Goal: Task Accomplishment & Management: Manage account settings

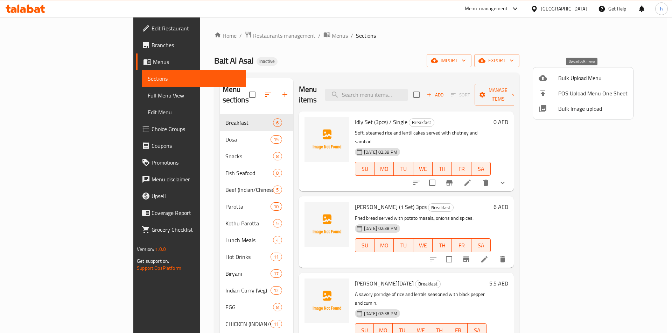
click at [610, 80] on span "Bulk Upload Menu" at bounding box center [592, 78] width 69 height 8
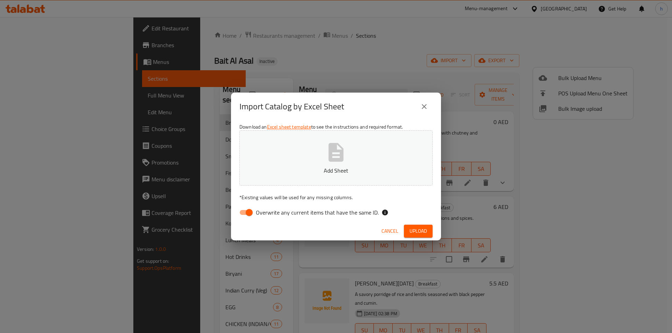
click at [261, 216] on span "Overwrite any current items that have the same ID." at bounding box center [317, 213] width 123 height 8
click at [261, 216] on input "Overwrite any current items that have the same ID." at bounding box center [249, 212] width 40 height 13
checkbox input "false"
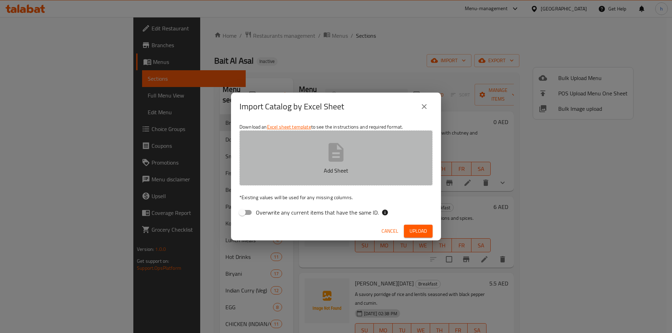
click at [305, 183] on button "Add Sheet" at bounding box center [335, 158] width 193 height 55
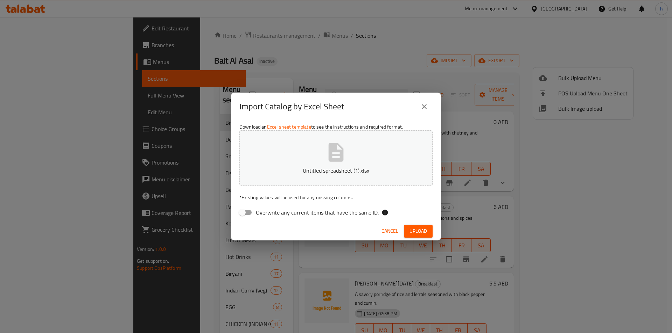
click at [430, 230] on button "Upload" at bounding box center [418, 231] width 29 height 13
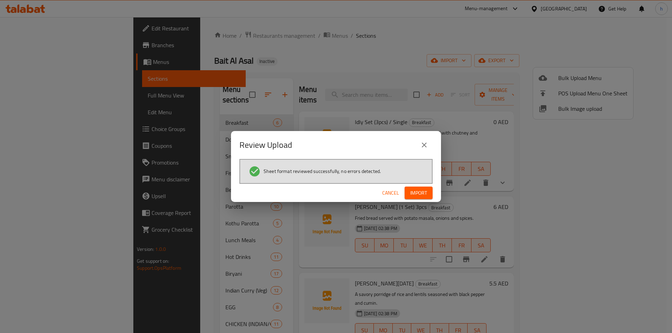
click at [424, 188] on button "Import" at bounding box center [418, 193] width 28 height 13
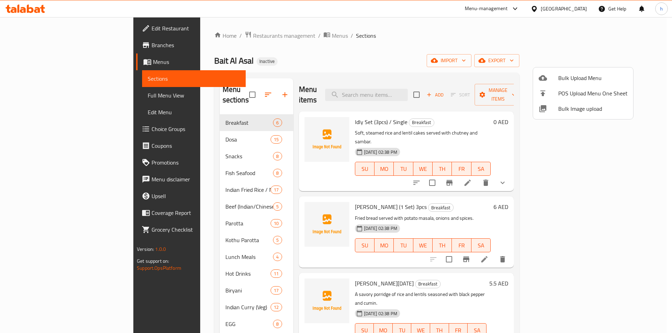
click at [193, 164] on div at bounding box center [336, 166] width 672 height 333
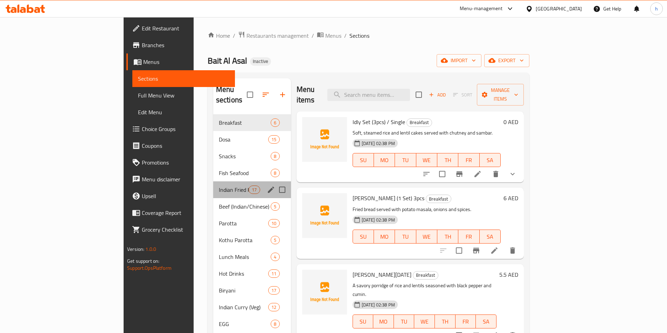
click at [213, 186] on div "Indian Fried Rice / Noodles 17" at bounding box center [252, 190] width 78 height 17
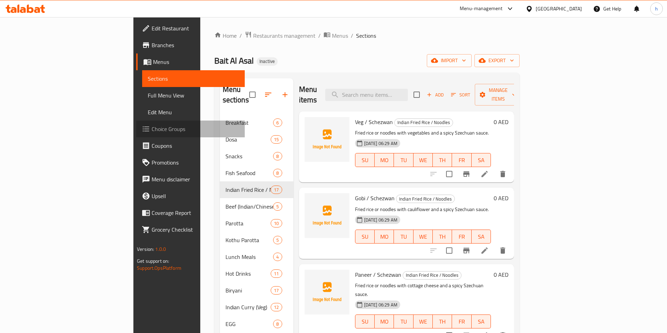
click at [152, 132] on span "Choice Groups" at bounding box center [195, 129] width 87 height 8
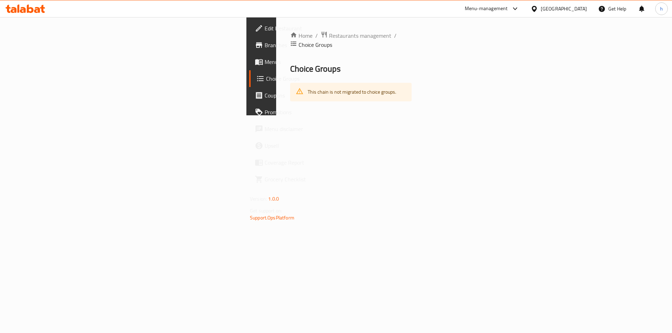
click at [266, 79] on span "Choice Groups" at bounding box center [309, 79] width 87 height 8
click at [386, 99] on div "Home / Restaurants management / Choice Groups Choice Groups This chain is not m…" at bounding box center [350, 66] width 149 height 98
click at [249, 55] on link "Menus" at bounding box center [304, 62] width 110 height 17
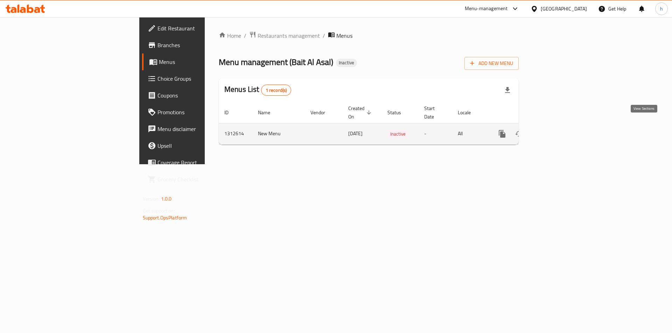
click at [557, 130] on icon "enhanced table" at bounding box center [552, 134] width 8 height 8
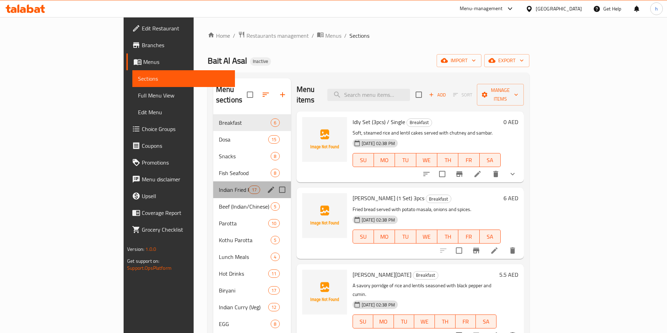
click at [213, 182] on div "Indian Fried Rice / Noodles 17" at bounding box center [252, 190] width 78 height 17
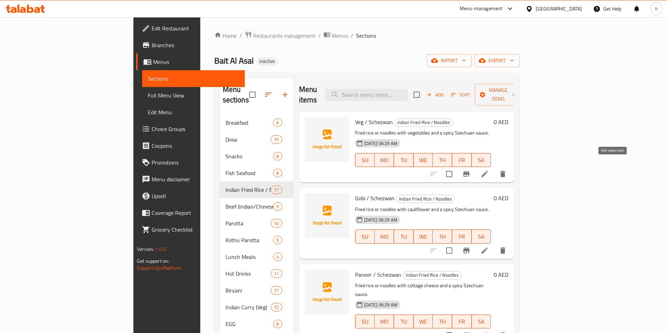
click at [488, 170] on icon at bounding box center [484, 174] width 8 height 8
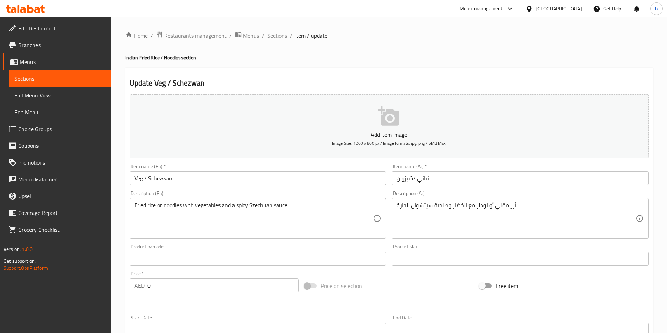
click at [283, 32] on span "Sections" at bounding box center [277, 35] width 20 height 8
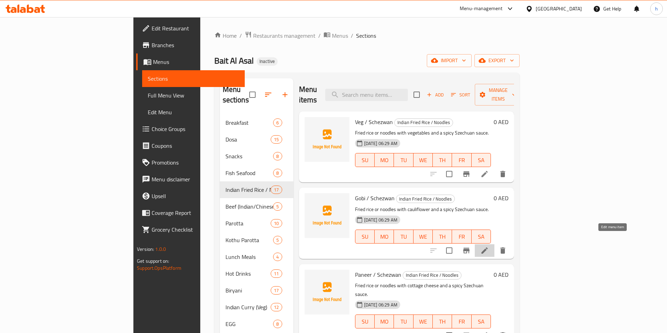
click at [488, 247] on icon at bounding box center [484, 251] width 8 height 8
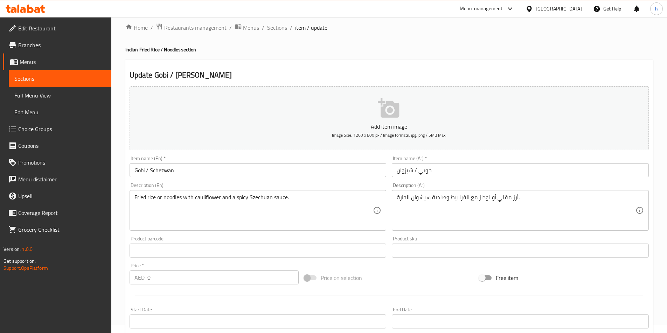
scroll to position [155, 0]
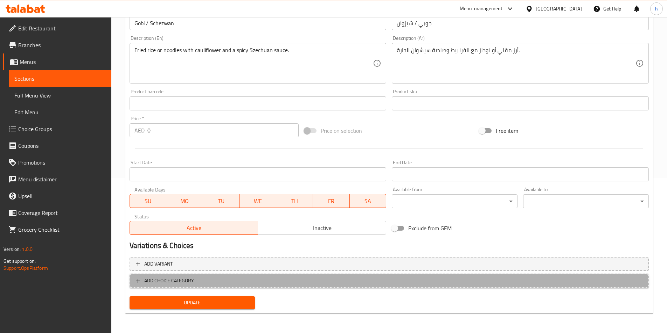
click at [247, 274] on button "ADD CHOICE CATEGORY" at bounding box center [388, 281] width 519 height 14
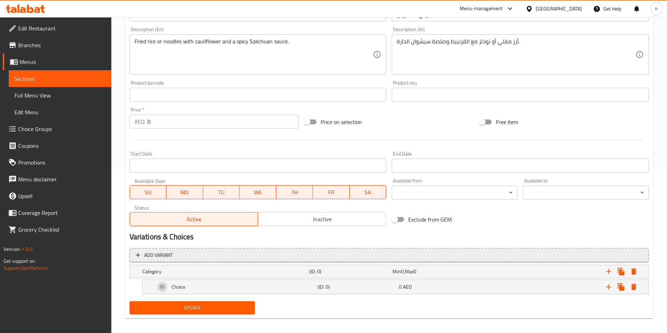
scroll to position [169, 0]
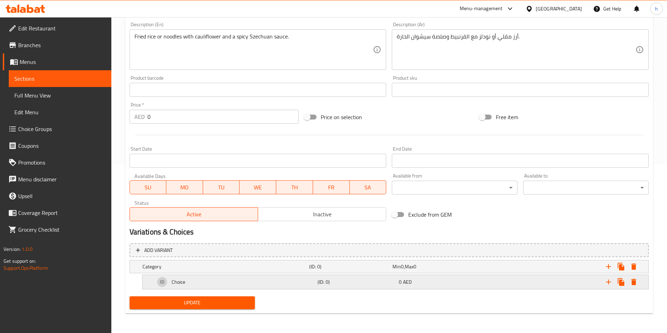
click at [237, 282] on div "Choice" at bounding box center [235, 282] width 162 height 17
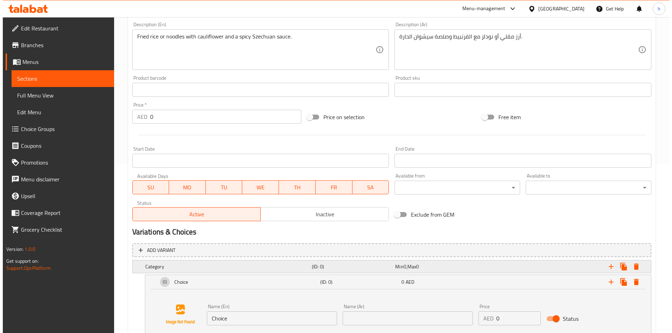
scroll to position [223, 0]
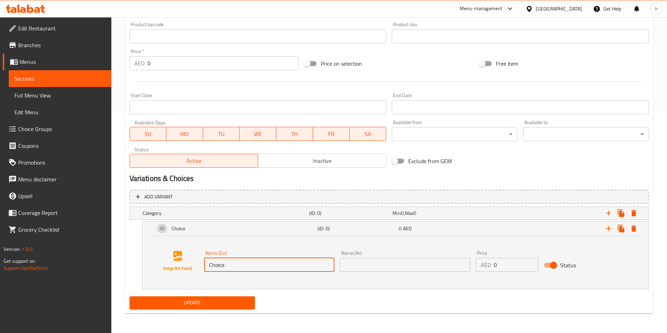
click at [266, 259] on input "Choice" at bounding box center [269, 265] width 130 height 14
click at [395, 272] on div "Name (Ar) Name (Ar)" at bounding box center [405, 261] width 136 height 27
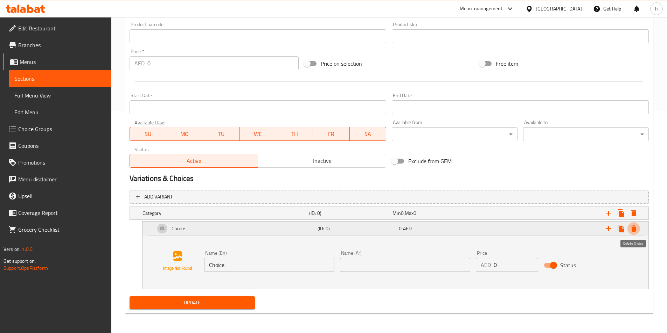
click at [632, 230] on icon "Expand" at bounding box center [633, 229] width 5 height 6
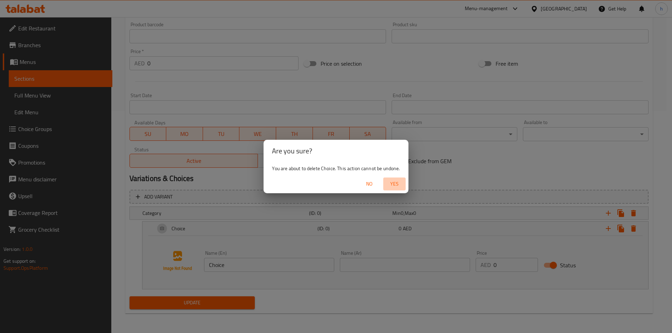
click at [390, 183] on span "Yes" at bounding box center [394, 184] width 17 height 9
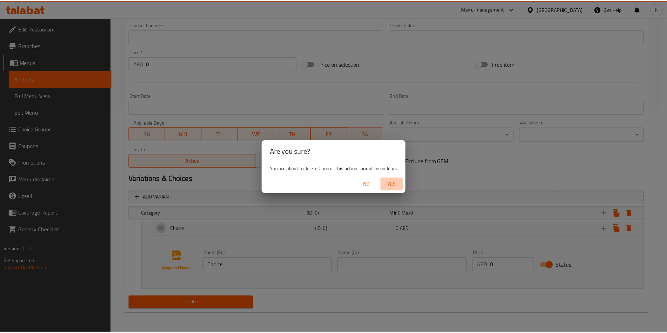
scroll to position [155, 0]
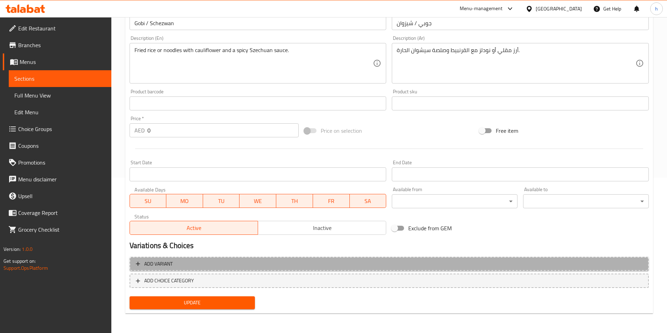
click at [286, 265] on span "Add variant" at bounding box center [389, 264] width 506 height 9
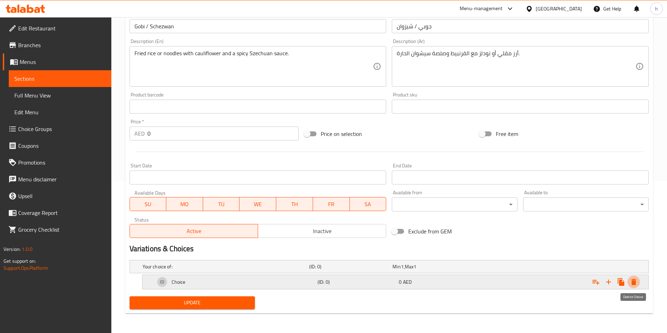
click at [635, 287] on button "Expand" at bounding box center [633, 282] width 13 height 13
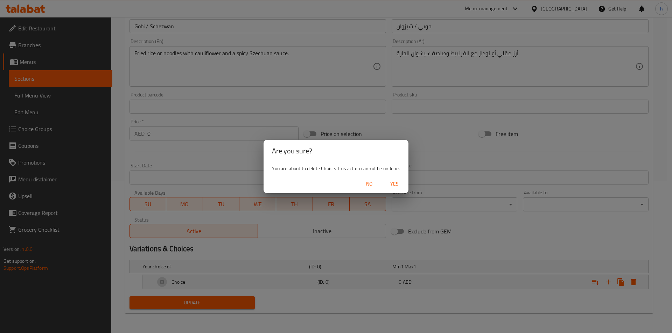
click at [397, 183] on span "Yes" at bounding box center [394, 184] width 17 height 9
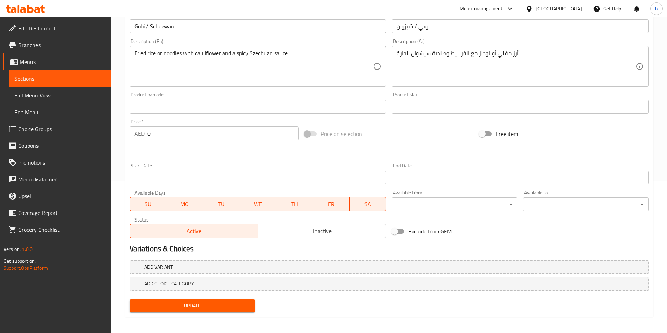
scroll to position [155, 0]
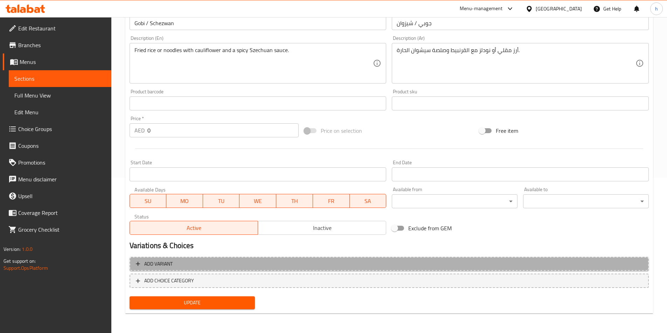
click at [313, 268] on span "Add variant" at bounding box center [389, 264] width 506 height 9
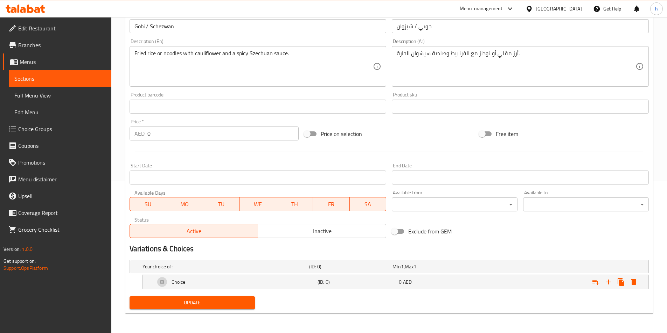
scroll to position [152, 0]
click at [282, 276] on div "Choice" at bounding box center [235, 282] width 162 height 17
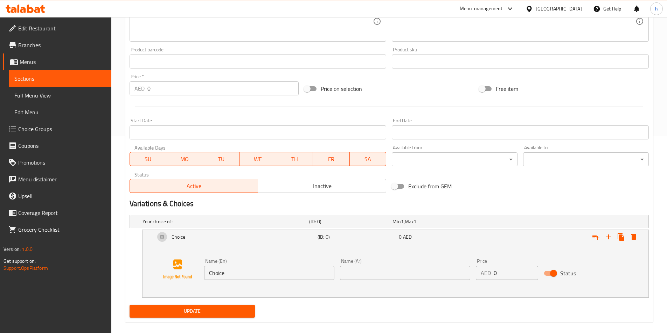
scroll to position [206, 0]
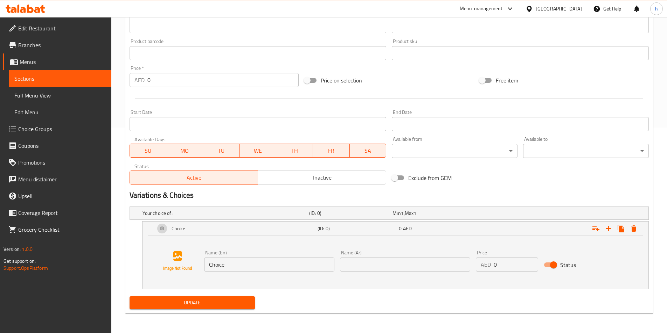
click at [266, 263] on input "Choice" at bounding box center [269, 265] width 130 height 14
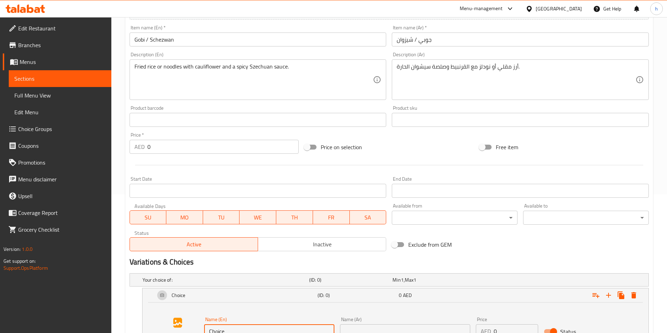
scroll to position [66, 0]
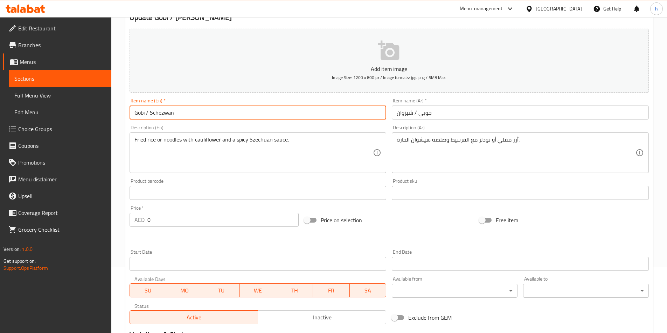
click at [138, 113] on input "Gobi / Schezwan" at bounding box center [257, 113] width 257 height 14
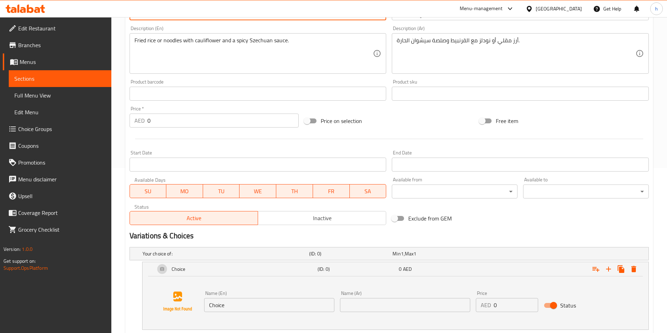
scroll to position [206, 0]
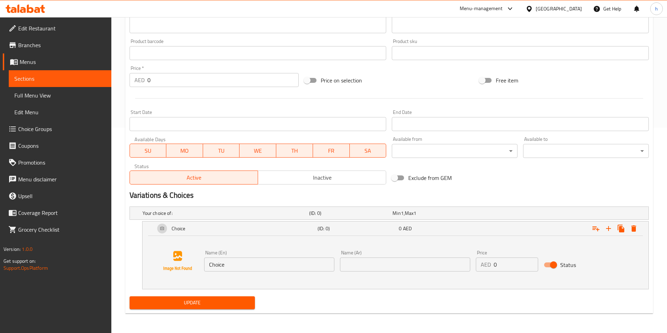
click at [234, 269] on input "Choice" at bounding box center [269, 265] width 130 height 14
paste input "Gobi"
type input "Gobi"
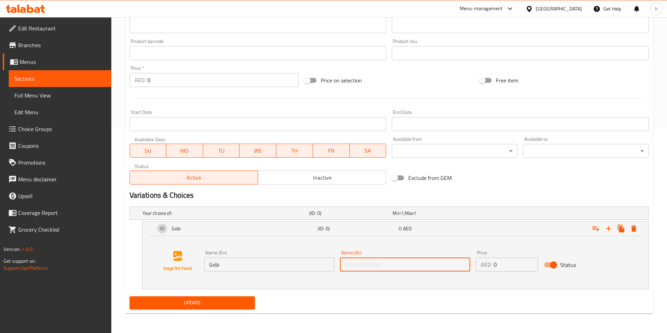
click at [363, 263] on input "text" at bounding box center [405, 265] width 130 height 14
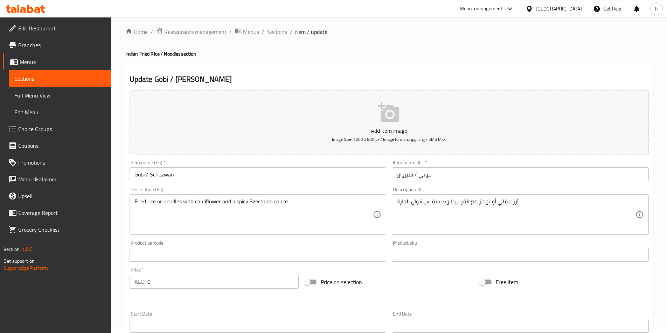
scroll to position [0, 0]
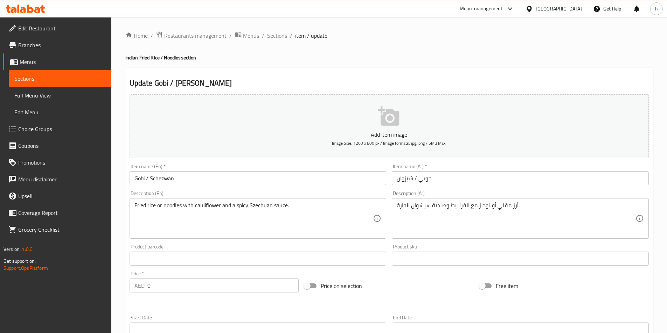
click at [174, 180] on input "Gobi / Schezwan" at bounding box center [257, 178] width 257 height 14
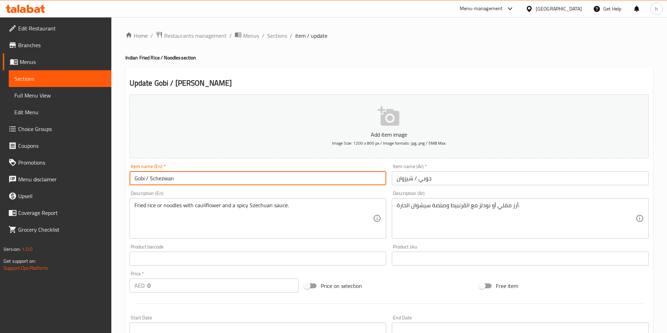
click at [173, 180] on input "Gobi / Schezwan" at bounding box center [257, 178] width 257 height 14
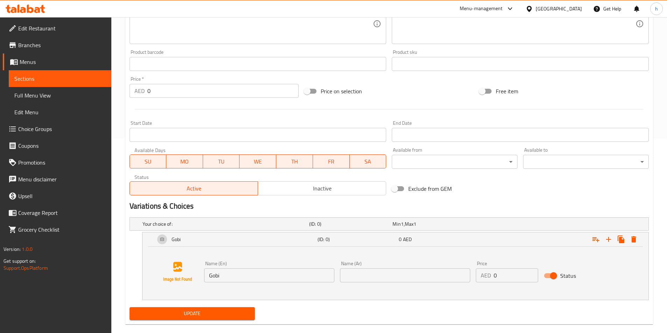
scroll to position [206, 0]
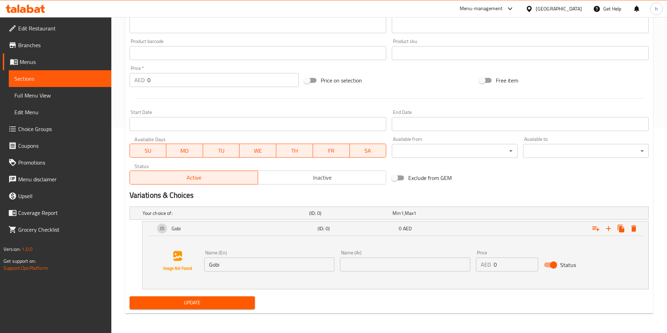
click at [420, 275] on div "Name (En) Gobi Name (En) Name (Ar) Name (Ar) Price AED 0 Price Status" at bounding box center [395, 261] width 489 height 53
click at [412, 269] on input "text" at bounding box center [405, 265] width 130 height 14
type input "["
type input "جوبي"
click at [213, 298] on button "Update" at bounding box center [192, 303] width 126 height 13
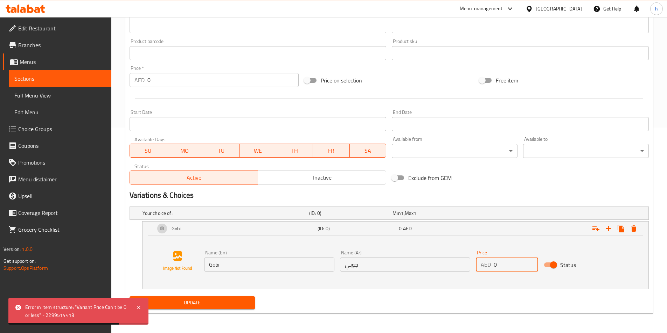
drag, startPoint x: 502, startPoint y: 265, endPoint x: 488, endPoint y: 267, distance: 13.8
click at [488, 267] on div "AED 0 Price" at bounding box center [507, 265] width 62 height 14
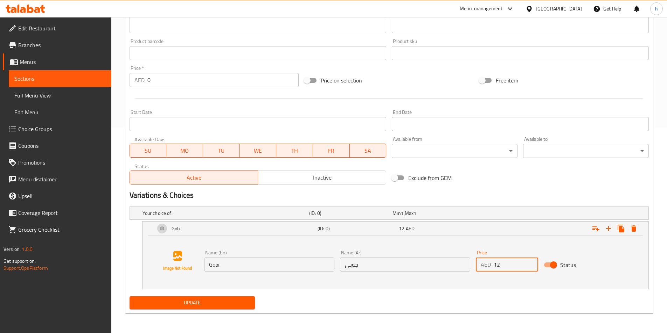
type input "12"
click at [229, 302] on span "Update" at bounding box center [192, 303] width 114 height 9
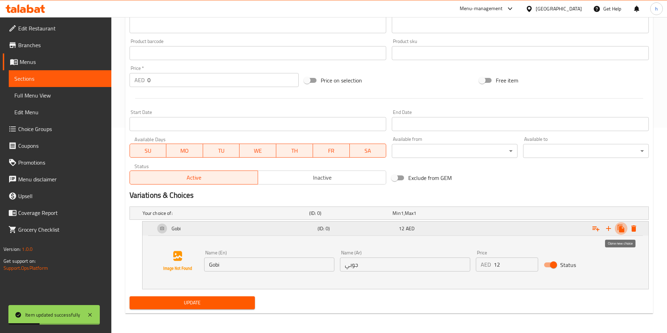
click at [620, 229] on icon "Expand" at bounding box center [620, 229] width 7 height 8
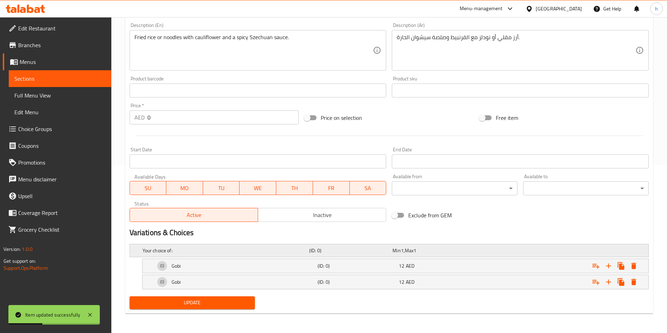
scroll to position [168, 0]
click at [322, 284] on h5 "(ID: 0)" at bounding box center [356, 282] width 78 height 7
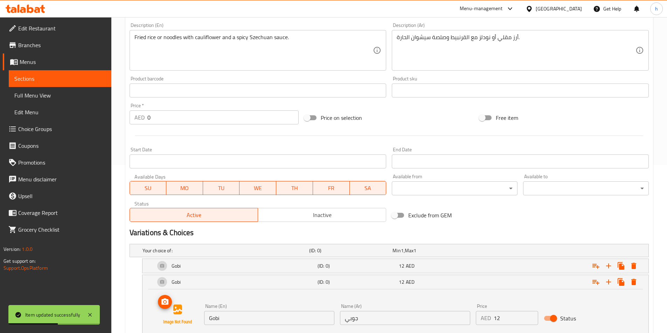
scroll to position [222, 0]
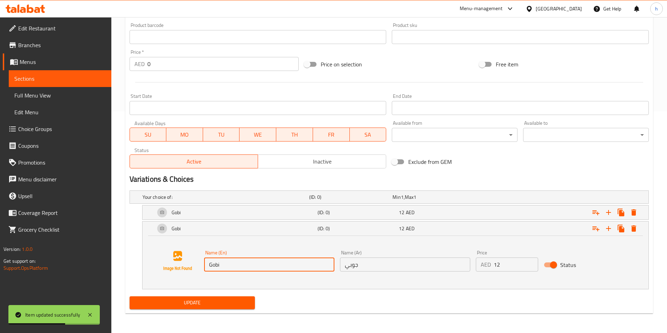
click at [233, 266] on input "Gobi" at bounding box center [269, 265] width 130 height 14
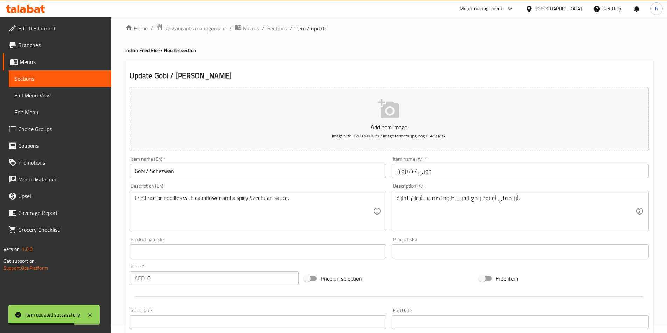
scroll to position [0, 0]
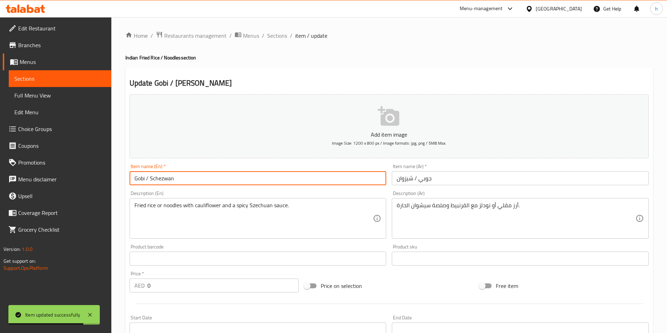
click at [167, 177] on input "Gobi / Schezwan" at bounding box center [257, 178] width 257 height 14
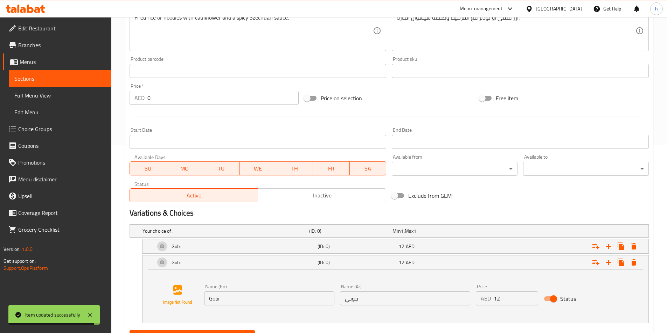
scroll to position [222, 0]
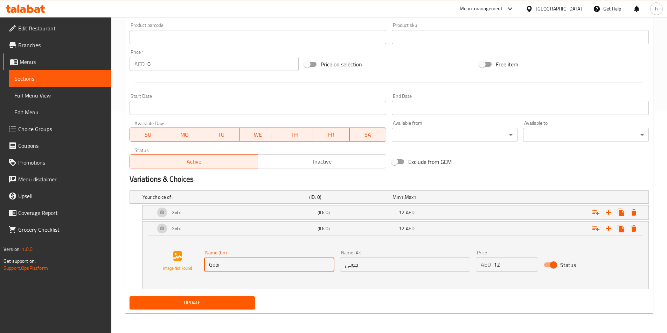
click at [232, 268] on input "Gobi" at bounding box center [269, 265] width 130 height 14
paste input "Schezwan"
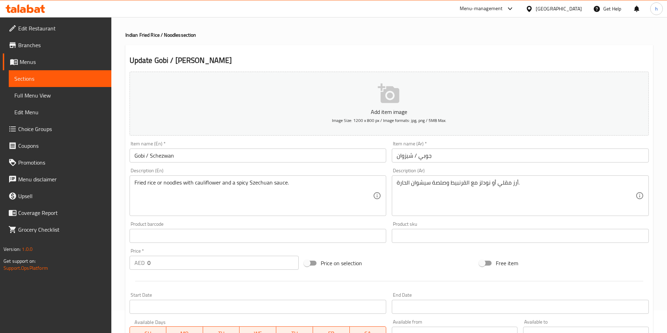
scroll to position [0, 0]
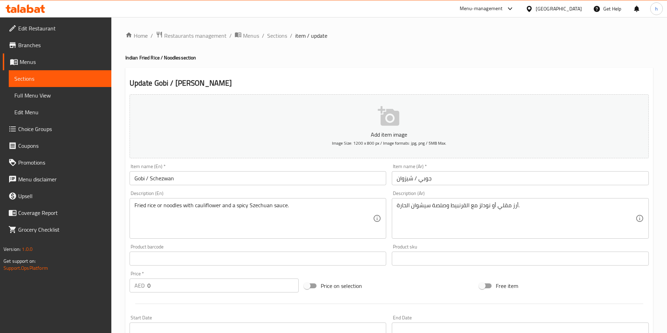
type input "Schezwan"
click at [412, 180] on input "جوبي / شيزوان" at bounding box center [520, 178] width 257 height 14
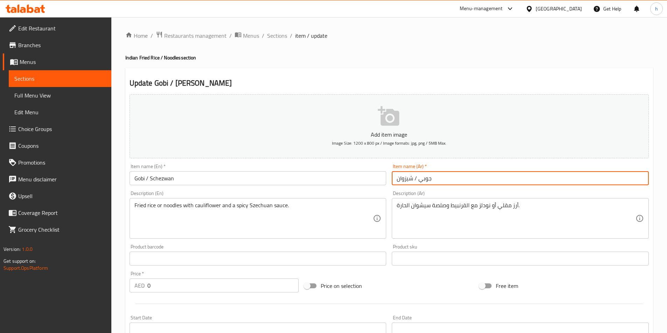
click at [412, 180] on input "جوبي / شيزوان" at bounding box center [520, 178] width 257 height 14
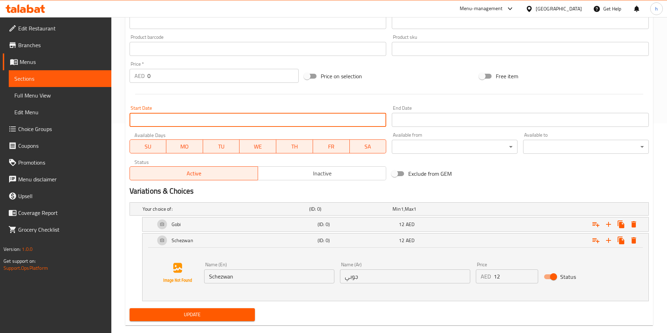
scroll to position [222, 0]
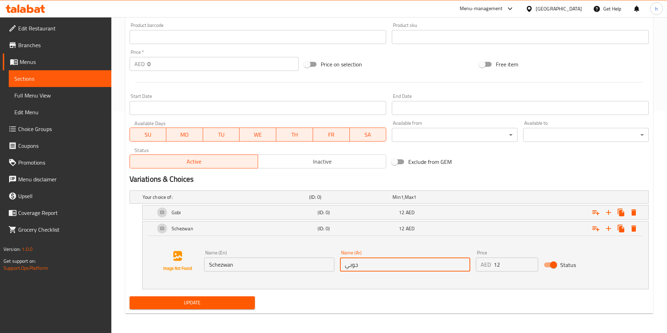
click at [416, 267] on input "جوبي" at bounding box center [405, 265] width 130 height 14
paste input "يزوان"
type input "شيزوان"
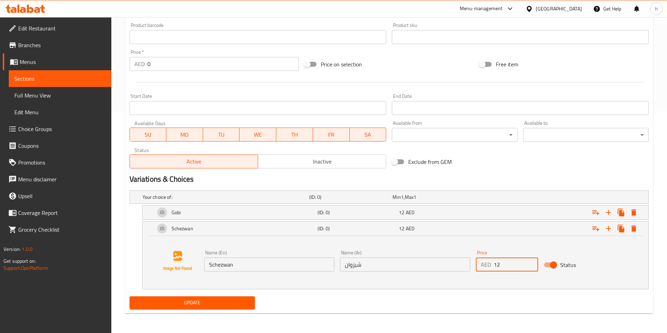
drag, startPoint x: 494, startPoint y: 267, endPoint x: 480, endPoint y: 268, distance: 13.7
click at [480, 268] on div "AED 12 Price" at bounding box center [507, 265] width 62 height 14
type input "13.5"
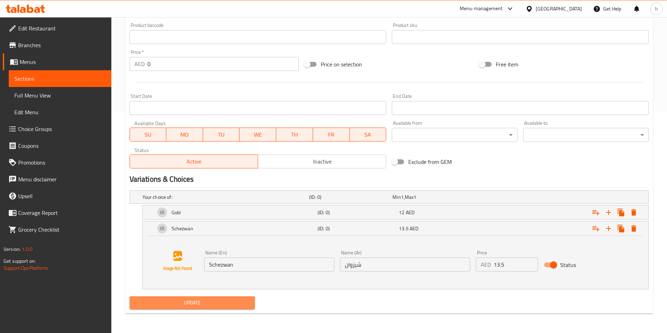
click at [244, 308] on button "Update" at bounding box center [192, 303] width 126 height 13
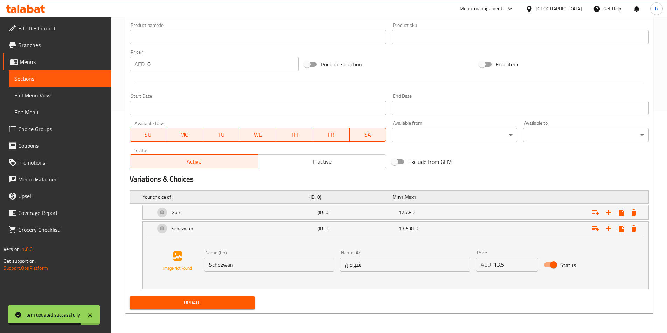
click at [526, 194] on div "Your choice of: (ID: 0) Min 1 , Max 1" at bounding box center [391, 197] width 500 height 15
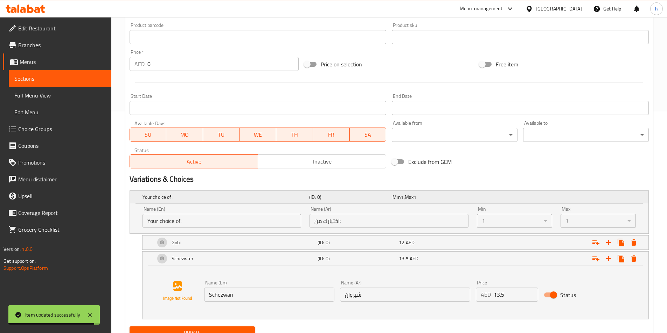
click at [502, 202] on div "Your choice of: (ID: 0) Min 1 , Max 1" at bounding box center [391, 197] width 500 height 15
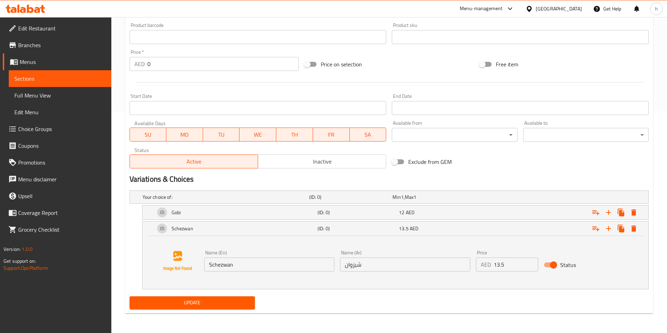
click at [248, 306] on span "Update" at bounding box center [192, 303] width 114 height 9
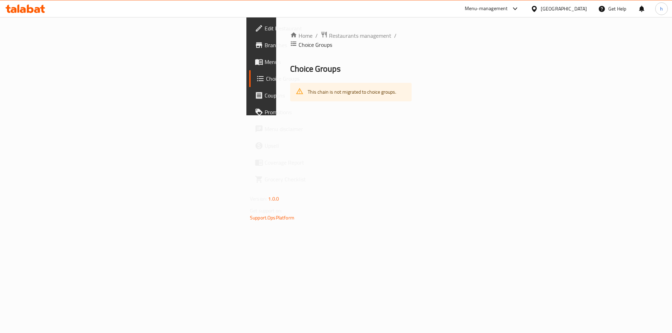
click at [298, 41] on span "Choice Groups" at bounding box center [315, 45] width 34 height 8
click at [329, 39] on span "Restaurants management" at bounding box center [360, 35] width 62 height 8
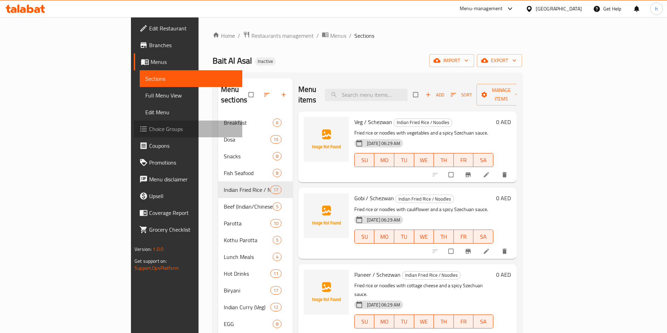
click at [134, 124] on link "Choice Groups" at bounding box center [188, 129] width 108 height 17
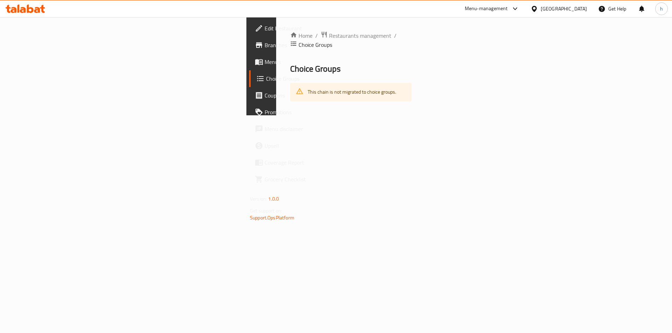
click at [298, 41] on span "Choice Groups" at bounding box center [315, 45] width 34 height 8
click at [308, 90] on div "This chain is not migrated to choice groups." at bounding box center [352, 92] width 89 height 14
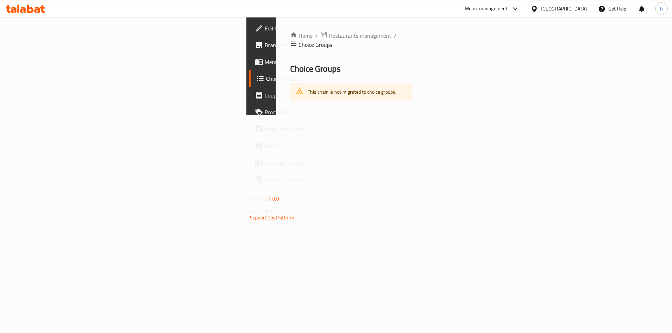
click at [308, 86] on div "This chain is not migrated to choice groups." at bounding box center [352, 92] width 89 height 14
click at [249, 83] on link "Choice Groups" at bounding box center [304, 78] width 110 height 17
click at [329, 37] on span "Restaurants management" at bounding box center [360, 35] width 62 height 8
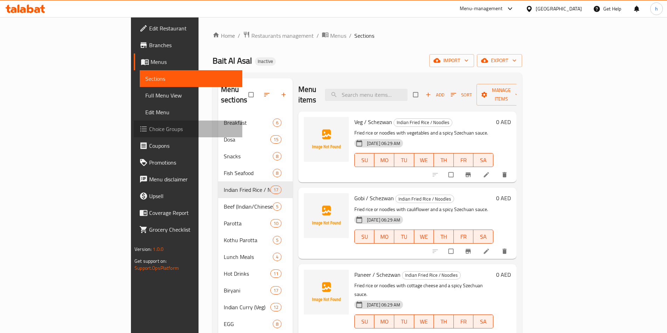
click at [134, 134] on link "Choice Groups" at bounding box center [188, 129] width 108 height 17
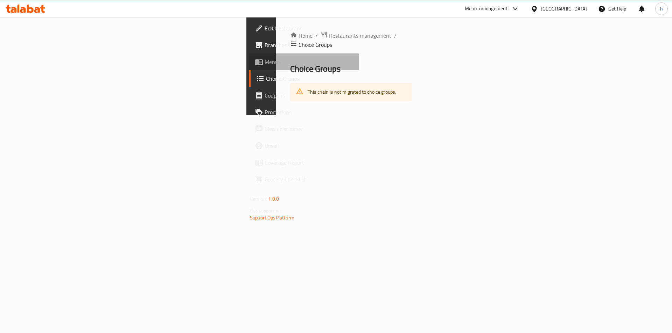
click at [265, 64] on span "Menus" at bounding box center [309, 62] width 89 height 8
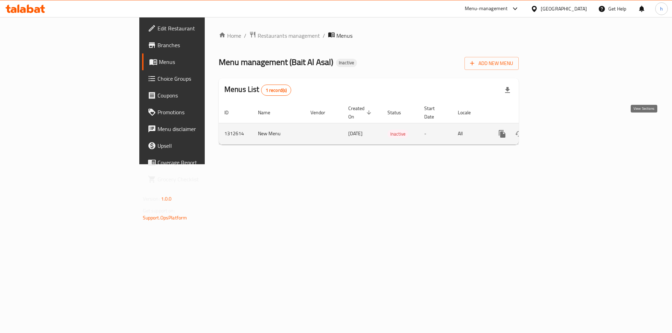
click at [561, 127] on link "enhanced table" at bounding box center [552, 134] width 17 height 17
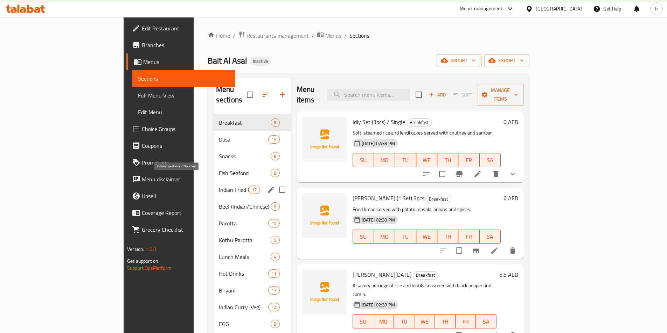
click at [219, 186] on span "Indian Fried Rice / Noodles" at bounding box center [234, 190] width 30 height 8
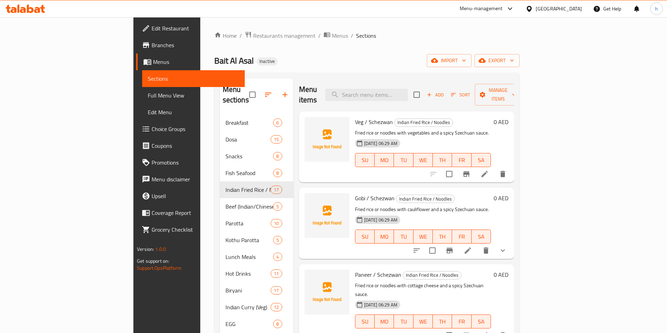
click at [148, 100] on span "Full Menu View" at bounding box center [193, 95] width 91 height 8
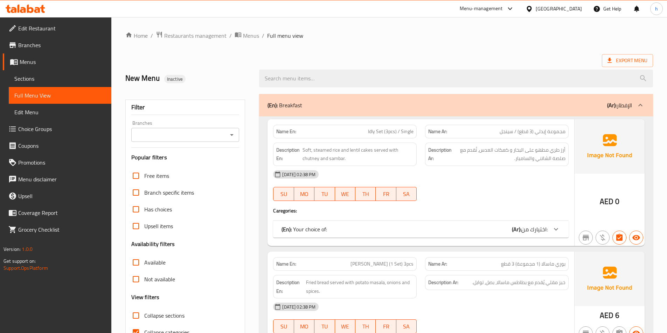
scroll to position [105, 0]
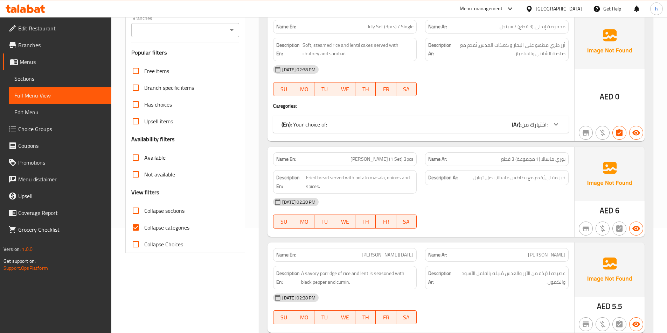
click at [139, 227] on input "Collapse categories" at bounding box center [135, 227] width 17 height 17
checkbox input "false"
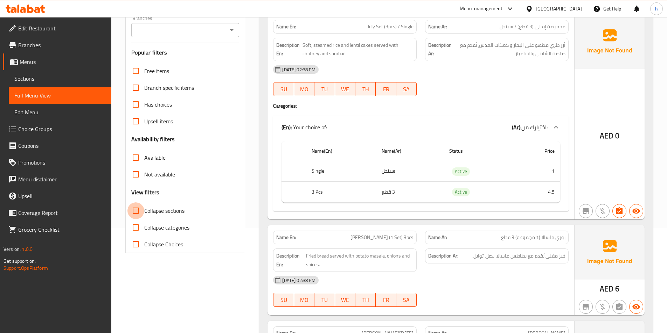
scroll to position [0, 0]
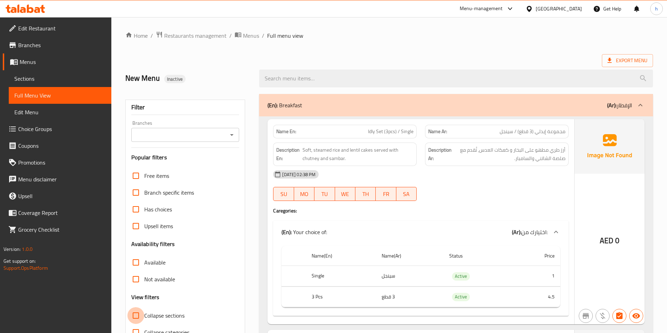
click at [138, 314] on input "Collapse sections" at bounding box center [135, 316] width 17 height 17
checkbox input "true"
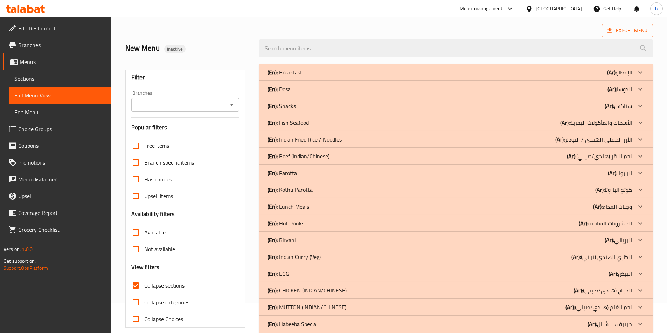
scroll to position [70, 0]
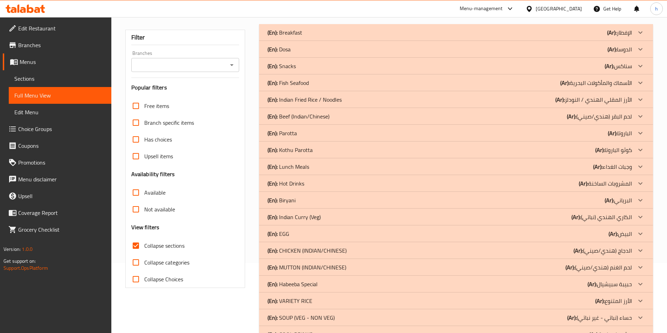
click at [344, 99] on div "(En): Indian Fried Rice / Noodles (Ar): الأرز المقلي الهندي / النودلز" at bounding box center [449, 100] width 364 height 8
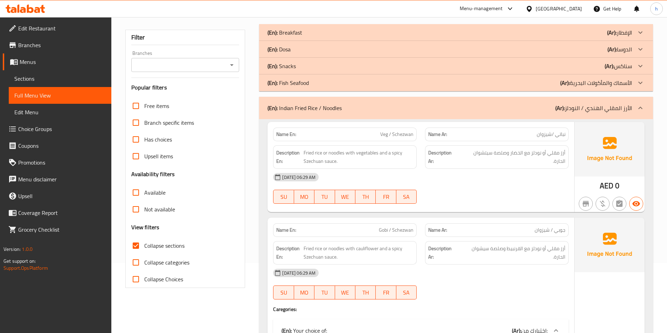
scroll to position [245, 0]
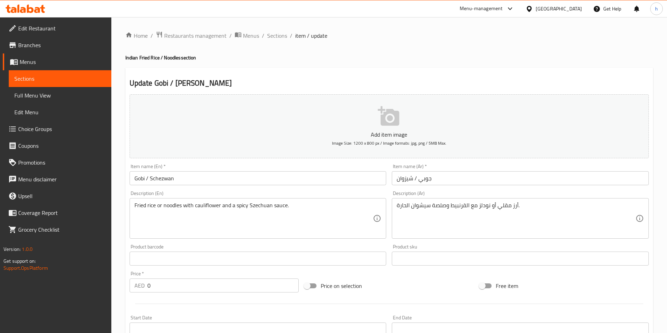
click at [272, 29] on div "Home / Restaurants management / Menus / Sections / item / update Indian Fried R…" at bounding box center [388, 259] width 555 height 485
click at [273, 30] on div "Home / Restaurants management / Menus / Sections / item / update Indian Fried R…" at bounding box center [388, 259] width 555 height 485
click at [278, 36] on span "Sections" at bounding box center [277, 35] width 20 height 8
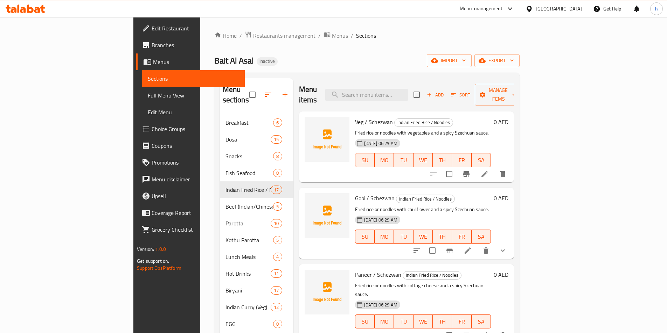
click at [488, 170] on icon at bounding box center [484, 174] width 8 height 8
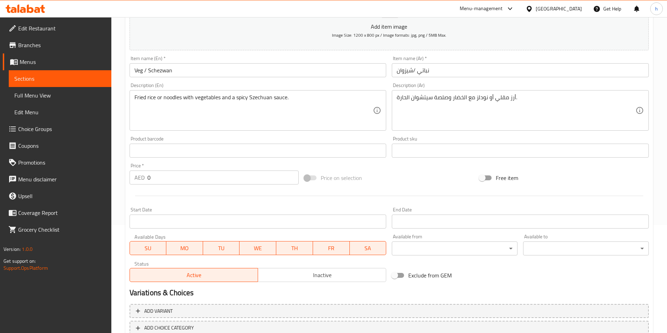
scroll to position [155, 0]
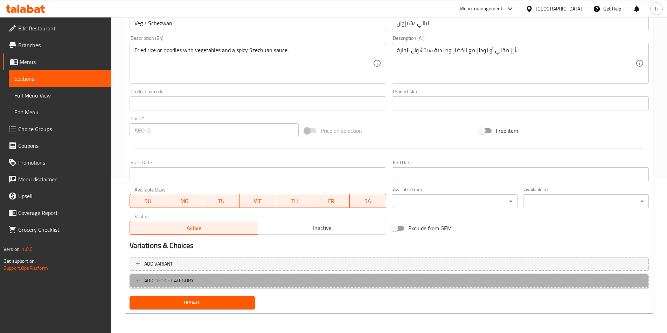
click at [211, 280] on span "ADD CHOICE CATEGORY" at bounding box center [389, 281] width 506 height 9
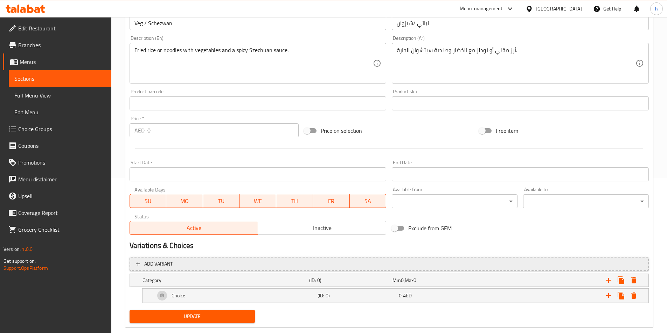
scroll to position [169, 0]
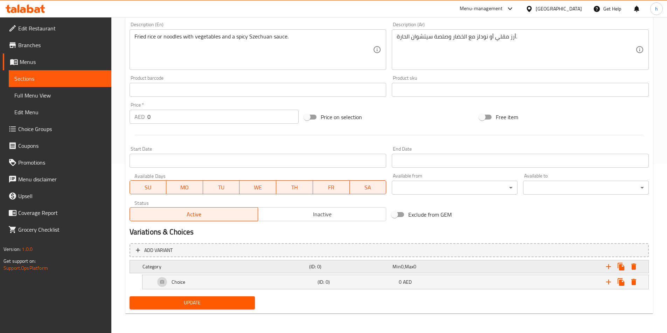
click at [219, 267] on h5 "Category" at bounding box center [224, 266] width 164 height 7
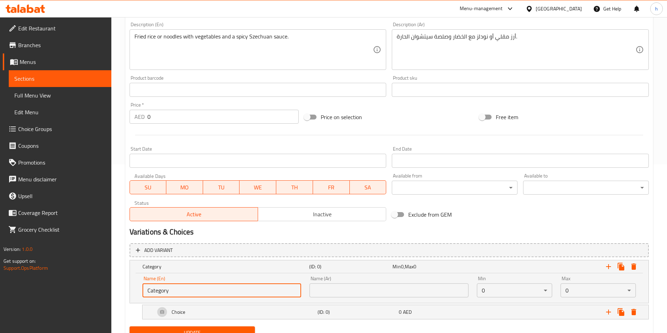
click at [185, 293] on input "Category" at bounding box center [221, 291] width 159 height 14
type input "غ"
type input "Your choice of:"
click at [372, 293] on input "text" at bounding box center [388, 291] width 159 height 14
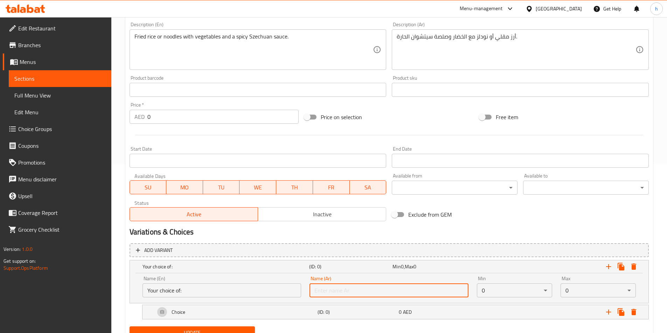
type input "اختيارك من:"
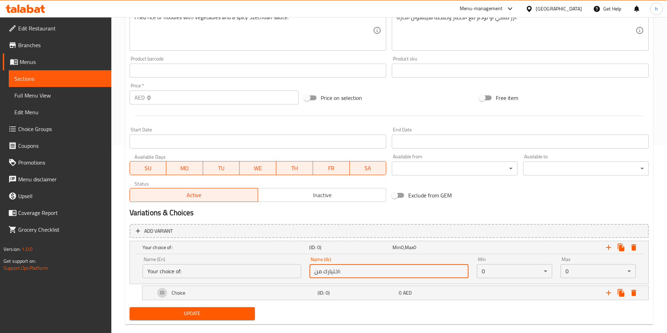
scroll to position [199, 0]
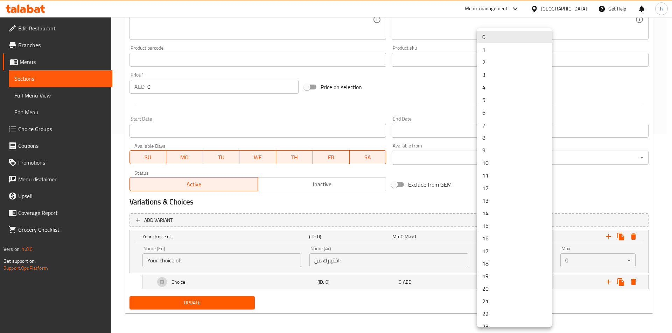
drag, startPoint x: 505, startPoint y: 265, endPoint x: 477, endPoint y: 263, distance: 27.3
click at [435, 283] on div at bounding box center [336, 166] width 672 height 333
drag, startPoint x: 501, startPoint y: 261, endPoint x: 477, endPoint y: 260, distance: 24.5
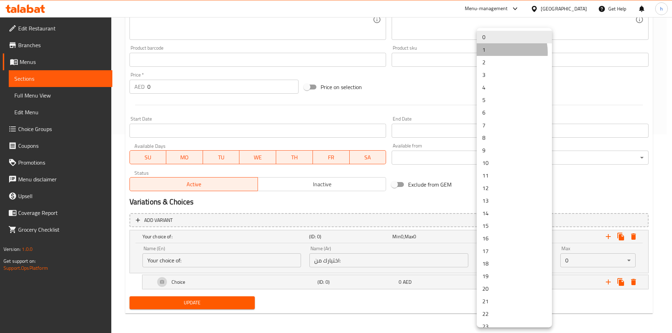
click at [495, 52] on li "1" at bounding box center [514, 49] width 75 height 13
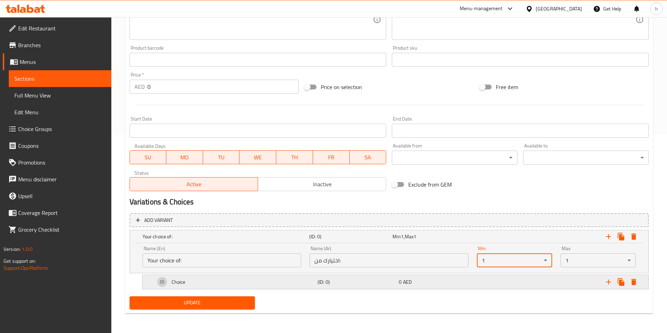
click at [251, 283] on div "Choice" at bounding box center [235, 282] width 162 height 17
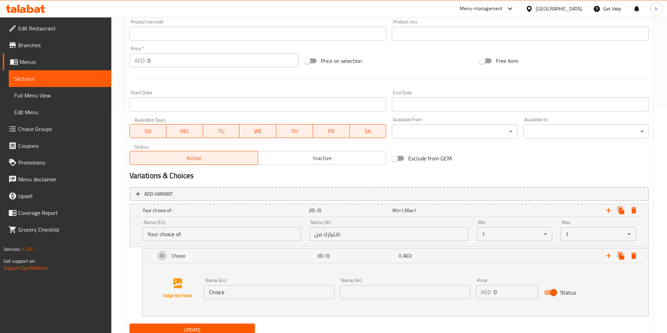
scroll to position [253, 0]
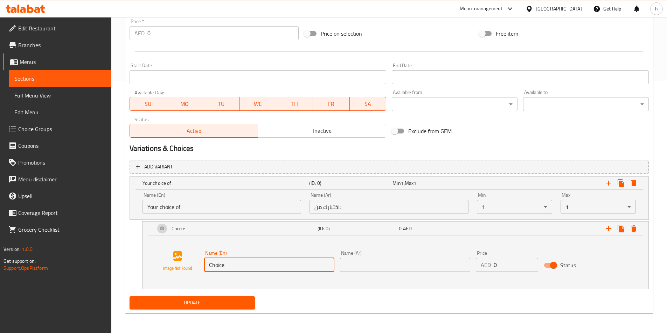
click at [269, 263] on input "Choice" at bounding box center [269, 265] width 130 height 14
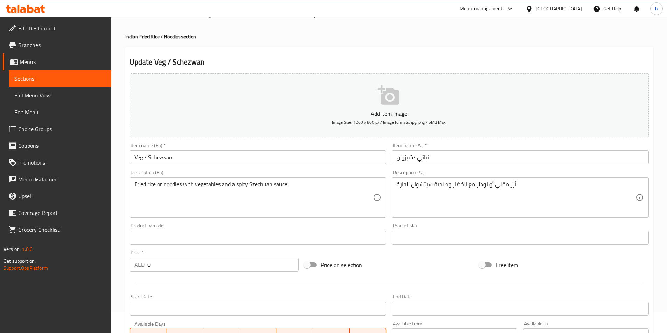
scroll to position [0, 0]
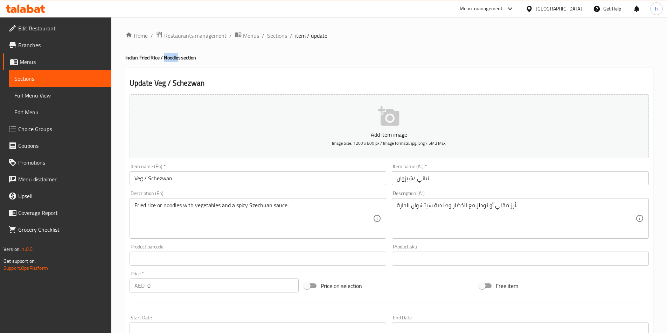
drag, startPoint x: 165, startPoint y: 57, endPoint x: 184, endPoint y: 57, distance: 18.9
click at [181, 56] on h4 "Indian Fried Rice / Noodles section" at bounding box center [388, 57] width 527 height 7
copy h4 "Noodles"
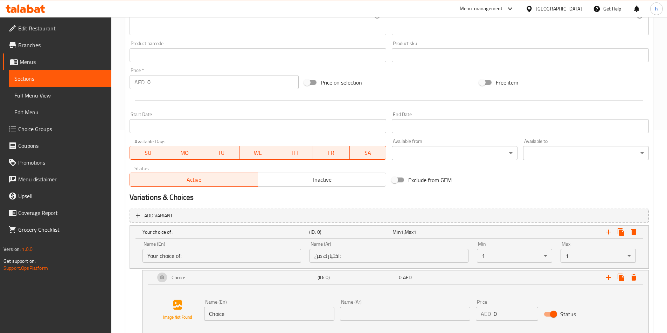
scroll to position [253, 0]
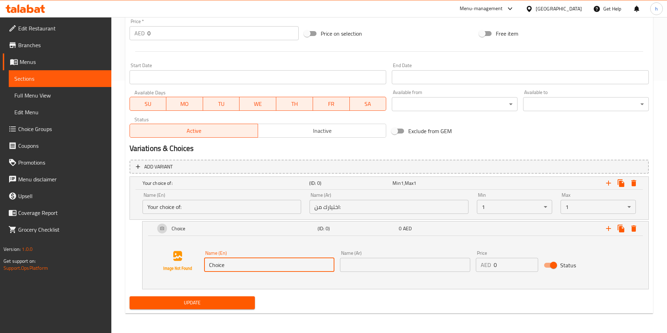
click at [243, 262] on input "Choice" at bounding box center [269, 265] width 130 height 14
paste input "Noodles"
type input "Noodles"
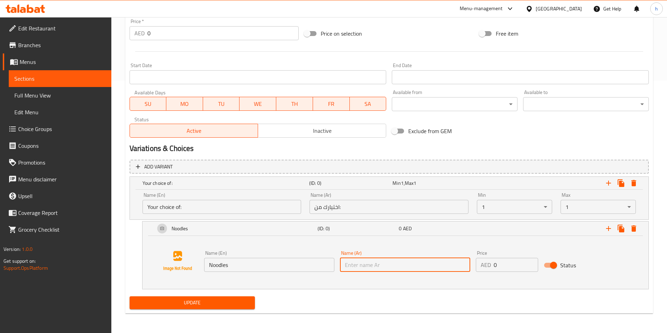
click at [389, 267] on input "text" at bounding box center [405, 265] width 130 height 14
type input "j"
type input "k"
type input "نودلز"
click at [221, 279] on div "Name (En) Noodles Name (En) Name (Ar) نودلز Name (Ar) Price AED 0 Price Status" at bounding box center [395, 261] width 489 height 53
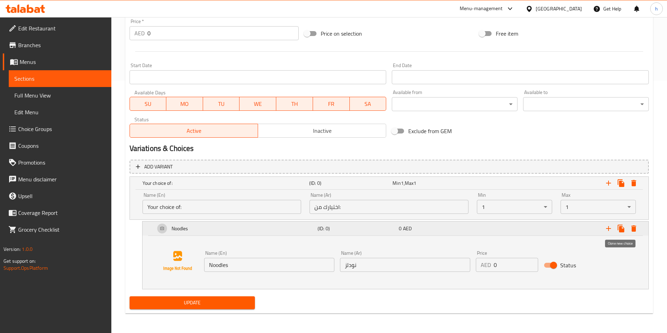
click at [619, 231] on icon "Expand" at bounding box center [620, 229] width 7 height 8
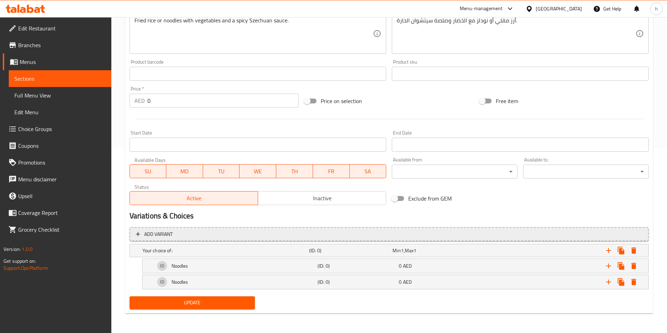
scroll to position [185, 0]
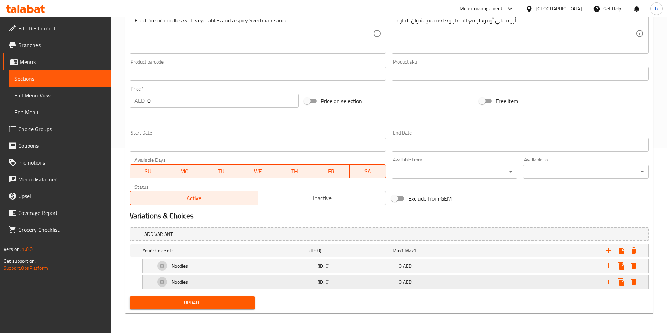
click at [268, 276] on div "Noodles" at bounding box center [235, 282] width 162 height 17
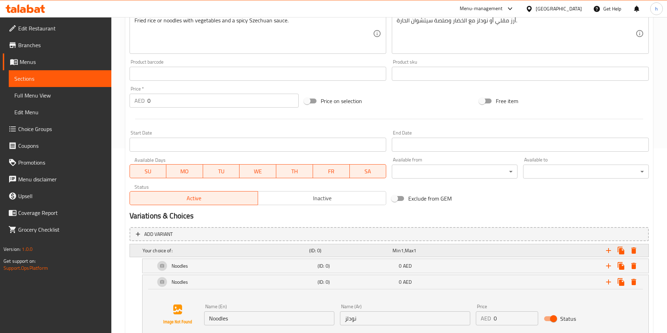
scroll to position [239, 0]
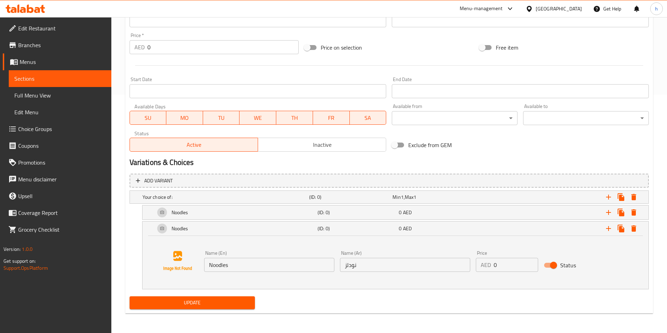
click at [252, 268] on input "Noodles" at bounding box center [269, 265] width 130 height 14
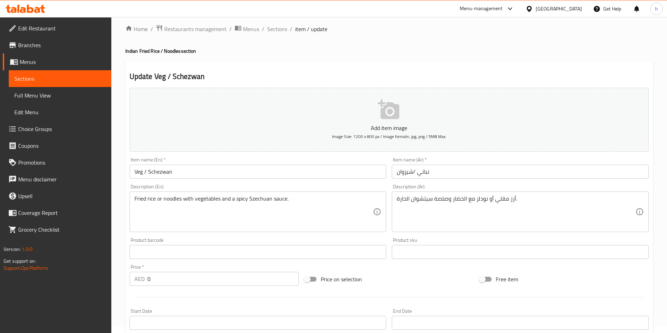
scroll to position [0, 0]
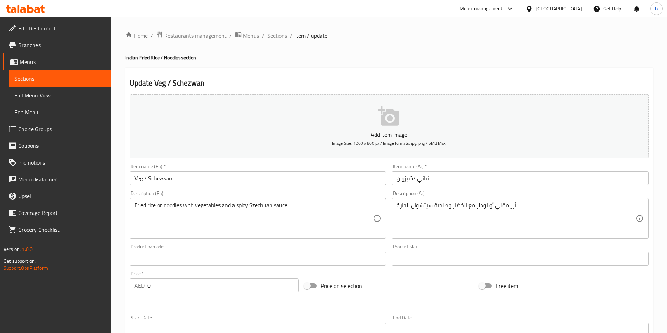
click at [151, 58] on h4 "Indian Fried Rice / Noodles section" at bounding box center [388, 57] width 527 height 7
drag, startPoint x: 139, startPoint y: 56, endPoint x: 159, endPoint y: 57, distance: 19.3
click at [159, 57] on h4 "Indian Fried Rice / Noodles section" at bounding box center [388, 57] width 527 height 7
copy h4 "Fried Rice"
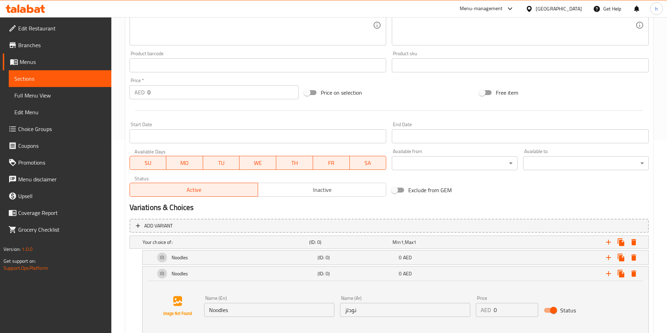
scroll to position [239, 0]
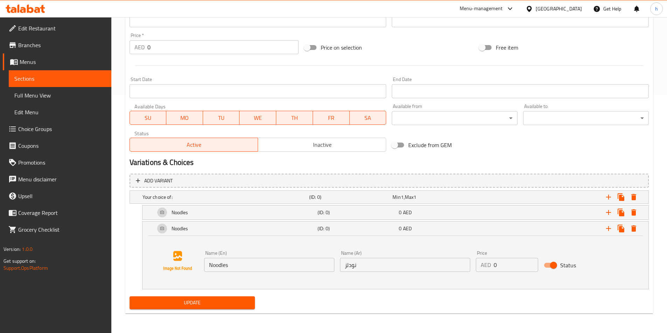
click at [252, 259] on input "Noodles" at bounding box center [269, 265] width 130 height 14
paste input "Fried Rice"
type input "Fried Rice"
click at [363, 262] on input "نودلز" at bounding box center [405, 265] width 130 height 14
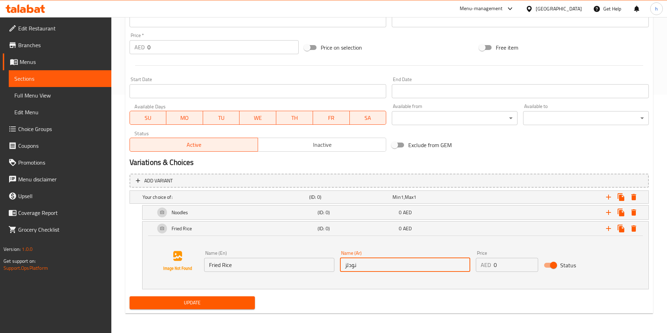
click at [363, 262] on input "نودلز" at bounding box center [405, 265] width 130 height 14
type input "ارز مقلي"
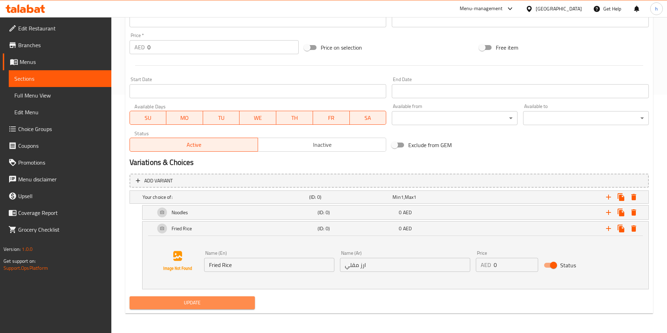
click at [228, 304] on span "Update" at bounding box center [192, 303] width 114 height 9
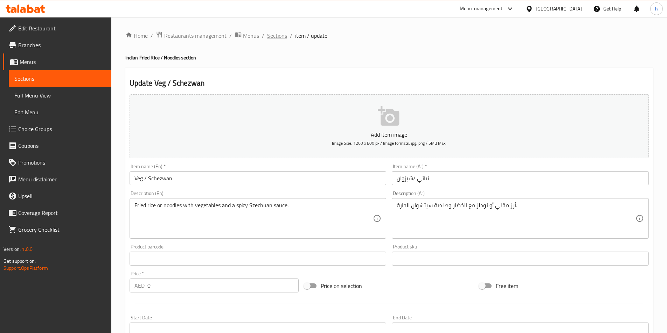
click at [277, 36] on span "Sections" at bounding box center [277, 35] width 20 height 8
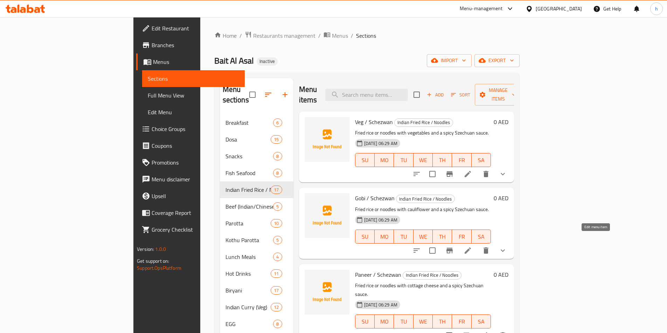
click at [472, 247] on icon at bounding box center [467, 251] width 8 height 8
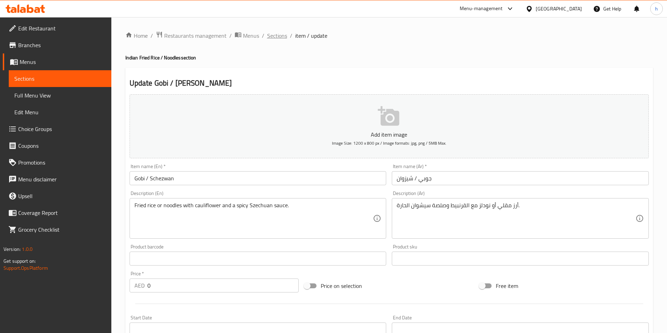
click at [282, 31] on span "Sections" at bounding box center [277, 35] width 20 height 8
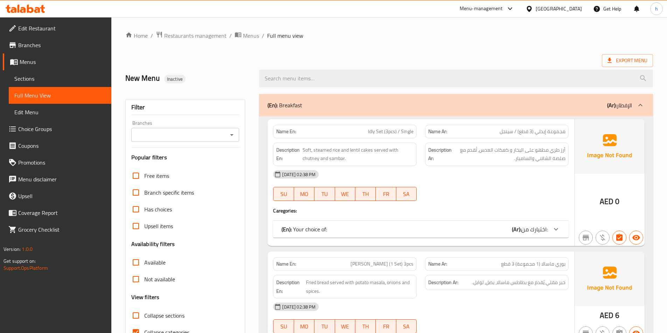
scroll to position [70, 0]
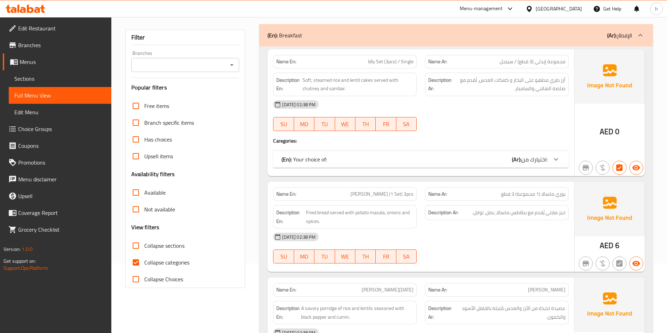
click at [135, 247] on input "Collapse sections" at bounding box center [135, 246] width 17 height 17
checkbox input "true"
click at [135, 263] on input "Collapse categories" at bounding box center [135, 262] width 17 height 17
checkbox input "false"
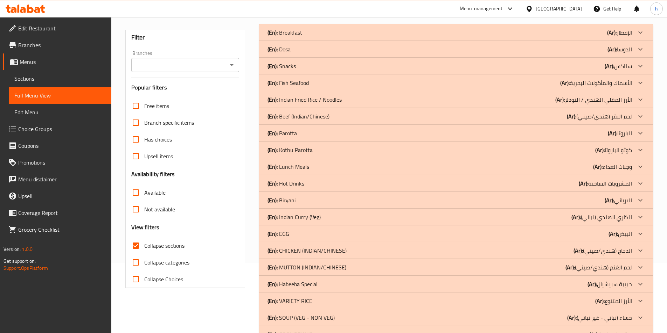
click at [339, 99] on p "(En): Indian Fried Rice / Noodles" at bounding box center [304, 100] width 74 height 8
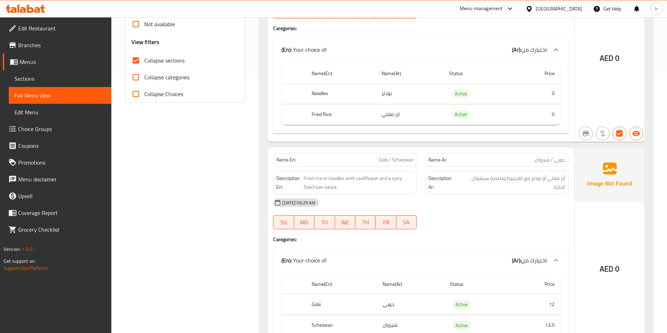
scroll to position [245, 0]
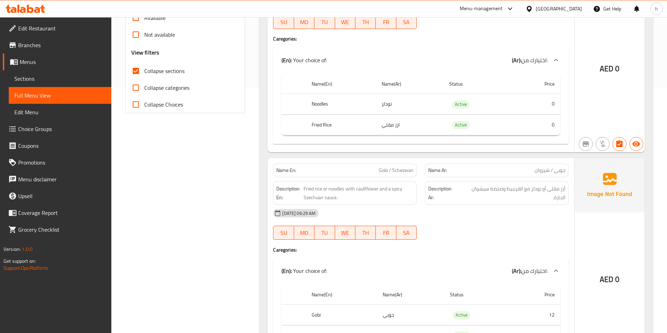
click at [54, 128] on span "Choice Groups" at bounding box center [61, 129] width 87 height 8
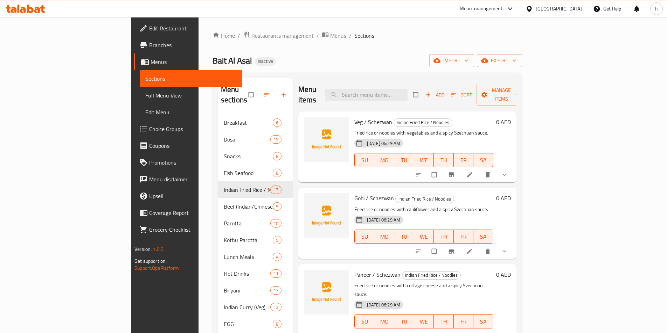
click at [134, 133] on link "Choice Groups" at bounding box center [188, 129] width 108 height 17
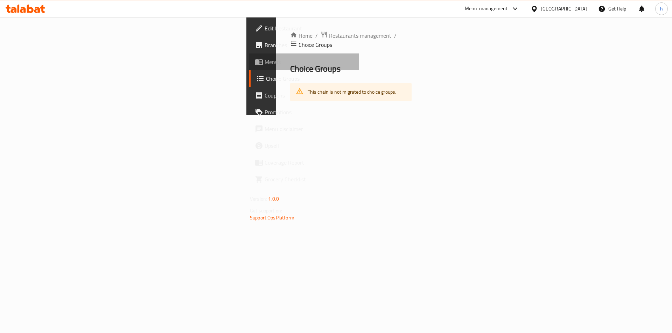
click at [265, 61] on span "Menus" at bounding box center [309, 62] width 89 height 8
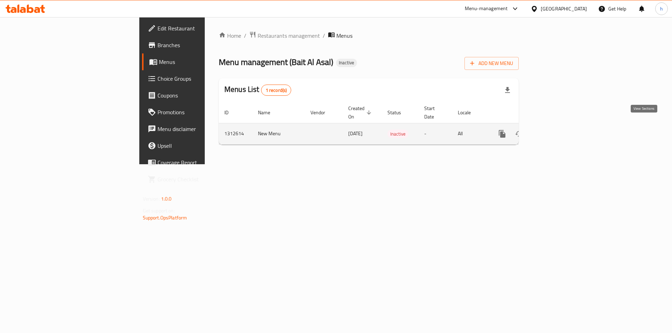
click at [557, 130] on icon "enhanced table" at bounding box center [552, 134] width 8 height 8
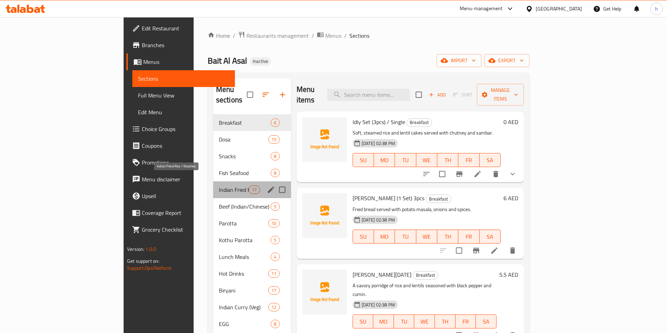
click at [219, 186] on span "Indian Fried Rice / Noodles" at bounding box center [234, 190] width 30 height 8
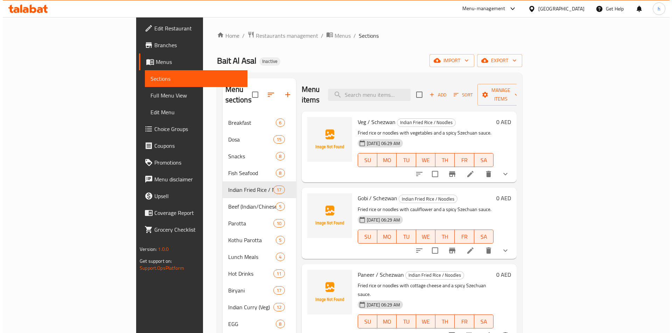
scroll to position [35, 0]
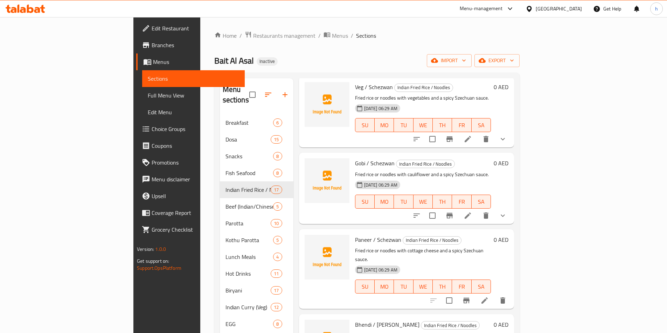
click at [494, 295] on li at bounding box center [484, 301] width 20 height 13
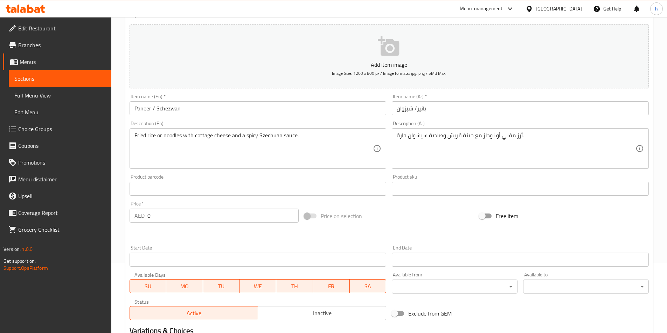
scroll to position [155, 0]
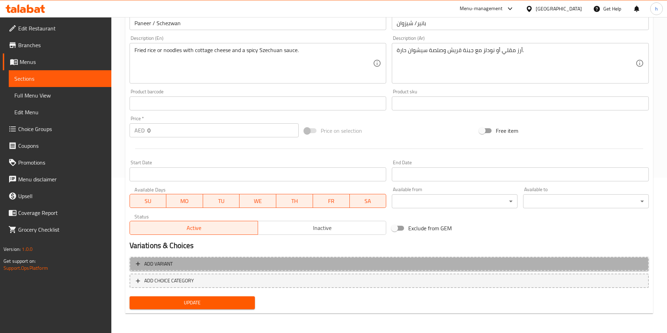
click at [241, 267] on span "Add variant" at bounding box center [389, 264] width 506 height 9
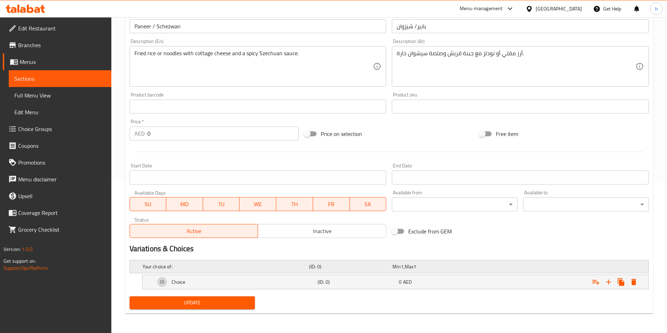
click at [205, 267] on h5 "Your choice of:" at bounding box center [224, 266] width 164 height 7
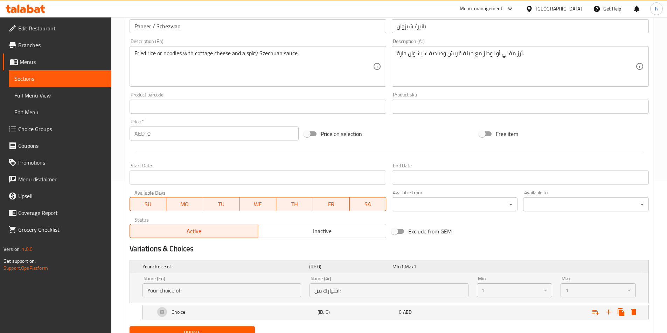
click at [205, 267] on h5 "Your choice of:" at bounding box center [224, 266] width 164 height 7
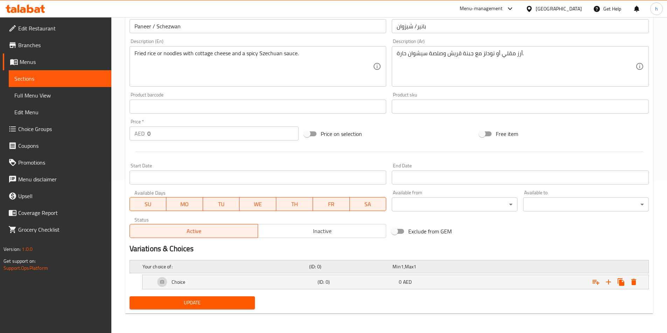
click at [205, 267] on h5 "Your choice of:" at bounding box center [224, 266] width 164 height 7
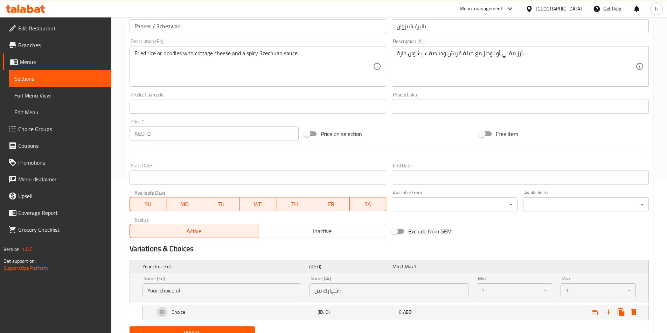
click at [205, 267] on h5 "Your choice of:" at bounding box center [224, 266] width 164 height 7
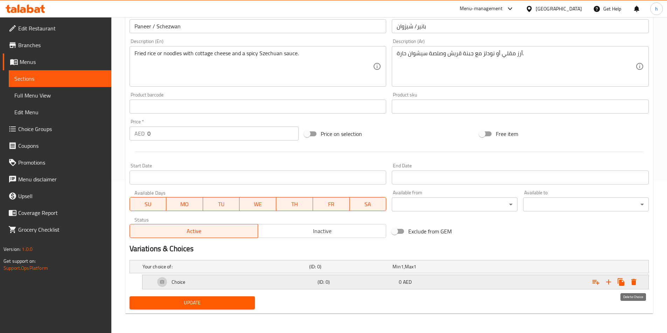
click at [636, 283] on icon "Expand" at bounding box center [633, 282] width 8 height 8
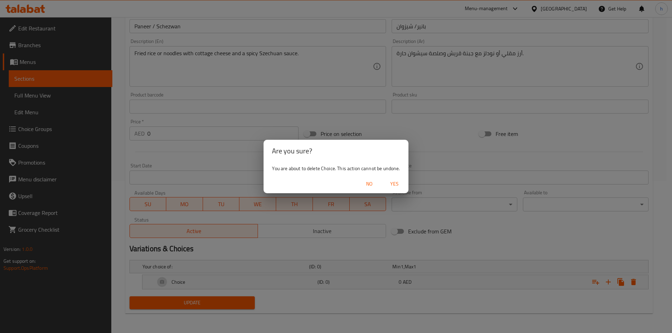
click at [389, 185] on span "Yes" at bounding box center [394, 184] width 17 height 9
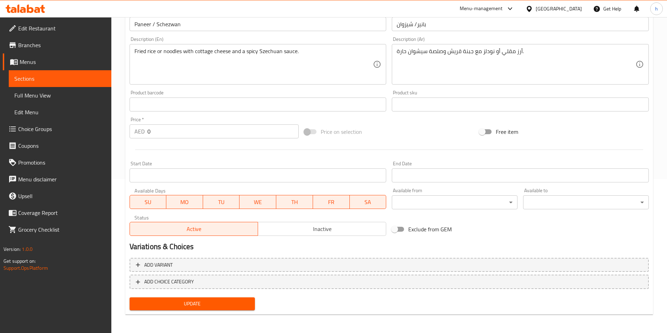
scroll to position [155, 0]
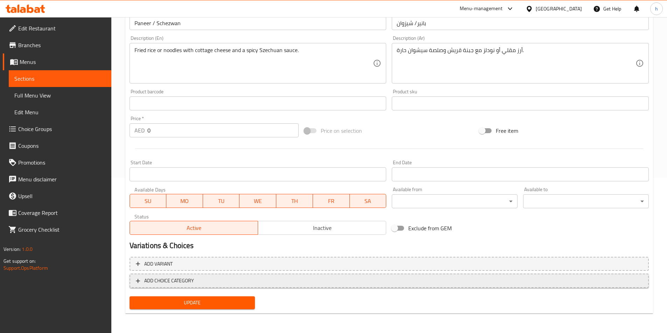
click at [265, 281] on span "ADD CHOICE CATEGORY" at bounding box center [389, 281] width 506 height 9
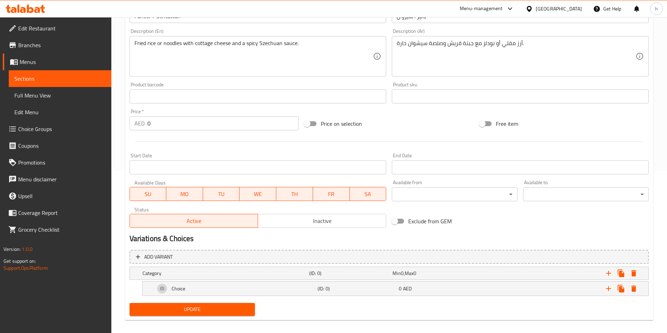
scroll to position [169, 0]
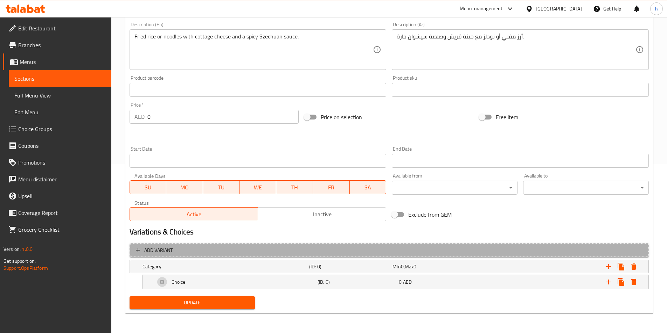
click at [282, 247] on span "Add variant" at bounding box center [389, 250] width 506 height 9
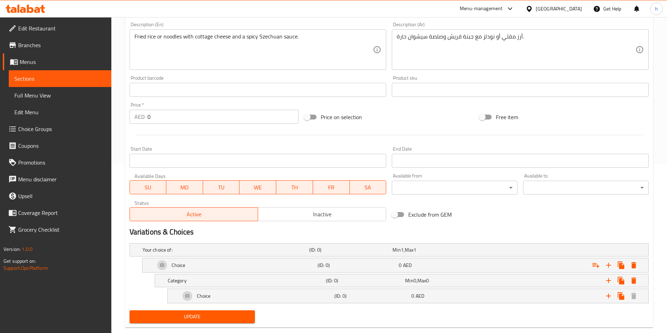
scroll to position [183, 0]
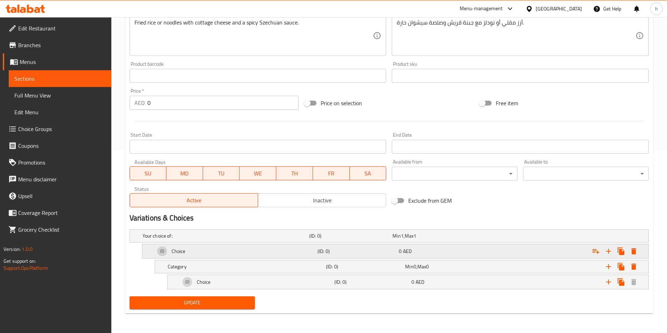
click at [218, 246] on div "Choice" at bounding box center [235, 251] width 162 height 17
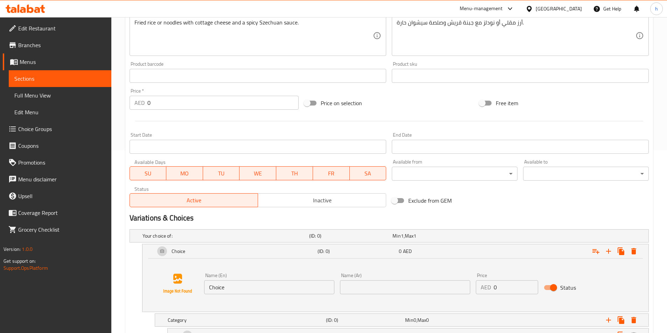
click at [234, 285] on input "Choice" at bounding box center [269, 288] width 130 height 14
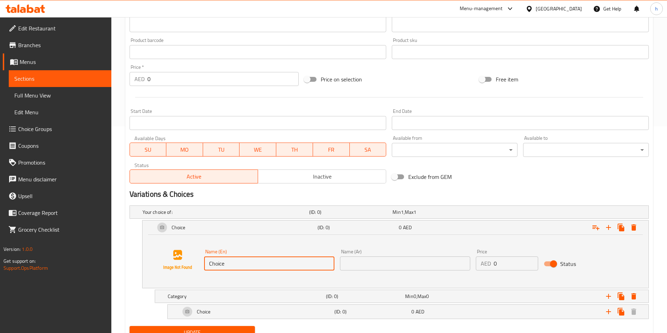
scroll to position [237, 0]
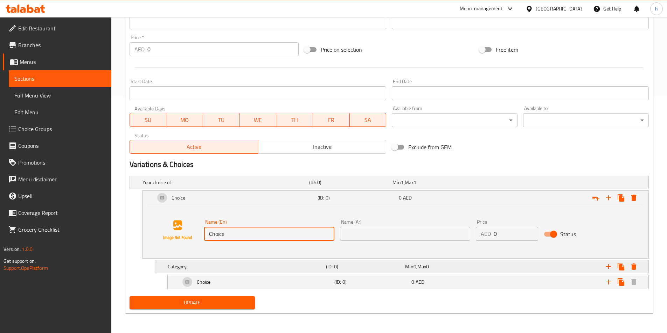
click at [189, 267] on h5 "Category" at bounding box center [245, 266] width 155 height 7
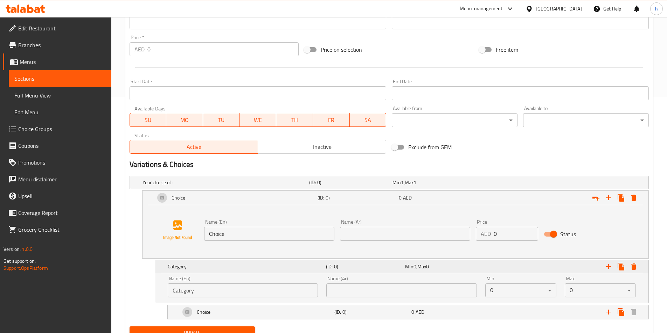
click at [189, 267] on h5 "Category" at bounding box center [245, 266] width 155 height 7
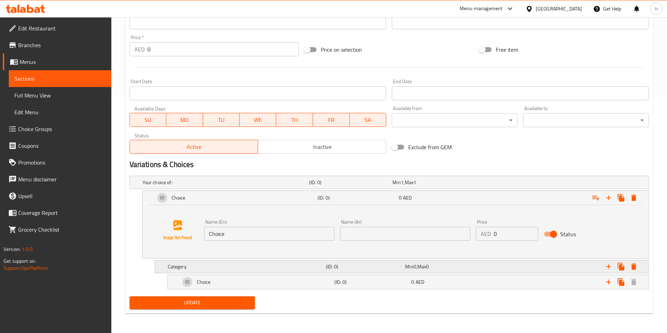
click at [189, 267] on h5 "Category" at bounding box center [245, 266] width 155 height 7
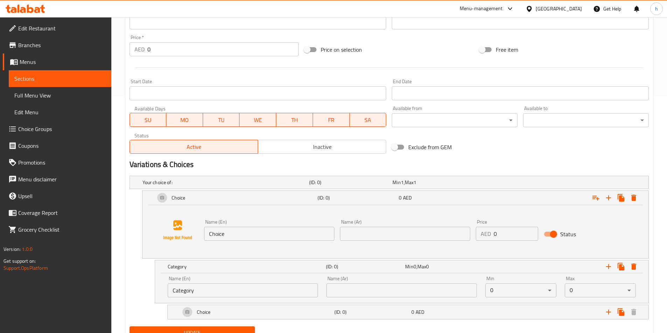
click at [192, 287] on input "Category" at bounding box center [243, 291] width 150 height 14
type input "غ"
type input "y"
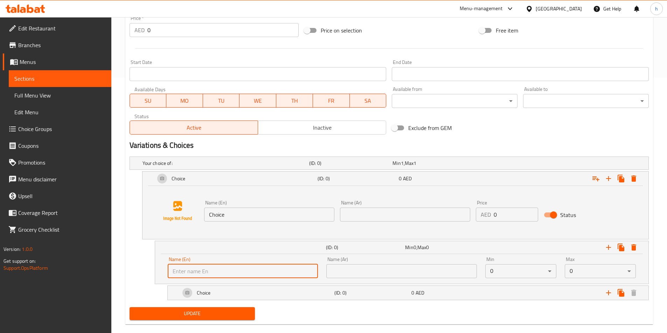
scroll to position [267, 0]
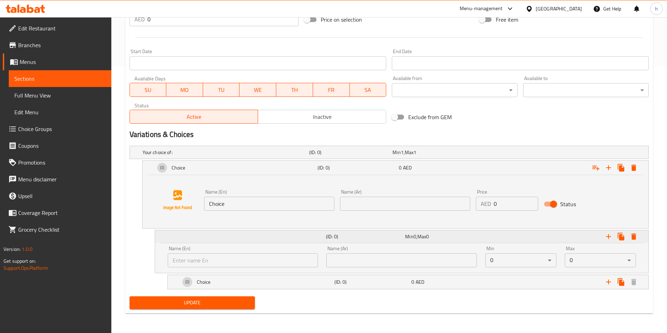
click at [248, 240] on div "(ID: 0) Min 0 , Max 0" at bounding box center [403, 236] width 475 height 15
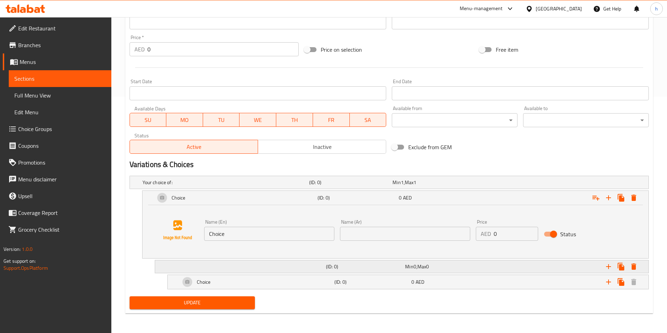
click at [232, 268] on div "(ID: 0) Min 0 , Max 0" at bounding box center [403, 266] width 475 height 15
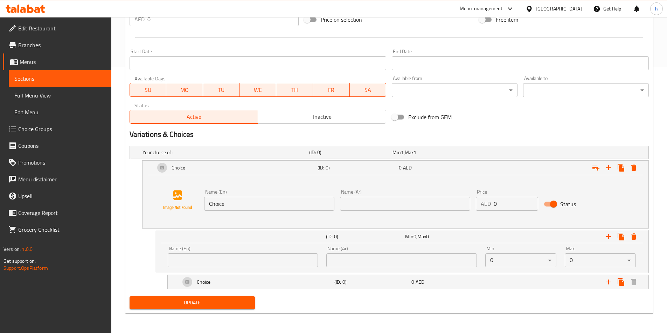
click at [219, 259] on input "text" at bounding box center [243, 261] width 150 height 14
type input "your choice of"
click at [387, 259] on input "text" at bounding box center [401, 261] width 150 height 14
type input "h"
type input "اختيارك من"
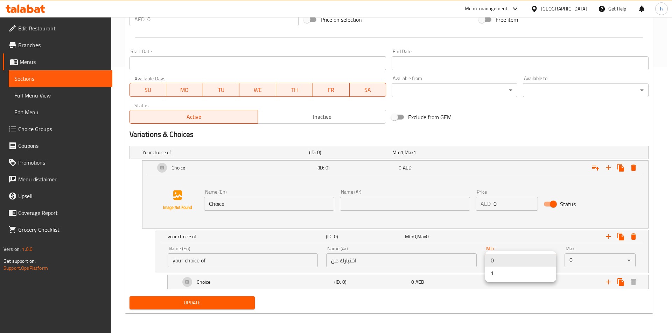
click at [523, 276] on li "1" at bounding box center [520, 273] width 71 height 13
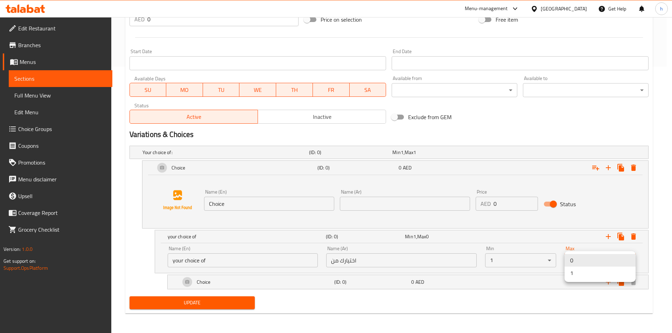
click at [587, 277] on li "1" at bounding box center [599, 273] width 71 height 13
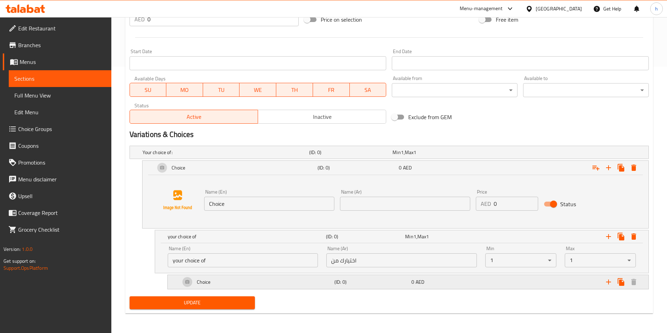
click at [262, 280] on div "Choice" at bounding box center [256, 282] width 154 height 17
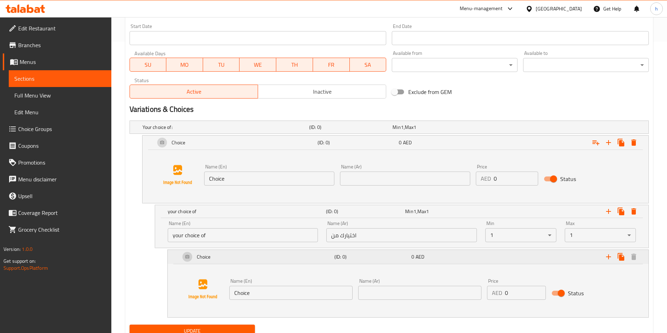
scroll to position [320, 0]
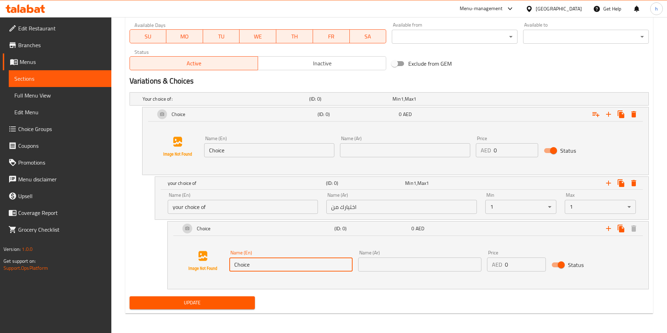
click at [267, 263] on input "Choice" at bounding box center [290, 265] width 123 height 14
type input "ى"
type input "noodels"
click at [389, 274] on div "Name (Ar) Name (Ar)" at bounding box center [419, 261] width 129 height 27
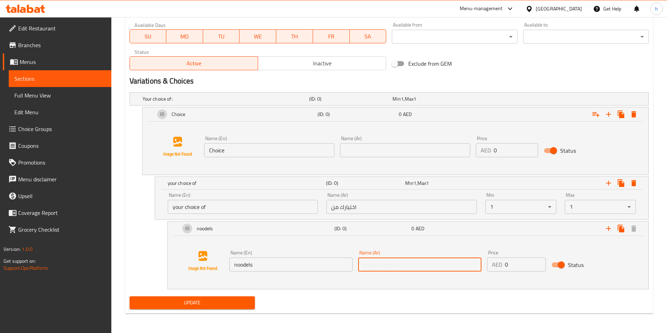
click at [408, 269] on input "text" at bounding box center [419, 265] width 123 height 14
type input "نودلز"
click at [624, 229] on icon "Expand" at bounding box center [620, 229] width 7 height 8
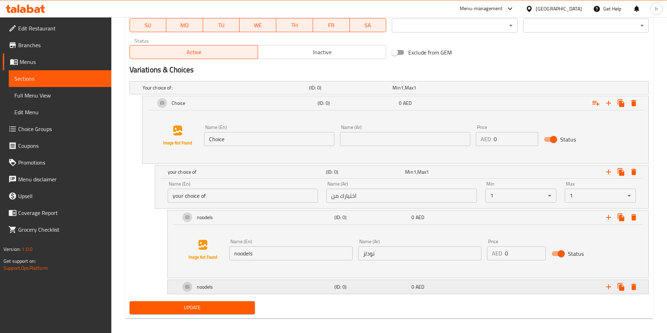
scroll to position [336, 0]
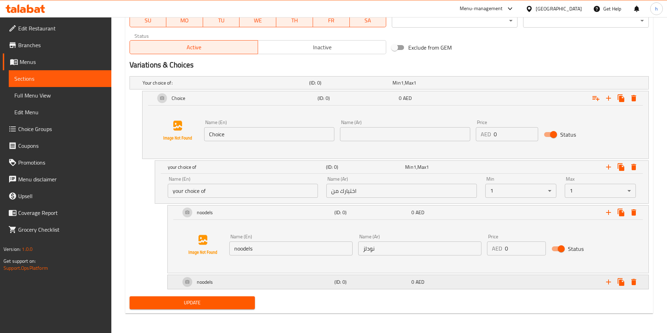
click at [288, 282] on div "noodels" at bounding box center [256, 282] width 154 height 17
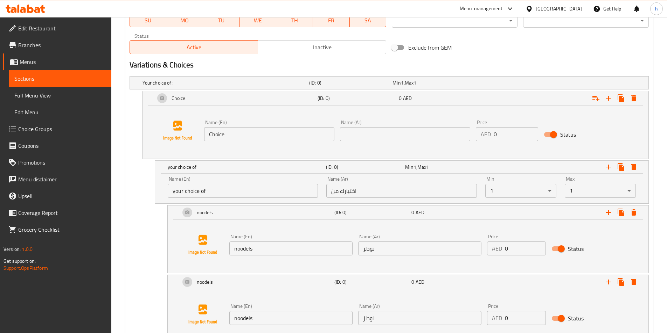
click at [269, 311] on div "Name (En) noodels Name (En)" at bounding box center [290, 314] width 123 height 21
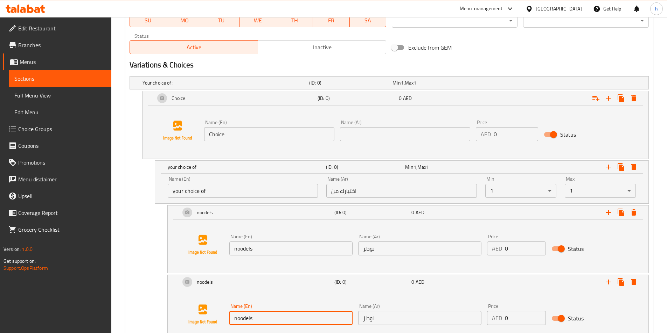
click at [268, 319] on input "noodels" at bounding box center [290, 318] width 123 height 14
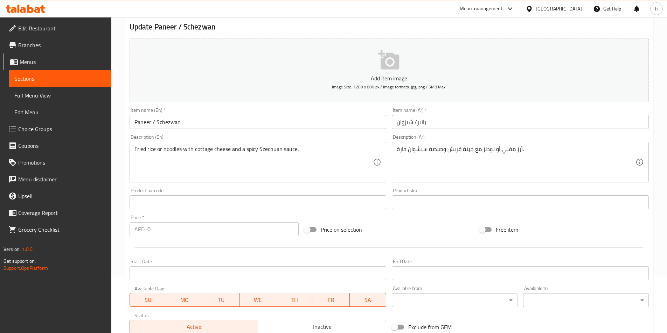
scroll to position [0, 0]
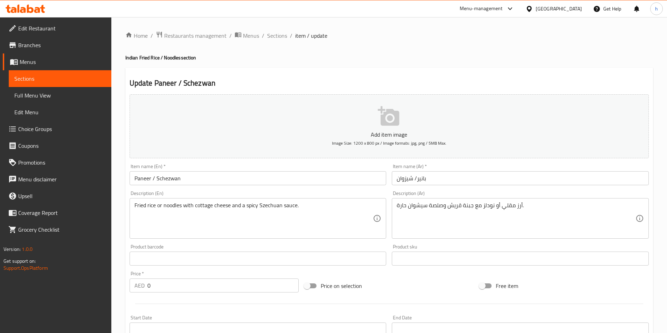
click at [174, 54] on h4 "Indian Fried Rice / Noodles section" at bounding box center [388, 57] width 527 height 7
copy h4 "Noodles"
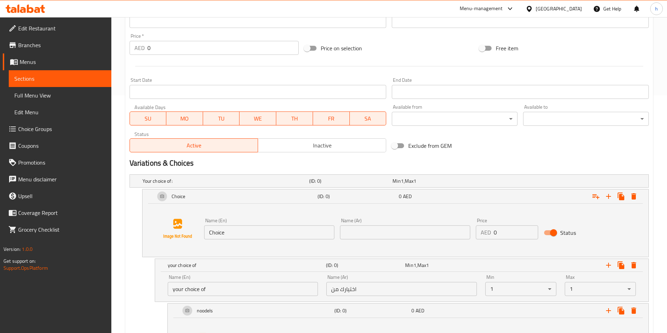
scroll to position [315, 0]
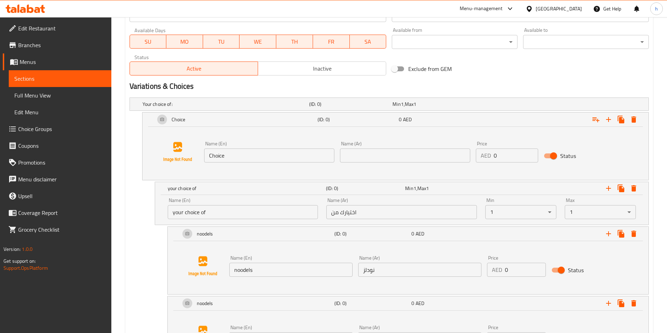
click at [242, 269] on input "noodels" at bounding box center [290, 270] width 123 height 14
paste input "Noodles"
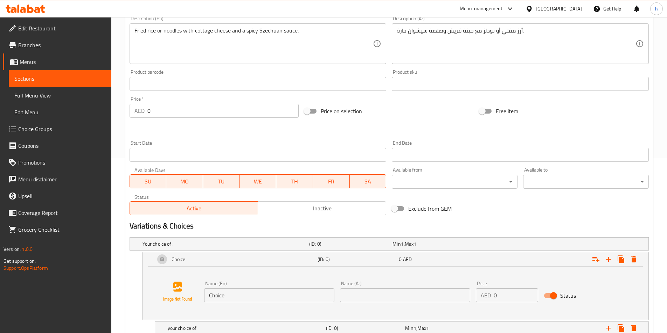
scroll to position [0, 0]
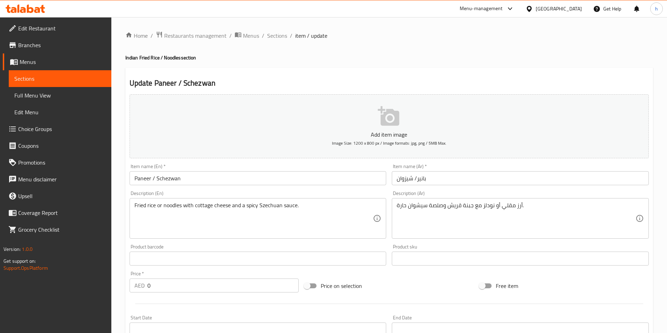
type input "Noodles"
drag, startPoint x: 140, startPoint y: 57, endPoint x: 159, endPoint y: 61, distance: 19.2
click at [159, 61] on h4 "Indian Fried Rice / Noodles section" at bounding box center [388, 57] width 527 height 7
copy h4 "Fried Rice"
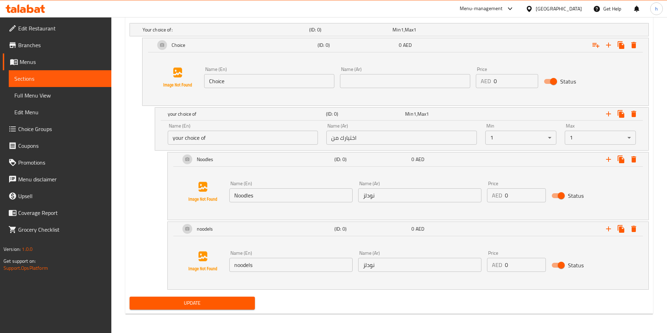
scroll to position [390, 0]
click at [252, 272] on input "noodels" at bounding box center [290, 265] width 123 height 14
paste input "Fried Rice"
type input "Fried Rice"
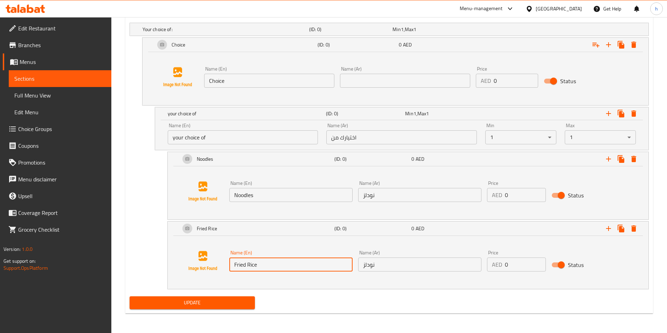
click at [376, 262] on input "نودلز" at bounding box center [419, 265] width 123 height 14
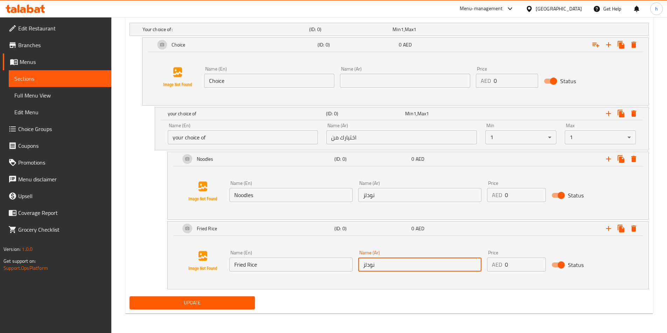
click at [376, 262] on input "نودلز" at bounding box center [419, 265] width 123 height 14
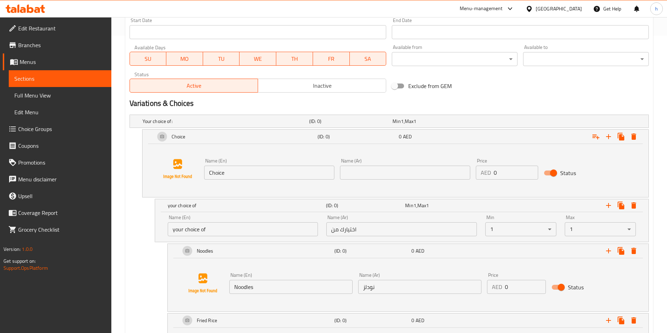
scroll to position [285, 0]
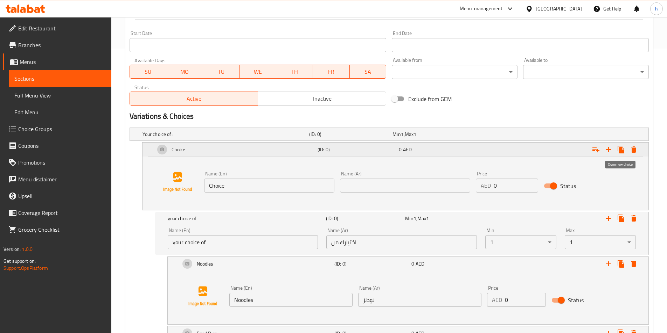
type input "ارز مقلي"
click at [621, 150] on icon "Expand" at bounding box center [620, 150] width 7 height 8
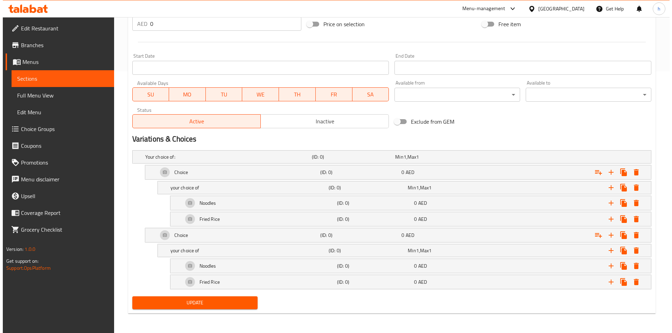
scroll to position [262, 0]
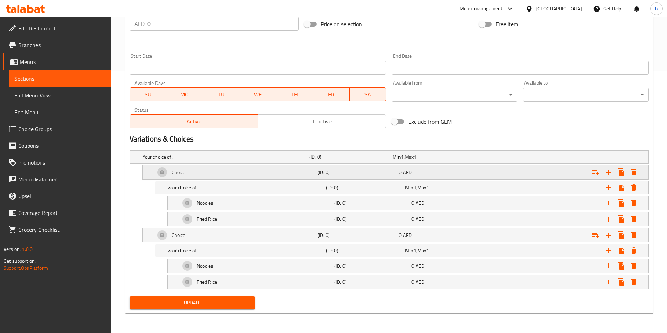
click at [257, 171] on div "Choice" at bounding box center [235, 172] width 162 height 17
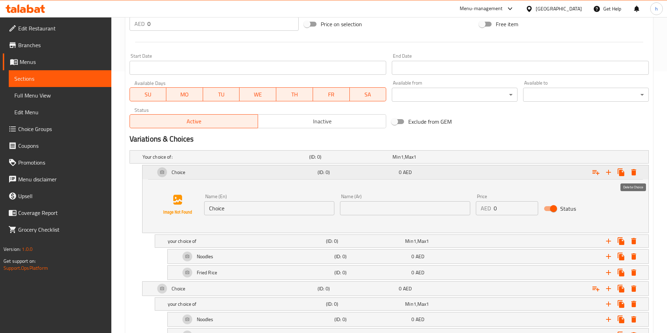
click at [630, 175] on icon "Expand" at bounding box center [633, 172] width 8 height 8
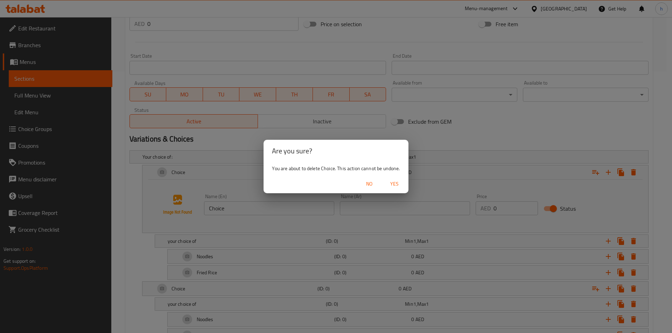
click at [396, 184] on span "Yes" at bounding box center [394, 184] width 17 height 9
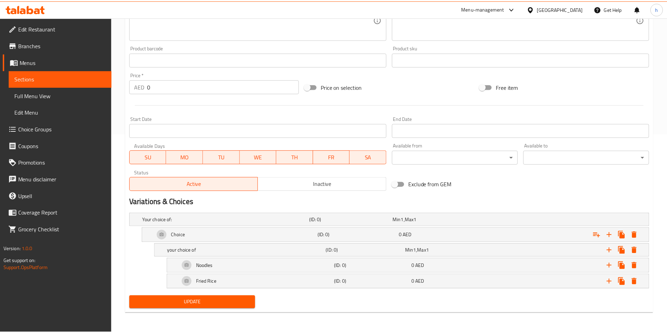
scroll to position [199, 0]
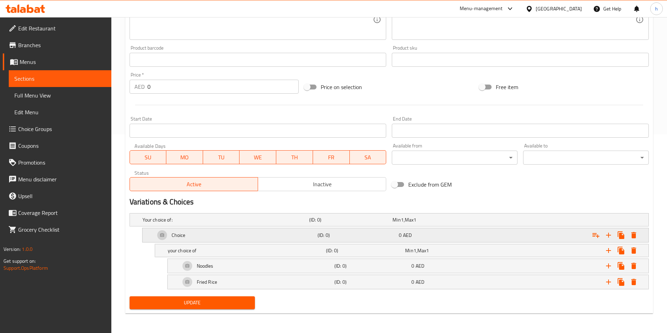
click at [231, 239] on div "Choice" at bounding box center [235, 235] width 162 height 17
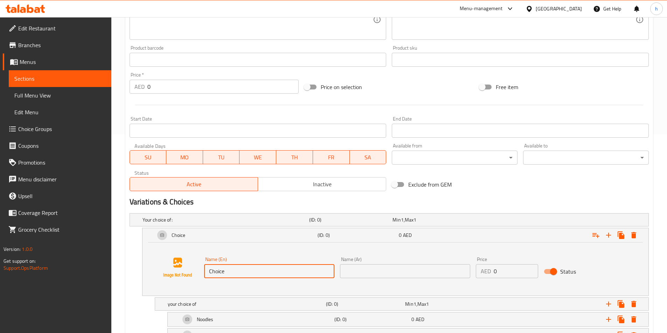
click at [232, 271] on input "Choice" at bounding box center [269, 272] width 130 height 14
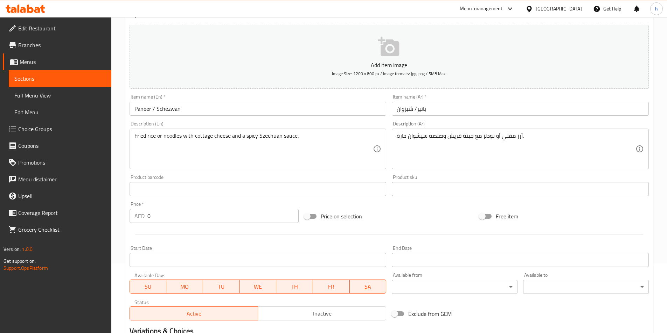
scroll to position [59, 0]
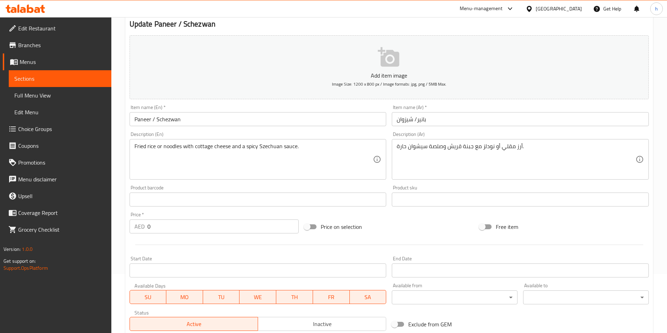
click at [148, 122] on input "Paneer / Schezwan" at bounding box center [257, 119] width 257 height 14
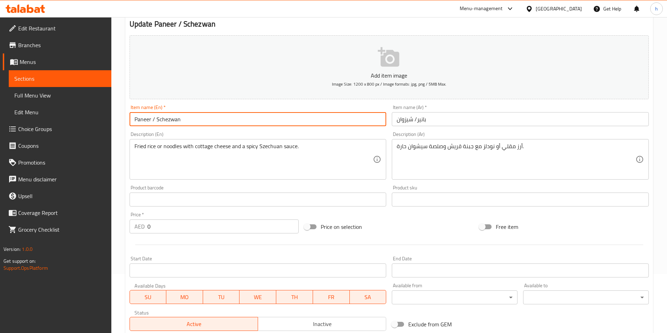
click at [148, 122] on input "Paneer / Schezwan" at bounding box center [257, 119] width 257 height 14
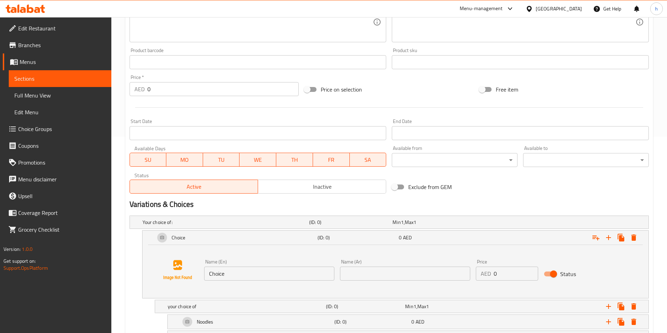
scroll to position [253, 0]
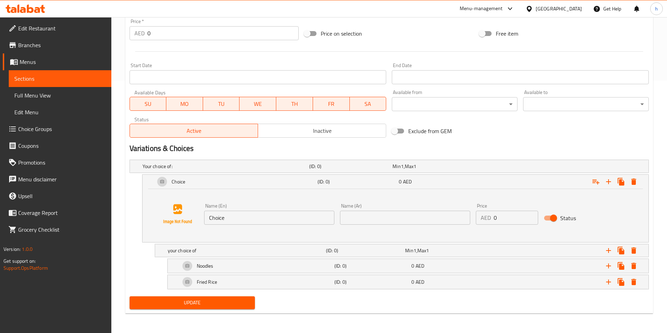
click at [254, 225] on input "Choice" at bounding box center [269, 218] width 130 height 14
paste input "Paneer"
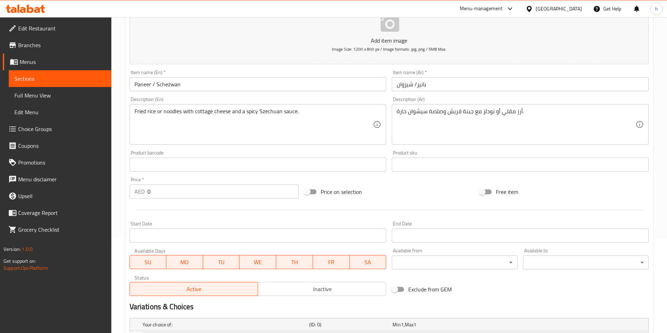
scroll to position [78, 0]
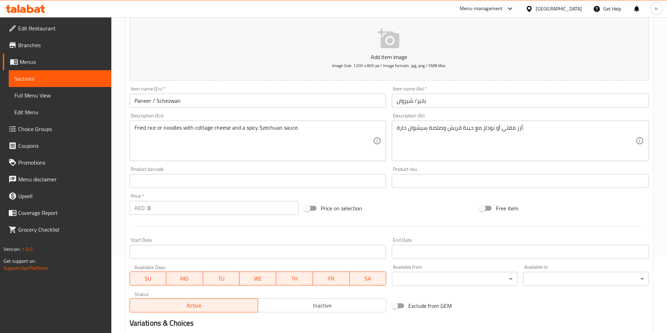
type input "Paneer"
drag, startPoint x: 422, startPoint y: 110, endPoint x: 424, endPoint y: 103, distance: 6.5
click at [422, 109] on div "Item name (Ar)   * بانير/ شيزوان Item name (Ar) *" at bounding box center [520, 97] width 262 height 27
click at [424, 103] on input "بانير/ شيزوان" at bounding box center [520, 101] width 257 height 14
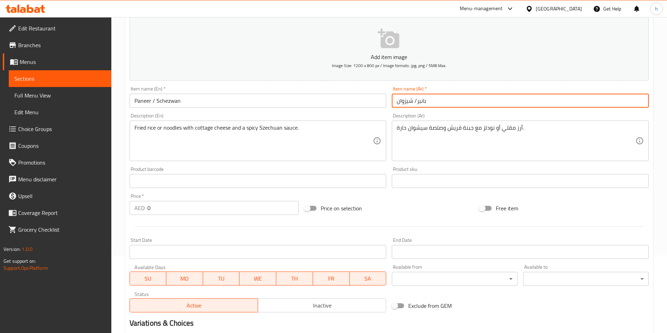
click at [424, 103] on input "بانير/ شيزوان" at bounding box center [520, 101] width 257 height 14
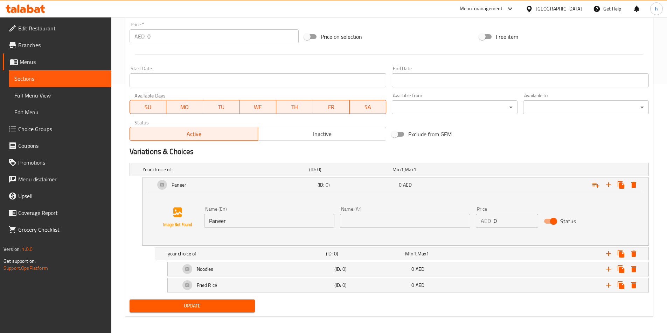
scroll to position [253, 0]
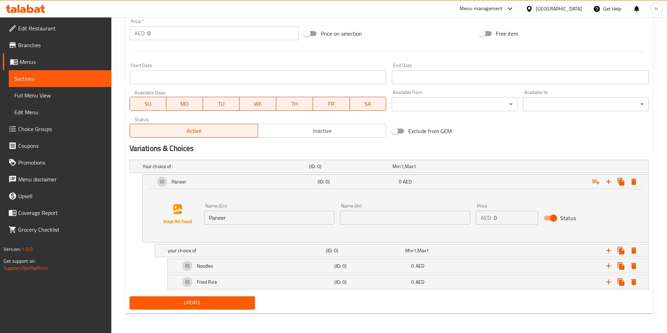
click at [396, 222] on input "text" at bounding box center [405, 218] width 130 height 14
paste input "بانير"
type input "بانير"
drag, startPoint x: 500, startPoint y: 218, endPoint x: 491, endPoint y: 219, distance: 9.1
click at [491, 219] on div "AED 0 Price" at bounding box center [507, 218] width 62 height 14
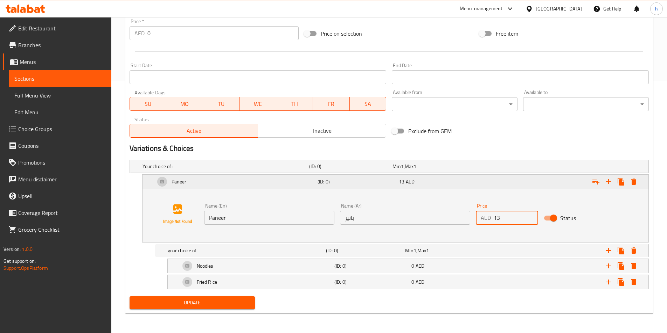
type input "13"
click at [618, 180] on icon "Expand" at bounding box center [620, 182] width 7 height 8
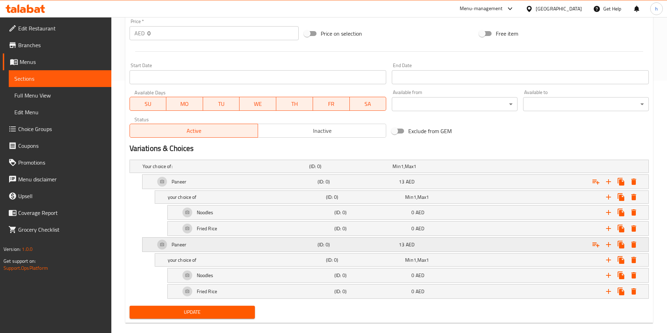
click at [235, 246] on div "Paneer" at bounding box center [235, 245] width 162 height 17
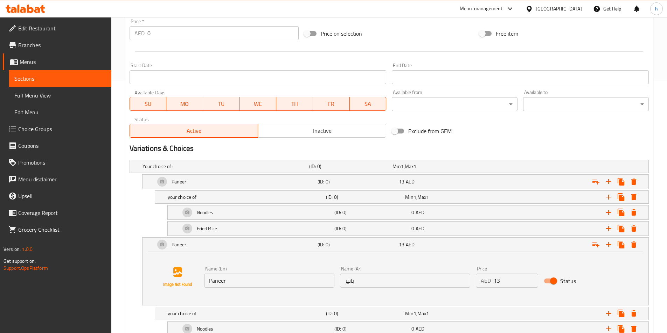
scroll to position [316, 0]
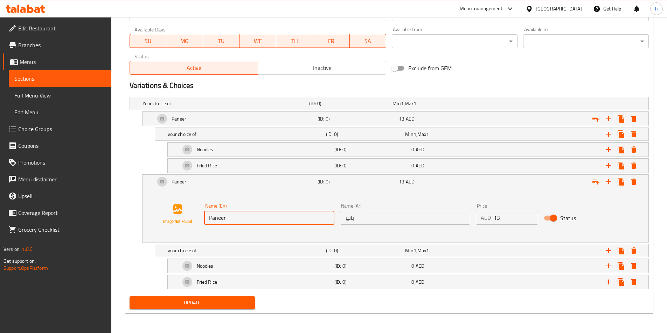
click at [266, 220] on input "Paneer" at bounding box center [269, 218] width 130 height 14
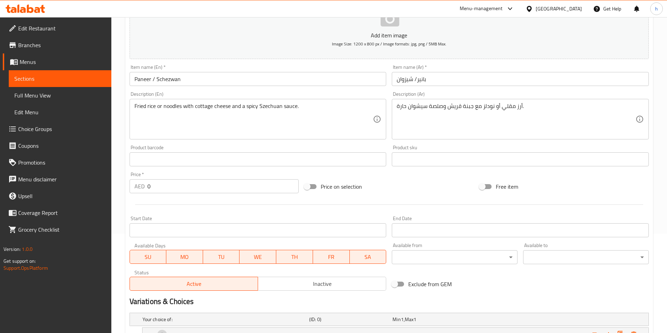
scroll to position [36, 0]
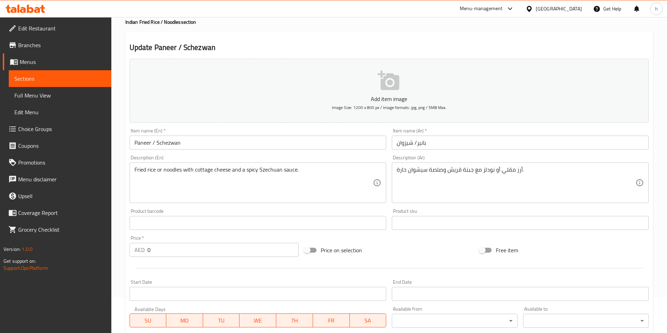
click at [171, 142] on input "Paneer / Schezwan" at bounding box center [257, 143] width 257 height 14
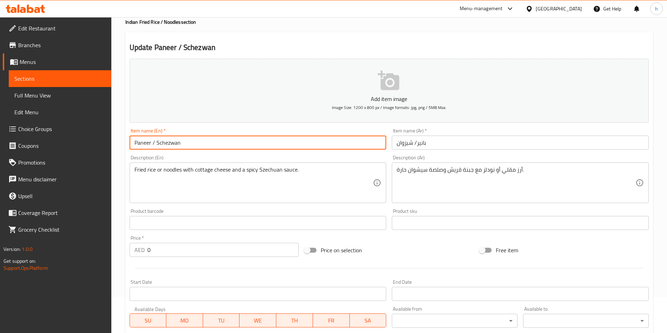
click at [171, 142] on input "Paneer / Schezwan" at bounding box center [257, 143] width 257 height 14
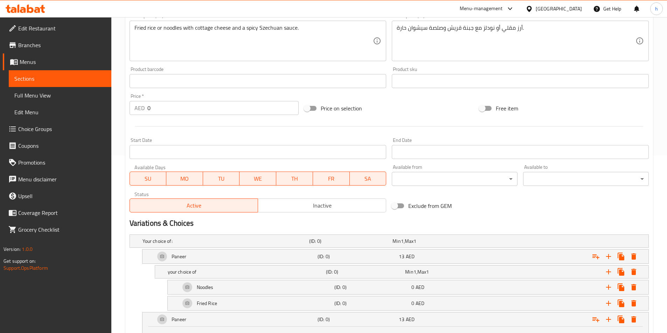
scroll to position [281, 0]
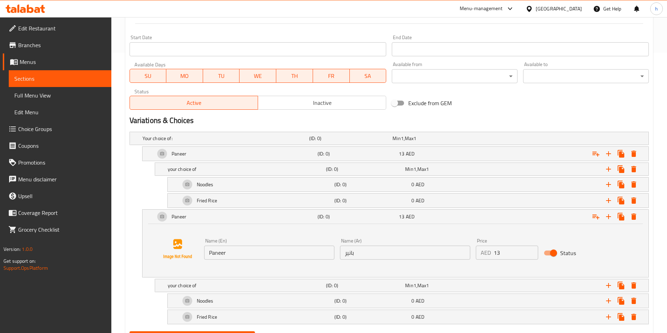
click at [257, 256] on input "Paneer" at bounding box center [269, 253] width 130 height 14
paste input "Schezwan"
type input "Schezwan"
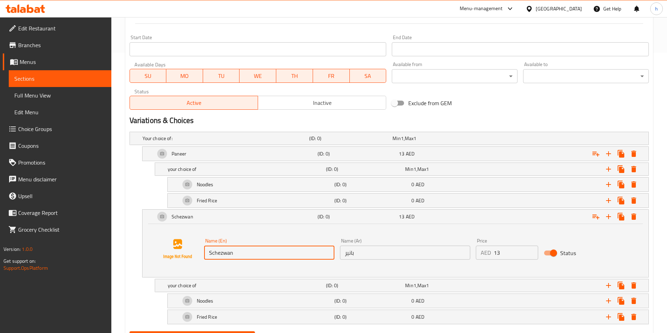
click at [401, 253] on input "بانير" at bounding box center [405, 253] width 130 height 14
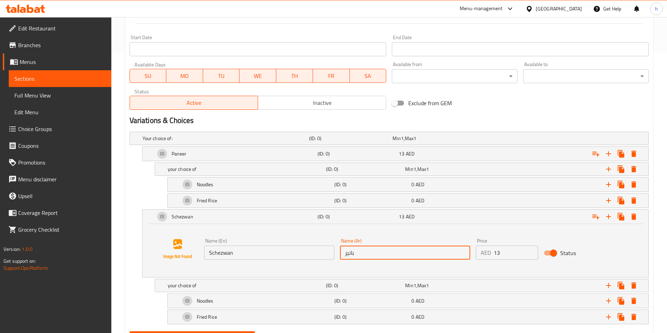
click at [401, 253] on input "بانير" at bounding box center [405, 253] width 130 height 14
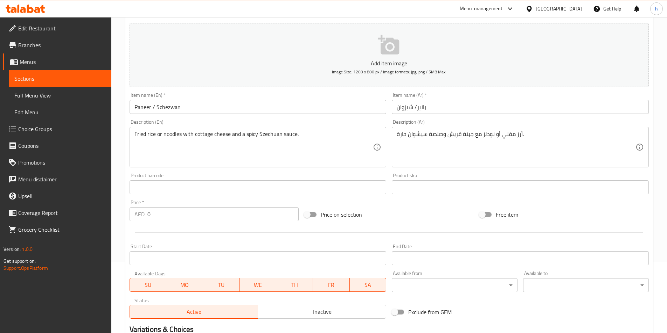
scroll to position [71, 0]
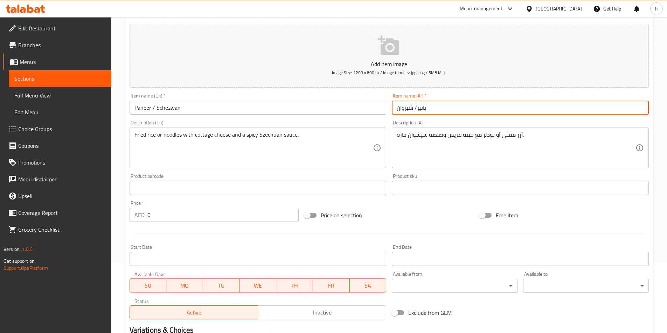
click at [411, 106] on input "بانير/ شيزوان" at bounding box center [520, 108] width 257 height 14
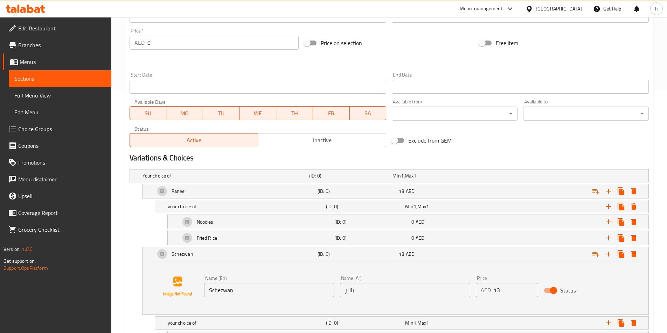
scroll to position [316, 0]
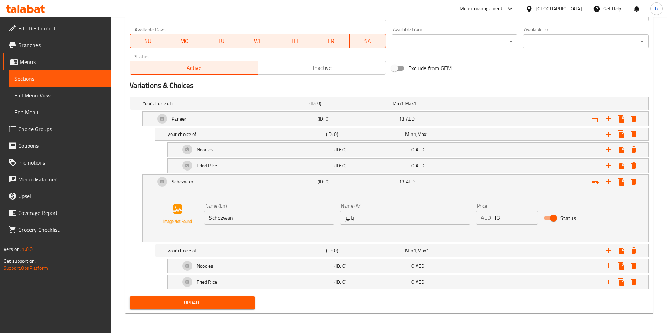
click at [396, 217] on input "بانير" at bounding box center [405, 218] width 130 height 14
paste input "يزوان"
type input "شيزوان"
click at [505, 223] on input "13" at bounding box center [515, 218] width 44 height 14
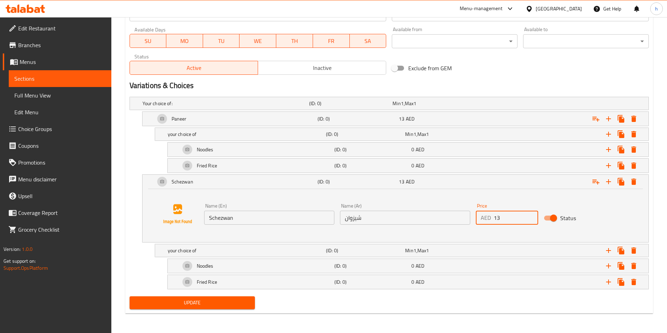
click at [505, 223] on input "13" at bounding box center [515, 218] width 44 height 14
type input "14.5"
click at [225, 302] on span "Update" at bounding box center [192, 303] width 114 height 9
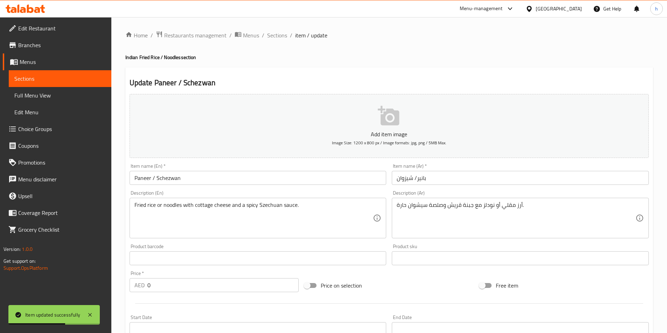
scroll to position [0, 0]
click at [279, 34] on span "Sections" at bounding box center [277, 35] width 20 height 8
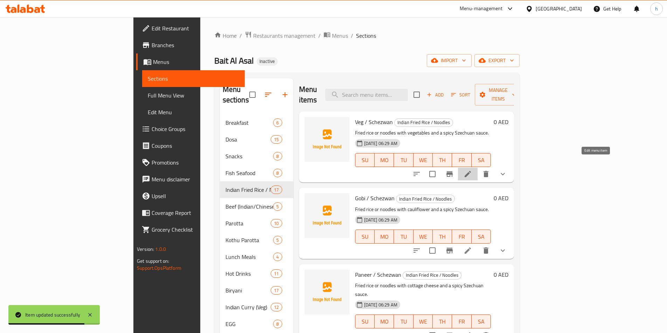
click at [472, 170] on icon at bounding box center [467, 174] width 8 height 8
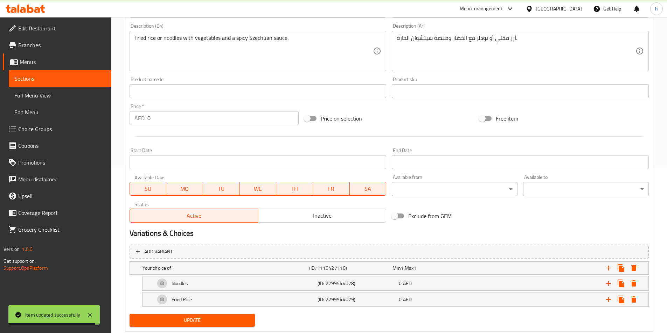
scroll to position [185, 0]
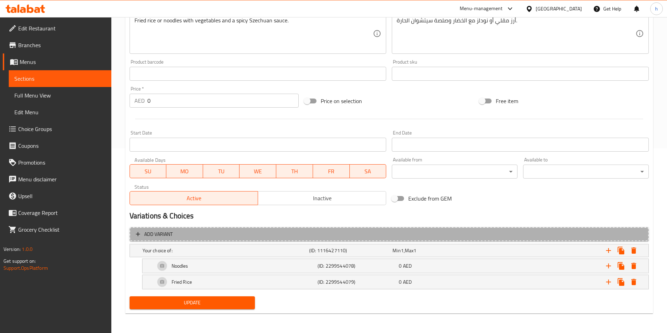
click at [317, 235] on span "Add variant" at bounding box center [389, 234] width 506 height 9
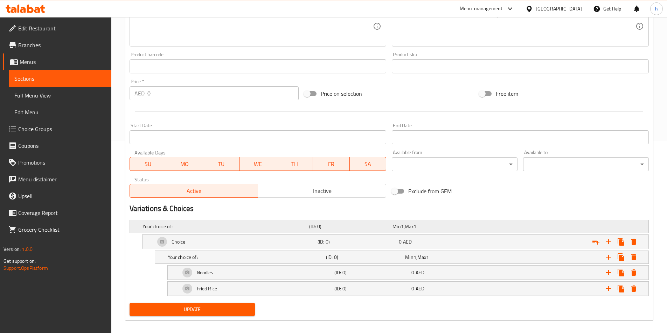
scroll to position [199, 0]
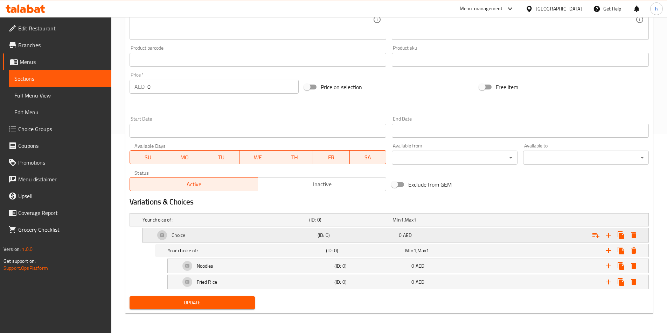
click at [263, 235] on div "Choice" at bounding box center [235, 235] width 162 height 17
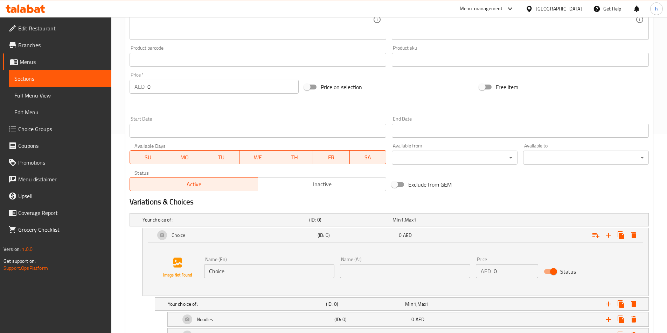
click at [245, 270] on input "Choice" at bounding box center [269, 272] width 130 height 14
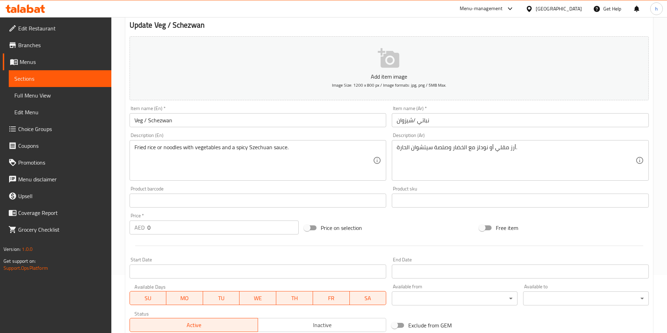
scroll to position [24, 0]
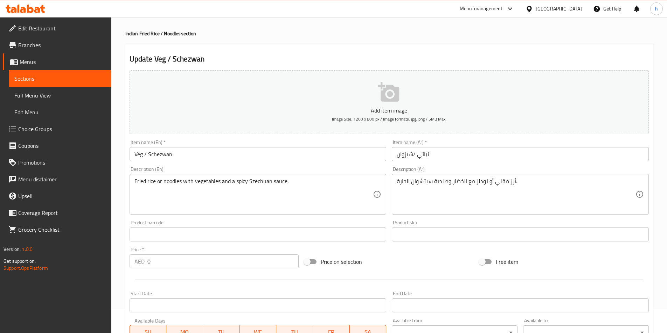
click at [140, 156] on input "Veg / Schezwan" at bounding box center [257, 154] width 257 height 14
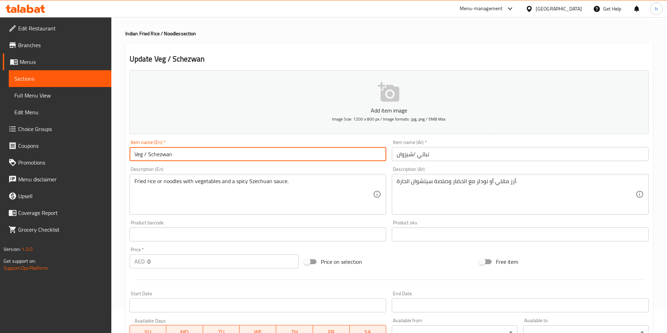
click at [140, 156] on input "Veg / Schezwan" at bounding box center [257, 154] width 257 height 14
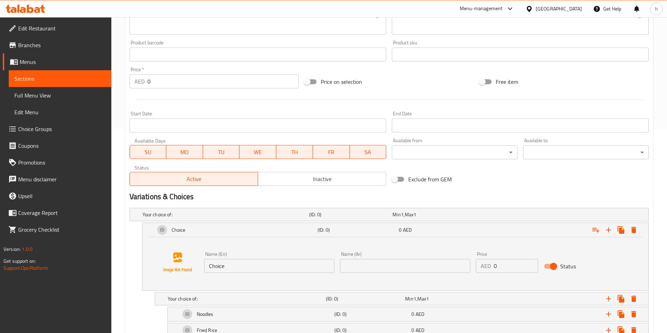
scroll to position [253, 0]
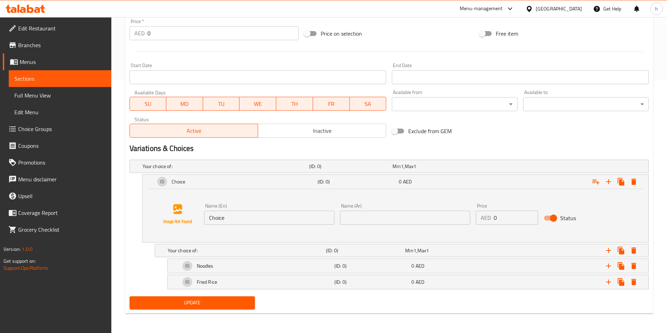
click at [234, 215] on input "Choice" at bounding box center [269, 218] width 130 height 14
paste input "Veg"
type input "Veg"
click at [367, 217] on input "text" at bounding box center [405, 218] width 130 height 14
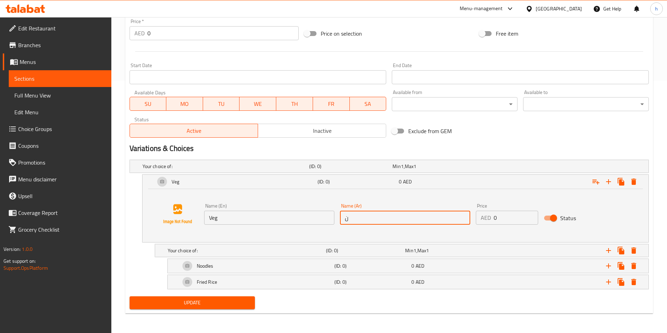
type input "نباتي"
click at [368, 232] on div "Name (En) Veg Name (En) Name (Ar) نباتي Name (Ar) Price AED 0 Price Status" at bounding box center [395, 214] width 489 height 53
drag, startPoint x: 505, startPoint y: 218, endPoint x: 486, endPoint y: 217, distance: 18.9
click at [486, 217] on div "AED 0 Price" at bounding box center [507, 218] width 62 height 14
type input "9"
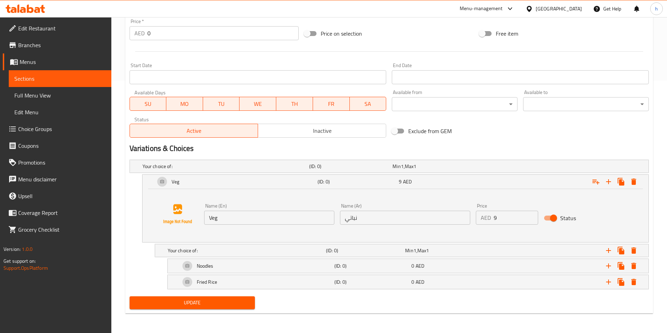
click at [293, 233] on div "Name (En) Veg Name (En) Name (Ar) نباتي Name (Ar) Price AED 9 Price Status" at bounding box center [395, 214] width 489 height 53
click at [617, 182] on icon "Expand" at bounding box center [620, 182] width 7 height 8
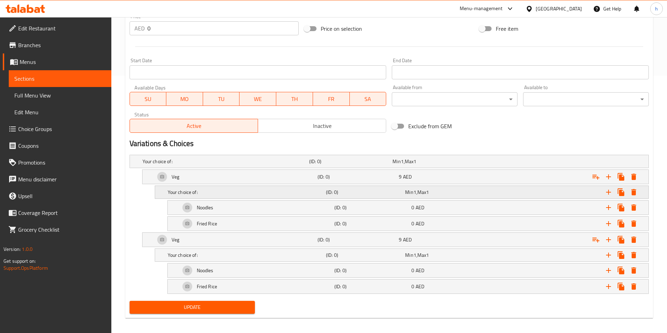
scroll to position [262, 0]
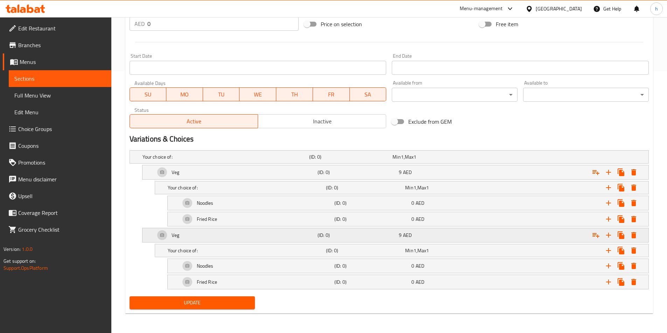
click at [244, 235] on div "Veg" at bounding box center [235, 235] width 162 height 17
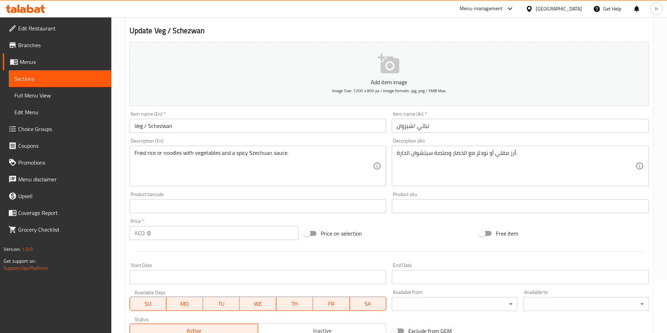
scroll to position [52, 0]
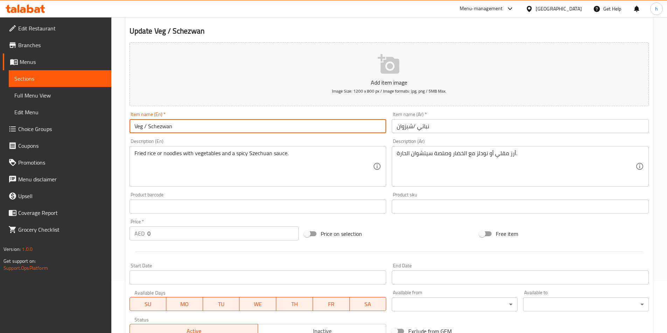
click at [170, 127] on input "Veg / Schezwan" at bounding box center [257, 126] width 257 height 14
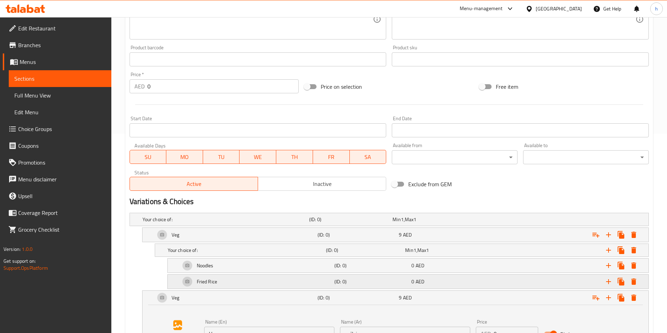
scroll to position [262, 0]
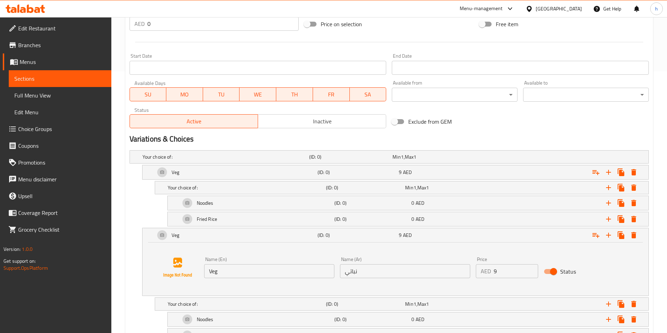
click at [233, 269] on input "Veg" at bounding box center [269, 272] width 130 height 14
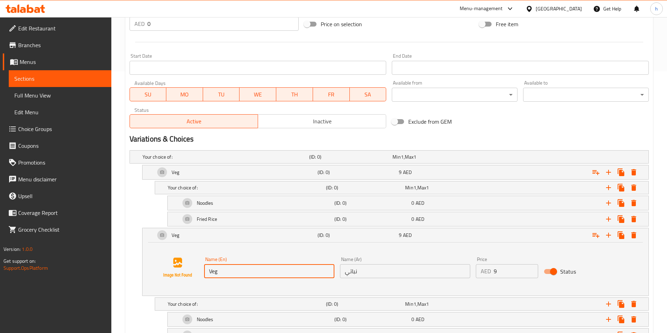
click at [233, 269] on input "Veg" at bounding box center [269, 272] width 130 height 14
paste input "Schezwan"
type input "Schezwan"
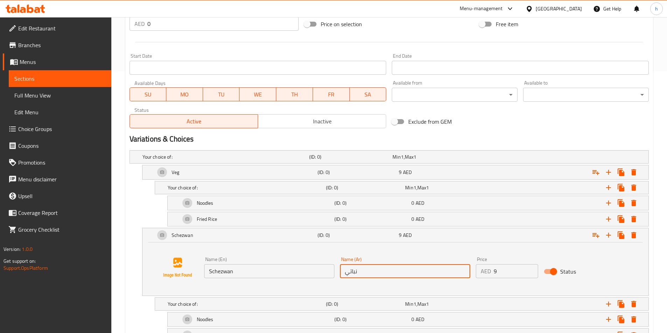
click at [365, 269] on input "نباتي" at bounding box center [405, 272] width 130 height 14
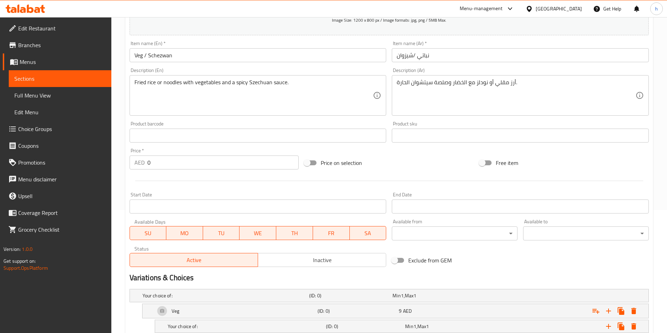
scroll to position [122, 0]
click at [413, 50] on input "نباتي /شيزوان" at bounding box center [520, 56] width 257 height 14
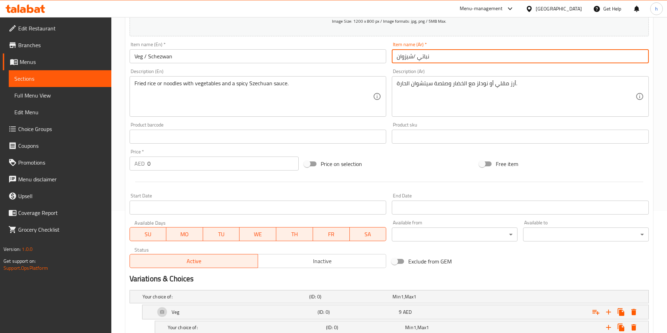
click at [413, 50] on input "نباتي /شيزوان" at bounding box center [520, 56] width 257 height 14
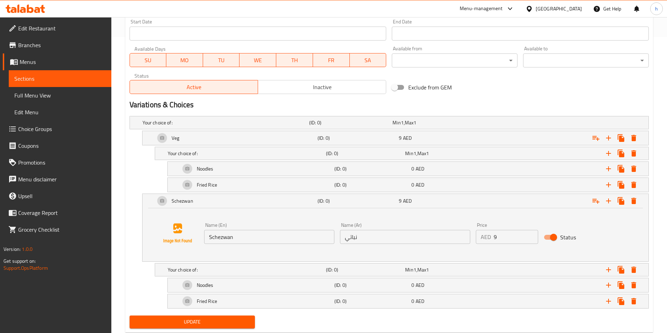
scroll to position [297, 0]
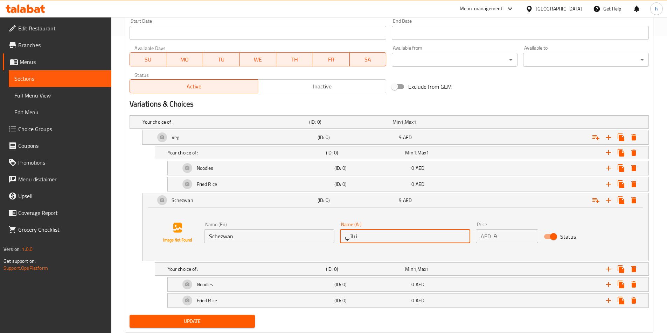
click at [388, 239] on input "نباتي" at bounding box center [405, 237] width 130 height 14
paste input "شيزوان"
type input "شيزوان"
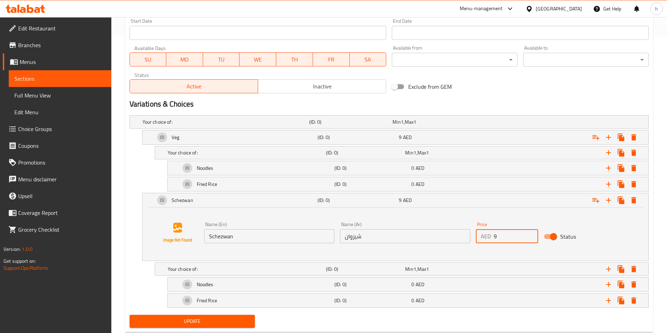
drag, startPoint x: 501, startPoint y: 236, endPoint x: 490, endPoint y: 240, distance: 12.6
click at [490, 240] on div "AED 9 Price" at bounding box center [507, 237] width 62 height 14
type input "10.5"
click at [184, 323] on span "Update" at bounding box center [192, 321] width 114 height 9
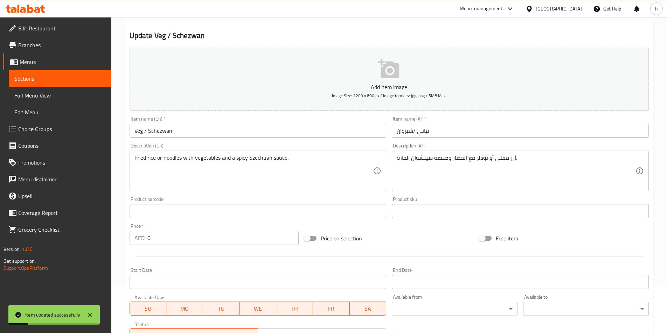
scroll to position [0, 0]
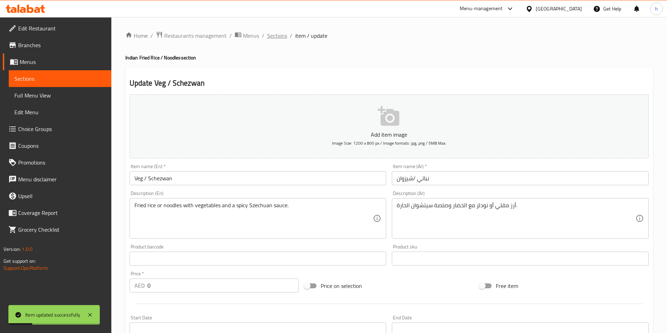
click at [280, 34] on span "Sections" at bounding box center [277, 35] width 20 height 8
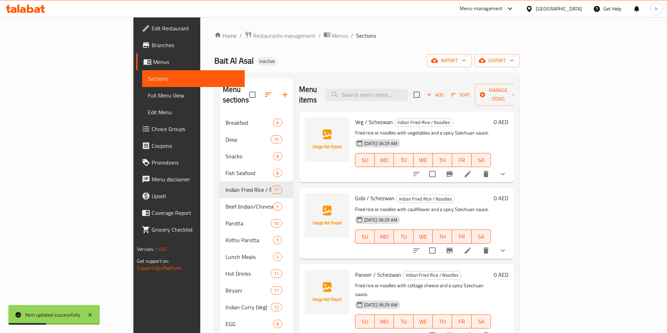
click at [477, 245] on li at bounding box center [468, 251] width 20 height 13
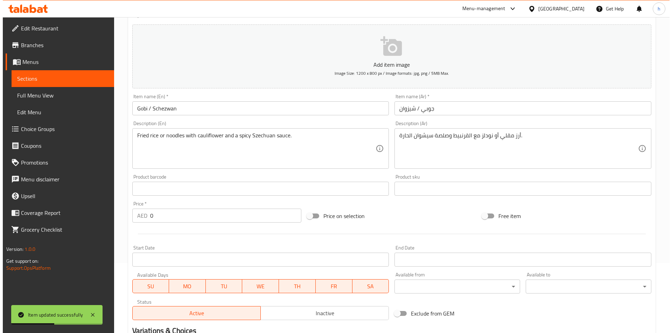
scroll to position [168, 0]
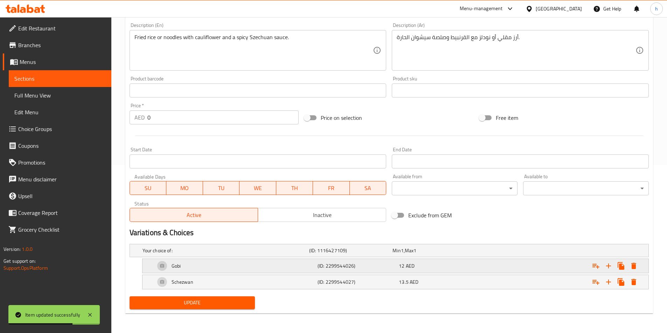
click at [637, 268] on icon "Expand" at bounding box center [633, 266] width 8 height 8
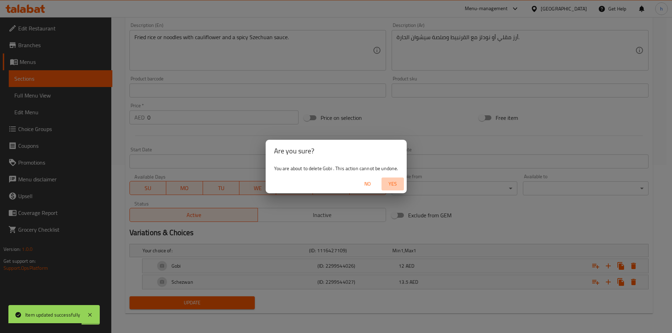
click at [389, 184] on span "Yes" at bounding box center [392, 184] width 17 height 9
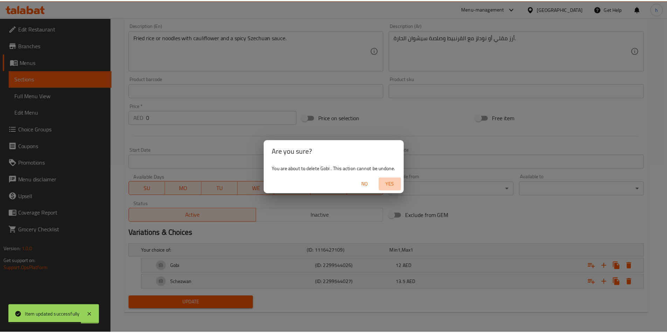
scroll to position [152, 0]
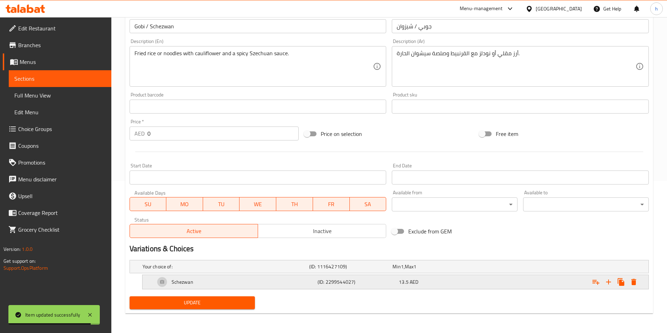
click at [636, 283] on icon "Expand" at bounding box center [633, 282] width 8 height 8
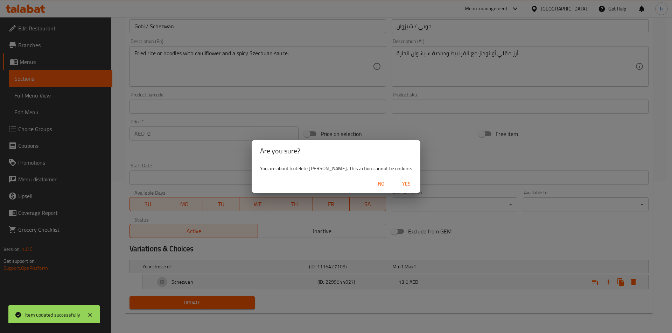
click at [398, 184] on span "Yes" at bounding box center [406, 184] width 17 height 9
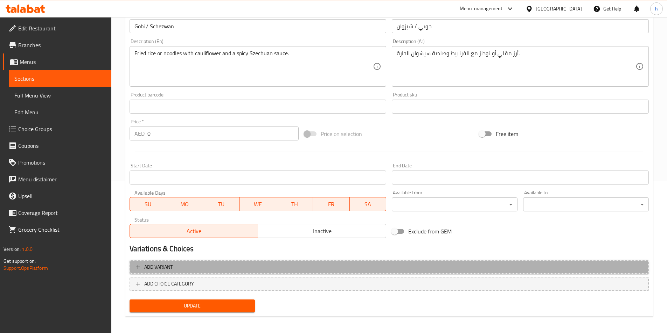
click at [309, 267] on span "Add variant" at bounding box center [389, 267] width 506 height 9
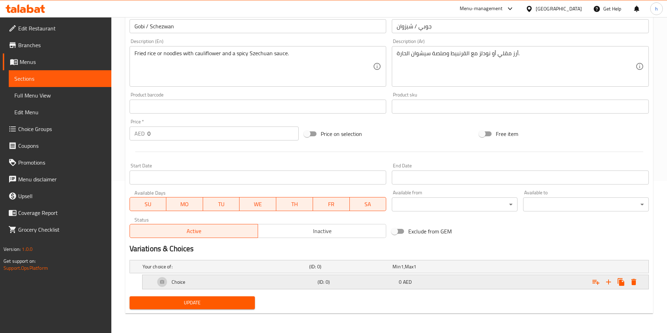
click at [639, 284] on div "Expand" at bounding box center [559, 282] width 162 height 15
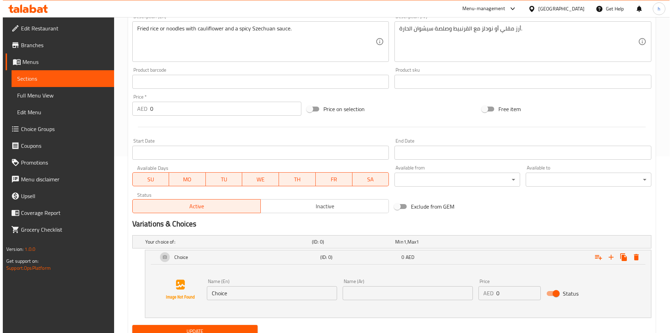
scroll to position [206, 0]
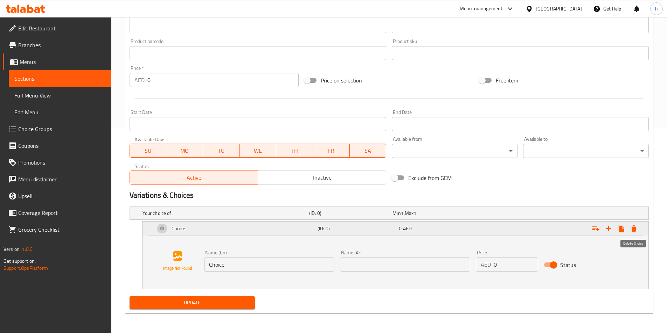
click at [628, 229] on button "Expand" at bounding box center [633, 229] width 13 height 13
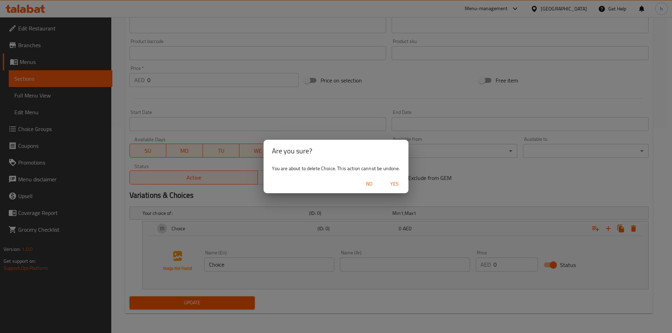
click at [393, 186] on span "Yes" at bounding box center [394, 184] width 17 height 9
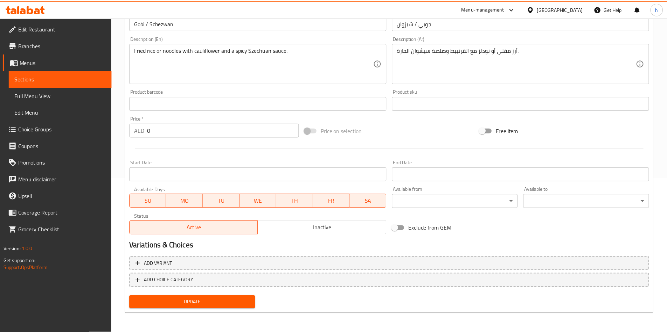
scroll to position [155, 0]
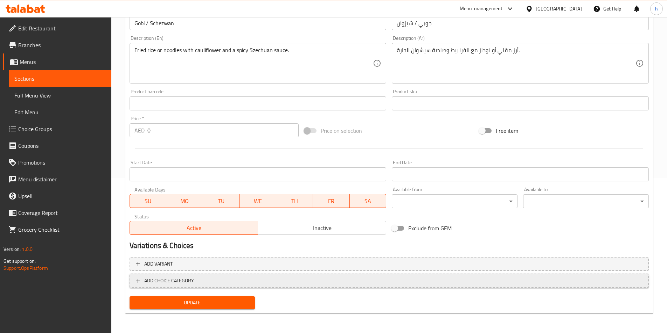
click at [187, 280] on span "ADD CHOICE CATEGORY" at bounding box center [169, 281] width 50 height 9
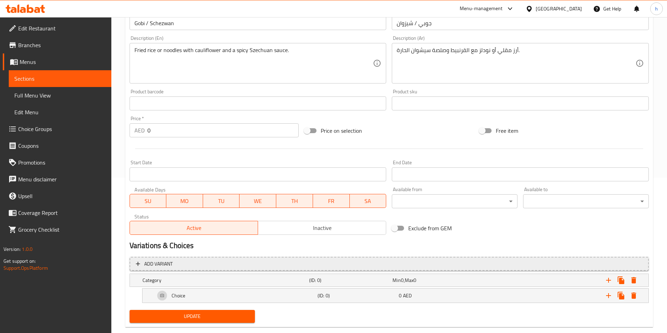
click at [207, 267] on span "Add variant" at bounding box center [389, 264] width 506 height 9
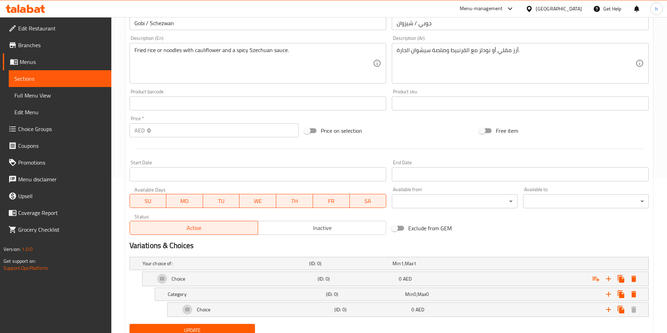
scroll to position [183, 0]
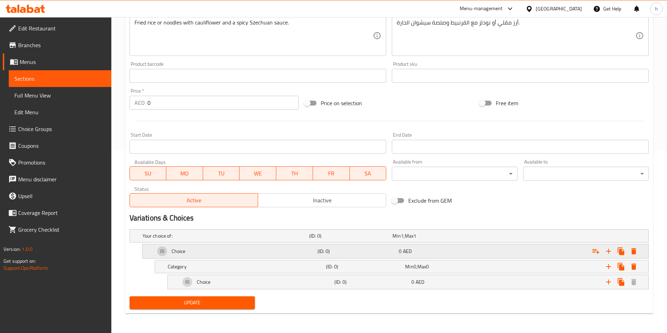
click at [268, 246] on div "Choice" at bounding box center [235, 251] width 162 height 17
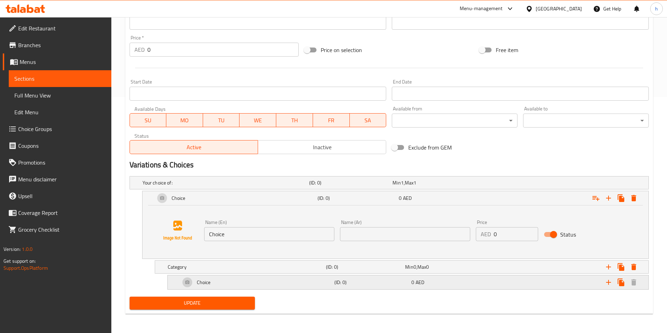
scroll to position [237, 0]
click at [261, 231] on input "Choice" at bounding box center [269, 234] width 130 height 14
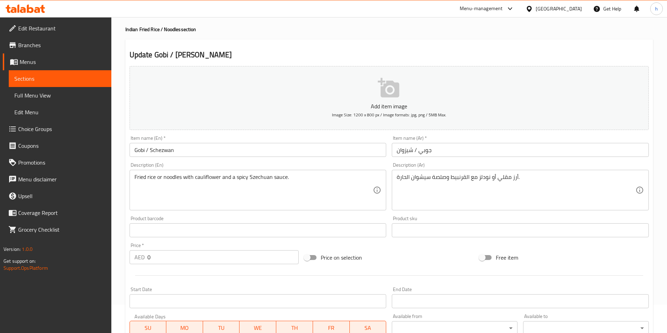
scroll to position [27, 0]
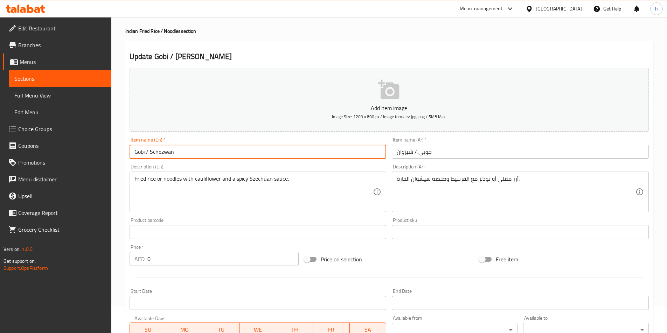
click at [138, 147] on input "Gobi / Schezwan" at bounding box center [257, 152] width 257 height 14
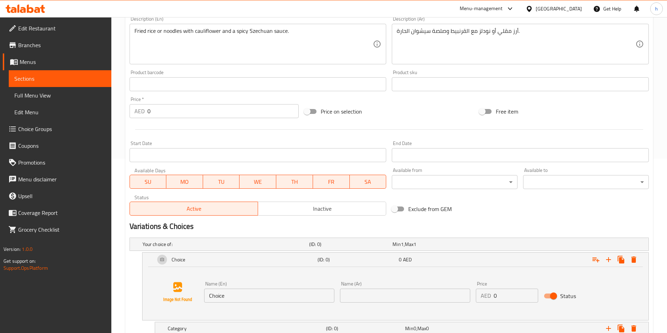
scroll to position [237, 0]
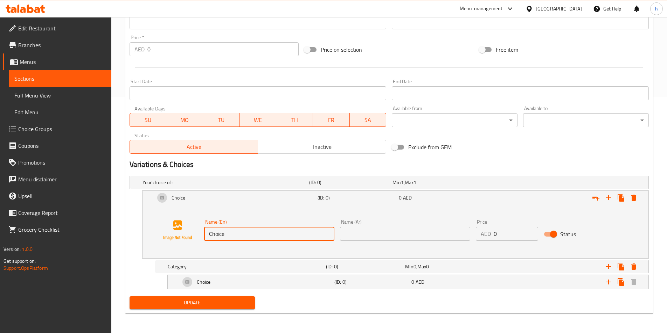
click at [270, 234] on input "Choice" at bounding box center [269, 234] width 130 height 14
paste input "Gobi"
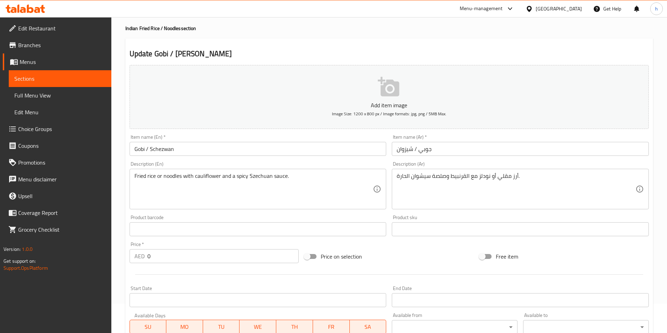
scroll to position [27, 0]
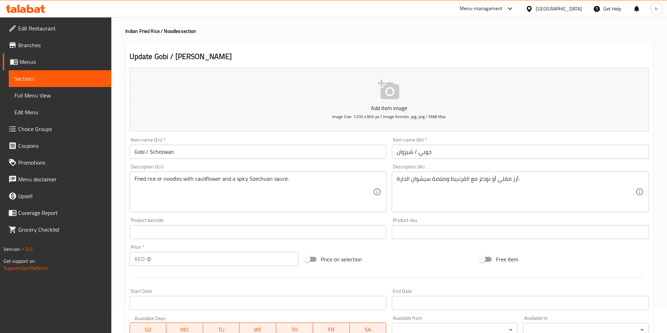
type input "Gobi"
click at [430, 158] on input "جوبي / شيزوان" at bounding box center [520, 152] width 257 height 14
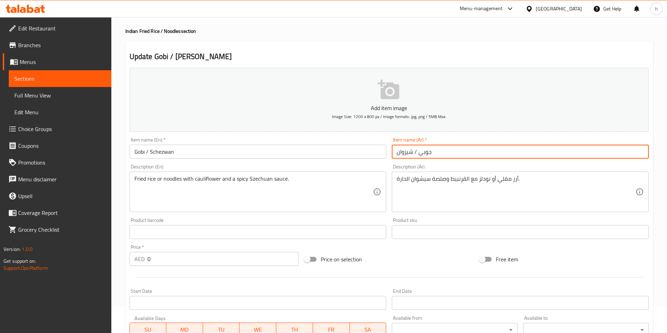
click at [430, 158] on input "جوبي / شيزوان" at bounding box center [520, 152] width 257 height 14
click at [429, 151] on input "جوبي / شيزوان" at bounding box center [520, 152] width 257 height 14
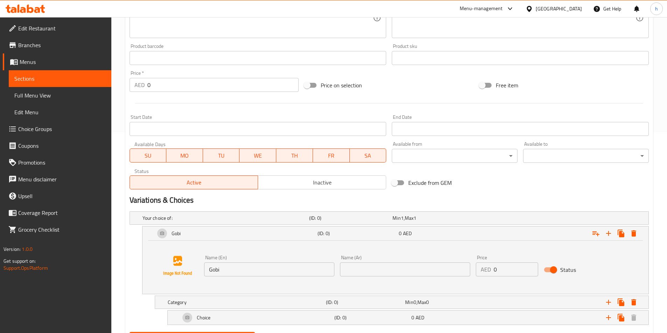
scroll to position [202, 0]
click at [464, 281] on div "Name (En) Gobi Name (En) Name (Ar) Name (Ar) Price AED 0 Price Status" at bounding box center [395, 265] width 489 height 53
click at [452, 270] on input "text" at bounding box center [405, 269] width 130 height 14
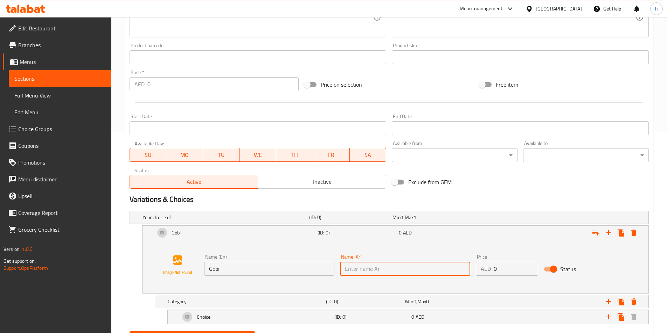
paste input "جوبي"
type input "جوبي"
click at [497, 266] on input "0" at bounding box center [515, 269] width 44 height 14
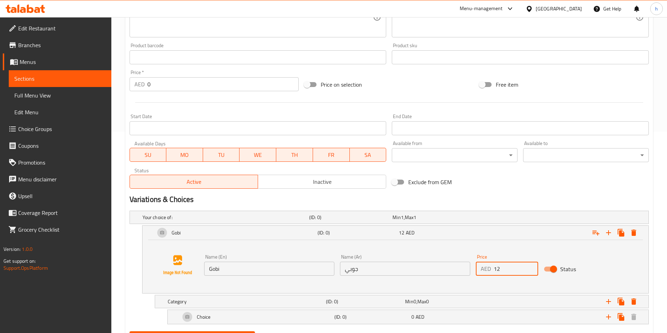
type input "12"
click at [371, 280] on div "Name (En) Gobi Name (En) Name (Ar) جوبي Name (Ar) Price AED 12 Price Status" at bounding box center [395, 265] width 489 height 53
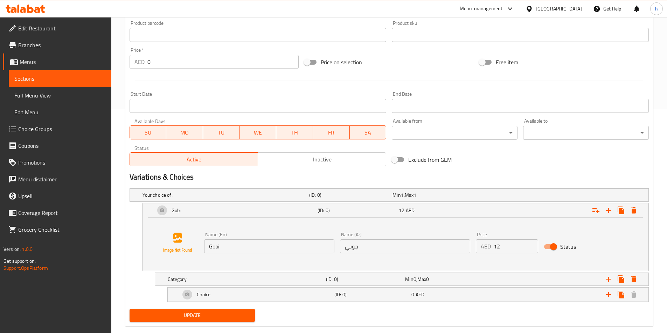
scroll to position [237, 0]
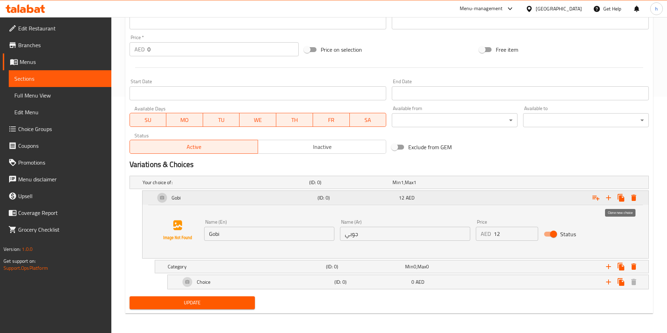
click at [621, 196] on icon "Expand" at bounding box center [620, 198] width 7 height 8
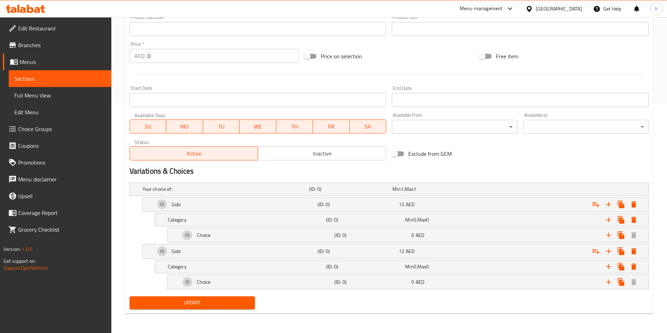
scroll to position [230, 0]
click at [266, 251] on div "Gobi" at bounding box center [235, 251] width 162 height 17
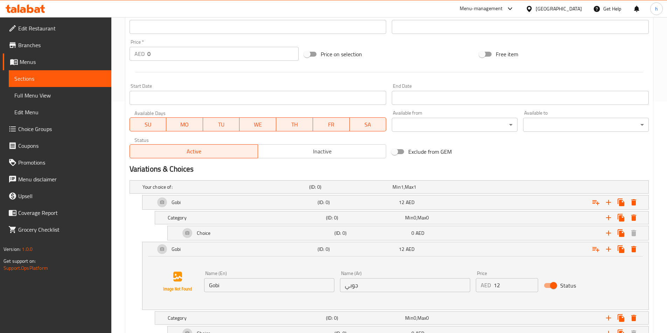
scroll to position [143, 0]
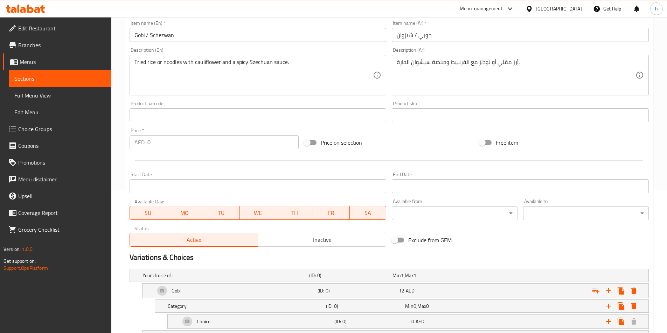
click at [168, 38] on input "Gobi / Schezwan" at bounding box center [257, 35] width 257 height 14
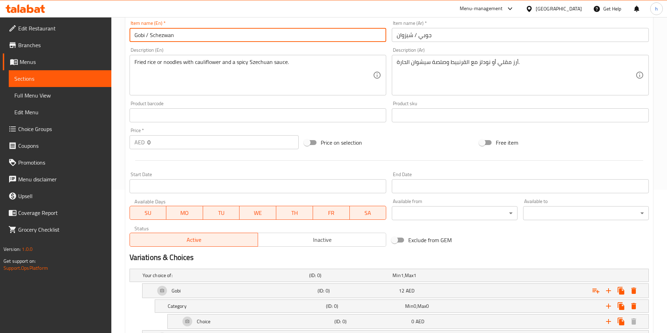
click at [168, 38] on input "Gobi / Schezwan" at bounding box center [257, 35] width 257 height 14
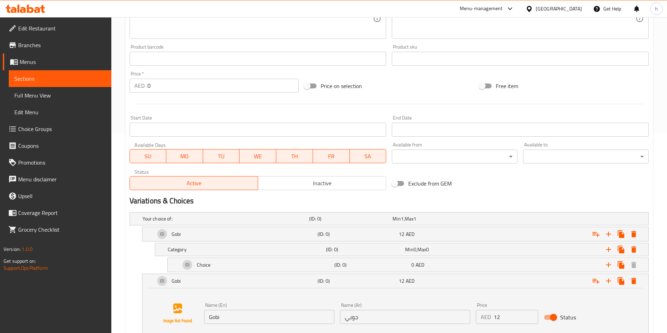
scroll to position [283, 0]
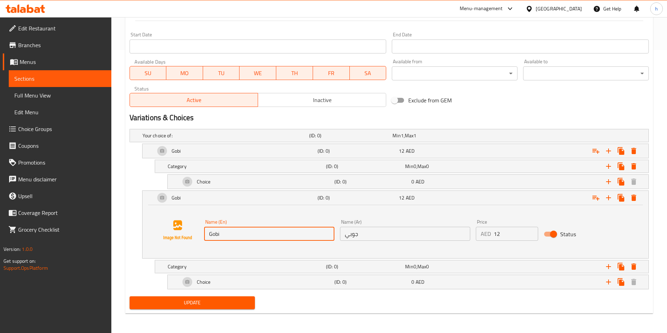
click at [236, 232] on input "Gobi" at bounding box center [269, 234] width 130 height 14
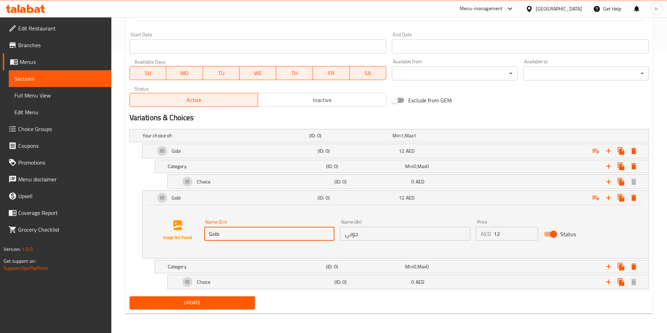
click at [236, 232] on input "Gobi" at bounding box center [269, 234] width 130 height 14
paste input "Schezwan"
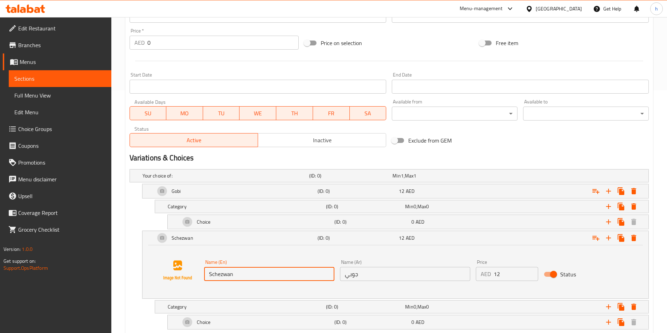
scroll to position [143, 0]
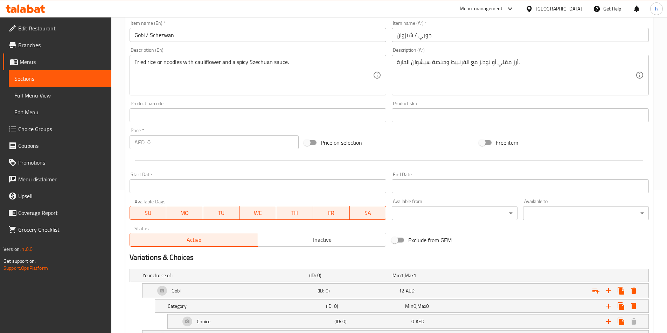
type input "Schezwan"
click at [406, 37] on input "جوبي / شيزوان" at bounding box center [520, 35] width 257 height 14
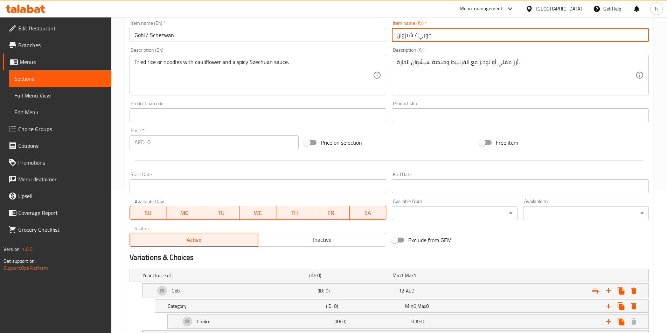
click at [406, 37] on input "جوبي / شيزوان" at bounding box center [520, 35] width 257 height 14
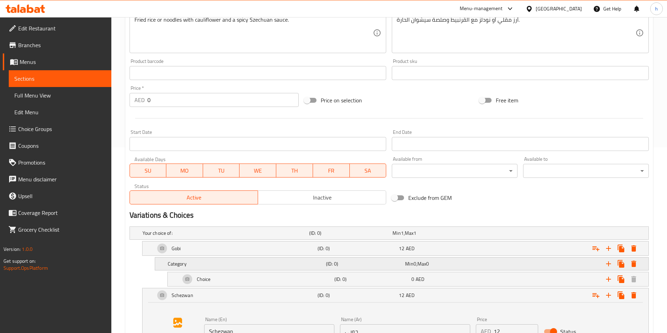
scroll to position [248, 0]
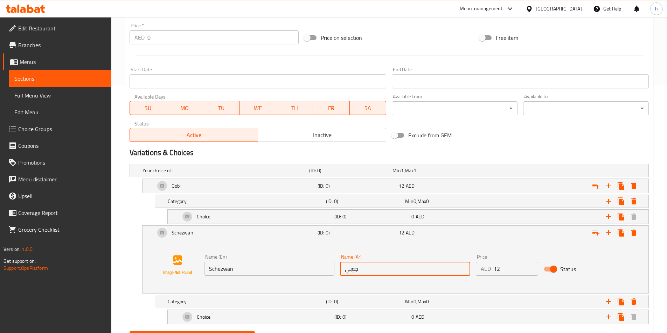
click at [383, 266] on input "جوبي" at bounding box center [405, 269] width 130 height 14
paste input "يزوان"
type input "شيزوان"
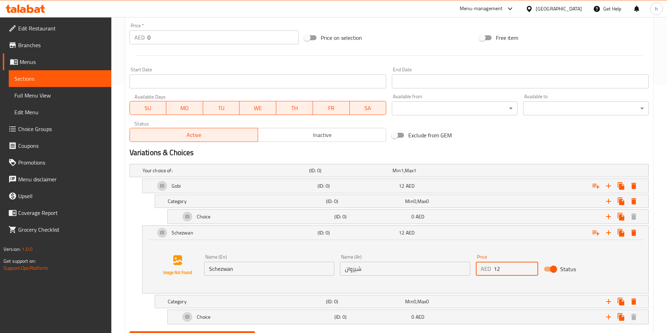
drag, startPoint x: 504, startPoint y: 272, endPoint x: 492, endPoint y: 269, distance: 11.9
click at [492, 269] on div "AED 12 Price" at bounding box center [507, 269] width 62 height 14
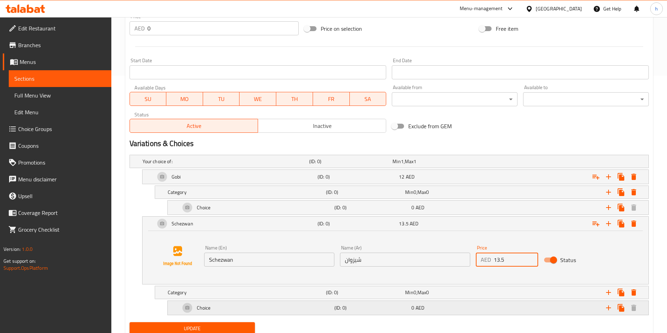
scroll to position [283, 0]
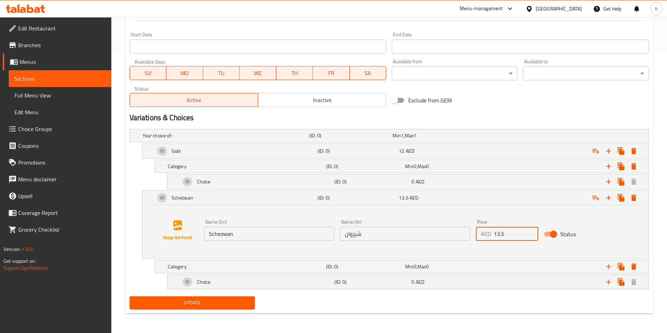
type input "13.5"
click at [442, 251] on div "Name (En) Schezwan Name (En) Name (Ar) شيزوان Name (Ar) Price AED 13.5 Price St…" at bounding box center [395, 230] width 489 height 53
click at [220, 178] on div "Choice" at bounding box center [256, 182] width 154 height 17
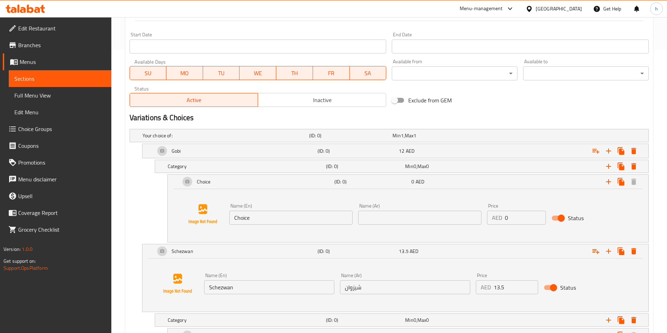
click at [247, 221] on input "Choice" at bounding box center [290, 218] width 123 height 14
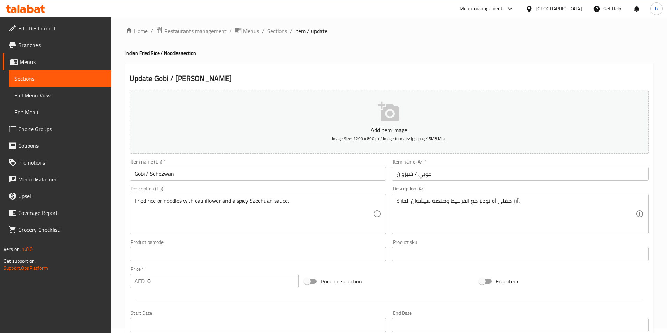
scroll to position [3, 0]
click at [157, 54] on h4 "Indian Fried Rice / Noodles section" at bounding box center [388, 54] width 527 height 7
drag, startPoint x: 140, startPoint y: 55, endPoint x: 160, endPoint y: 55, distance: 20.7
click at [160, 55] on h4 "Indian Fried Rice / Noodles section" at bounding box center [388, 54] width 527 height 7
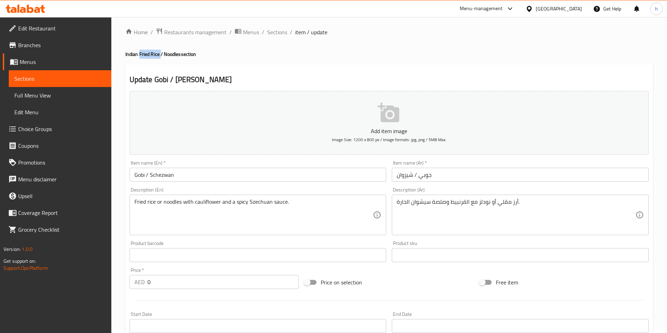
copy h4 "Fried Rice"
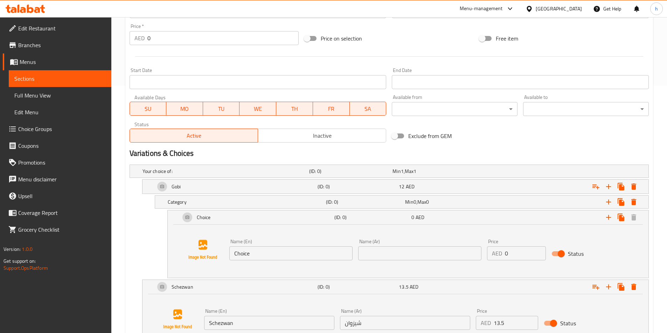
scroll to position [248, 0]
click at [258, 255] on input "Choice" at bounding box center [290, 253] width 123 height 14
paste input "Fried Rice"
type input "Fried Rice"
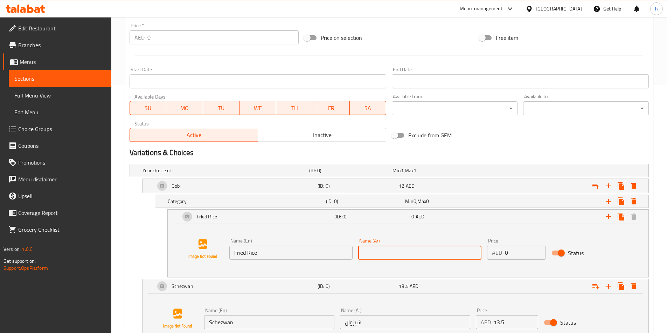
click at [377, 253] on input "text" at bounding box center [419, 253] width 123 height 14
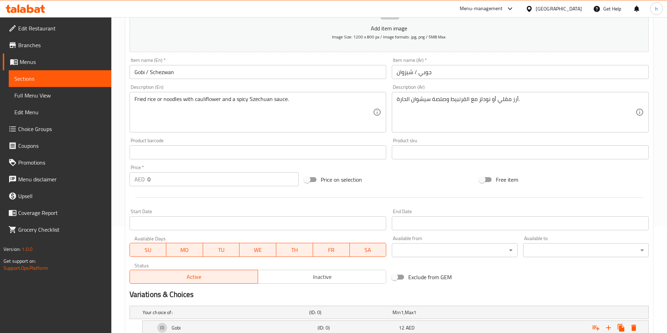
scroll to position [38, 0]
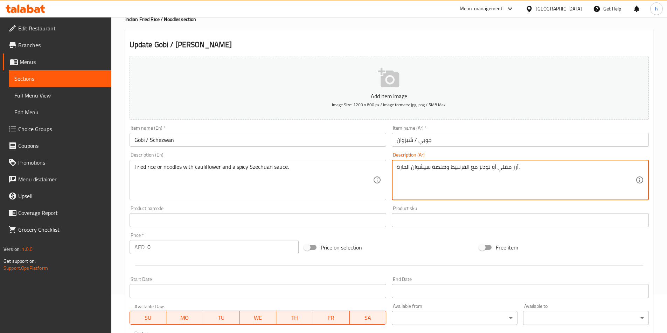
drag, startPoint x: 517, startPoint y: 167, endPoint x: 499, endPoint y: 165, distance: 18.6
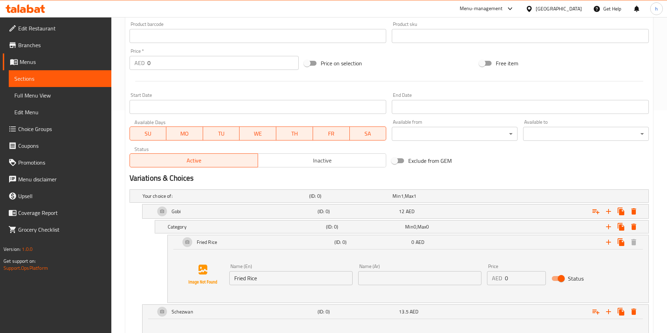
scroll to position [283, 0]
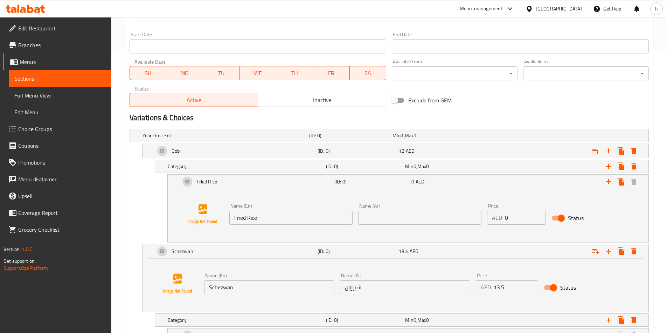
click at [398, 211] on input "text" at bounding box center [419, 218] width 123 height 14
paste input "أرز مقلي"
type input "أرز مقلي"
click at [619, 181] on icon "Expand" at bounding box center [620, 182] width 7 height 8
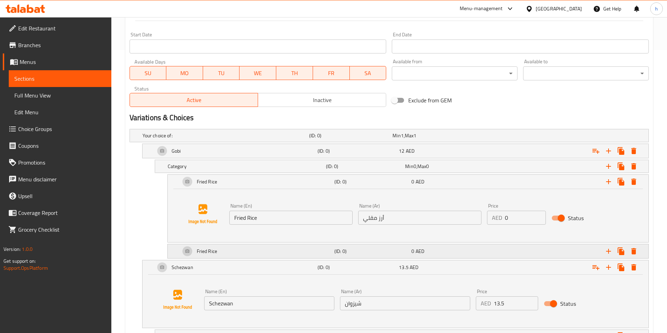
click at [250, 251] on div "Fried Rice" at bounding box center [256, 251] width 154 height 17
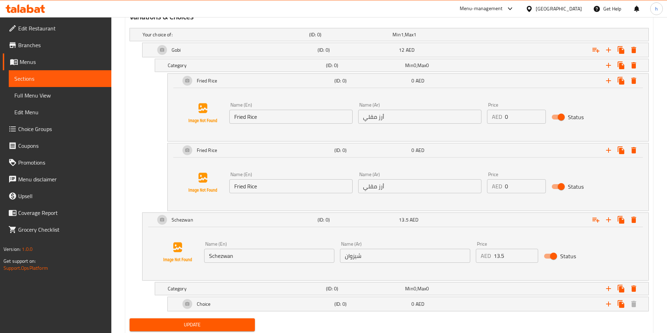
scroll to position [388, 0]
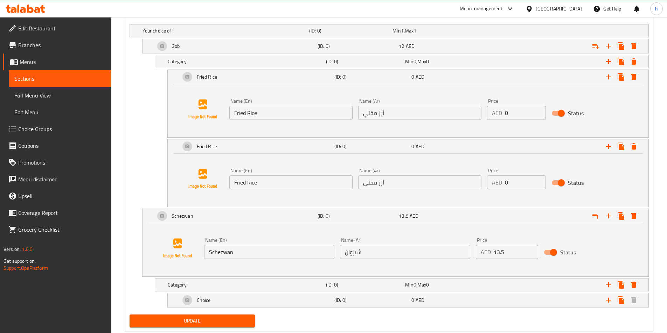
click at [270, 190] on div "Name (En) Fried Rice Name (En)" at bounding box center [290, 179] width 129 height 27
click at [270, 186] on input "Fried Rice" at bounding box center [290, 183] width 123 height 14
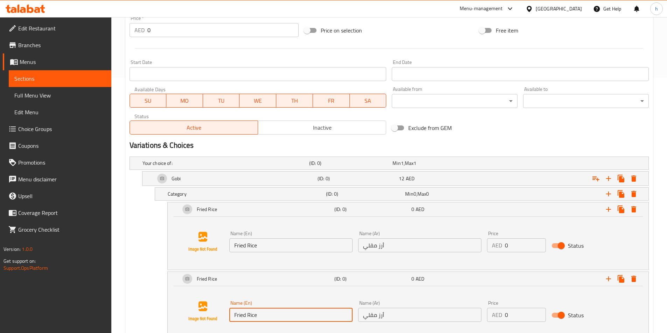
scroll to position [143, 0]
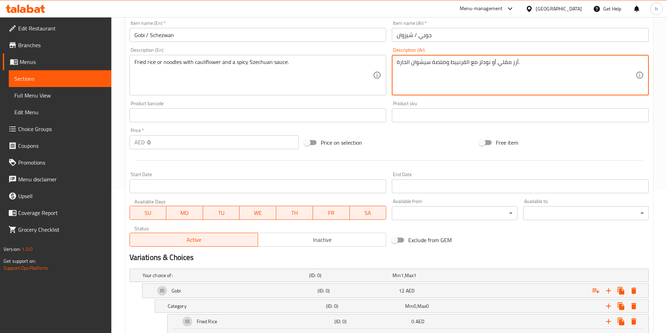
drag, startPoint x: 488, startPoint y: 62, endPoint x: 480, endPoint y: 64, distance: 8.6
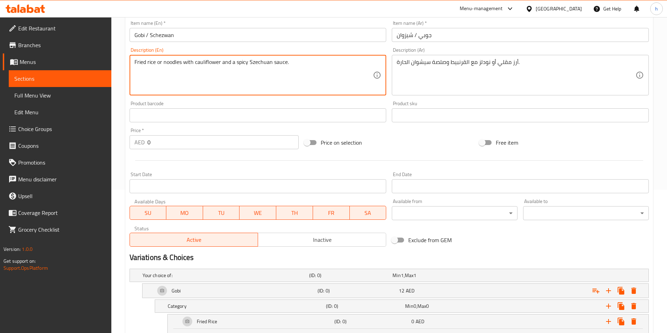
drag, startPoint x: 163, startPoint y: 62, endPoint x: 180, endPoint y: 64, distance: 17.7
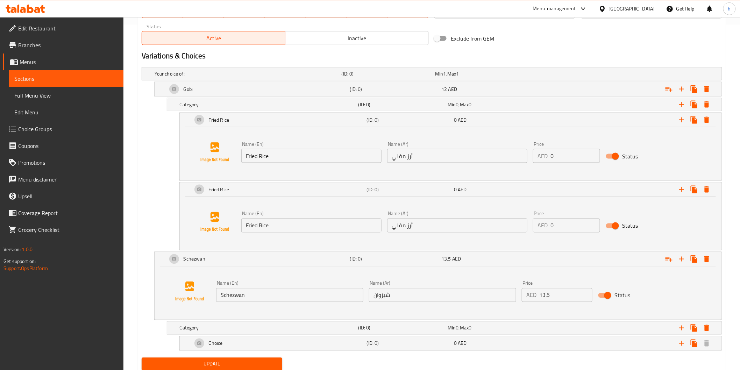
scroll to position [369, 0]
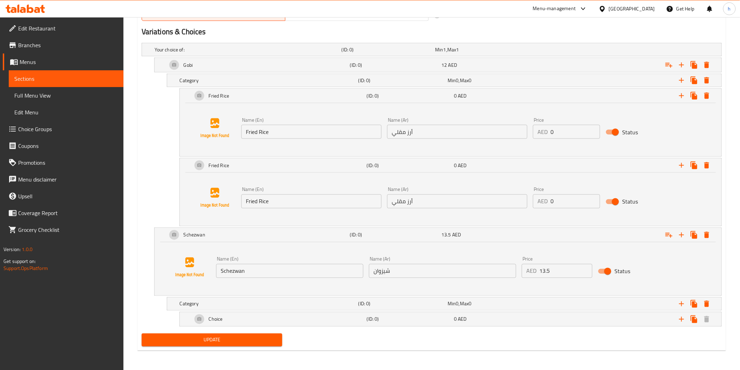
click at [251, 271] on input "Schezwan" at bounding box center [289, 271] width 147 height 14
click at [280, 205] on input "Fried Rice" at bounding box center [311, 202] width 140 height 14
paste input "noodles"
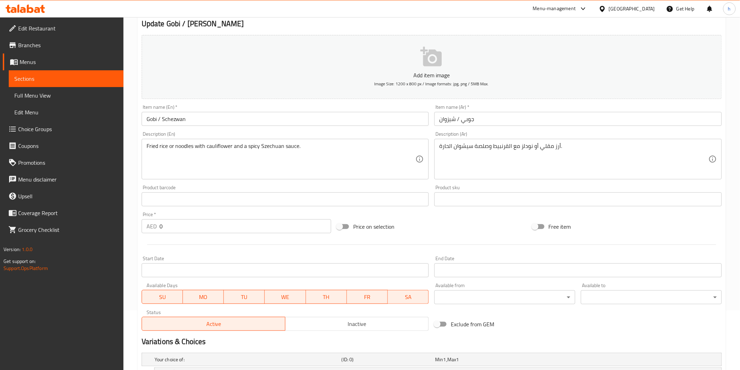
scroll to position [58, 0]
type input "noodles"
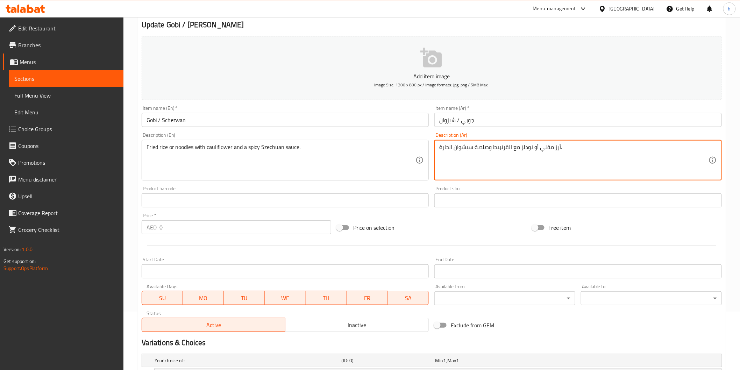
click at [528, 148] on textarea "أرز مقلي أو نودلز مع القرنبيط وصلصة سيشوان الحارة." at bounding box center [573, 160] width 269 height 33
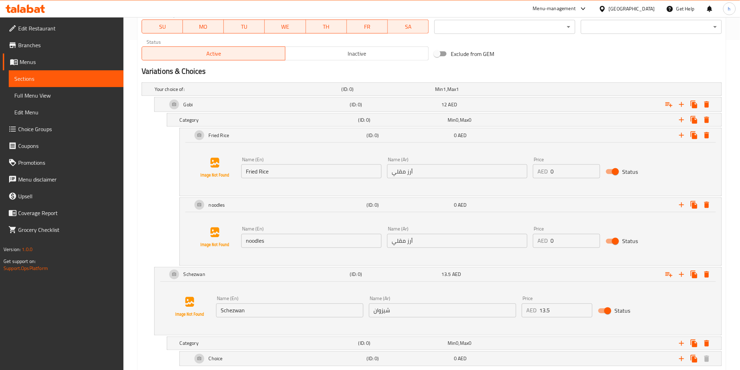
scroll to position [331, 0]
click at [446, 248] on div "Name (Ar) أرز مقلي Name (Ar)" at bounding box center [458, 236] width 146 height 27
click at [442, 241] on input "أرز مقلي" at bounding box center [457, 240] width 140 height 14
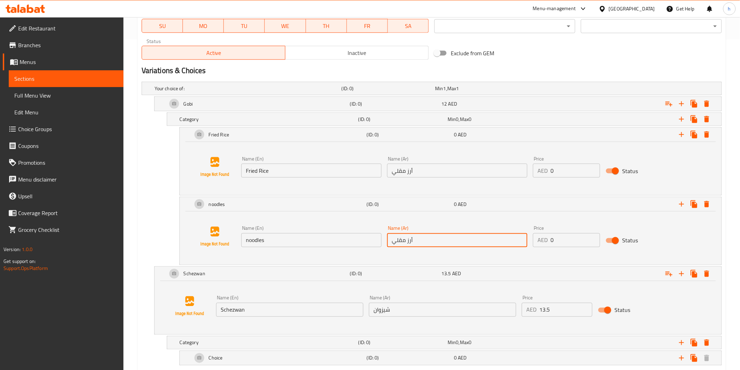
paste input "نودلز"
type input "نودلز"
click at [443, 254] on div "Name (En) noodles Name (En) Name (Ar) نودلز Name (Ar) Price AED 0 Price Status" at bounding box center [450, 236] width 525 height 53
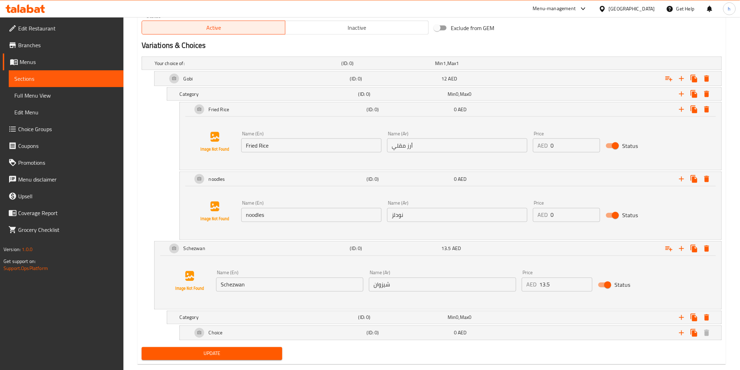
scroll to position [369, 0]
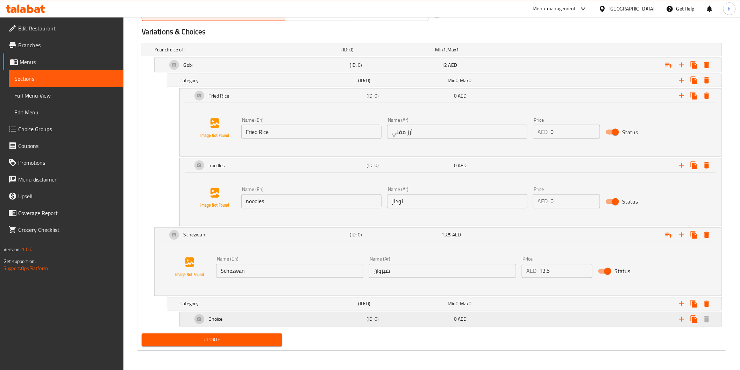
click at [281, 321] on div "Choice" at bounding box center [278, 319] width 175 height 17
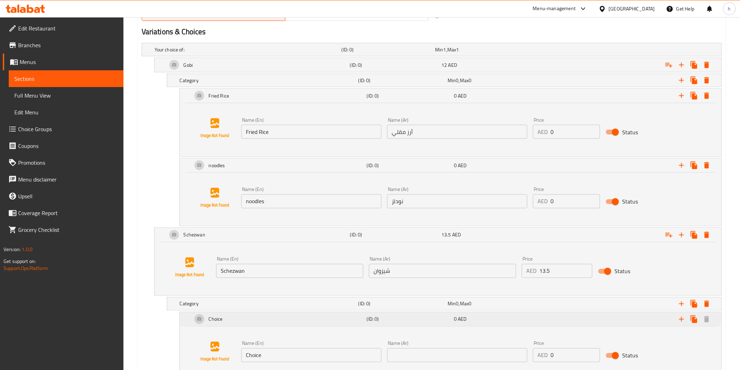
scroll to position [423, 0]
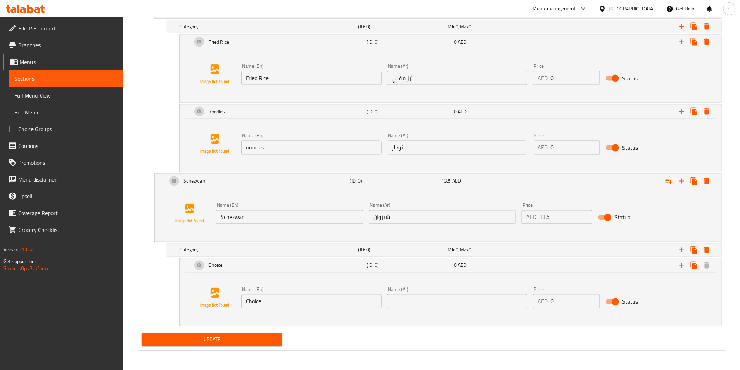
click at [282, 79] on input "Fried Rice" at bounding box center [311, 78] width 140 height 14
click at [265, 309] on input "Choice" at bounding box center [311, 302] width 140 height 14
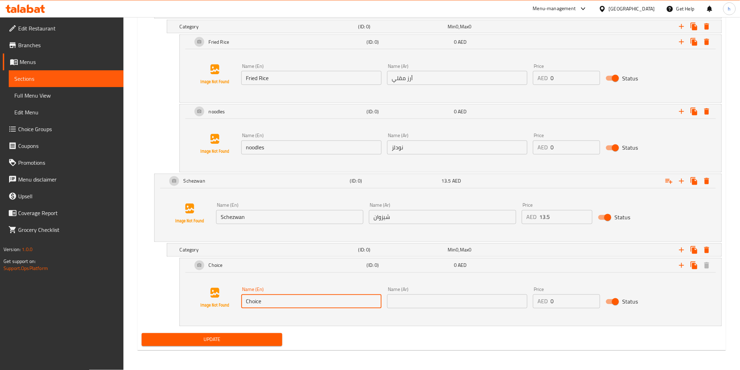
paste input "Fried Rice"
type input "Fried Rice"
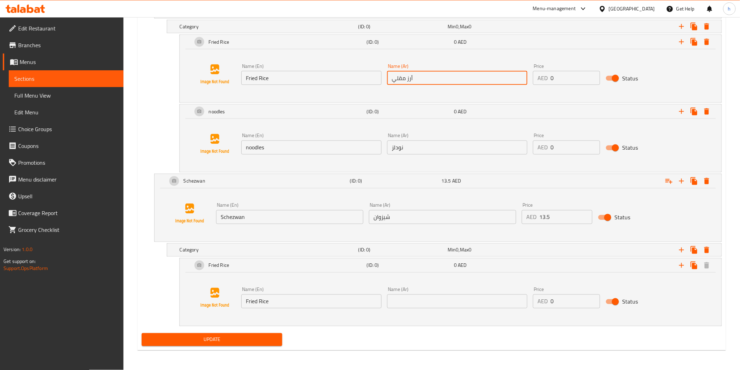
click at [396, 76] on input "أرز مقلي" at bounding box center [457, 78] width 140 height 14
click at [438, 296] on input "text" at bounding box center [457, 302] width 140 height 14
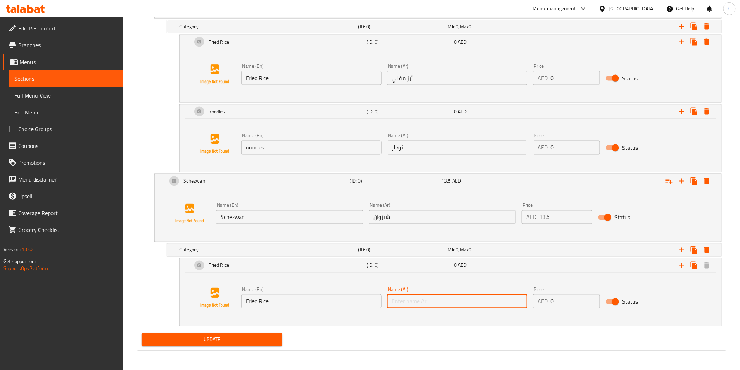
paste input "أرز مقلي"
type input "أرز مقلي"
click at [671, 267] on icon "Expand" at bounding box center [694, 265] width 8 height 8
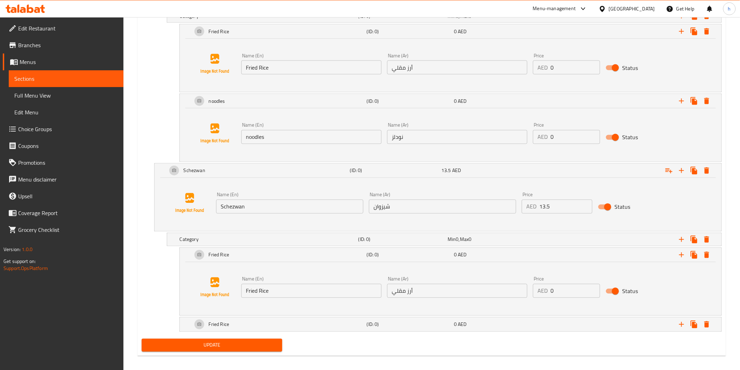
scroll to position [439, 0]
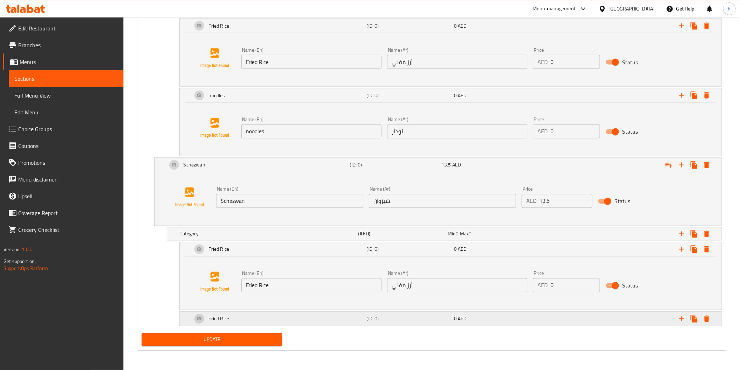
click at [369, 323] on h5 "(ID: 0)" at bounding box center [409, 319] width 85 height 7
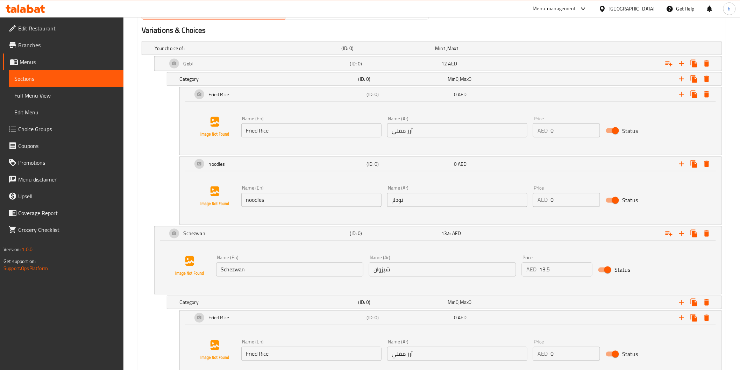
scroll to position [362, 0]
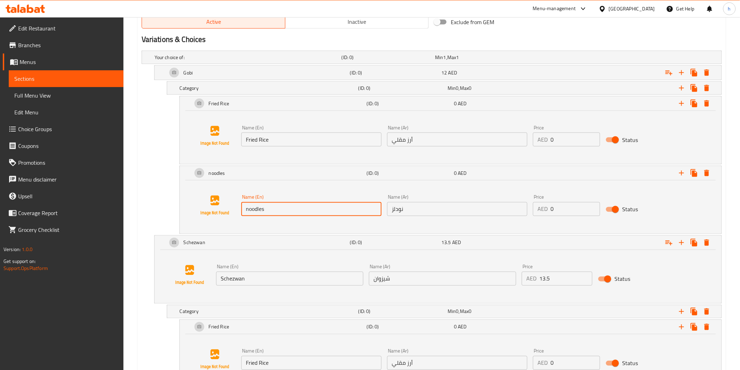
click at [308, 213] on input "noodles" at bounding box center [311, 209] width 140 height 14
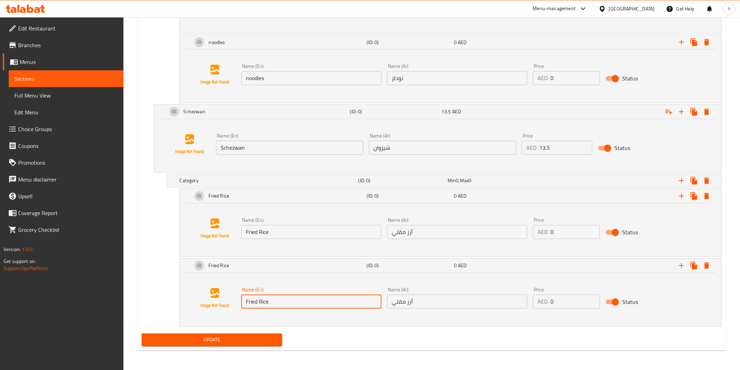
click at [300, 300] on input "Fried Rice" at bounding box center [311, 302] width 140 height 14
click at [299, 300] on input "Fried Rice" at bounding box center [311, 302] width 140 height 14
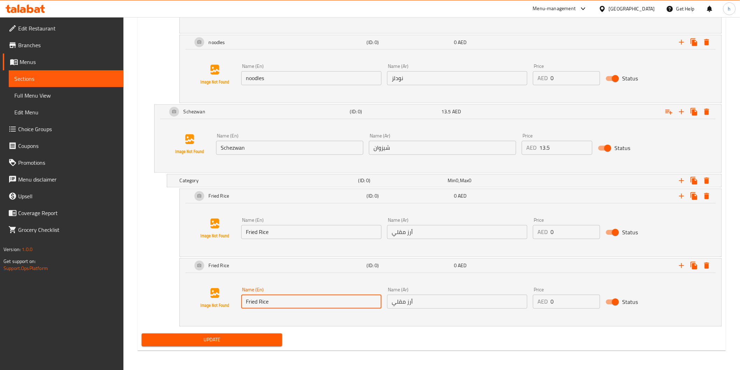
paste input "noodles"
type input "noodles"
click at [417, 307] on input "أرز مقلي" at bounding box center [457, 302] width 140 height 14
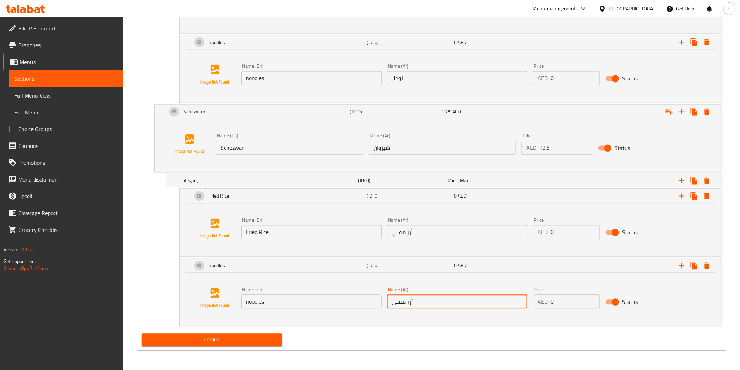
click at [417, 307] on input "أرز مقلي" at bounding box center [457, 302] width 140 height 14
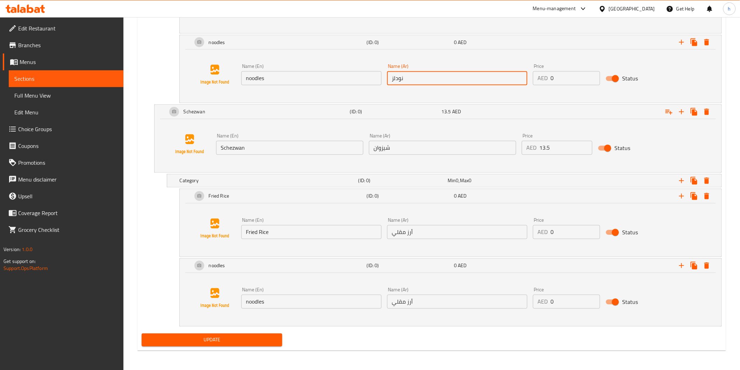
click at [415, 83] on input "نودلز" at bounding box center [457, 78] width 140 height 14
click at [422, 306] on input "أرز مقلي" at bounding box center [457, 302] width 140 height 14
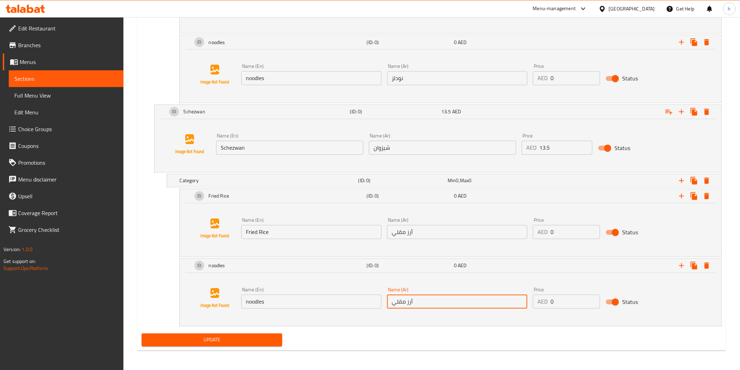
click at [422, 306] on input "أرز مقلي" at bounding box center [457, 302] width 140 height 14
paste input "نودلز"
type input "نودلز"
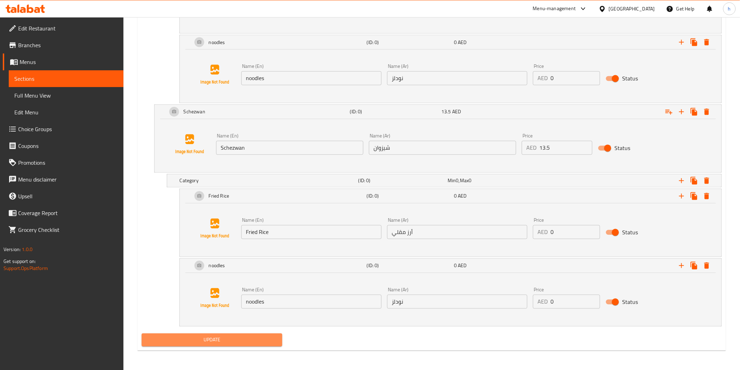
click at [247, 333] on span "Update" at bounding box center [212, 340] width 130 height 9
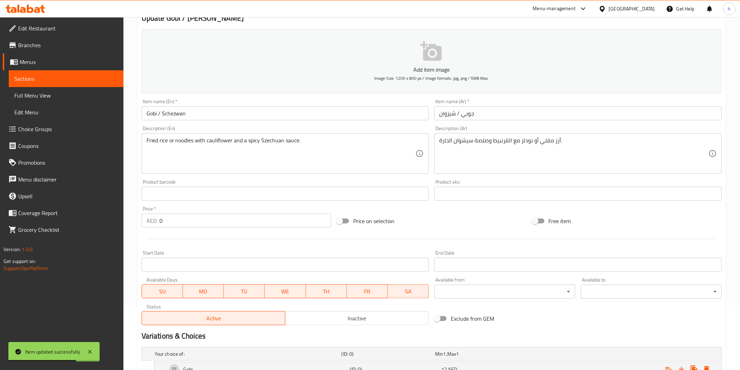
scroll to position [0, 0]
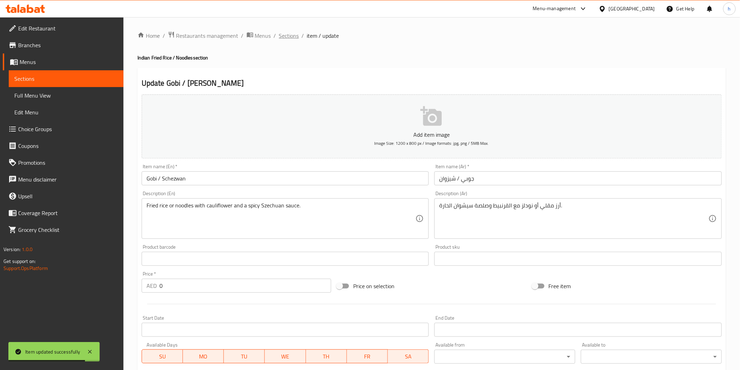
click at [292, 33] on span "Sections" at bounding box center [289, 35] width 20 height 8
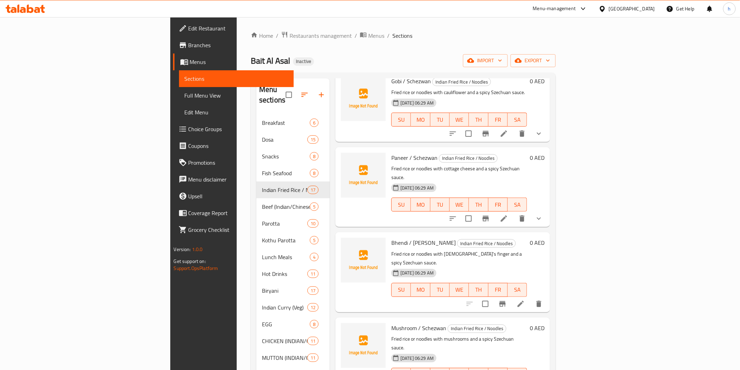
scroll to position [155, 0]
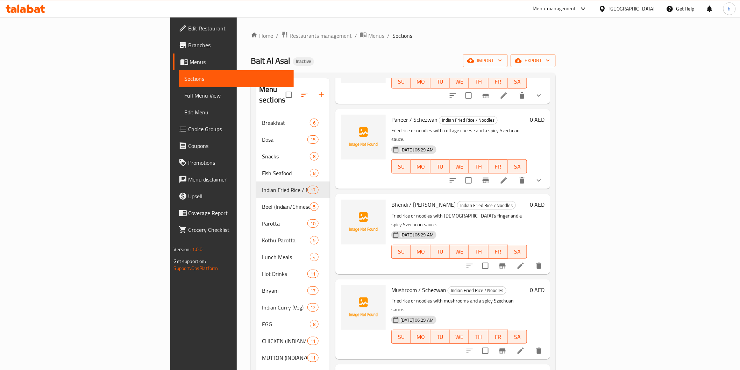
click at [525, 262] on icon at bounding box center [521, 266] width 8 height 8
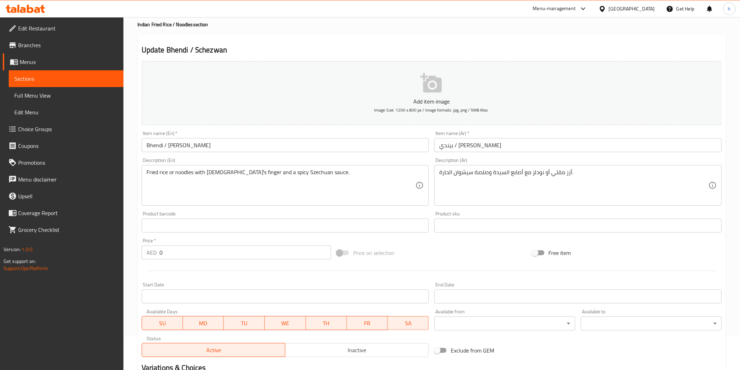
scroll to position [117, 0]
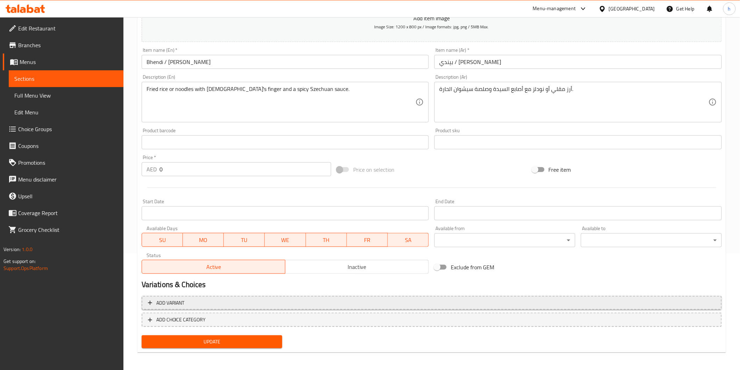
click at [252, 300] on span "Add variant" at bounding box center [432, 303] width 568 height 9
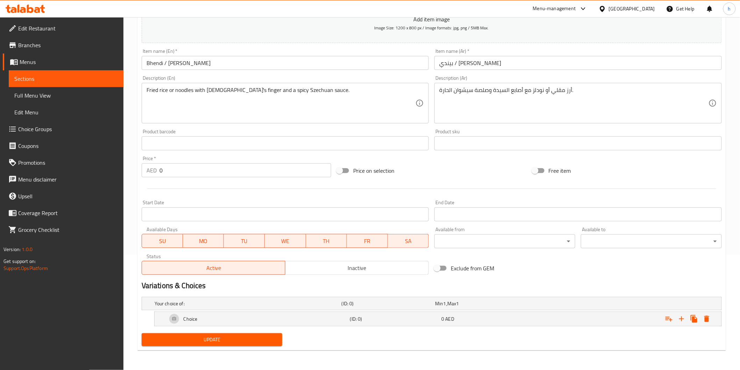
scroll to position [115, 0]
click at [671, 321] on icon "Expand" at bounding box center [707, 320] width 8 height 8
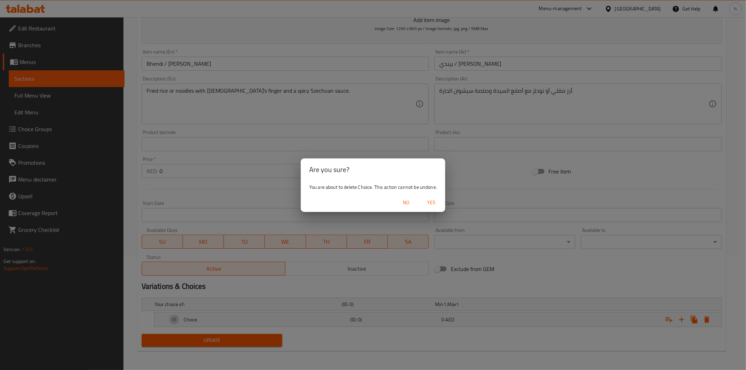
click at [435, 202] on span "Yes" at bounding box center [431, 202] width 17 height 9
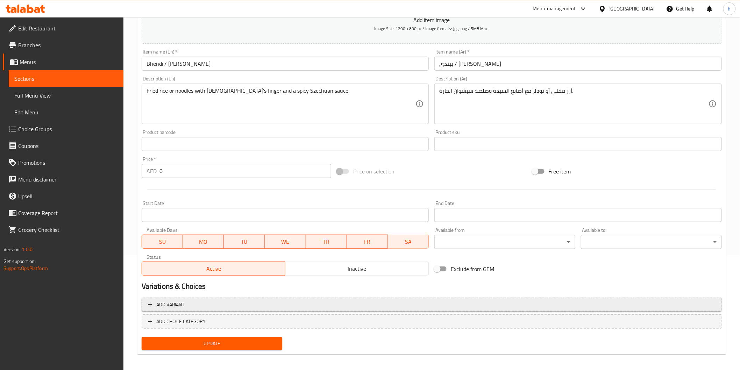
scroll to position [117, 0]
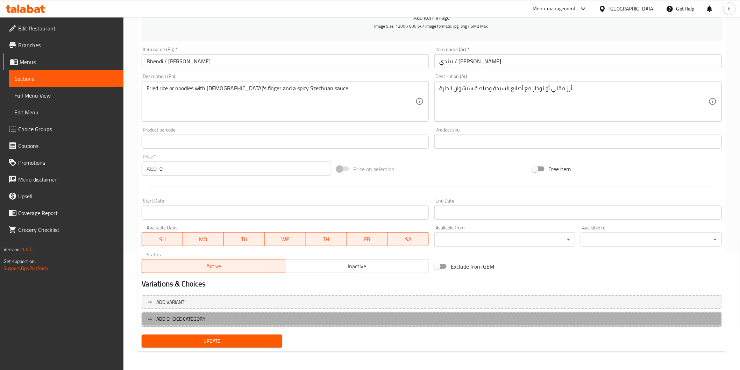
click at [273, 322] on span "ADD CHOICE CATEGORY" at bounding box center [432, 319] width 568 height 9
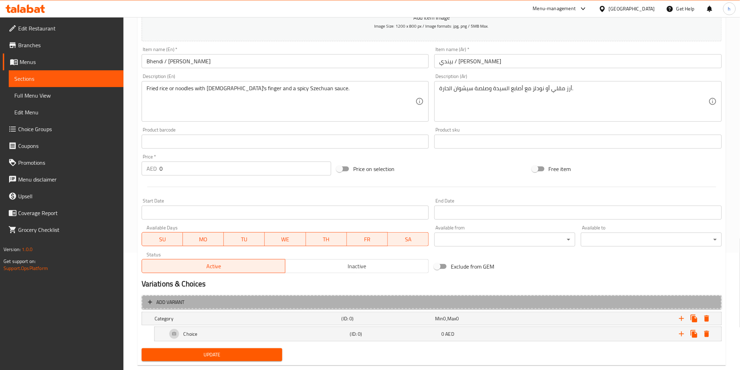
click at [275, 303] on span "Add variant" at bounding box center [432, 302] width 568 height 9
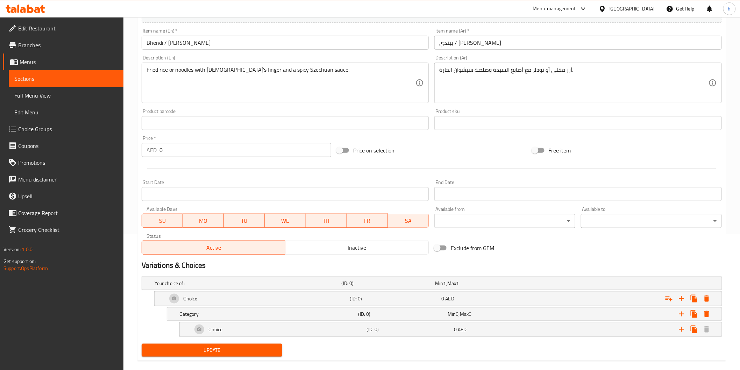
scroll to position [146, 0]
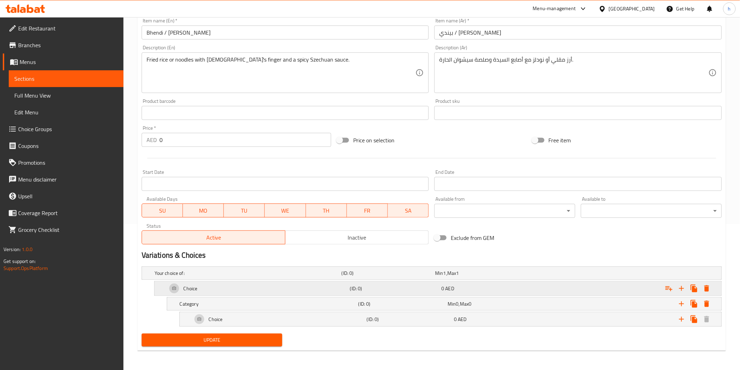
click at [261, 287] on div "Choice" at bounding box center [257, 288] width 183 height 17
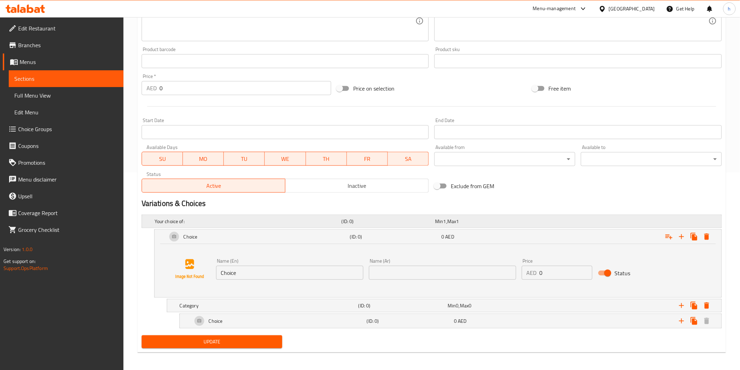
scroll to position [199, 0]
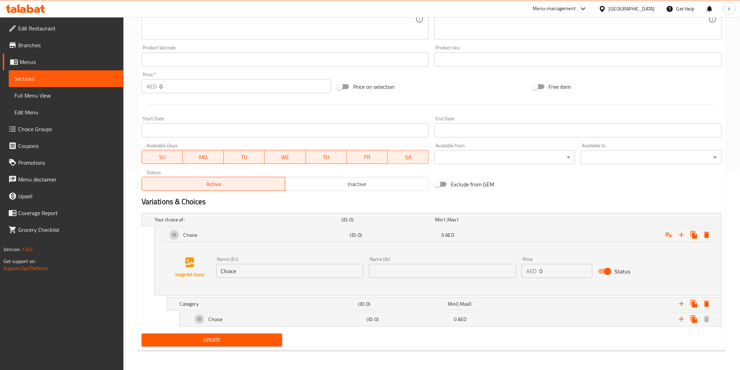
click at [274, 272] on input "Choice" at bounding box center [289, 271] width 147 height 14
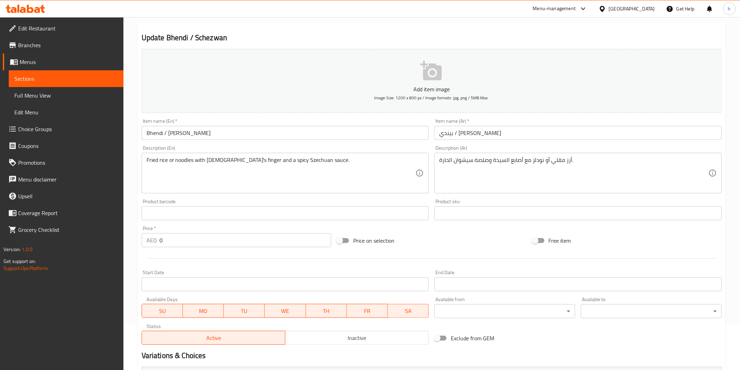
scroll to position [44, 0]
click at [148, 138] on input "Bhendi / [PERSON_NAME]" at bounding box center [286, 135] width 288 height 14
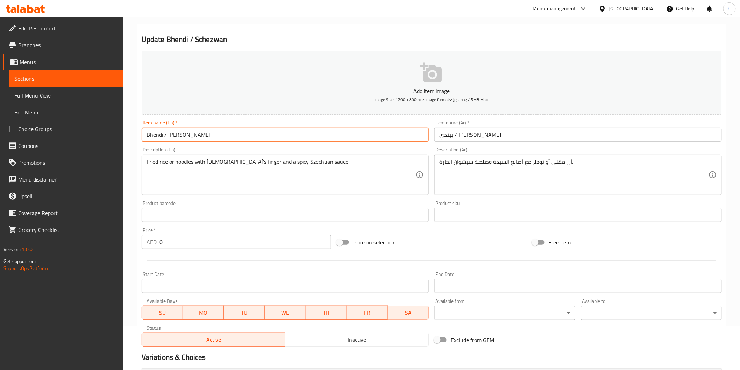
click at [148, 138] on input "Bhendi / [PERSON_NAME]" at bounding box center [286, 135] width 288 height 14
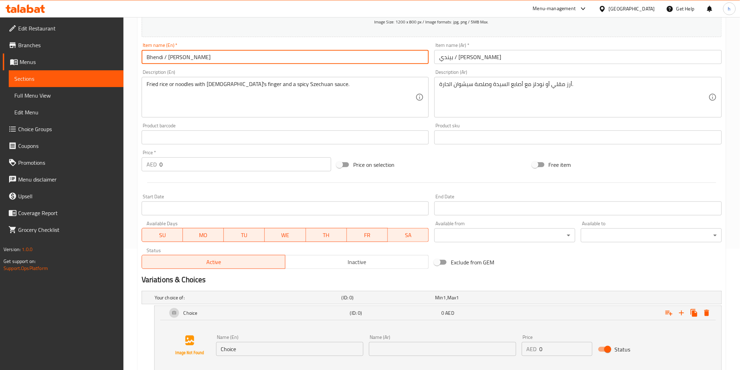
scroll to position [199, 0]
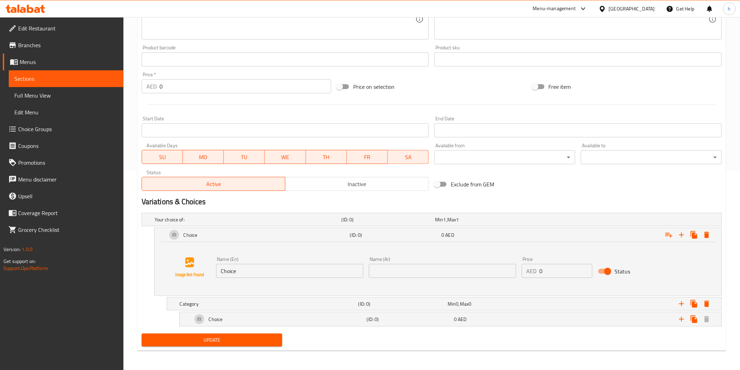
click at [246, 279] on div "Name (En) Choice Name (En)" at bounding box center [289, 267] width 153 height 27
click at [247, 273] on input "Choice" at bounding box center [289, 271] width 147 height 14
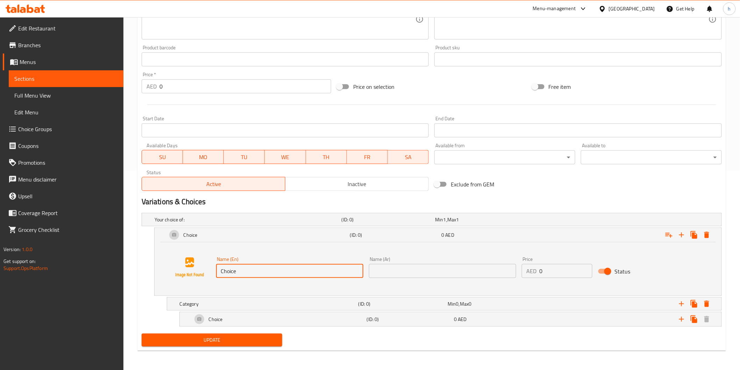
paste input "Bhendi"
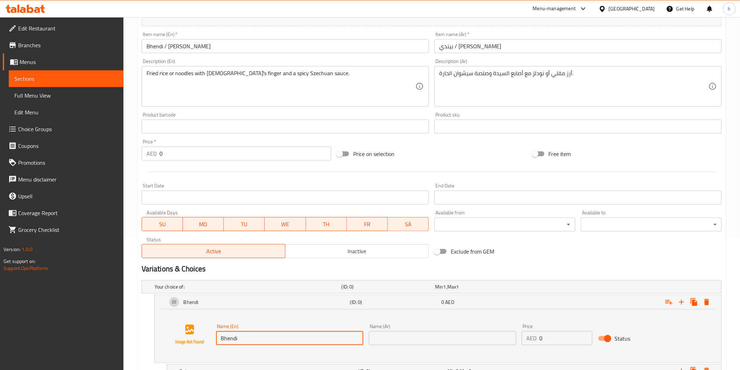
scroll to position [83, 0]
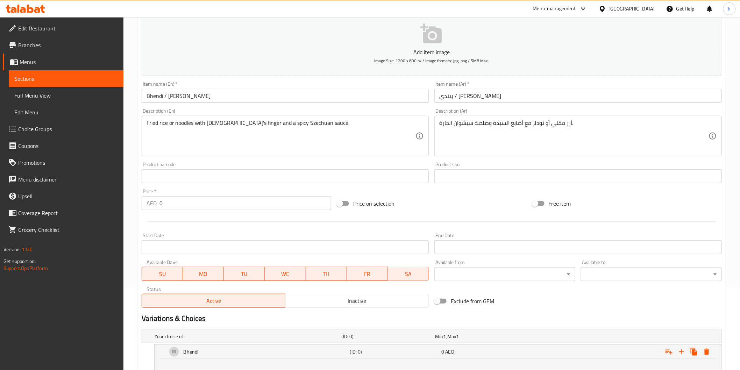
type input "Bhendi"
click at [177, 99] on input "Bhendi / [PERSON_NAME]" at bounding box center [286, 96] width 288 height 14
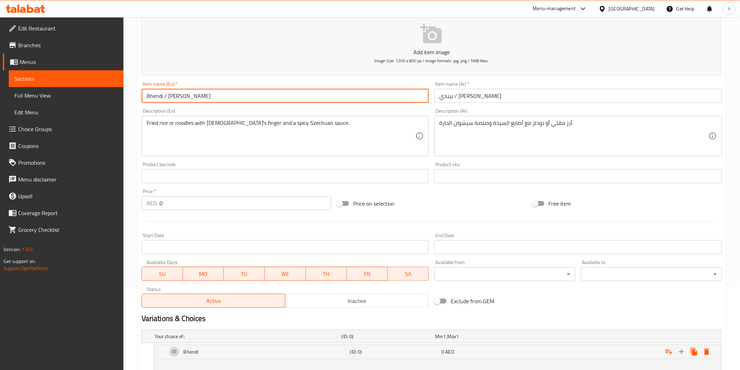
click at [177, 99] on input "Bhendi / [PERSON_NAME]" at bounding box center [286, 96] width 288 height 14
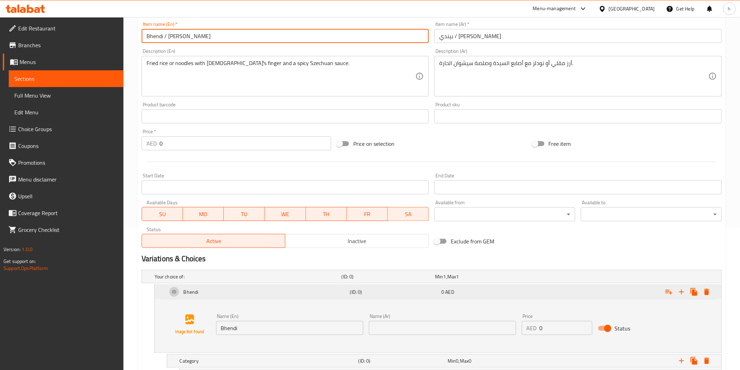
scroll to position [44, 0]
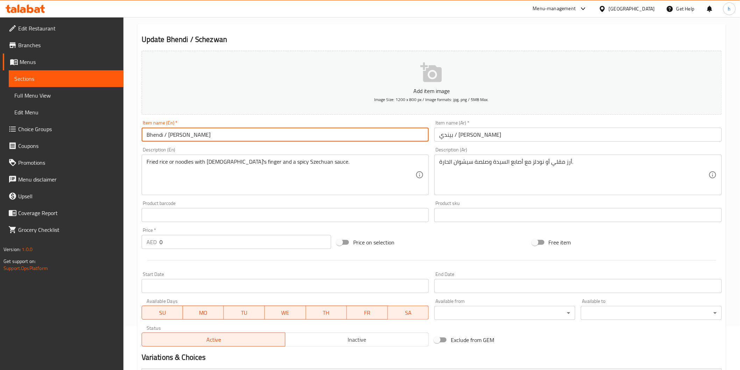
click at [464, 135] on input "بيندي / [PERSON_NAME]" at bounding box center [579, 135] width 288 height 14
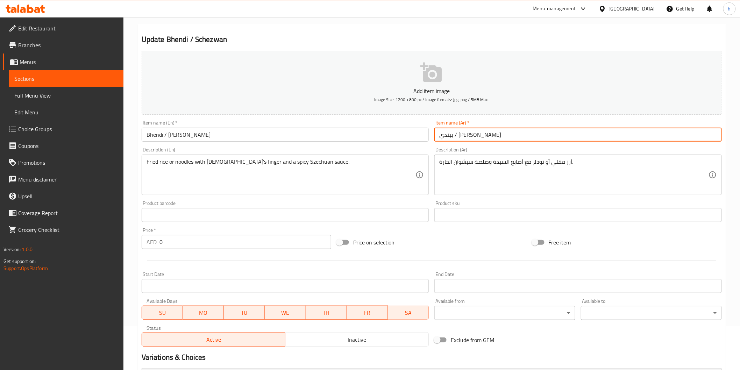
click at [464, 135] on input "بيندي / [PERSON_NAME]" at bounding box center [579, 135] width 288 height 14
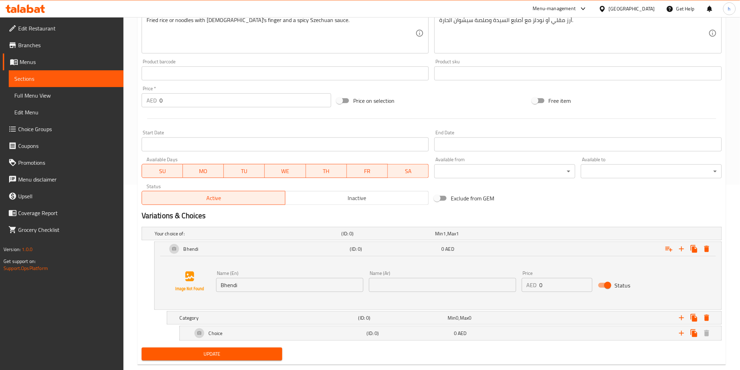
scroll to position [199, 0]
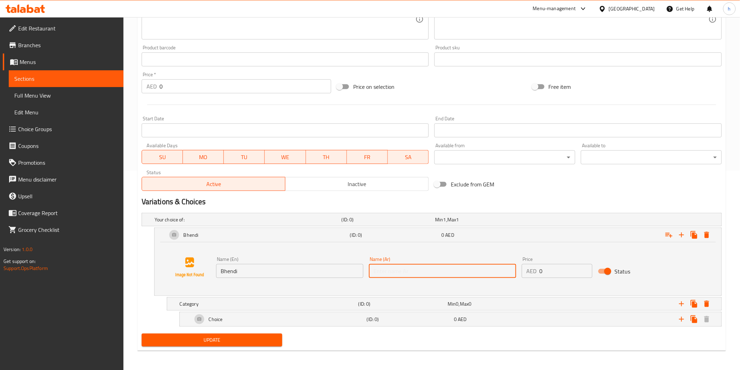
click at [439, 265] on input "text" at bounding box center [442, 271] width 147 height 14
paste input "بيندي"
type input "بيندي"
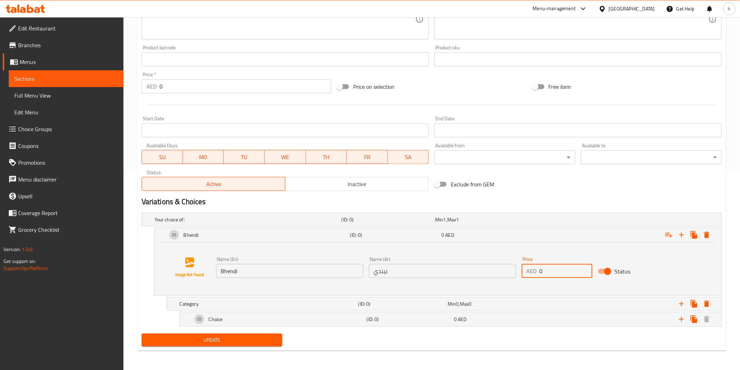
drag, startPoint x: 546, startPoint y: 272, endPoint x: 478, endPoint y: 272, distance: 67.9
click at [478, 272] on div "Name (En) Bhendi Name (En) Name (Ar) بيندي Name (Ar) Price AED 0 Price Status" at bounding box center [442, 267] width 459 height 27
type input "2"
type input "11.5"
click at [372, 285] on div "Name (En) Bhendi Name (En) Name (Ar) بيندي Name (Ar) Price AED 11.5 Price Status" at bounding box center [438, 267] width 550 height 53
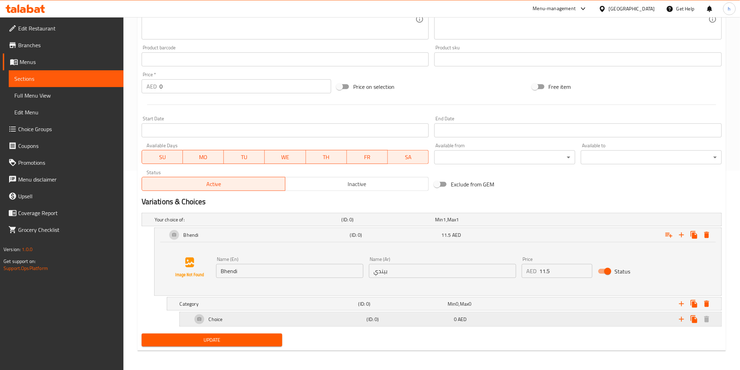
click at [275, 314] on div "Choice" at bounding box center [278, 319] width 175 height 17
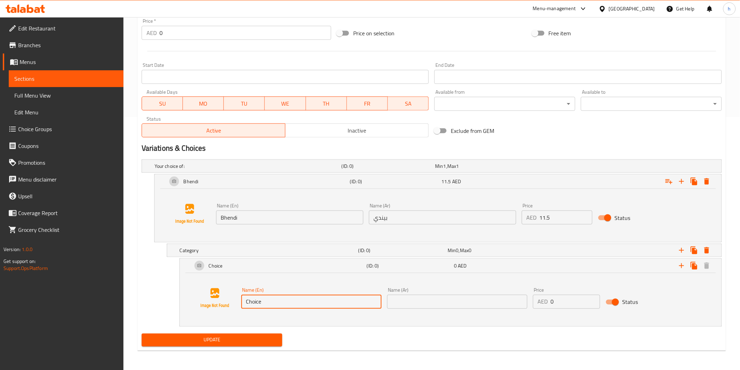
click at [284, 306] on input "Choice" at bounding box center [311, 302] width 140 height 14
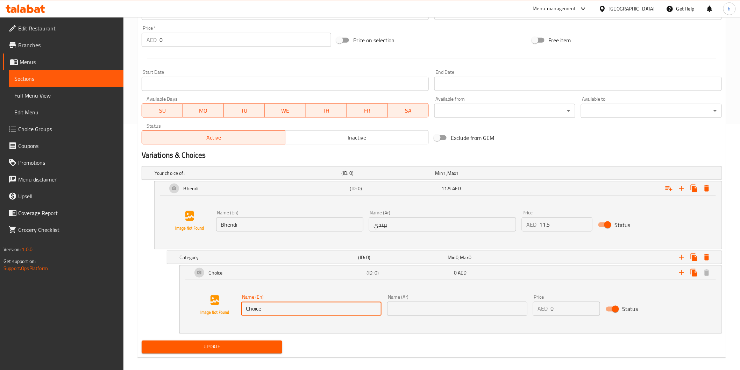
scroll to position [97, 0]
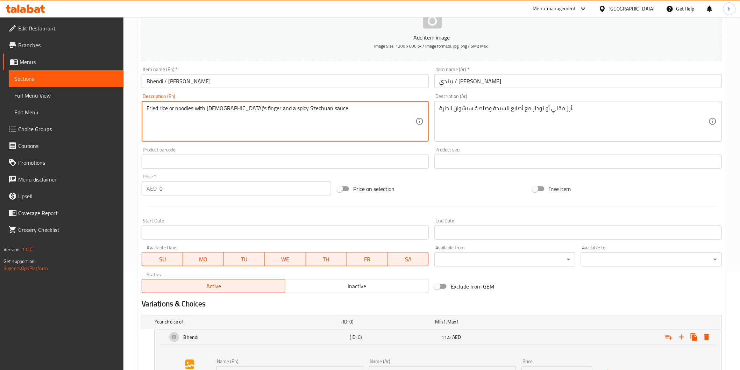
click at [150, 108] on textarea "Fried rice or noodles with [DEMOGRAPHIC_DATA]'s finger and a spicy Szechuan sau…" at bounding box center [281, 121] width 269 height 33
click at [160, 109] on textarea "Fried rice or noodles with [DEMOGRAPHIC_DATA]'s finger and a spicy Szechuan sau…" at bounding box center [281, 121] width 269 height 33
drag, startPoint x: 169, startPoint y: 107, endPoint x: 139, endPoint y: 108, distance: 29.4
click at [139, 108] on div "Description (En) Fried rice or noodles with lady's finger and a spicy Szechuan …" at bounding box center [285, 118] width 293 height 54
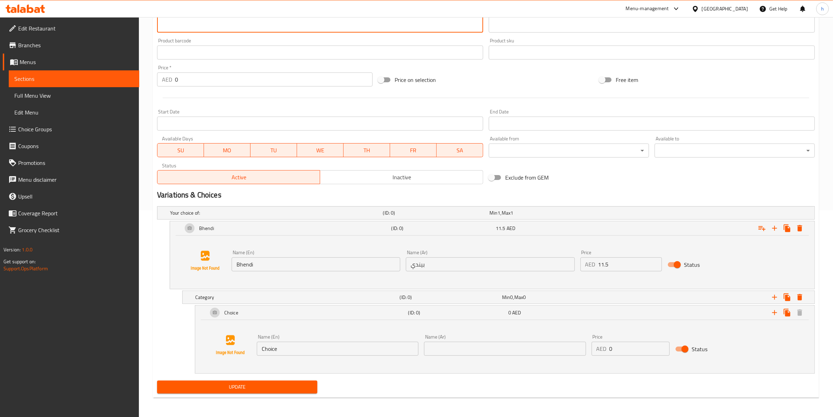
scroll to position [207, 0]
click at [307, 333] on div "Name (En) Choice Name (En)" at bounding box center [337, 344] width 167 height 27
click at [307, 333] on input "Choice" at bounding box center [338, 348] width 162 height 14
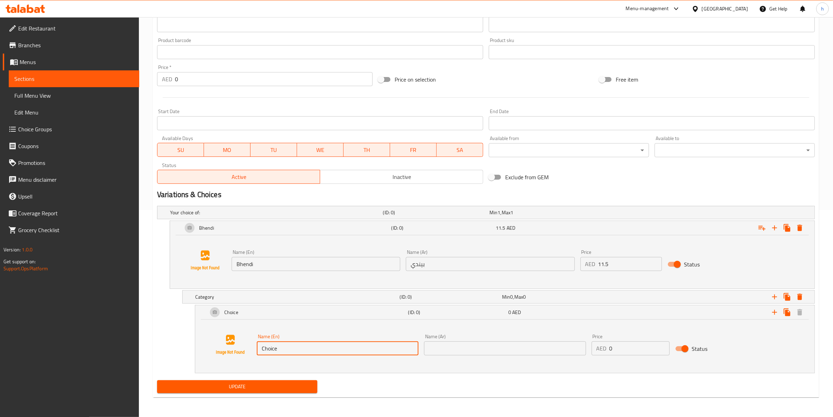
click at [311, 333] on input "Choice" at bounding box center [338, 348] width 162 height 14
paste input "Fried rice"
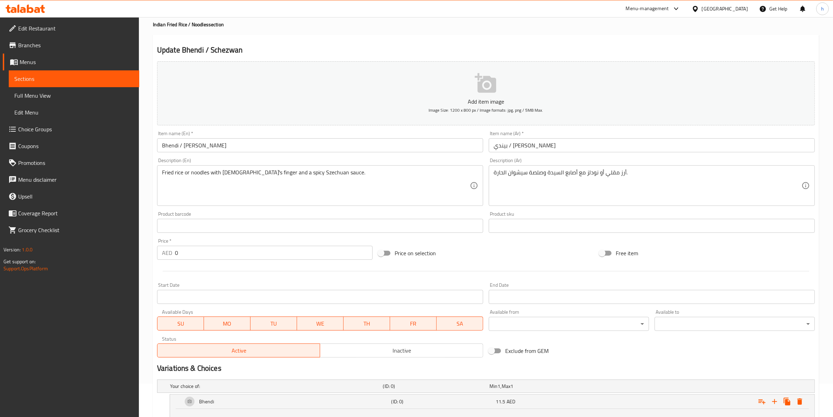
scroll to position [32, 0]
type input "Fried rice"
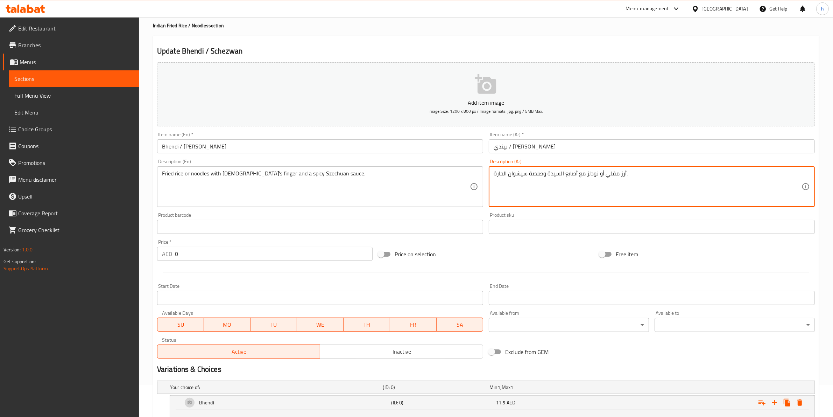
drag, startPoint x: 625, startPoint y: 174, endPoint x: 605, endPoint y: 177, distance: 20.2
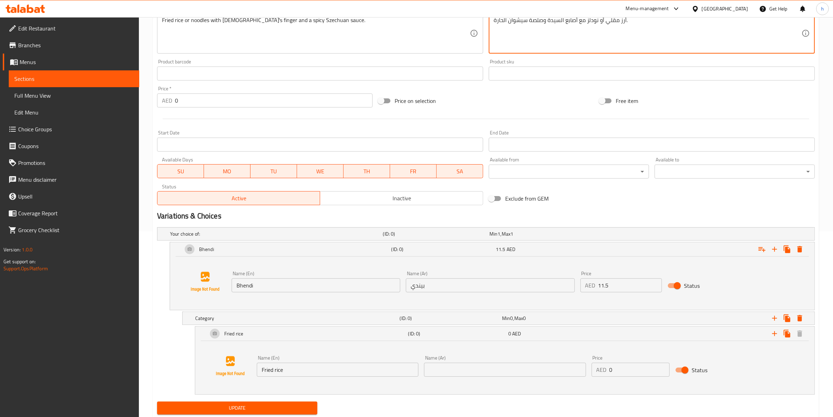
scroll to position [207, 0]
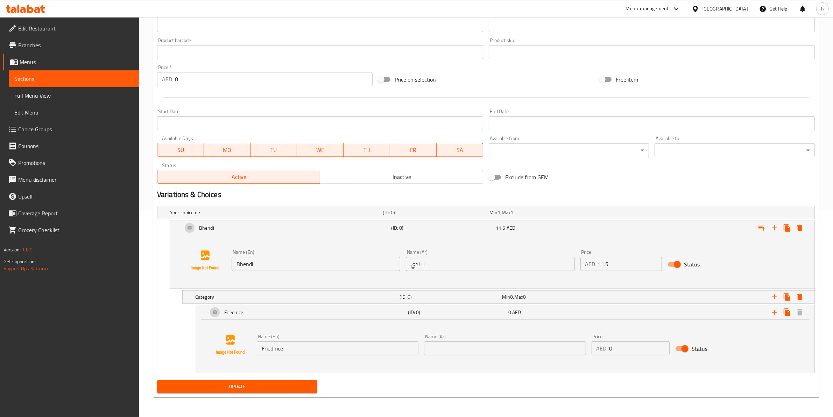
click at [469, 333] on div "Name (Ar) Name (Ar)" at bounding box center [504, 344] width 167 height 27
click at [471, 333] on input "text" at bounding box center [505, 348] width 162 height 14
paste input "أرز مقلي"
type input "أرز مقلي"
click at [671, 311] on icon "Expand" at bounding box center [787, 312] width 7 height 8
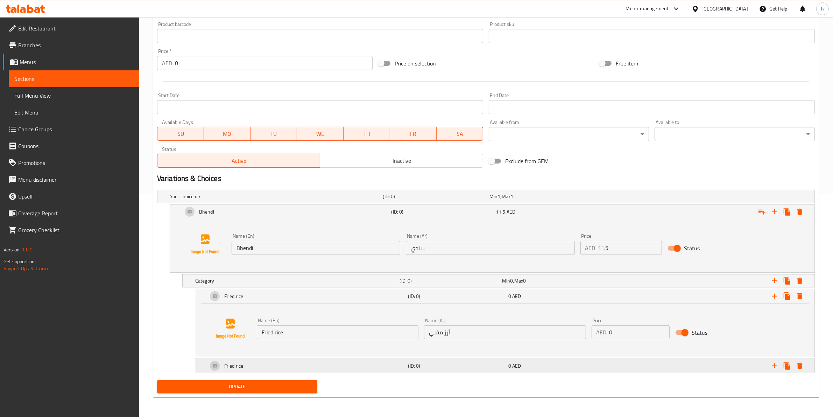
click at [321, 333] on div "Fried rice" at bounding box center [306, 365] width 200 height 17
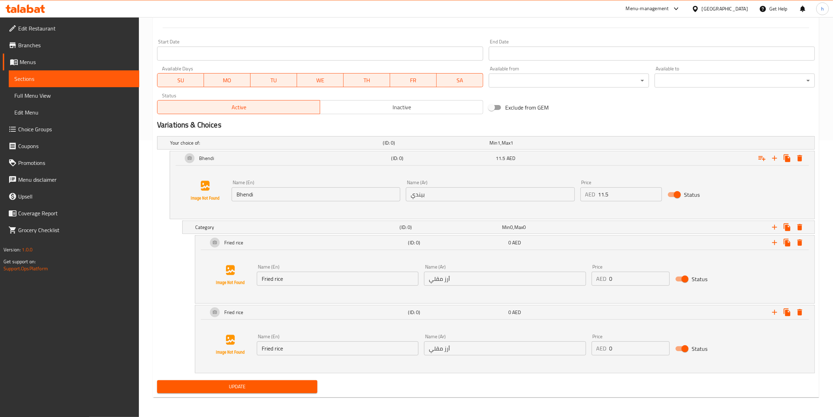
scroll to position [277, 0]
click at [326, 333] on div "Name (En) Fried rice Name (En)" at bounding box center [338, 344] width 162 height 21
click at [326, 333] on input "Fried rice" at bounding box center [338, 348] width 162 height 14
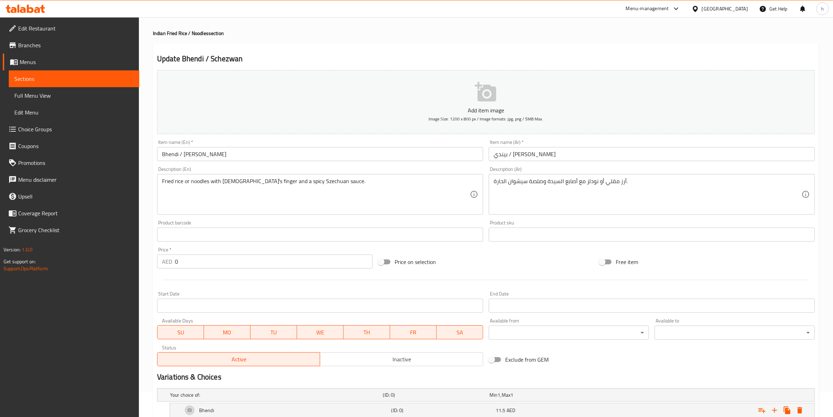
scroll to position [14, 0]
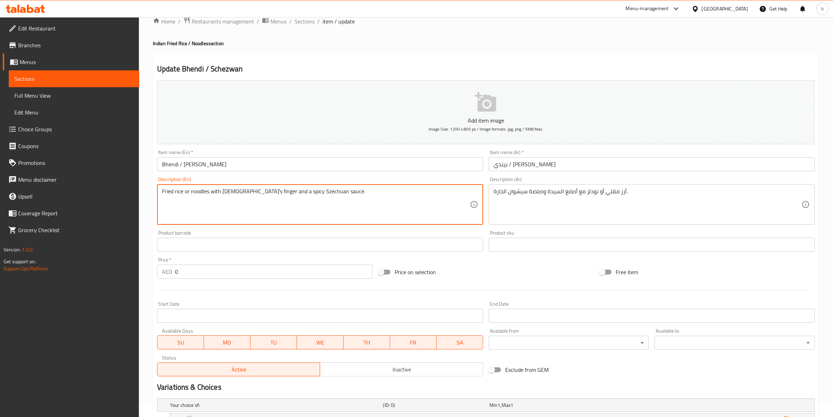
click at [198, 190] on textarea "Fried rice or noodles with [DEMOGRAPHIC_DATA]'s finger and a spicy Szechuan sau…" at bounding box center [316, 204] width 308 height 33
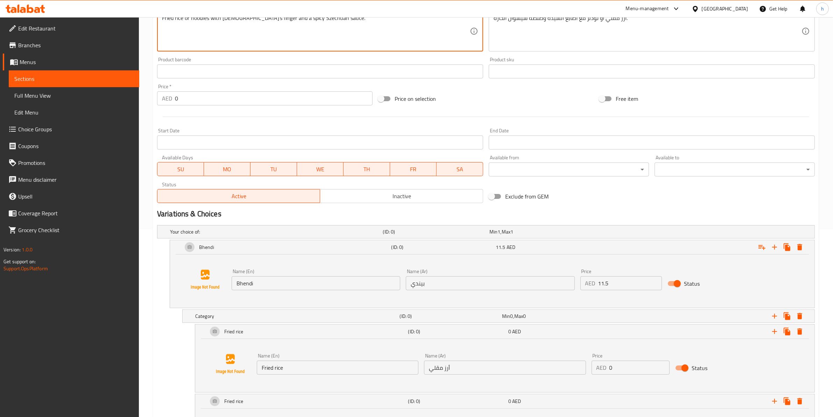
scroll to position [277, 0]
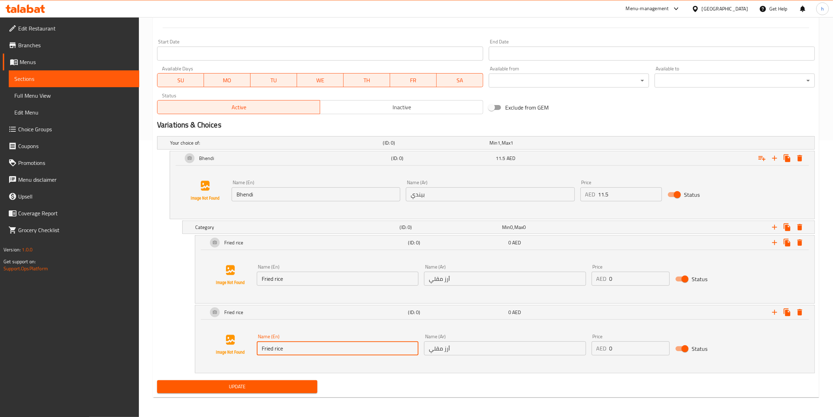
click at [351, 333] on input "Fried rice" at bounding box center [338, 348] width 162 height 14
paste input "noodles"
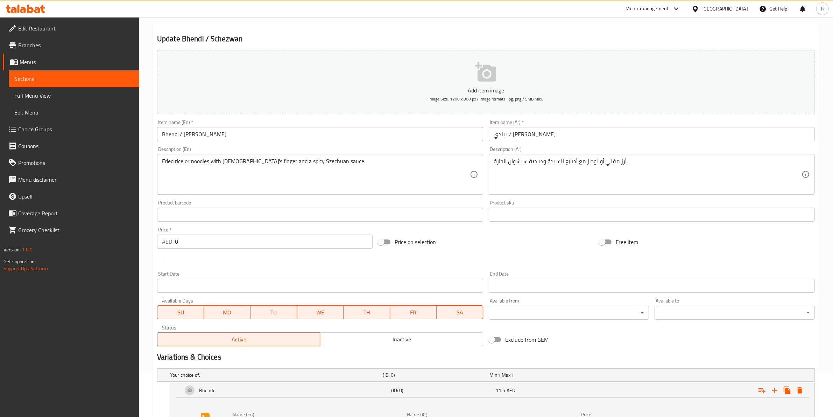
scroll to position [14, 0]
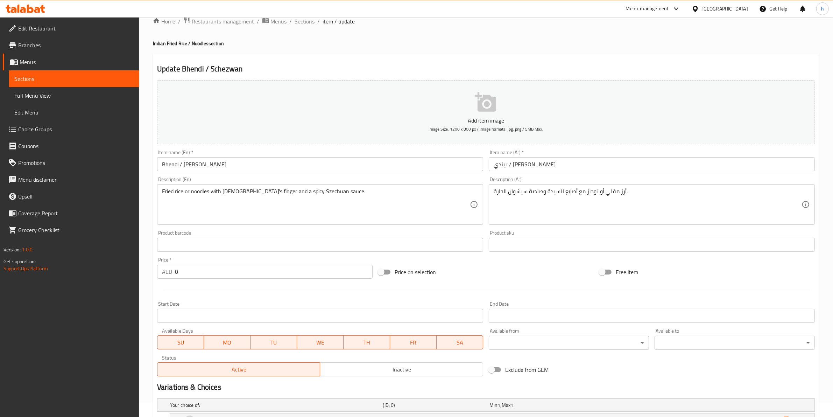
type input "noodles"
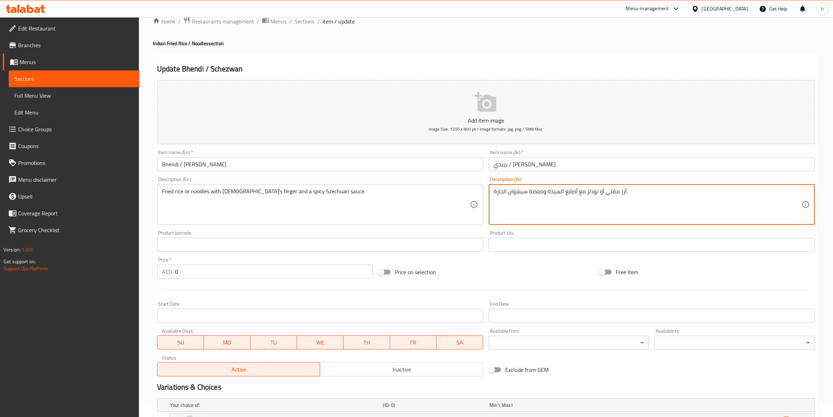
click at [590, 190] on textarea "أرز مقلي أو نودلز مع أصابع السيدة وصلصة سيشوان الحارة." at bounding box center [648, 204] width 308 height 33
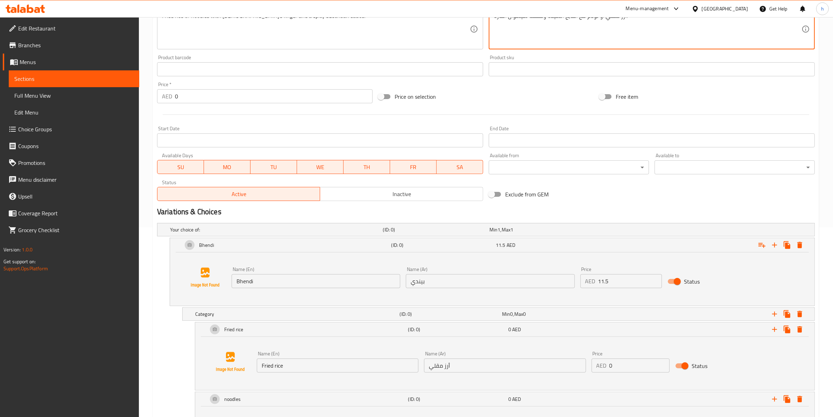
scroll to position [277, 0]
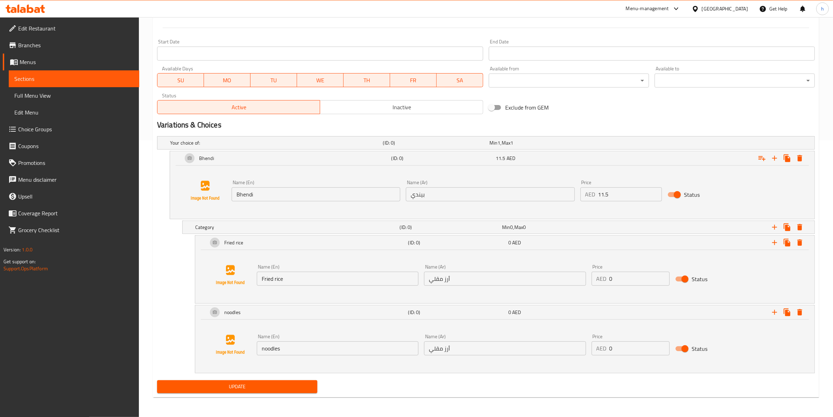
click at [460, 333] on input "أرز مقلي" at bounding box center [505, 348] width 162 height 14
paste input "نودلز"
type input "نودلز"
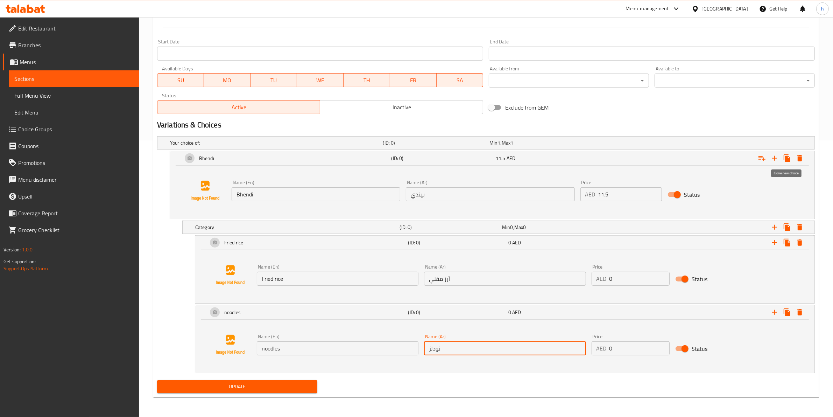
click at [671, 160] on icon "Expand" at bounding box center [787, 158] width 7 height 8
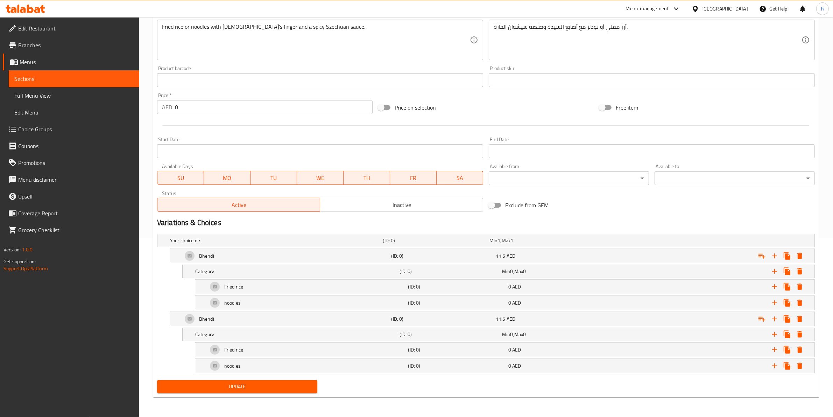
scroll to position [180, 0]
click at [241, 318] on div "Bhendi" at bounding box center [285, 318] width 209 height 17
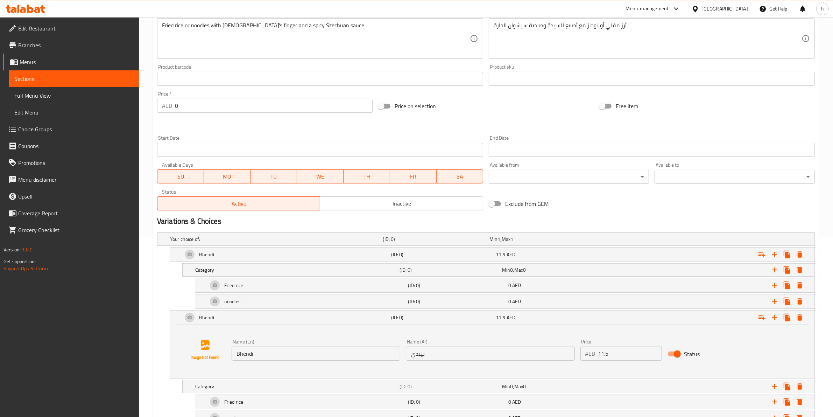
click at [273, 333] on input "Bhendi" at bounding box center [316, 353] width 169 height 14
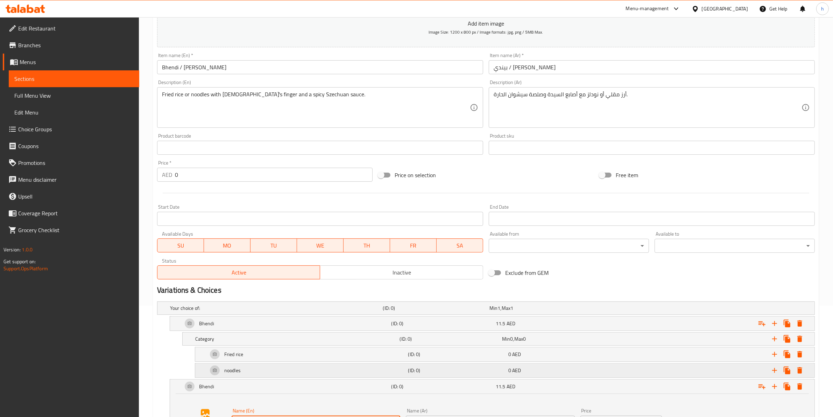
scroll to position [5, 0]
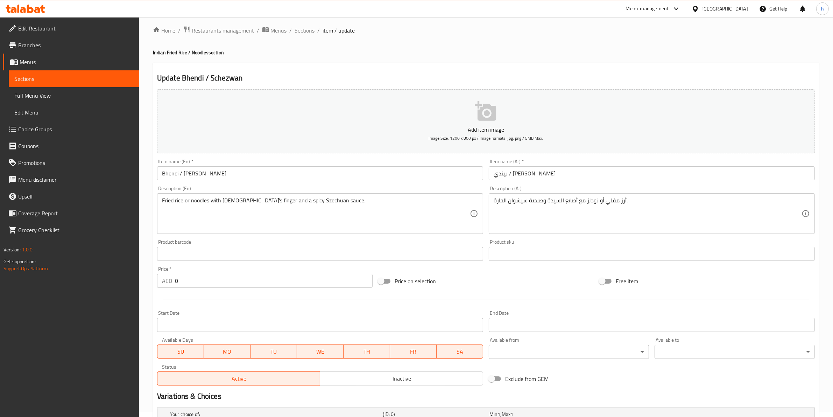
click at [204, 174] on input "Bhendi / [PERSON_NAME]" at bounding box center [320, 173] width 326 height 14
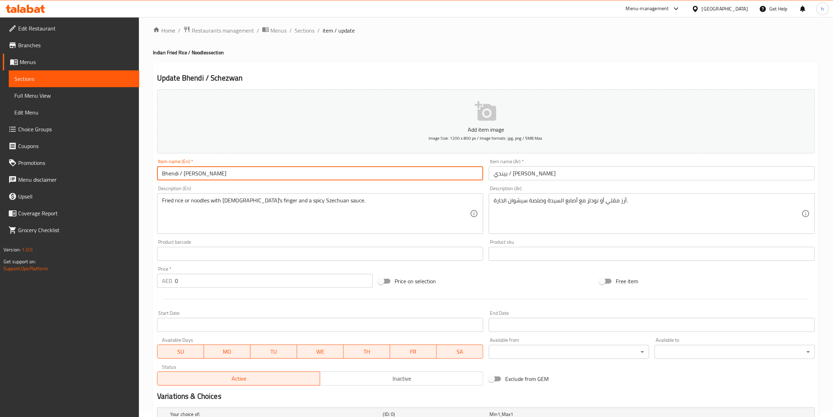
click at [204, 174] on input "Bhendi / [PERSON_NAME]" at bounding box center [320, 173] width 326 height 14
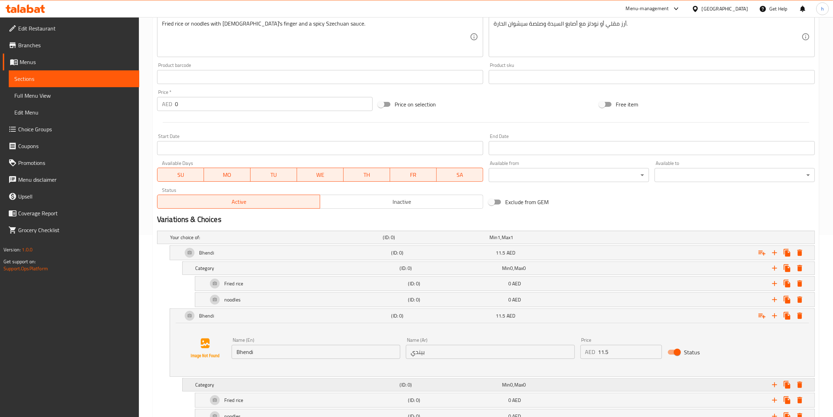
scroll to position [233, 0]
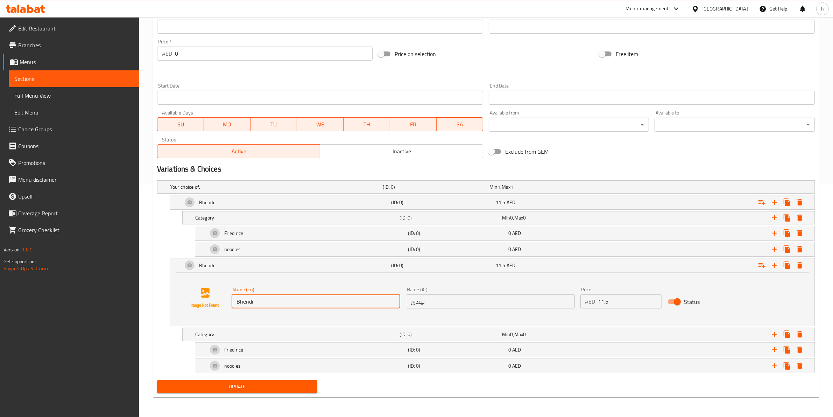
click at [265, 302] on input "Bhendi" at bounding box center [316, 301] width 169 height 14
paste input "Schezwan"
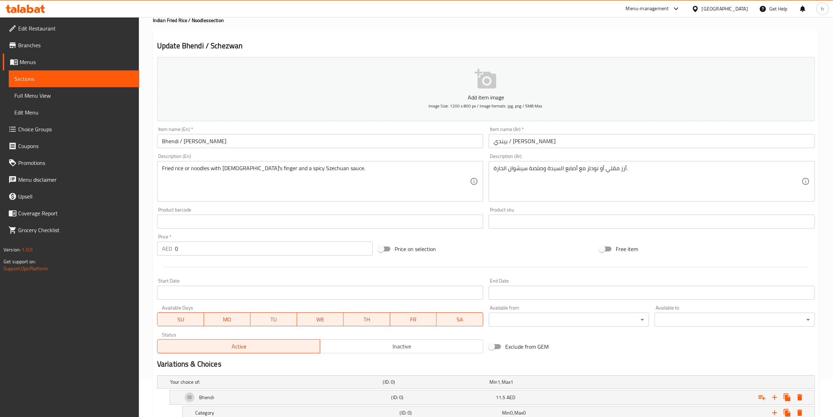
scroll to position [15, 0]
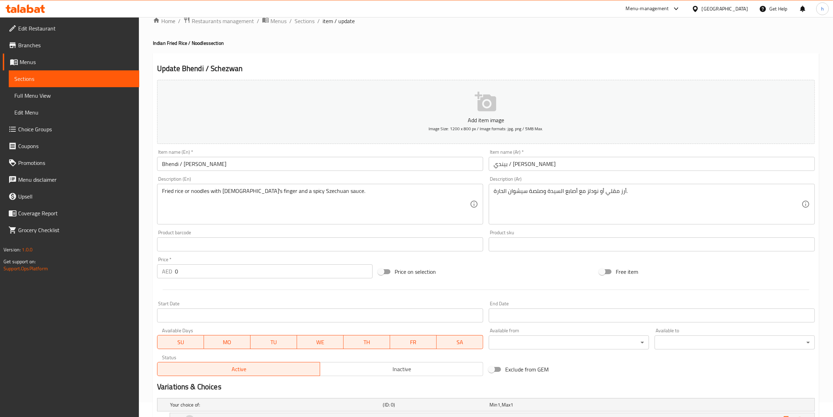
type input "Schezwan"
click at [500, 167] on input "بيندي / [PERSON_NAME]" at bounding box center [652, 164] width 326 height 14
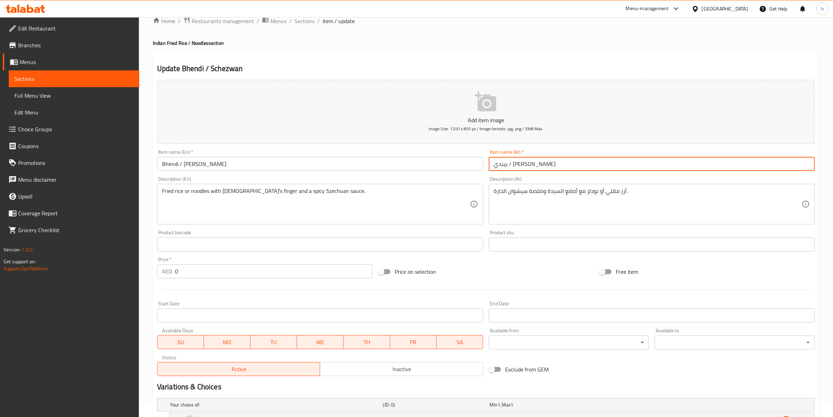
click at [500, 167] on input "بيندي / [PERSON_NAME]" at bounding box center [652, 164] width 326 height 14
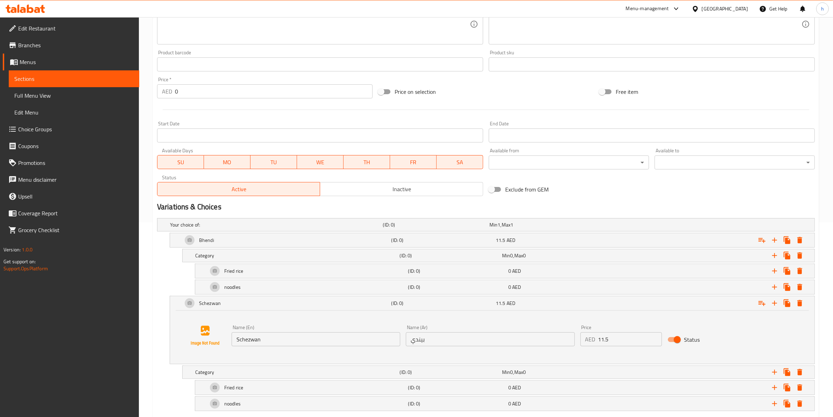
scroll to position [233, 0]
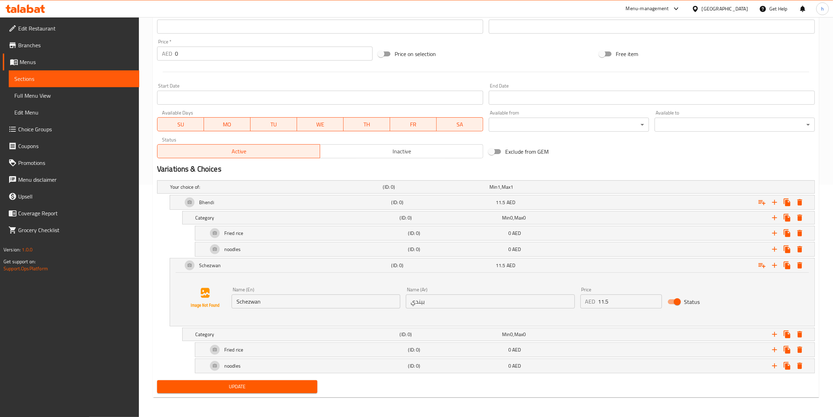
click at [440, 290] on div "Name (Ar) بيندي Name (Ar)" at bounding box center [490, 297] width 169 height 21
click at [440, 298] on input "بيندي" at bounding box center [490, 301] width 169 height 14
paste input "يزوان"
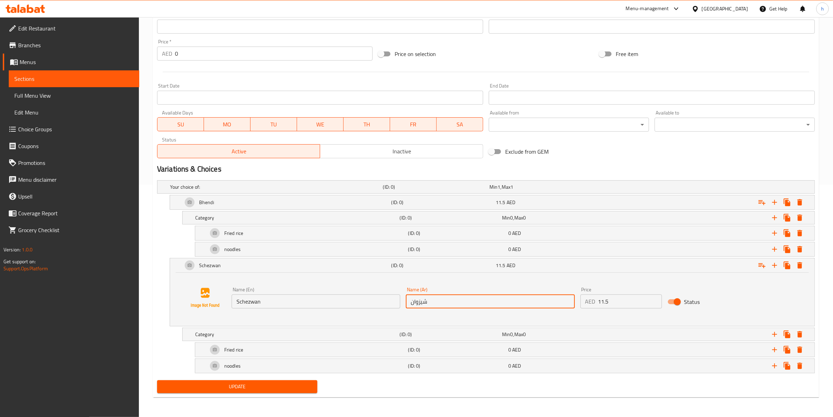
type input "شيزوان"
drag, startPoint x: 610, startPoint y: 297, endPoint x: 579, endPoint y: 298, distance: 30.8
click at [579, 298] on div "Price AED 11.5 Price" at bounding box center [621, 297] width 87 height 27
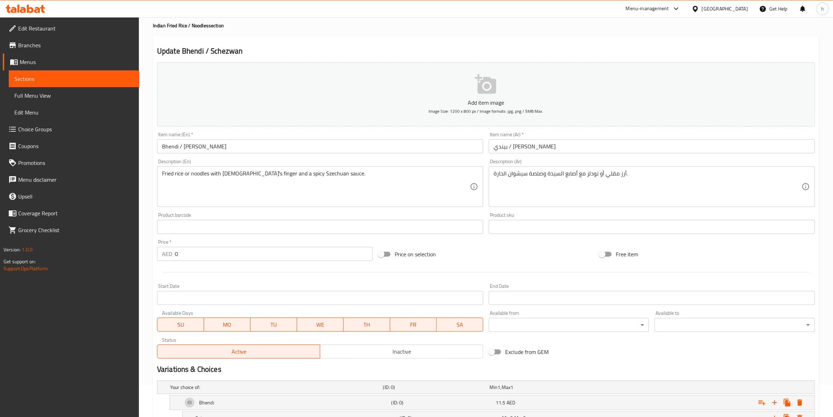
scroll to position [15, 0]
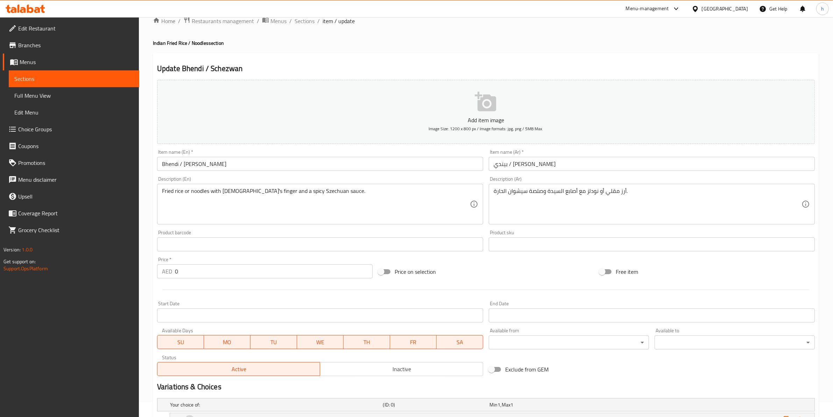
type input "13"
click at [165, 163] on input "Bhendi / [PERSON_NAME]" at bounding box center [320, 164] width 326 height 14
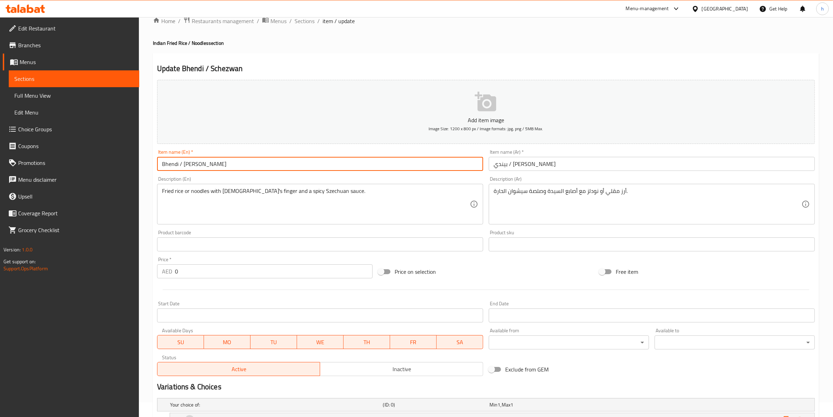
click at [165, 163] on input "Bhendi / [PERSON_NAME]" at bounding box center [320, 164] width 326 height 14
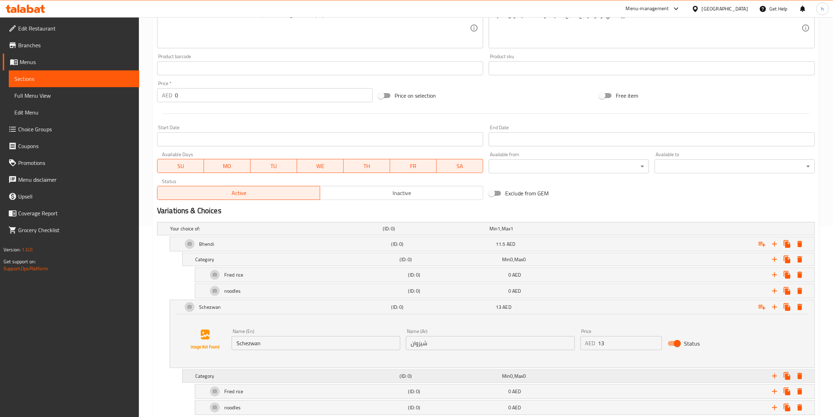
scroll to position [233, 0]
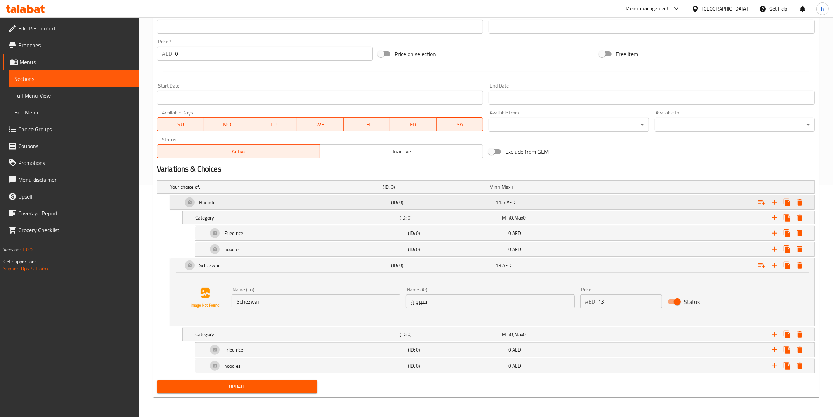
click at [323, 203] on div "Bhendi" at bounding box center [285, 202] width 209 height 17
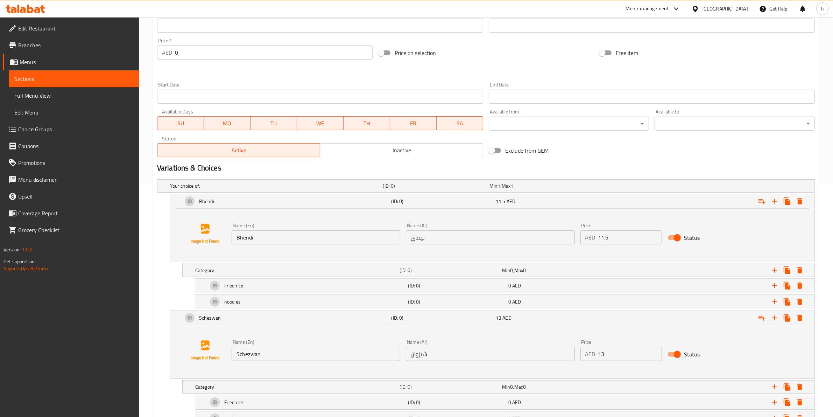
click at [422, 235] on input "بيندي" at bounding box center [490, 237] width 169 height 14
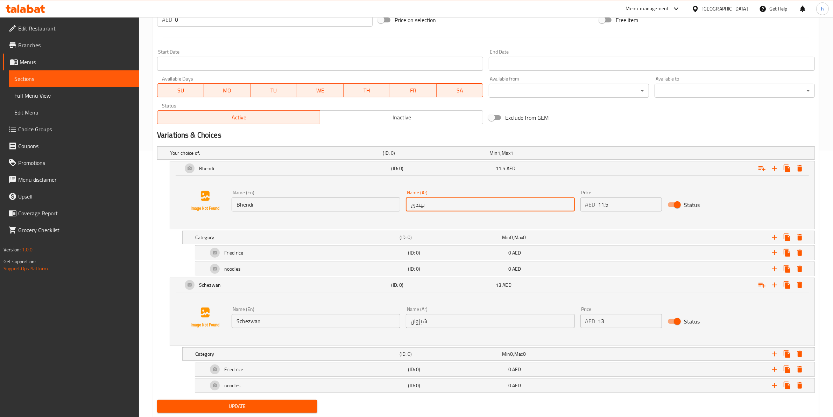
scroll to position [287, 0]
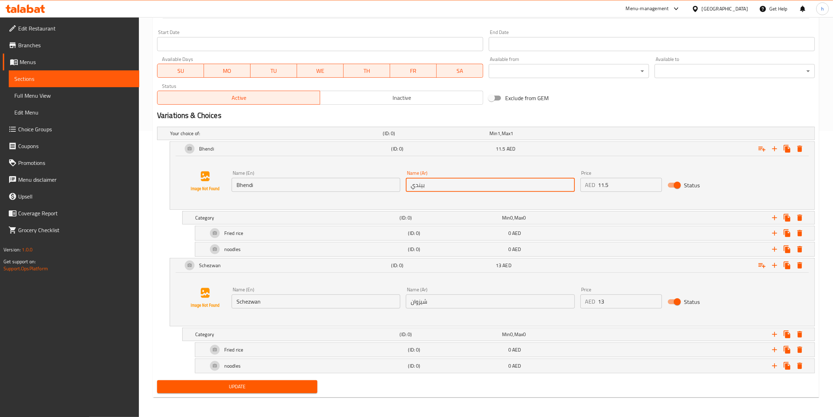
click at [280, 333] on span "Update" at bounding box center [237, 386] width 149 height 9
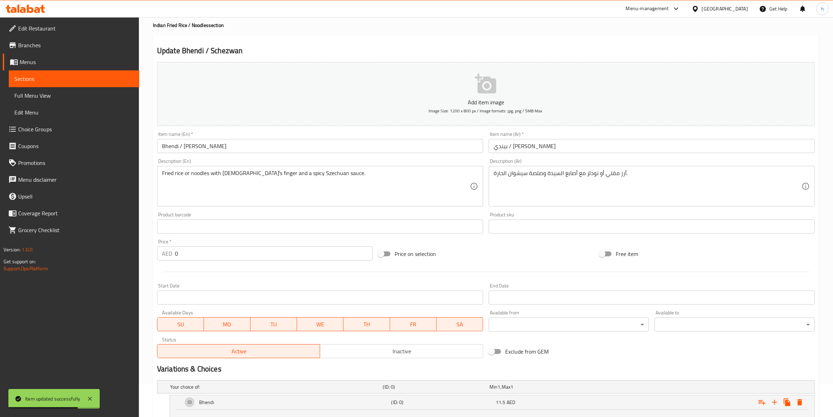
scroll to position [0, 0]
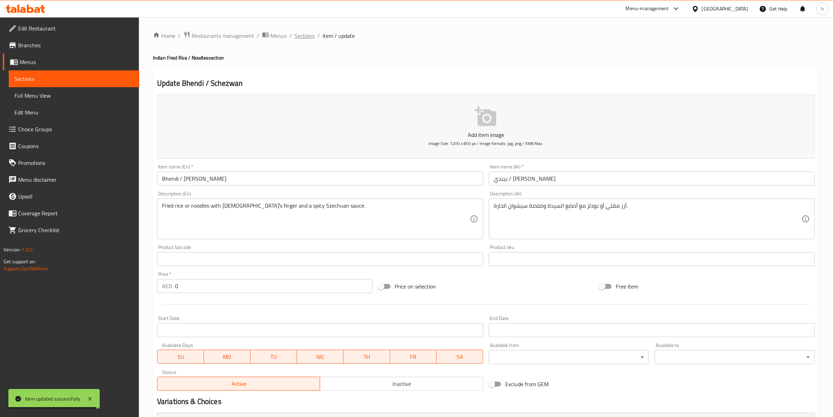
click at [299, 35] on span "Sections" at bounding box center [305, 35] width 20 height 8
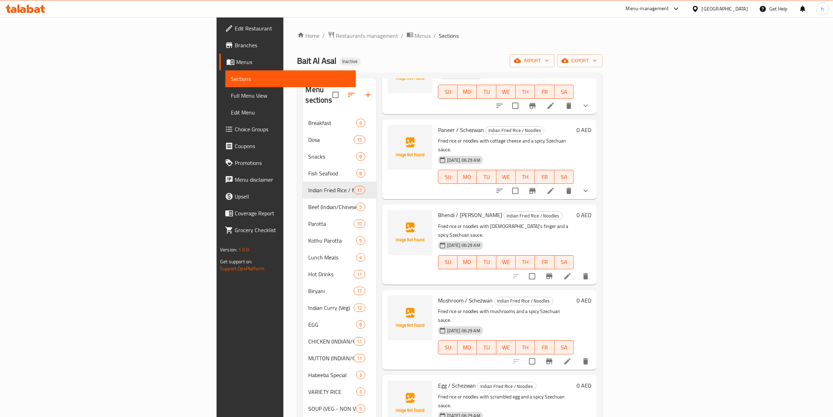
scroll to position [175, 0]
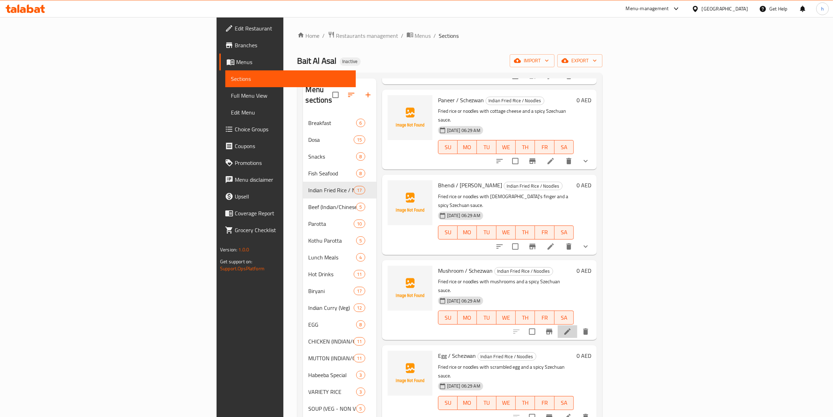
click at [577, 325] on li at bounding box center [568, 331] width 20 height 13
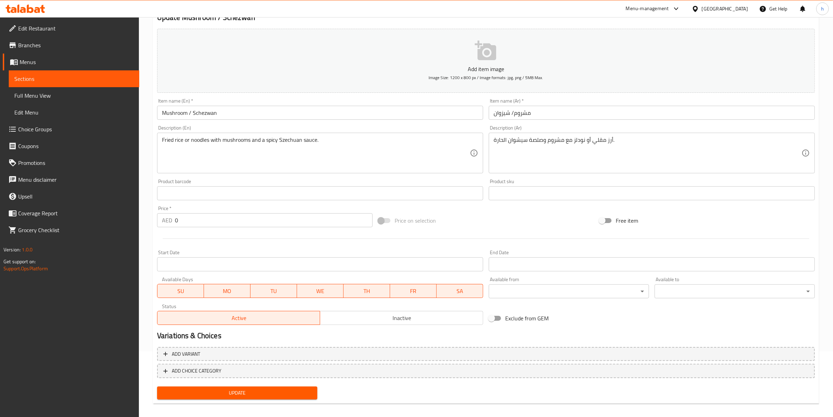
scroll to position [71, 0]
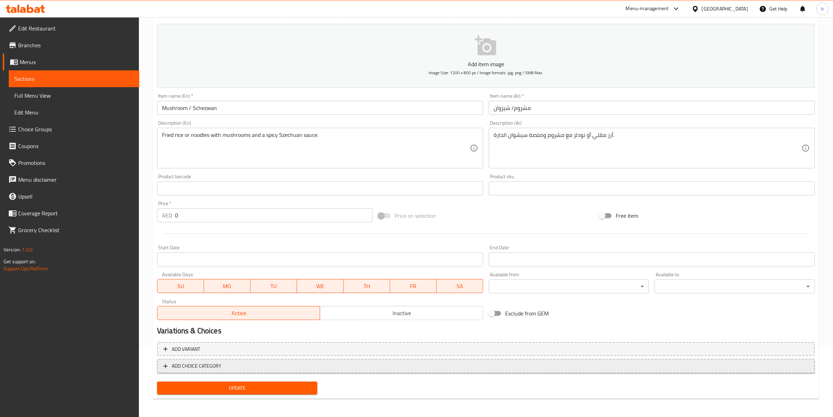
click at [242, 333] on span "ADD CHOICE CATEGORY" at bounding box center [485, 365] width 645 height 9
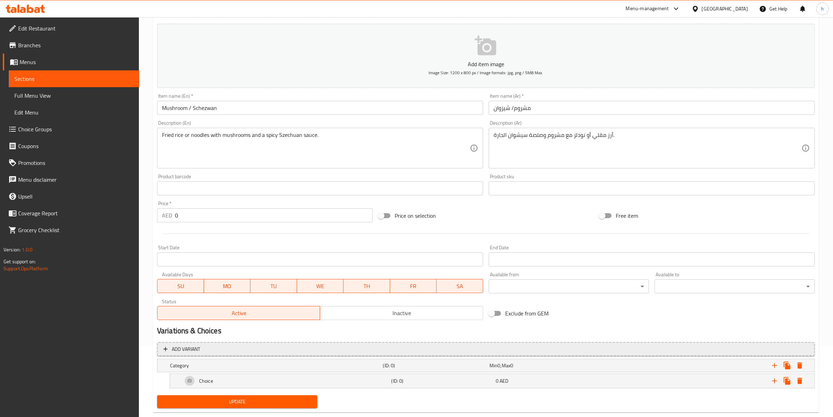
click at [257, 333] on span "Add variant" at bounding box center [485, 349] width 645 height 9
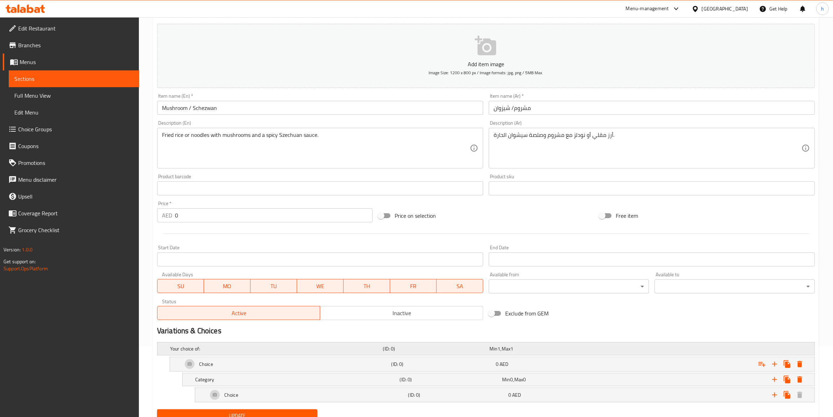
scroll to position [100, 0]
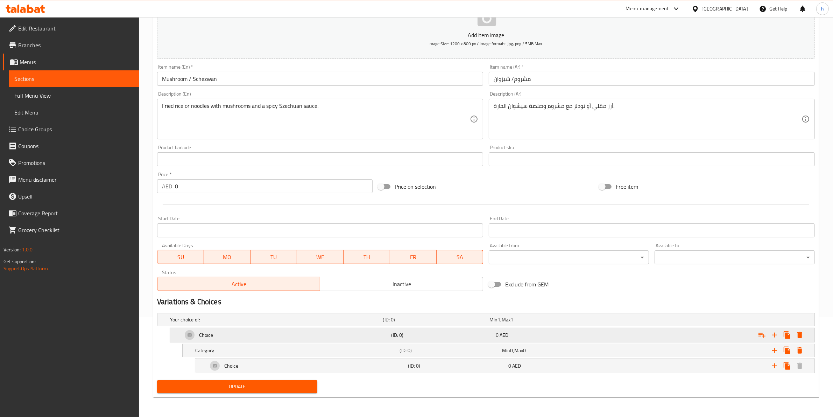
click at [237, 330] on div "Choice" at bounding box center [285, 334] width 209 height 17
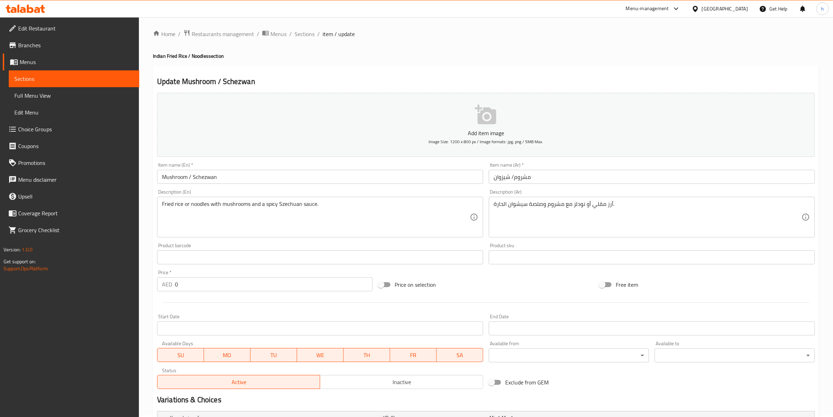
scroll to position [0, 0]
click at [185, 179] on input "Mushroom / Schezwan" at bounding box center [320, 178] width 326 height 14
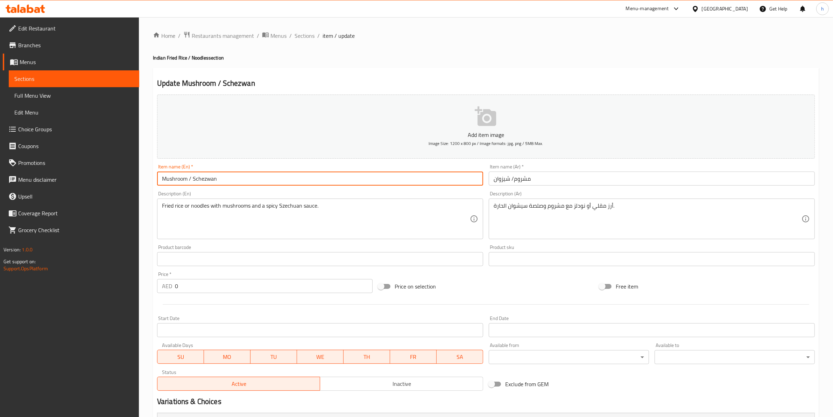
click at [185, 179] on input "Mushroom / Schezwan" at bounding box center [320, 178] width 326 height 14
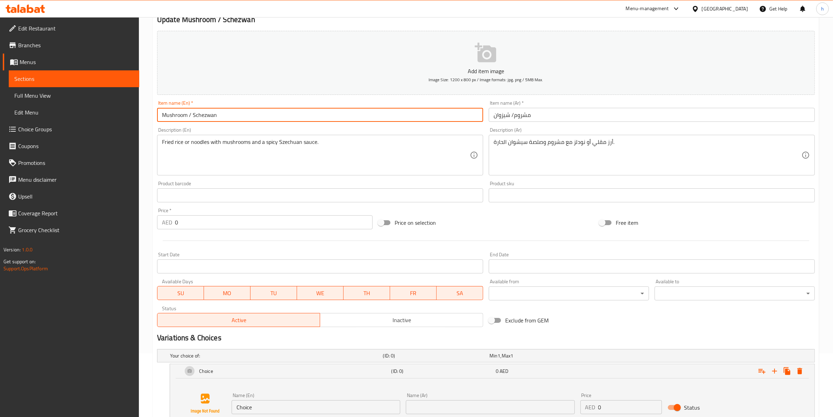
scroll to position [153, 0]
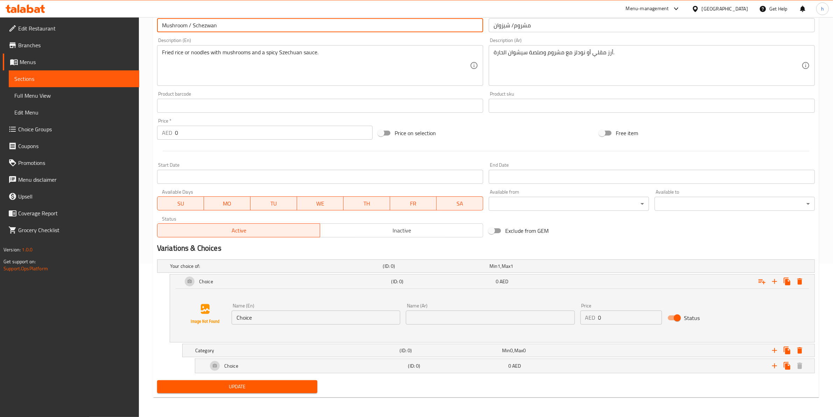
click at [282, 314] on input "Choice" at bounding box center [316, 317] width 169 height 14
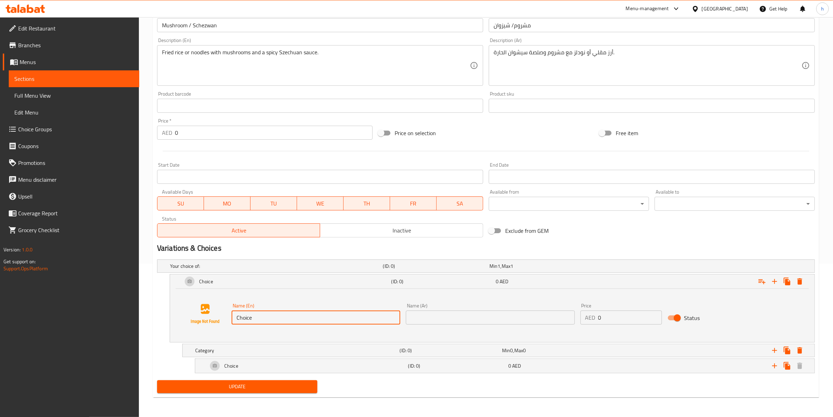
click at [282, 314] on input "Choice" at bounding box center [316, 317] width 169 height 14
paste input "Mushroom"
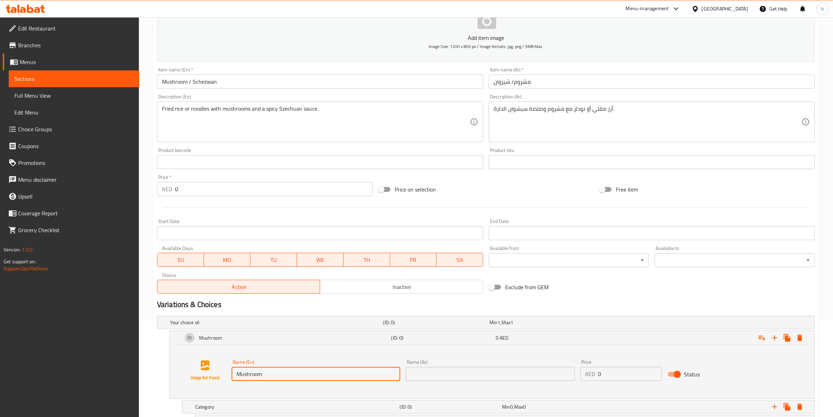
scroll to position [22, 0]
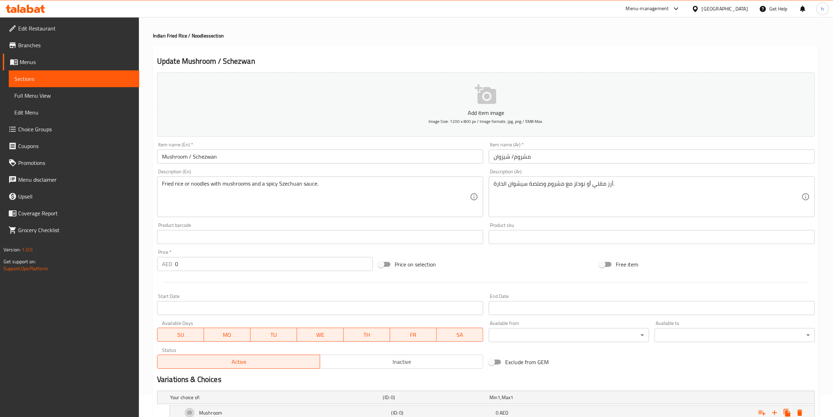
type input "Mushroom"
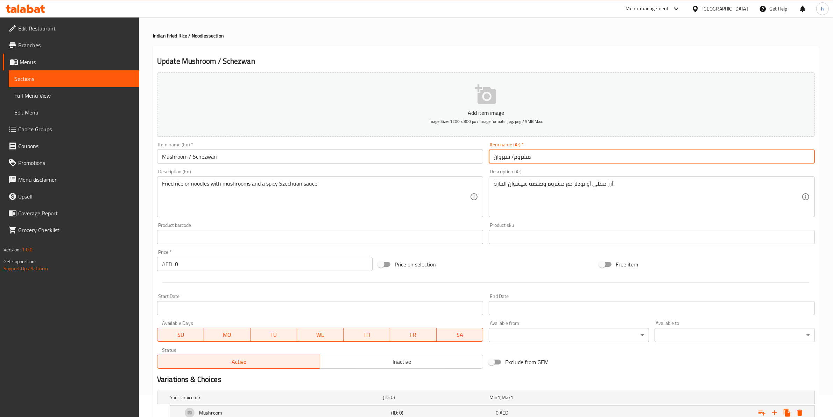
click at [528, 157] on input "مشروم/ شيزوان" at bounding box center [652, 156] width 326 height 14
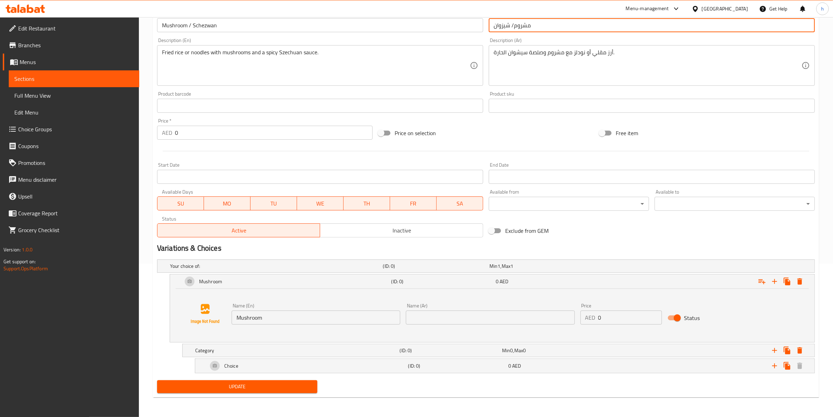
click at [499, 317] on input "text" at bounding box center [490, 317] width 169 height 14
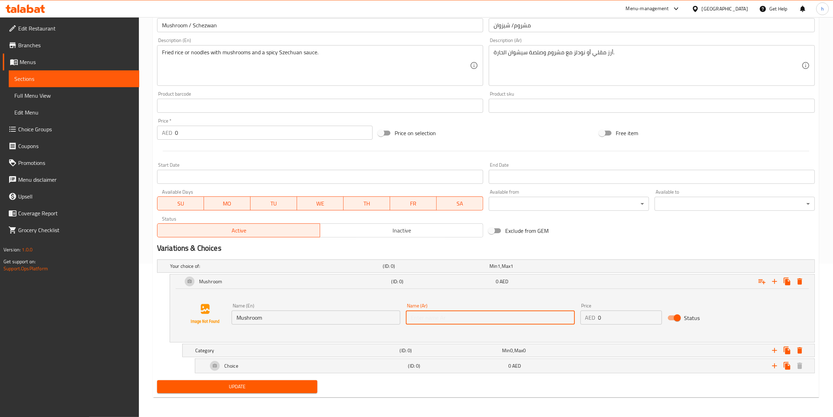
paste input "مشروم"
type input "مشروم"
drag, startPoint x: 610, startPoint y: 319, endPoint x: 581, endPoint y: 317, distance: 28.8
click at [581, 317] on div "AED 0 Price" at bounding box center [621, 317] width 82 height 14
click at [606, 316] on input "0" at bounding box center [630, 317] width 64 height 14
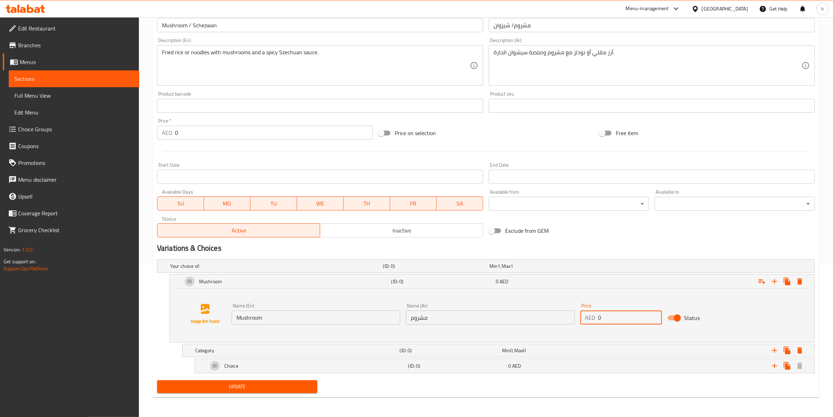
click at [606, 316] on input "0" at bounding box center [630, 317] width 64 height 14
type input "14"
click at [297, 333] on div "Choice" at bounding box center [306, 365] width 200 height 17
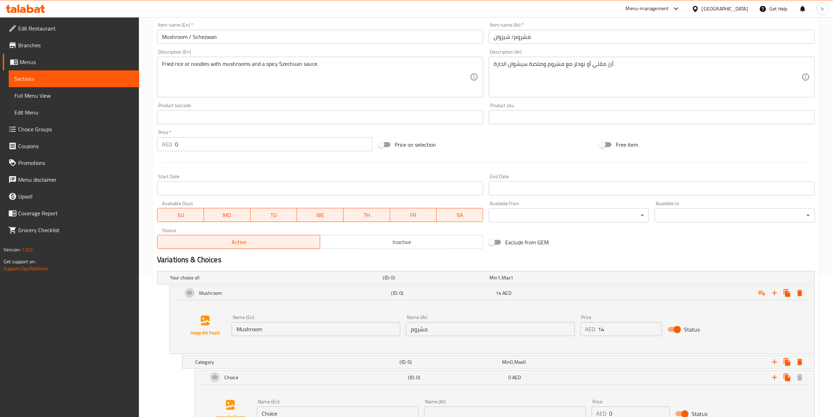
scroll to position [32, 0]
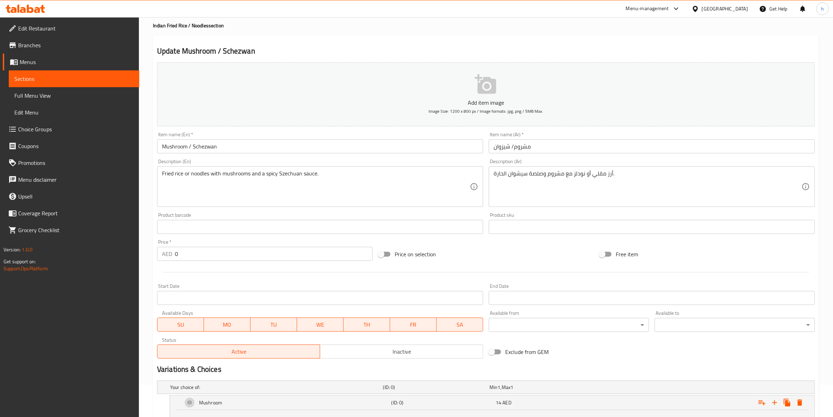
click at [177, 23] on h4 "Indian Fried Rice / Noodles section" at bounding box center [486, 25] width 666 height 7
drag, startPoint x: 168, startPoint y: 24, endPoint x: 186, endPoint y: 23, distance: 18.6
click at [186, 23] on h4 "Indian Fried Rice / Noodles section" at bounding box center [486, 25] width 666 height 7
copy h4 "Fried Rice"
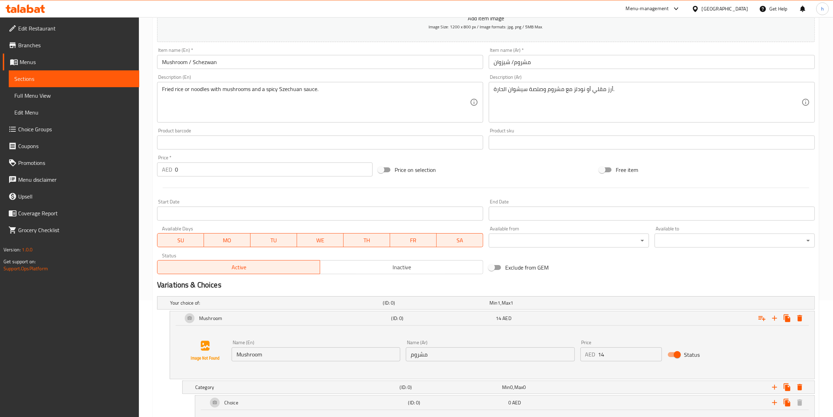
scroll to position [207, 0]
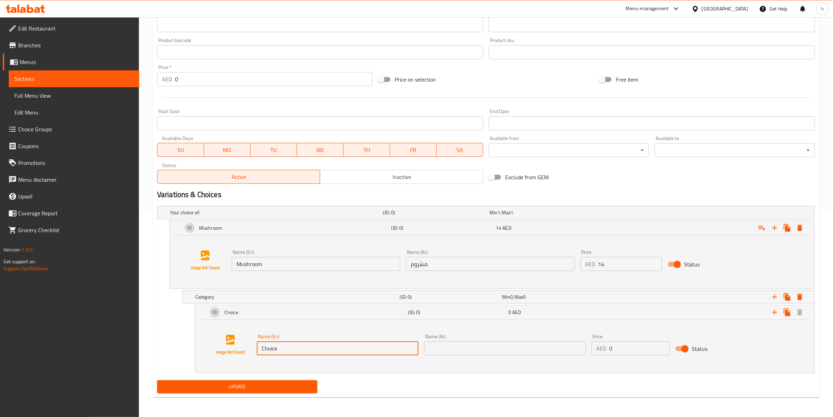
click at [277, 333] on input "Choice" at bounding box center [338, 348] width 162 height 14
paste input "Fried R"
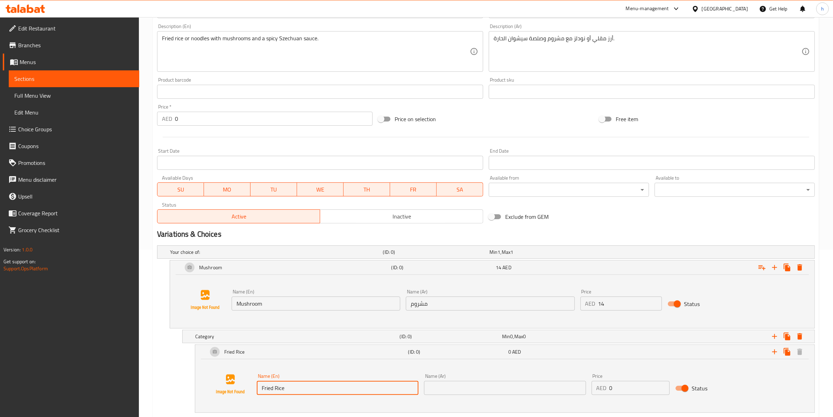
scroll to position [120, 0]
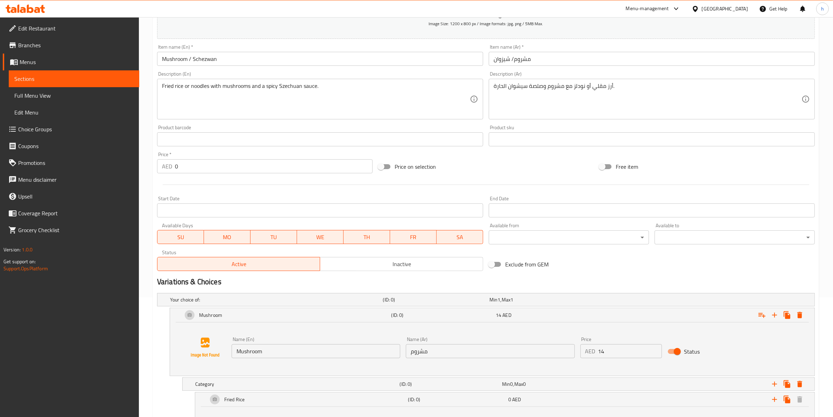
type input "Fried Rice"
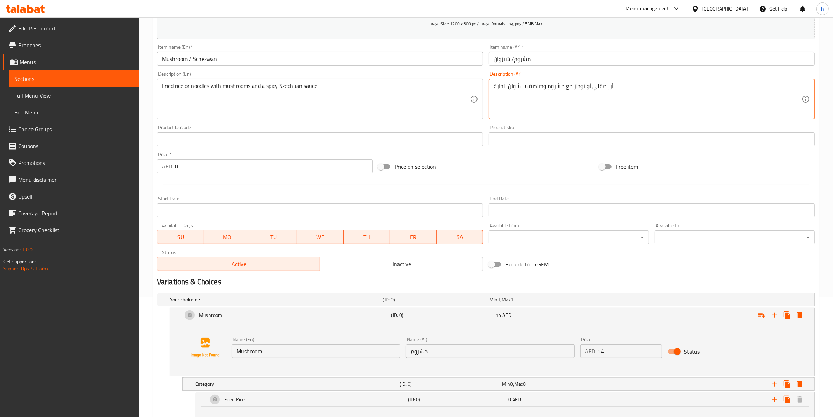
click at [599, 86] on textarea "أرز مقلي أو نودلز مع مشروم وصلصة سيشوان الحارة." at bounding box center [648, 99] width 308 height 33
drag, startPoint x: 612, startPoint y: 85, endPoint x: 607, endPoint y: 85, distance: 4.9
click at [607, 85] on textarea "أرز مقلي أو نودلز مع مشروم وصلصة سيشوان الحارة." at bounding box center [648, 99] width 308 height 33
click at [594, 88] on textarea "أرز مقلي أو نودلز مع مشروم وصلصة سيشوان الحارة." at bounding box center [648, 99] width 308 height 33
drag, startPoint x: 593, startPoint y: 86, endPoint x: 612, endPoint y: 83, distance: 18.7
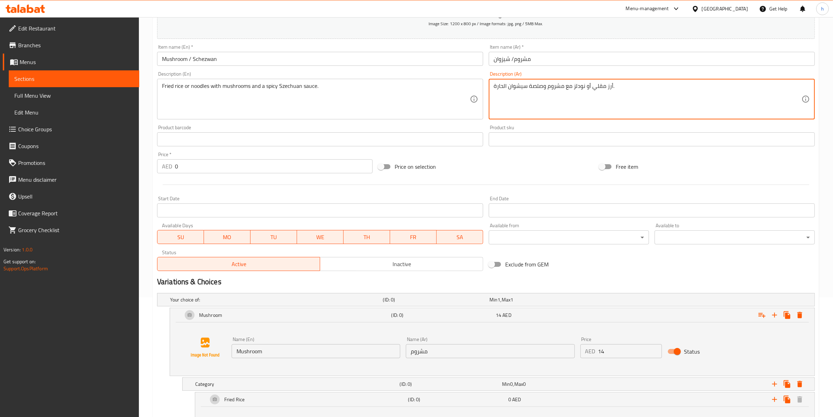
click at [612, 83] on textarea "أرز مقلي أو نودلز مع مشروم وصلصة سيشوان الحارة." at bounding box center [648, 99] width 308 height 33
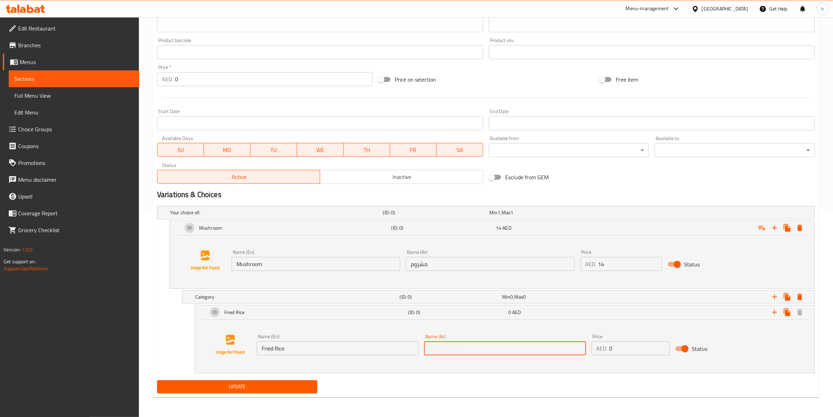
click at [456, 333] on input "text" at bounding box center [505, 348] width 162 height 14
paste input "أرز مقلي"
type input "أرز مقلي"
click at [671, 310] on icon "Expand" at bounding box center [787, 312] width 8 height 8
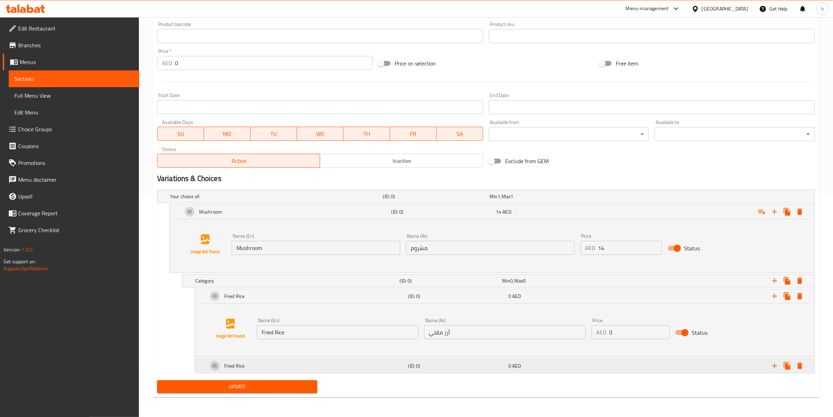
click at [347, 333] on div "Fried Rice" at bounding box center [306, 365] width 200 height 17
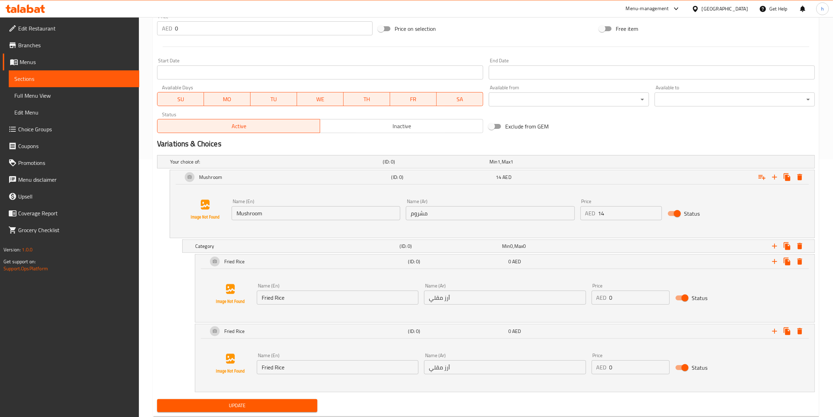
scroll to position [276, 0]
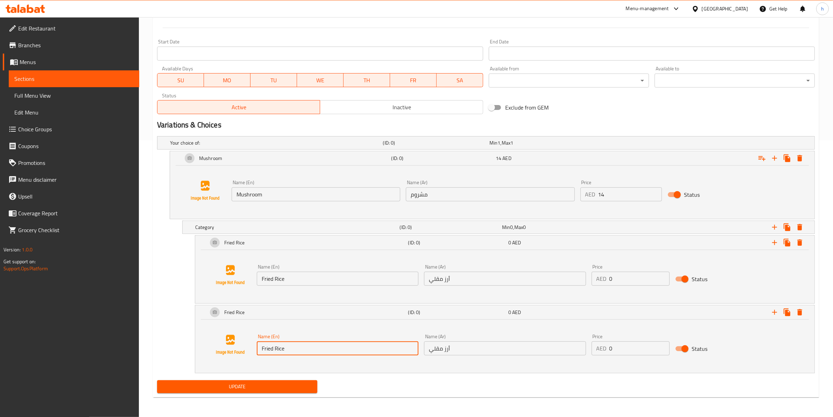
click at [317, 333] on input "Fried Rice" at bounding box center [338, 348] width 162 height 14
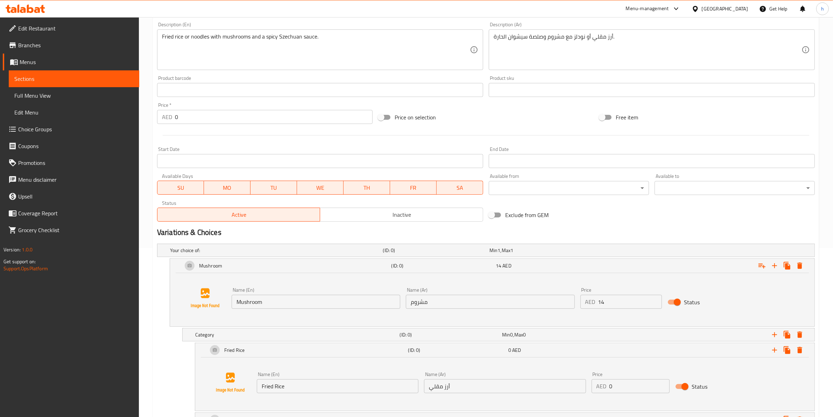
scroll to position [145, 0]
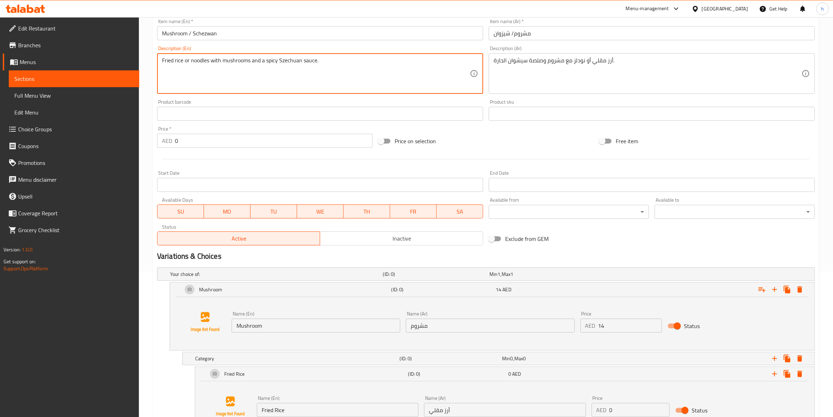
click at [202, 63] on textarea "Fried rice or noodles with mushrooms and a spicy Szechuan sauce." at bounding box center [316, 73] width 308 height 33
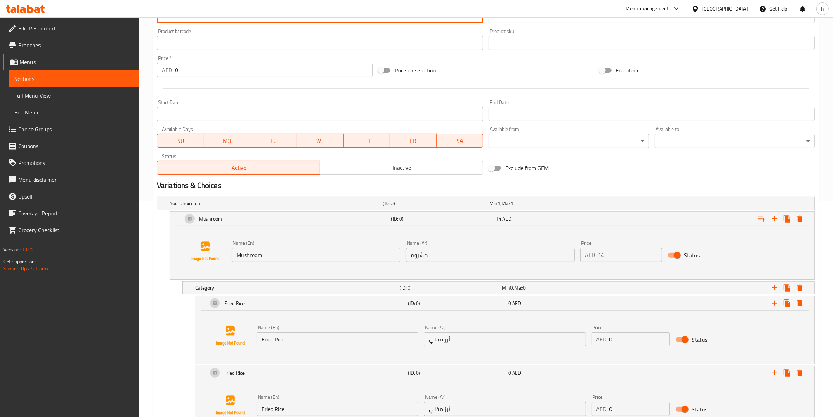
scroll to position [277, 0]
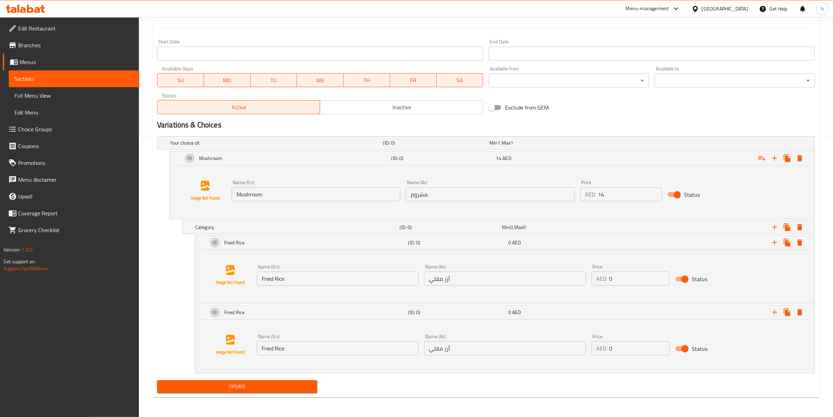
click at [309, 333] on input "Fried Rice" at bounding box center [338, 348] width 162 height 14
paste input "noodles"
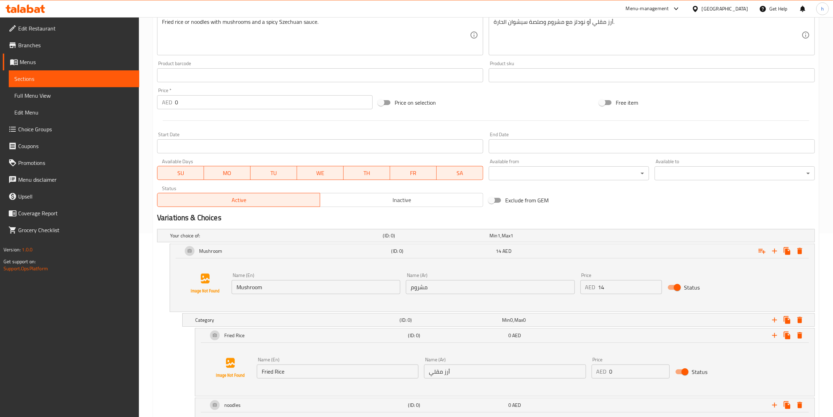
scroll to position [102, 0]
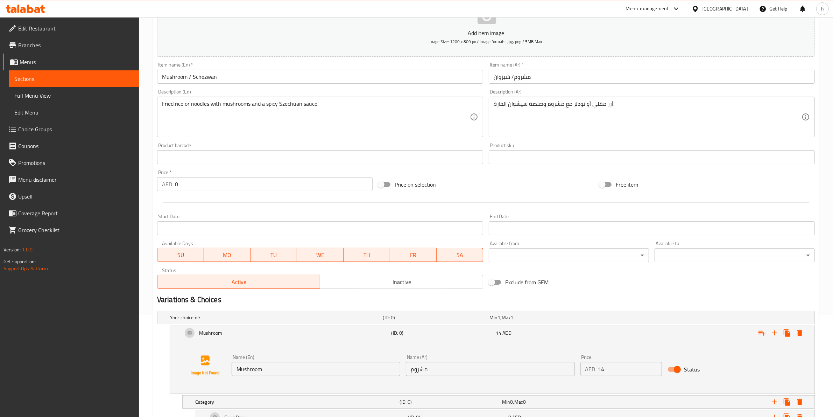
type input "noodles"
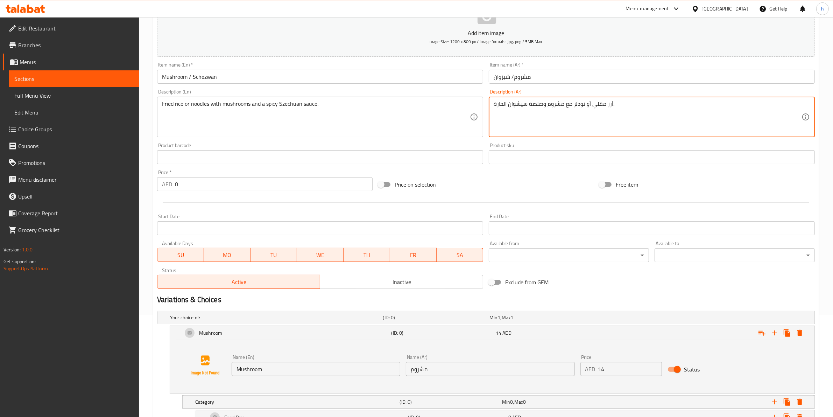
click at [582, 102] on textarea "أرز مقلي أو نودلز مع مشروم وصلصة سيشوان الحارة." at bounding box center [648, 116] width 308 height 33
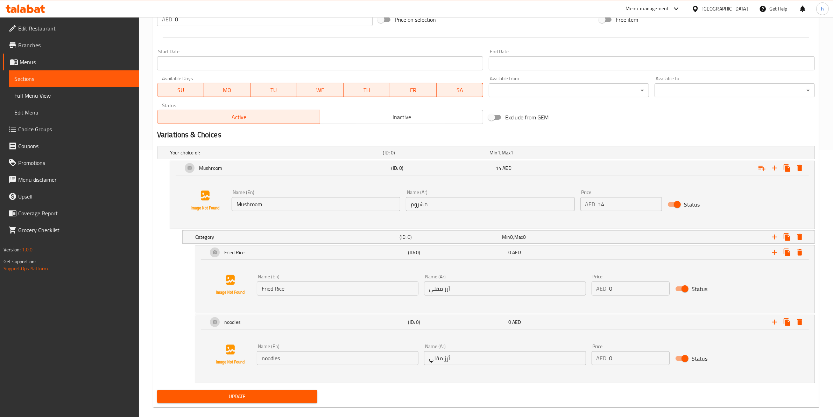
scroll to position [277, 0]
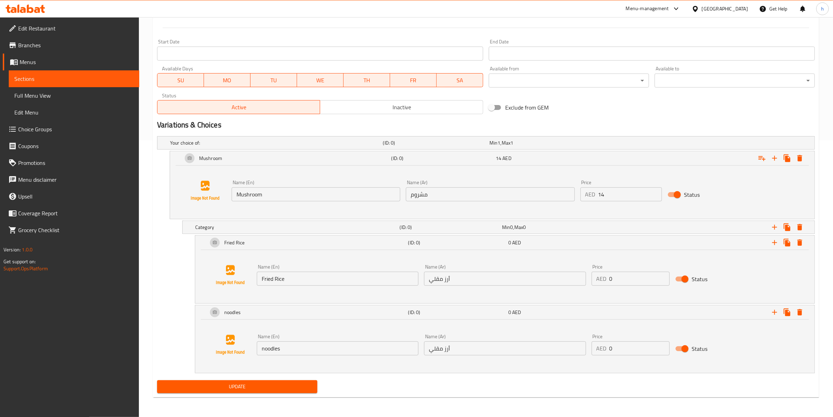
click at [472, 333] on input "أرز مقلي" at bounding box center [505, 348] width 162 height 14
paste input "نودلز"
type input "نودلز"
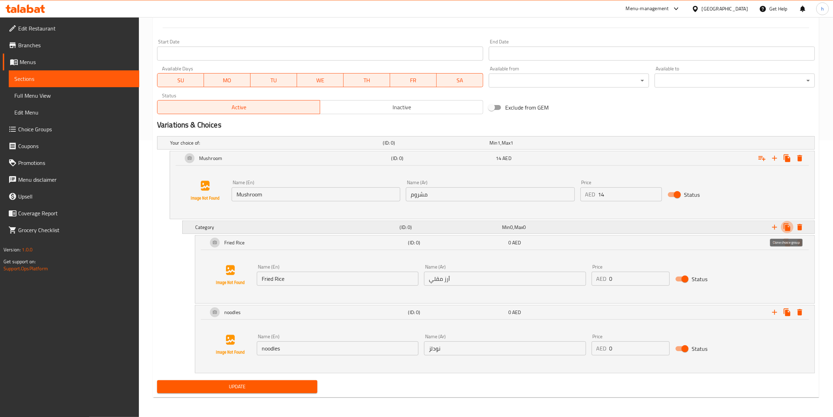
click at [671, 226] on icon "Expand" at bounding box center [787, 227] width 8 height 8
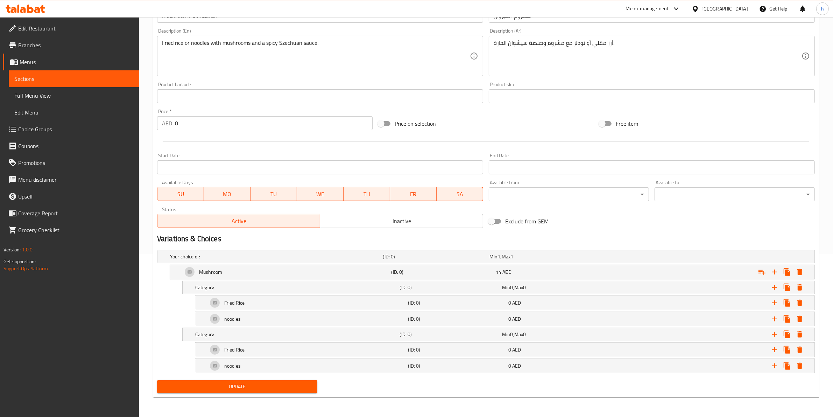
scroll to position [163, 0]
click at [295, 333] on h5 "Category" at bounding box center [296, 334] width 202 height 7
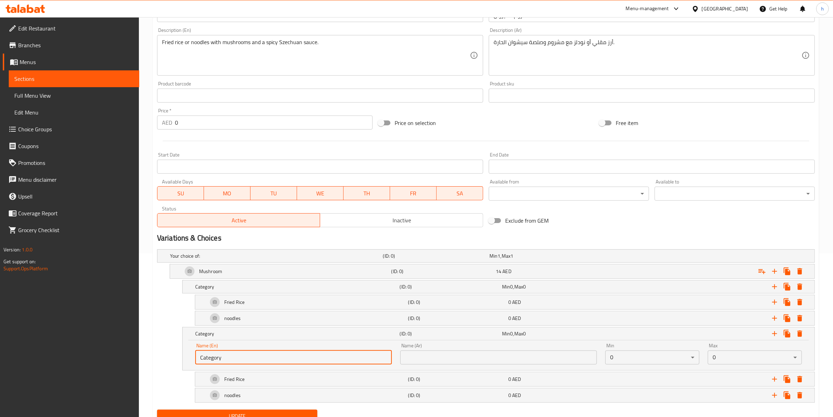
click at [289, 333] on input "Category" at bounding box center [293, 357] width 197 height 14
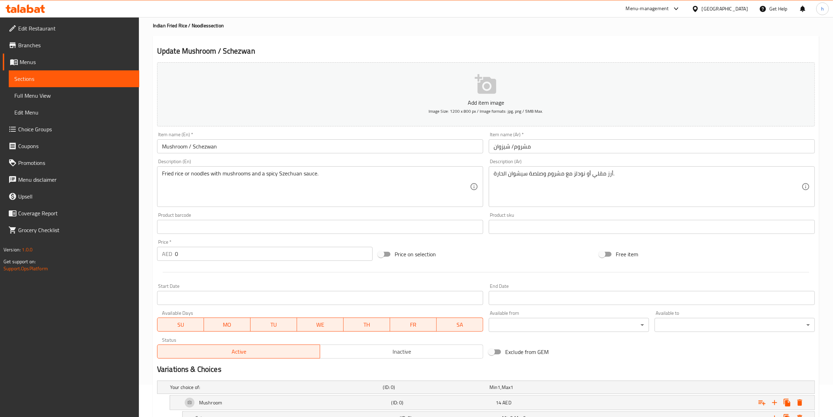
click at [195, 147] on input "Mushroom / Schezwan" at bounding box center [320, 146] width 326 height 14
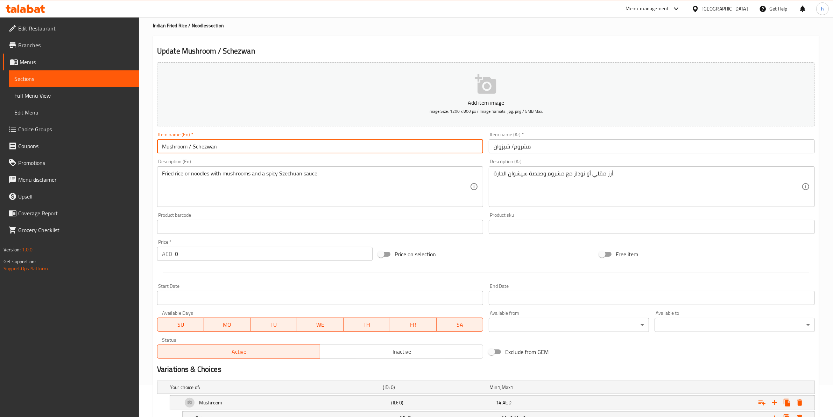
click at [195, 147] on input "Mushroom / Schezwan" at bounding box center [320, 146] width 326 height 14
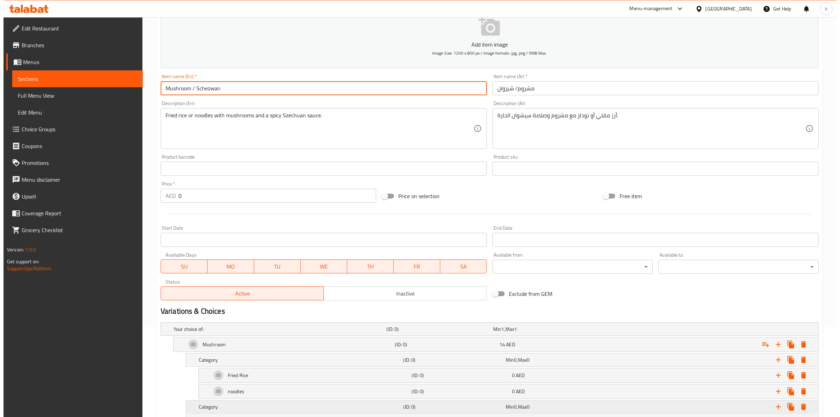
scroll to position [163, 0]
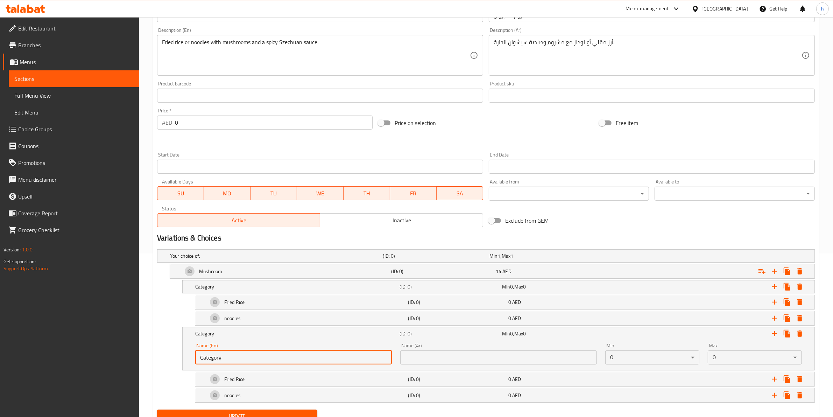
click at [255, 333] on input "Category" at bounding box center [293, 357] width 197 height 14
paste input "Schezwan"
type input "Schezwan"
click at [671, 333] on button "Expand" at bounding box center [800, 395] width 13 height 13
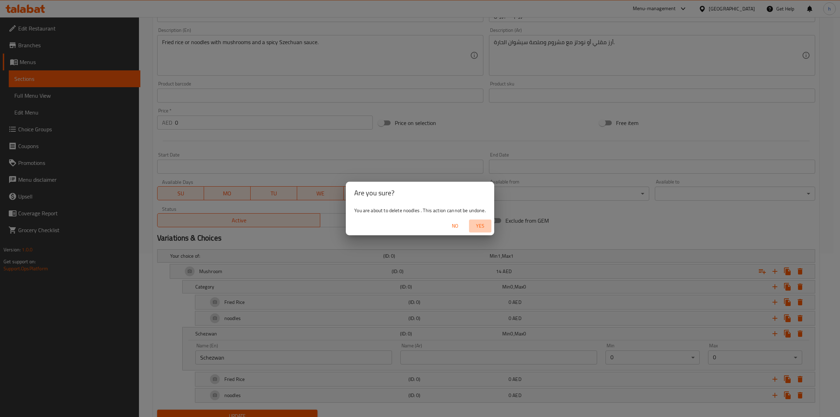
click at [487, 230] on button "Yes" at bounding box center [480, 225] width 22 height 13
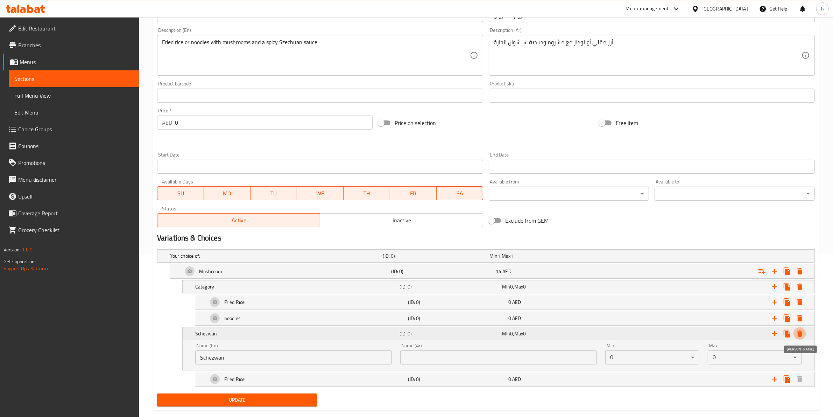
click at [671, 333] on icon "Expand" at bounding box center [800, 333] width 8 height 8
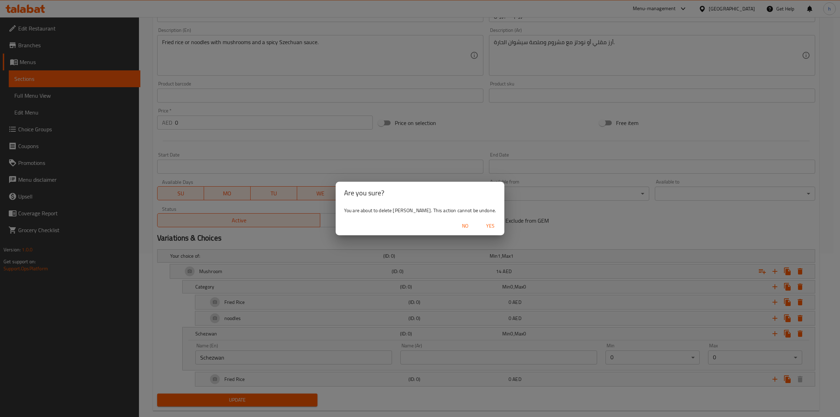
click at [488, 228] on span "Yes" at bounding box center [490, 225] width 17 height 9
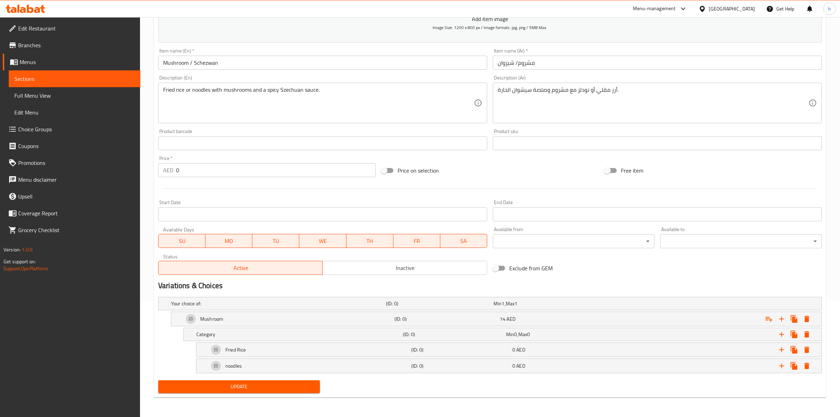
scroll to position [116, 0]
click at [671, 313] on button "Expand" at bounding box center [800, 318] width 13 height 13
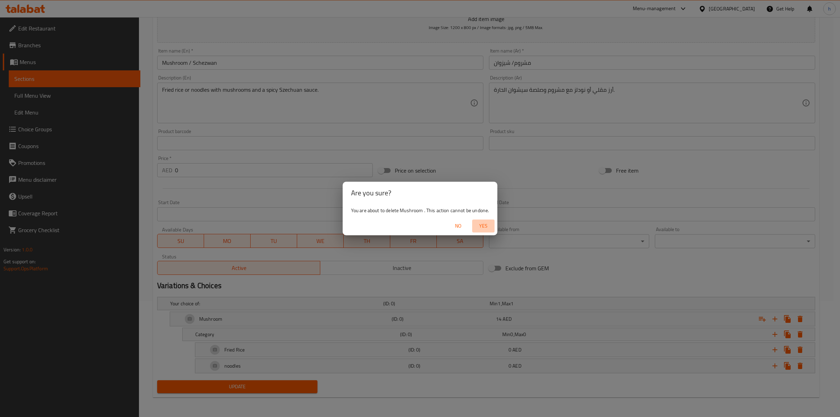
click at [481, 228] on span "Yes" at bounding box center [483, 225] width 17 height 9
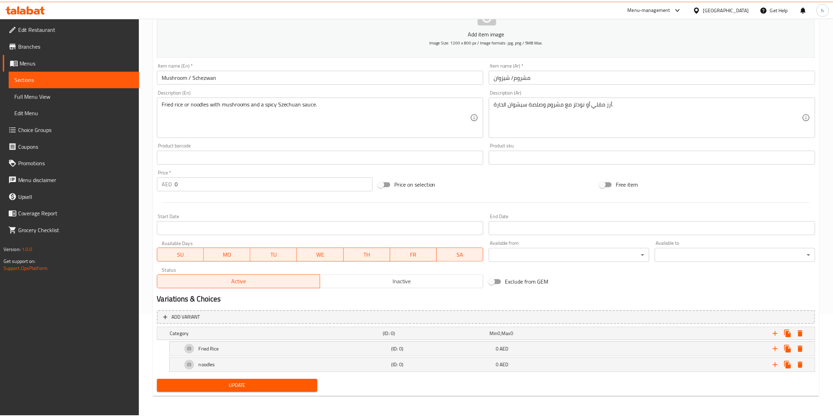
scroll to position [102, 0]
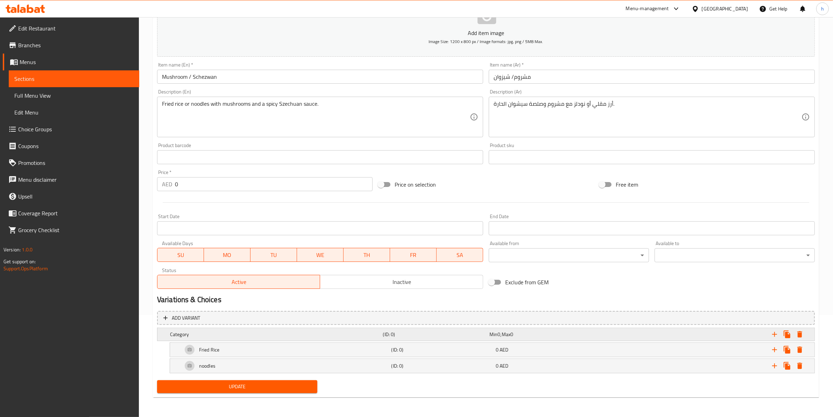
click at [249, 333] on h5 "Category" at bounding box center [275, 334] width 210 height 7
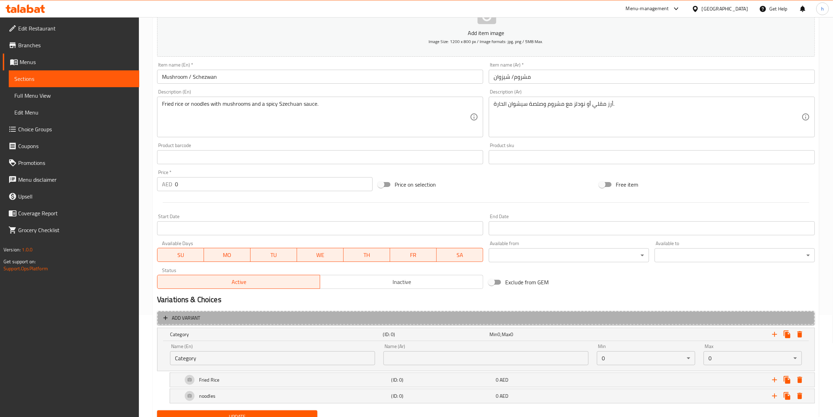
click at [269, 321] on span "Add variant" at bounding box center [485, 318] width 645 height 9
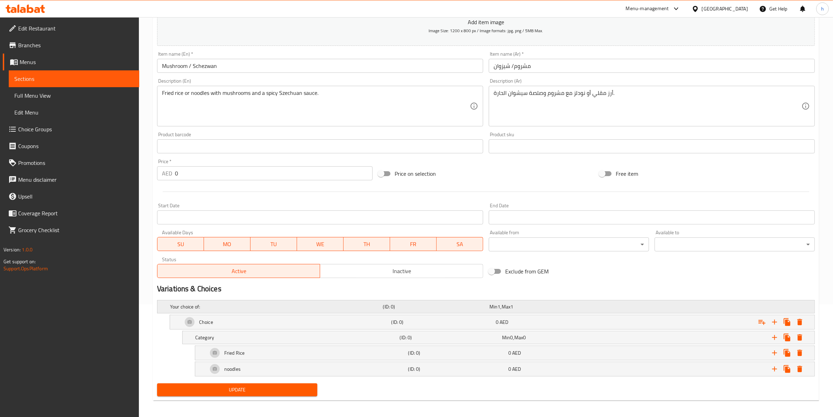
scroll to position [116, 0]
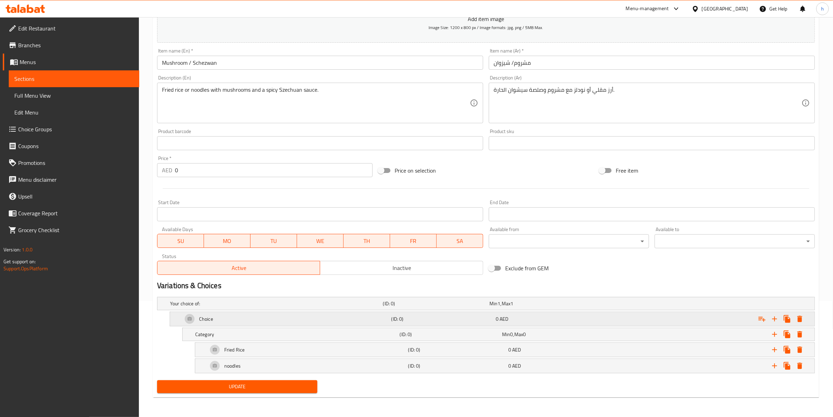
click at [286, 319] on div "Choice" at bounding box center [285, 318] width 209 height 17
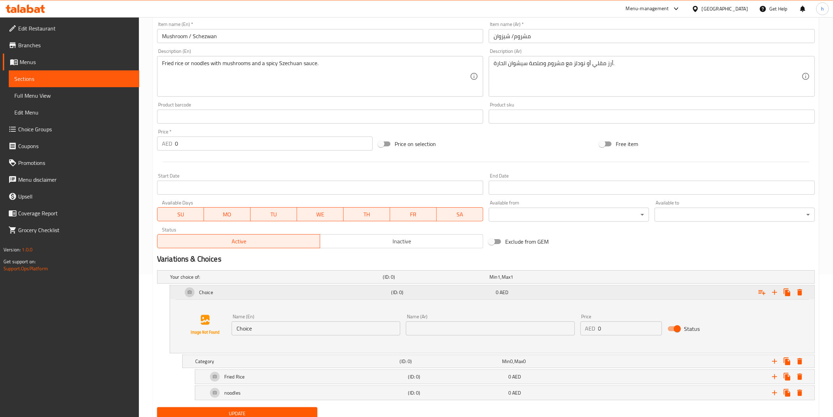
scroll to position [170, 0]
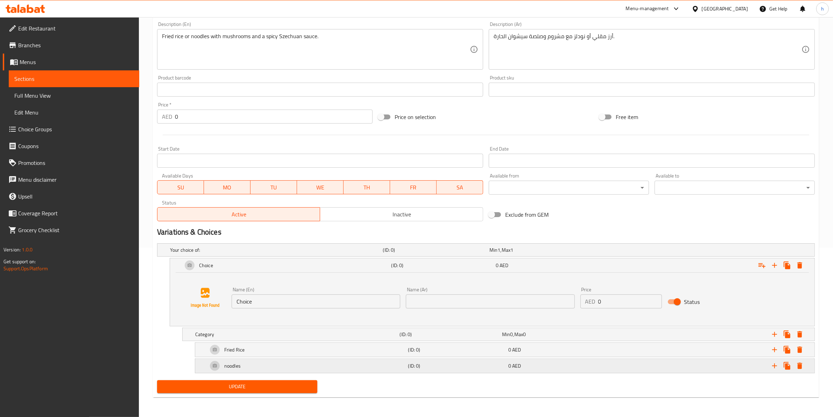
click at [339, 333] on div "noodles" at bounding box center [306, 365] width 200 height 17
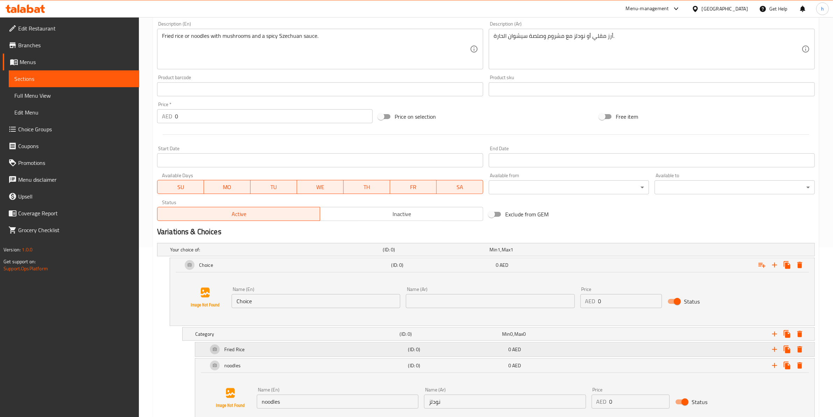
click at [340, 333] on div "Fried Rice" at bounding box center [306, 349] width 200 height 17
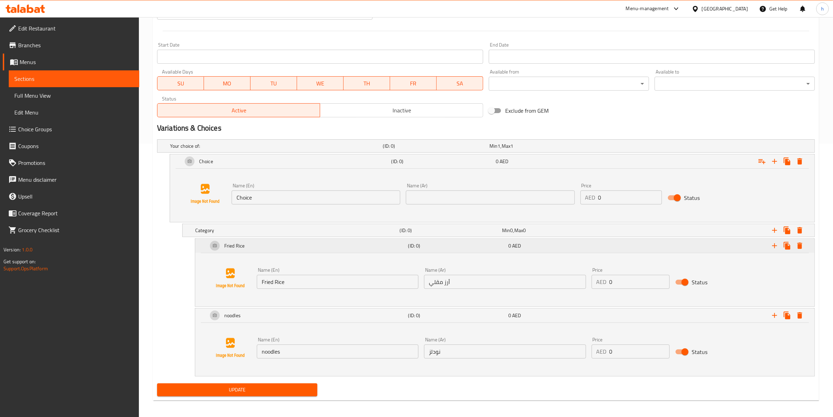
scroll to position [277, 0]
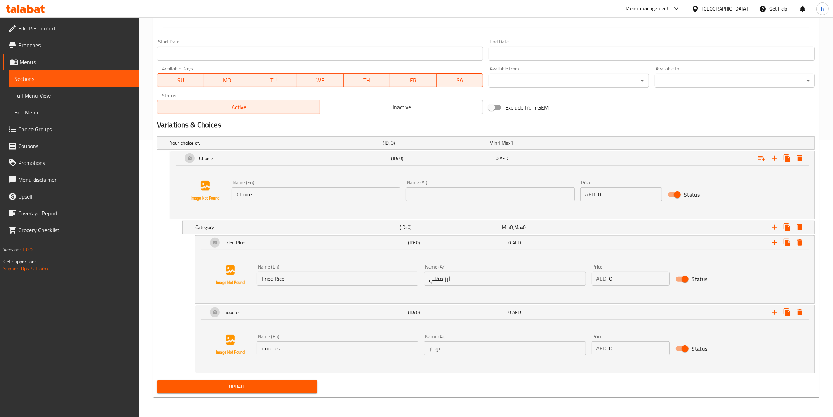
click at [286, 195] on input "Choice" at bounding box center [316, 194] width 169 height 14
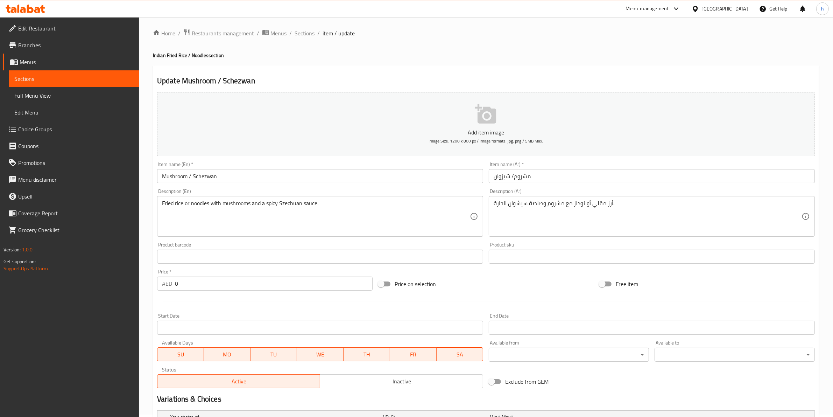
scroll to position [0, 0]
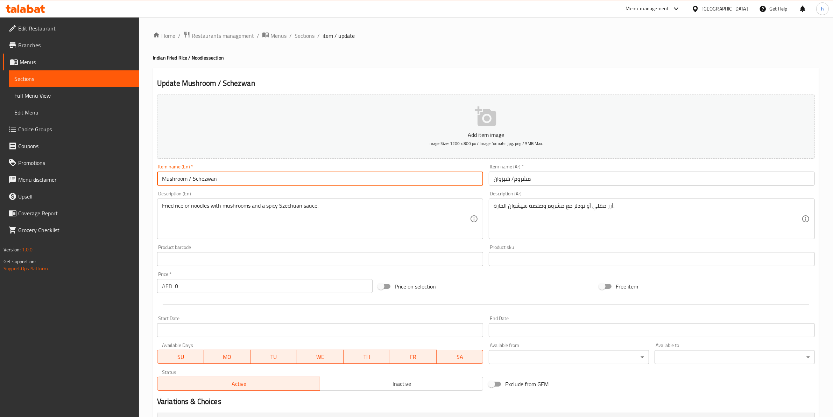
click at [184, 177] on input "Mushroom / Schezwan" at bounding box center [320, 178] width 326 height 14
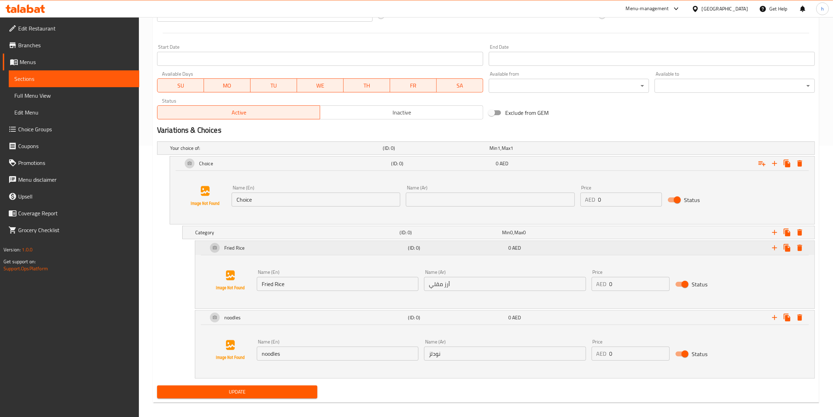
scroll to position [277, 0]
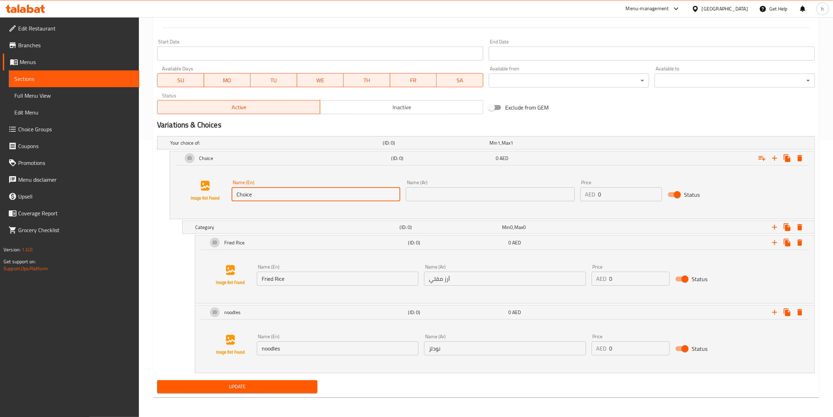
click at [288, 195] on input "Choice" at bounding box center [316, 194] width 169 height 14
paste input "Mushroom"
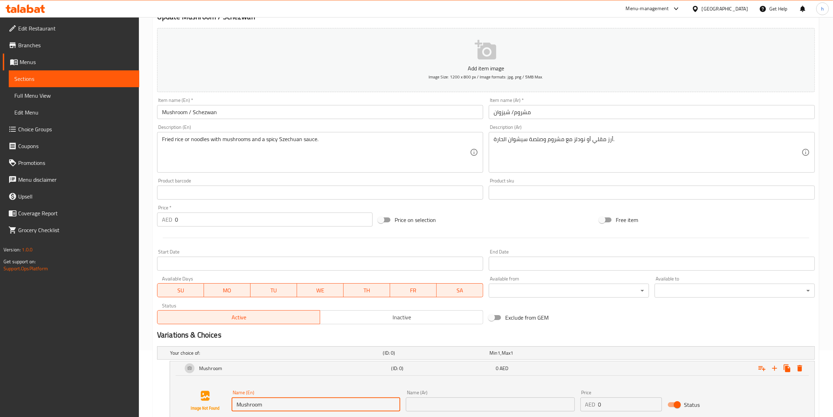
scroll to position [58, 0]
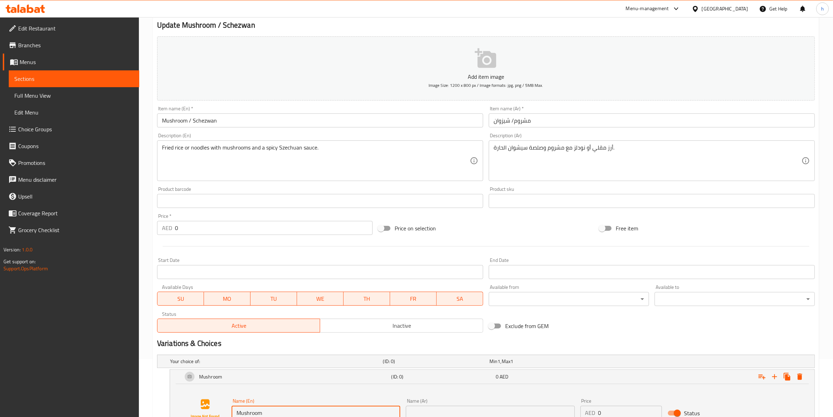
type input "Mushroom"
click at [521, 120] on input "مشروم/ شيزوان" at bounding box center [652, 120] width 326 height 14
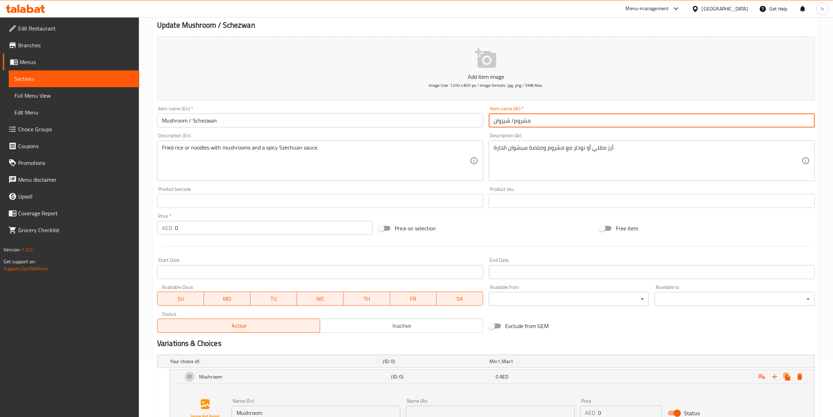
click at [521, 120] on input "مشروم/ شيزوان" at bounding box center [652, 120] width 326 height 14
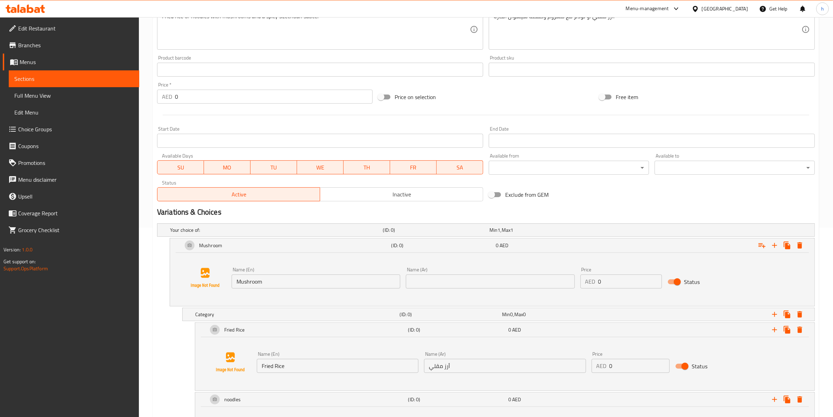
click at [540, 279] on input "text" at bounding box center [490, 281] width 169 height 14
paste input "مشروم"
type input "مشروم"
drag, startPoint x: 606, startPoint y: 286, endPoint x: 578, endPoint y: 287, distance: 28.7
click at [578, 287] on div "Price AED 0 Price" at bounding box center [621, 277] width 87 height 27
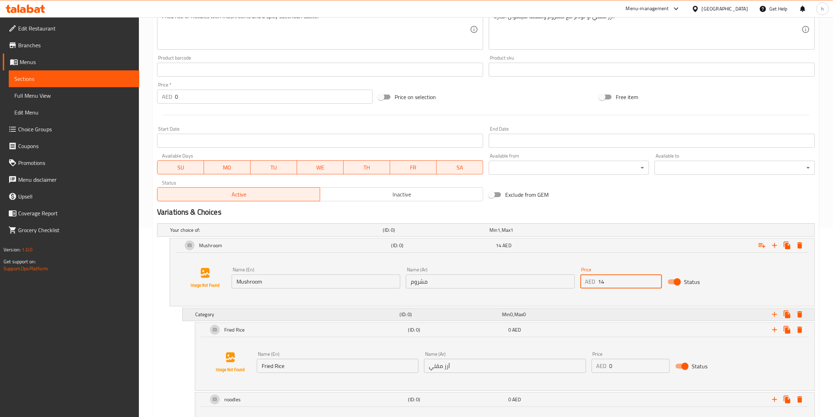
scroll to position [277, 0]
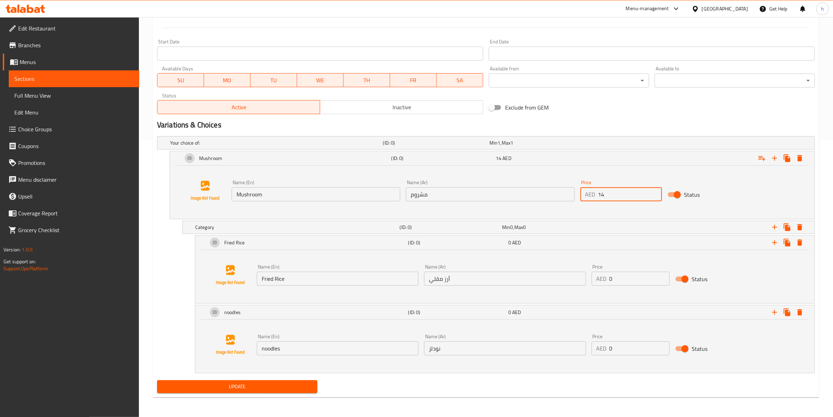
type input "14"
click at [157, 233] on div "Category (ID: 0) Min 0 , Max 0 Name (En) Category Name (En) Name (Ar) Name (Ar)…" at bounding box center [486, 226] width 658 height 13
click at [671, 157] on icon "Expand" at bounding box center [787, 158] width 7 height 8
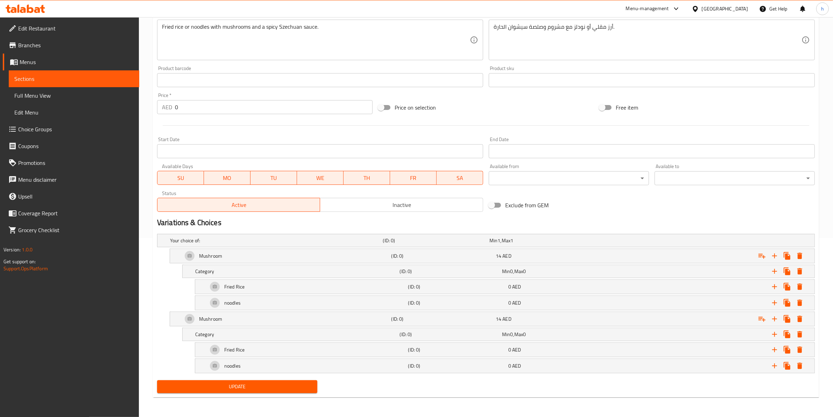
scroll to position [180, 0]
click at [277, 318] on div "Mushroom" at bounding box center [285, 318] width 209 height 17
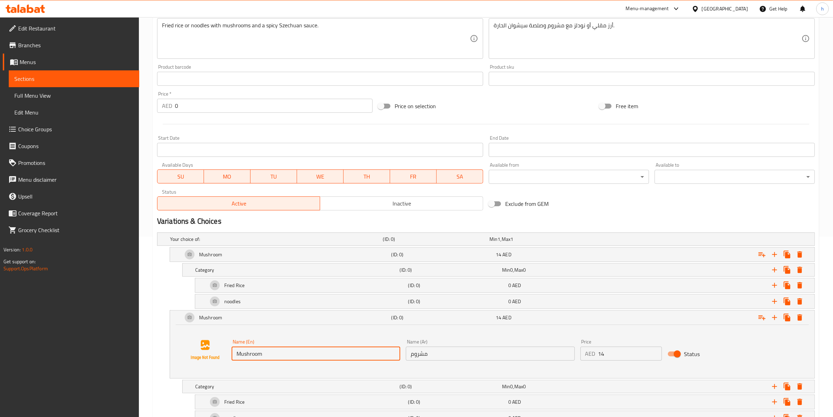
click at [328, 333] on input "Mushroom" at bounding box center [316, 353] width 169 height 14
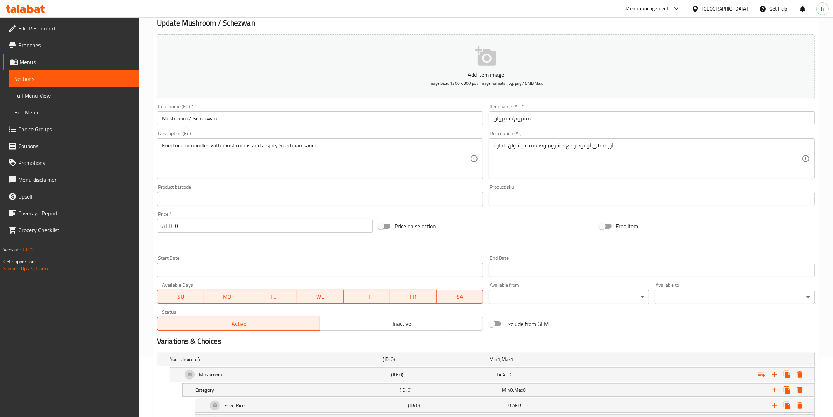
scroll to position [49, 0]
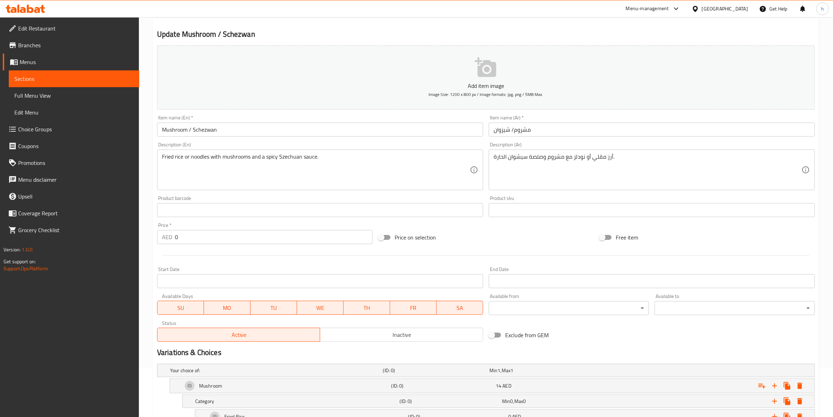
click at [210, 132] on input "Mushroom / Schezwan" at bounding box center [320, 129] width 326 height 14
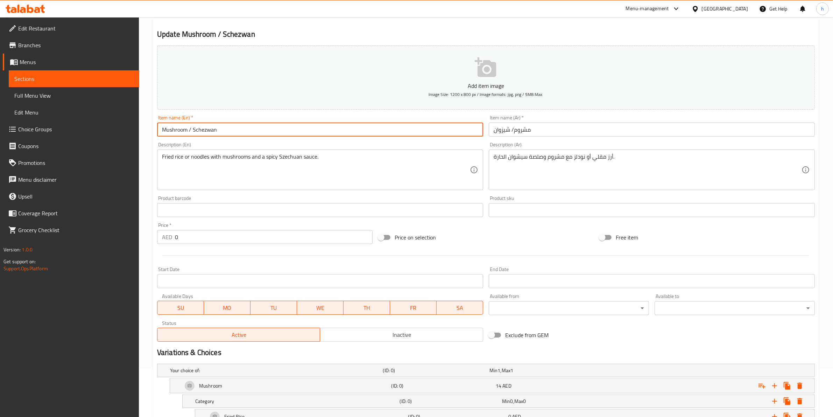
click at [210, 132] on input "Mushroom / Schezwan" at bounding box center [320, 129] width 326 height 14
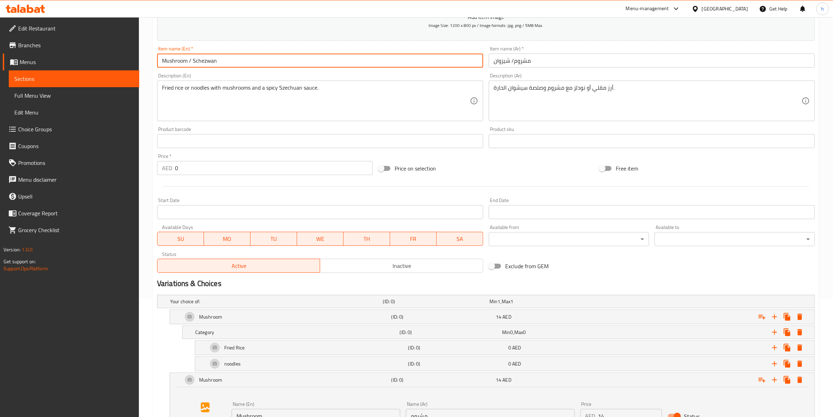
scroll to position [224, 0]
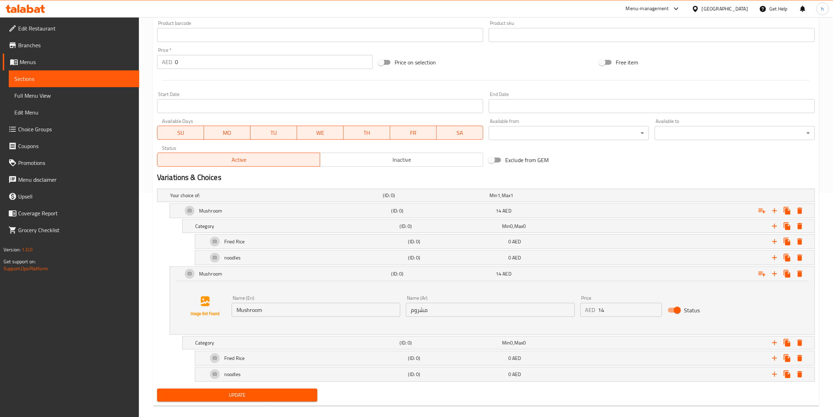
click at [302, 310] on input "Mushroom" at bounding box center [316, 310] width 169 height 14
paste input "Schezwan"
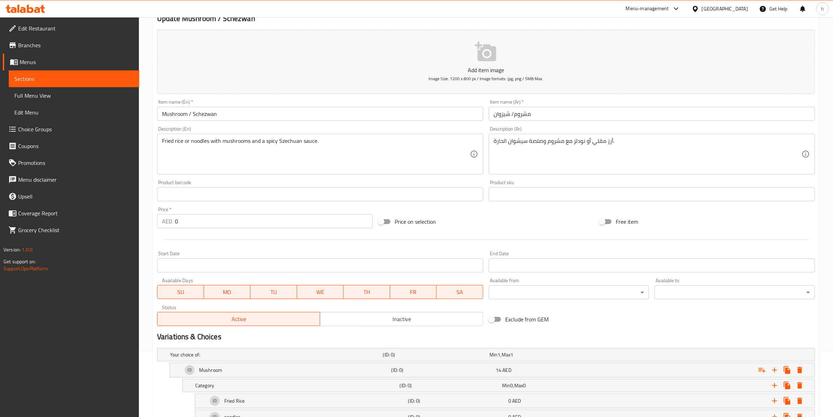
scroll to position [49, 0]
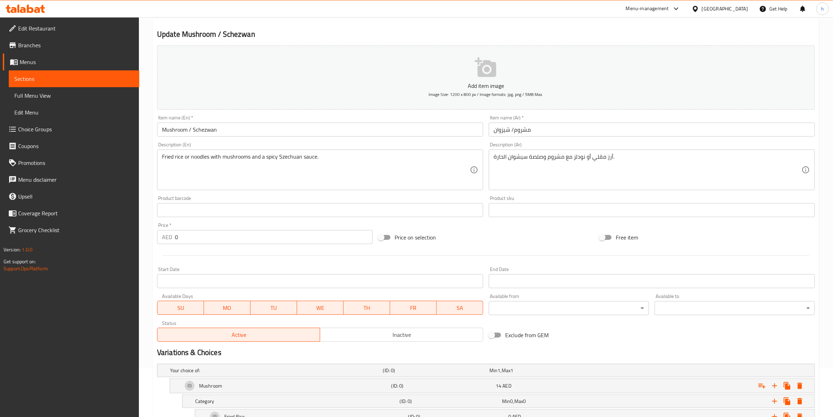
type input "Schezwan"
click at [497, 132] on input "مشروم/ شيزوان" at bounding box center [652, 129] width 326 height 14
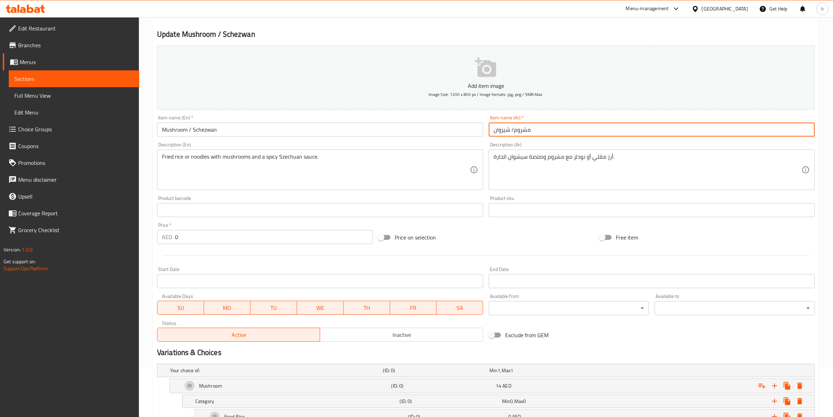
click at [497, 132] on input "مشروم/ شيزوان" at bounding box center [652, 129] width 326 height 14
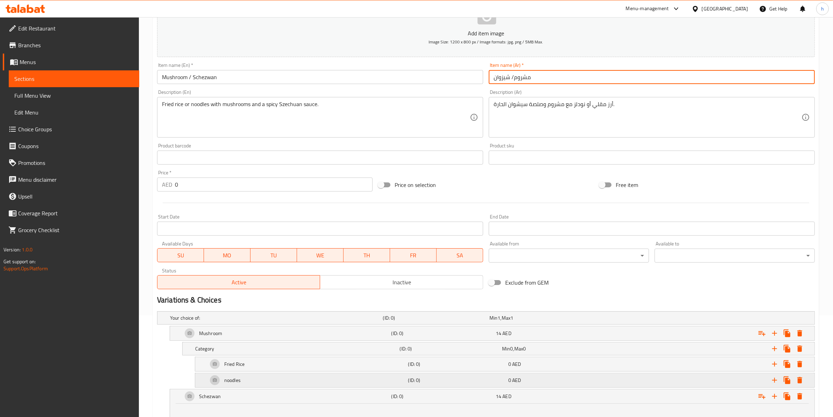
scroll to position [180, 0]
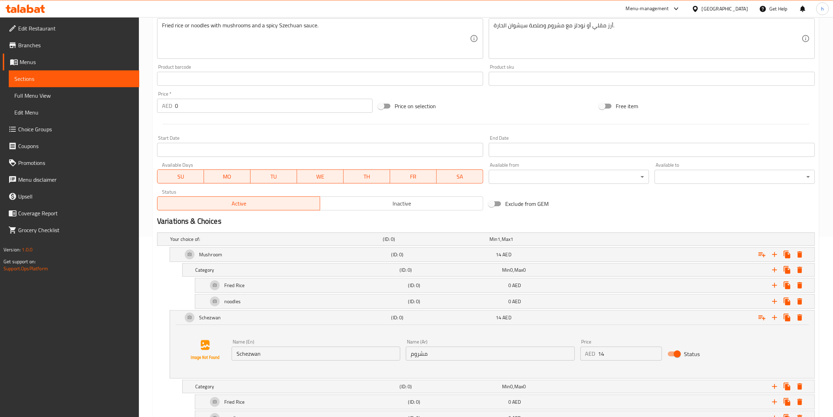
click at [449, 333] on input "مشروم" at bounding box center [490, 353] width 169 height 14
paste input "شيزوان"
type input "شيزوان"
drag, startPoint x: 616, startPoint y: 347, endPoint x: 580, endPoint y: 349, distance: 36.1
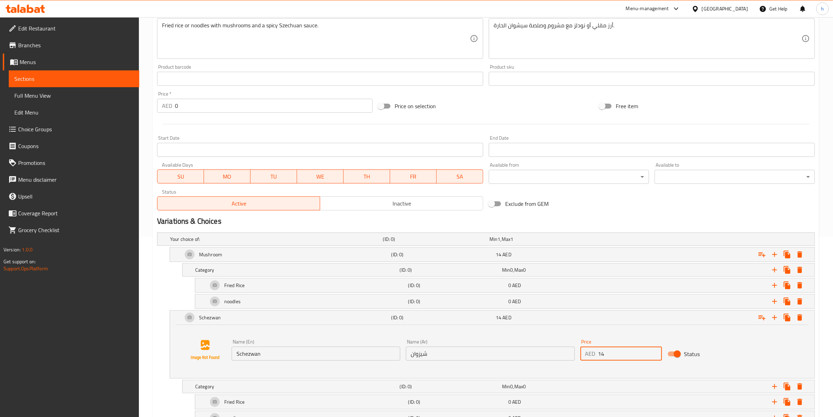
click at [580, 333] on div "Price AED 14 Price" at bounding box center [621, 349] width 82 height 21
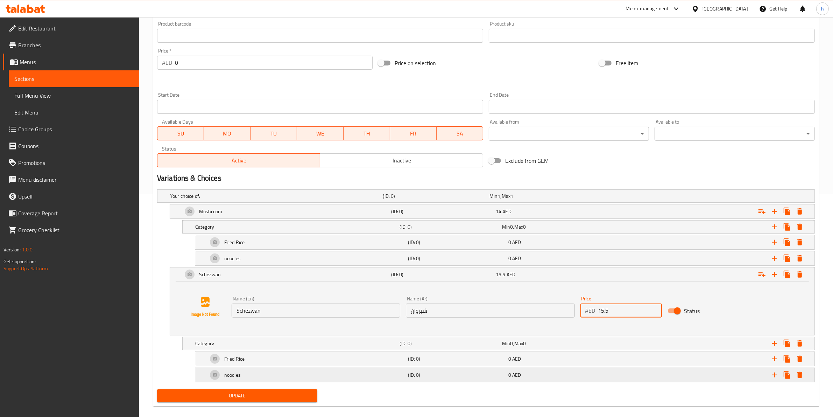
scroll to position [233, 0]
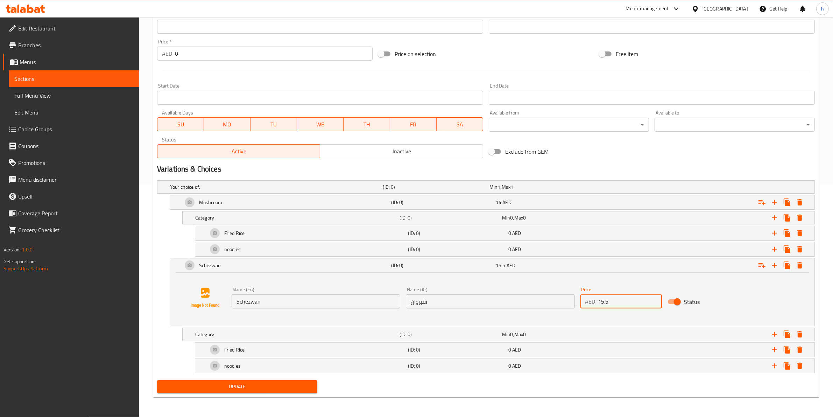
type input "15.5"
click at [268, 333] on button "Update" at bounding box center [237, 386] width 160 height 13
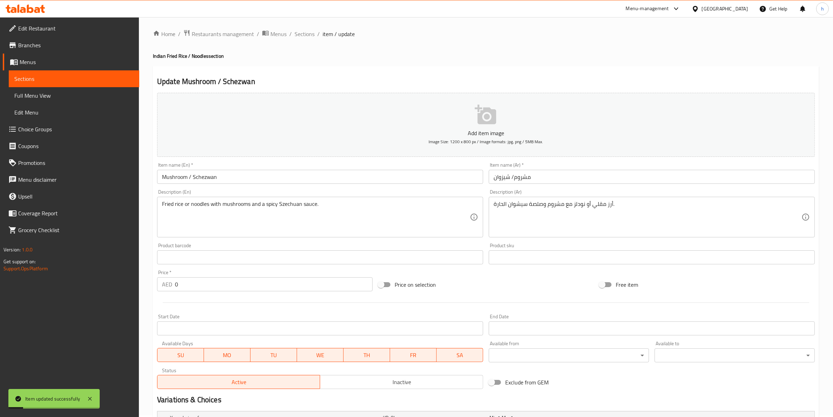
scroll to position [0, 0]
click at [305, 35] on span "Sections" at bounding box center [305, 35] width 20 height 8
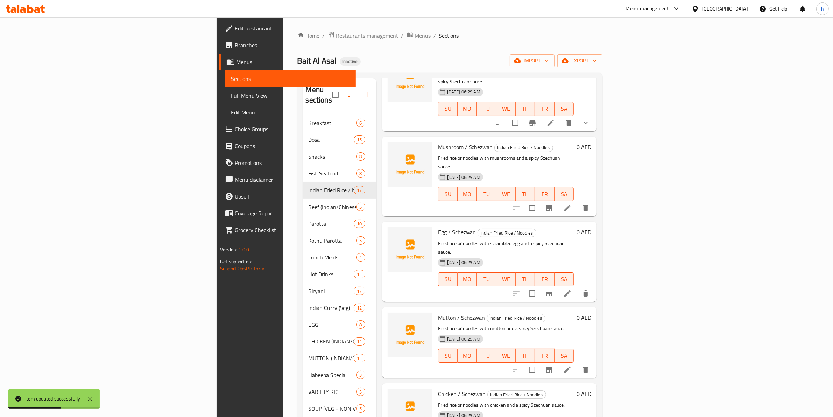
scroll to position [306, 0]
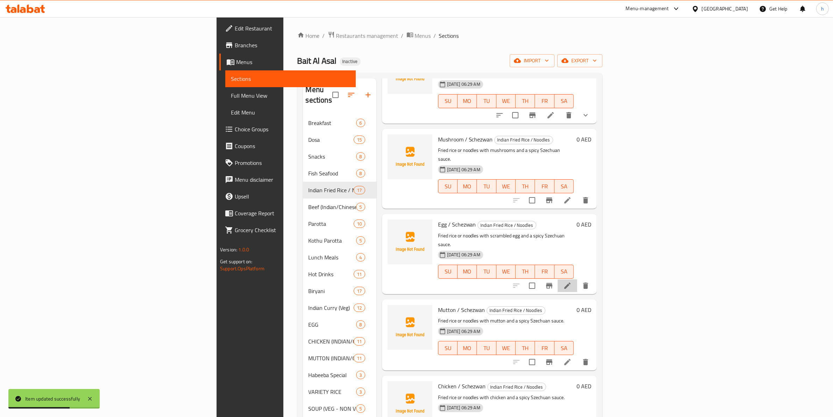
click at [572, 281] on icon at bounding box center [567, 285] width 8 height 8
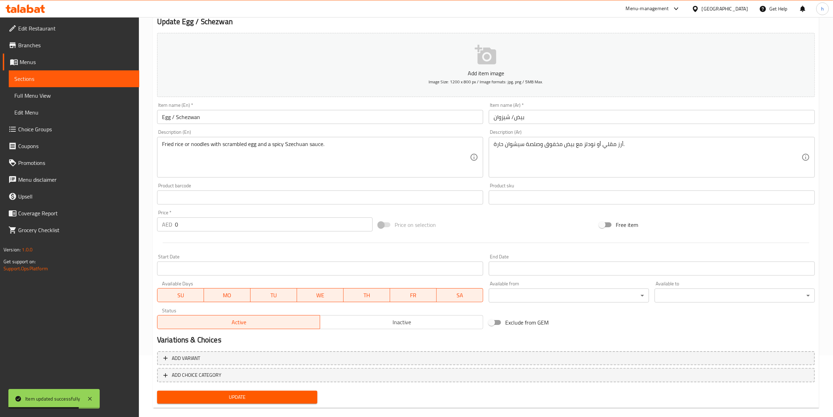
scroll to position [71, 0]
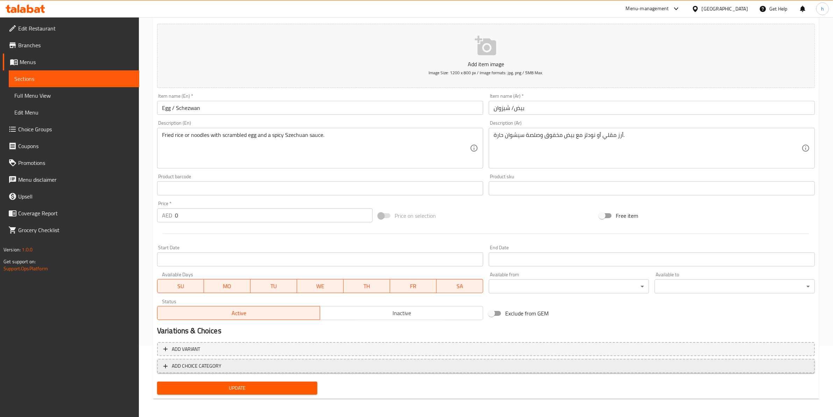
click at [257, 333] on button "ADD CHOICE CATEGORY" at bounding box center [486, 366] width 658 height 14
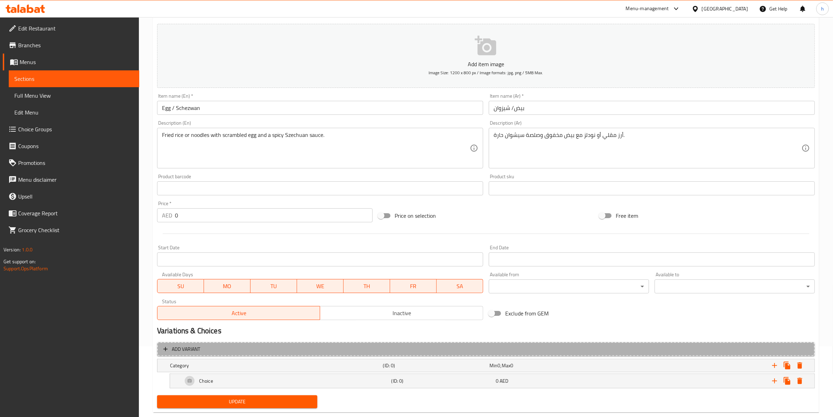
click at [258, 333] on span "Add variant" at bounding box center [485, 349] width 645 height 9
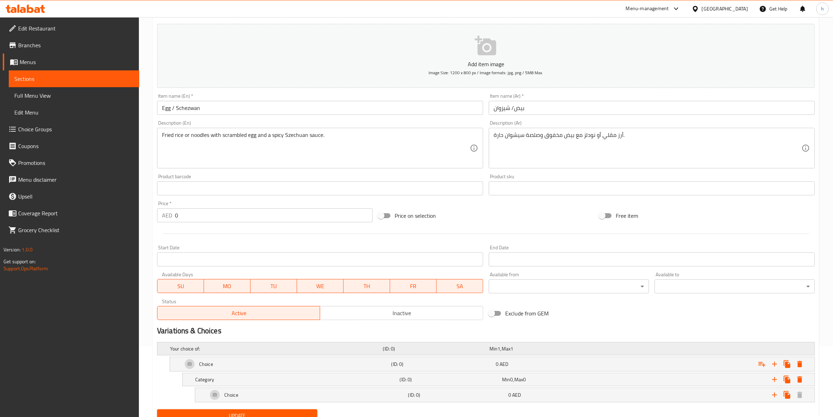
scroll to position [100, 0]
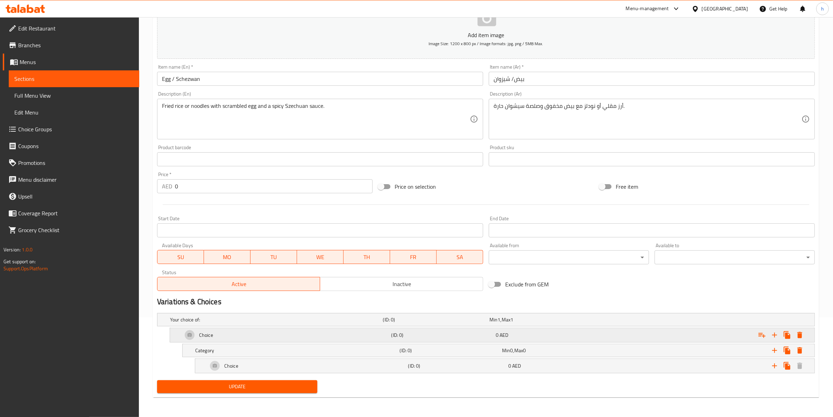
click at [263, 329] on div "Choice" at bounding box center [285, 334] width 209 height 17
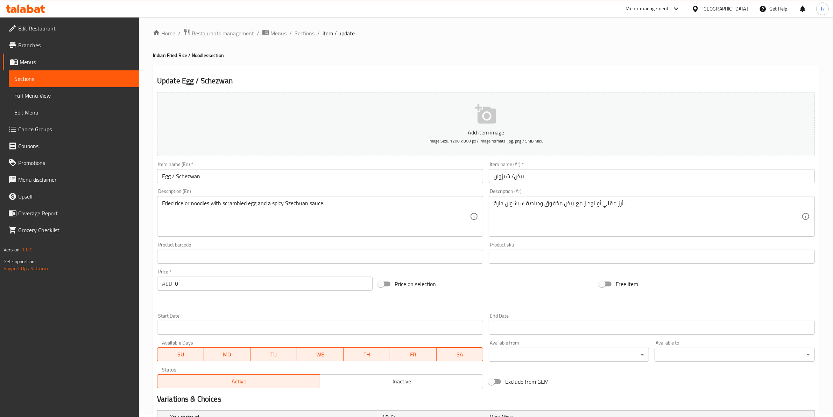
scroll to position [0, 0]
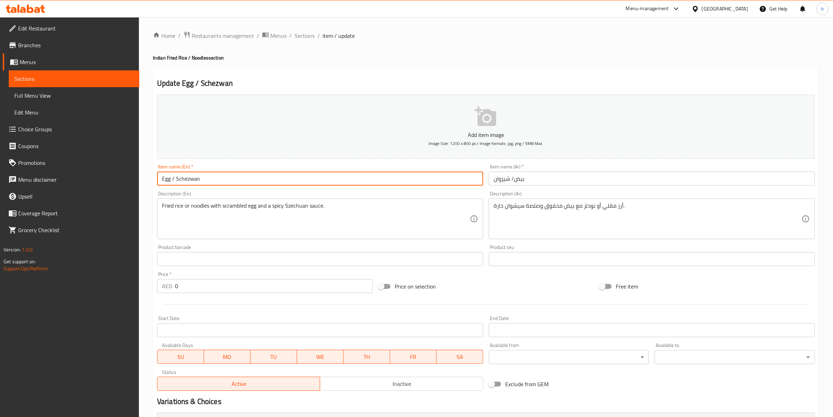
click at [161, 174] on input "Egg / Schezwan" at bounding box center [320, 178] width 326 height 14
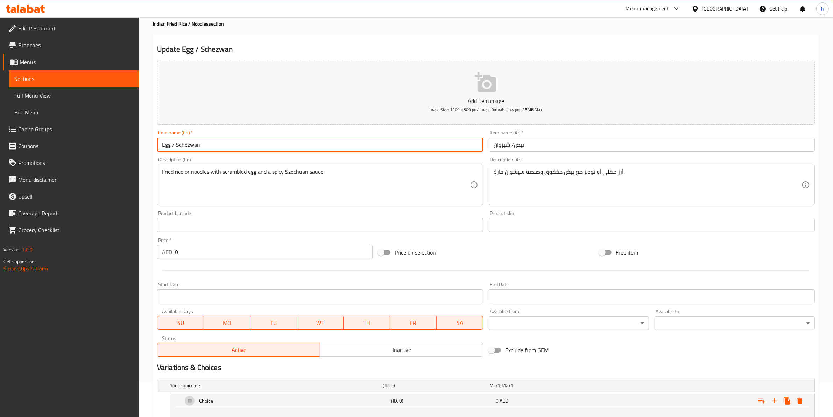
scroll to position [87, 0]
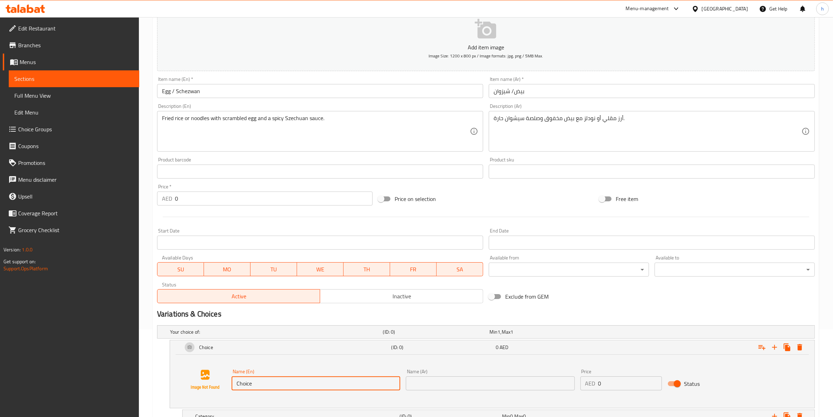
click at [262, 333] on input "Choice" at bounding box center [316, 383] width 169 height 14
paste input "Egg"
type input "Egg"
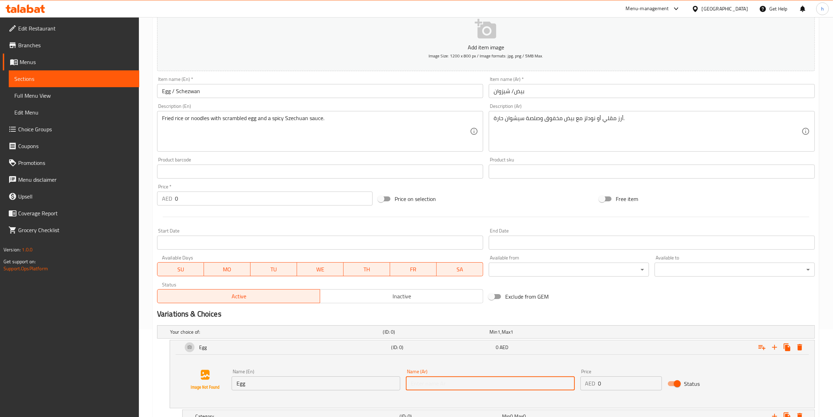
click at [425, 333] on input "text" at bounding box center [490, 383] width 169 height 14
click at [519, 88] on input "بيض/ شيزوان" at bounding box center [652, 91] width 326 height 14
click at [484, 333] on input "g" at bounding box center [490, 383] width 169 height 14
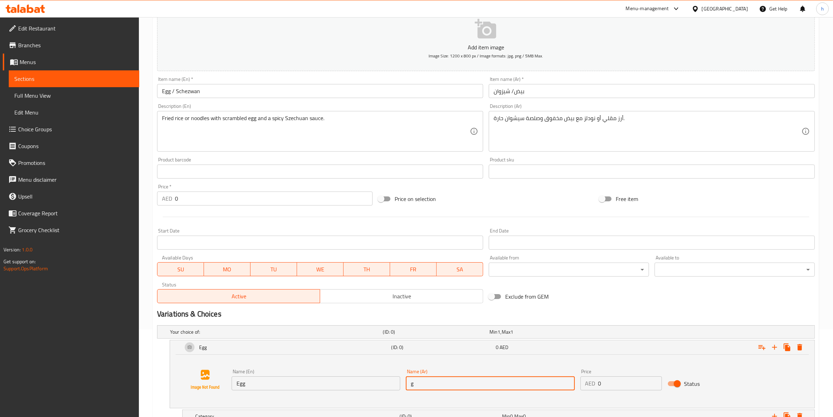
paste input "بيض"
type input "بيض"
drag, startPoint x: 602, startPoint y: 380, endPoint x: 598, endPoint y: 380, distance: 4.6
click at [598, 333] on input "0" at bounding box center [630, 383] width 64 height 14
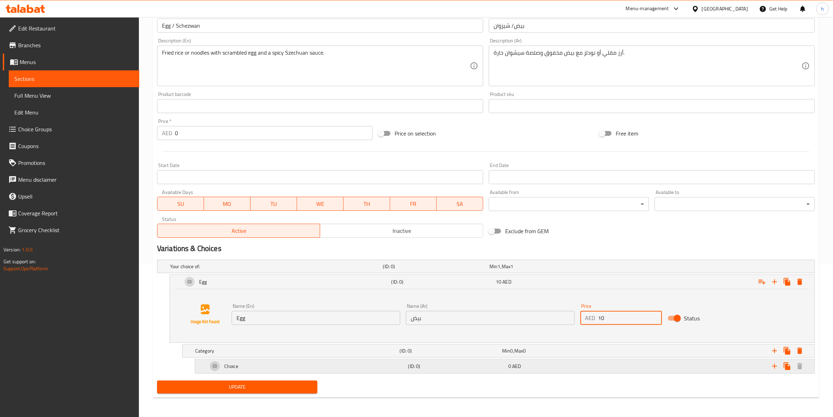
scroll to position [153, 0]
type input "10"
click at [310, 333] on div "Choice" at bounding box center [306, 365] width 200 height 17
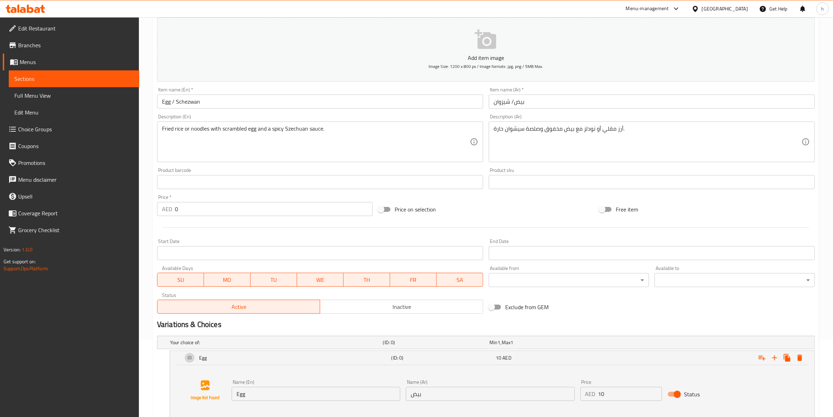
scroll to position [76, 0]
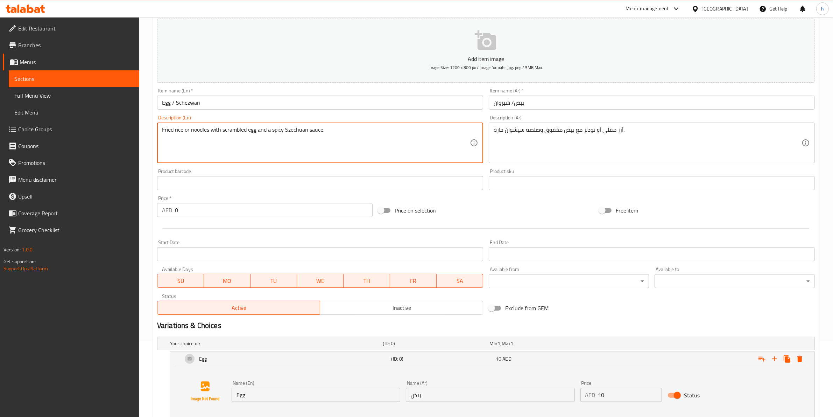
drag, startPoint x: 162, startPoint y: 128, endPoint x: 181, endPoint y: 146, distance: 26.3
click at [183, 130] on textarea "Fried rice or noodles with scrambled egg and a spicy Szechuan sauce." at bounding box center [316, 142] width 308 height 33
drag, startPoint x: 183, startPoint y: 130, endPoint x: 157, endPoint y: 128, distance: 26.3
click at [157, 128] on div "Fried rice or noodles with scrambled egg and a spicy Szechuan sauce. Descriptio…" at bounding box center [320, 142] width 326 height 41
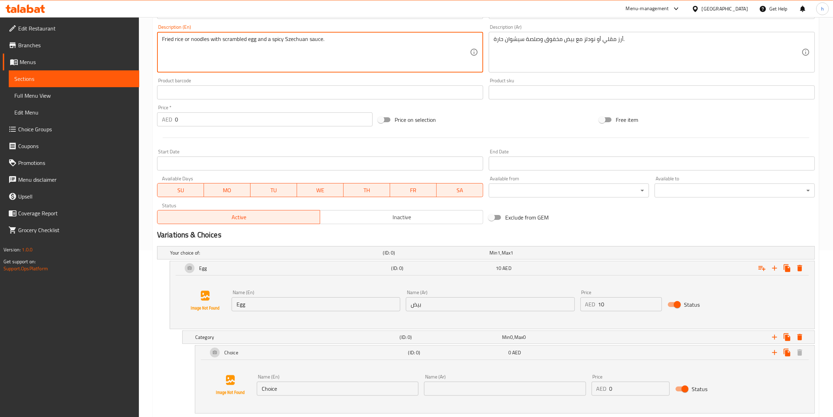
scroll to position [207, 0]
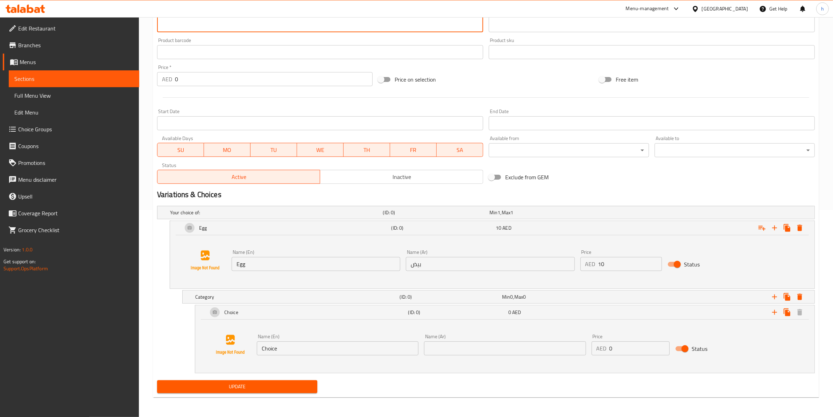
click at [312, 333] on input "Choice" at bounding box center [338, 348] width 162 height 14
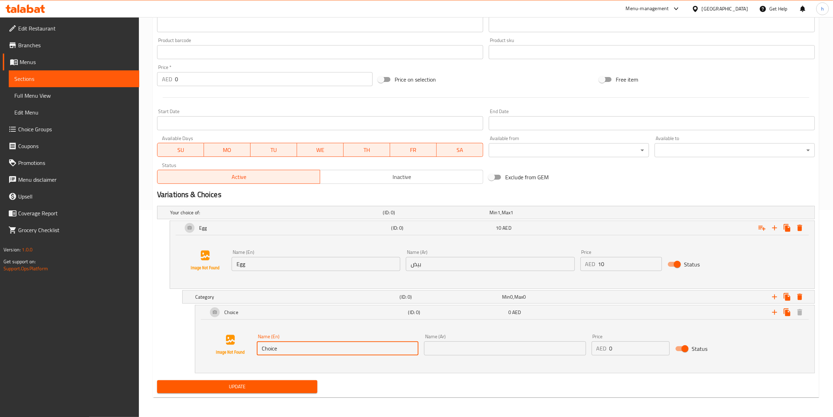
click at [312, 333] on input "Choice" at bounding box center [338, 348] width 162 height 14
paste input "Fried rice"
type input "Fried rice"
click at [458, 333] on div "Name (Ar) Name (Ar)" at bounding box center [504, 344] width 167 height 27
click at [469, 333] on input "text" at bounding box center [505, 348] width 162 height 14
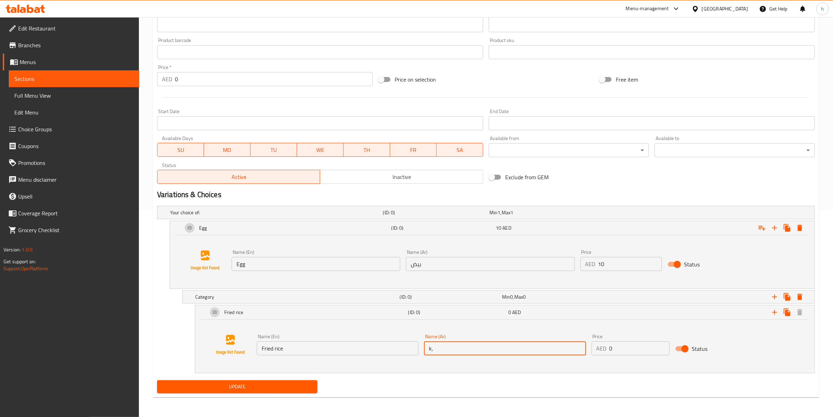
type input "k"
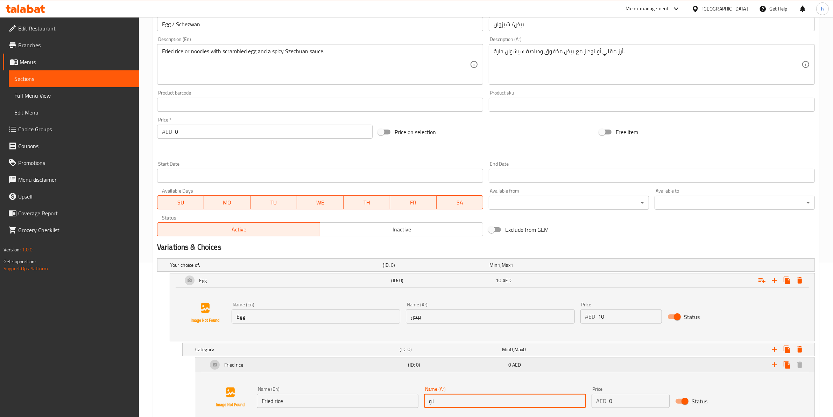
scroll to position [76, 0]
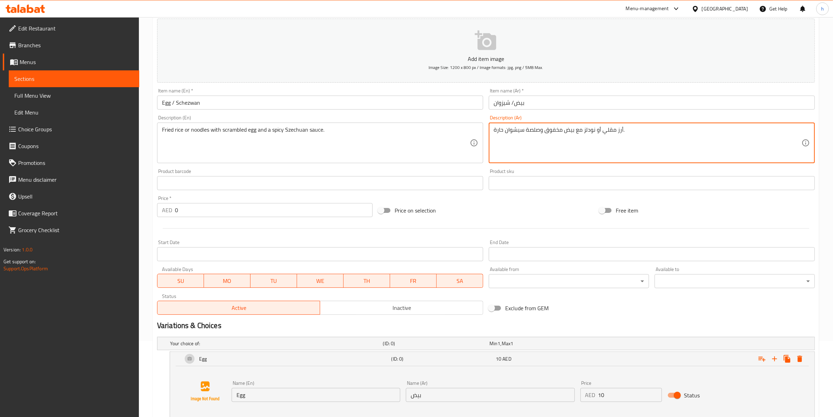
click at [584, 128] on textarea "أرز مقلي أو نودلز مع بيض مخفوق وصلصة سيشوان حارة." at bounding box center [648, 142] width 308 height 33
click at [593, 132] on textarea "أرز مقلي أو نودلز مع بيض مخفوق وصلصة سيشوان حارة." at bounding box center [648, 142] width 308 height 33
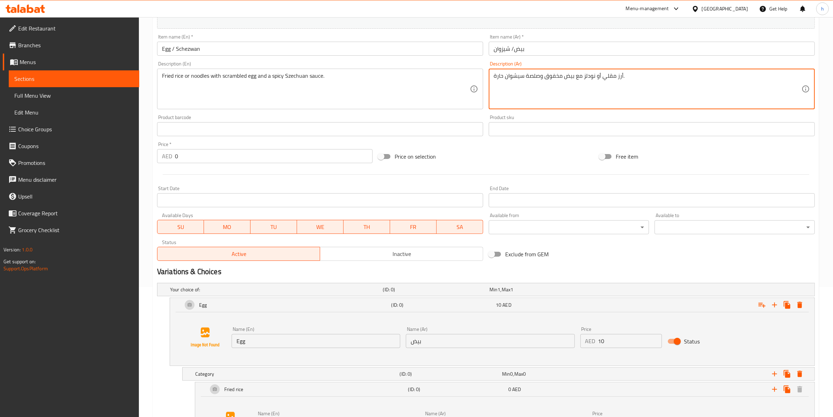
scroll to position [207, 0]
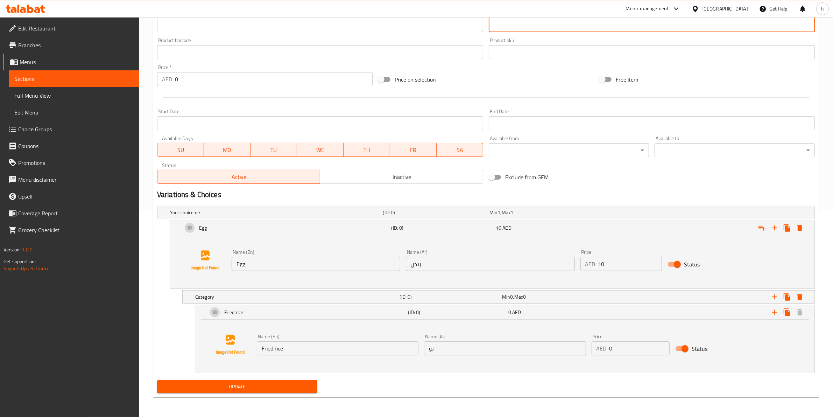
click at [471, 333] on input "نو" at bounding box center [505, 348] width 162 height 14
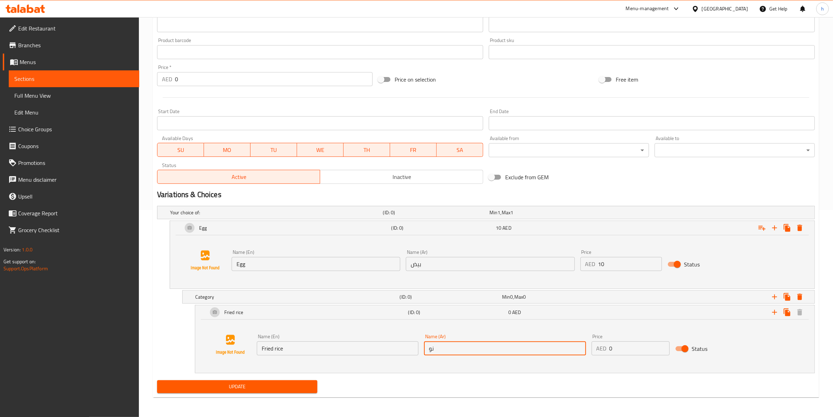
click at [471, 333] on input "نو" at bounding box center [505, 348] width 162 height 14
paste input "دلز"
click at [502, 333] on div "Name (En) Fried rice Name (En) Name (Ar) نودلز Name (Ar) Price AED 0 Price Stat…" at bounding box center [505, 344] width 603 height 53
click at [671, 312] on icon "Expand" at bounding box center [787, 312] width 8 height 8
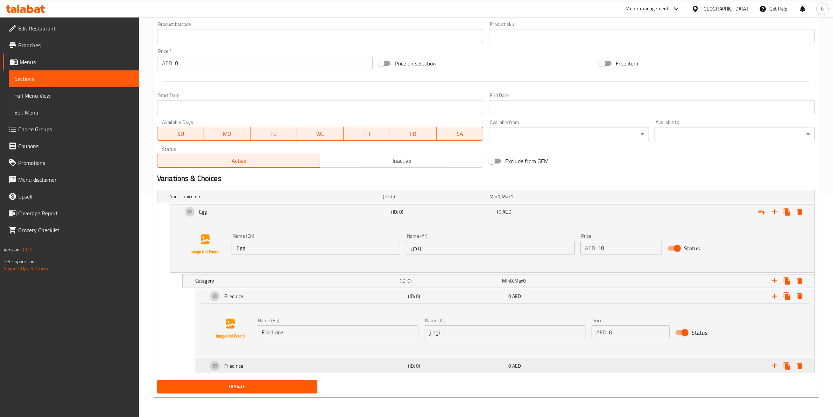
click at [354, 333] on div "Fried rice" at bounding box center [306, 365] width 200 height 17
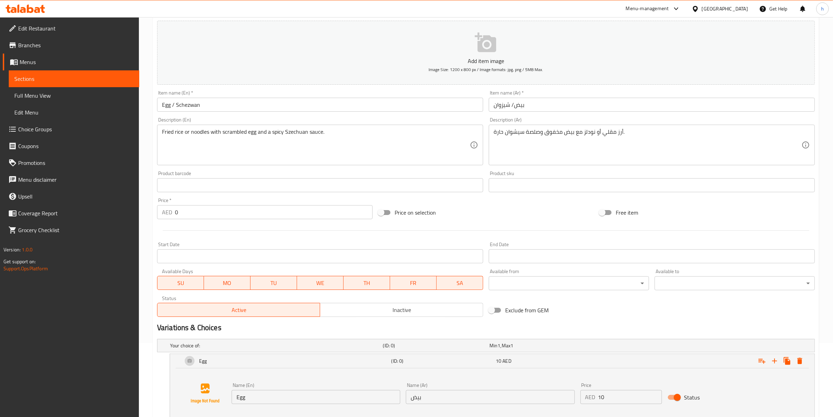
scroll to position [58, 0]
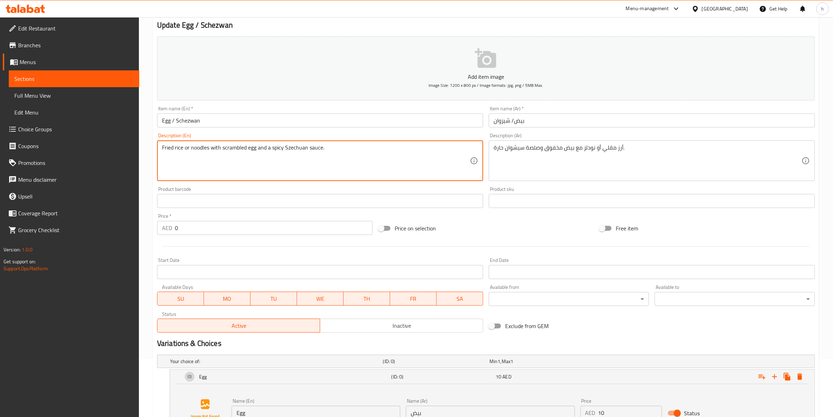
click at [164, 147] on textarea "Fried rice or noodles with scrambled egg and a spicy Szechuan sauce." at bounding box center [316, 160] width 308 height 33
click at [164, 148] on textarea "Fried rice or noodles with scrambled egg and a spicy Szechuan sauce." at bounding box center [316, 160] width 308 height 33
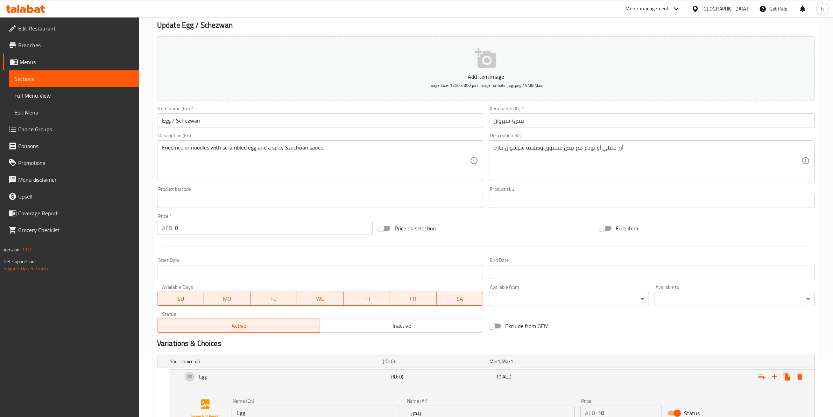
drag, startPoint x: 161, startPoint y: 146, endPoint x: 173, endPoint y: 146, distance: 11.5
click at [184, 146] on div "Fried rice or noodles with scrambled egg and a spicy Szechuan sauce. Descriptio…" at bounding box center [320, 160] width 326 height 41
drag, startPoint x: 158, startPoint y: 146, endPoint x: 170, endPoint y: 145, distance: 12.3
click at [170, 145] on div "Fried rice or noodles with scrambled egg and a spicy Szechuan sauce. Descriptio…" at bounding box center [320, 160] width 326 height 41
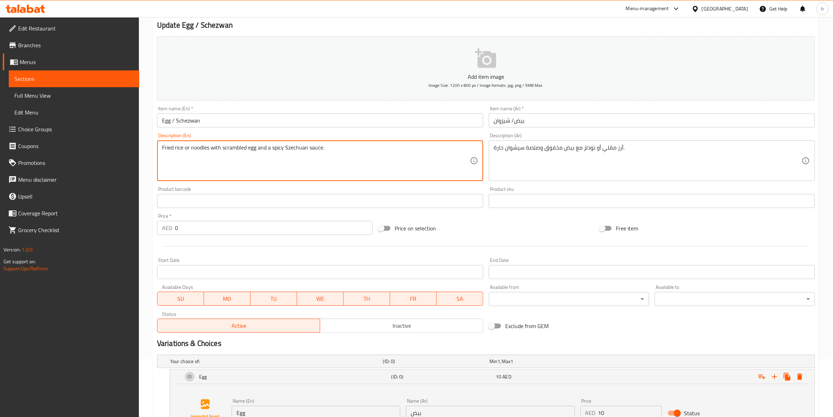
click at [170, 145] on textarea "Fried rice or noodles with scrambled egg and a spicy Szechuan sauce." at bounding box center [316, 160] width 308 height 33
drag, startPoint x: 184, startPoint y: 148, endPoint x: 158, endPoint y: 148, distance: 25.9
click at [158, 148] on div "Fried rice or noodles with scrambled egg and a spicy Szechuan sauce. Descriptio…" at bounding box center [320, 160] width 326 height 41
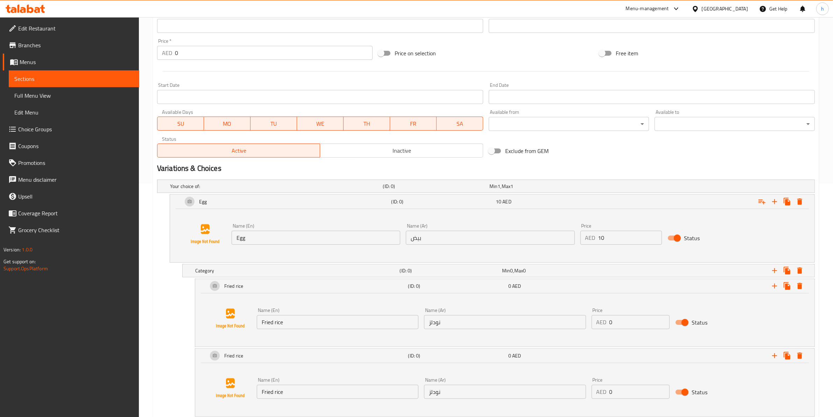
scroll to position [277, 0]
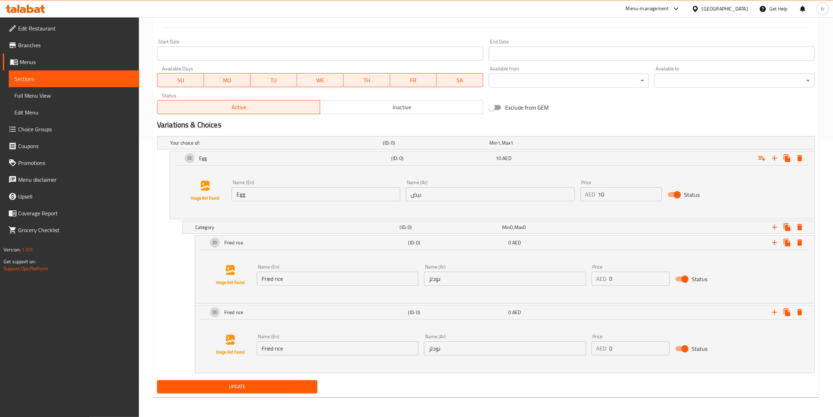
click at [307, 333] on input "Fried rice" at bounding box center [338, 348] width 162 height 14
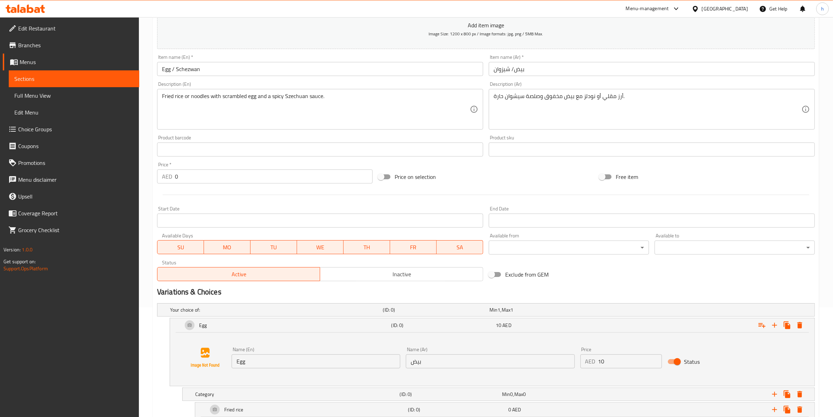
scroll to position [58, 0]
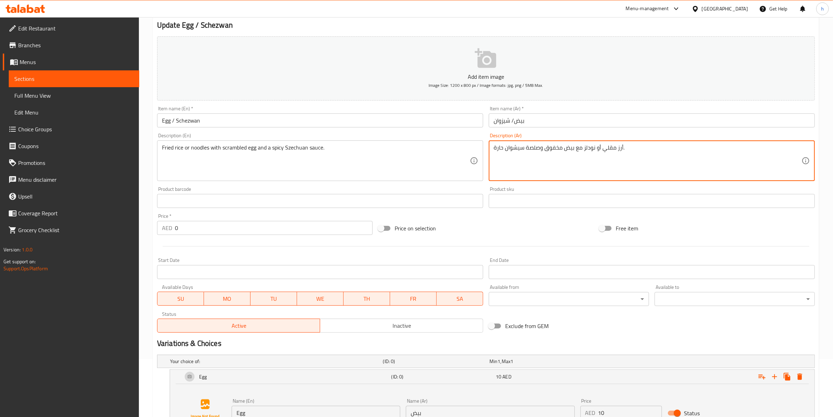
click at [618, 147] on textarea "أرز مقلي أو نودلز مع بيض مخفوق وصلصة سيشوان حارة." at bounding box center [648, 160] width 308 height 33
click at [621, 146] on textarea "أرز مقلي أو نودلز مع بيض مخفوق وصلصة سيشوان حارة." at bounding box center [648, 160] width 308 height 33
drag, startPoint x: 621, startPoint y: 146, endPoint x: 610, endPoint y: 148, distance: 11.7
click at [610, 148] on textarea "أرز مقلي أو نودلز مع بيض مخفوق وصلصة سيشوان حارة." at bounding box center [648, 160] width 308 height 33
click at [623, 151] on textarea "أرز مقلي أو نودلز مع بيض مخفوق وصلصة سيشوان حارة." at bounding box center [648, 160] width 308 height 33
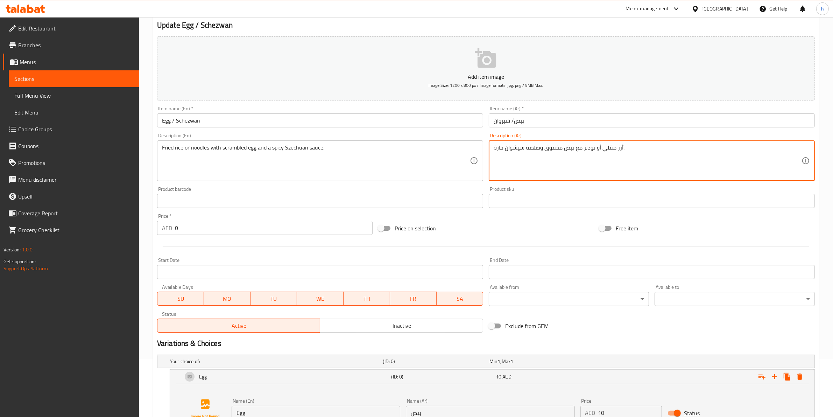
drag, startPoint x: 623, startPoint y: 147, endPoint x: 615, endPoint y: 148, distance: 7.7
click at [615, 148] on textarea "أرز مقلي أو نودلز مع بيض مخفوق وصلصة سيشوان حارة." at bounding box center [648, 160] width 308 height 33
drag, startPoint x: 600, startPoint y: 148, endPoint x: 621, endPoint y: 146, distance: 20.7
click at [621, 146] on textarea "أرز مقلي أو نودلز مع بيض مخفوق وصلصة سيشوان حارة." at bounding box center [648, 160] width 308 height 33
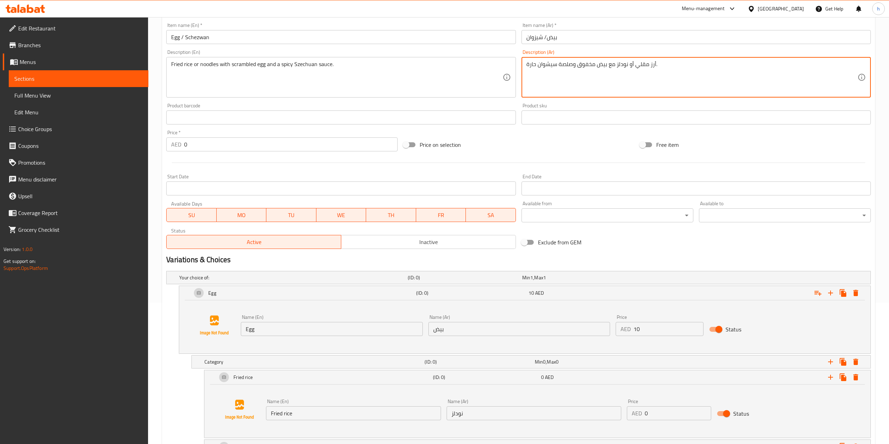
scroll to position [248, 0]
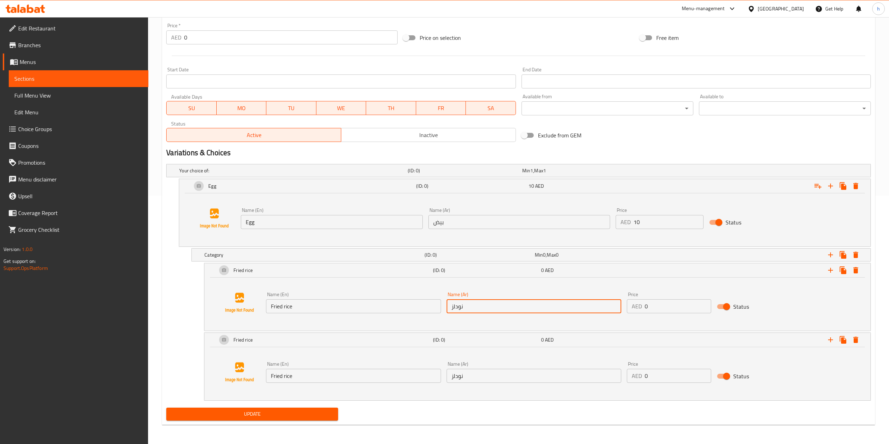
click at [479, 310] on input "نودلز" at bounding box center [533, 307] width 175 height 14
paste input "أرز مقلي"
type input "أرز مقلي"
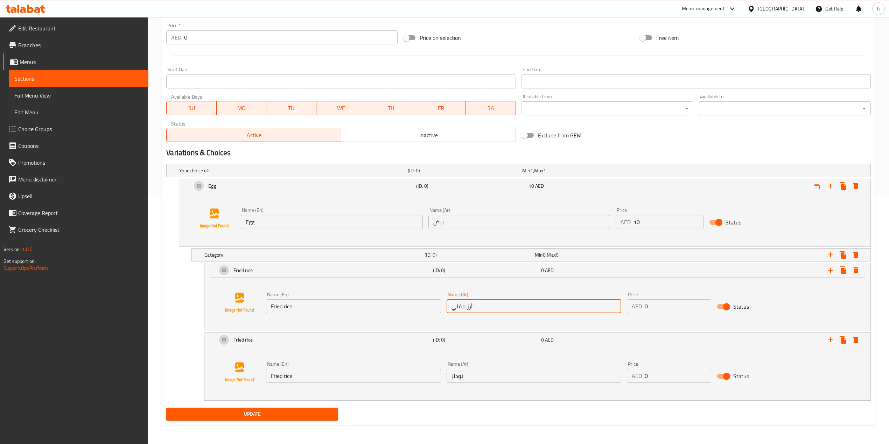
click at [335, 333] on input "Fried rice" at bounding box center [353, 376] width 175 height 14
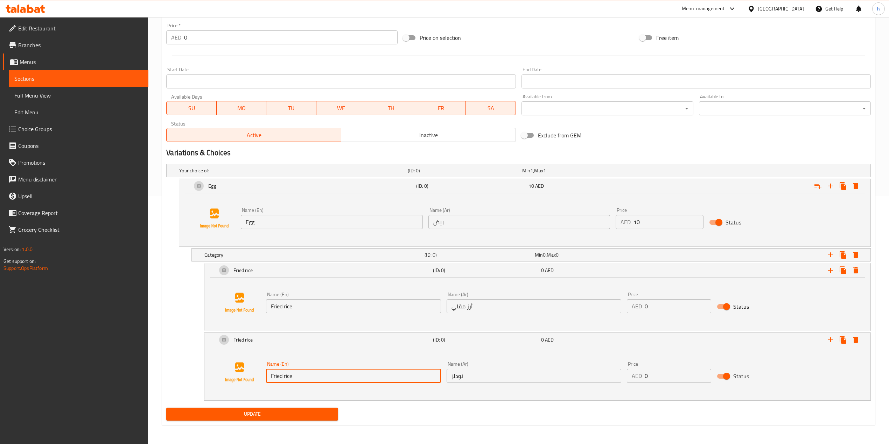
click at [335, 333] on input "Fried rice" at bounding box center [353, 376] width 175 height 14
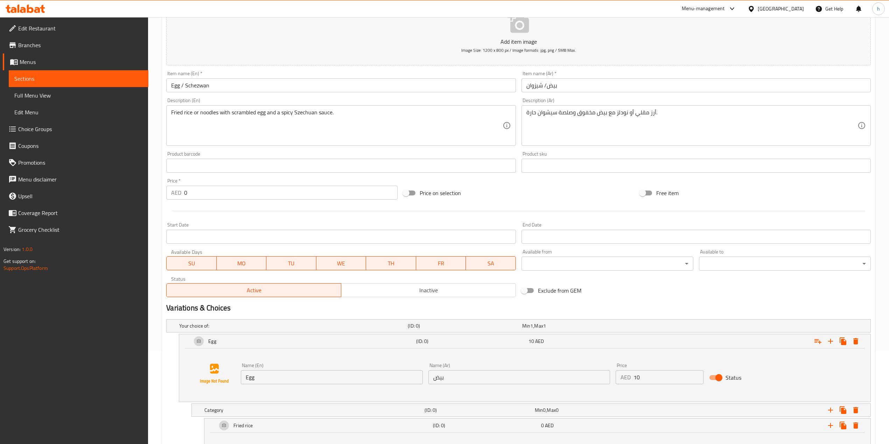
scroll to position [62, 0]
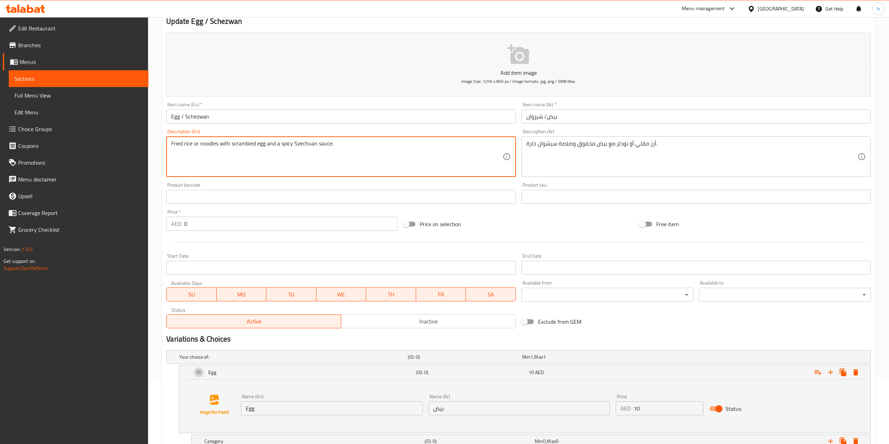
click at [209, 147] on textarea "Fried rice or noodles with scrambled egg and a spicy Szechuan sauce." at bounding box center [336, 156] width 331 height 33
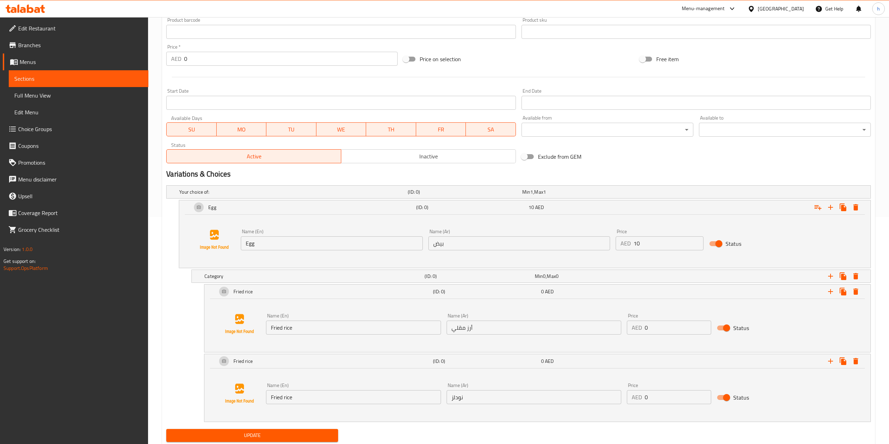
scroll to position [250, 0]
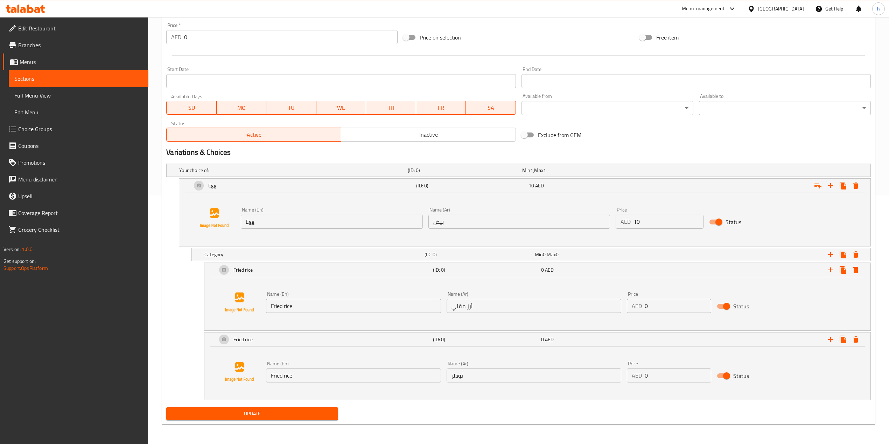
click at [288, 333] on input "Fried rice" at bounding box center [353, 376] width 175 height 14
paste input "noodles"
click at [293, 333] on input "Fried noodles" at bounding box center [353, 376] width 175 height 14
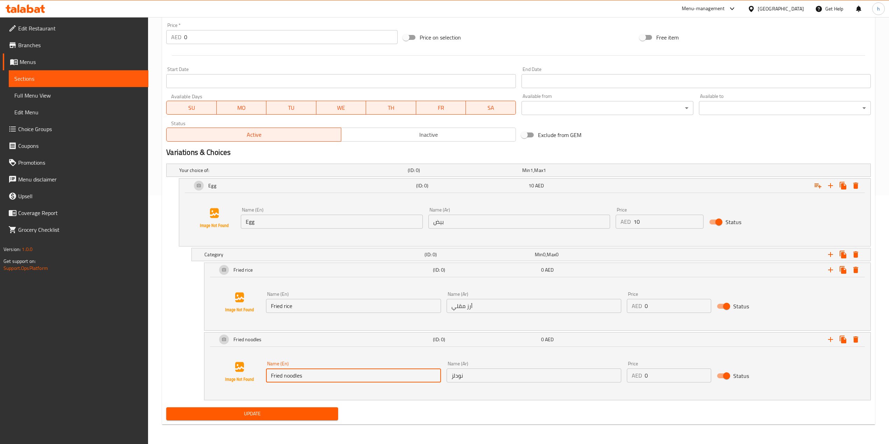
click at [293, 333] on input "Fried noodles" at bounding box center [353, 376] width 175 height 14
paste input "text"
type input "noodles"
click at [503, 333] on div "Name (En) noodles Name (En) Name (Ar) نودلز Name (Ar) Price AED 0 Price Status" at bounding box center [537, 372] width 649 height 53
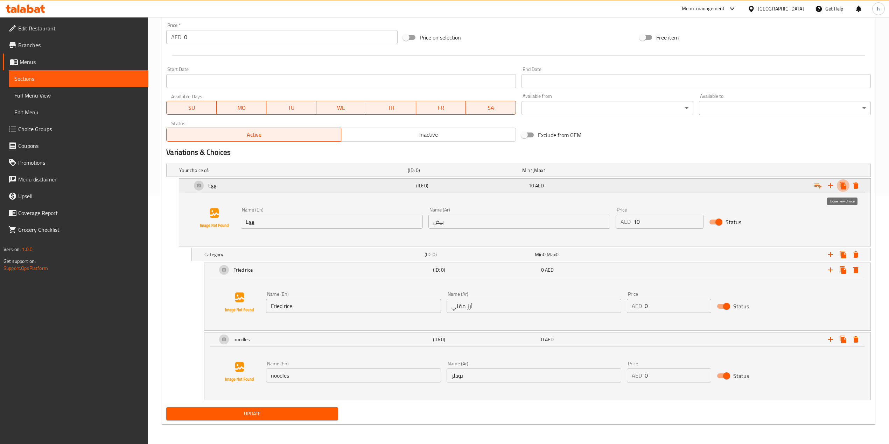
click at [671, 184] on icon "Expand" at bounding box center [843, 186] width 8 height 8
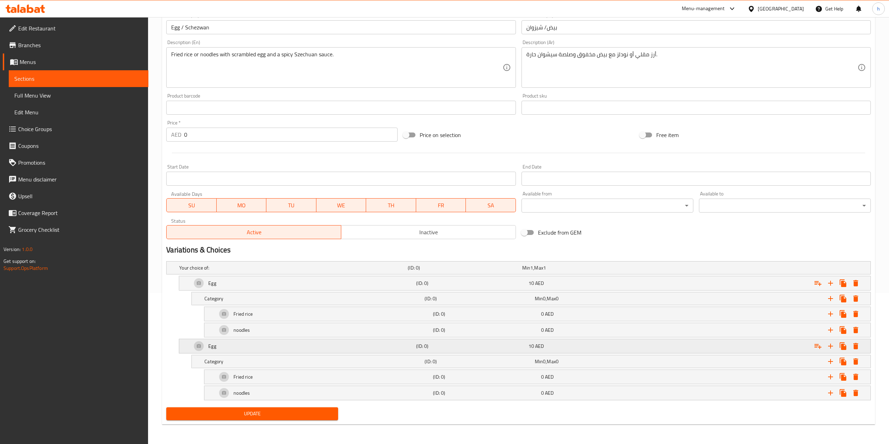
click at [260, 333] on div "Egg" at bounding box center [302, 346] width 224 height 17
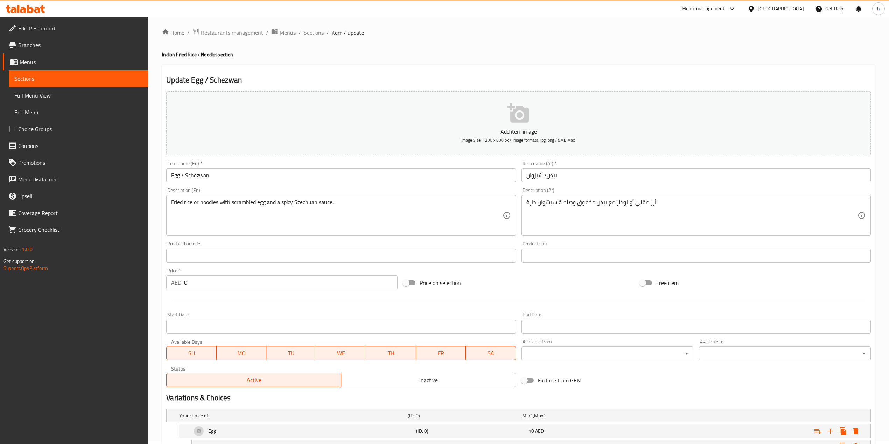
scroll to position [0, 0]
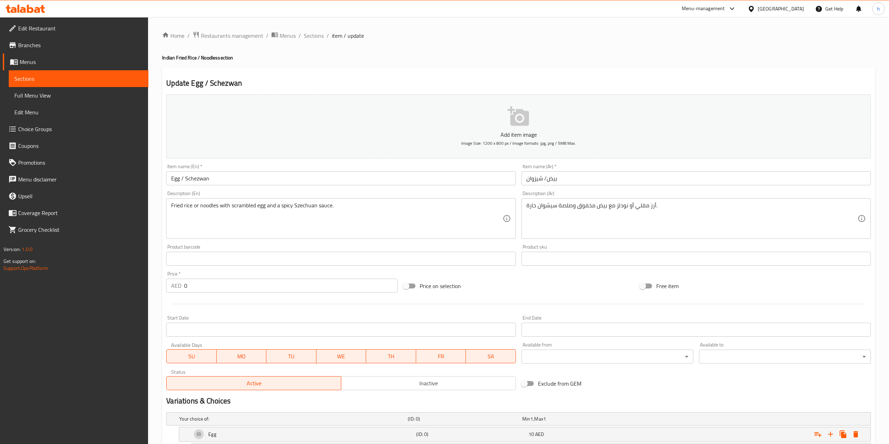
click at [202, 181] on input "Egg / Schezwan" at bounding box center [340, 178] width 349 height 14
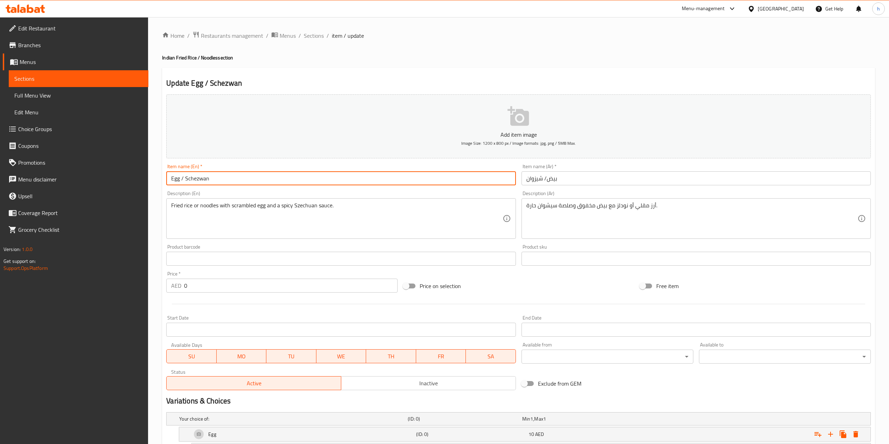
click at [202, 181] on input "Egg / Schezwan" at bounding box center [340, 178] width 349 height 14
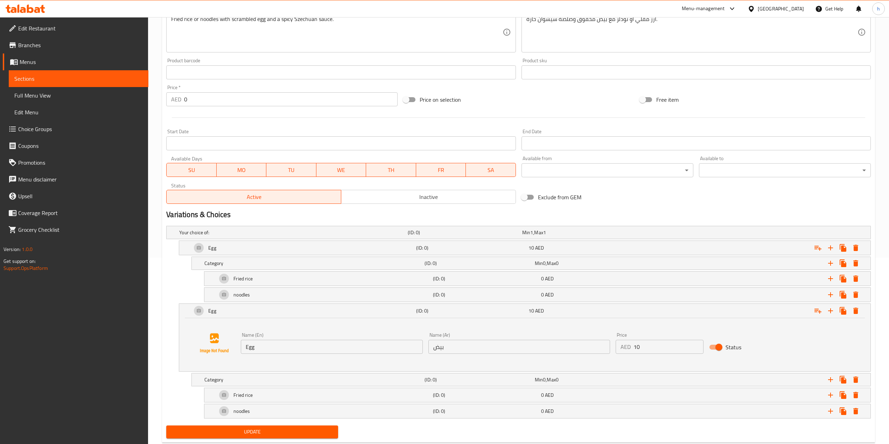
scroll to position [207, 0]
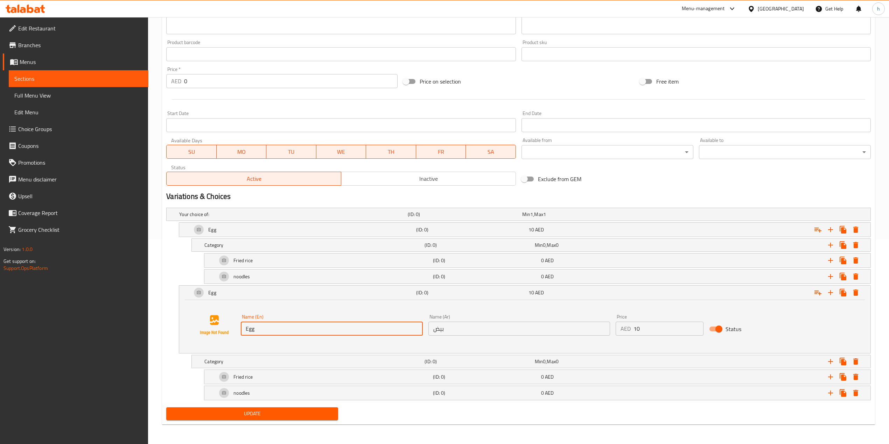
click at [304, 332] on input "Egg" at bounding box center [332, 329] width 182 height 14
paste input "Schezwan"
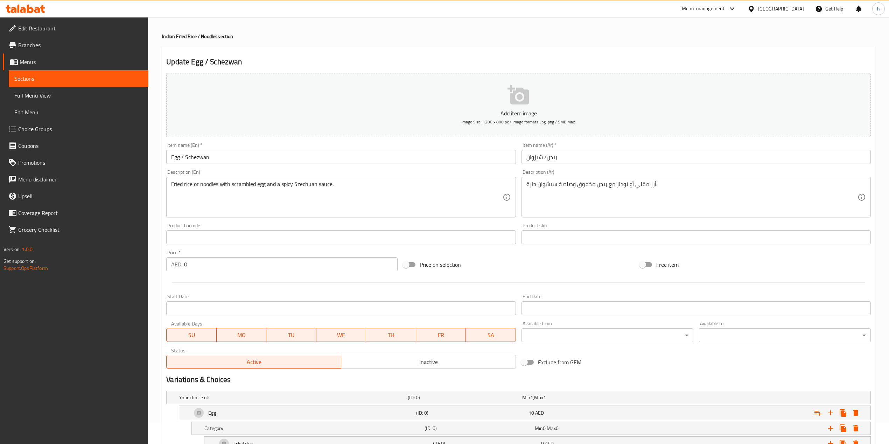
scroll to position [20, 0]
type input "Schezwan"
click at [536, 157] on input "بيض/ شيزوان" at bounding box center [695, 158] width 349 height 14
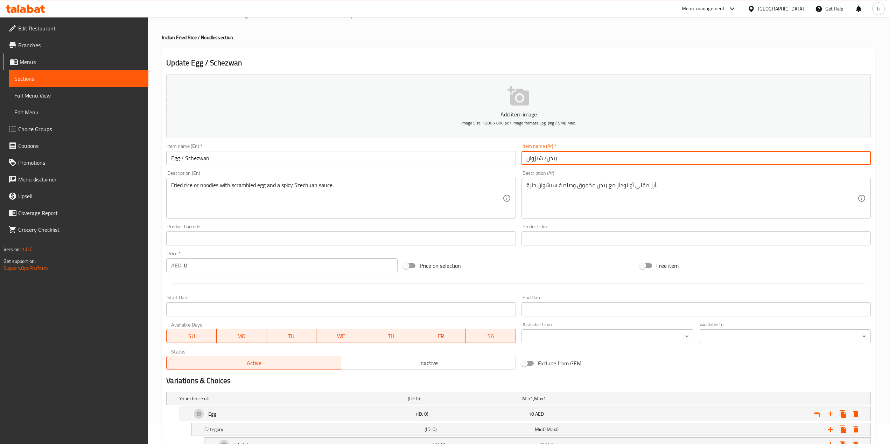
click at [536, 157] on input "بيض/ شيزوان" at bounding box center [695, 158] width 349 height 14
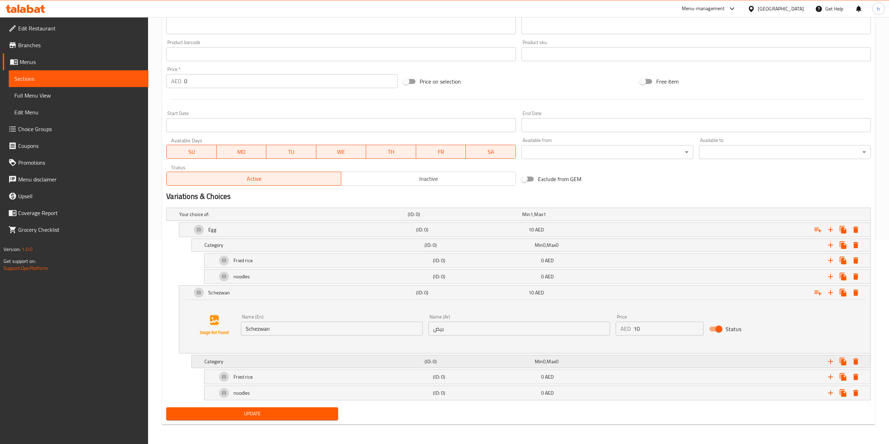
scroll to position [207, 0]
click at [520, 328] on input "بيض" at bounding box center [519, 329] width 182 height 14
paste input "يزوان"
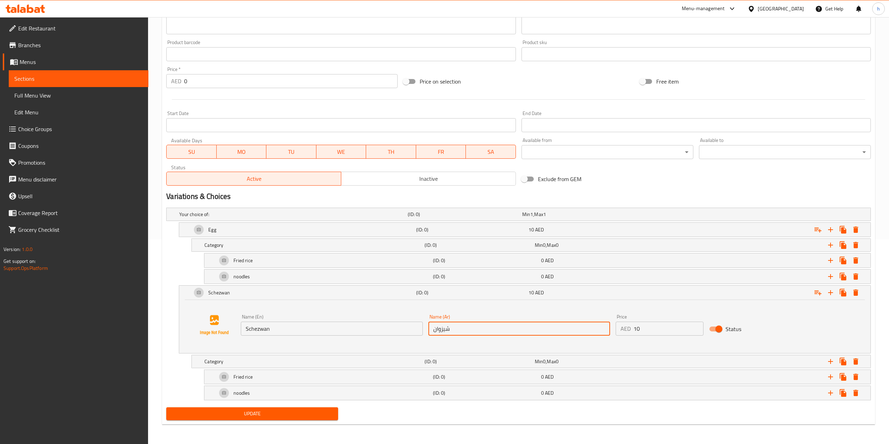
type input "شيزوان"
drag, startPoint x: 629, startPoint y: 332, endPoint x: 639, endPoint y: 331, distance: 9.5
click at [639, 331] on div "AED 10 Price" at bounding box center [659, 329] width 88 height 14
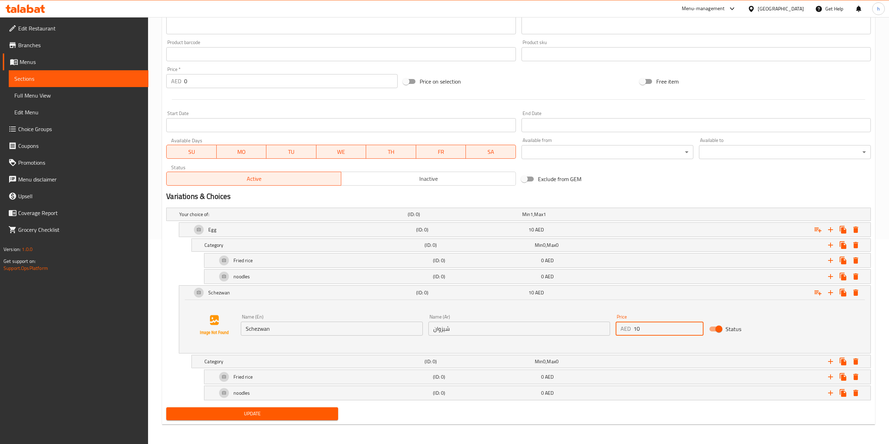
drag, startPoint x: 640, startPoint y: 326, endPoint x: 632, endPoint y: 327, distance: 7.7
click at [632, 327] on div "AED 10 Price" at bounding box center [659, 329] width 88 height 14
type input "11.5"
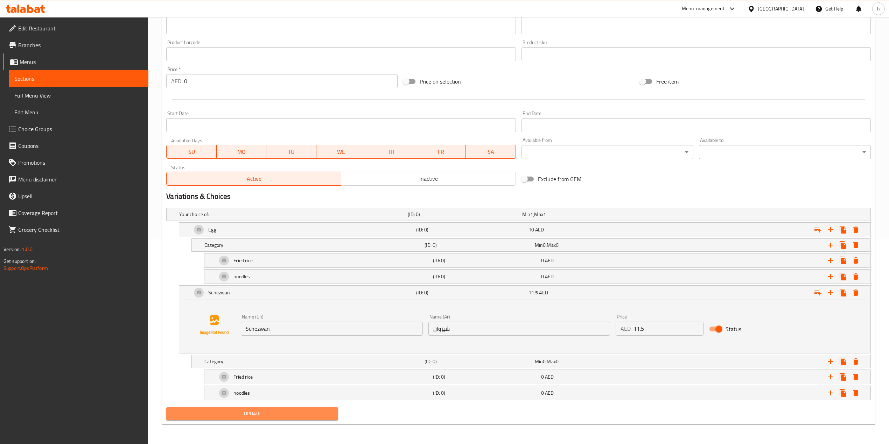
click at [274, 333] on span "Update" at bounding box center [252, 414] width 161 height 9
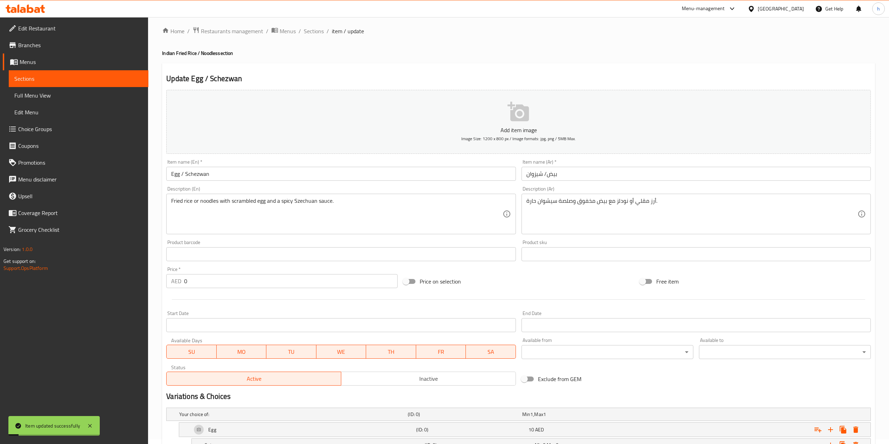
scroll to position [0, 0]
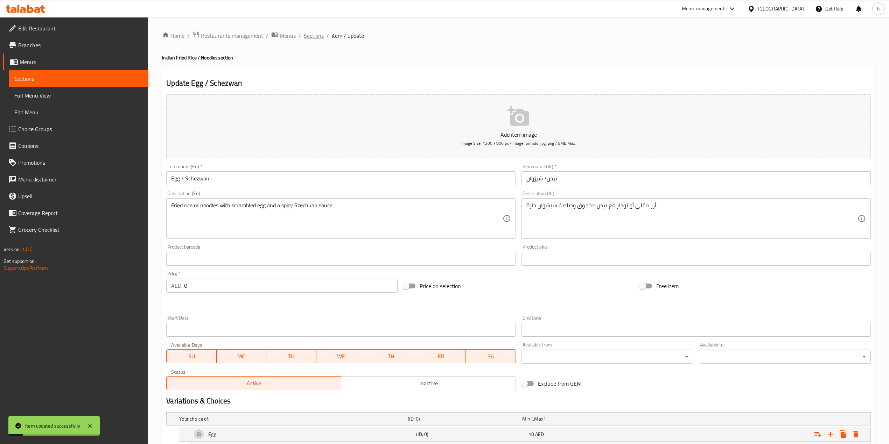
click at [316, 38] on span "Sections" at bounding box center [314, 35] width 20 height 8
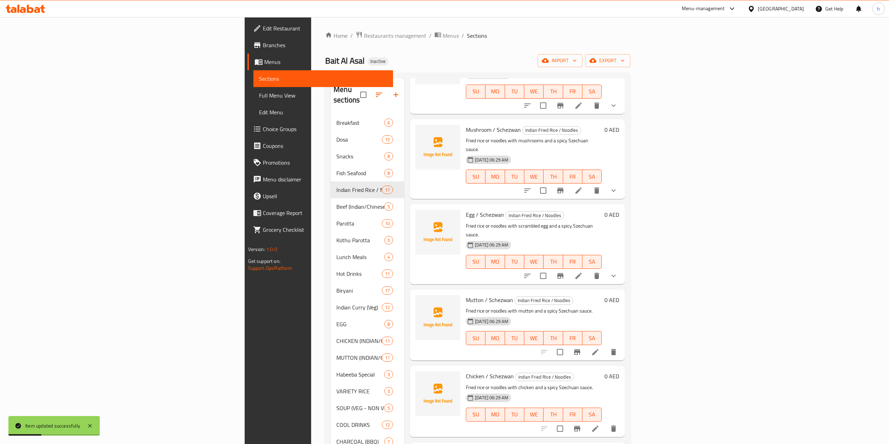
scroll to position [326, 0]
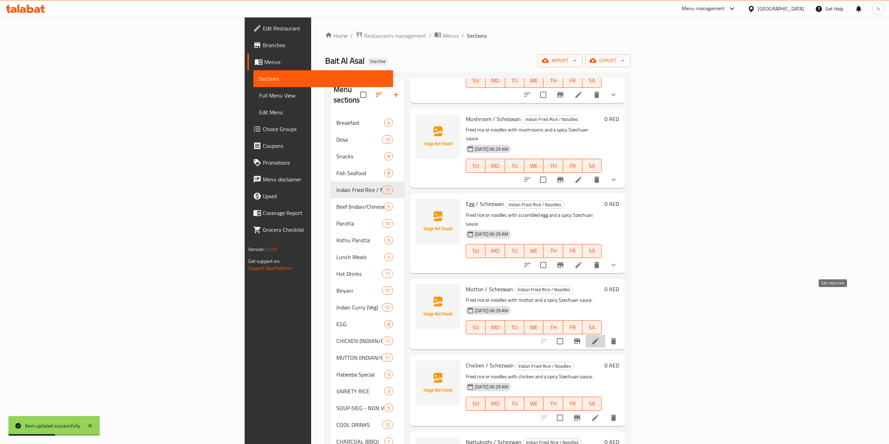
click at [599, 333] on icon at bounding box center [595, 341] width 8 height 8
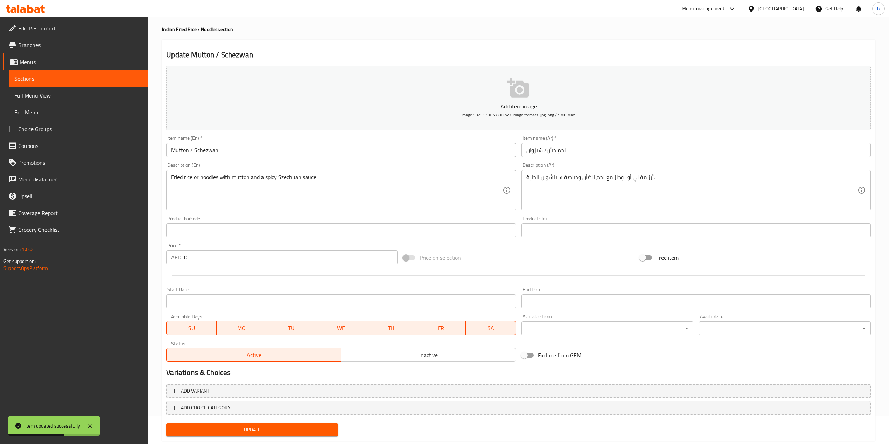
scroll to position [44, 0]
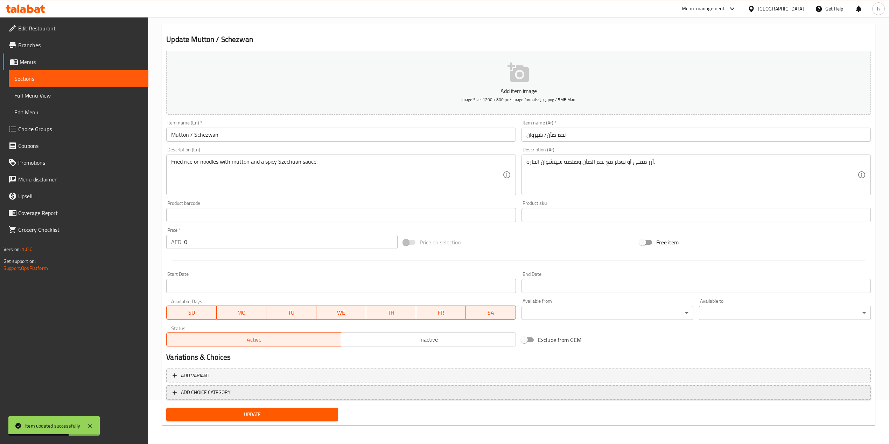
click at [314, 333] on span "ADD CHOICE CATEGORY" at bounding box center [519, 392] width 692 height 9
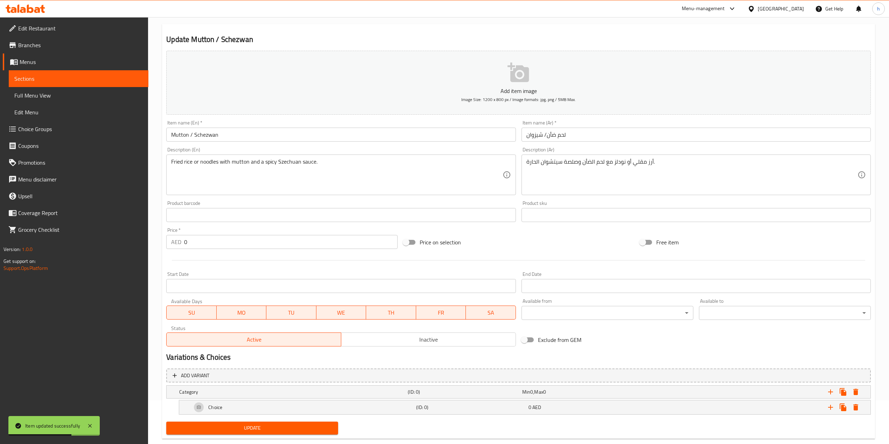
click at [316, 333] on div "Add variant Category (ID: 0) Min 0 , Max 0 Name (En) Category Name (En) Name (A…" at bounding box center [518, 393] width 710 height 54
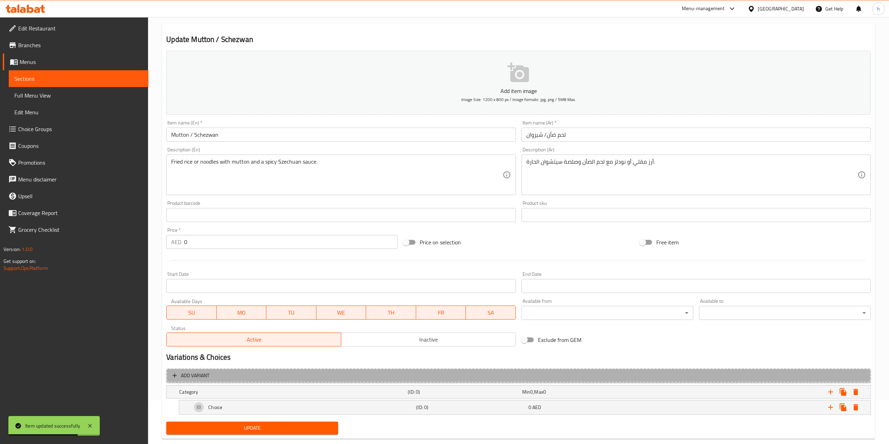
click at [324, 333] on span "Add variant" at bounding box center [519, 376] width 692 height 9
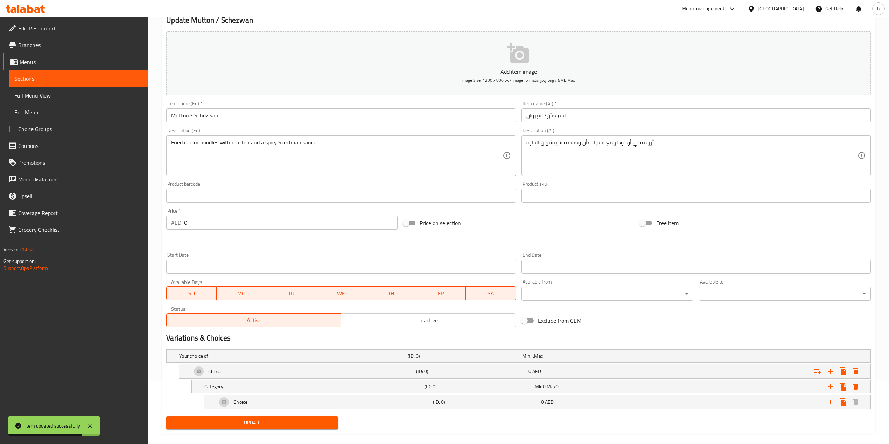
scroll to position [73, 0]
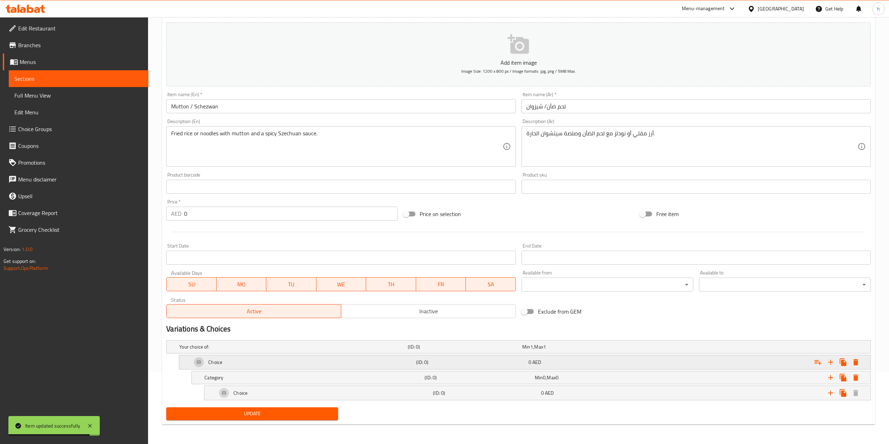
click at [329, 333] on div "Choice" at bounding box center [302, 362] width 224 height 17
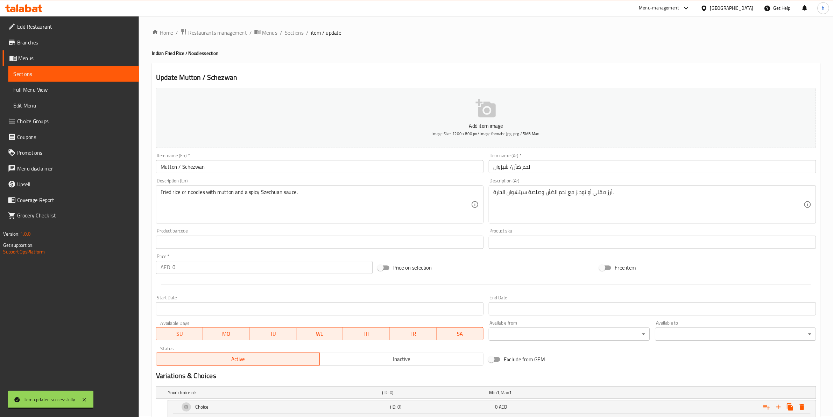
scroll to position [0, 0]
click at [185, 182] on input "Mutton / Schezwan" at bounding box center [340, 178] width 349 height 14
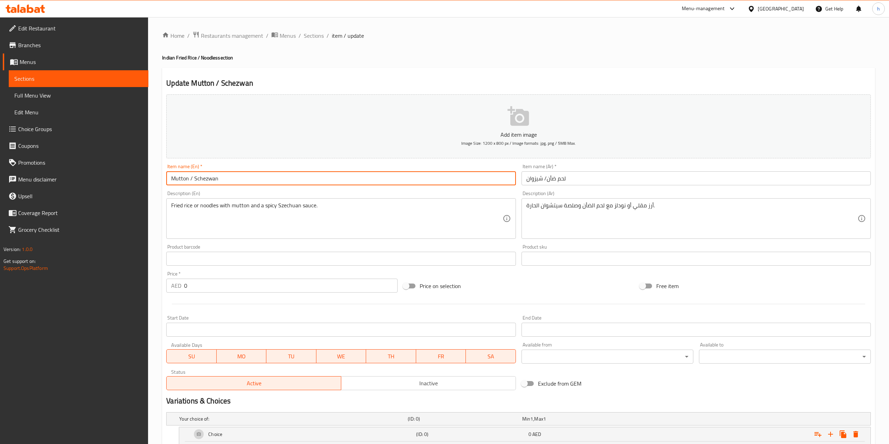
click at [185, 182] on input "Mutton / Schezwan" at bounding box center [340, 178] width 349 height 14
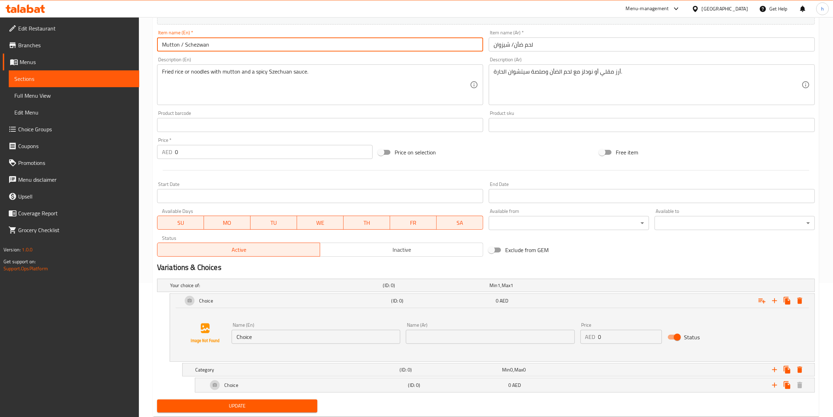
scroll to position [153, 0]
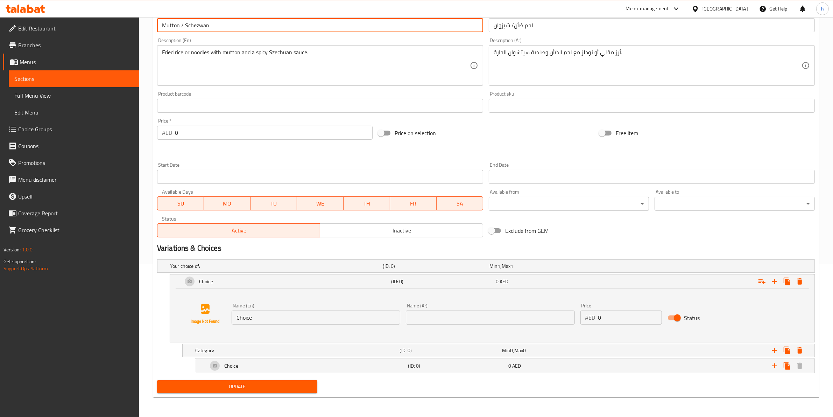
click at [303, 318] on input "Choice" at bounding box center [316, 317] width 169 height 14
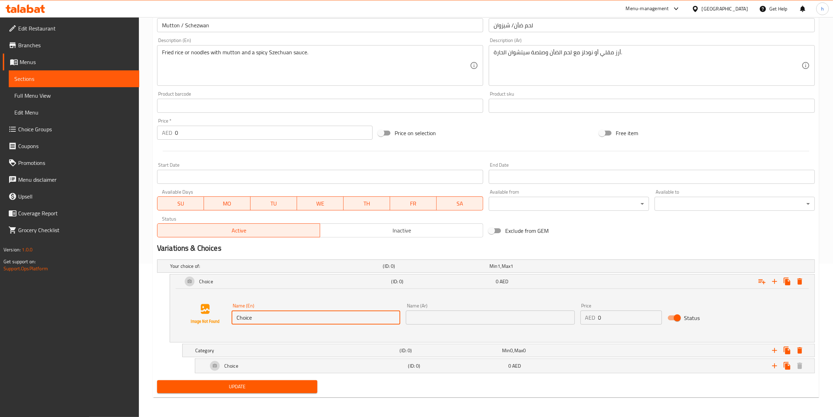
click at [303, 318] on input "Choice" at bounding box center [316, 317] width 169 height 14
paste input "Mutton"
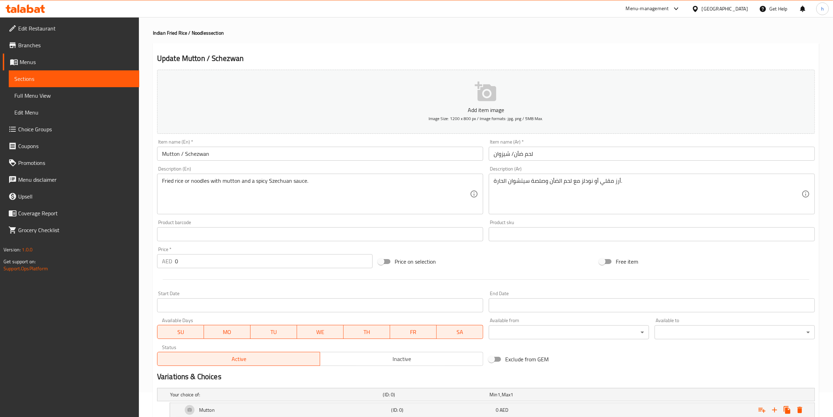
scroll to position [22, 0]
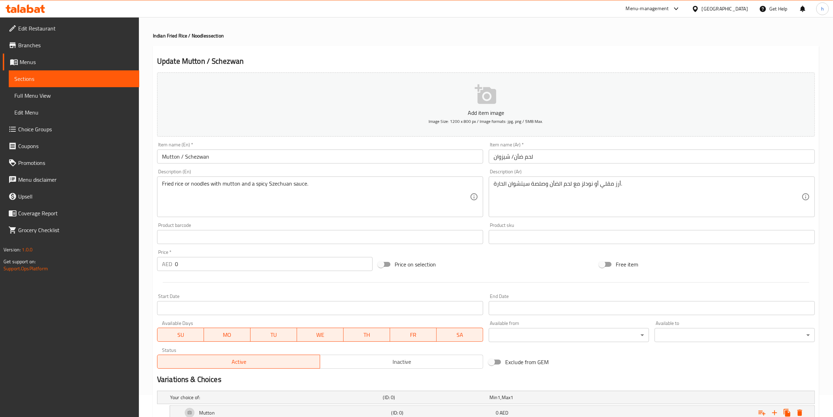
type input "Mutton"
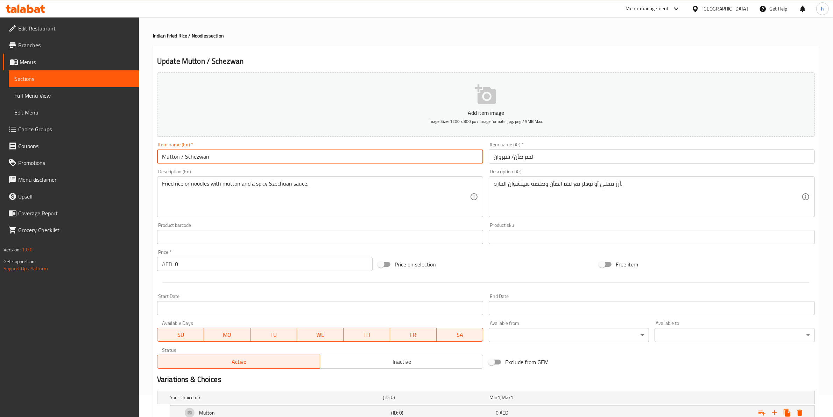
click at [200, 158] on input "Mutton / Schezwan" at bounding box center [320, 156] width 326 height 14
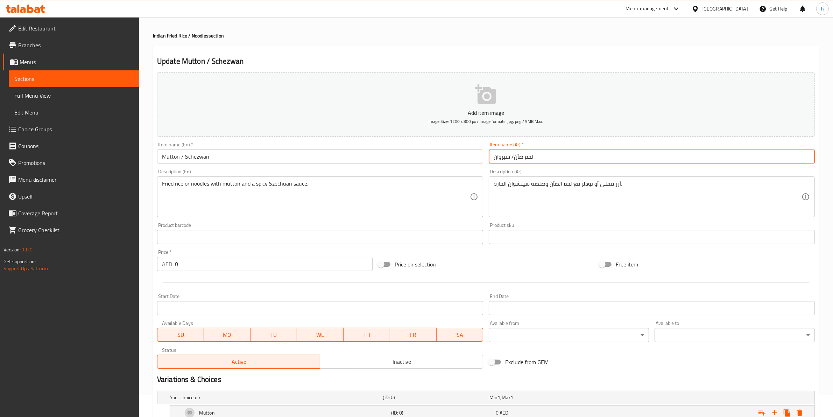
click at [522, 156] on input "لحم ضأن/ شيزوان" at bounding box center [652, 156] width 326 height 14
click at [536, 156] on input "لحم ضأن/ شيزوان" at bounding box center [652, 156] width 326 height 14
drag, startPoint x: 536, startPoint y: 156, endPoint x: 526, endPoint y: 158, distance: 10.6
click at [526, 158] on input "لحم ضأن/ شيزوان" at bounding box center [652, 156] width 326 height 14
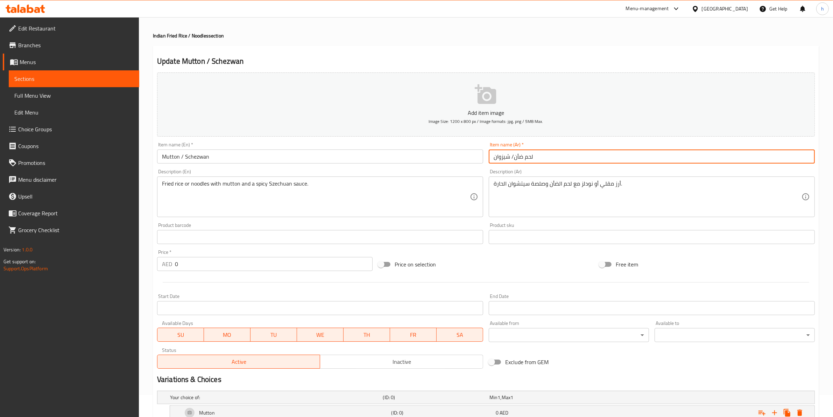
click at [538, 156] on input "لحم ضأن/ شيزوان" at bounding box center [652, 156] width 326 height 14
drag, startPoint x: 536, startPoint y: 156, endPoint x: 515, endPoint y: 158, distance: 21.1
click at [515, 158] on input "لحم ضأن/ شيزوان" at bounding box center [652, 156] width 326 height 14
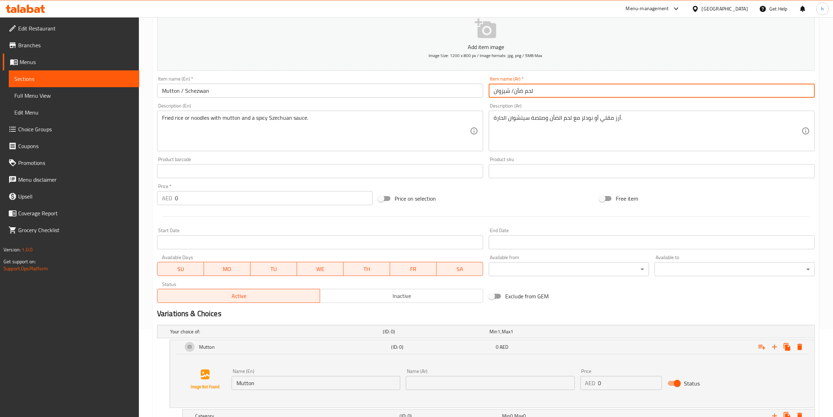
scroll to position [153, 0]
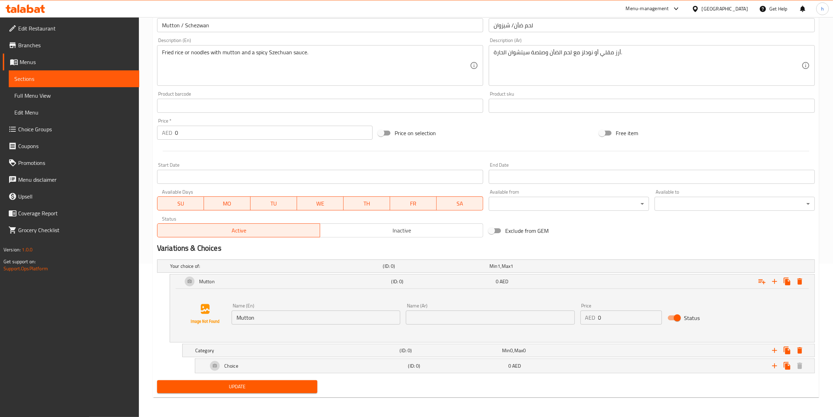
click at [423, 324] on div "Name (Ar) Name (Ar)" at bounding box center [490, 313] width 174 height 27
click at [426, 320] on input "text" at bounding box center [490, 317] width 169 height 14
paste input "لحم ضأن"
type input "لحم ضأن"
drag, startPoint x: 616, startPoint y: 318, endPoint x: 578, endPoint y: 310, distance: 38.8
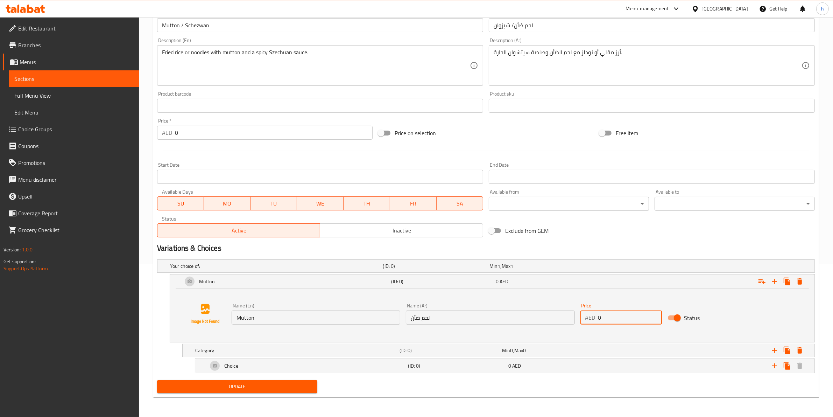
click at [578, 310] on div "Price AED 0 Price" at bounding box center [621, 313] width 87 height 27
type input "13"
click at [290, 333] on div "Name (En) Mutton Name (En) Name (Ar) لحم ضأن Name (Ar) Price AED 13 Price Status" at bounding box center [492, 315] width 645 height 53
click at [272, 333] on div "Choice" at bounding box center [306, 365] width 200 height 17
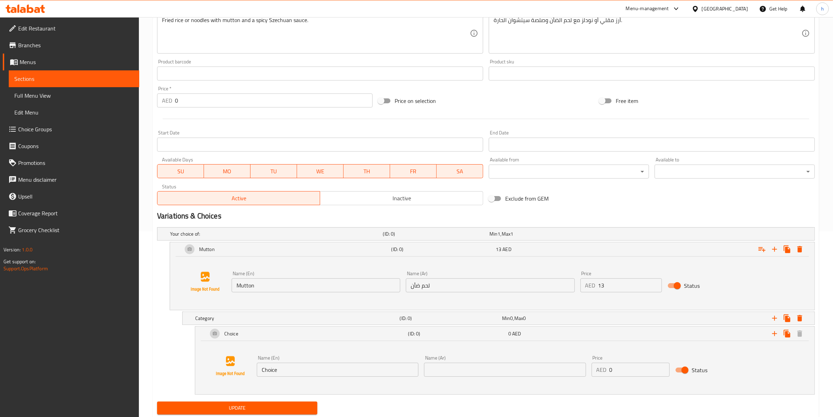
scroll to position [207, 0]
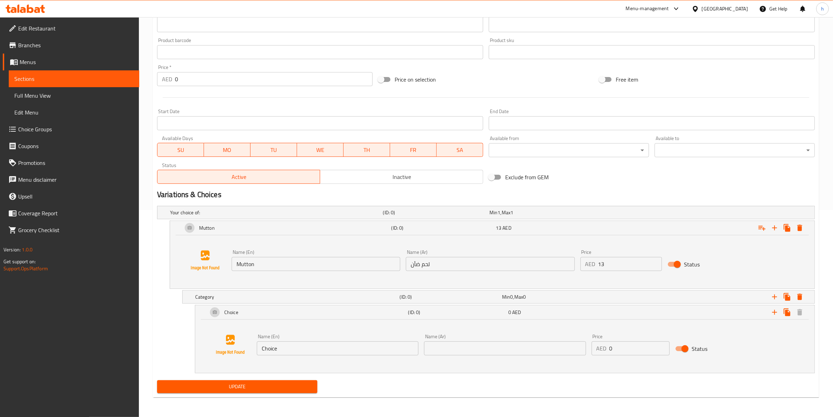
click at [288, 333] on input "Choice" at bounding box center [338, 348] width 162 height 14
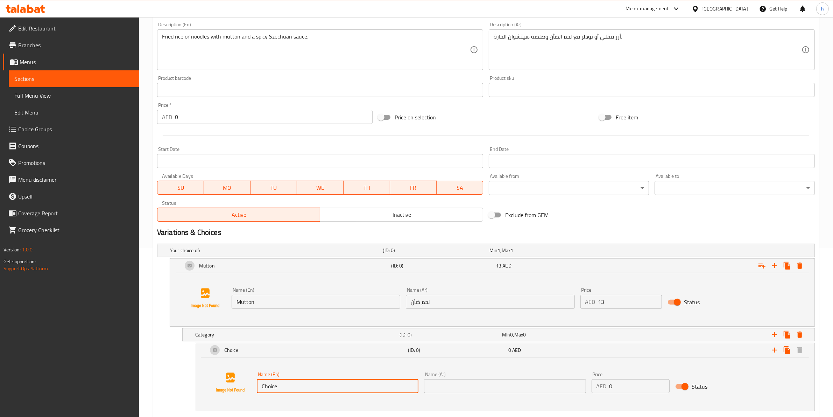
scroll to position [120, 0]
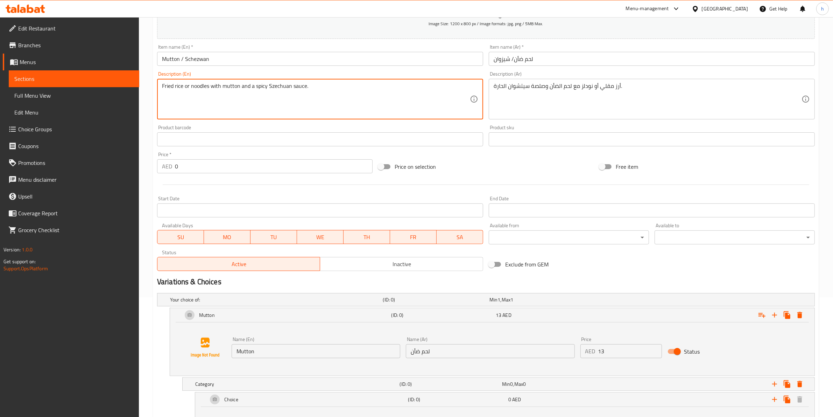
drag, startPoint x: 162, startPoint y: 84, endPoint x: 182, endPoint y: 83, distance: 20.0
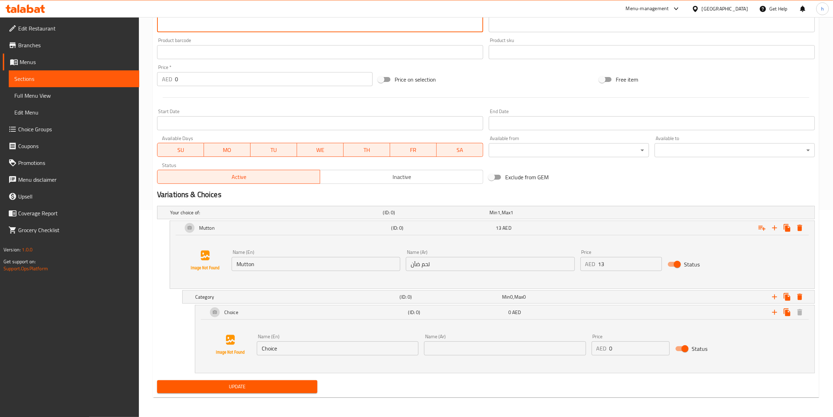
click at [284, 333] on input "Choice" at bounding box center [338, 348] width 162 height 14
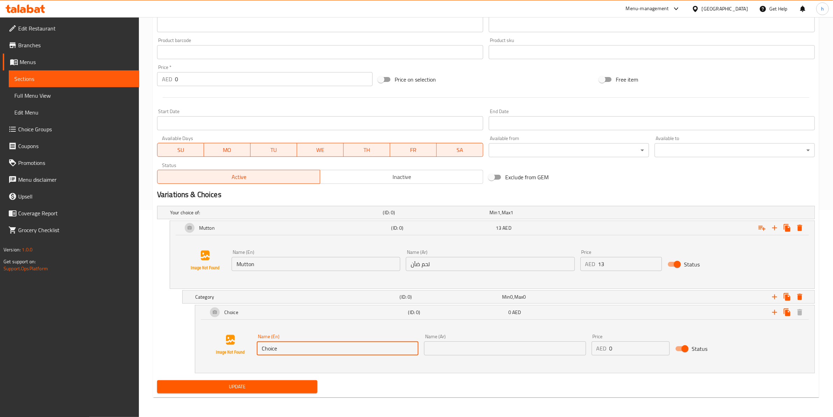
click at [284, 333] on input "Choice" at bounding box center [338, 348] width 162 height 14
paste input "Fried r"
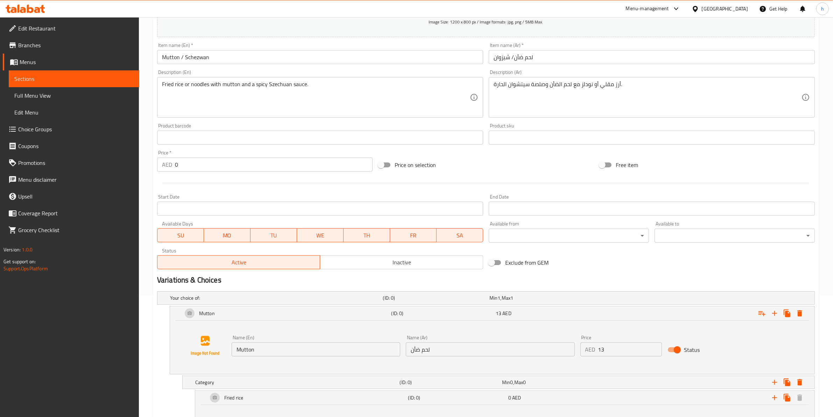
scroll to position [120, 0]
type input "Fried rice"
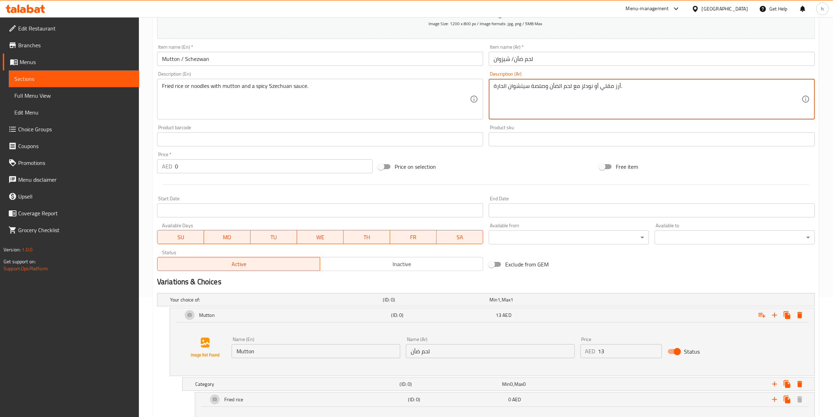
drag, startPoint x: 618, startPoint y: 85, endPoint x: 602, endPoint y: 86, distance: 16.5
click at [599, 85] on textarea "أرز مقلي أو نودلز مع لحم الضأن وصلصة سيتشوان الحارة." at bounding box center [648, 99] width 308 height 33
drag, startPoint x: 599, startPoint y: 85, endPoint x: 620, endPoint y: 83, distance: 20.8
click at [620, 83] on textarea "أرز مقلي أو نودلز مع لحم الضأن وصلصة سيتشوان الحارة." at bounding box center [648, 99] width 308 height 33
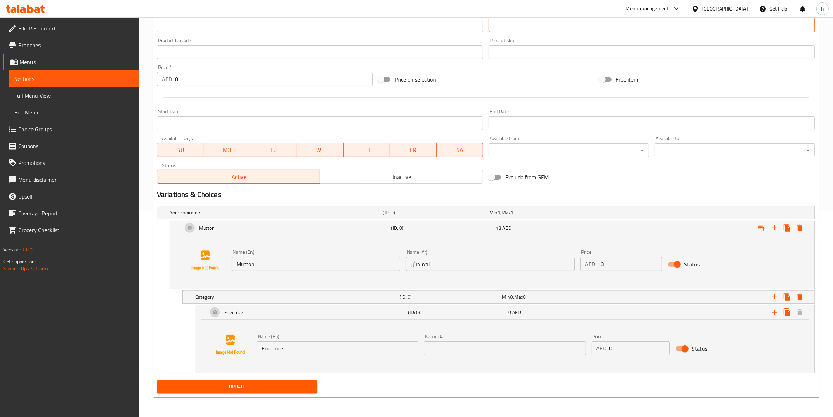
click at [452, 333] on input "text" at bounding box center [505, 348] width 162 height 14
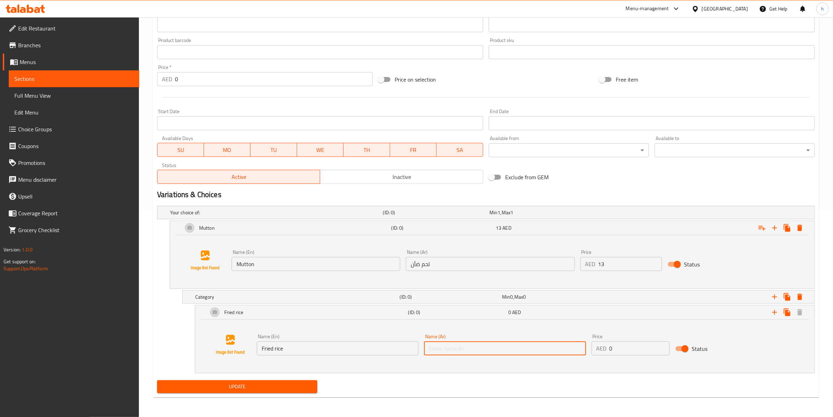
paste input "أرز مقلي"
type input "أرز مقلي"
click at [671, 312] on icon "Expand" at bounding box center [787, 312] width 7 height 8
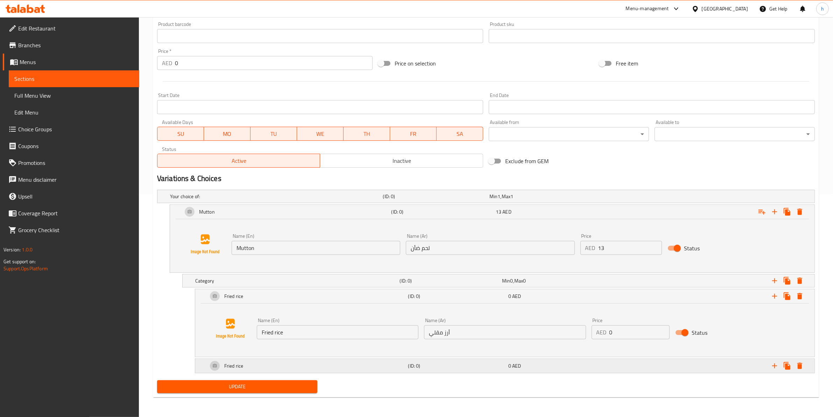
click at [342, 333] on div "Fried rice" at bounding box center [306, 365] width 200 height 17
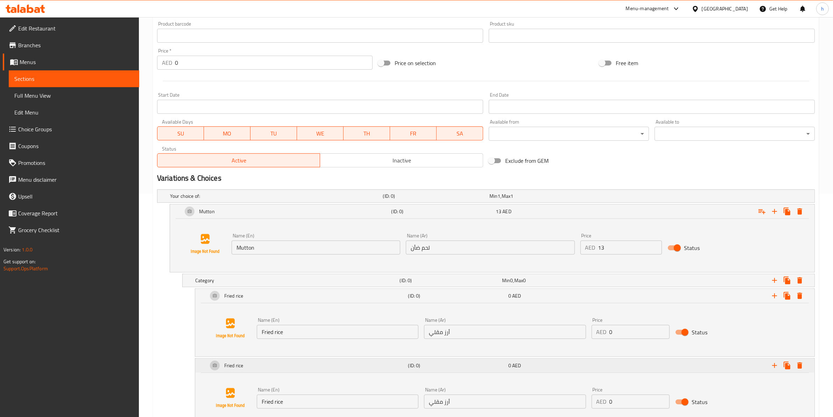
scroll to position [92, 0]
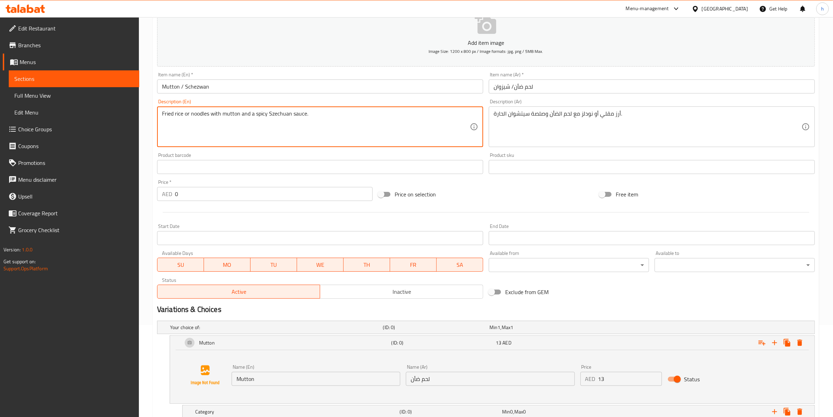
click at [198, 113] on textarea "Fried rice or noodles with mutton and a spicy Szechuan sauce." at bounding box center [316, 126] width 308 height 33
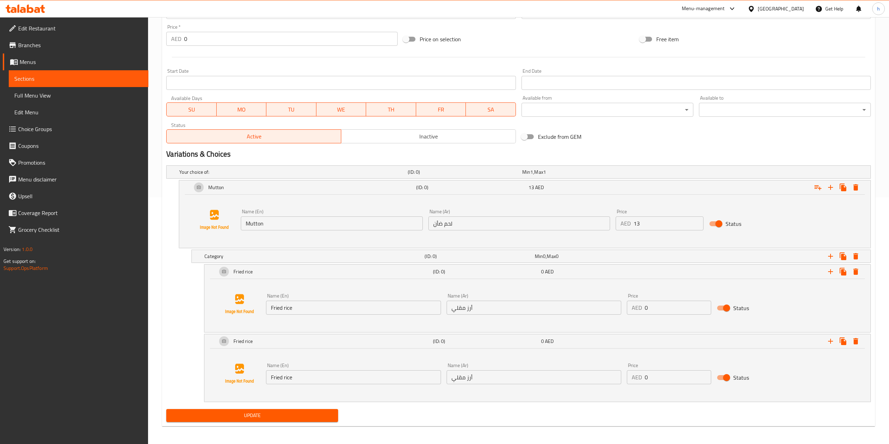
scroll to position [250, 0]
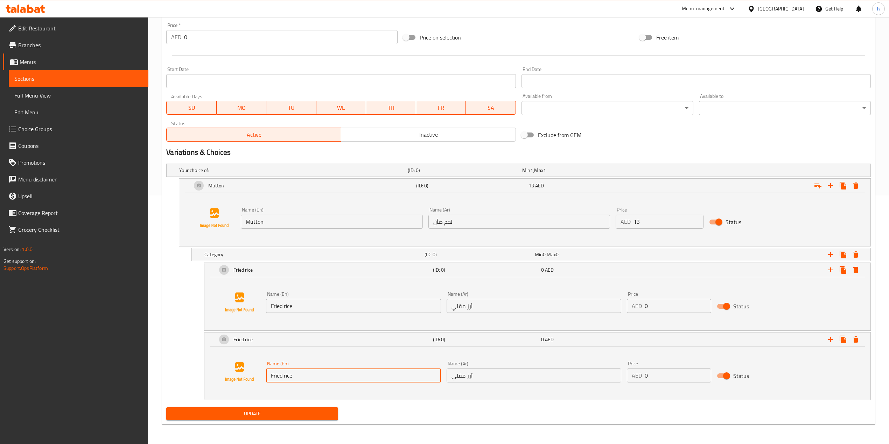
click at [365, 333] on input "Fried rice" at bounding box center [353, 376] width 175 height 14
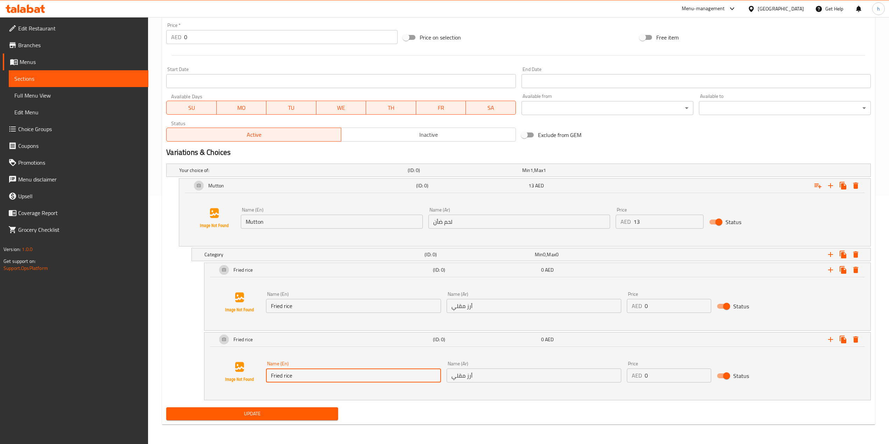
paste input "noodles"
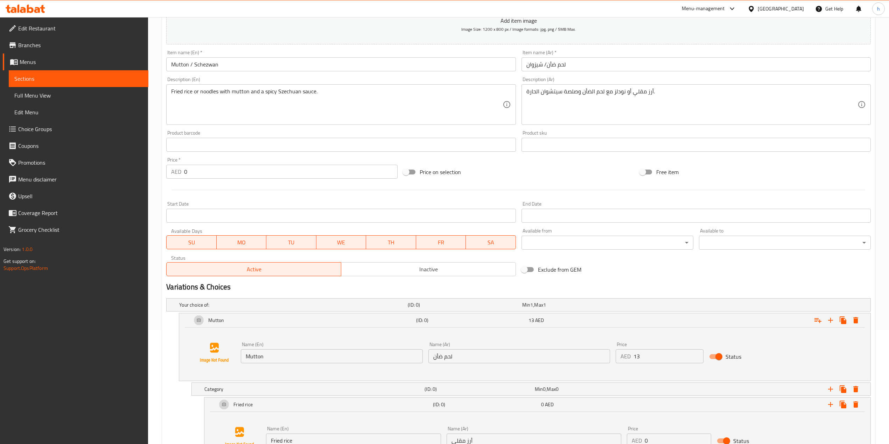
scroll to position [110, 0]
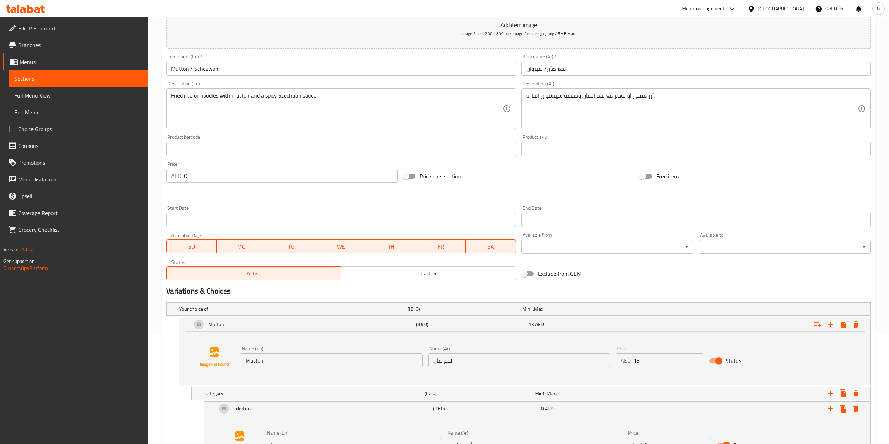
type input "noodles"
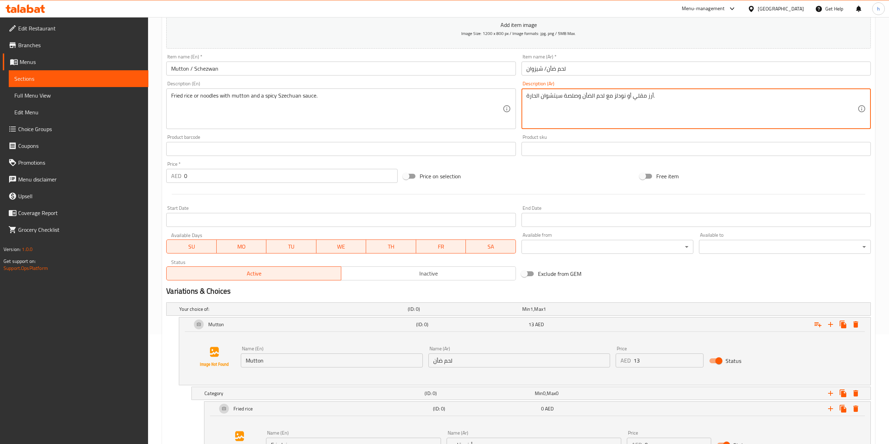
click at [620, 98] on textarea "أرز مقلي أو نودلز مع لحم الضأن وصلصة سيتشوان الحارة." at bounding box center [691, 108] width 331 height 33
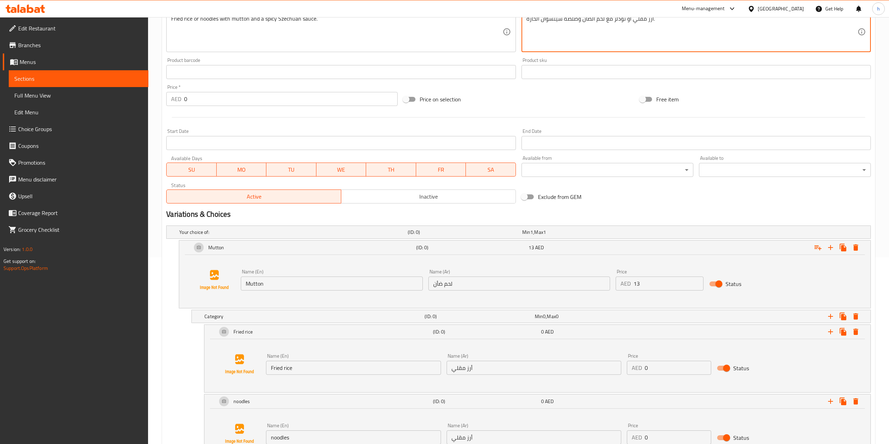
scroll to position [250, 0]
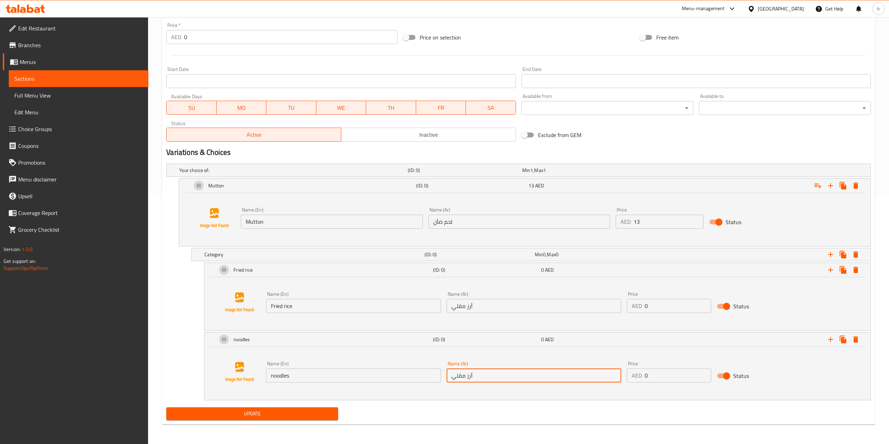
click at [496, 333] on input "أرز مقلي" at bounding box center [533, 376] width 175 height 14
paste input "نودلز"
type input "نودلز"
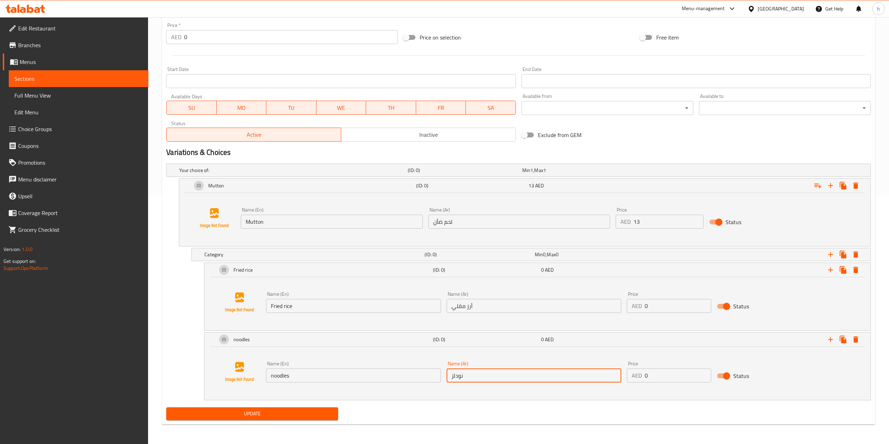
click at [598, 333] on div "Your choice of: (ID: 0) Min 1 , Max 1 Name (En) Your choice of: Name (En) Name …" at bounding box center [518, 283] width 710 height 244
click at [671, 184] on icon "Expand" at bounding box center [842, 186] width 7 height 8
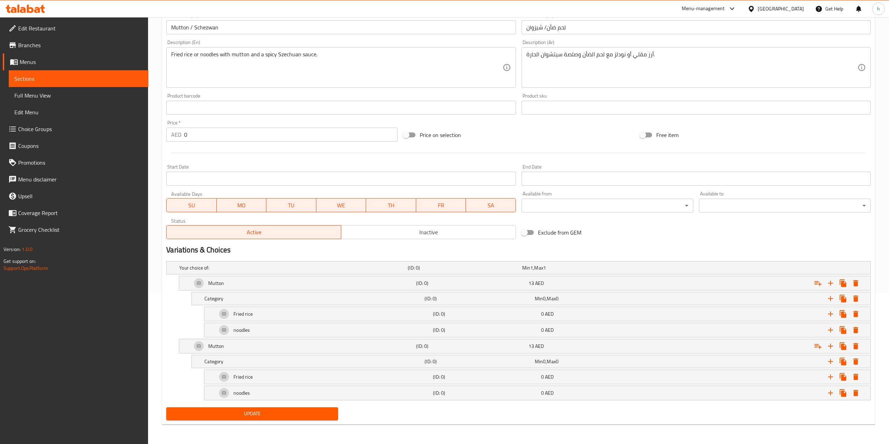
scroll to position [153, 0]
click at [269, 333] on div "Mutton" at bounding box center [302, 346] width 224 height 17
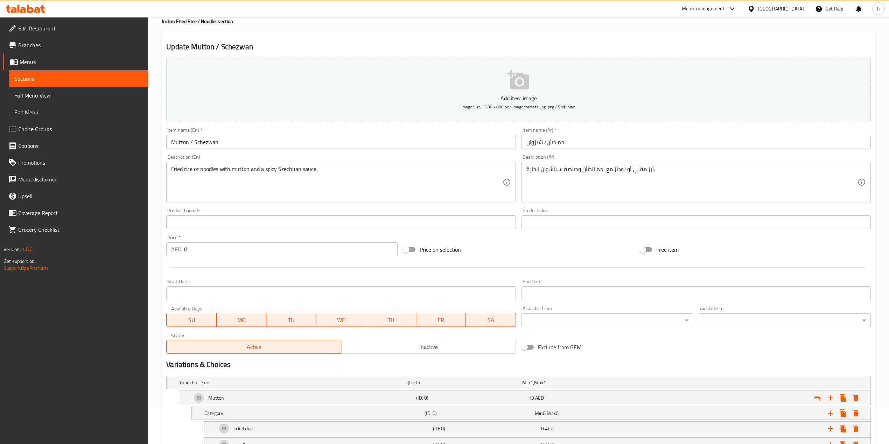
scroll to position [13, 0]
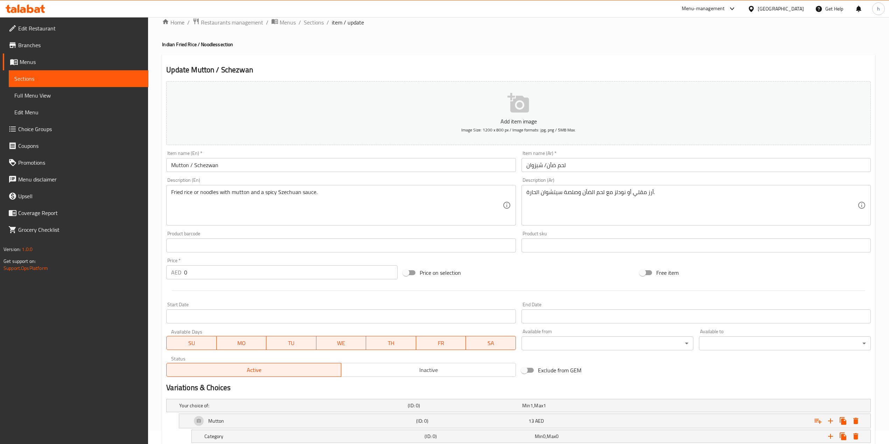
click at [214, 166] on input "Mutton / Schezwan" at bounding box center [340, 165] width 349 height 14
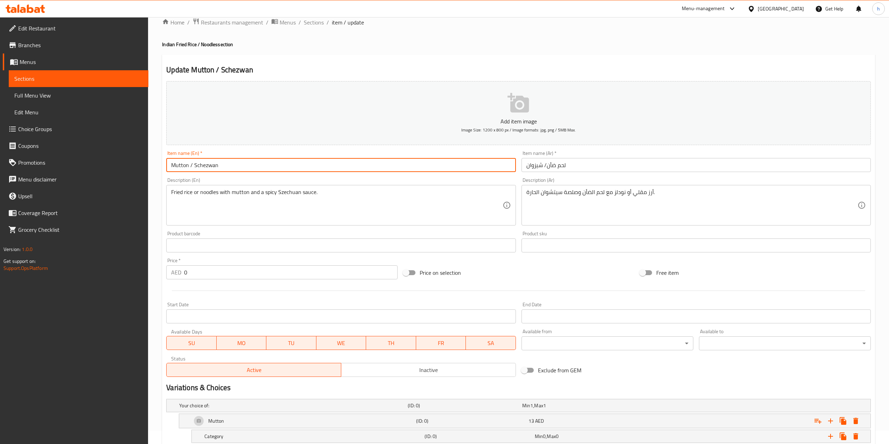
click at [214, 166] on input "Mutton / Schezwan" at bounding box center [340, 165] width 349 height 14
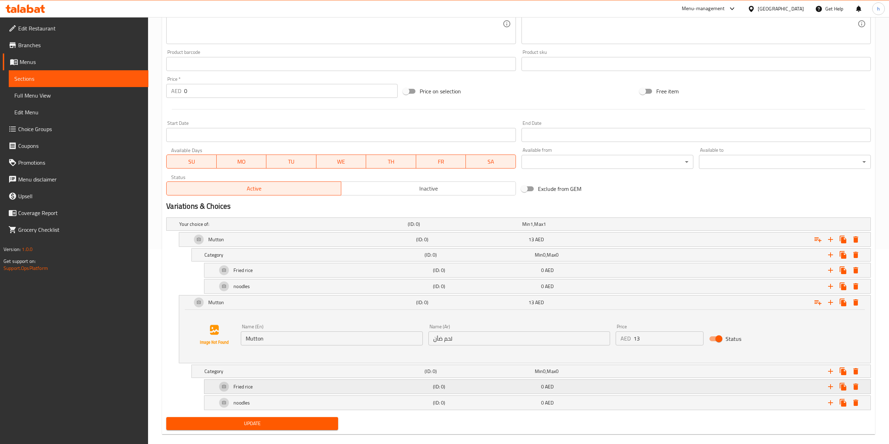
scroll to position [200, 0]
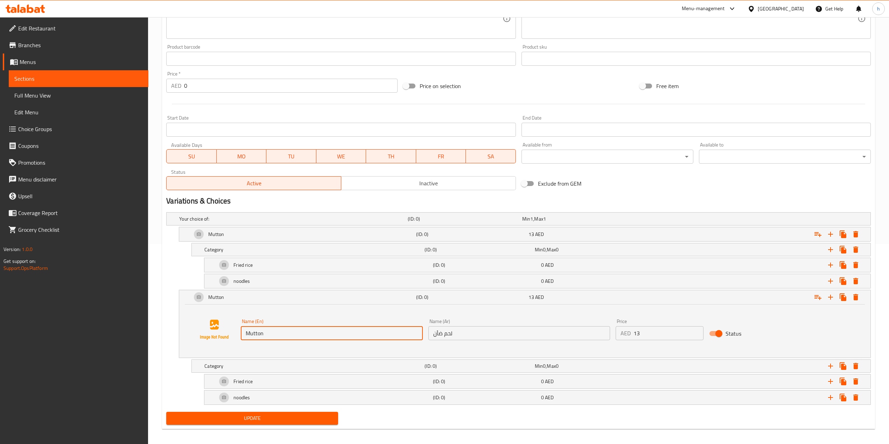
click at [279, 333] on input "Mutton" at bounding box center [332, 333] width 182 height 14
paste input "Schezwan"
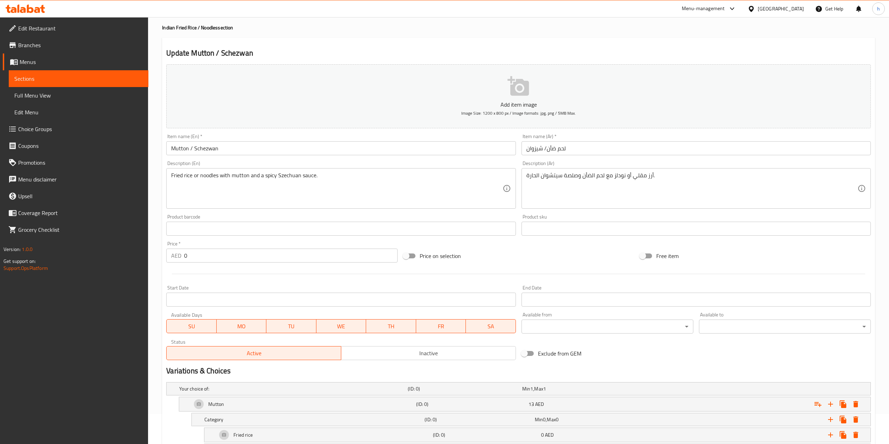
scroll to position [13, 0]
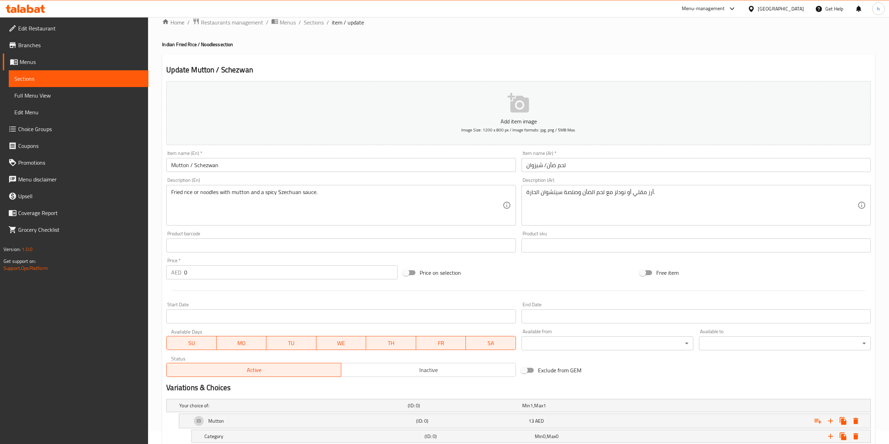
type input "Schezwan"
click at [538, 166] on input "لحم ضأن/ شيزوان" at bounding box center [695, 165] width 349 height 14
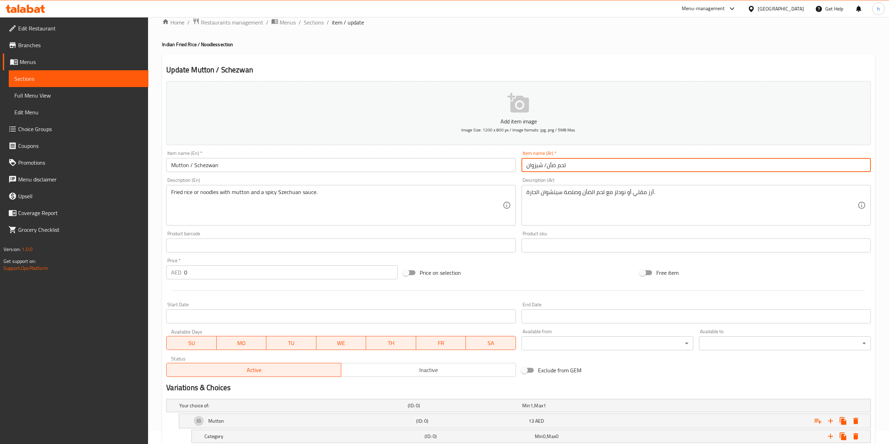
click at [538, 166] on input "لحم ضأن/ شيزوان" at bounding box center [695, 165] width 349 height 14
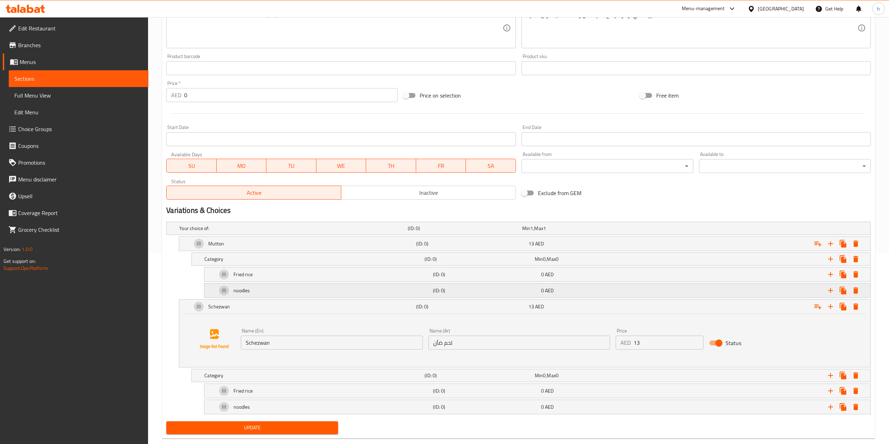
scroll to position [200, 0]
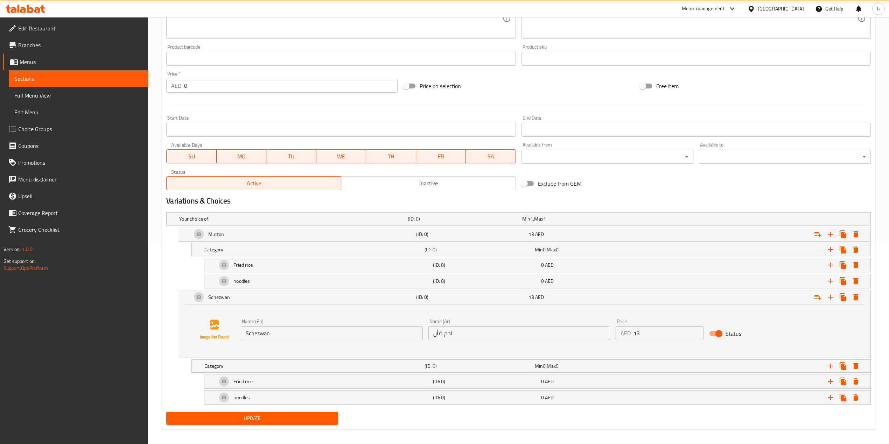
click at [469, 333] on input "لحم ضأن" at bounding box center [519, 333] width 182 height 14
paste input "شيزوا"
type input "شيزوان"
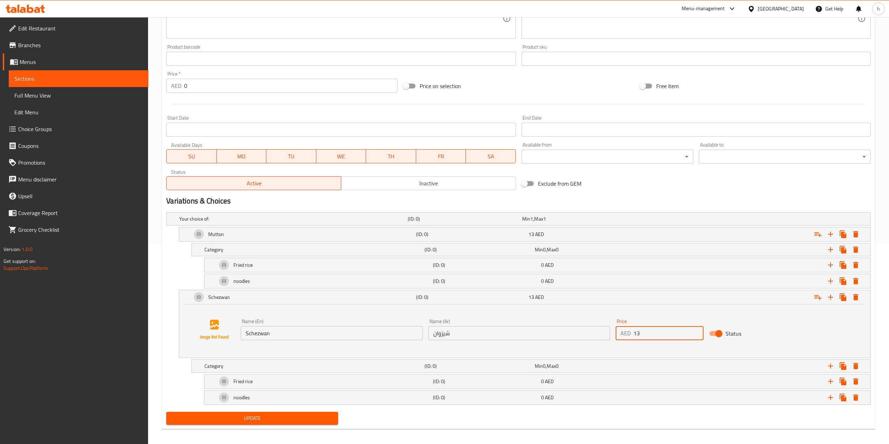
drag, startPoint x: 642, startPoint y: 331, endPoint x: 626, endPoint y: 331, distance: 16.8
click at [626, 331] on div "AED 13 Price" at bounding box center [659, 333] width 88 height 14
type input "15"
click at [311, 333] on span "Update" at bounding box center [252, 418] width 161 height 9
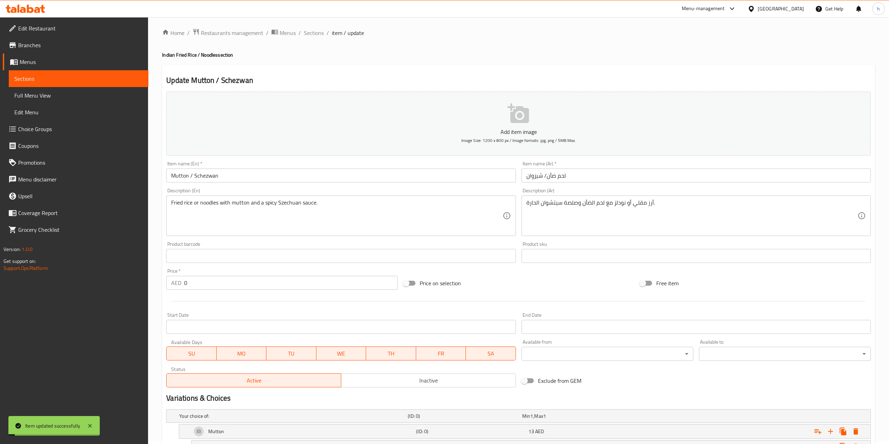
scroll to position [0, 0]
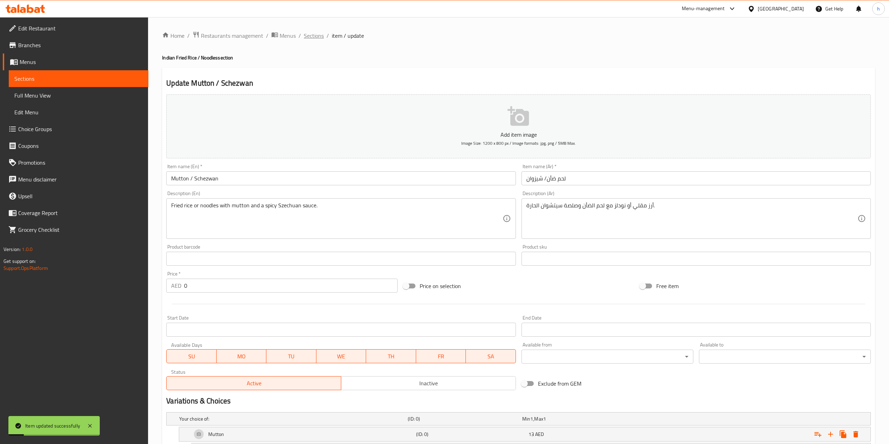
click at [311, 39] on span "Sections" at bounding box center [314, 35] width 20 height 8
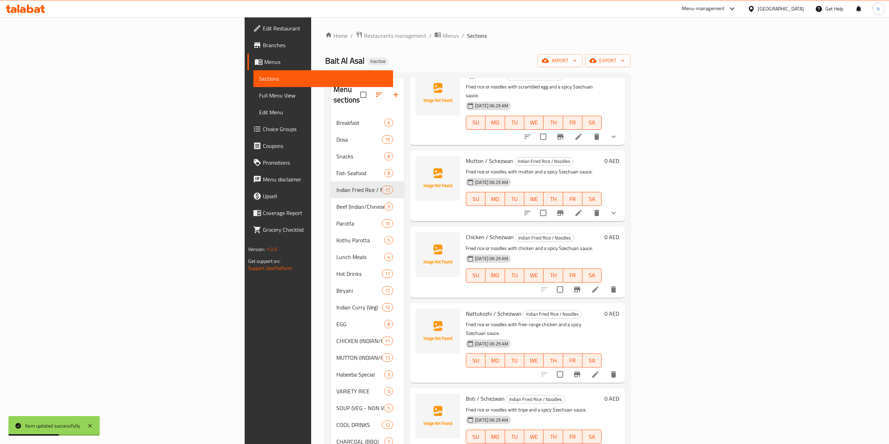
scroll to position [466, 0]
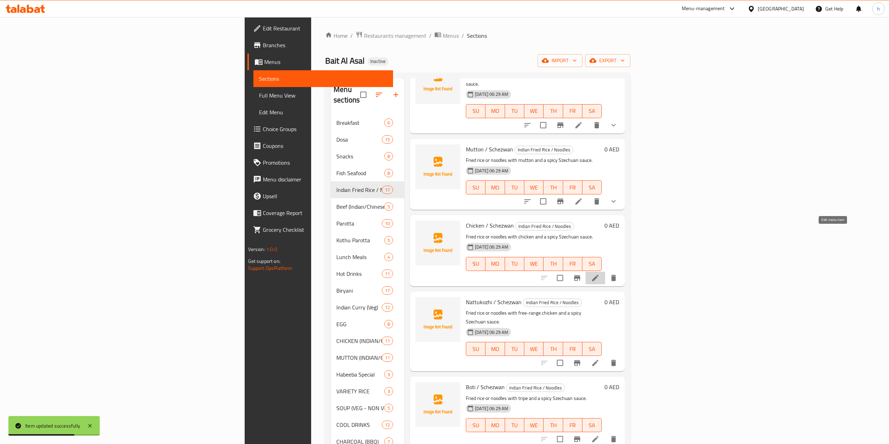
click at [599, 274] on icon at bounding box center [595, 278] width 8 height 8
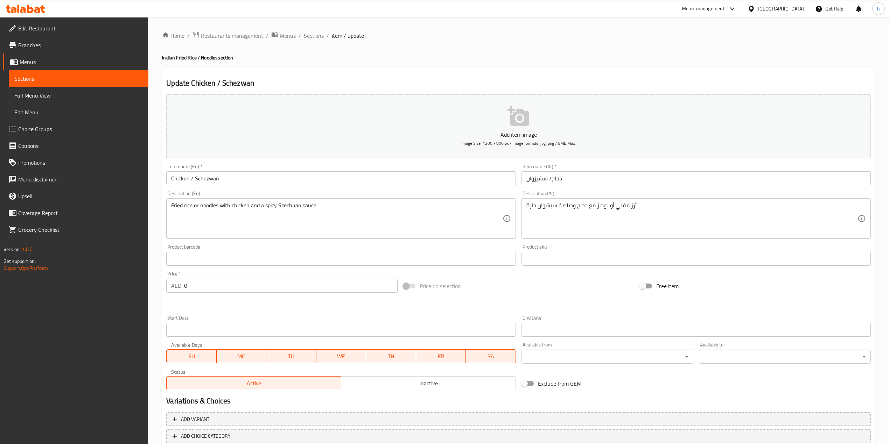
scroll to position [44, 0]
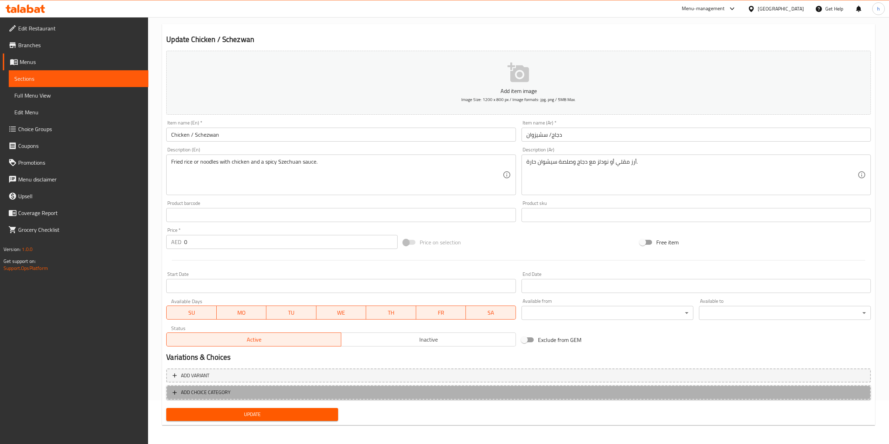
click at [244, 333] on button "ADD CHOICE CATEGORY" at bounding box center [518, 393] width 704 height 14
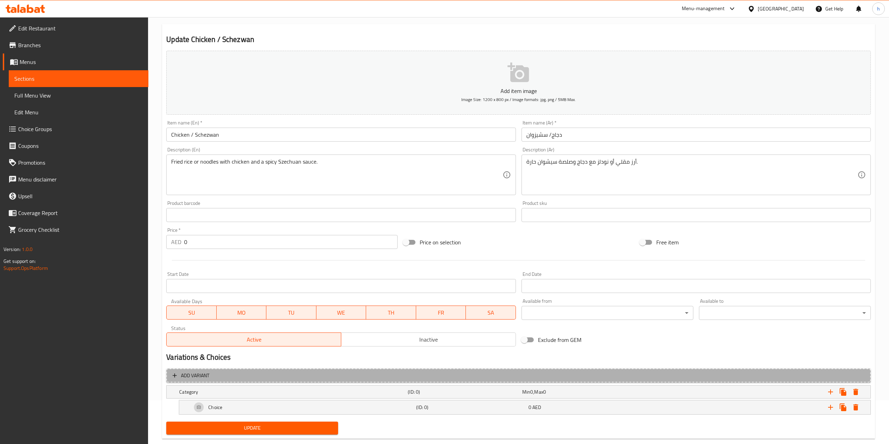
click at [247, 333] on button "Add variant" at bounding box center [518, 376] width 704 height 14
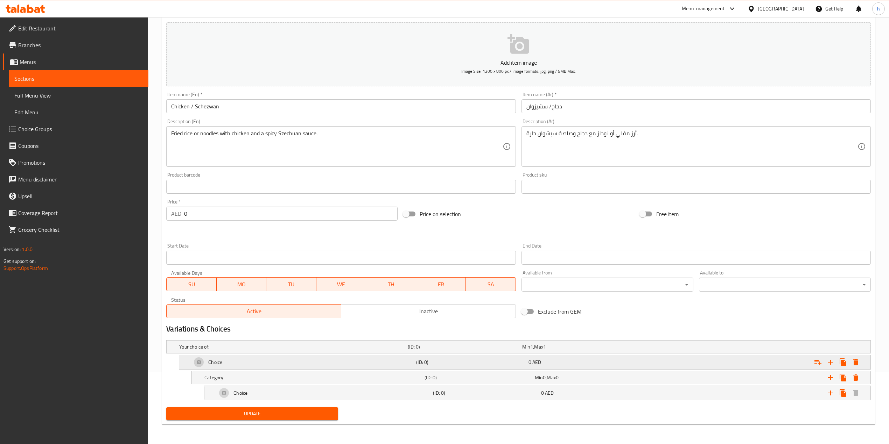
click at [285, 333] on div "Choice" at bounding box center [302, 362] width 224 height 17
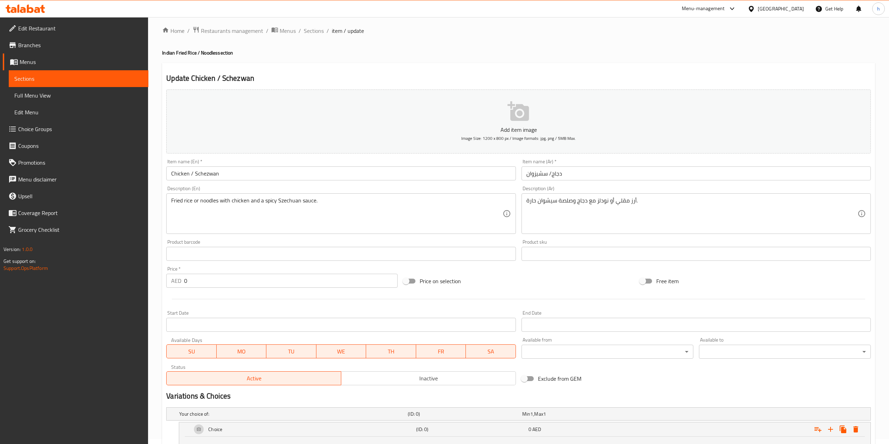
scroll to position [0, 0]
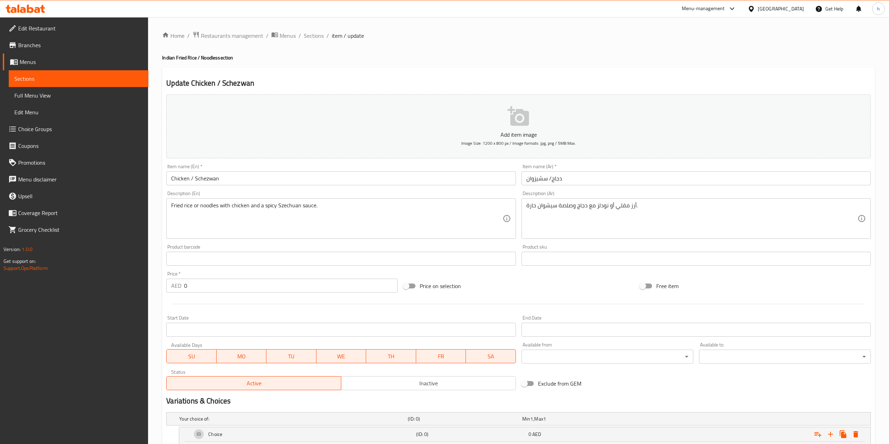
click at [171, 177] on input "Chicken / Schezwan" at bounding box center [340, 178] width 349 height 14
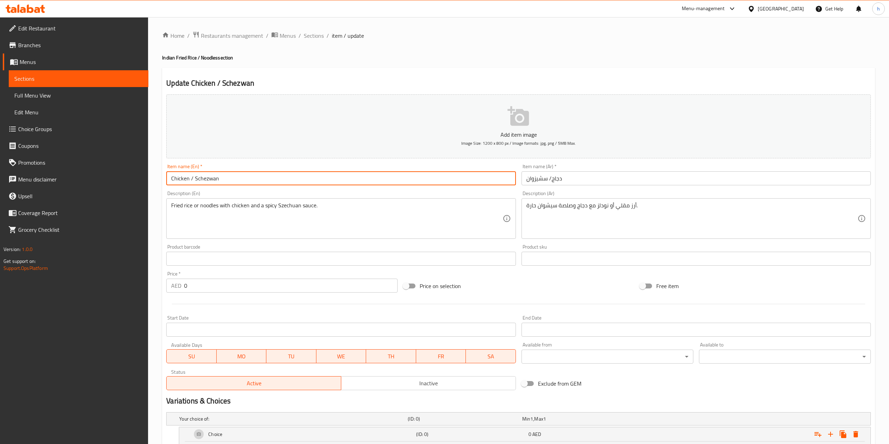
click at [171, 177] on input "Chicken / Schezwan" at bounding box center [340, 178] width 349 height 14
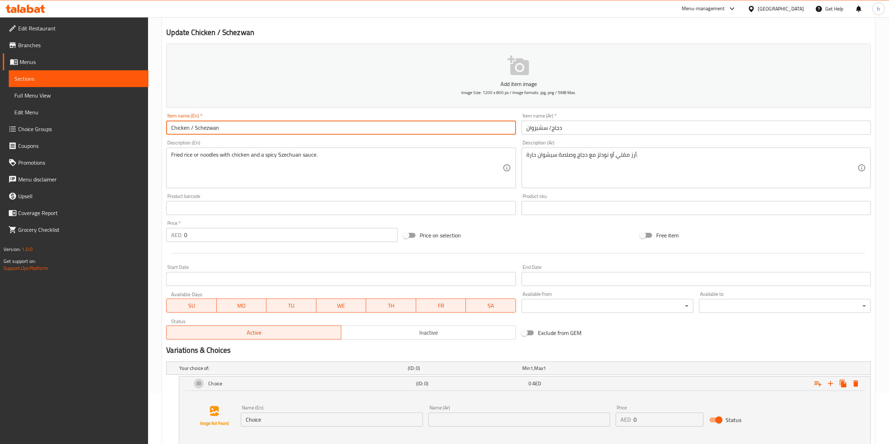
scroll to position [127, 0]
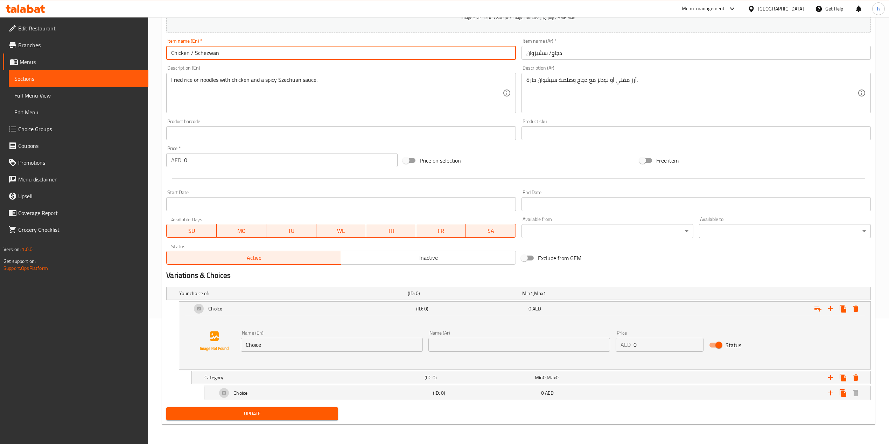
click at [266, 333] on input "Choice" at bounding box center [332, 345] width 182 height 14
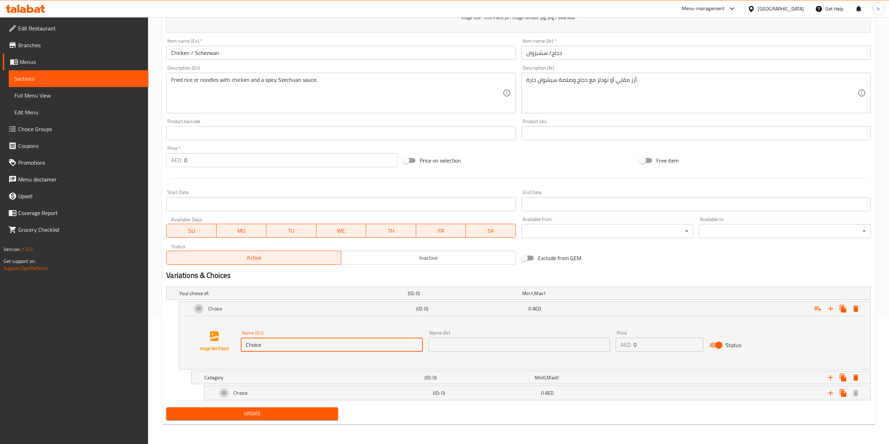
click at [266, 333] on input "Choice" at bounding box center [332, 345] width 182 height 14
paste input "icken"
type input "Chicken"
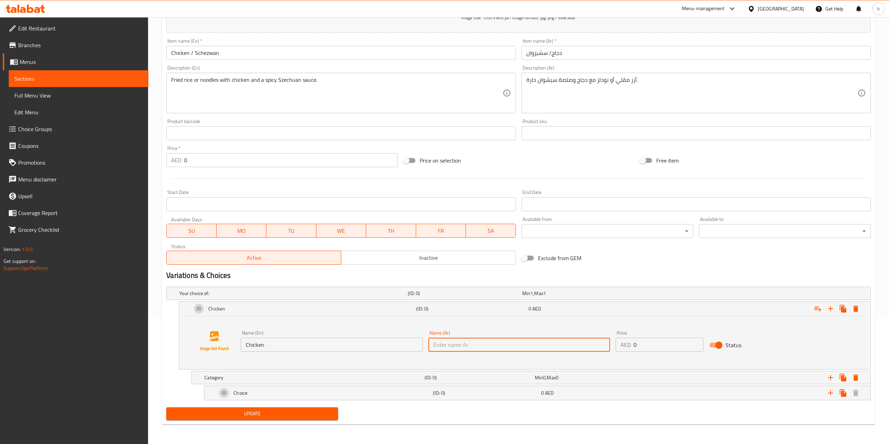
click at [437, 333] on input "text" at bounding box center [519, 345] width 182 height 14
click at [668, 276] on h2 "Variations & Choices" at bounding box center [518, 275] width 704 height 10
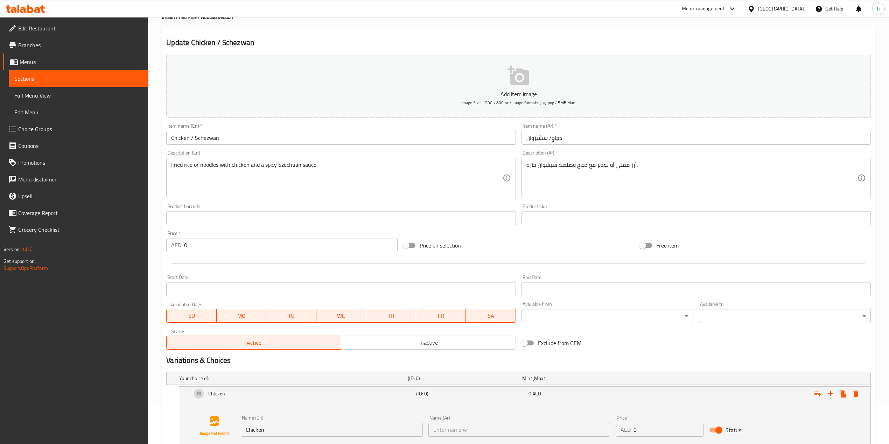
scroll to position [0, 0]
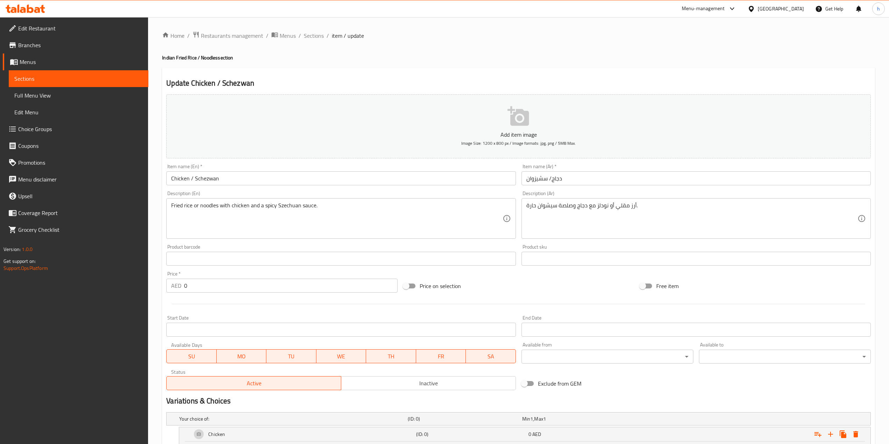
click at [563, 181] on input "دجاج/ سشيزوان" at bounding box center [695, 178] width 349 height 14
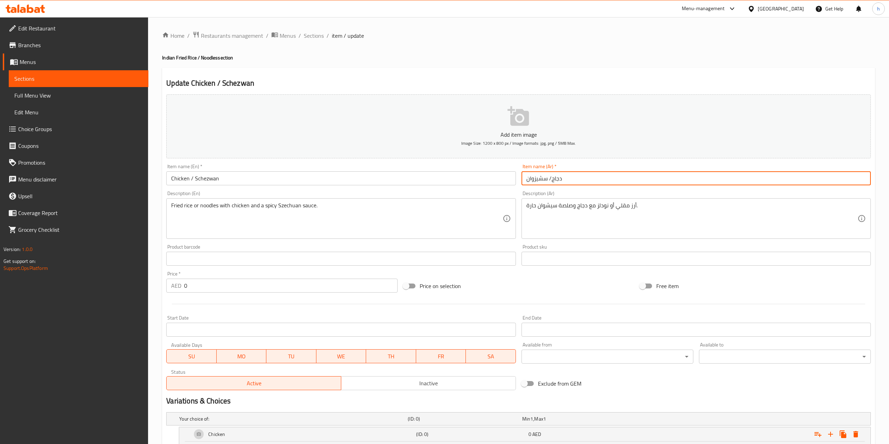
click at [563, 181] on input "دجاج/ سشيزوان" at bounding box center [695, 178] width 349 height 14
click at [552, 178] on input "دجاج/ سشيزوان" at bounding box center [695, 178] width 349 height 14
click at [558, 181] on input "دجاج/ سشيزوان" at bounding box center [695, 178] width 349 height 14
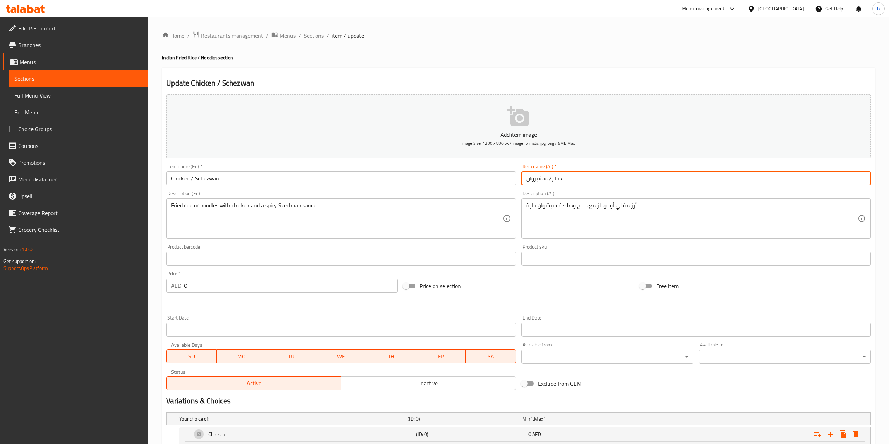
drag, startPoint x: 561, startPoint y: 181, endPoint x: 551, endPoint y: 178, distance: 10.3
click at [551, 178] on input "دجاج/ سشيزوان" at bounding box center [695, 178] width 349 height 14
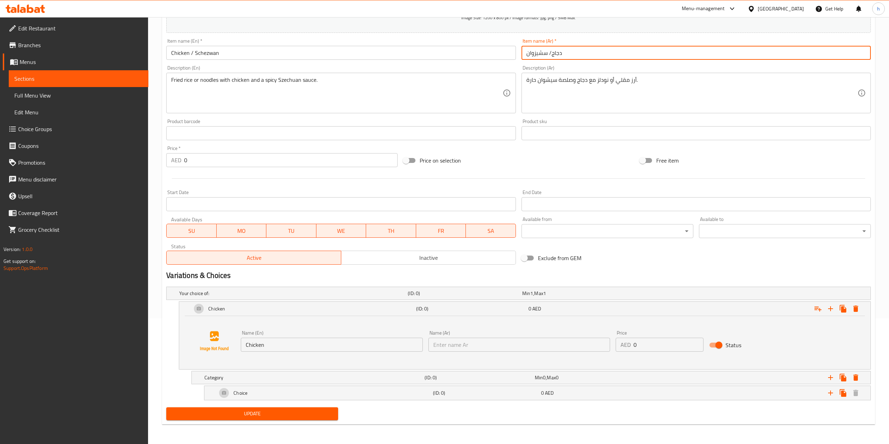
scroll to position [127, 0]
click at [475, 333] on input "text" at bounding box center [519, 345] width 182 height 14
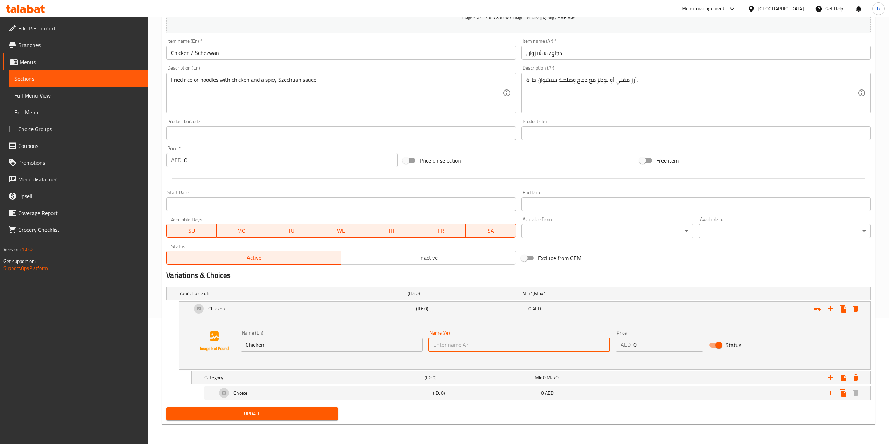
paste input "دجاج"
type input "دجاج"
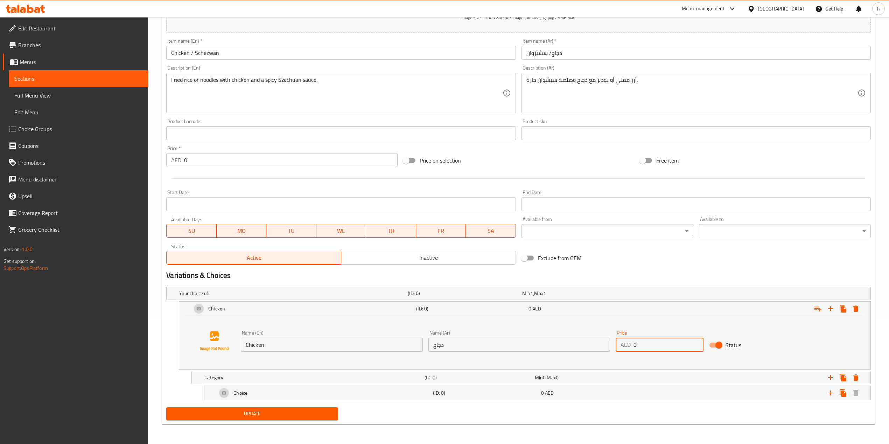
drag, startPoint x: 633, startPoint y: 340, endPoint x: 643, endPoint y: 344, distance: 10.6
click at [643, 333] on input "0" at bounding box center [668, 345] width 70 height 14
type input "12"
click at [508, 333] on div "(ID: 0)" at bounding box center [485, 393] width 108 height 10
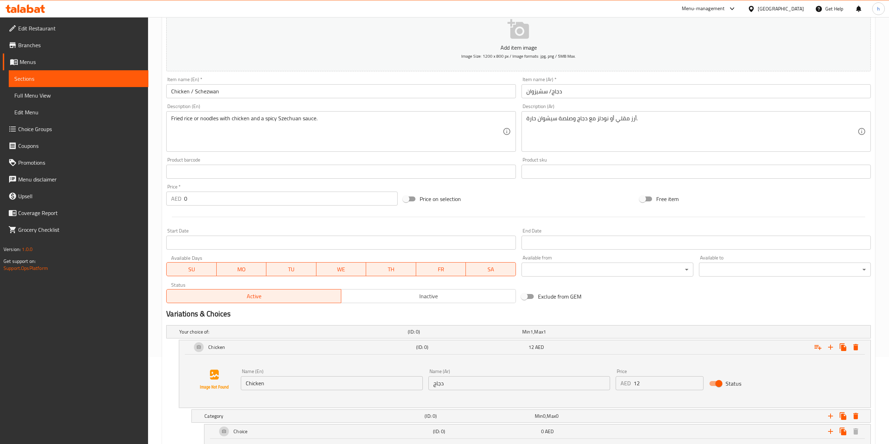
scroll to position [87, 0]
drag, startPoint x: 170, startPoint y: 118, endPoint x: 186, endPoint y: 119, distance: 16.5
click at [186, 119] on div "Fried rice or noodles with chicken and a spicy Szechuan sauce. Description (En)" at bounding box center [340, 132] width 349 height 41
drag, startPoint x: 170, startPoint y: 120, endPoint x: 182, endPoint y: 119, distance: 12.7
click at [182, 119] on div "Fried rice or noodles with chicken and a spicy Szechuan sauce. Description (En)" at bounding box center [340, 132] width 349 height 41
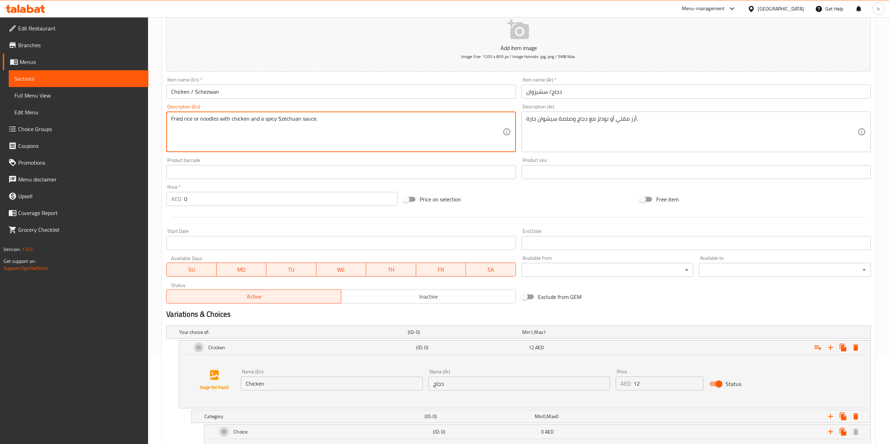
click at [182, 118] on textarea "Fried rice or noodles with chicken and a spicy Szechuan sauce." at bounding box center [336, 131] width 331 height 33
click at [171, 118] on textarea "Fried rice or noodles with chicken and a spicy Szechuan sauce." at bounding box center [336, 131] width 331 height 33
drag, startPoint x: 171, startPoint y: 118, endPoint x: 193, endPoint y: 118, distance: 21.7
click at [193, 118] on textarea "Fried rice or noodles with chicken and a spicy Szechuan sauce." at bounding box center [336, 131] width 331 height 33
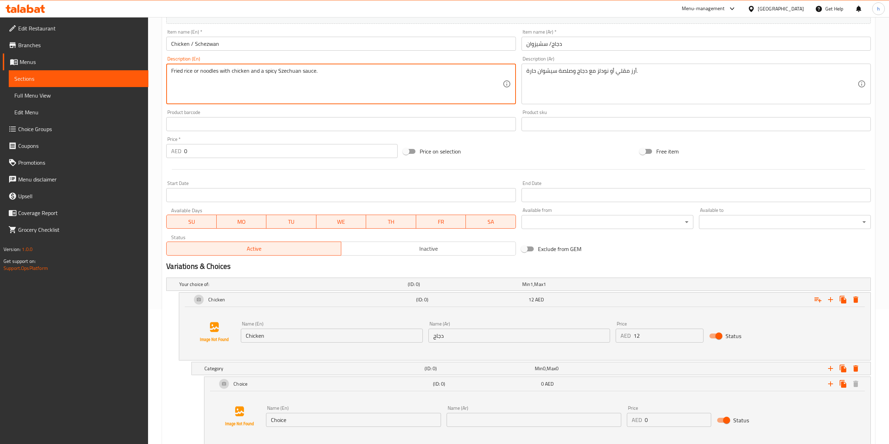
scroll to position [180, 0]
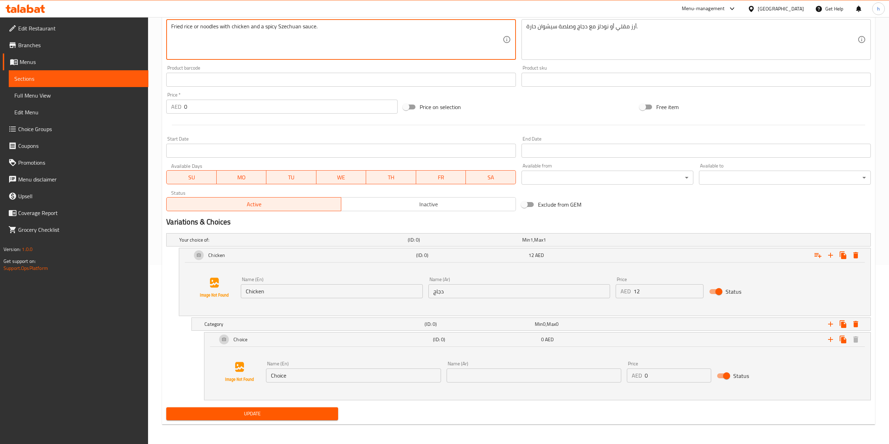
click at [314, 333] on div "Name (En) Choice Name (En) Name (Ar) Name (Ar) Price AED 0 Price Status" at bounding box center [537, 372] width 649 height 53
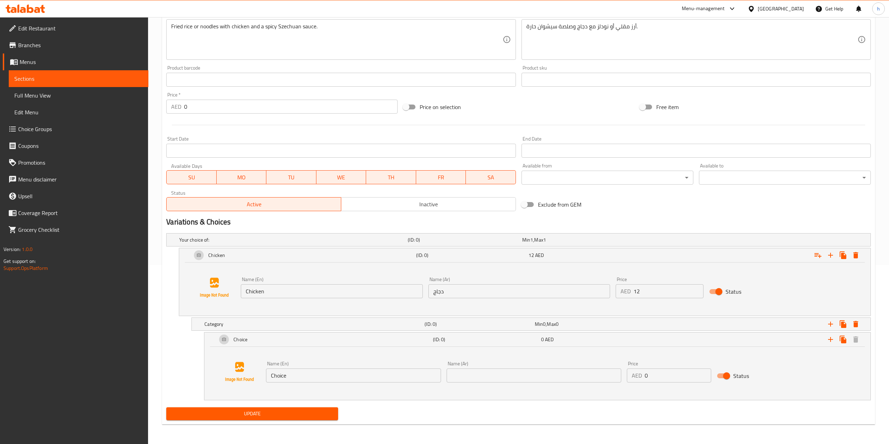
click at [307, 333] on div "Name (En) Choice Name (En)" at bounding box center [353, 371] width 175 height 21
click at [306, 333] on input "Choice" at bounding box center [353, 376] width 175 height 14
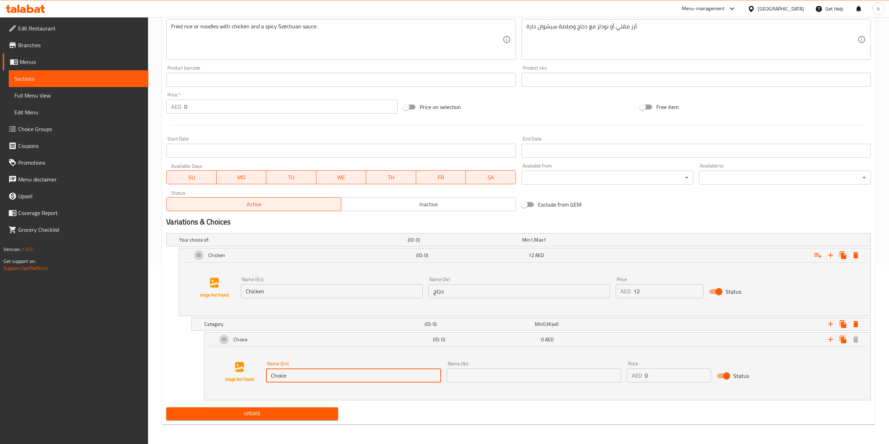
paste input "Fried r"
type input "Fried rice"
click at [429, 333] on div "Name (En) Fried rice Name (En) Name (Ar) Name (Ar) Price AED 0 Price Status" at bounding box center [537, 372] width 649 height 53
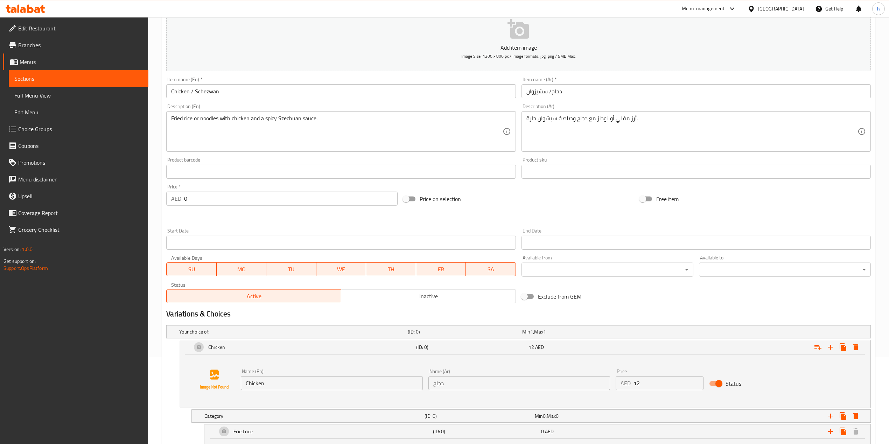
scroll to position [87, 0]
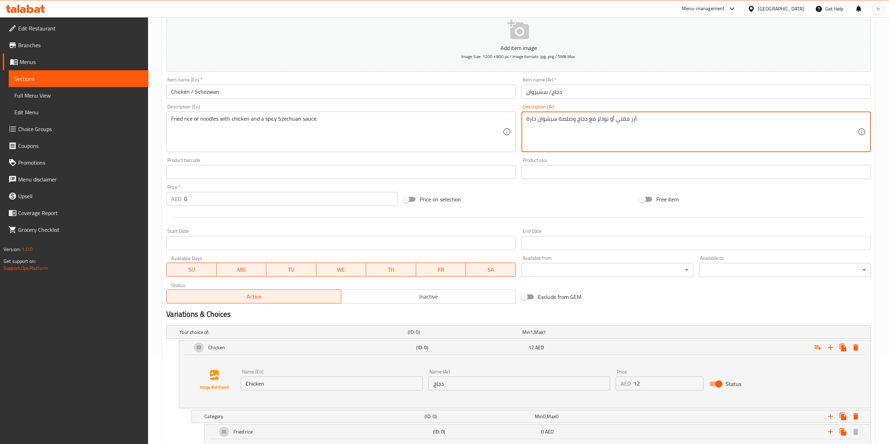
drag, startPoint x: 634, startPoint y: 119, endPoint x: 617, endPoint y: 120, distance: 16.8
click at [619, 121] on textarea "أرز مقلي أو نودلز مع دجاج وصلصة سيشوان حارة." at bounding box center [691, 131] width 331 height 33
drag, startPoint x: 614, startPoint y: 121, endPoint x: 633, endPoint y: 118, distance: 18.9
click at [633, 118] on textarea "أرز مقلي أو نودلز مع دجاج وصلصة سيشوان حارة." at bounding box center [691, 131] width 331 height 33
click at [626, 123] on textarea "أرز مقلي أو نودلز مع دجاج وصلصة سيشوان حارة." at bounding box center [691, 131] width 331 height 33
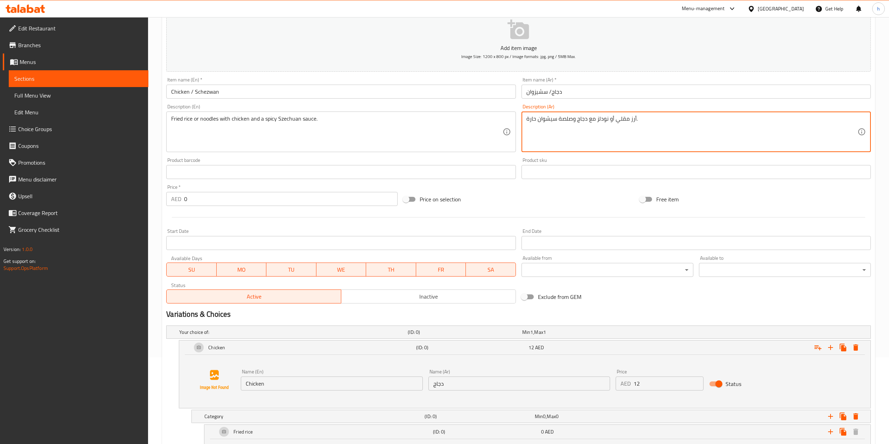
drag, startPoint x: 636, startPoint y: 118, endPoint x: 629, endPoint y: 118, distance: 6.6
click at [629, 118] on textarea "أرز مقلي أو نودلز مع دجاج وصلصة سيشوان حارة." at bounding box center [691, 131] width 331 height 33
click at [629, 117] on textarea "أرز مقلي أو نودلز مع دجاج وصلصة سيشوان حارة." at bounding box center [691, 131] width 331 height 33
drag, startPoint x: 634, startPoint y: 117, endPoint x: 616, endPoint y: 118, distance: 17.9
click at [616, 118] on textarea "أرز مقلي أو نودلز مع دجاج وصلصة سيشوان حارة." at bounding box center [691, 131] width 331 height 33
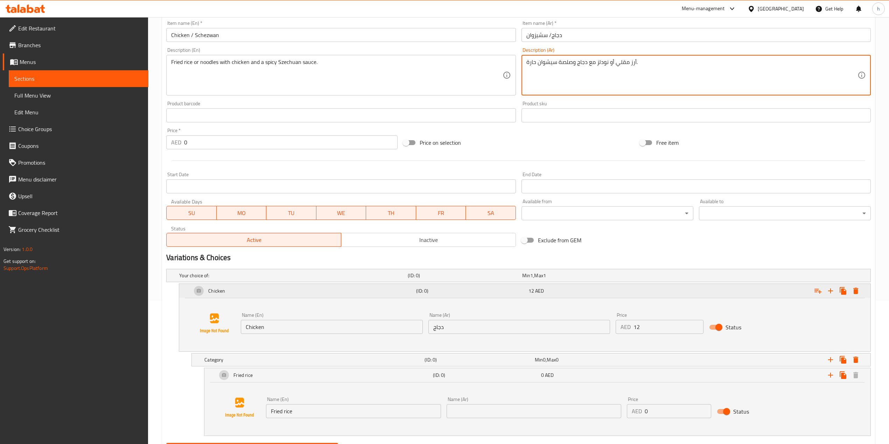
scroll to position [180, 0]
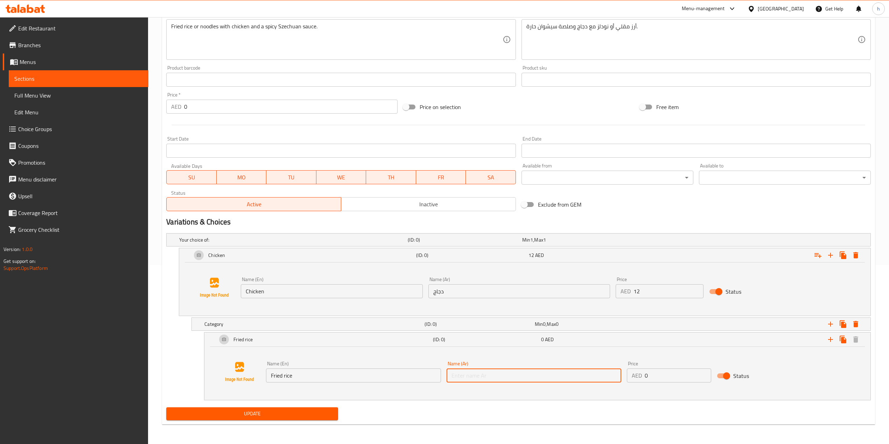
click at [469, 333] on input "text" at bounding box center [533, 376] width 175 height 14
paste input "أرز مقلي"
type input "أرز مقلي"
click at [453, 333] on div "Name (En) Fried rice Name (En) Name (Ar) أرز مقلي Name (Ar) Price AED 0 Price S…" at bounding box center [537, 372] width 649 height 53
click at [671, 333] on icon "Expand" at bounding box center [842, 340] width 7 height 8
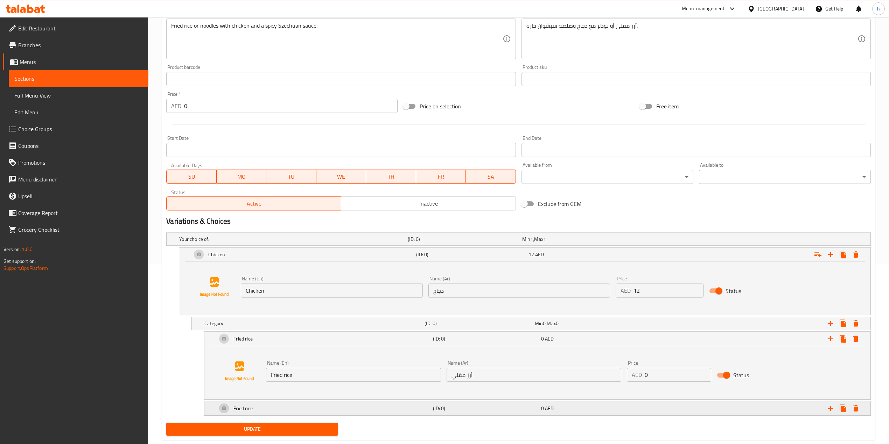
click at [359, 333] on div "Fried rice" at bounding box center [324, 408] width 216 height 17
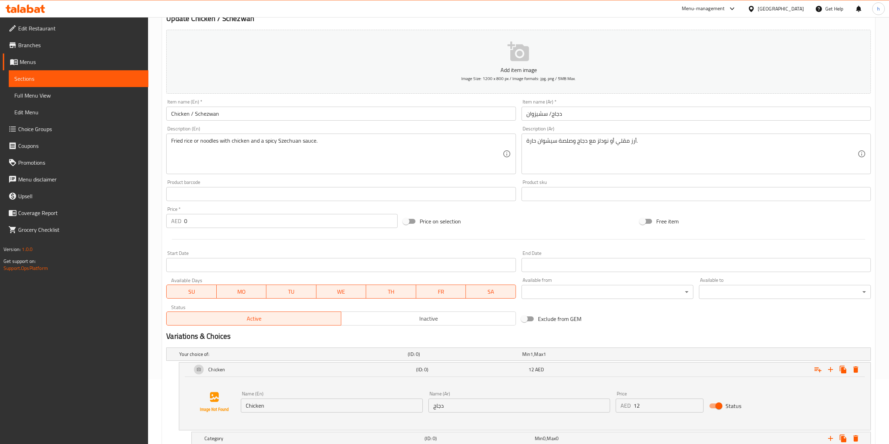
scroll to position [40, 0]
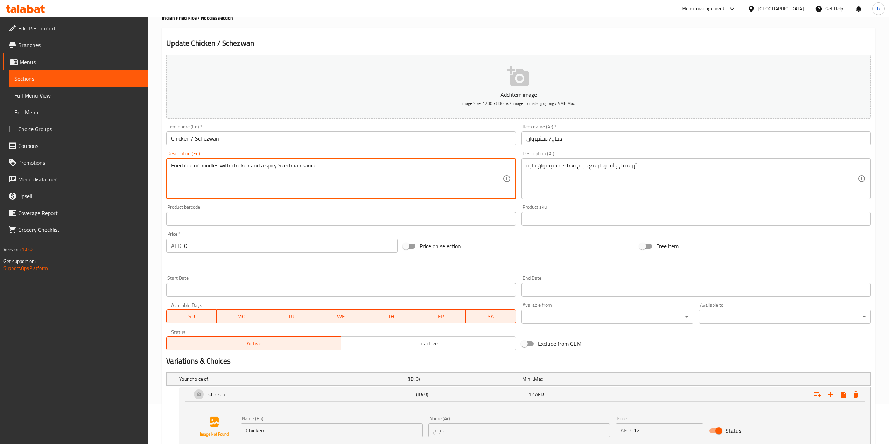
click at [209, 171] on textarea "Fried rice or noodles with chicken and a spicy Szechuan sauce." at bounding box center [336, 178] width 331 height 33
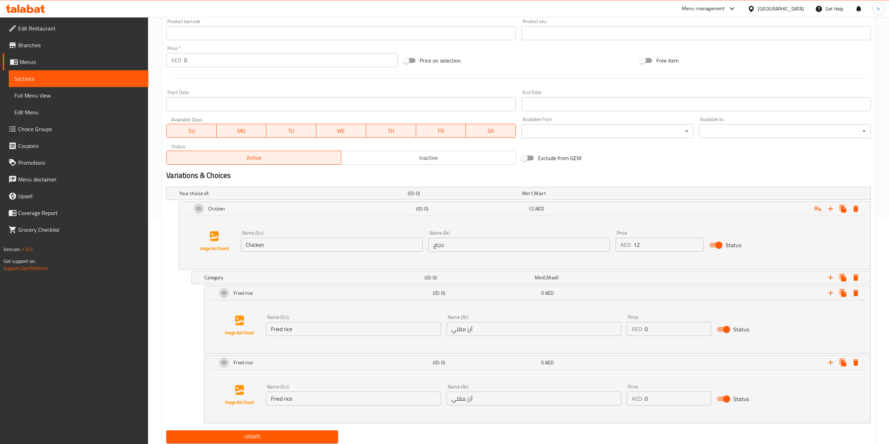
scroll to position [227, 0]
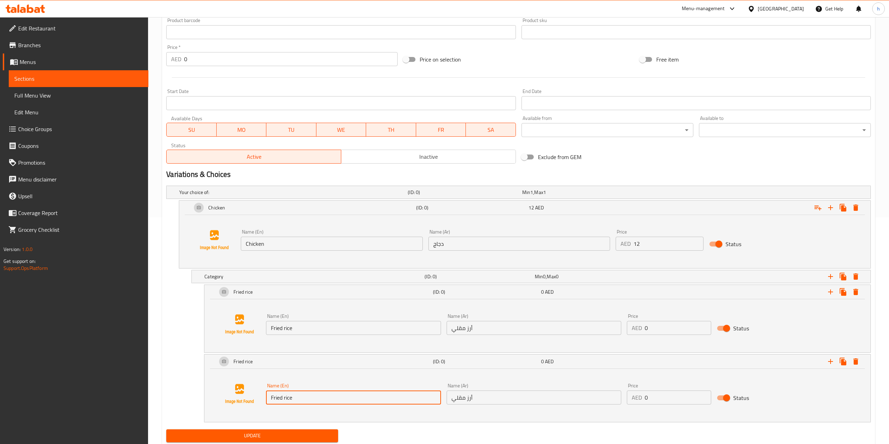
click at [290, 333] on input "Fried rice" at bounding box center [353, 398] width 175 height 14
paste input "noodles"
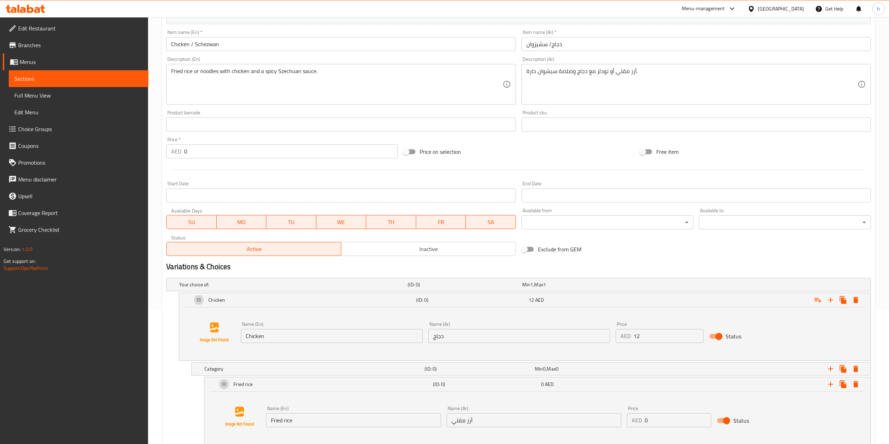
scroll to position [87, 0]
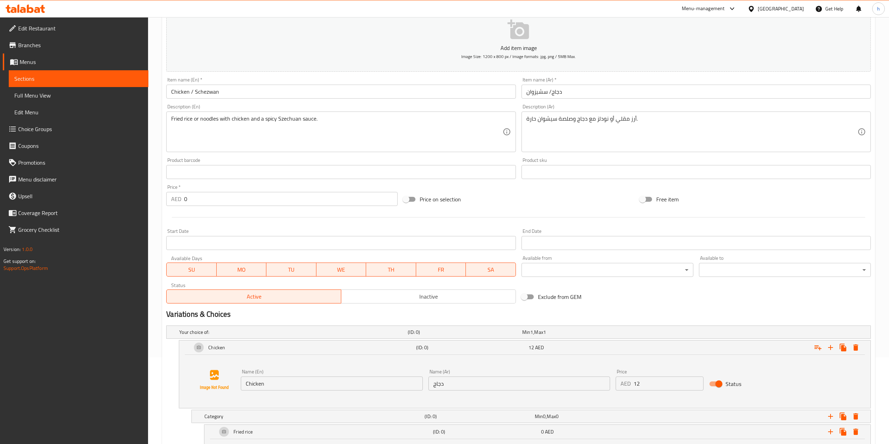
type input "noodles"
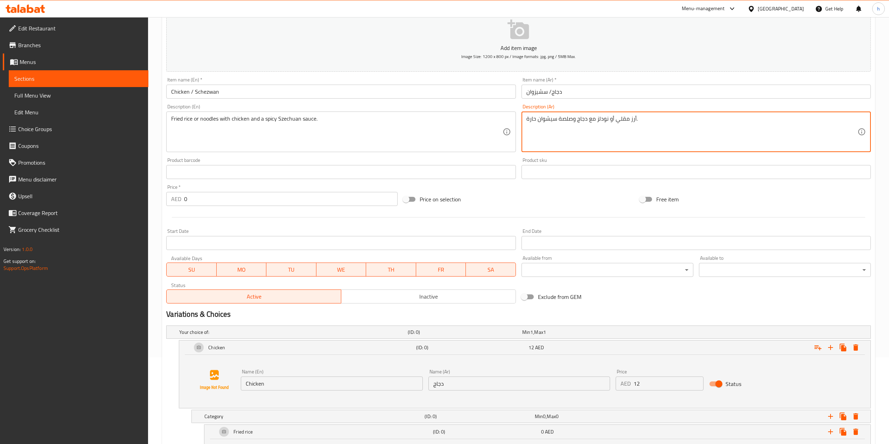
click at [603, 122] on textarea "أرز مقلي أو نودلز مع دجاج وصلصة سيشوان حارة." at bounding box center [691, 131] width 331 height 33
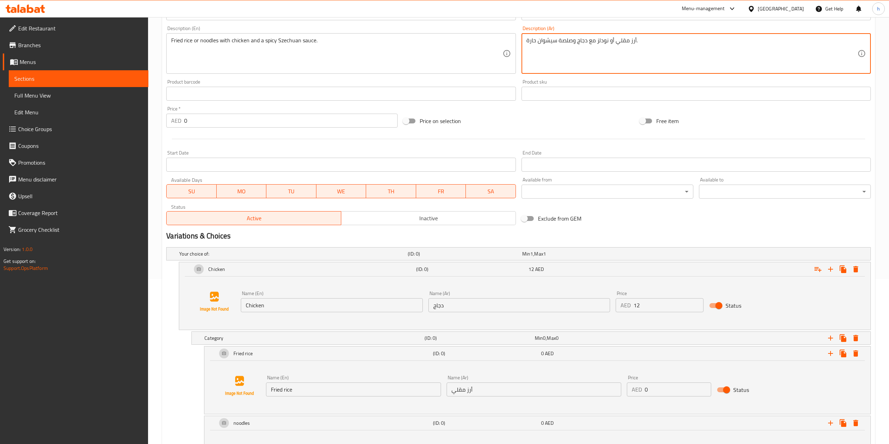
scroll to position [250, 0]
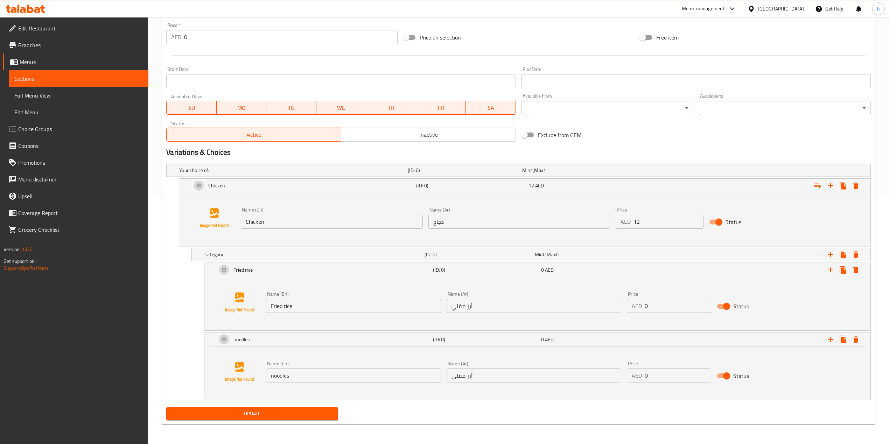
click at [489, 333] on input "أرز مقلي" at bounding box center [533, 376] width 175 height 14
paste input "نودلز"
type input "نودلز"
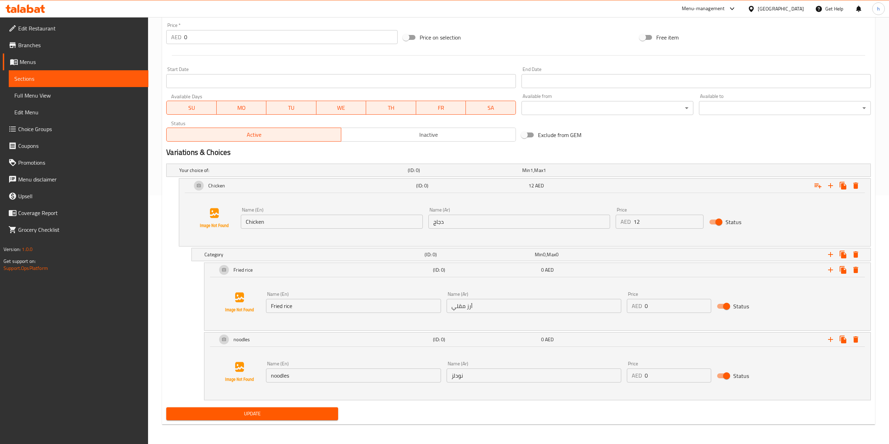
click at [439, 333] on div "Name (En) noodles Name (En) Name (Ar) نودلز Name (Ar) Price AED 0 Price Status" at bounding box center [537, 373] width 666 height 53
click at [671, 185] on icon "Expand" at bounding box center [842, 186] width 7 height 8
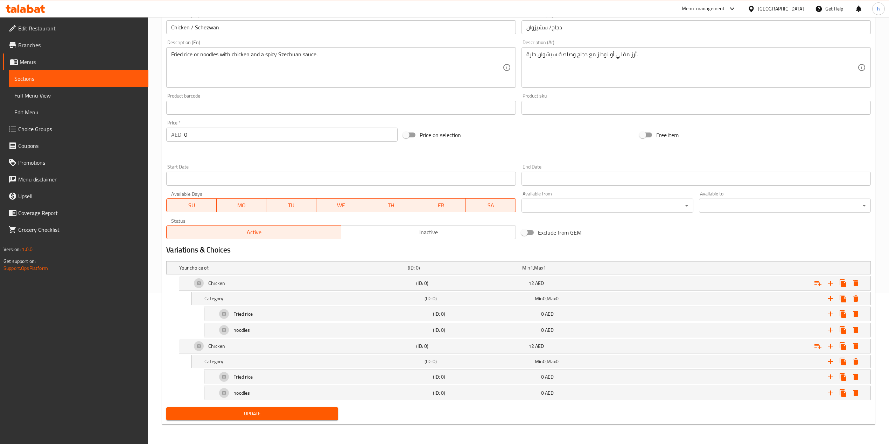
scroll to position [153, 0]
click at [294, 333] on div "Chicken" at bounding box center [302, 346] width 224 height 17
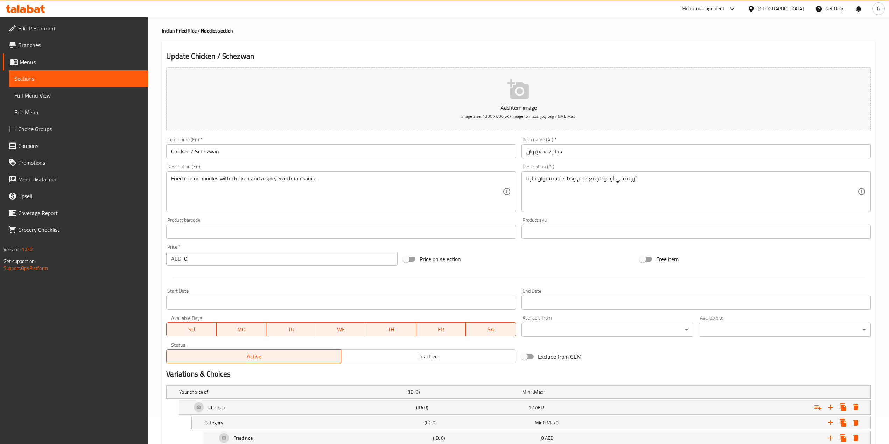
scroll to position [13, 0]
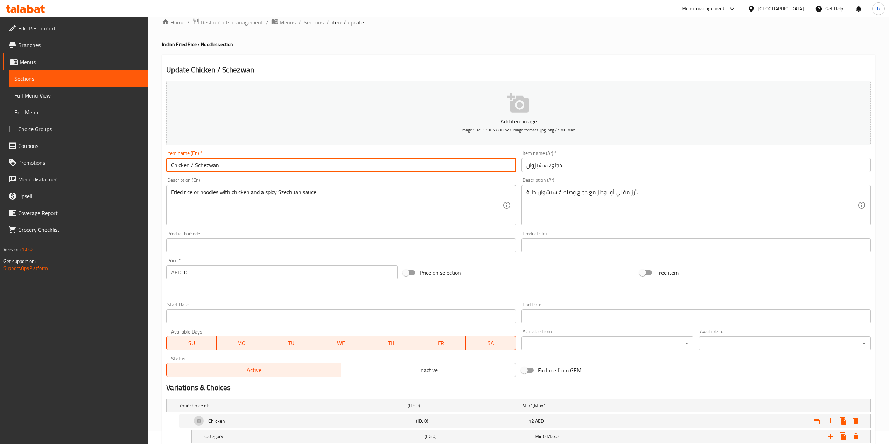
click at [210, 169] on input "Chicken / Schezwan" at bounding box center [340, 165] width 349 height 14
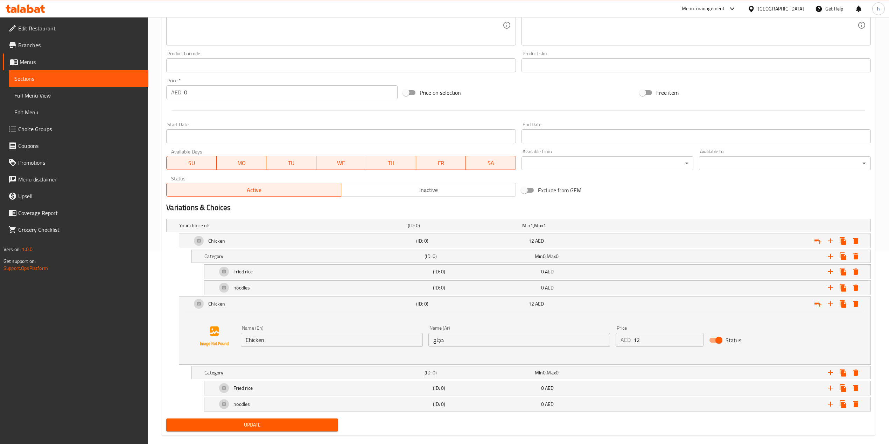
scroll to position [200, 0]
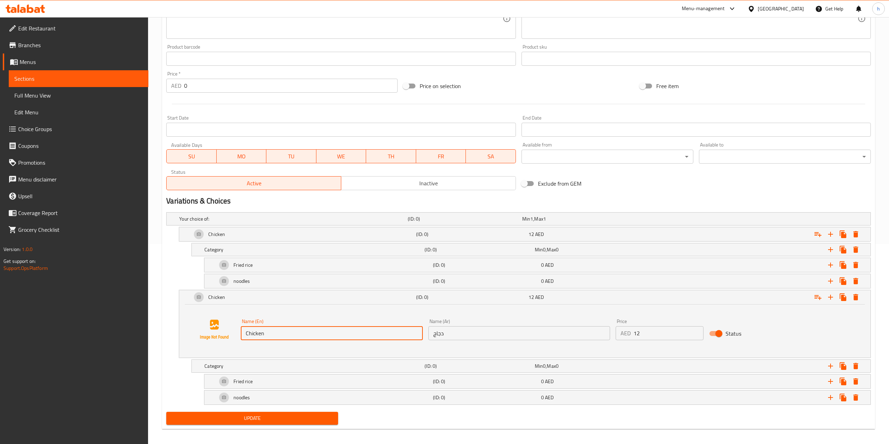
click at [288, 333] on input "Chicken" at bounding box center [332, 333] width 182 height 14
paste input "Schezwan"
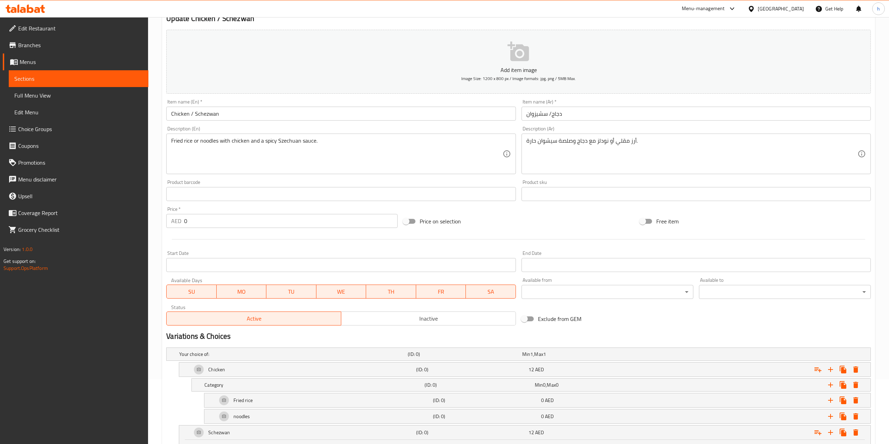
scroll to position [60, 0]
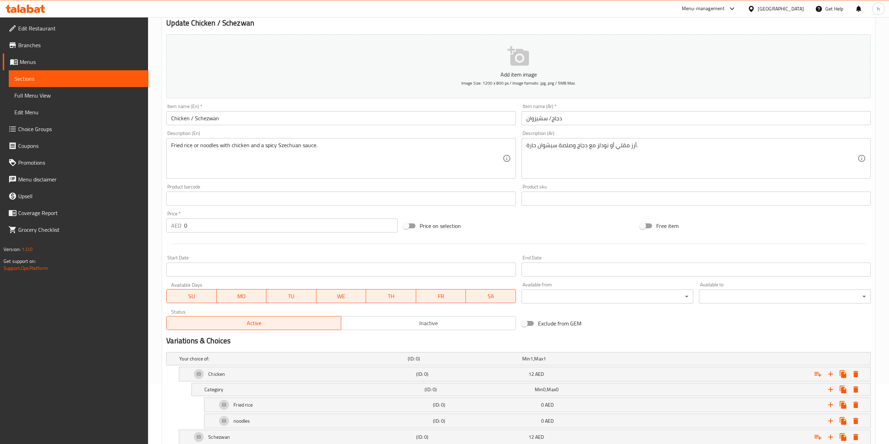
type input "Schezwan"
click at [535, 124] on input "دجاج/ سشيزوان" at bounding box center [695, 118] width 349 height 14
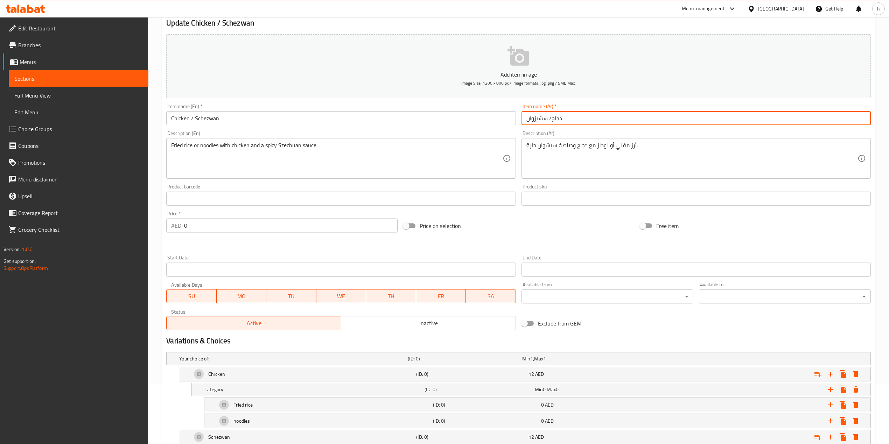
click at [535, 124] on input "دجاج/ سشيزوان" at bounding box center [695, 118] width 349 height 14
click at [529, 125] on input "دجاج/ سشيزوان" at bounding box center [695, 118] width 349 height 14
click at [544, 118] on input "دجاج/ سشيزوان" at bounding box center [695, 118] width 349 height 14
click at [527, 122] on input "دجاج/ شيزوان" at bounding box center [695, 118] width 349 height 14
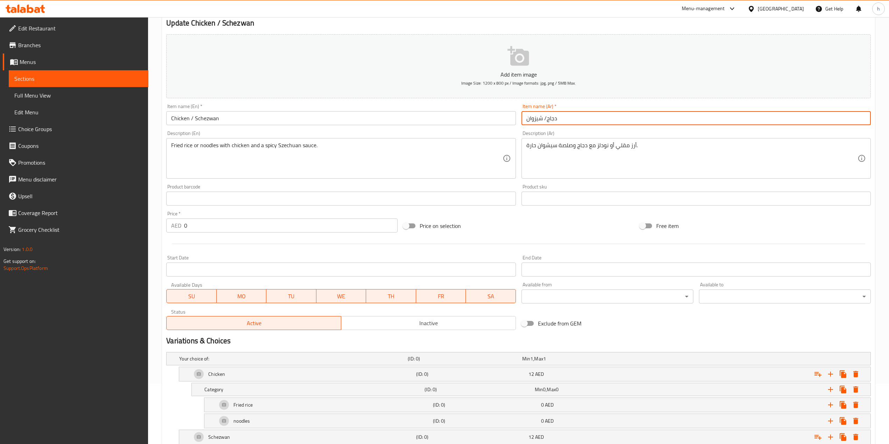
click at [534, 120] on input "دجاج/ شيزوان" at bounding box center [695, 118] width 349 height 14
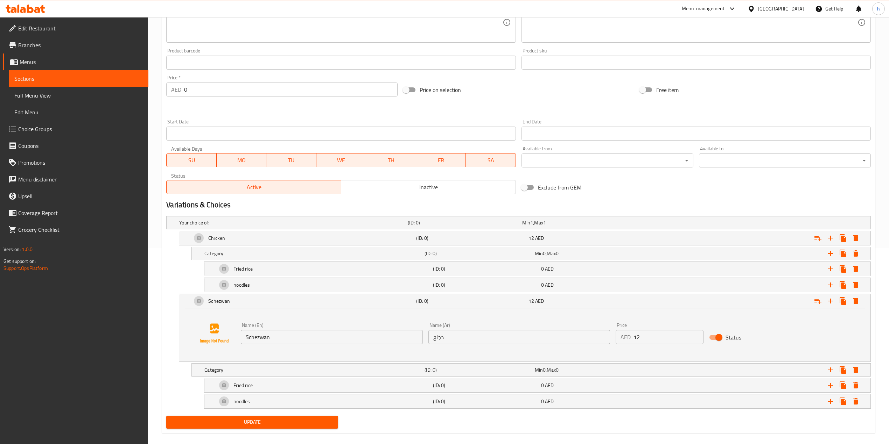
scroll to position [207, 0]
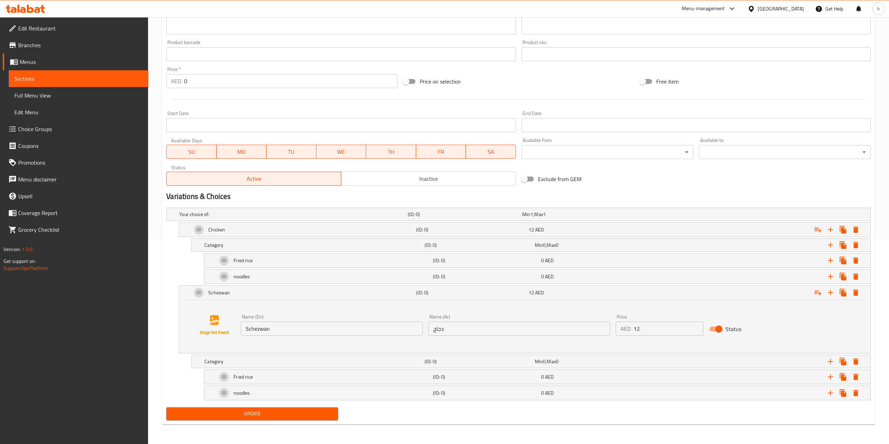
type input "دجاج/ شيزوان"
click at [452, 331] on input "دجاج" at bounding box center [519, 329] width 182 height 14
paste input "يزوان"
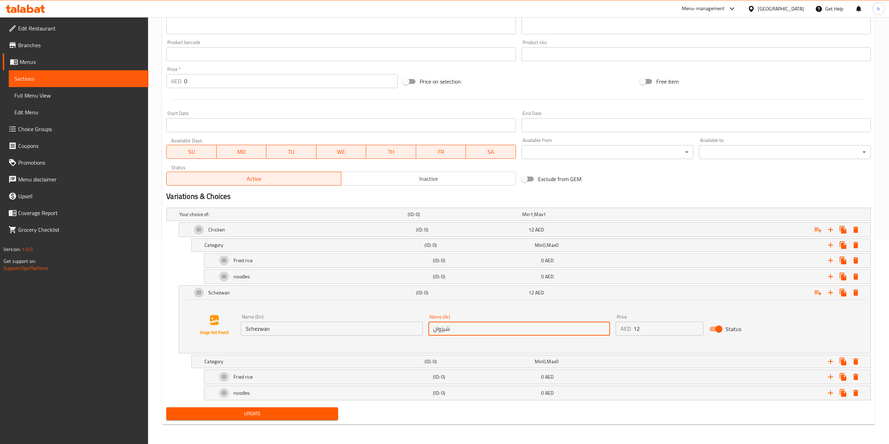
type input "شيزوان"
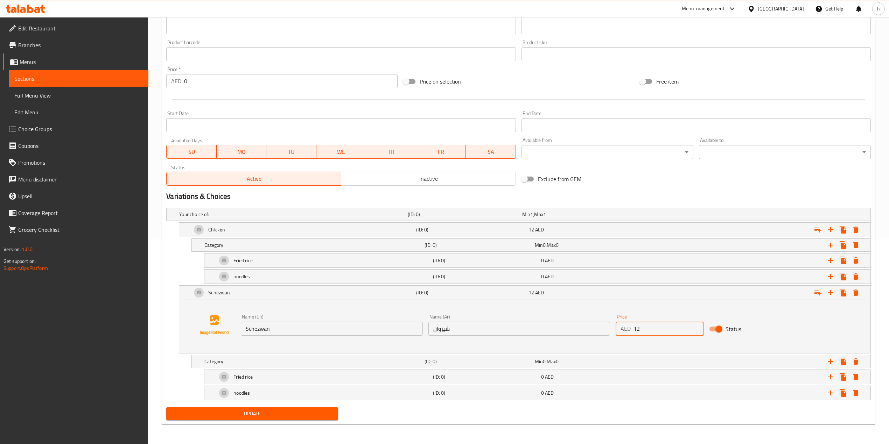
drag, startPoint x: 648, startPoint y: 325, endPoint x: 632, endPoint y: 324, distance: 16.5
click at [632, 324] on div "AED 12 Price" at bounding box center [659, 329] width 88 height 14
type input "13"
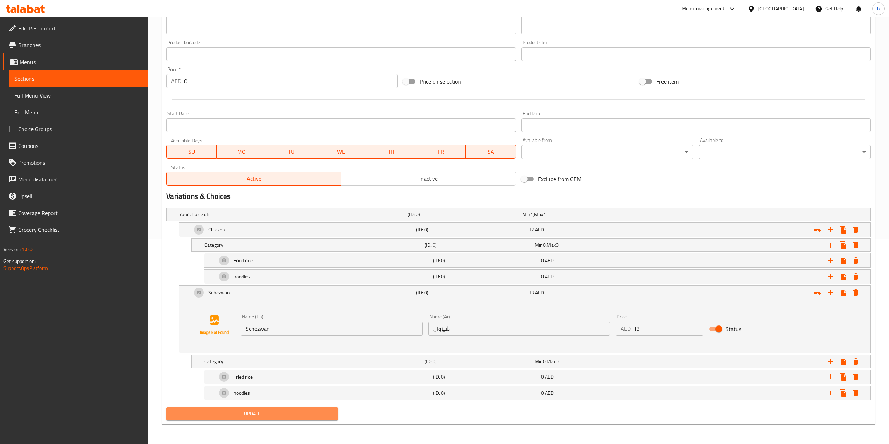
click at [273, 333] on button "Update" at bounding box center [252, 414] width 172 height 13
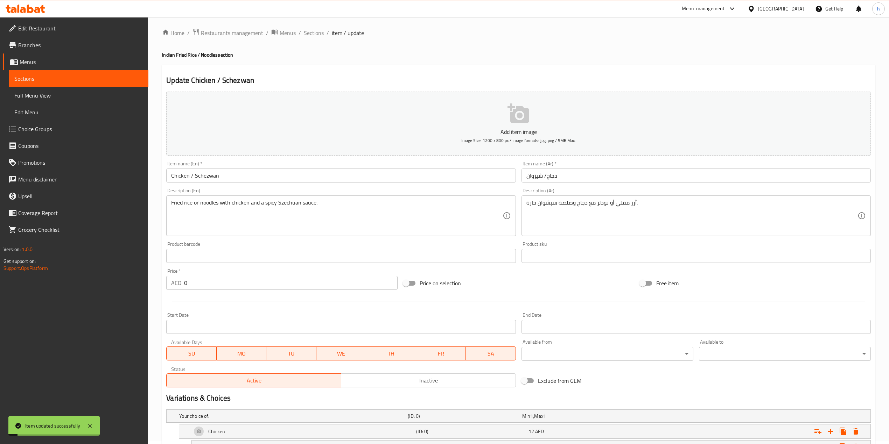
scroll to position [0, 0]
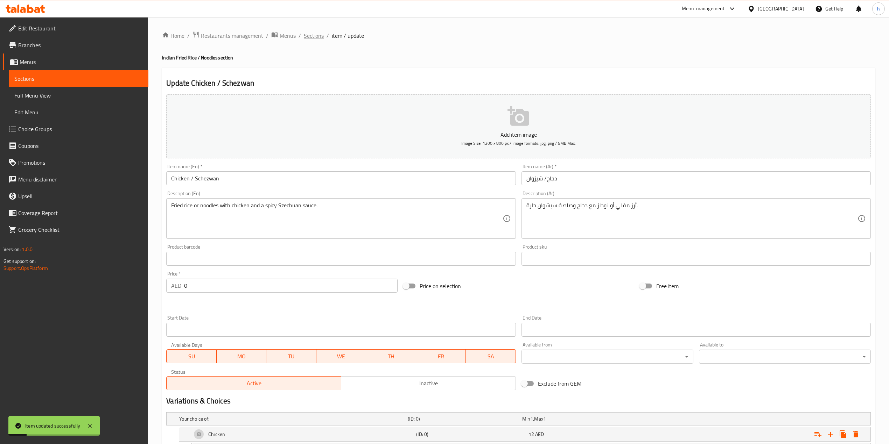
click at [314, 37] on span "Sections" at bounding box center [314, 35] width 20 height 8
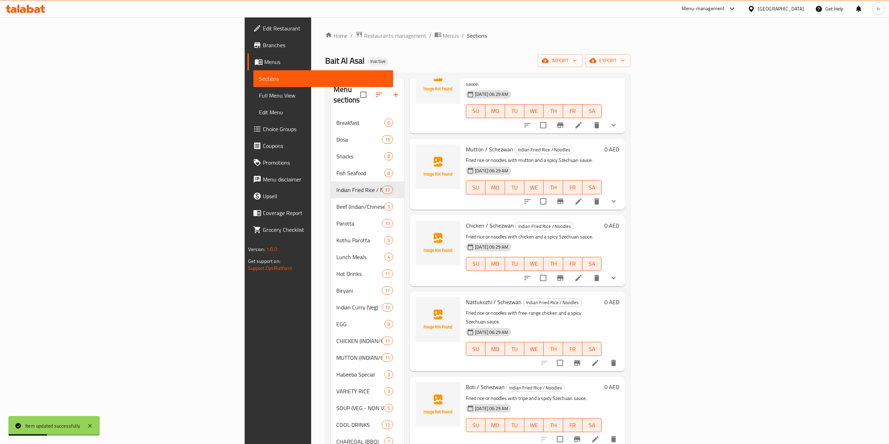
scroll to position [513, 0]
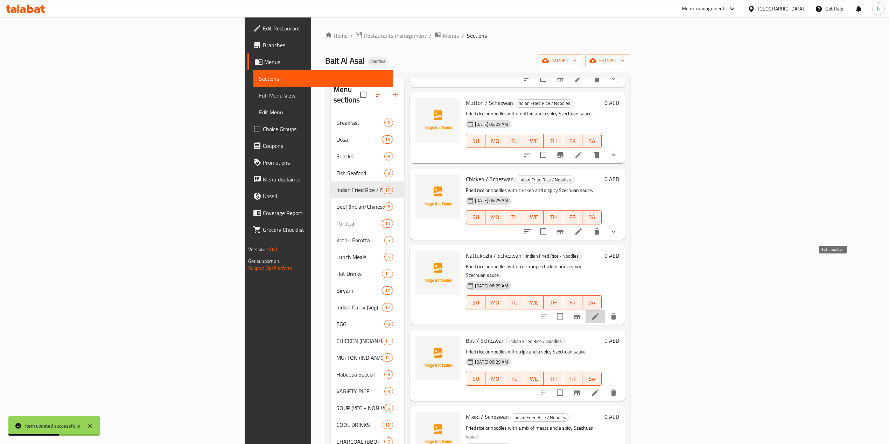
click at [599, 312] on icon at bounding box center [595, 316] width 8 height 8
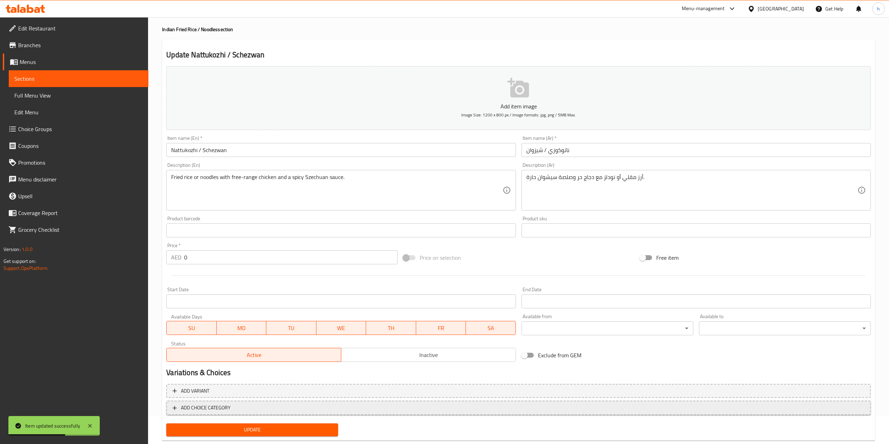
scroll to position [44, 0]
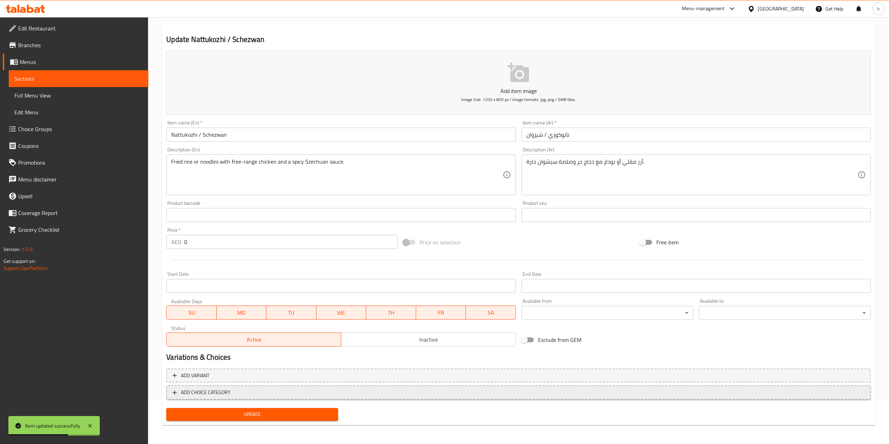
click at [291, 333] on button "ADD CHOICE CATEGORY" at bounding box center [518, 393] width 704 height 14
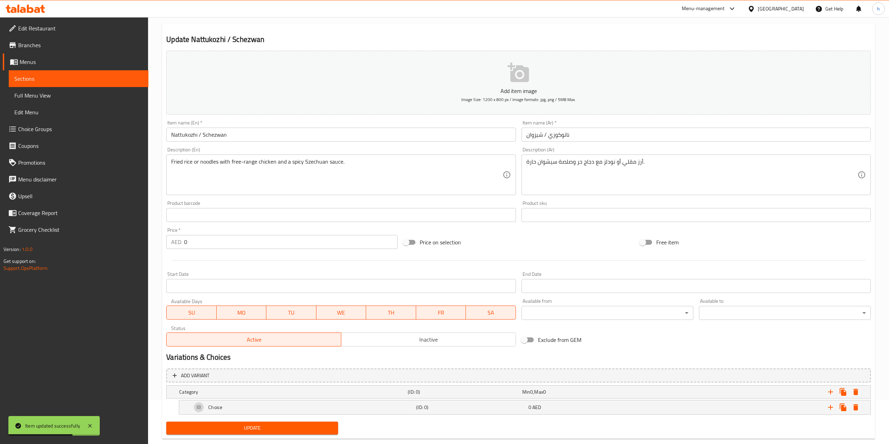
click at [295, 333] on div "Add variant Category (ID: 0) Min 0 , Max 0 Name (En) Category Name (En) Name (A…" at bounding box center [518, 393] width 710 height 54
click at [299, 333] on span "Add variant" at bounding box center [519, 376] width 692 height 9
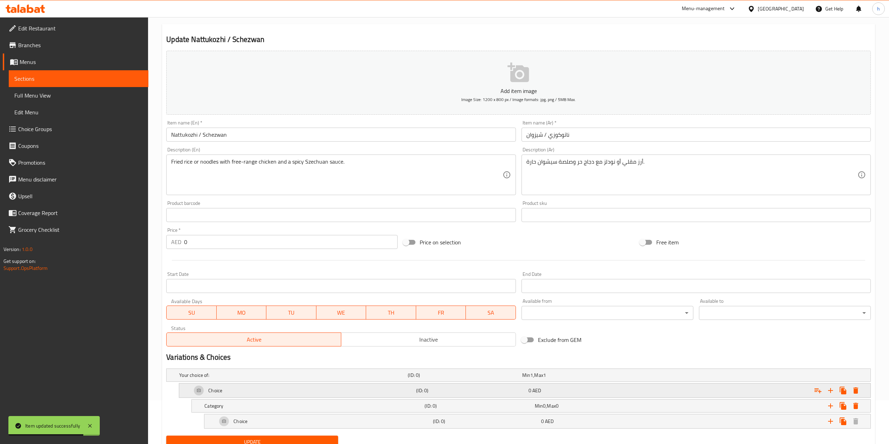
click at [284, 333] on div "Choice" at bounding box center [302, 390] width 224 height 17
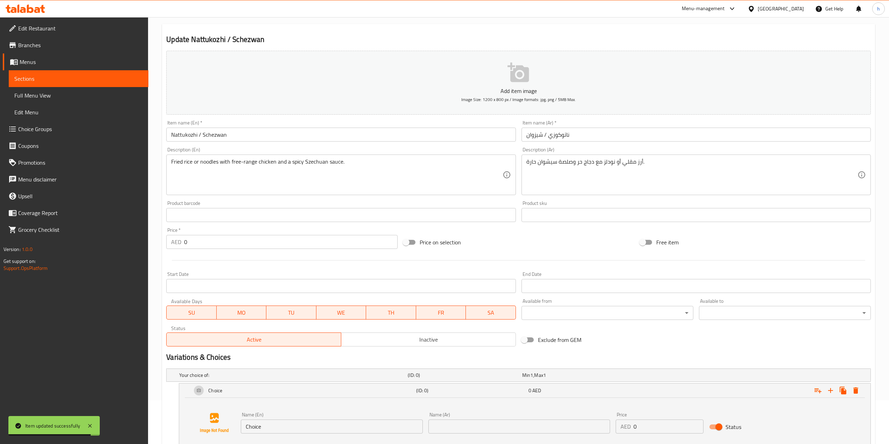
scroll to position [127, 0]
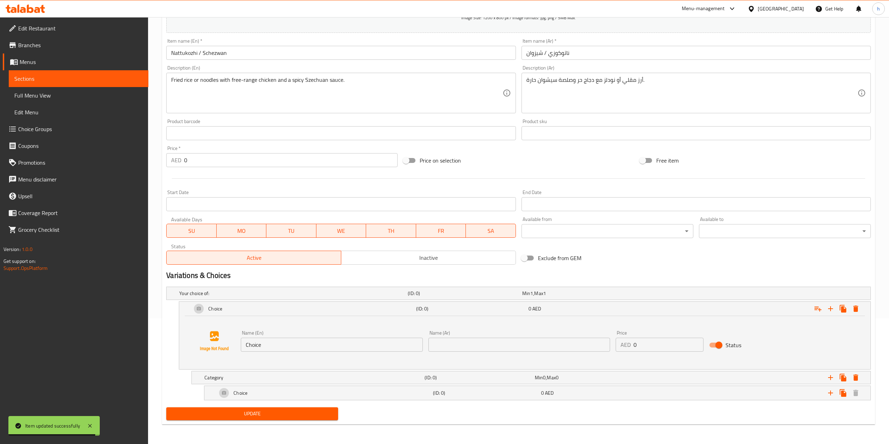
click at [332, 333] on input "Choice" at bounding box center [332, 345] width 182 height 14
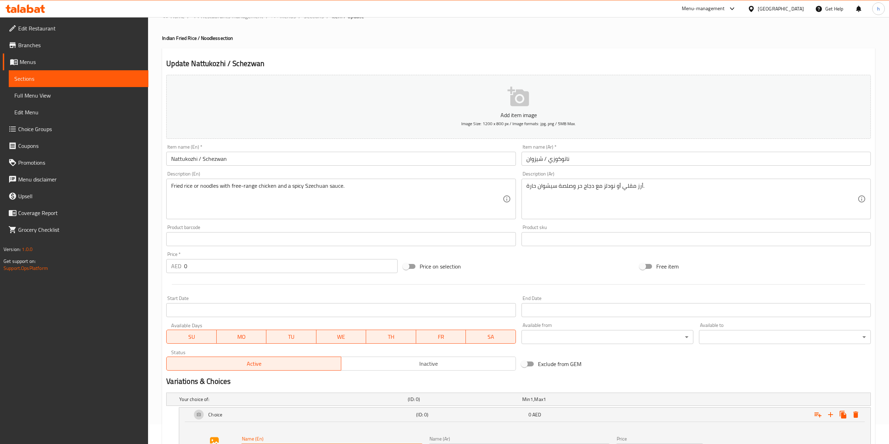
scroll to position [0, 0]
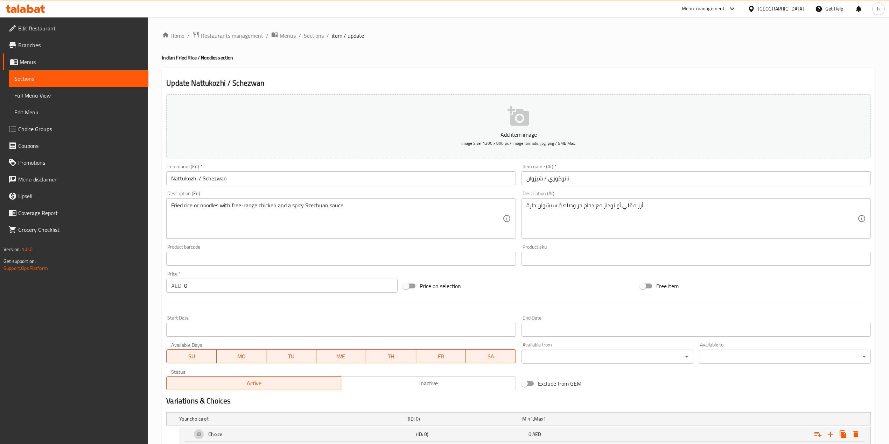
click at [195, 177] on input "Nattukozhi / Schezwan" at bounding box center [340, 178] width 349 height 14
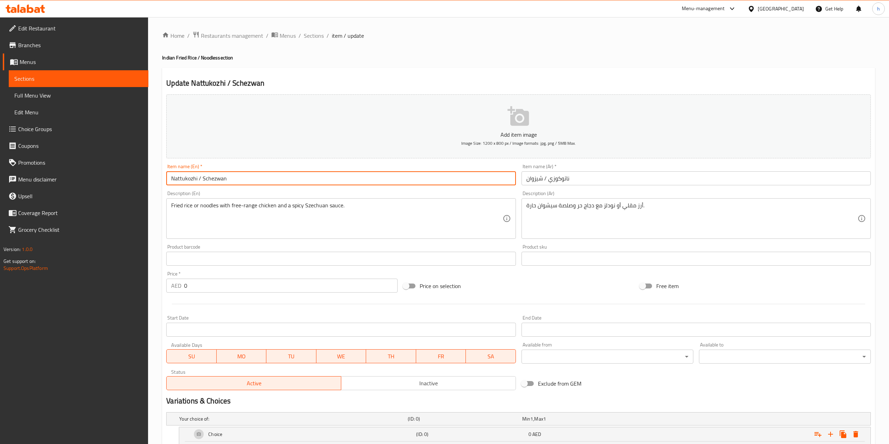
click at [195, 177] on input "Nattukozhi / Schezwan" at bounding box center [340, 178] width 349 height 14
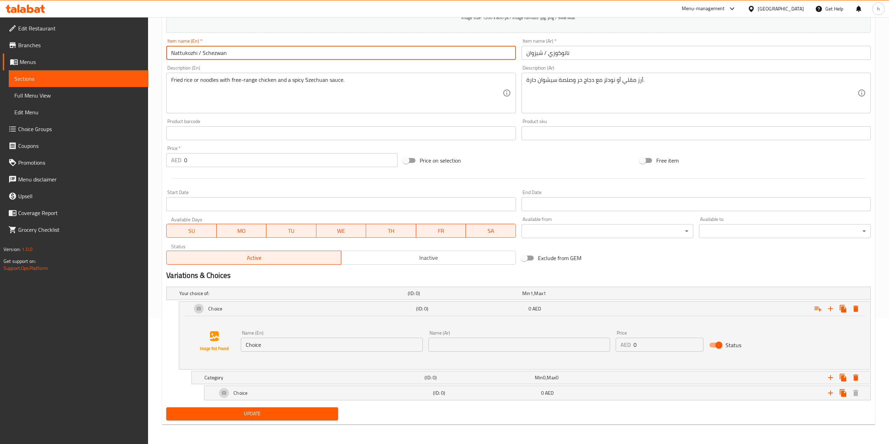
click at [314, 333] on input "Choice" at bounding box center [332, 345] width 182 height 14
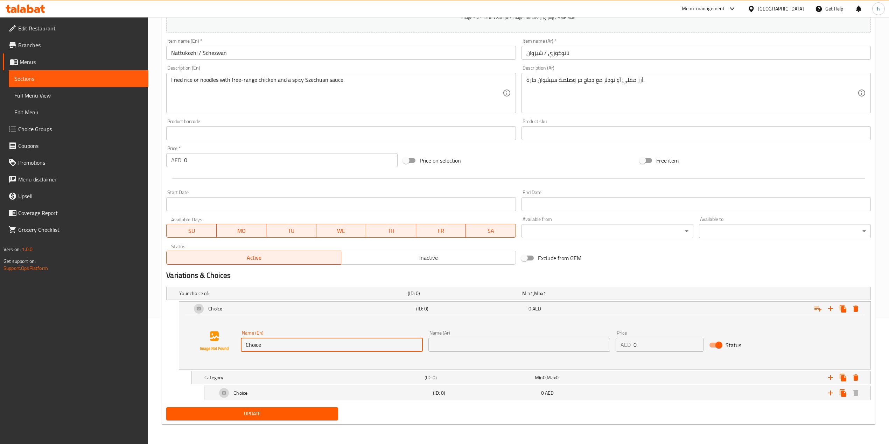
click at [314, 333] on input "Choice" at bounding box center [332, 345] width 182 height 14
paste input "Nattukozhi"
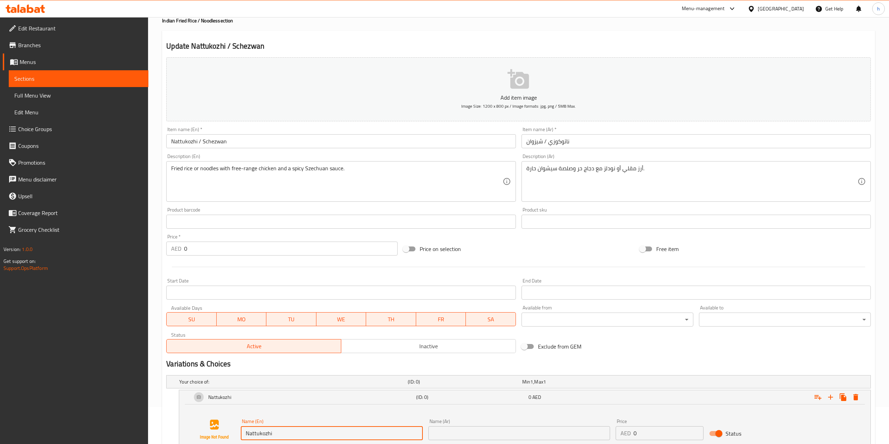
scroll to position [34, 0]
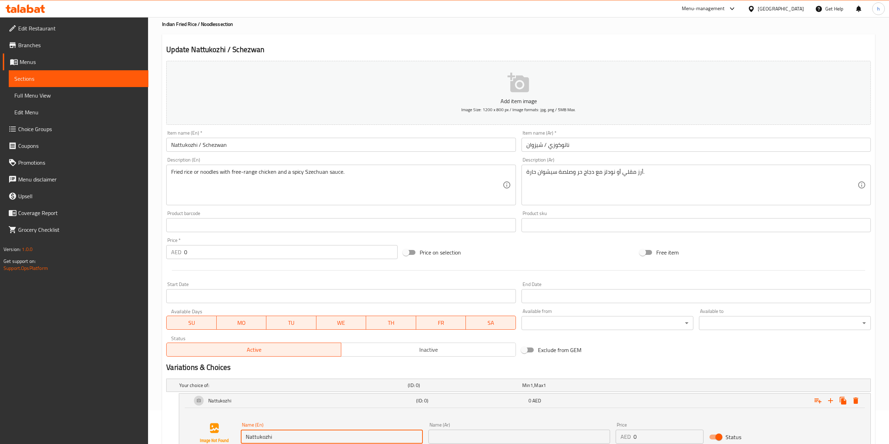
type input "Nattukozhi"
click at [568, 140] on input "ناتوكوزي / شيزوان" at bounding box center [695, 145] width 349 height 14
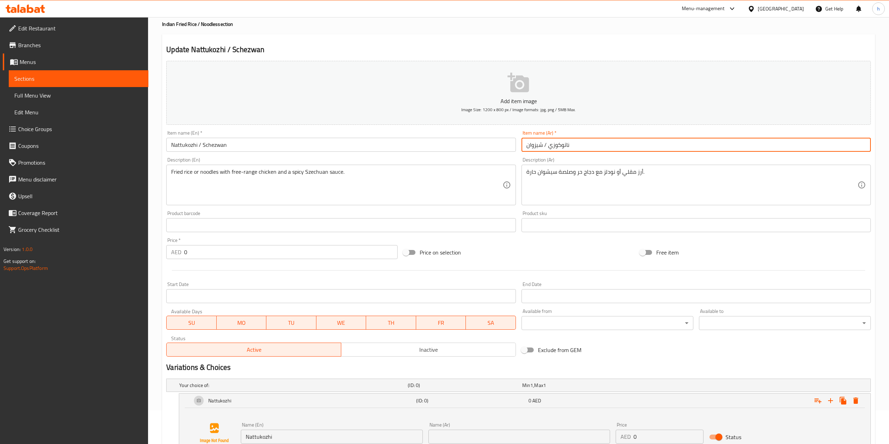
click at [568, 140] on input "ناتوكوزي / شيزوان" at bounding box center [695, 145] width 349 height 14
click at [560, 143] on input "ناتوكوزي / شيزوان" at bounding box center [695, 145] width 349 height 14
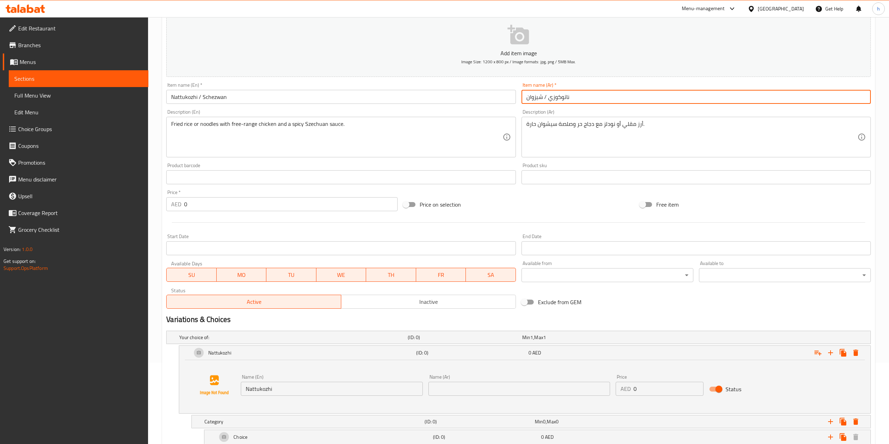
scroll to position [127, 0]
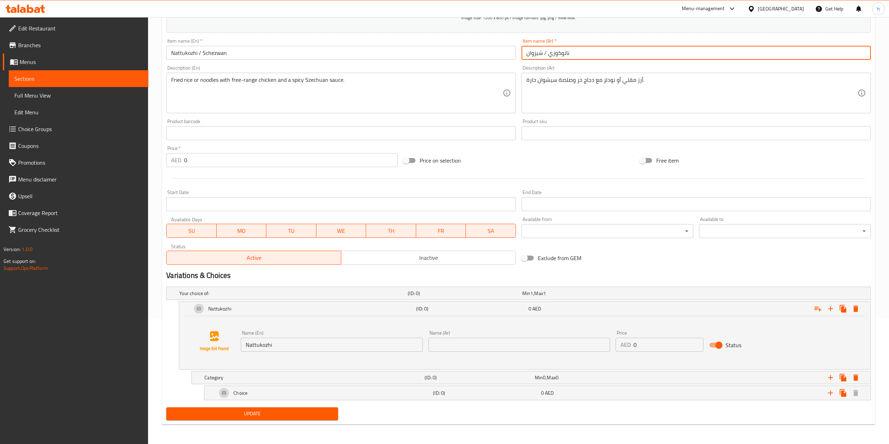
click at [545, 333] on input "text" at bounding box center [519, 345] width 182 height 14
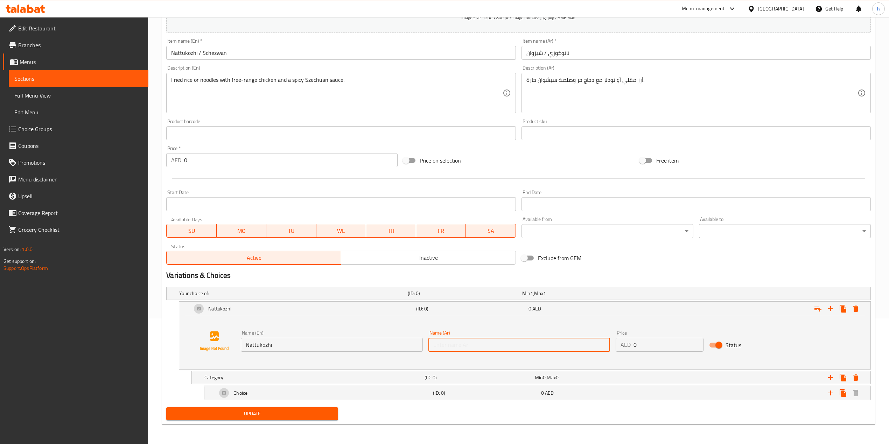
paste input "ناتوكوزي"
type input "ناتوكوزي"
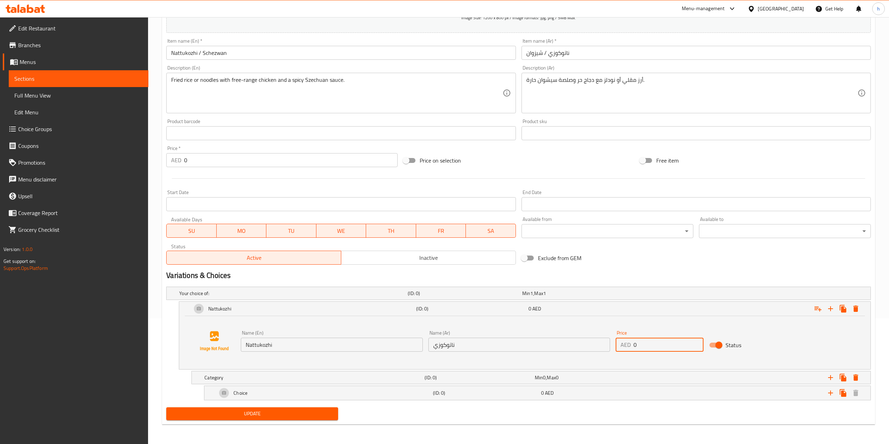
click at [659, 333] on input "0" at bounding box center [668, 345] width 70 height 14
type input "17"
click at [451, 333] on div "(ID: 0)" at bounding box center [485, 393] width 108 height 10
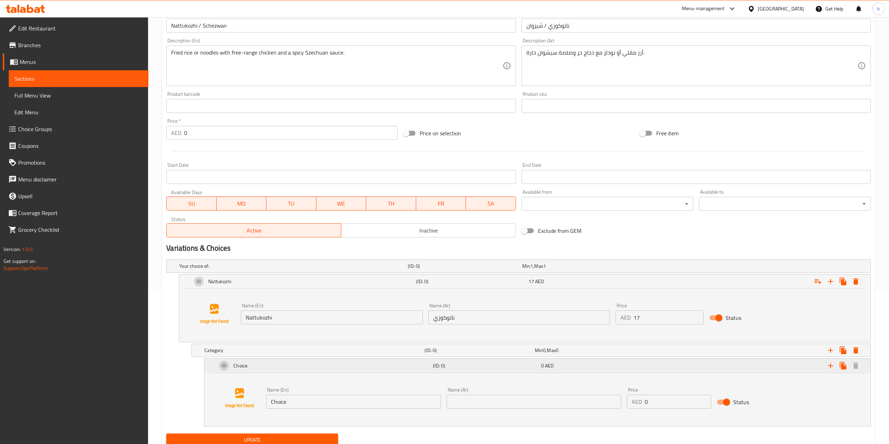
scroll to position [180, 0]
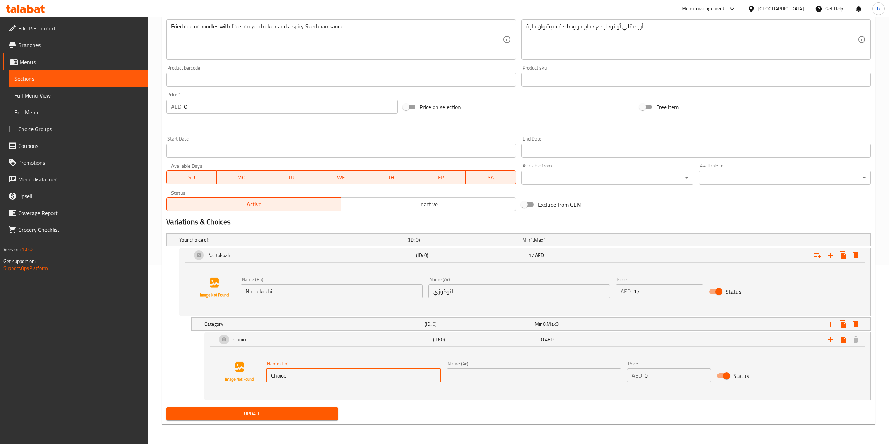
click at [366, 333] on input "Choice" at bounding box center [353, 376] width 175 height 14
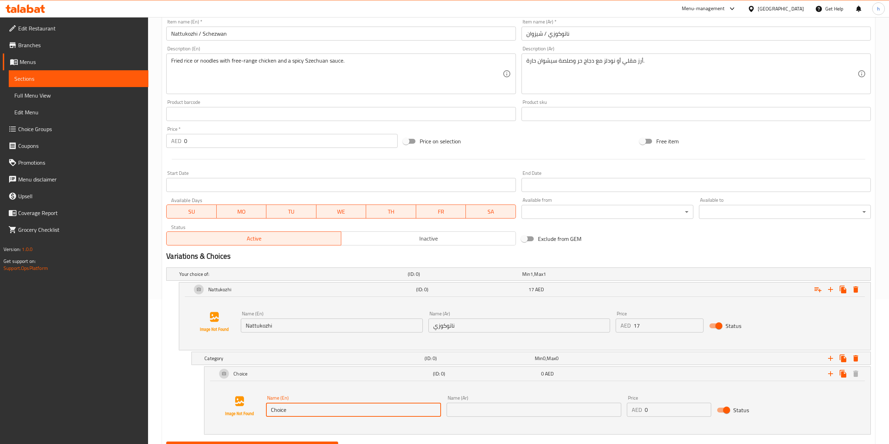
scroll to position [87, 0]
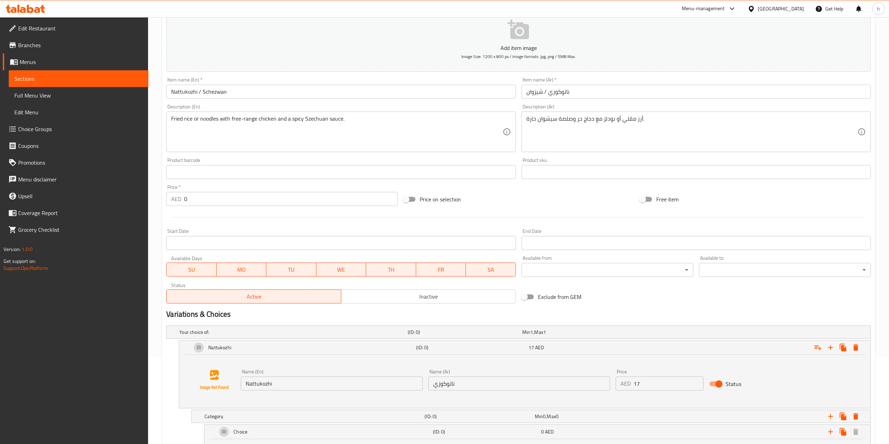
drag, startPoint x: 170, startPoint y: 117, endPoint x: 192, endPoint y: 120, distance: 22.7
click at [195, 121] on div "Fried rice or noodles with free-range chicken and a spicy Szechuan sauce. Descr…" at bounding box center [340, 132] width 349 height 41
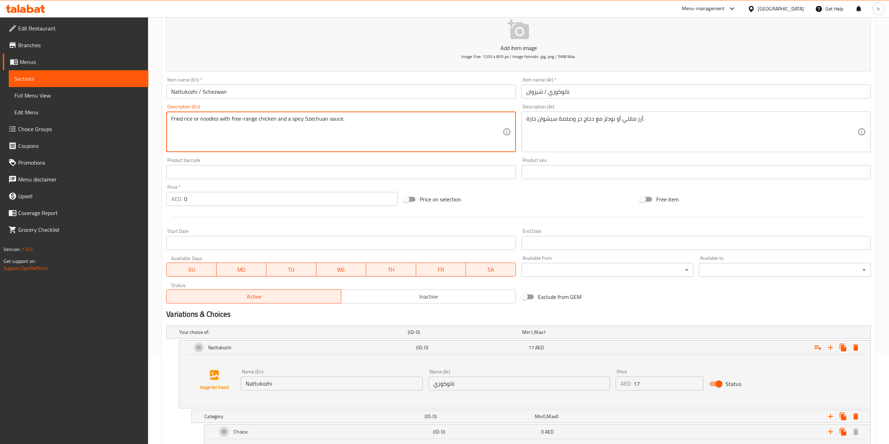
click at [189, 119] on textarea "Fried rice or noodles with free-range chicken and a spicy Szechuan sauce." at bounding box center [336, 131] width 331 height 33
drag, startPoint x: 192, startPoint y: 119, endPoint x: 164, endPoint y: 121, distance: 28.0
click at [164, 121] on div "Description (En) Fried rice or noodles with free-range chicken and a spicy Szec…" at bounding box center [340, 128] width 355 height 54
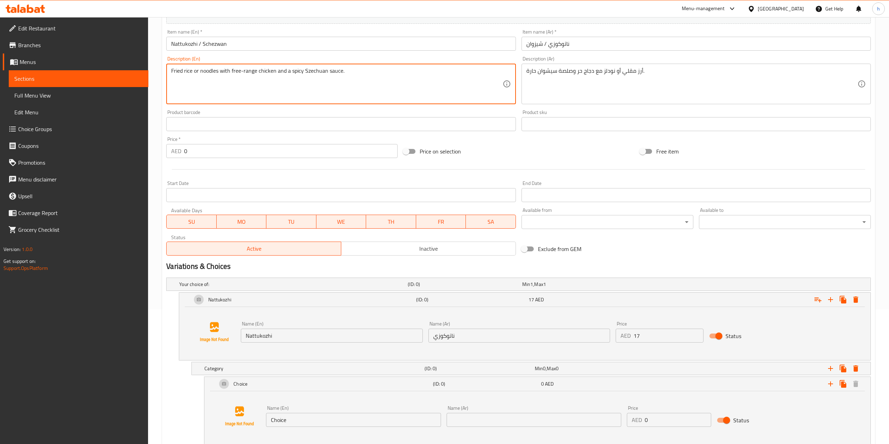
scroll to position [180, 0]
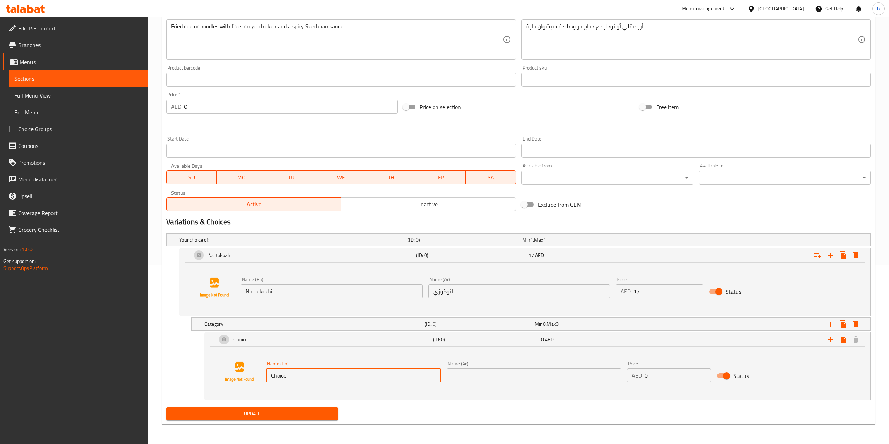
click at [335, 333] on input "Choice" at bounding box center [353, 376] width 175 height 14
paste input "Fried r"
type input "Fried rice"
click at [471, 333] on input "text" at bounding box center [533, 376] width 175 height 14
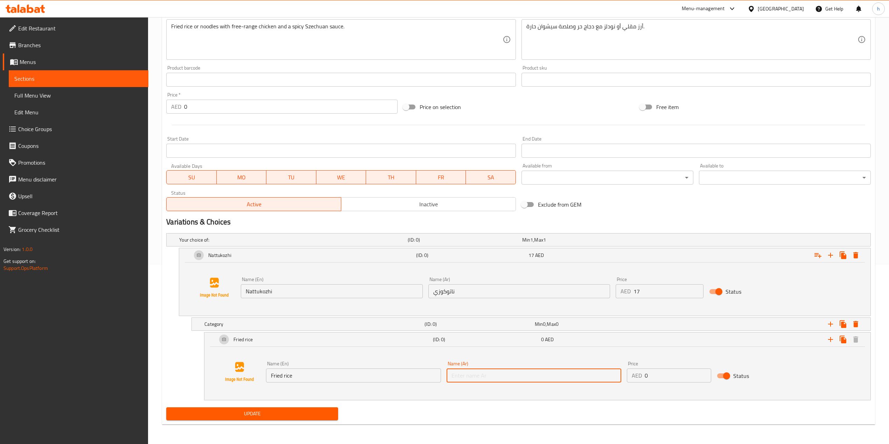
type input "أرز مقلي"
click at [440, 333] on div "Update" at bounding box center [518, 414] width 710 height 19
click at [671, 333] on icon "Expand" at bounding box center [842, 340] width 7 height 8
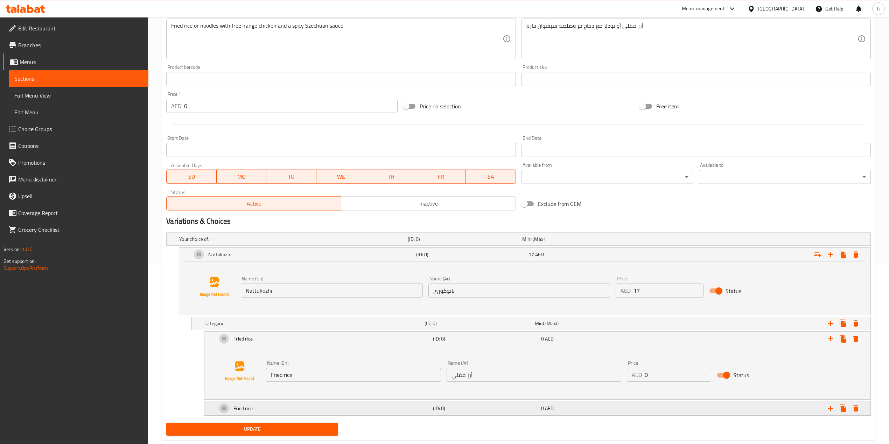
click at [284, 333] on div "Fried rice" at bounding box center [324, 408] width 216 height 17
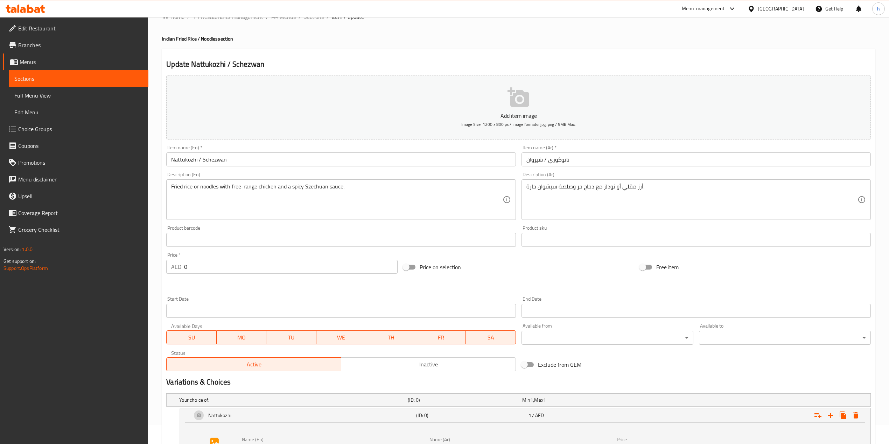
scroll to position [17, 0]
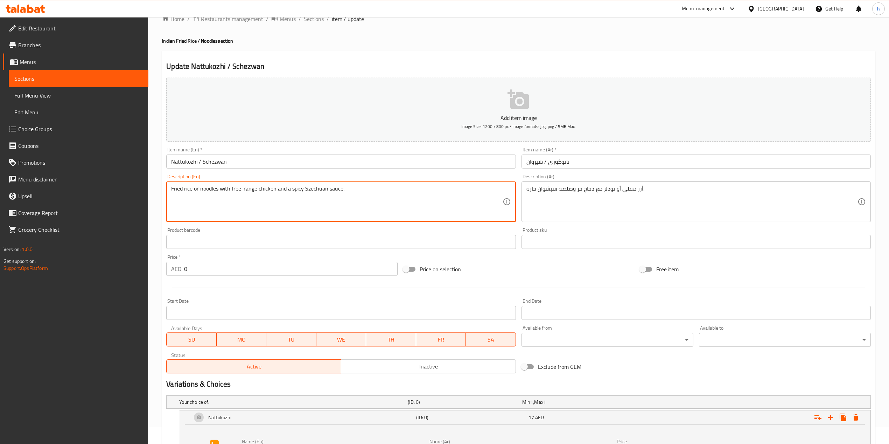
click at [207, 190] on textarea "Fried rice or noodles with free-range chicken and a spicy Szechuan sauce." at bounding box center [336, 201] width 331 height 33
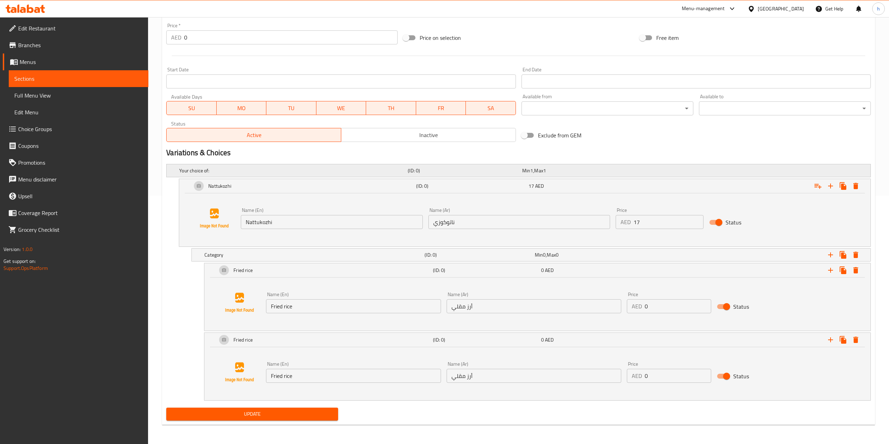
scroll to position [250, 0]
click at [321, 333] on div "Name (En) Fried rice Name (En)" at bounding box center [353, 372] width 180 height 27
click at [321, 333] on input "Fried rice" at bounding box center [353, 376] width 175 height 14
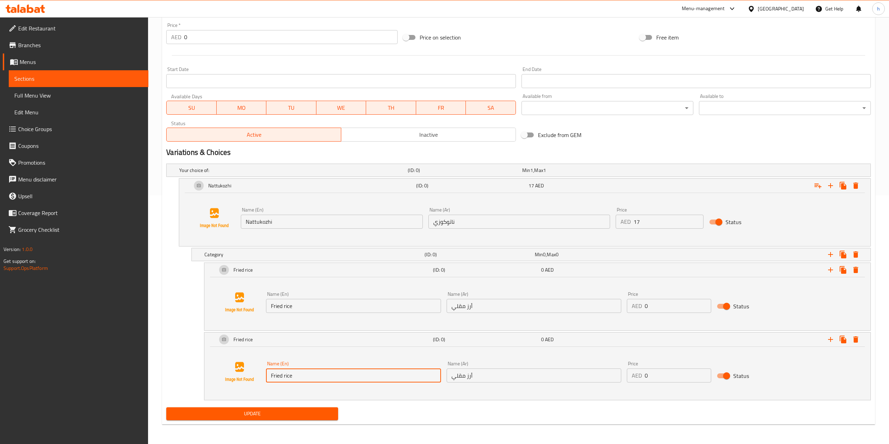
click at [321, 333] on input "Fried rice" at bounding box center [353, 376] width 175 height 14
paste input "noodles"
type input "noodles"
click at [469, 333] on input "أرز مقلي" at bounding box center [533, 376] width 175 height 14
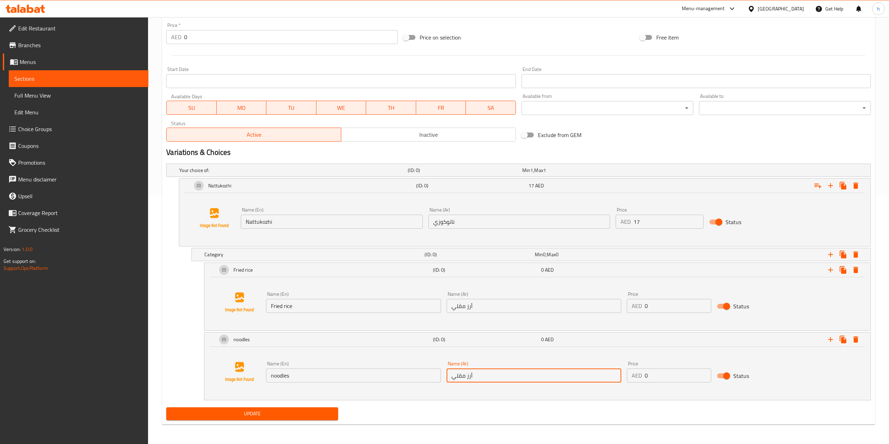
click at [469, 333] on input "أرز مقلي" at bounding box center [533, 376] width 175 height 14
click at [470, 333] on input "أرز مقلي" at bounding box center [533, 376] width 175 height 14
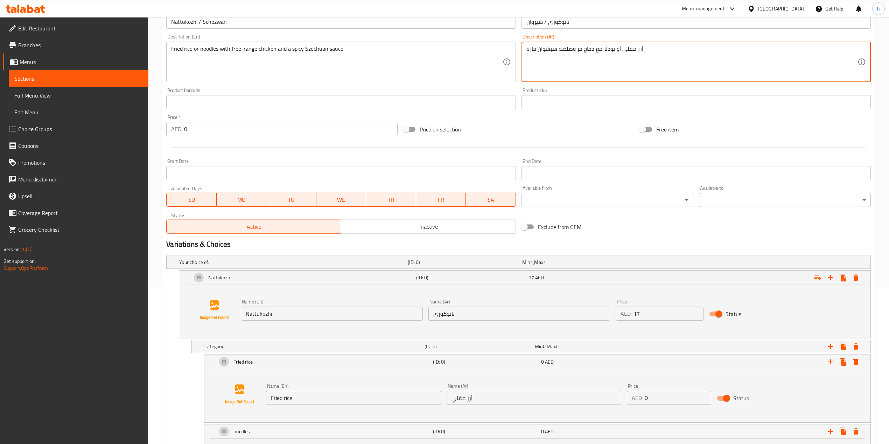
click at [611, 51] on textarea "أرز مقلي أو نودلز مع دجاج حر وصلصة سيشوان حارة." at bounding box center [691, 61] width 331 height 33
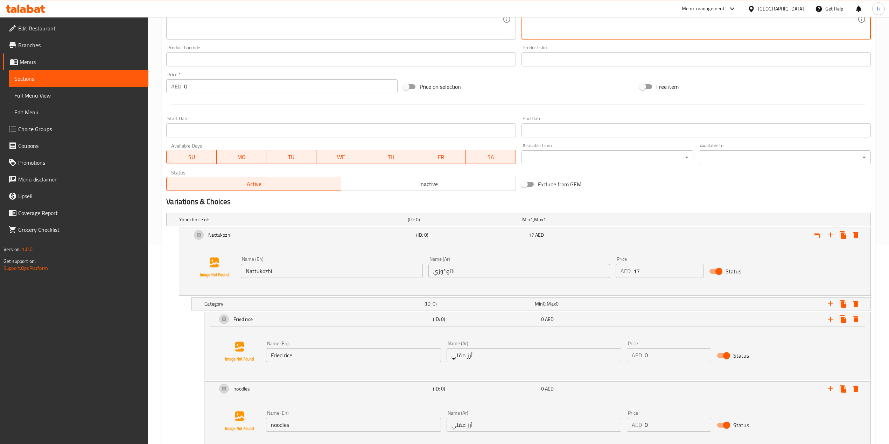
scroll to position [250, 0]
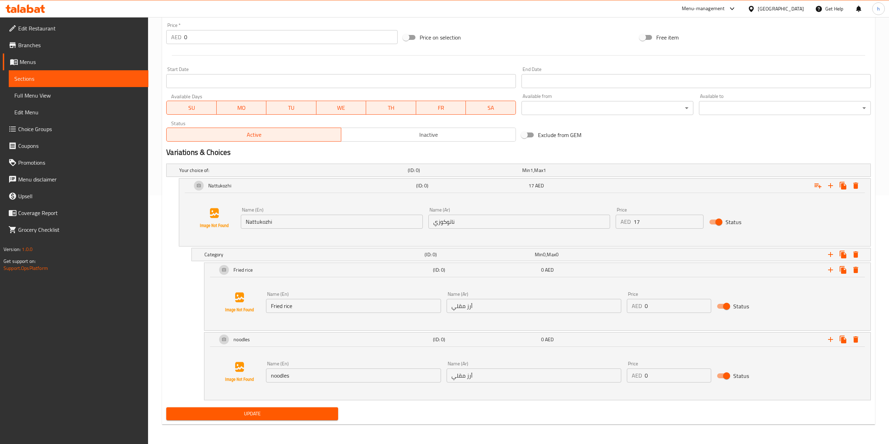
click at [520, 312] on input "أرز مقلي" at bounding box center [533, 306] width 175 height 14
click at [512, 333] on input "أرز مقلي" at bounding box center [533, 376] width 175 height 14
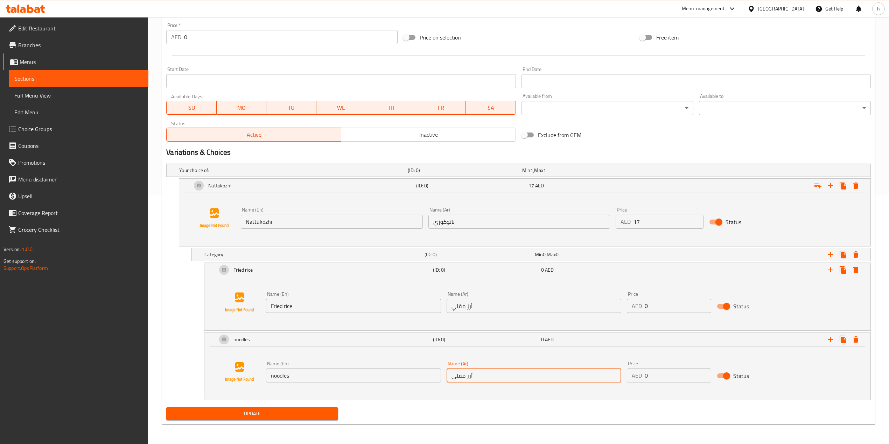
click at [512, 333] on input "أرز مقلي" at bounding box center [533, 376] width 175 height 14
paste input "نودلز"
type input "نودلز"
click at [671, 185] on icon "Expand" at bounding box center [842, 186] width 7 height 8
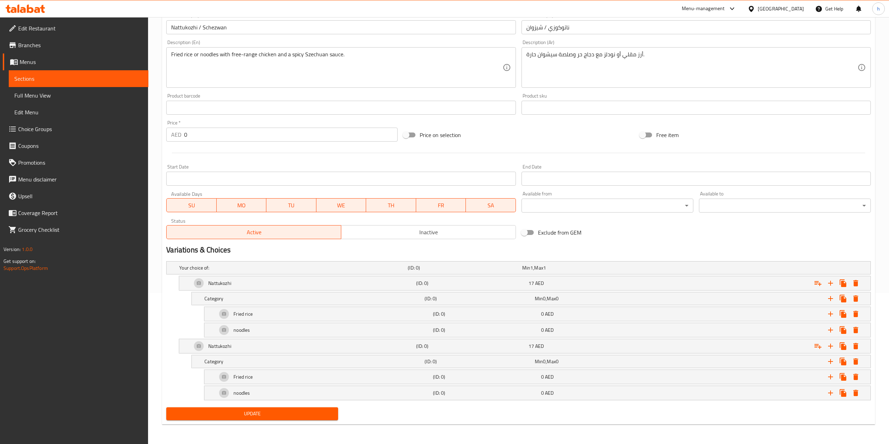
scroll to position [153, 0]
click at [286, 333] on div "Nattukozhi" at bounding box center [302, 346] width 224 height 17
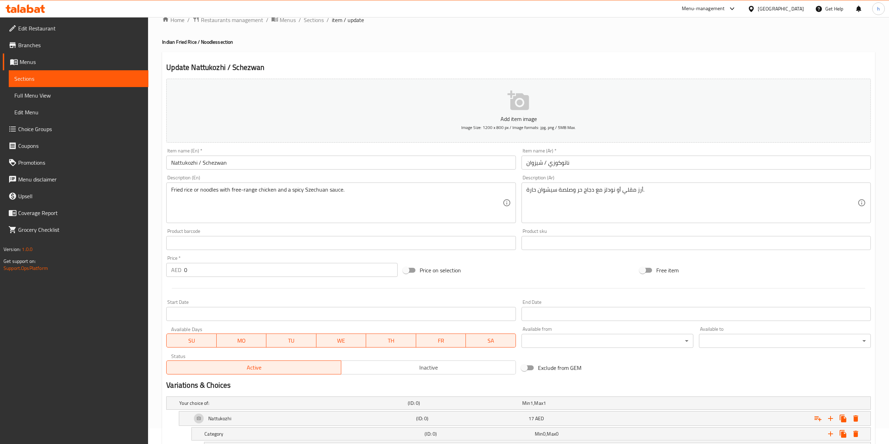
scroll to position [13, 0]
click at [227, 163] on input "Nattukozhi / Schezwan" at bounding box center [340, 165] width 349 height 14
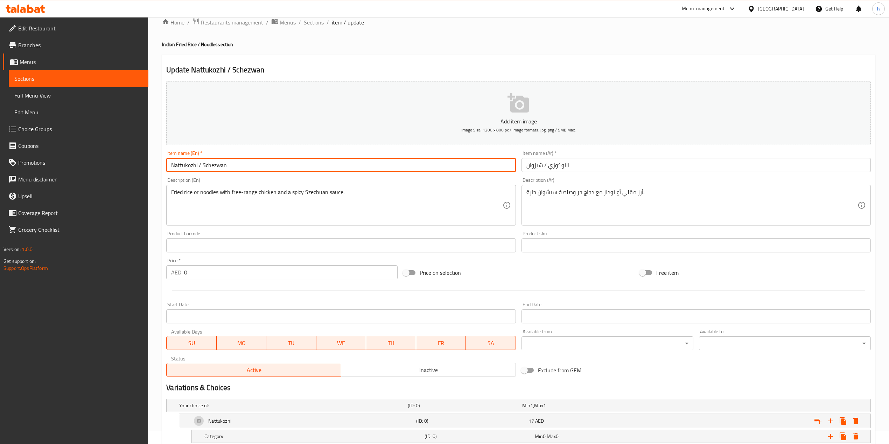
click at [227, 163] on input "Nattukozhi / Schezwan" at bounding box center [340, 165] width 349 height 14
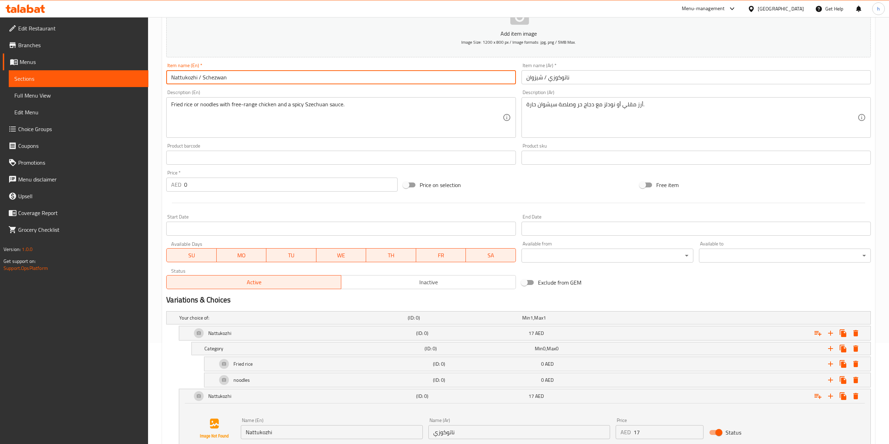
scroll to position [207, 0]
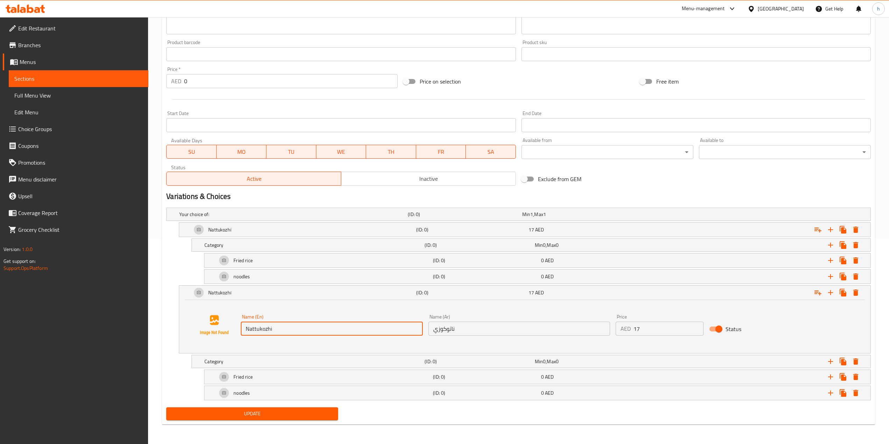
click at [281, 323] on input "Nattukozhi" at bounding box center [332, 329] width 182 height 14
paste input "Schezwan"
type input "Schezwan"
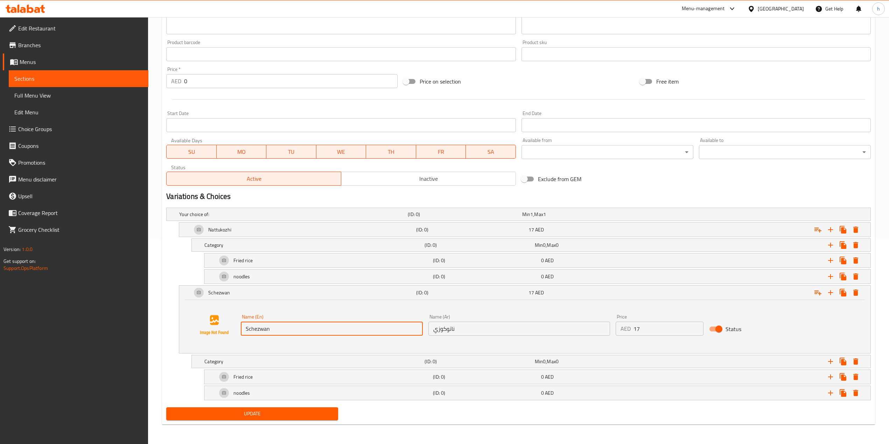
click at [468, 333] on input "ناتوكوزي" at bounding box center [519, 329] width 182 height 14
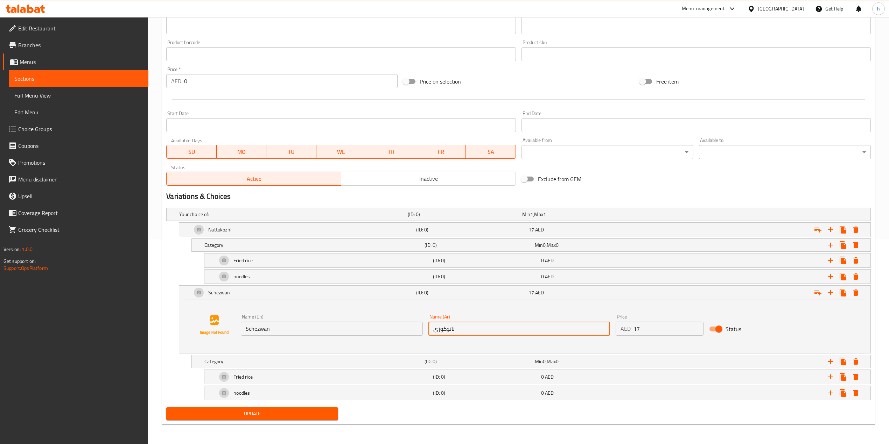
click at [468, 333] on input "ناتوكوزي" at bounding box center [519, 329] width 182 height 14
click at [469, 333] on input "ناتوكوزي" at bounding box center [519, 329] width 182 height 14
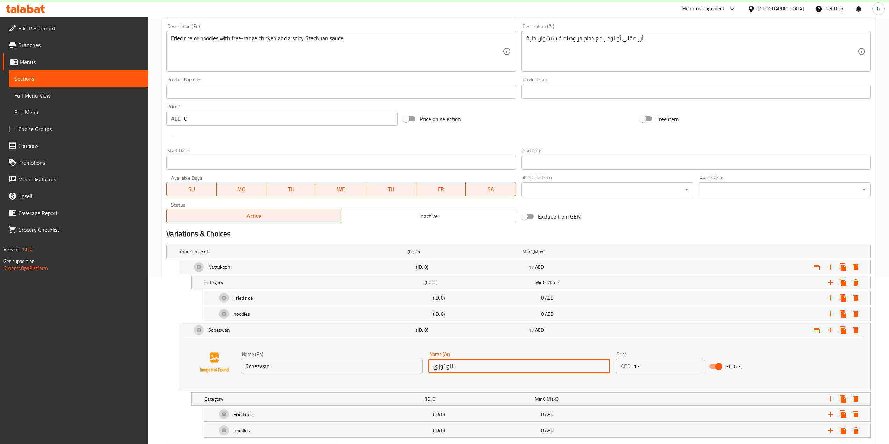
scroll to position [114, 0]
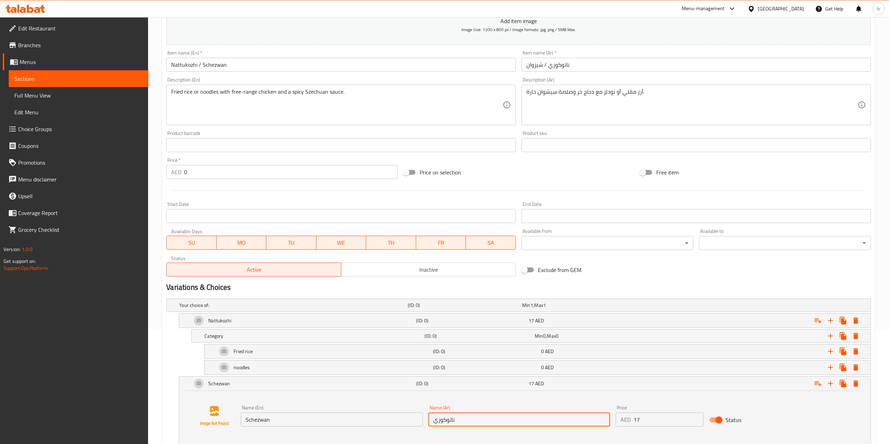
click at [537, 62] on input "ناتوكوزي / شيزوان" at bounding box center [695, 65] width 349 height 14
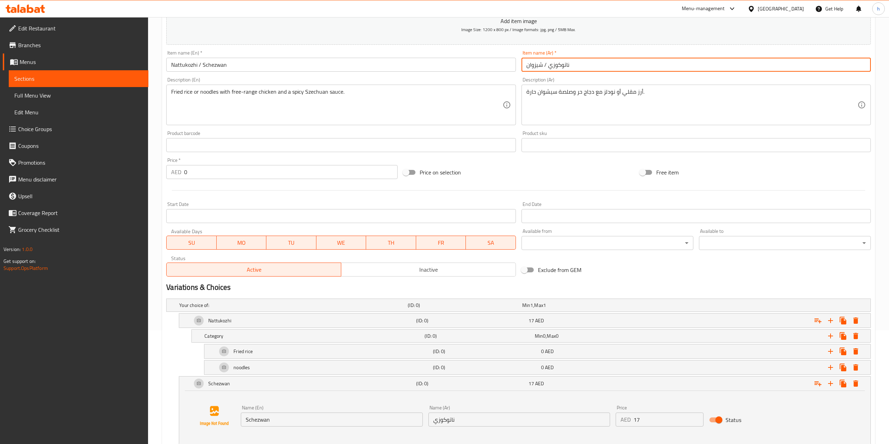
click at [537, 62] on input "ناتوكوزي / شيزوان" at bounding box center [695, 65] width 349 height 14
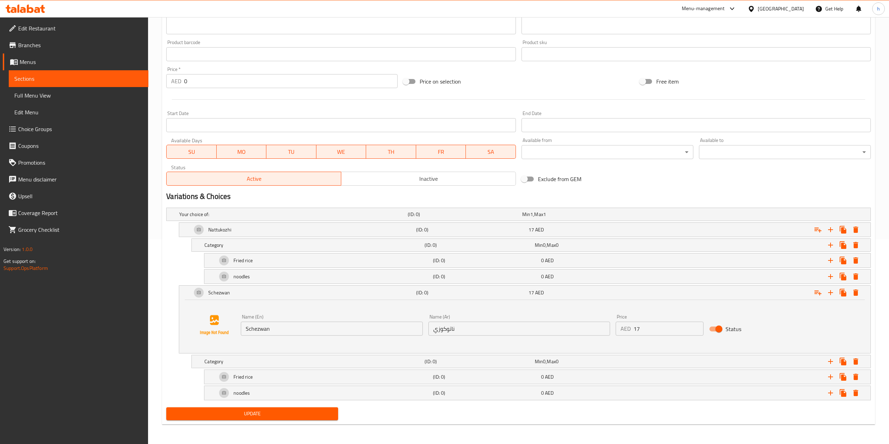
click at [465, 330] on input "ناتوكوزي" at bounding box center [519, 329] width 182 height 14
paste input "شيزوان"
type input "شيزوان"
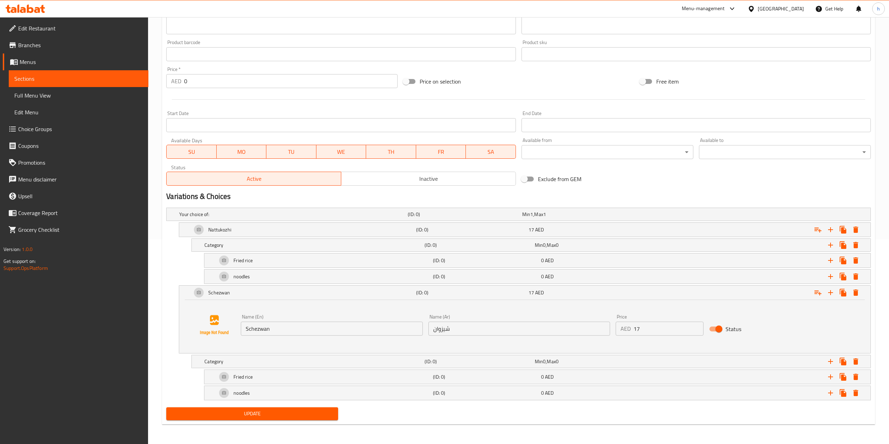
click at [627, 333] on div "Name (En) Schezwan Name (En) Name (Ar) شيزوان Name (Ar) Price AED 17 Price Stat…" at bounding box center [525, 325] width 674 height 53
click at [639, 330] on input "17" at bounding box center [668, 329] width 70 height 14
type input "18.5"
click at [303, 333] on span "Update" at bounding box center [252, 414] width 161 height 9
click at [278, 333] on span "Update" at bounding box center [252, 414] width 161 height 9
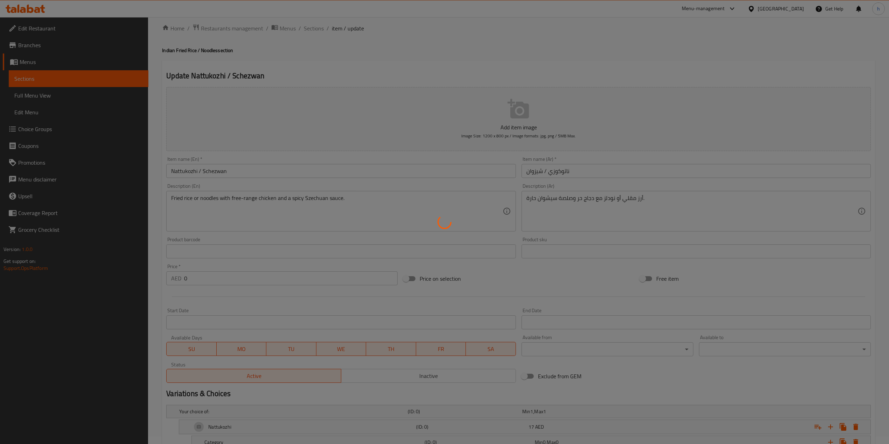
scroll to position [0, 0]
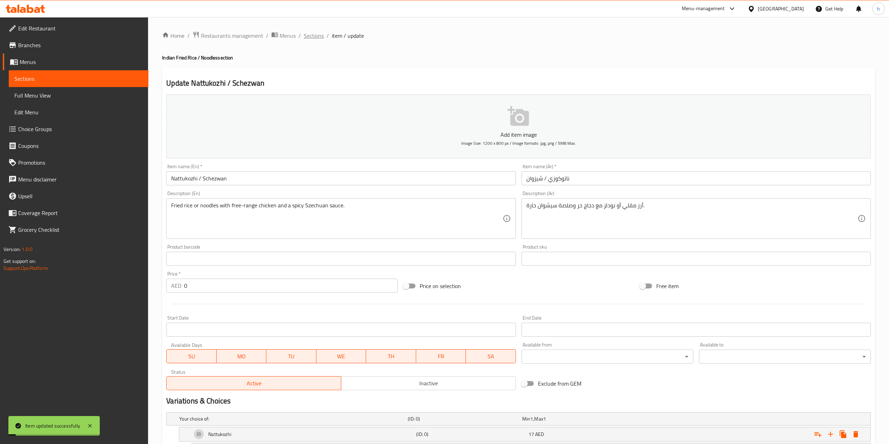
click at [305, 34] on span "Sections" at bounding box center [314, 35] width 20 height 8
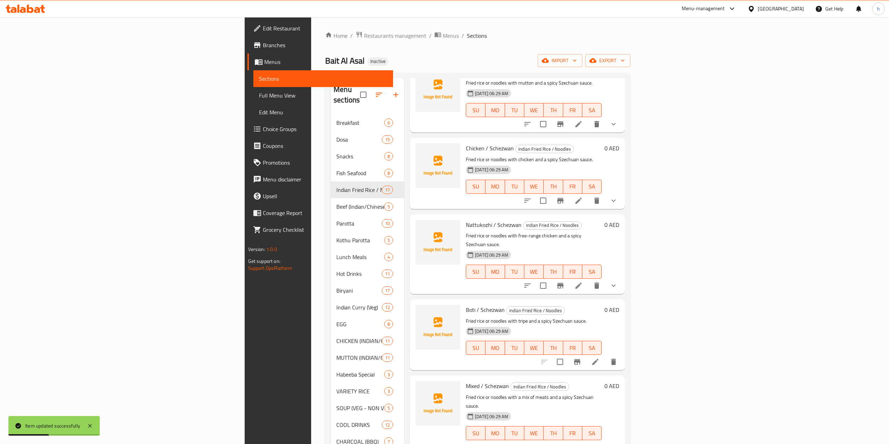
scroll to position [560, 0]
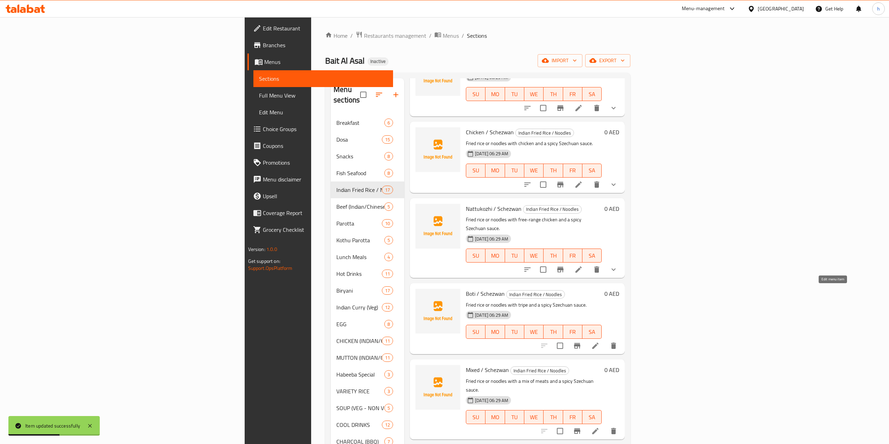
click at [598, 333] on icon at bounding box center [595, 346] width 6 height 6
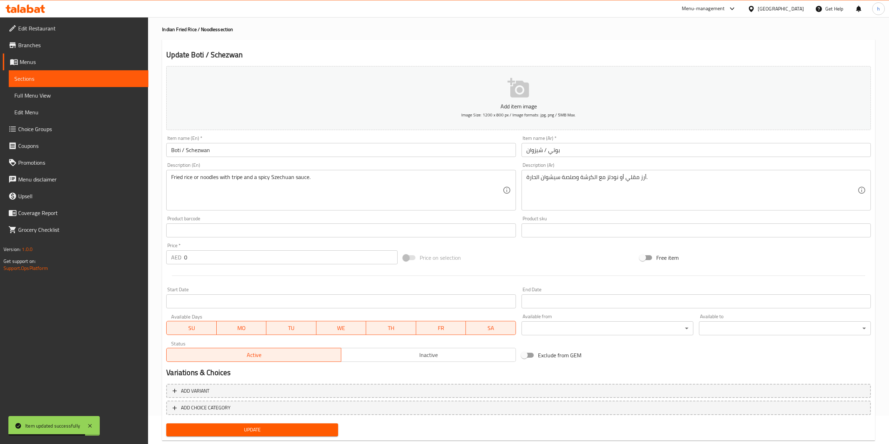
scroll to position [44, 0]
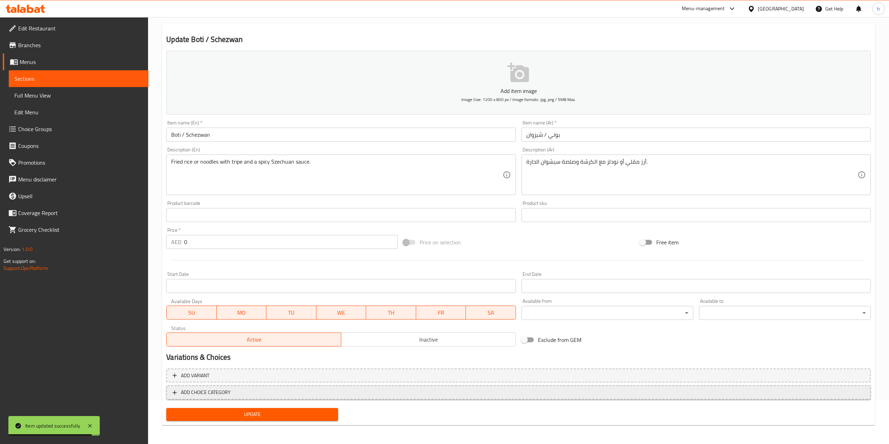
click at [207, 333] on span "ADD CHOICE CATEGORY" at bounding box center [206, 392] width 50 height 9
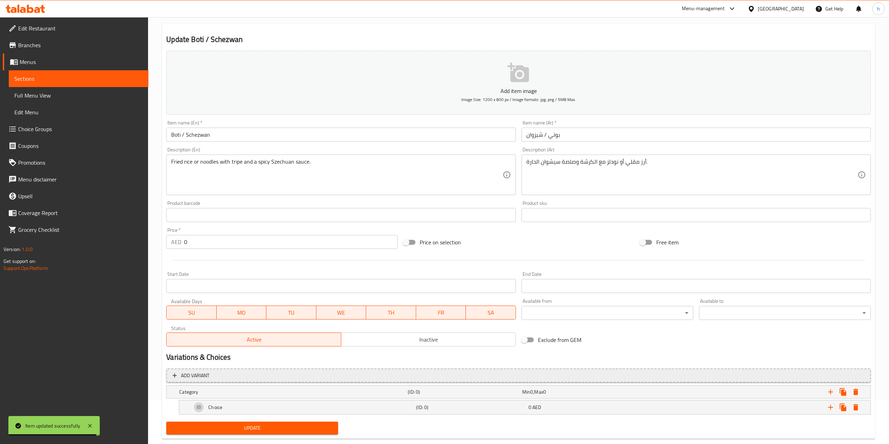
click at [218, 333] on span "Add variant" at bounding box center [519, 376] width 692 height 9
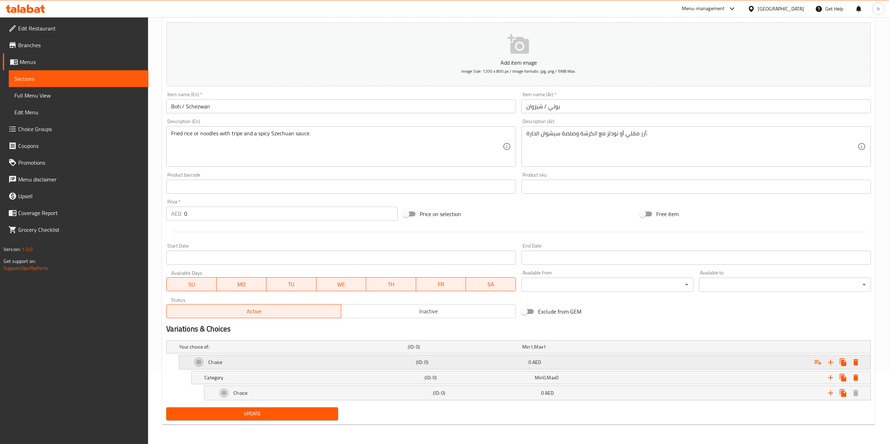
click at [252, 333] on div "Choice" at bounding box center [302, 362] width 224 height 17
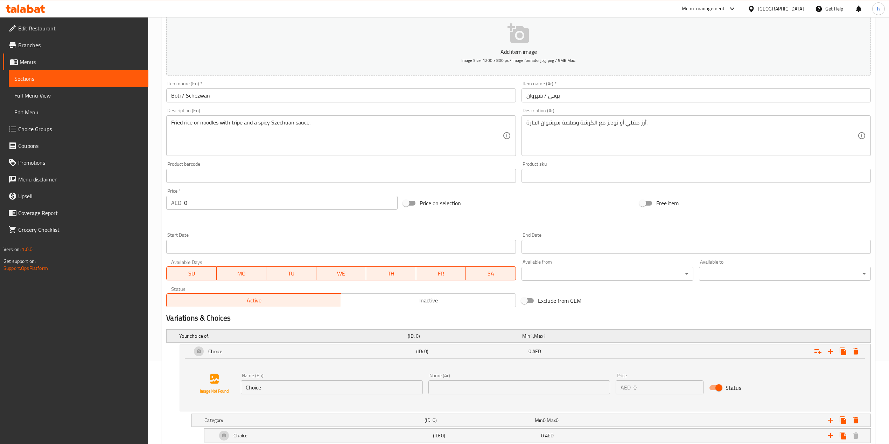
scroll to position [127, 0]
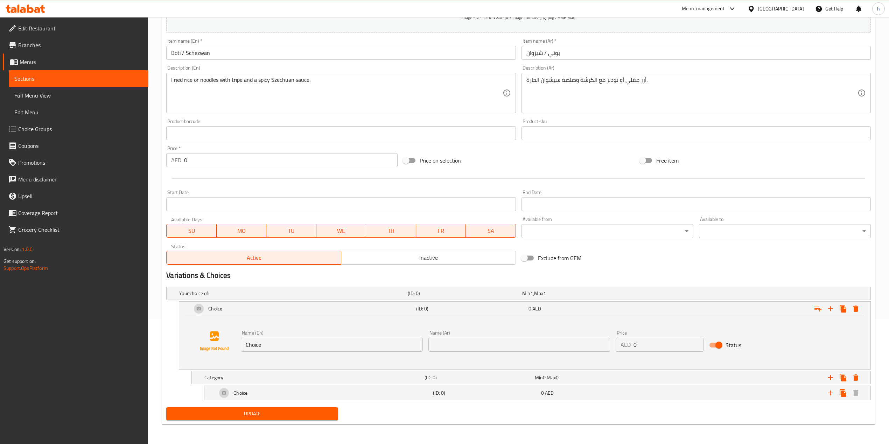
click at [292, 333] on input "Choice" at bounding box center [332, 345] width 182 height 14
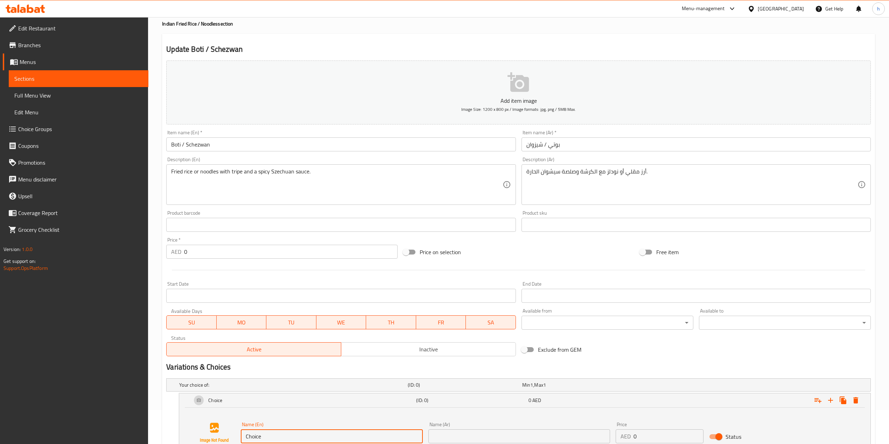
scroll to position [34, 0]
click at [174, 143] on input "Boti / Schezwan" at bounding box center [340, 145] width 349 height 14
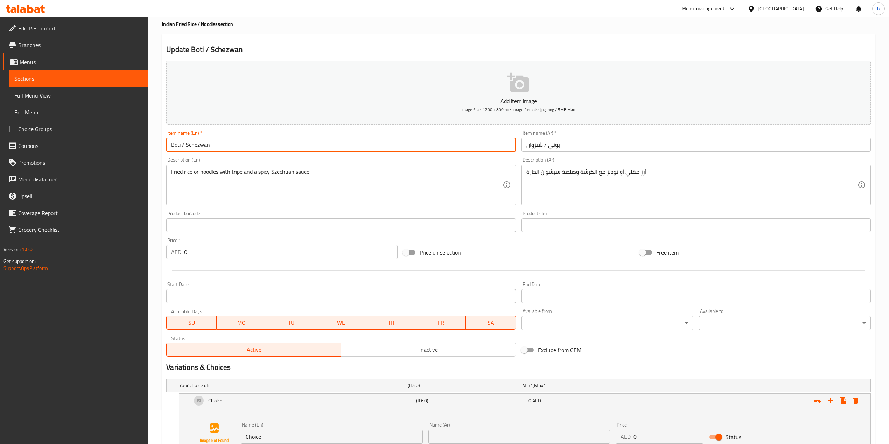
click at [174, 143] on input "Boti / Schezwan" at bounding box center [340, 145] width 349 height 14
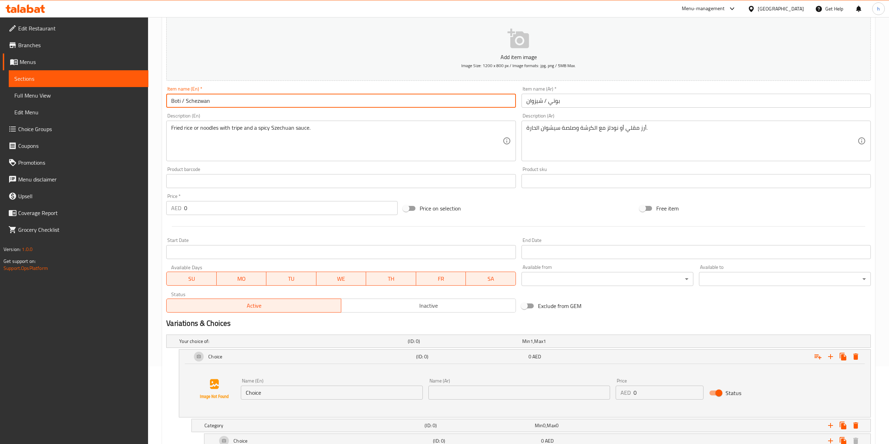
scroll to position [127, 0]
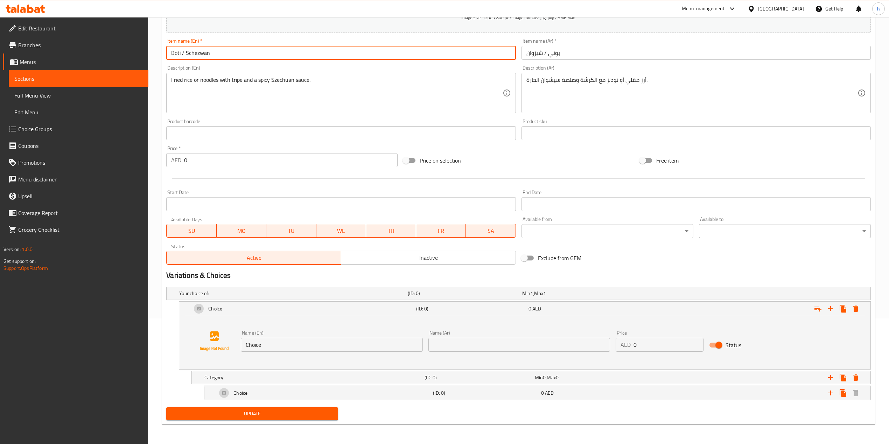
click at [318, 333] on div "Name (En) Choice Name (En)" at bounding box center [331, 341] width 187 height 27
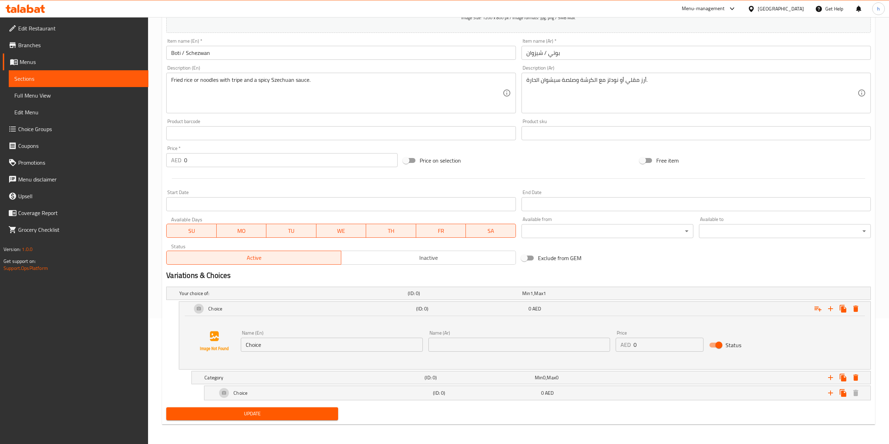
click at [317, 333] on input "Choice" at bounding box center [332, 345] width 182 height 14
paste input "Boti"
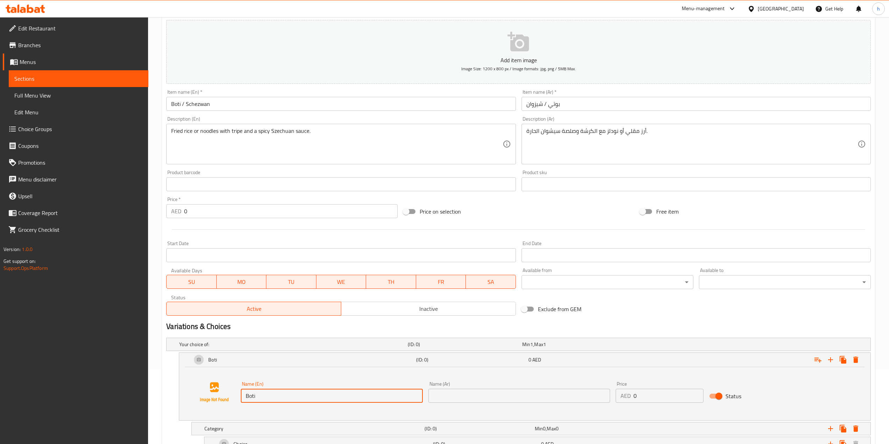
scroll to position [0, 0]
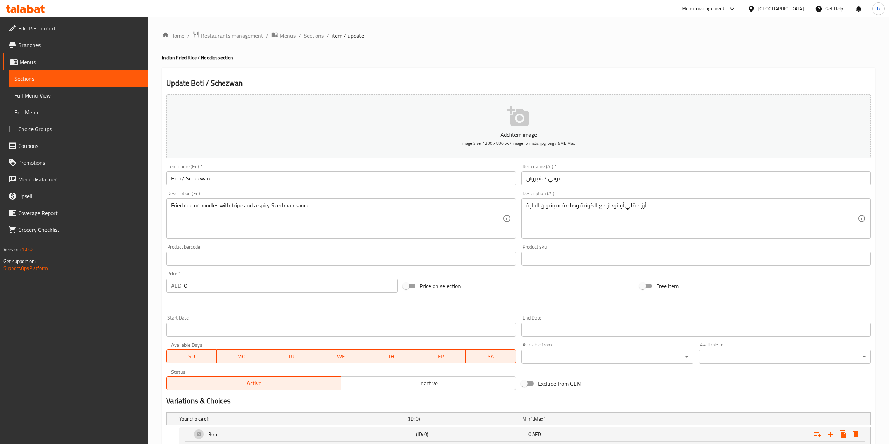
type input "Boti"
click at [554, 189] on div "Description (Ar) أرز مقلي أو نودلز مع الكرشة وصلصة سيشوان الحارة. Description (…" at bounding box center [696, 215] width 355 height 54
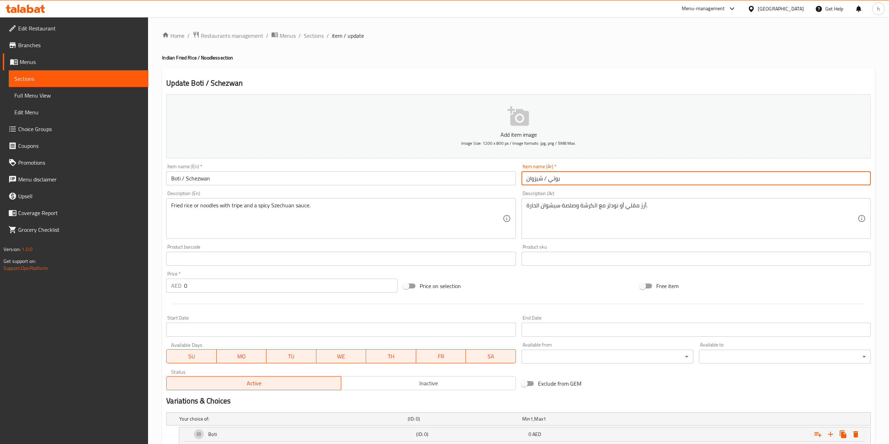
click at [554, 177] on input "بوتي / شيزوان" at bounding box center [695, 178] width 349 height 14
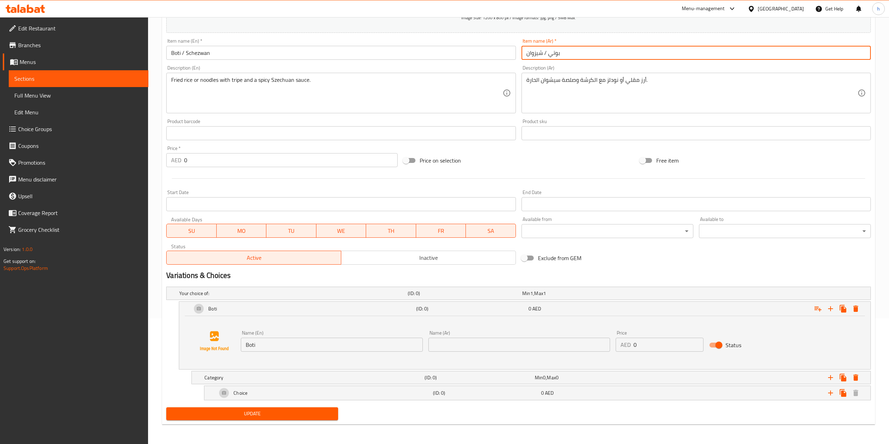
click at [501, 333] on input "text" at bounding box center [519, 345] width 182 height 14
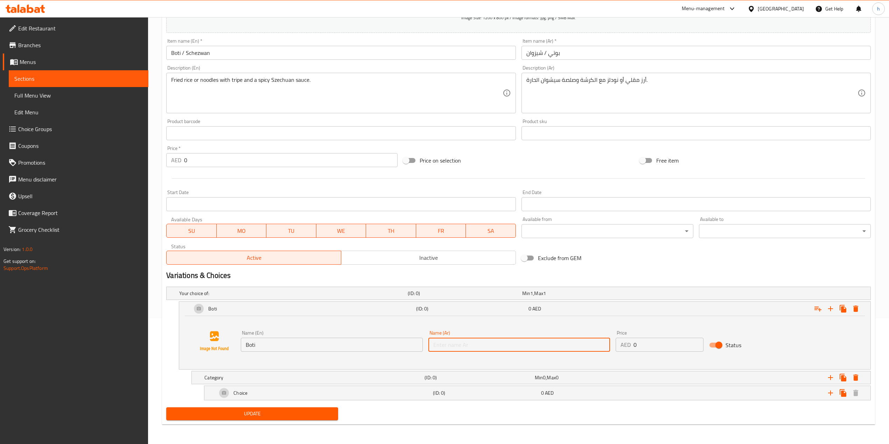
paste input "بوتي"
type input "بوتي"
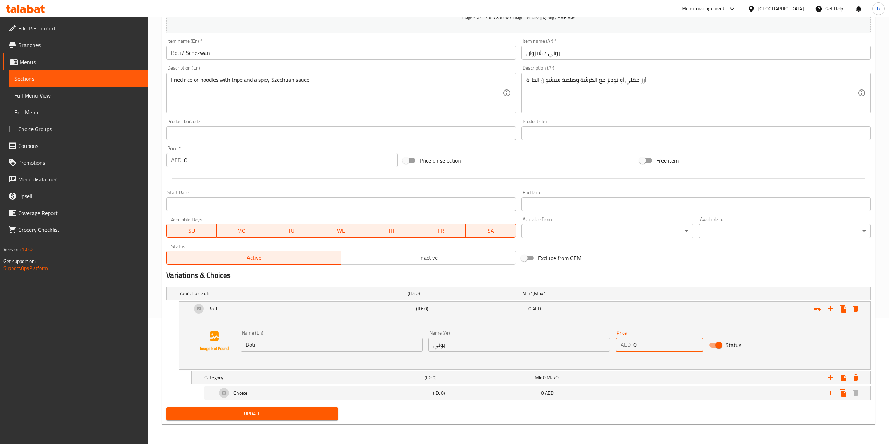
click at [664, 333] on input "0" at bounding box center [668, 345] width 70 height 14
type input "15"
click at [339, 333] on div "Choice" at bounding box center [324, 393] width 216 height 17
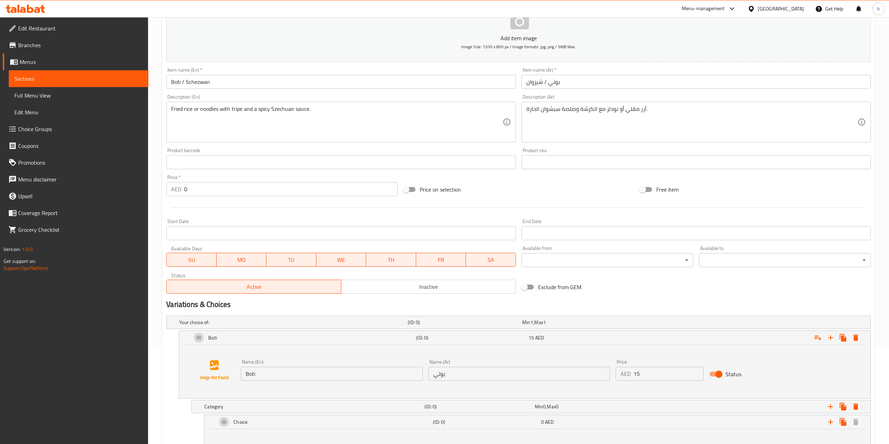
scroll to position [87, 0]
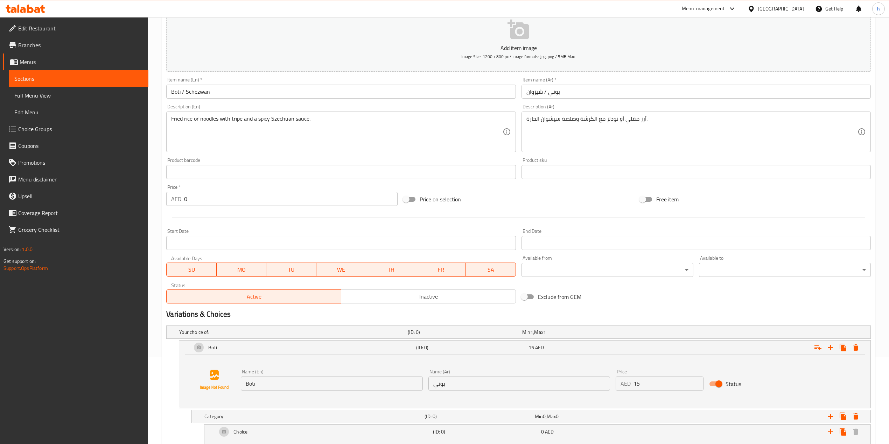
drag, startPoint x: 168, startPoint y: 119, endPoint x: 180, endPoint y: 120, distance: 11.6
click at [180, 120] on div "Fried rice or noodles with tripe and a spicy Szechuan sauce. Description (En)" at bounding box center [340, 132] width 349 height 41
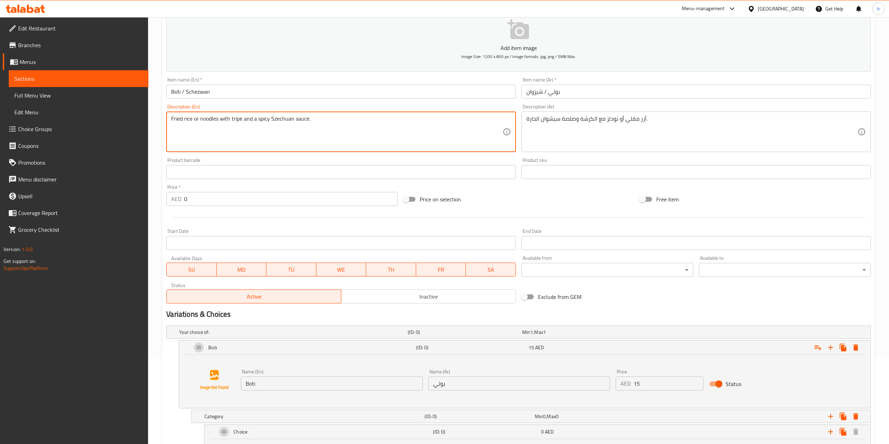
drag, startPoint x: 172, startPoint y: 117, endPoint x: 194, endPoint y: 118, distance: 21.7
click at [194, 118] on textarea "Fried rice or noodles with tripe and a spicy Szechuan sauce." at bounding box center [336, 131] width 331 height 33
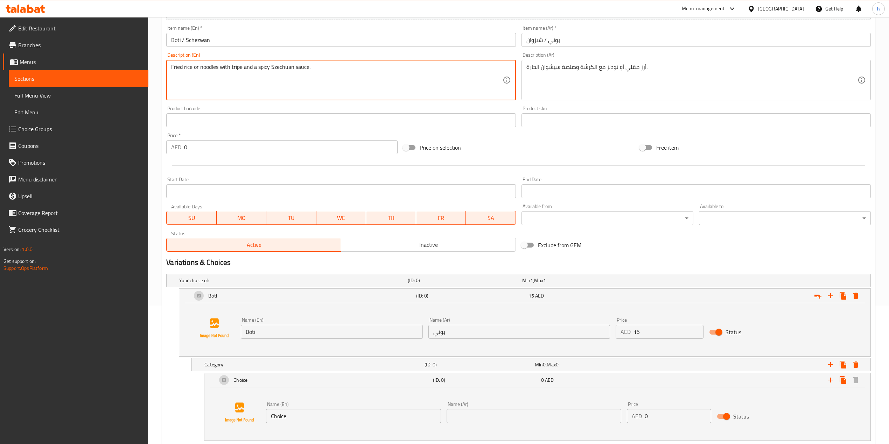
scroll to position [180, 0]
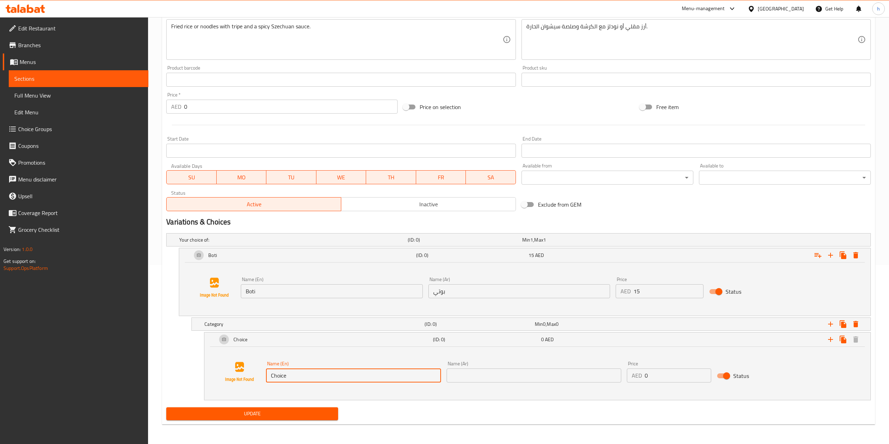
click at [309, 333] on input "Choice" at bounding box center [353, 376] width 175 height 14
paste input "Fried rice"
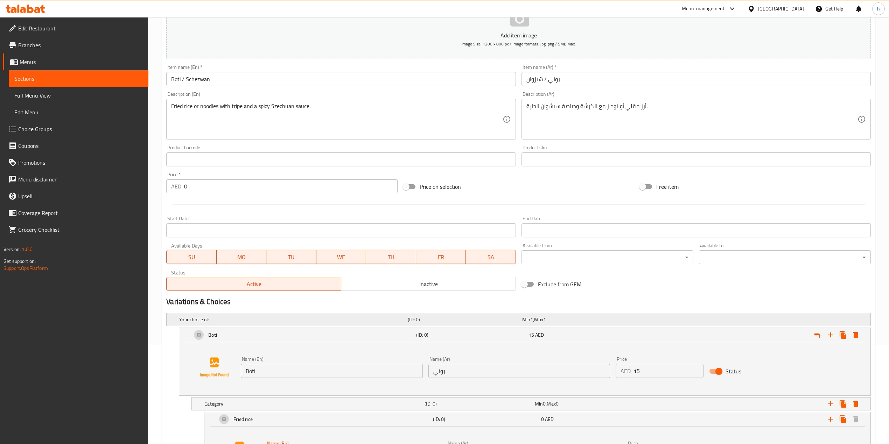
scroll to position [87, 0]
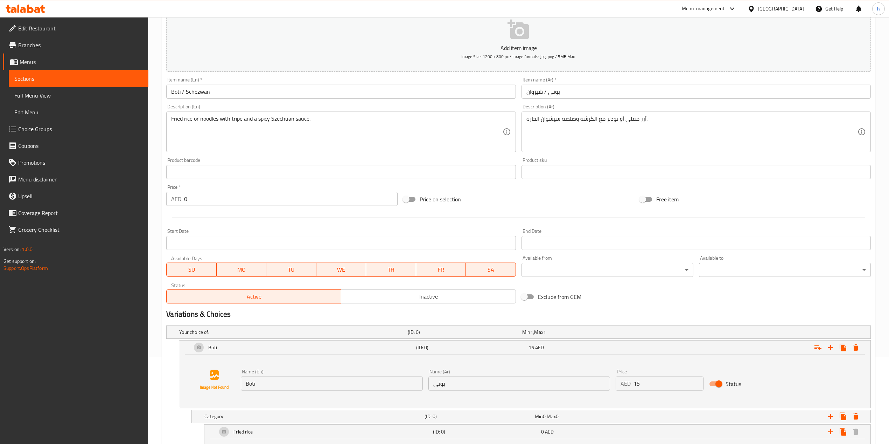
type input "Fried rice"
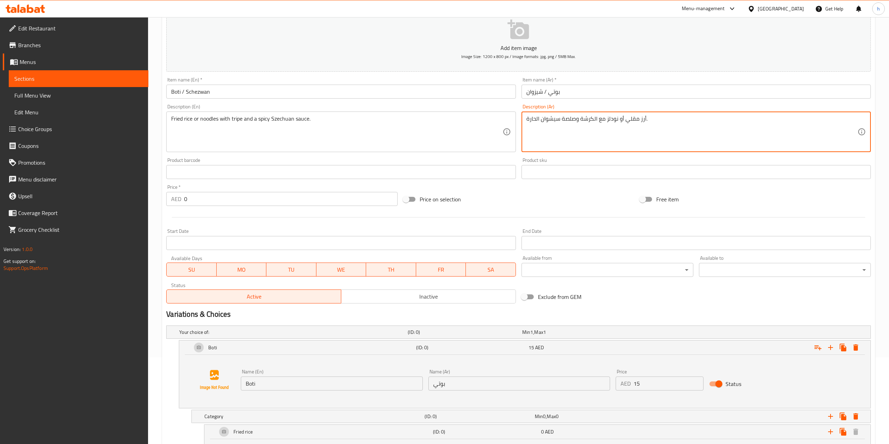
drag, startPoint x: 644, startPoint y: 119, endPoint x: 627, endPoint y: 118, distance: 16.5
drag, startPoint x: 626, startPoint y: 117, endPoint x: 645, endPoint y: 117, distance: 19.2
click at [645, 117] on textarea "أرز مقلي أو نودلز مع الكرشة وصلصة سيشوان الحارة." at bounding box center [691, 131] width 331 height 33
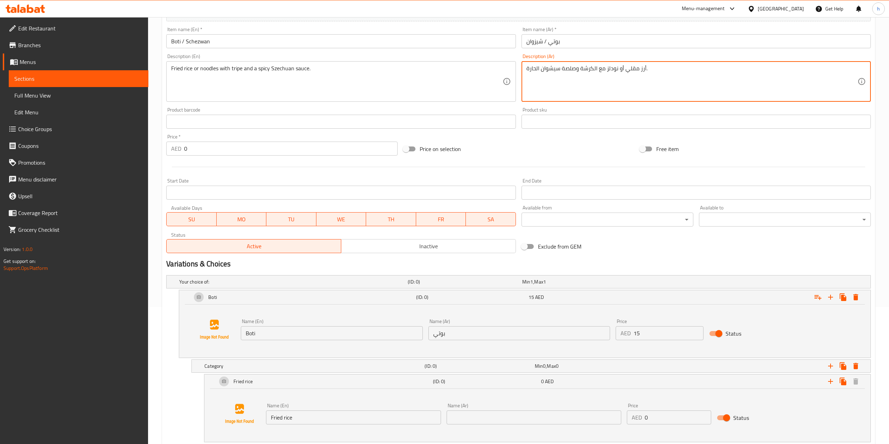
scroll to position [180, 0]
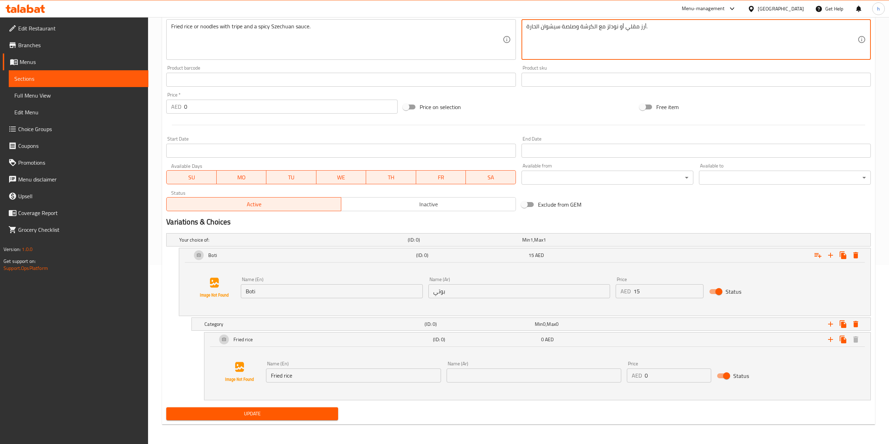
click at [503, 333] on input "text" at bounding box center [533, 376] width 175 height 14
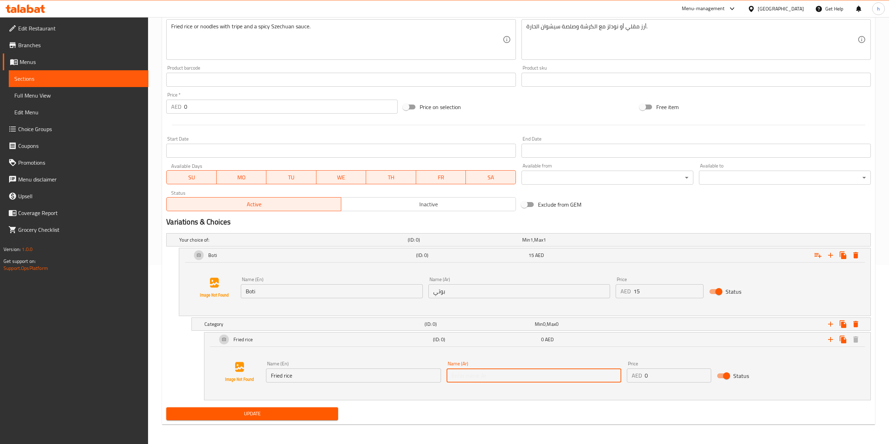
paste input "أرز مقلي"
type input "أرز مقلي"
click at [520, 333] on div "Update" at bounding box center [518, 414] width 710 height 19
click at [671, 333] on icon "Expand" at bounding box center [842, 340] width 7 height 8
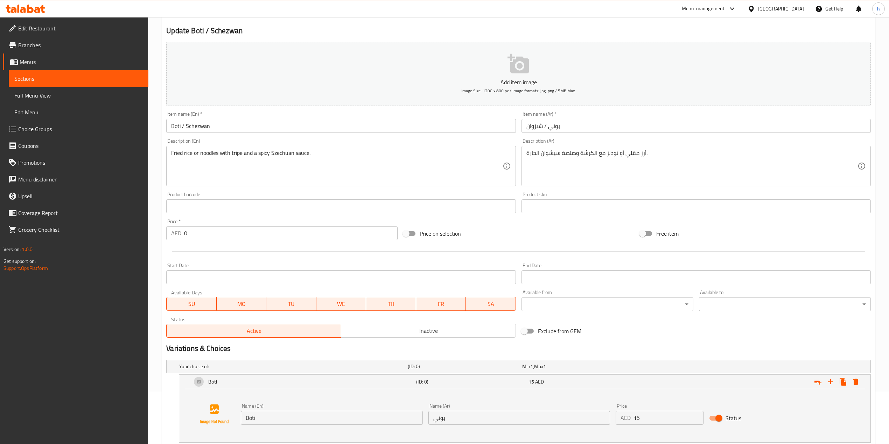
scroll to position [40, 0]
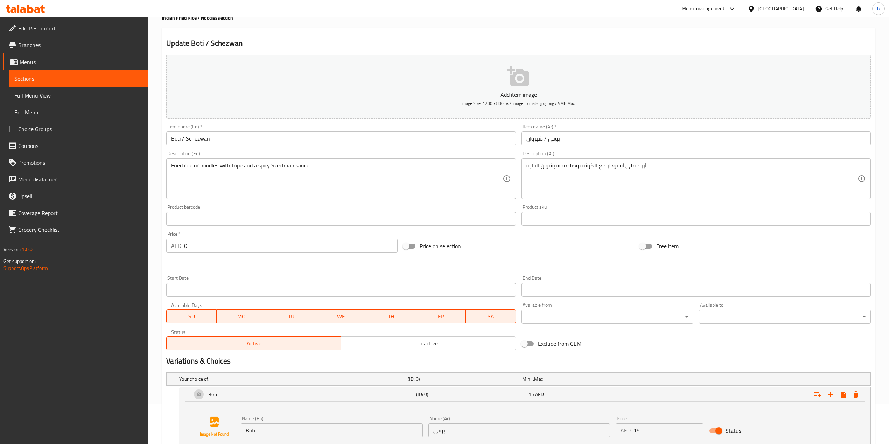
click at [205, 142] on input "Boti / Schezwan" at bounding box center [340, 139] width 349 height 14
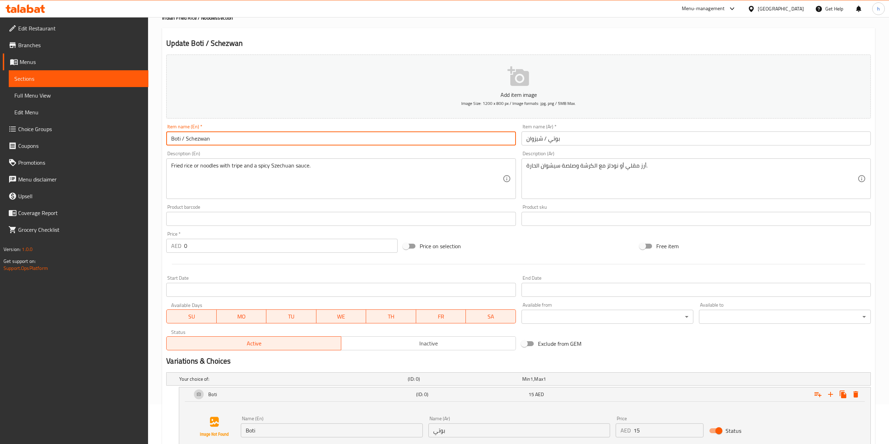
click at [205, 142] on input "Boti / Schezwan" at bounding box center [340, 139] width 349 height 14
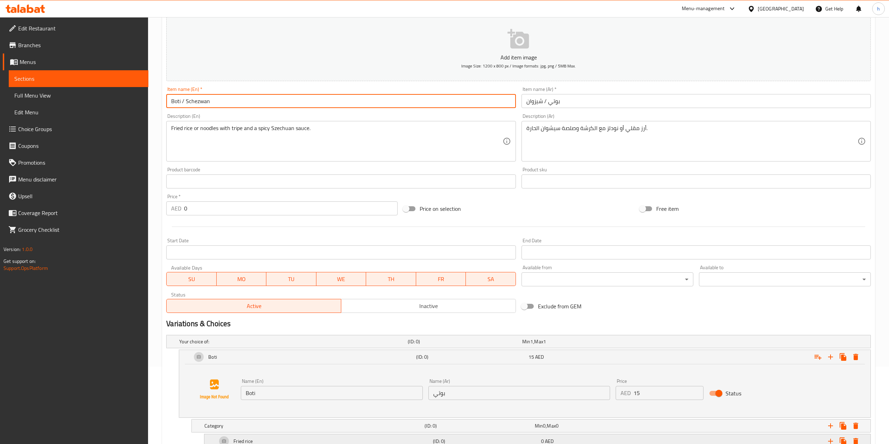
scroll to position [180, 0]
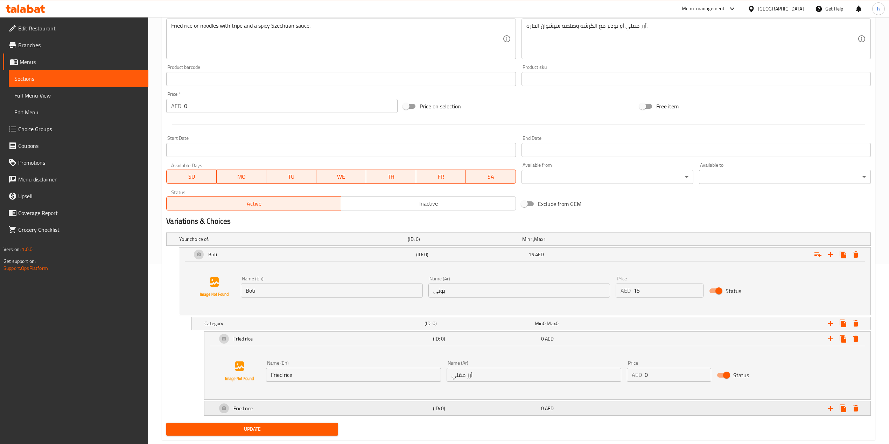
click at [276, 333] on div "Fried rice" at bounding box center [324, 408] width 216 height 17
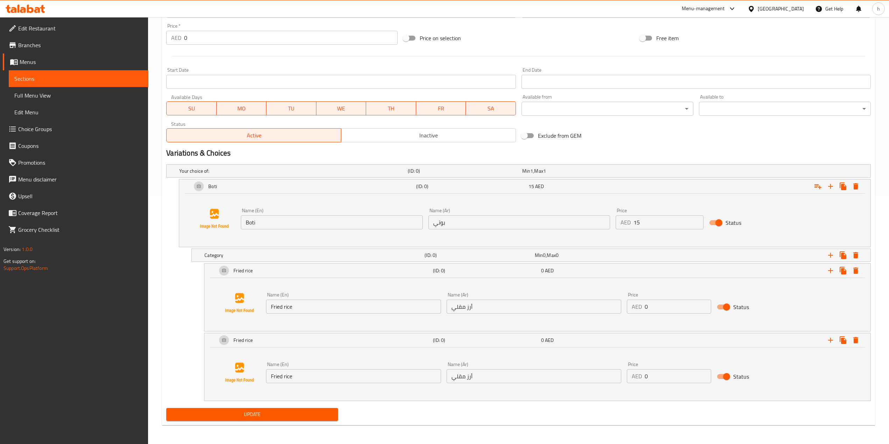
scroll to position [250, 0]
click at [311, 333] on input "Fried rice" at bounding box center [353, 376] width 175 height 14
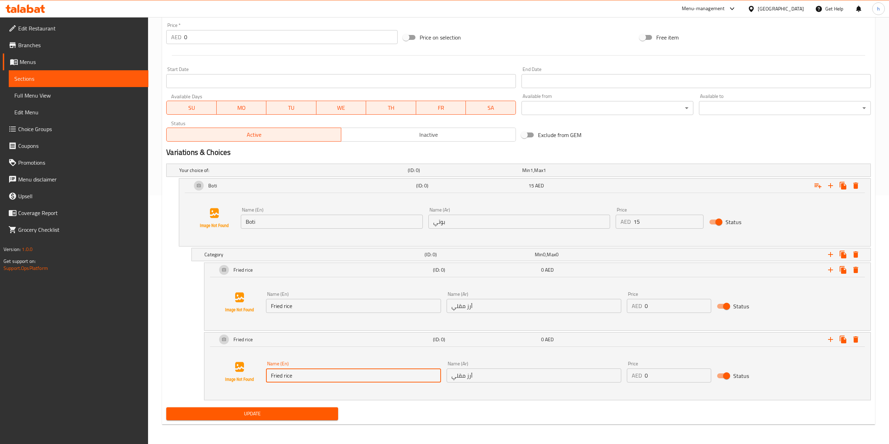
click at [311, 333] on input "Fried rice" at bounding box center [353, 376] width 175 height 14
paste input "Schezwan"
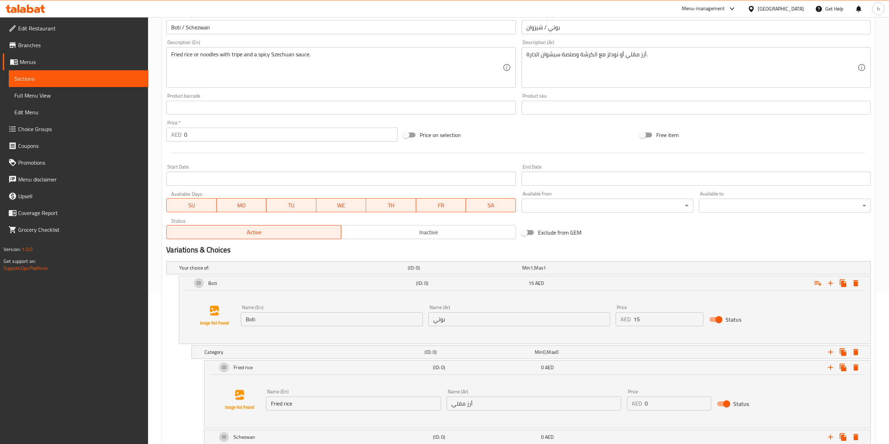
scroll to position [110, 0]
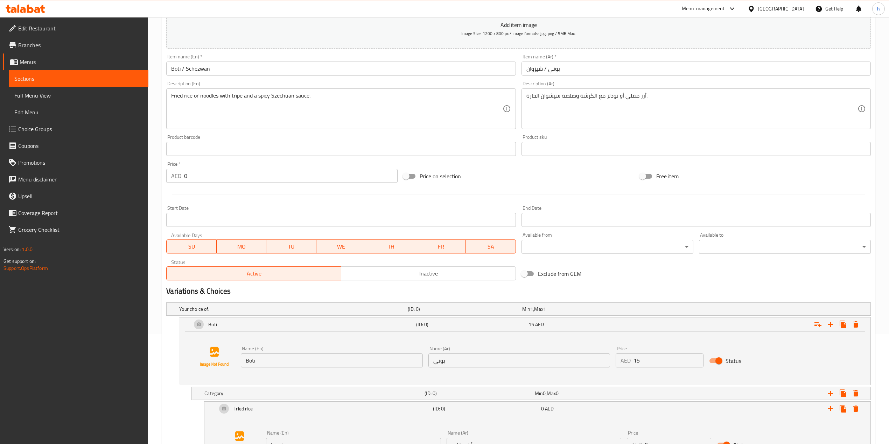
type input "Schezwan"
click at [535, 72] on input "بوتي / شيزوان" at bounding box center [695, 69] width 349 height 14
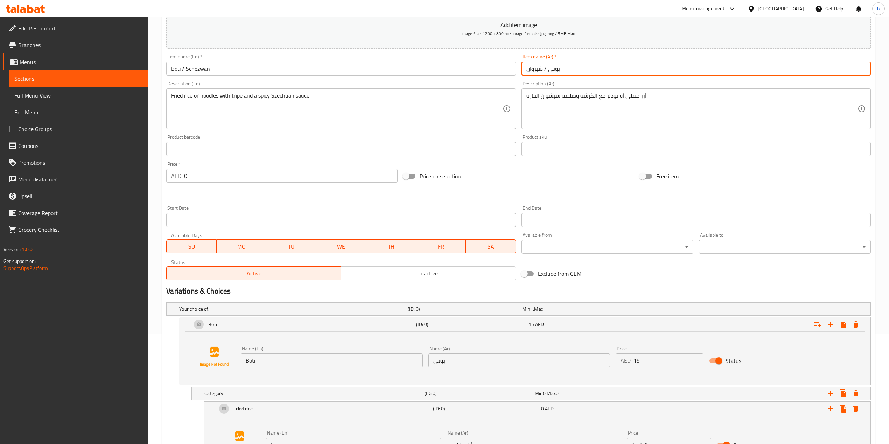
click at [535, 72] on input "بوتي / شيزوان" at bounding box center [695, 69] width 349 height 14
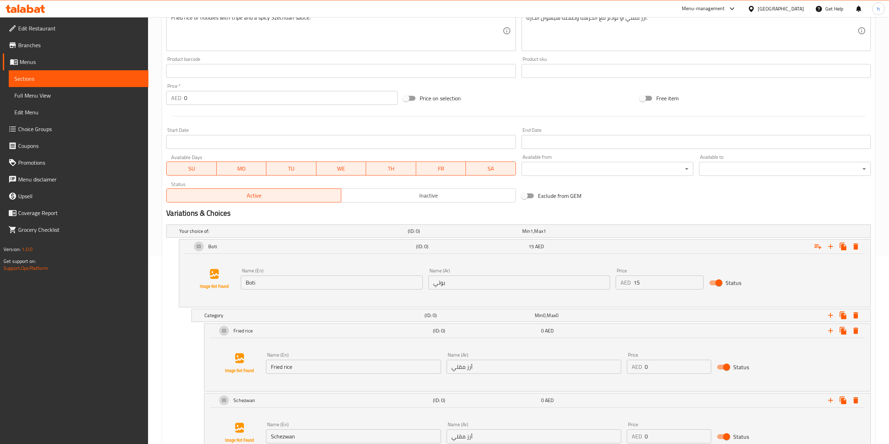
scroll to position [250, 0]
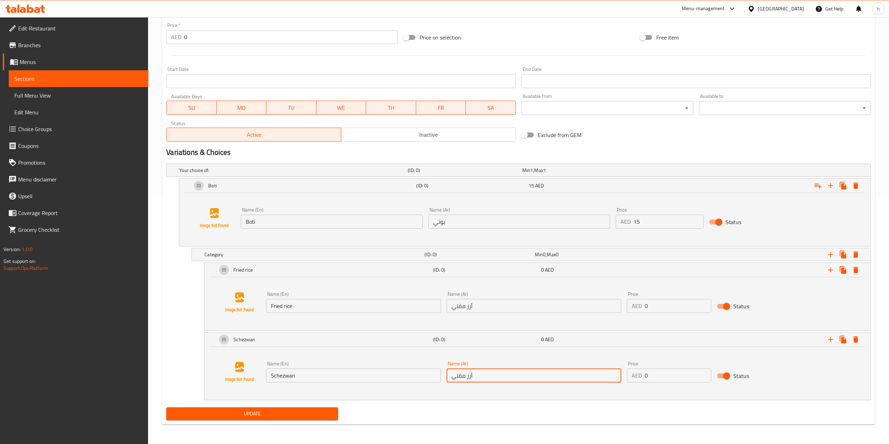
click at [494, 333] on input "أرز مقلي" at bounding box center [533, 376] width 175 height 14
paste input "يزوان"
type input "شيزوان"
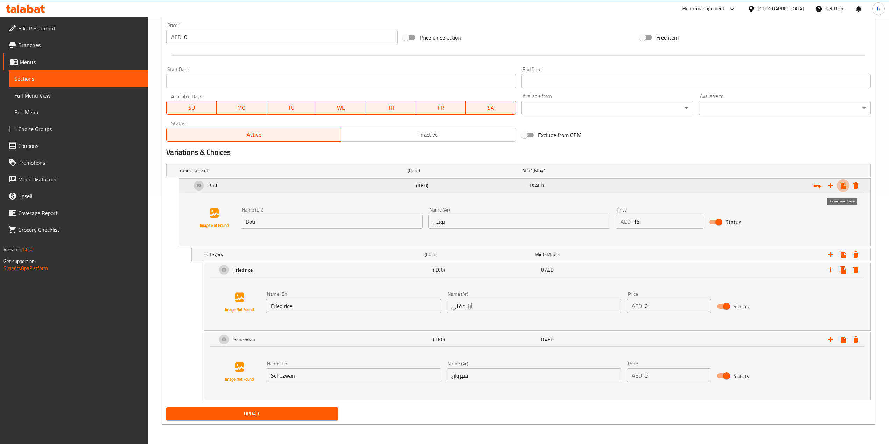
click at [671, 186] on icon "Expand" at bounding box center [843, 186] width 8 height 8
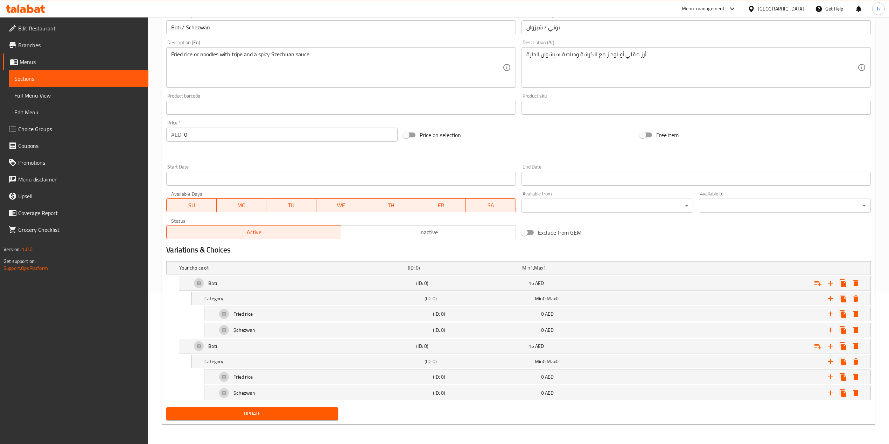
scroll to position [153, 0]
click at [269, 333] on div "Boti" at bounding box center [302, 346] width 224 height 17
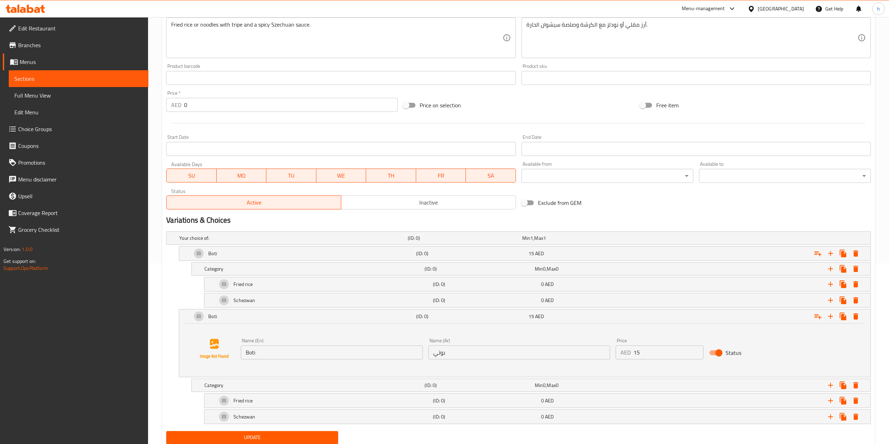
scroll to position [207, 0]
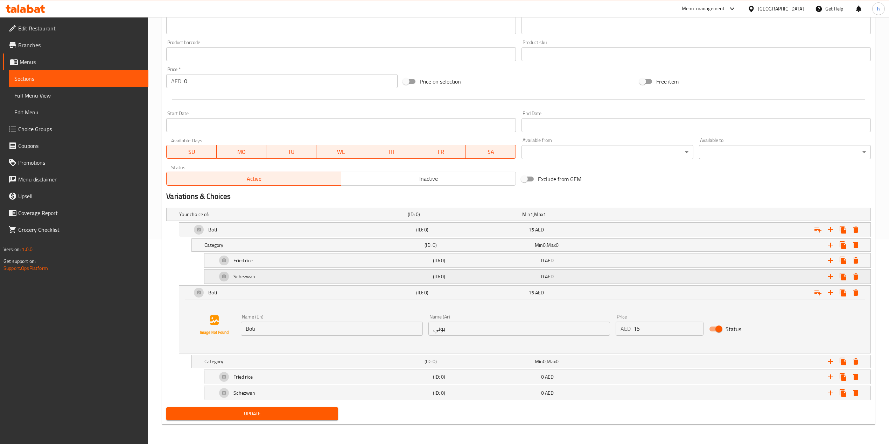
click at [319, 276] on div "Schezwan" at bounding box center [324, 276] width 216 height 17
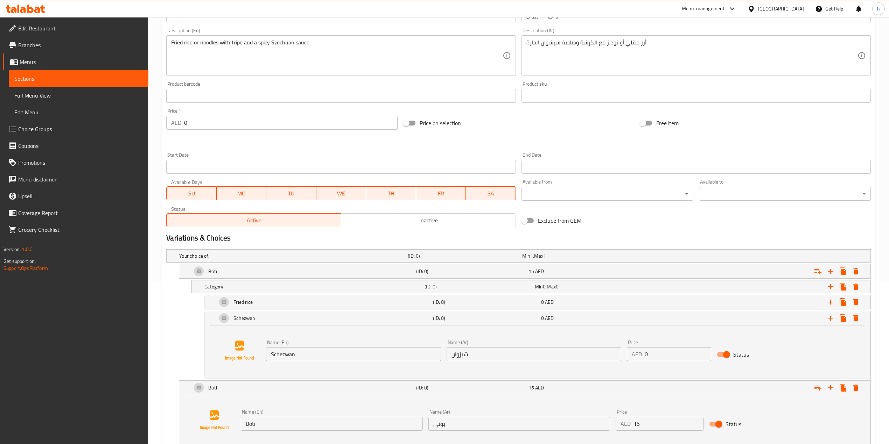
scroll to position [114, 0]
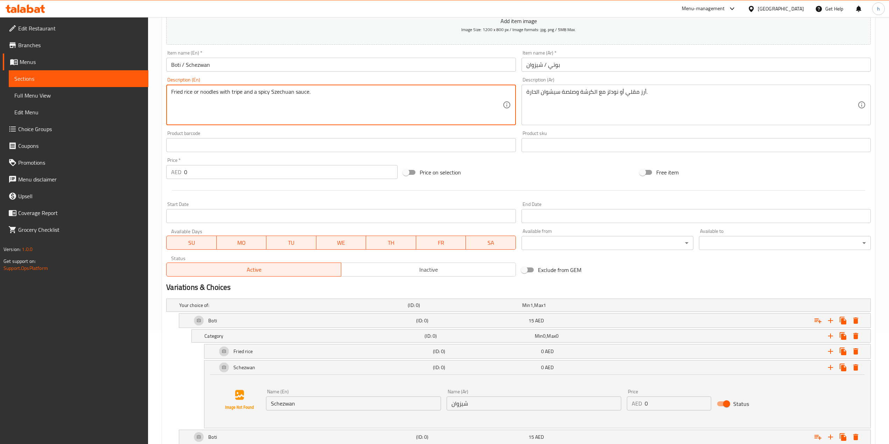
click at [213, 89] on textarea "Fried rice or noodles with tripe and a spicy Szechuan sauce." at bounding box center [336, 105] width 331 height 33
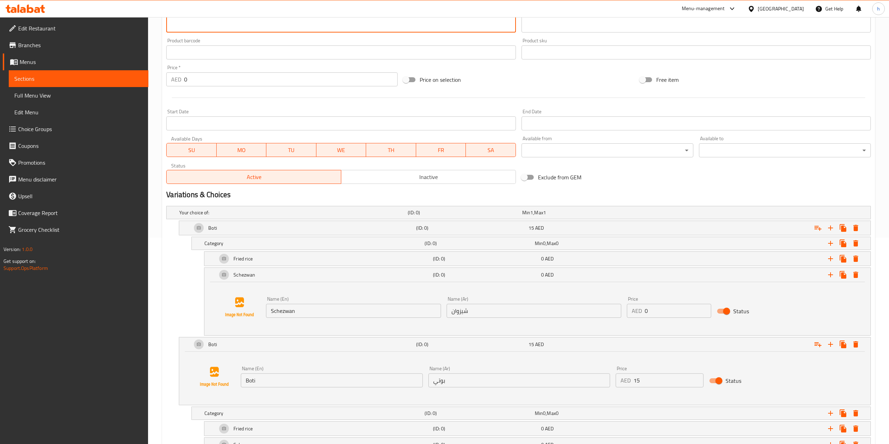
scroll to position [207, 0]
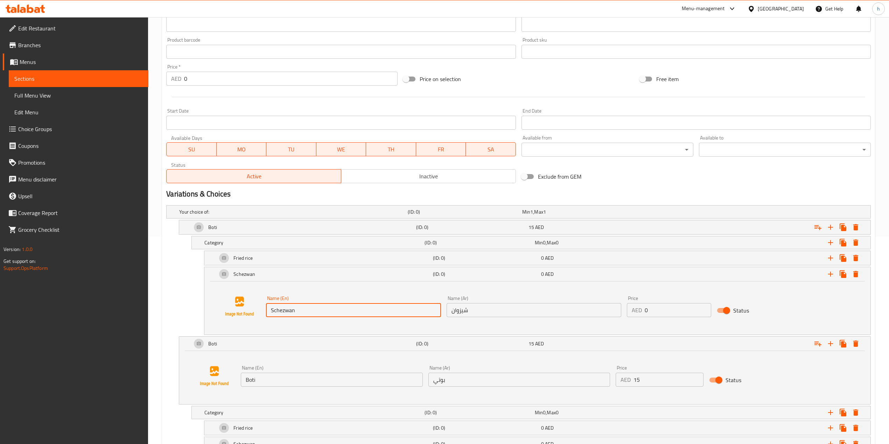
click at [322, 317] on input "Schezwan" at bounding box center [353, 310] width 175 height 14
paste input "noodles"
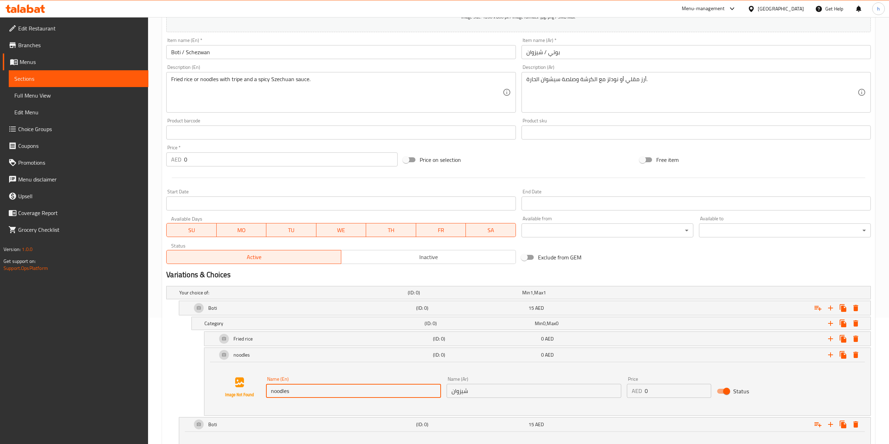
scroll to position [114, 0]
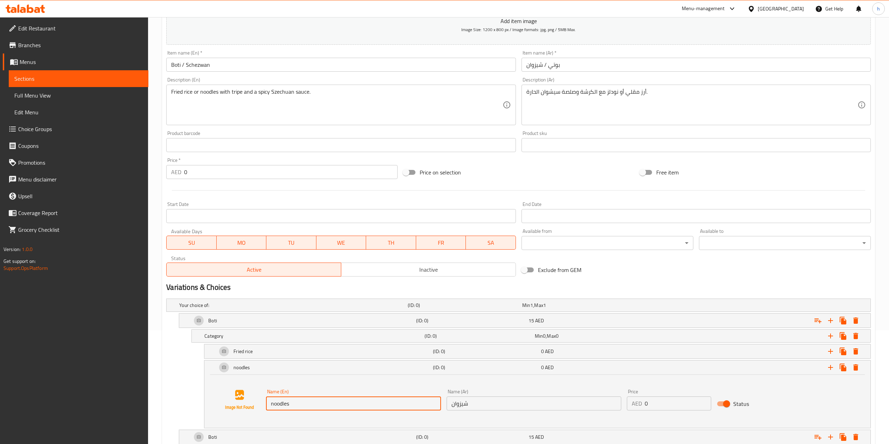
type input "noodles"
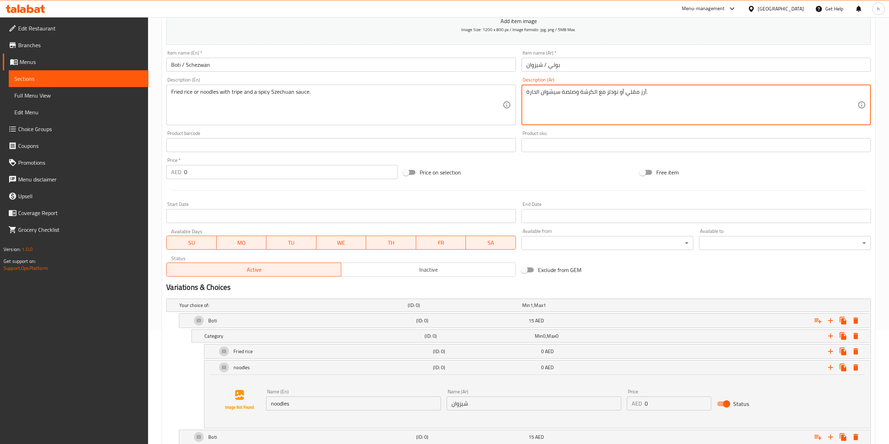
click at [614, 97] on textarea "أرز مقلي أو نودلز مع الكرشة وصلصة سيشوان الحارة." at bounding box center [691, 105] width 331 height 33
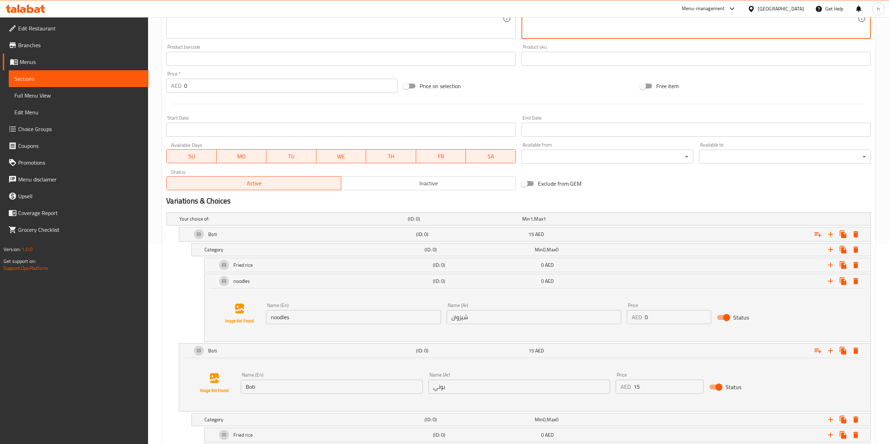
scroll to position [207, 0]
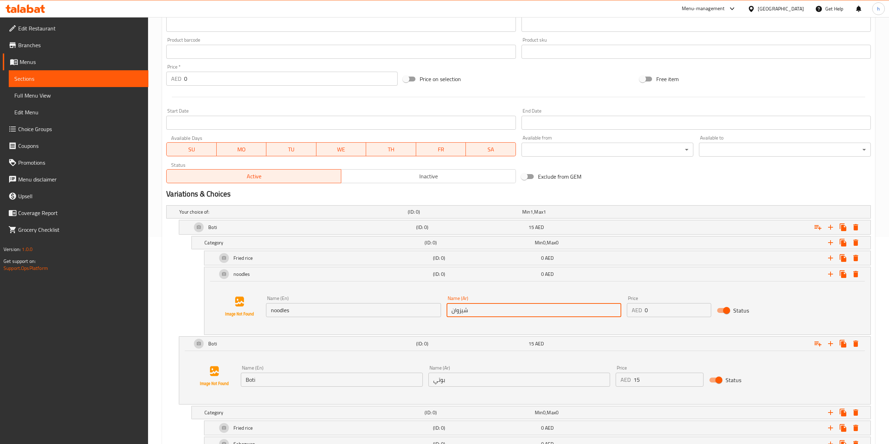
click at [471, 308] on input "شيزوان" at bounding box center [533, 310] width 175 height 14
paste input "نودلز"
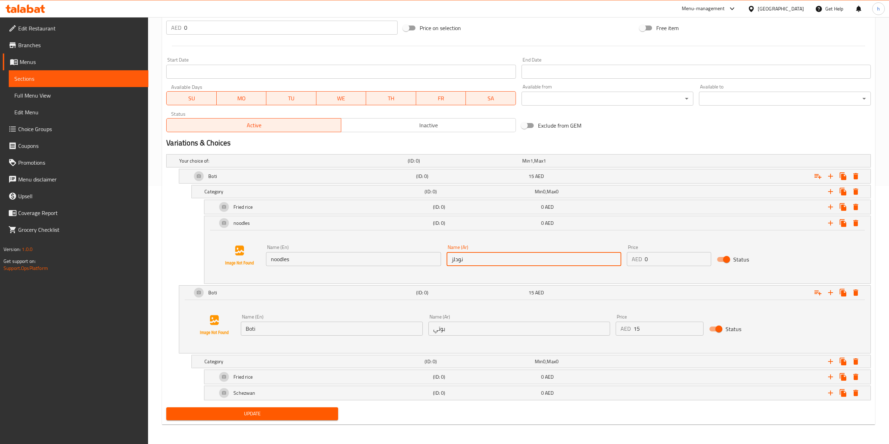
scroll to position [260, 0]
type input "نودلز"
click at [344, 333] on div "Schezwan" at bounding box center [324, 393] width 216 height 17
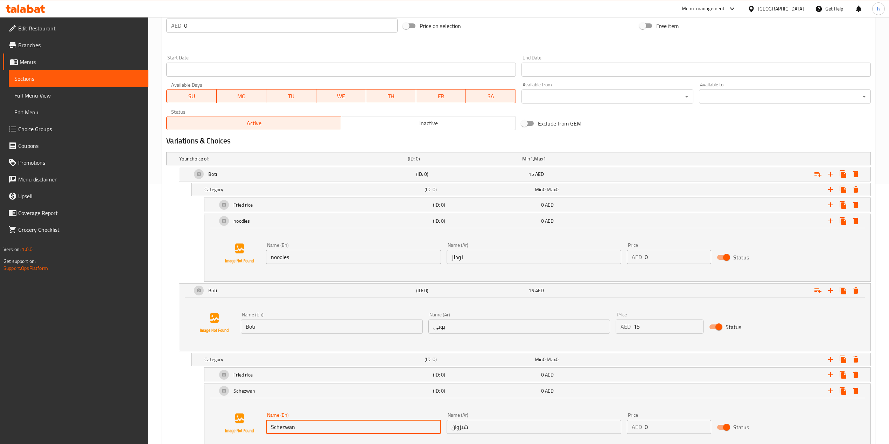
click at [301, 333] on input "Schezwan" at bounding box center [353, 427] width 175 height 14
click at [282, 258] on input "noodles" at bounding box center [353, 257] width 175 height 14
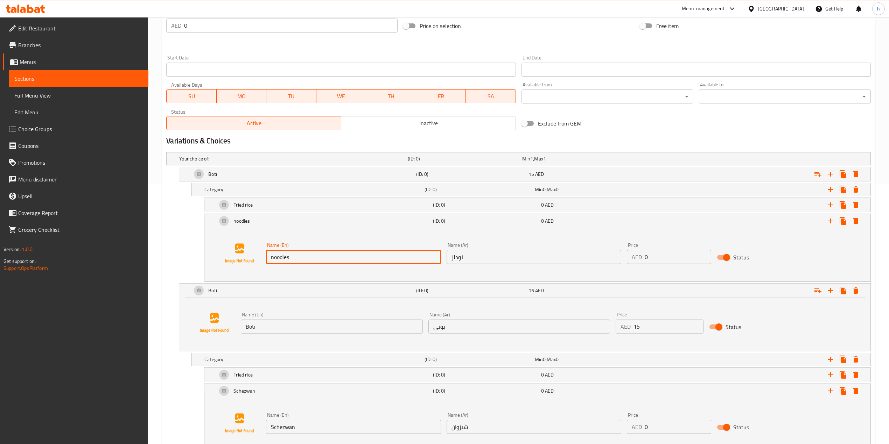
click at [282, 258] on input "noodles" at bounding box center [353, 257] width 175 height 14
click at [317, 333] on div "Name (En) Schezwan Name (En)" at bounding box center [353, 423] width 180 height 27
click at [317, 333] on input "Schezwan" at bounding box center [353, 427] width 175 height 14
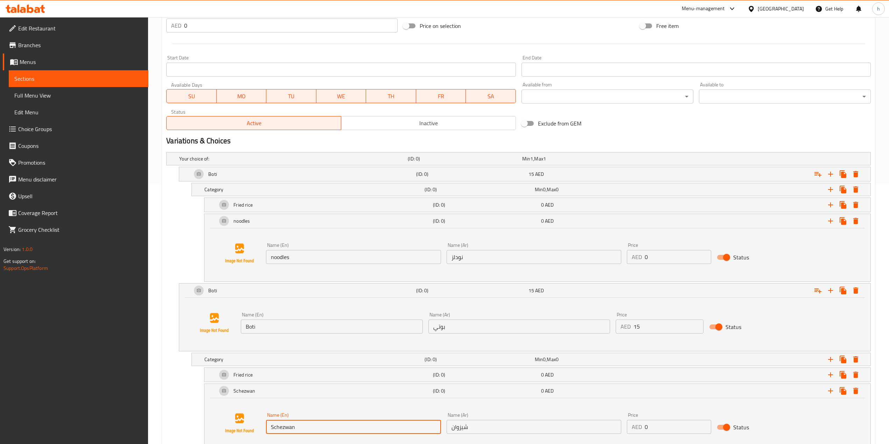
click at [317, 333] on input "Schezwan" at bounding box center [353, 427] width 175 height 14
paste input "noodles"
type input "noodles"
click at [462, 259] on input "نودلز" at bounding box center [533, 257] width 175 height 14
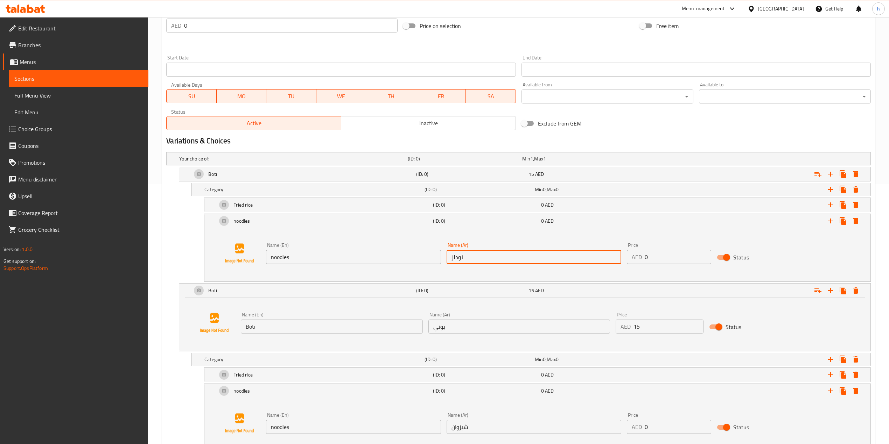
click at [462, 259] on input "نودلز" at bounding box center [533, 257] width 175 height 14
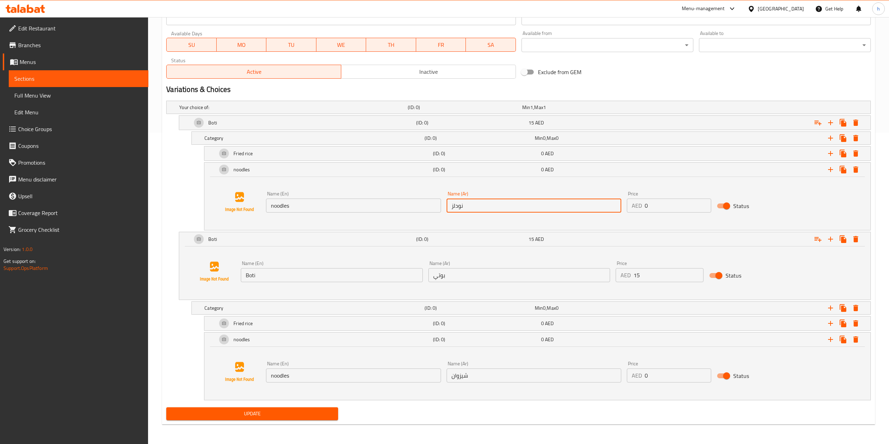
click at [482, 333] on div "Name (Ar) شيزوان Name (Ar)" at bounding box center [534, 372] width 180 height 27
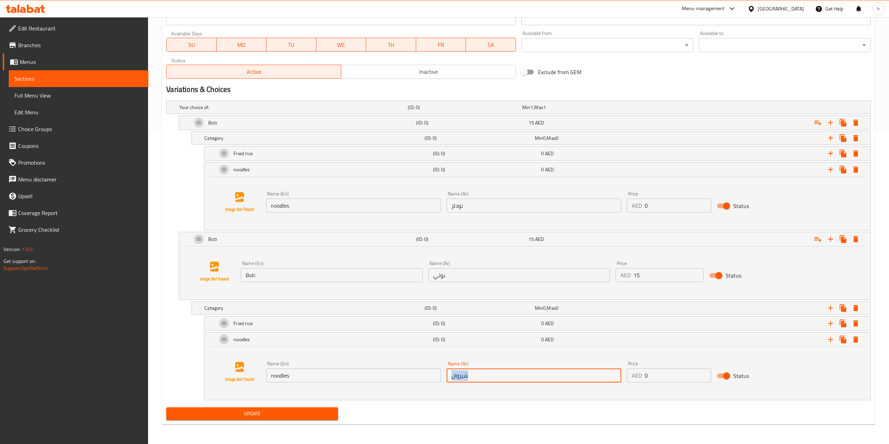
click at [481, 333] on input "شيزوان" at bounding box center [533, 376] width 175 height 14
paste input "نودلز"
type input "نودلز"
click at [310, 277] on input "Boti" at bounding box center [332, 275] width 182 height 14
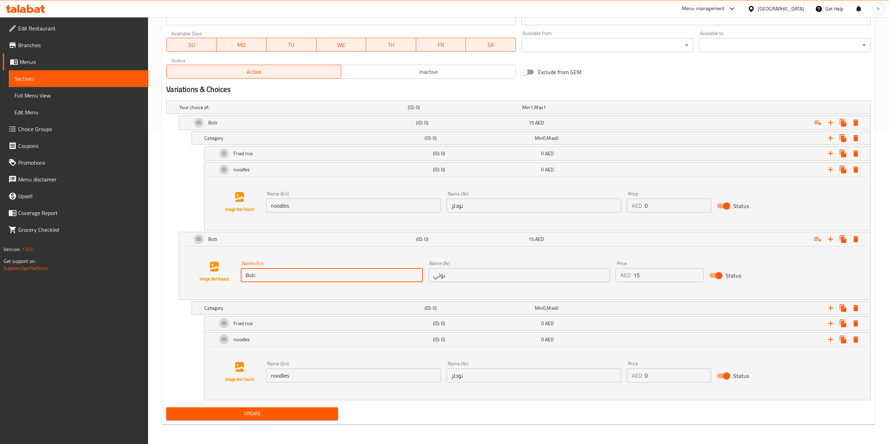
click at [310, 277] on input "Boti" at bounding box center [332, 275] width 182 height 14
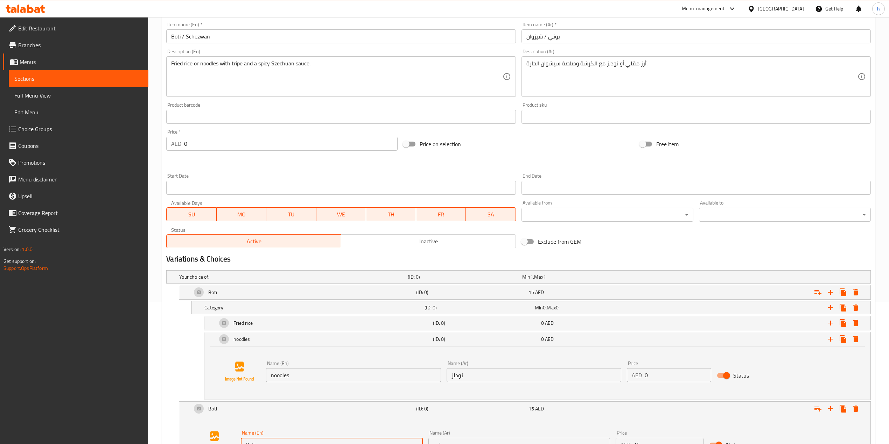
scroll to position [127, 0]
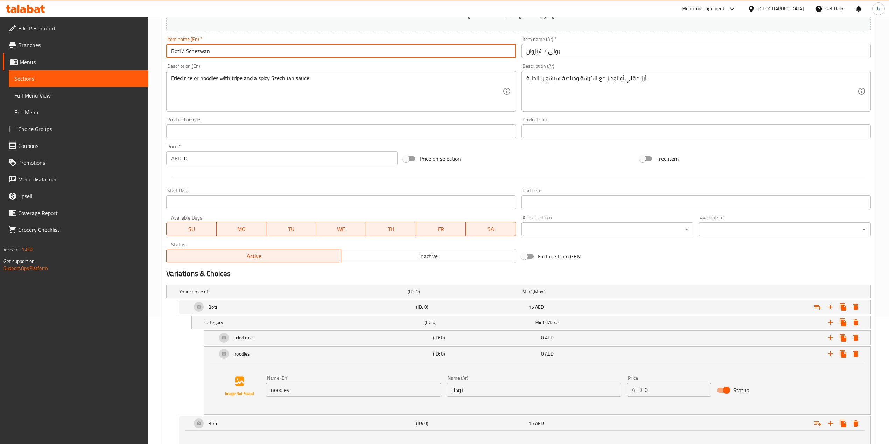
click at [206, 52] on input "Boti / Schezwan" at bounding box center [340, 51] width 349 height 14
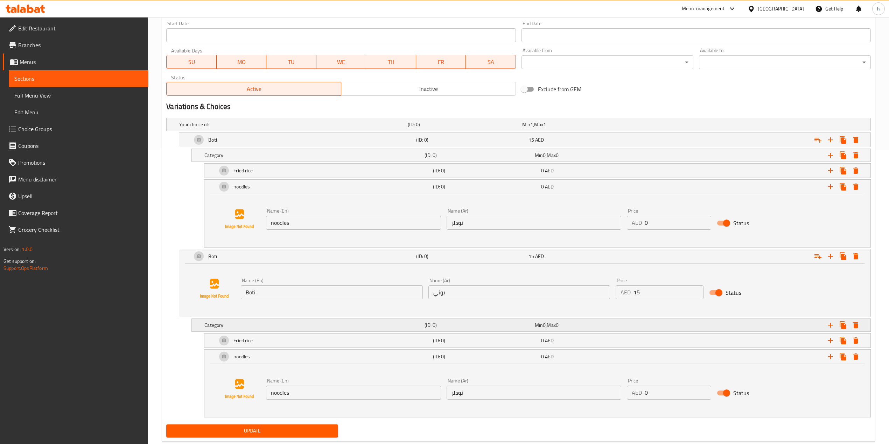
scroll to position [314, 0]
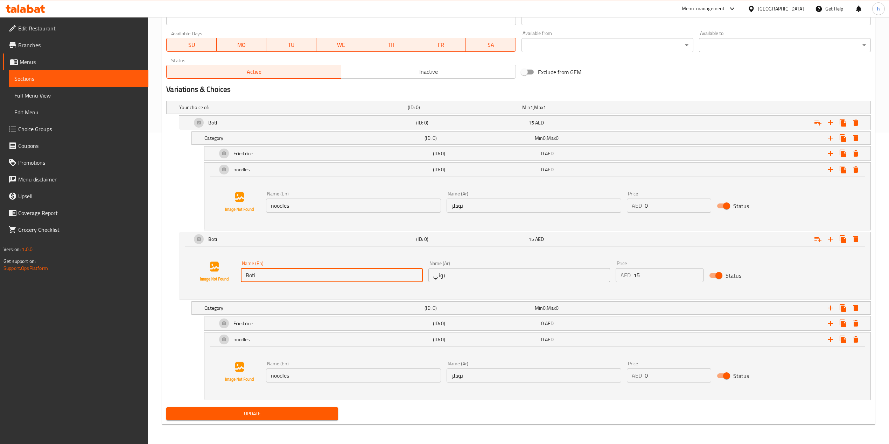
click at [297, 272] on input "Boti" at bounding box center [332, 275] width 182 height 14
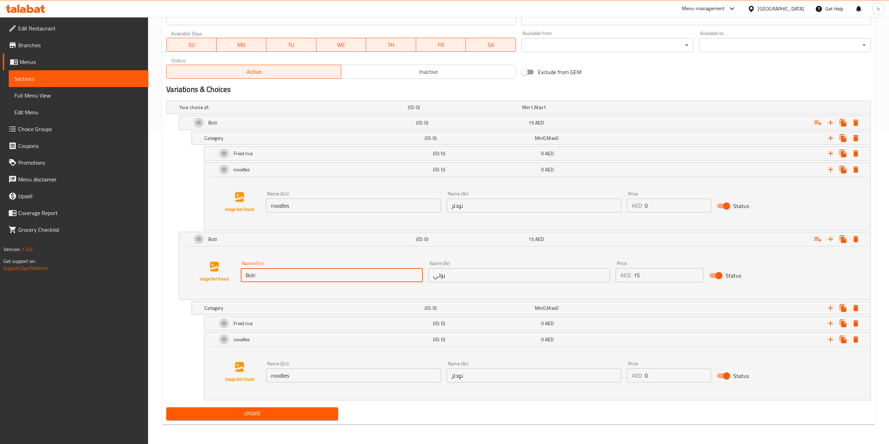
click at [297, 272] on input "Boti" at bounding box center [332, 275] width 182 height 14
paste input "Schezwan"
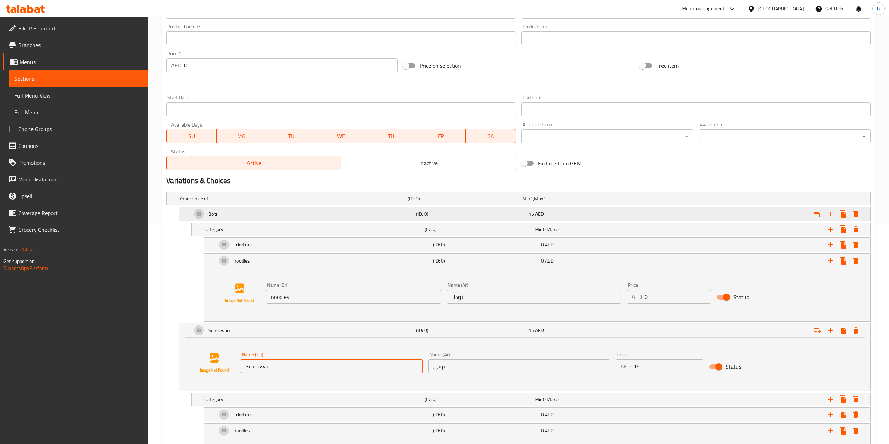
scroll to position [127, 0]
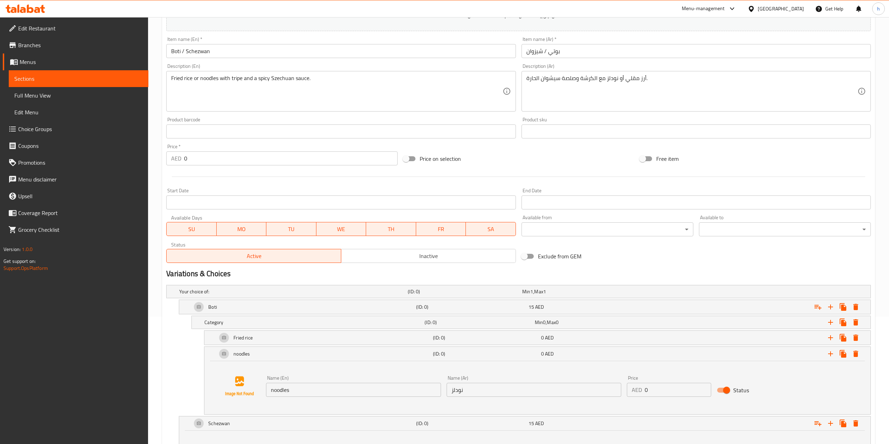
type input "Schezwan"
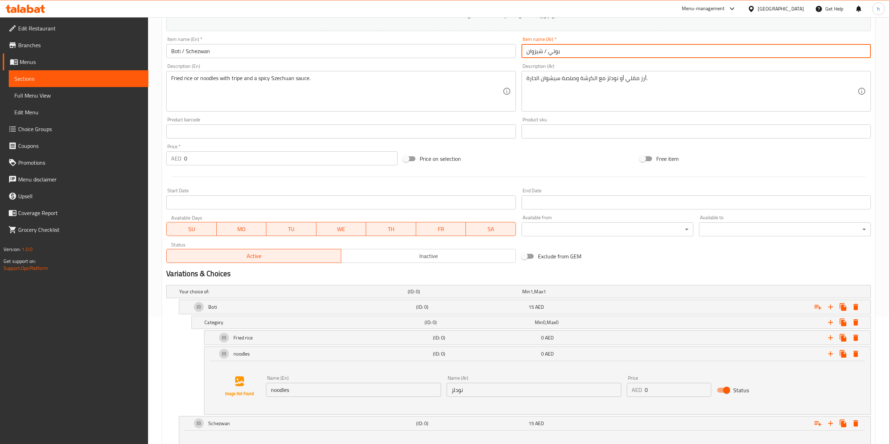
click at [537, 57] on input "بوتي / شيزوان" at bounding box center [695, 51] width 349 height 14
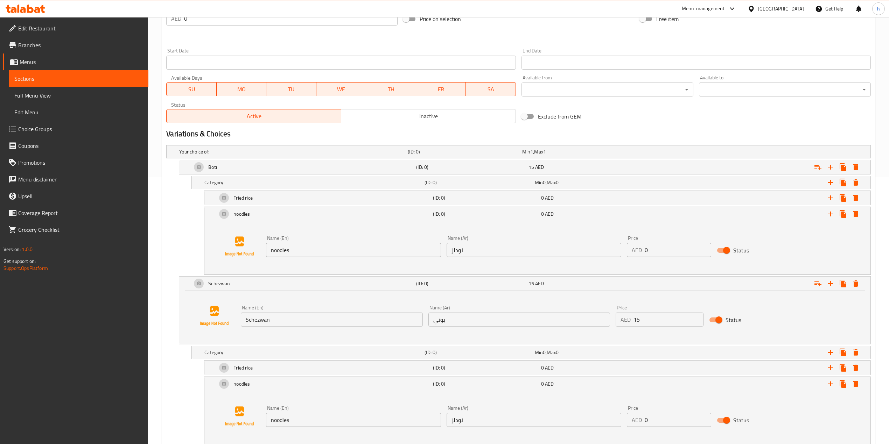
click at [471, 318] on input "بوتي" at bounding box center [519, 320] width 182 height 14
paste input "يزوان"
type input "شيزوان"
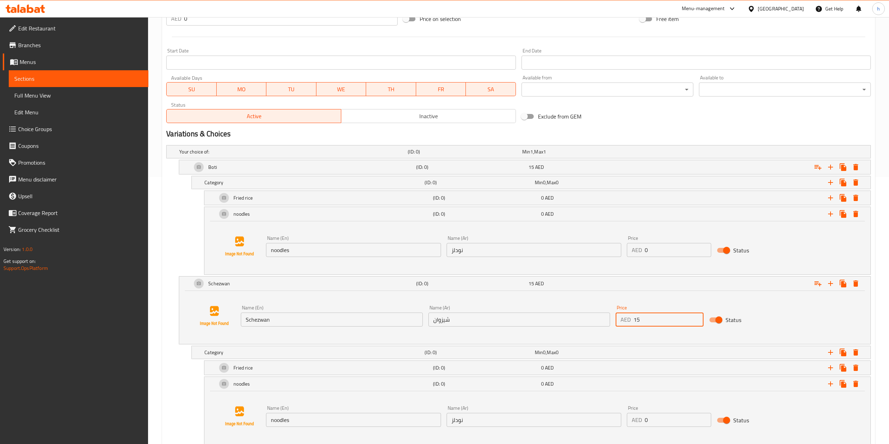
drag, startPoint x: 647, startPoint y: 321, endPoint x: 609, endPoint y: 322, distance: 37.5
click at [609, 322] on div "Name (En) Schezwan Name (En) Name (Ar) شيزوان Name (Ar) Price AED 15 Price Stat…" at bounding box center [519, 316] width 562 height 27
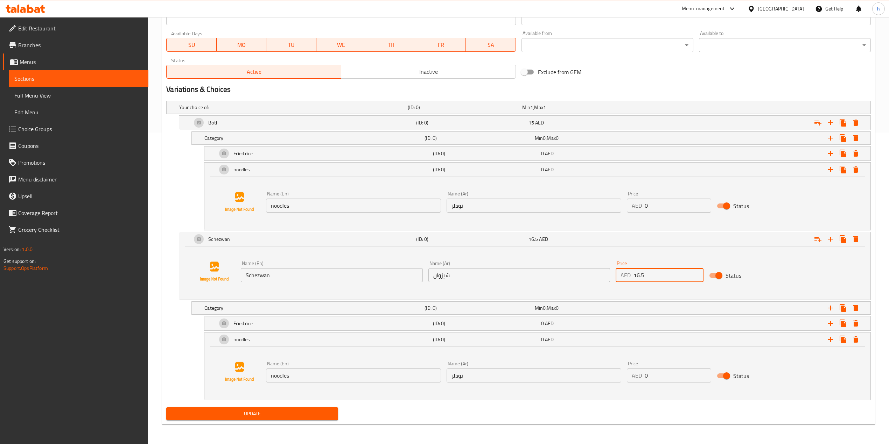
type input "16.5"
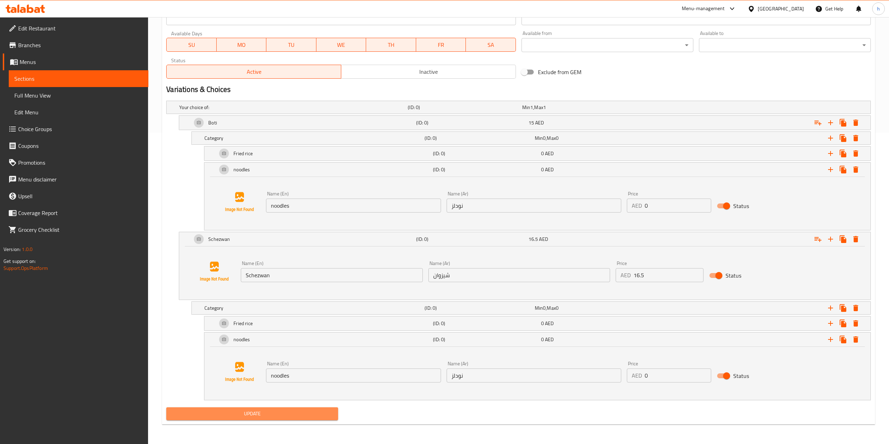
click at [291, 333] on span "Update" at bounding box center [252, 414] width 161 height 9
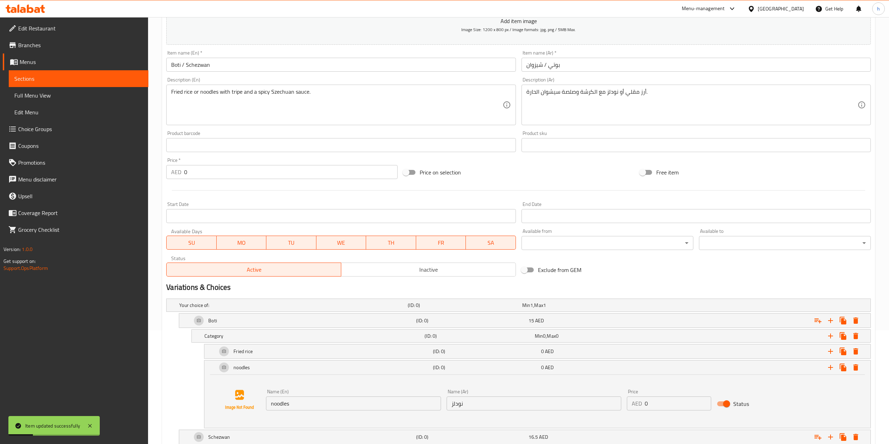
scroll to position [0, 0]
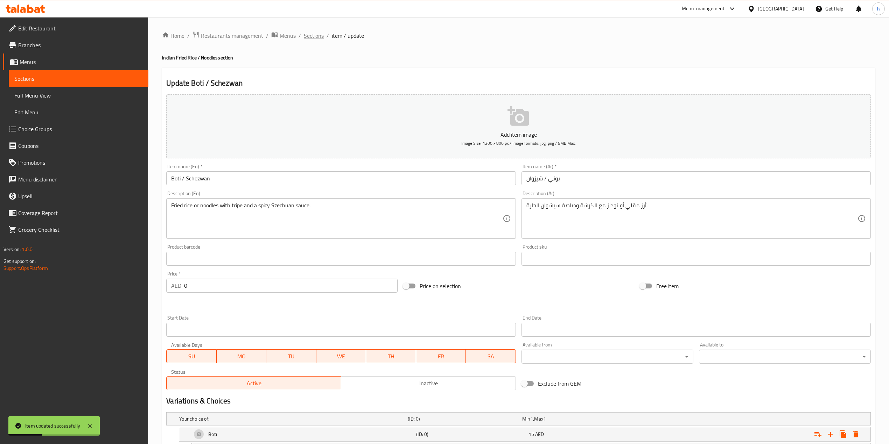
click at [308, 38] on span "Sections" at bounding box center [314, 35] width 20 height 8
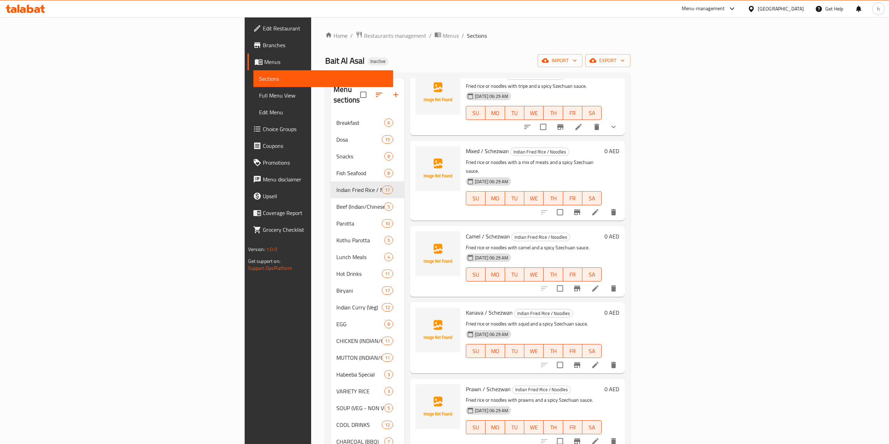
scroll to position [732, 0]
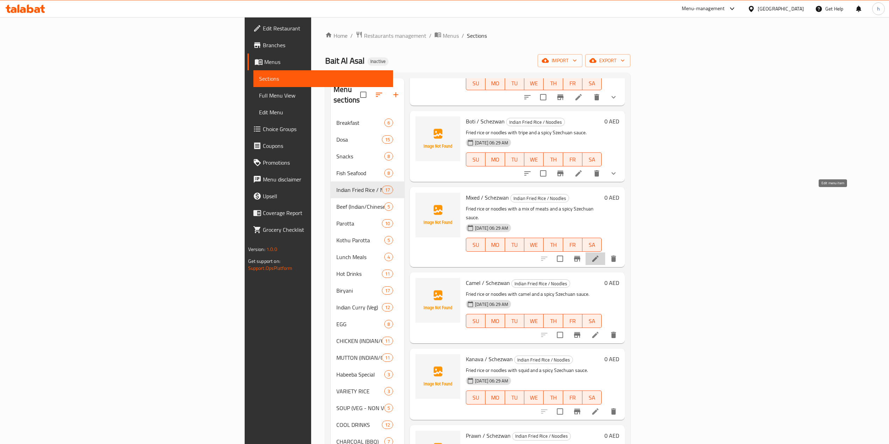
click at [599, 255] on icon at bounding box center [595, 259] width 8 height 8
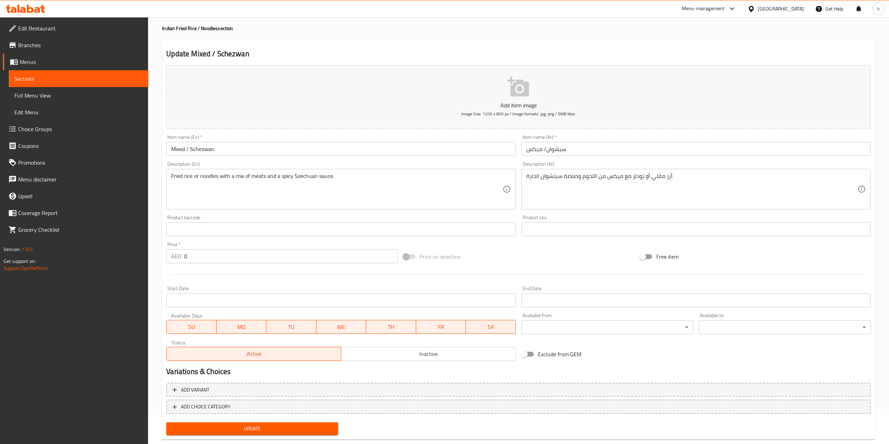
scroll to position [44, 0]
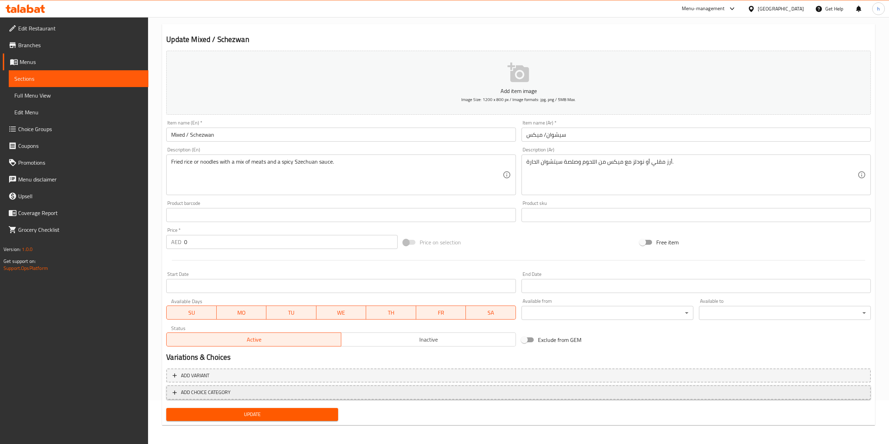
click at [284, 333] on button "ADD CHOICE CATEGORY" at bounding box center [518, 393] width 704 height 14
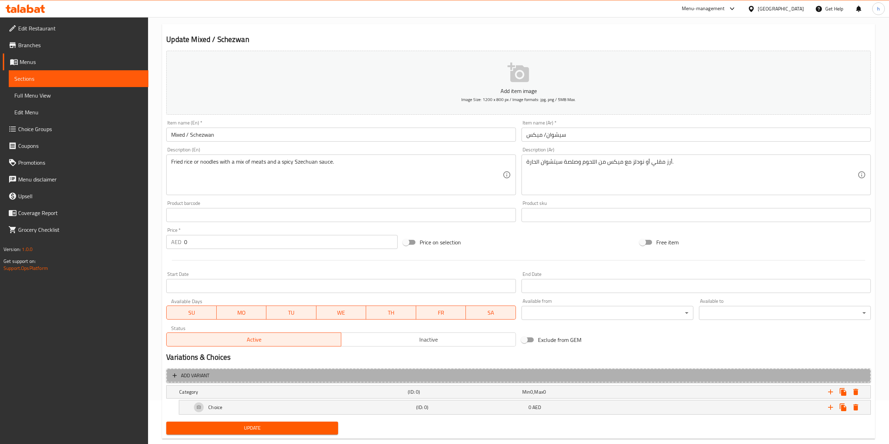
click at [288, 333] on span "Add variant" at bounding box center [519, 376] width 692 height 9
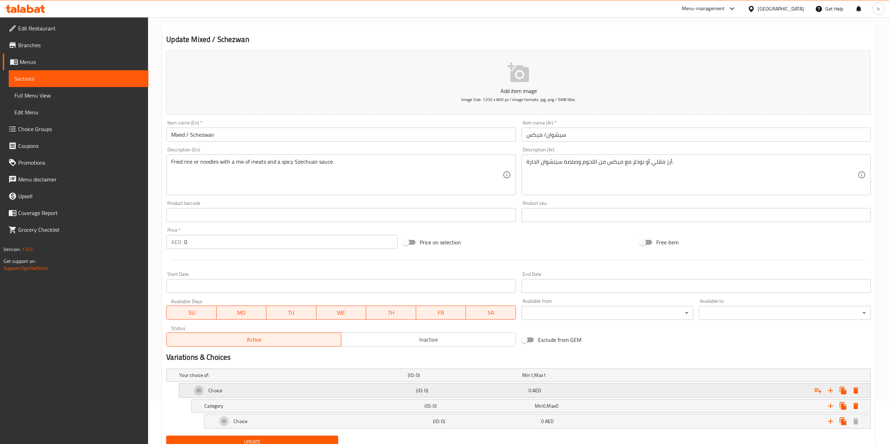
click at [290, 333] on div "Choice" at bounding box center [302, 390] width 224 height 17
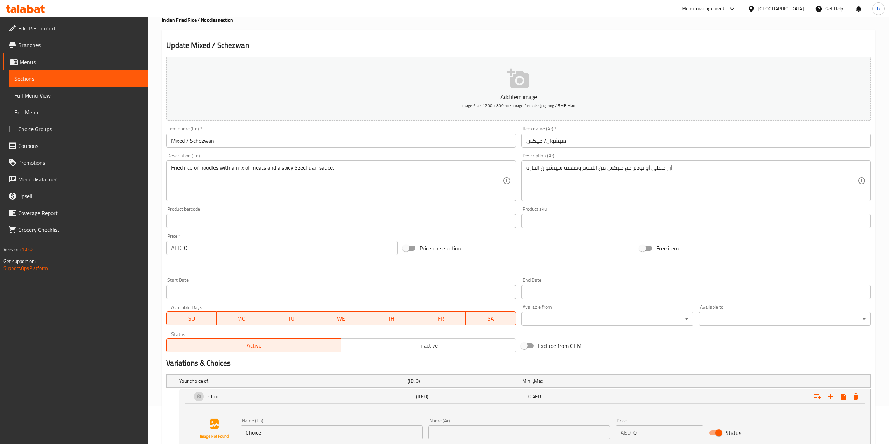
scroll to position [34, 0]
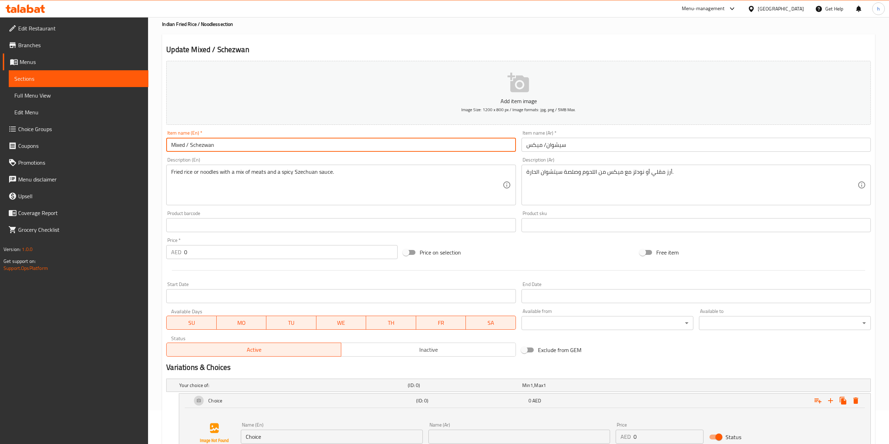
click at [182, 140] on input "Mixed / Schezwan" at bounding box center [340, 145] width 349 height 14
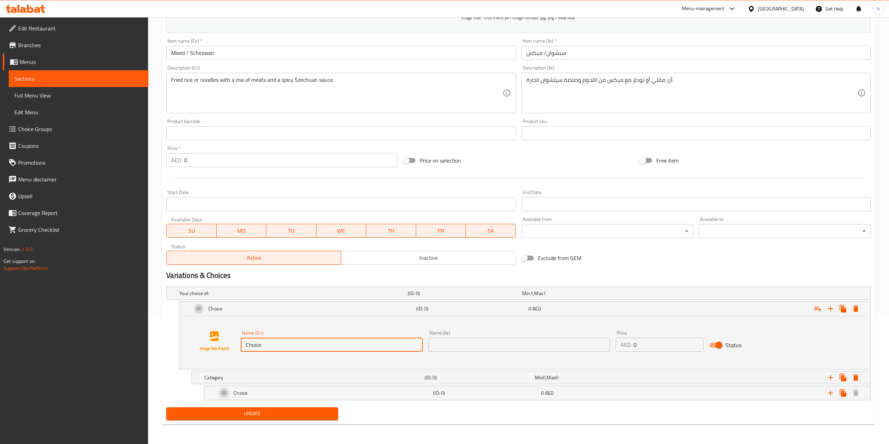
click at [300, 333] on input "Choice" at bounding box center [332, 345] width 182 height 14
click
paste input "Mixed"
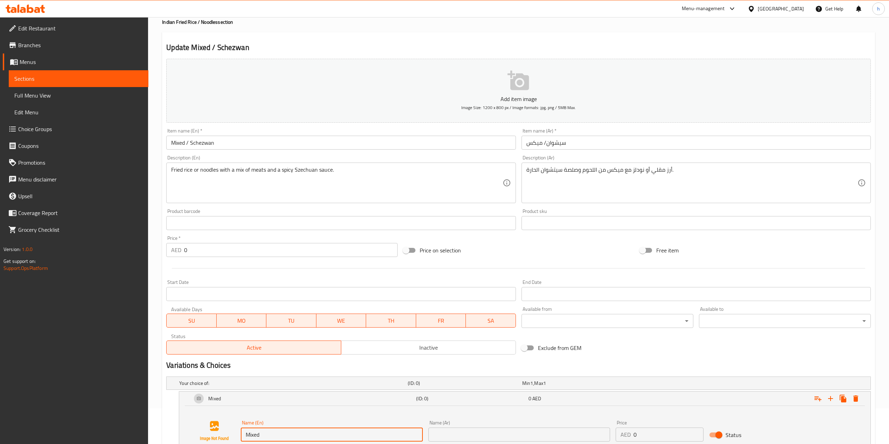
scroll to position [34, 0]
type input "Mixed"
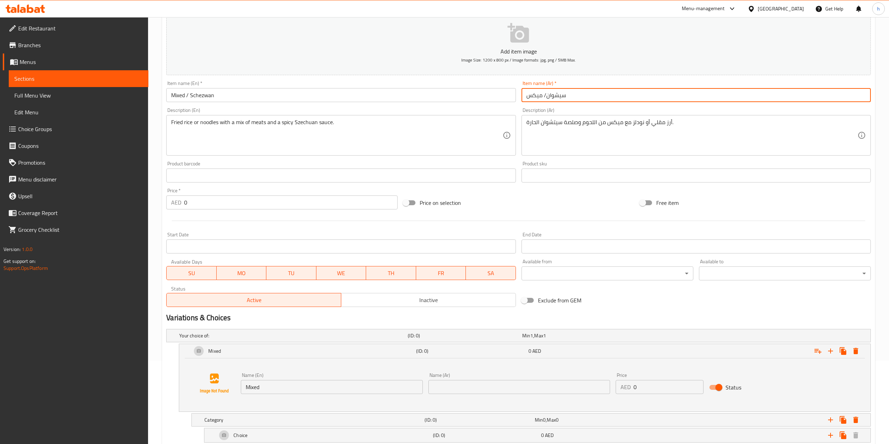
scroll to position [127, 0]
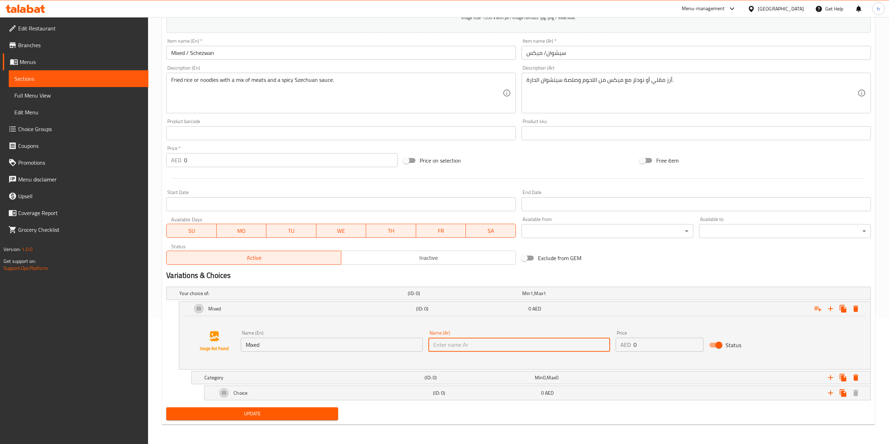
paste input "ميكس"
type input "ميكس"
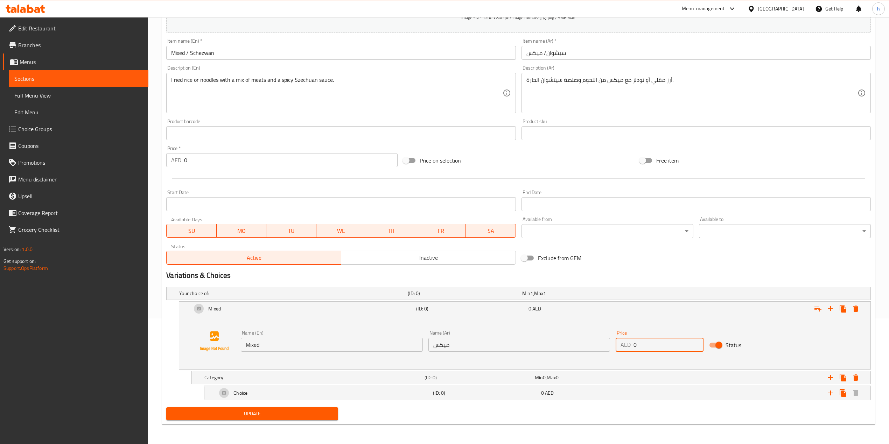
drag, startPoint x: 640, startPoint y: 346, endPoint x: 626, endPoint y: 346, distance: 14.7
type input "19"
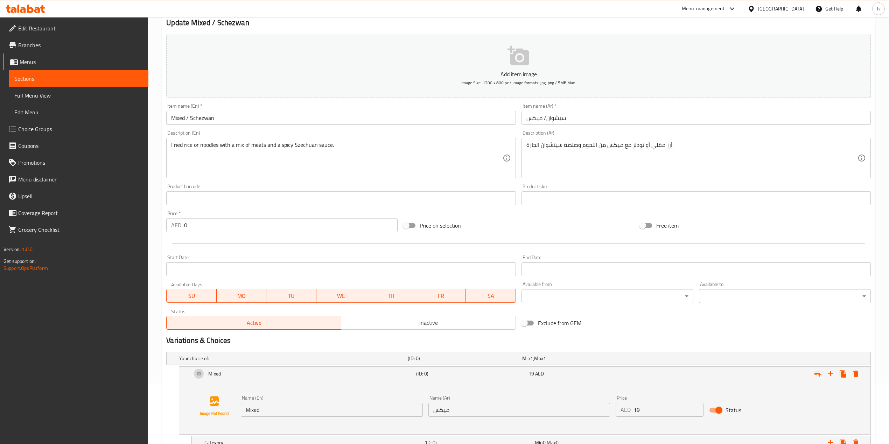
scroll to position [40, 0]
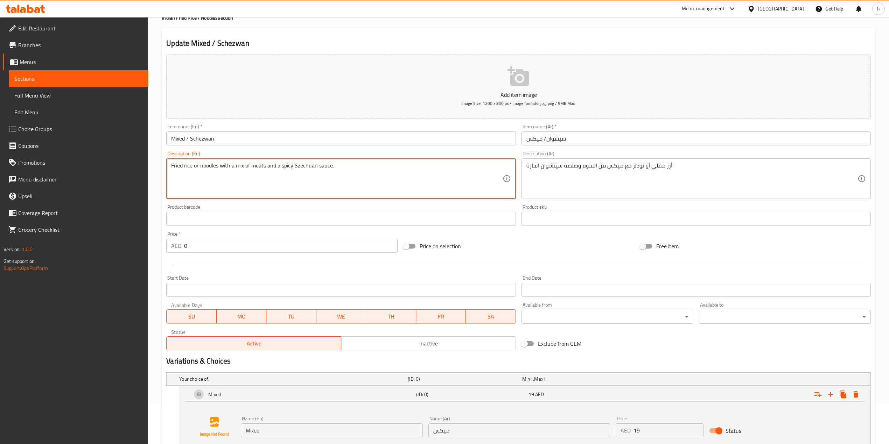
drag, startPoint x: 192, startPoint y: 166, endPoint x: 157, endPoint y: 167, distance: 35.0
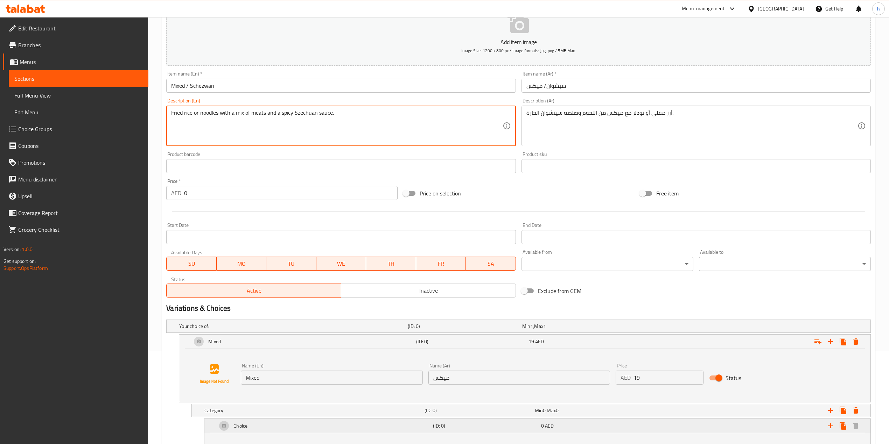
scroll to position [180, 0]
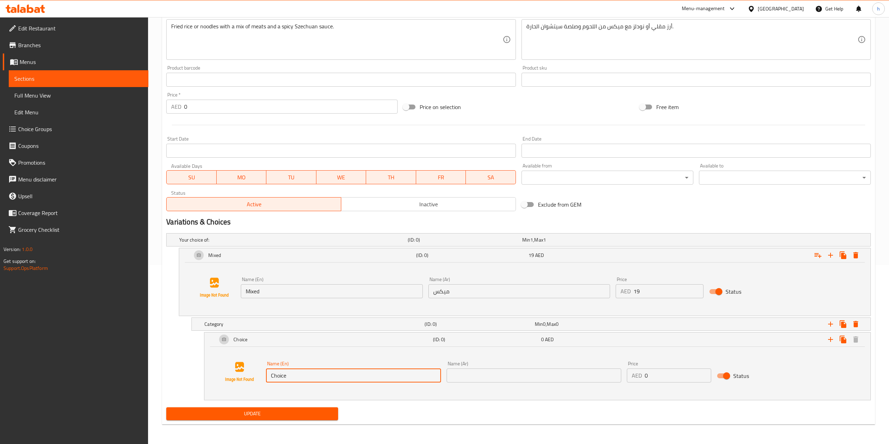
paste input "Fried r"
type input "Fried rice"
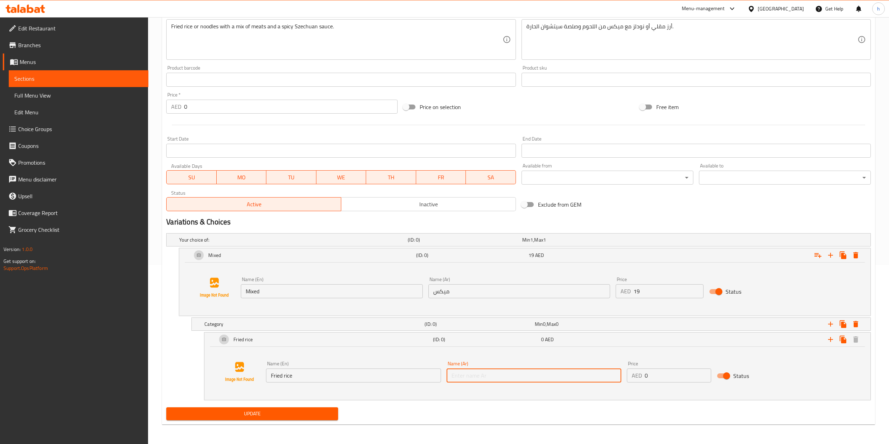
type input "أرز مقلي"
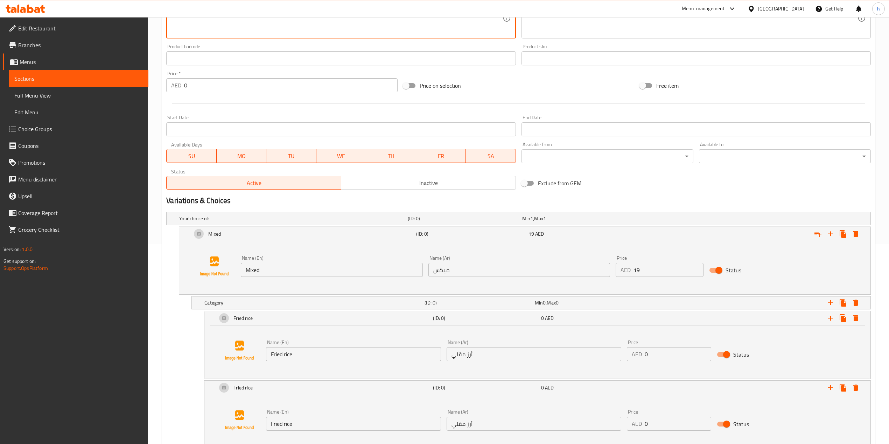
scroll to position [250, 0]
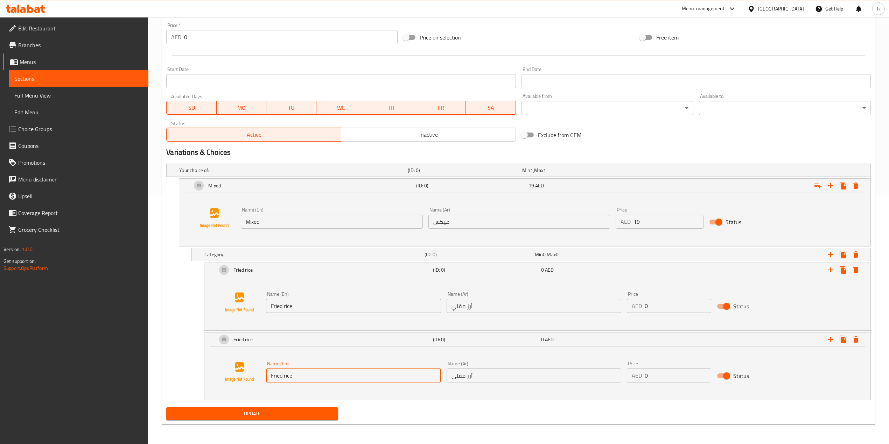
paste input "noodles"
type input "noodles"
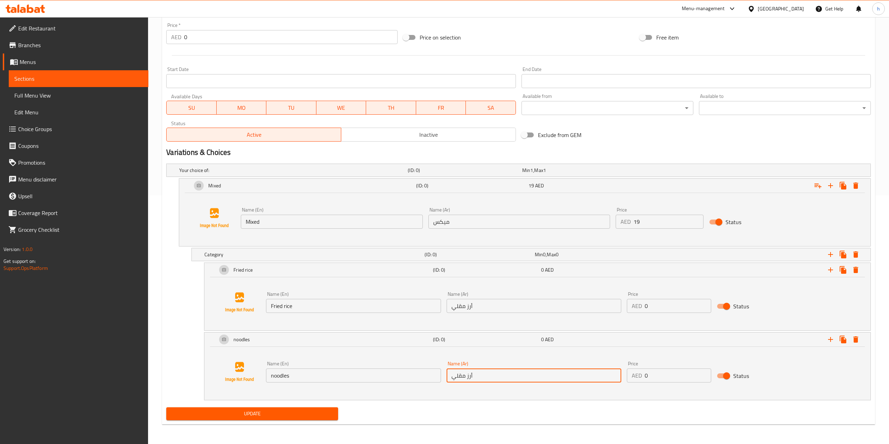
paste input "ودلز"
paste input "text"
type input "نودلز"
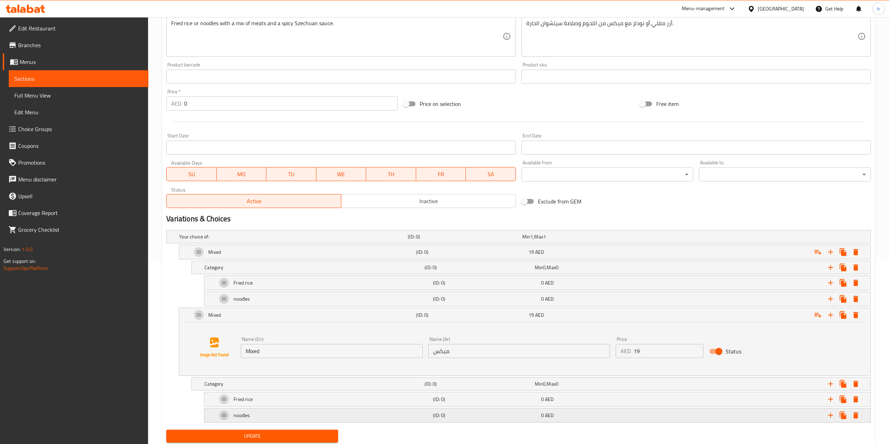
scroll to position [186, 0]
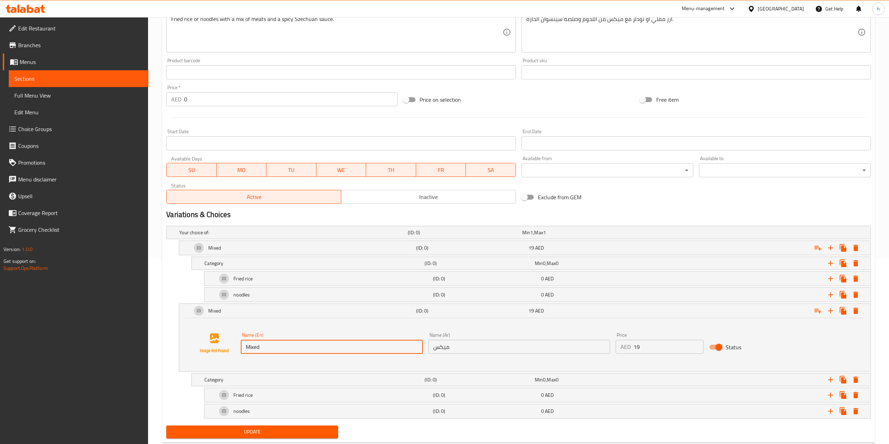
paste input "Schezwan"
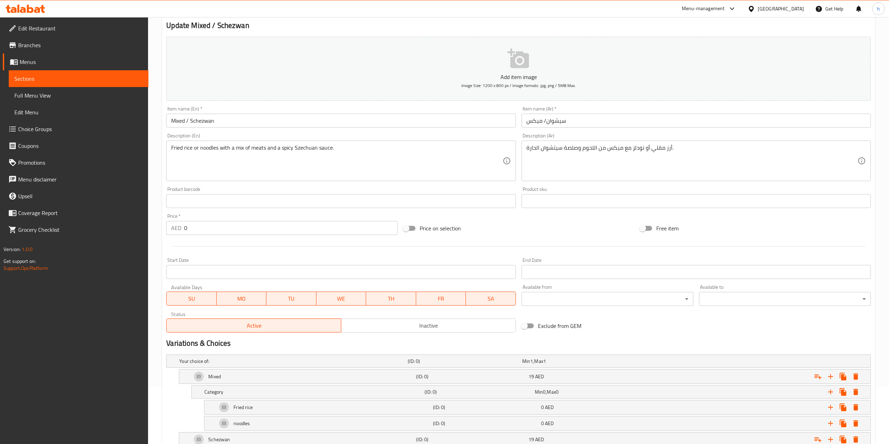
scroll to position [47, 0]
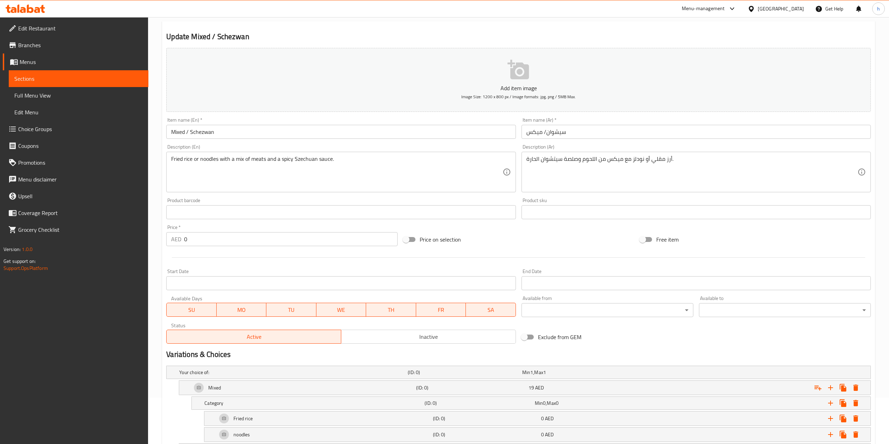
type input "Schezwan"
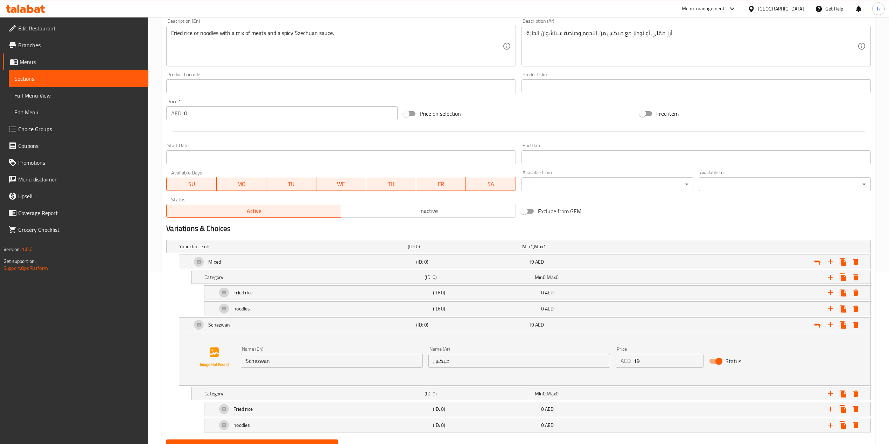
scroll to position [186, 0]
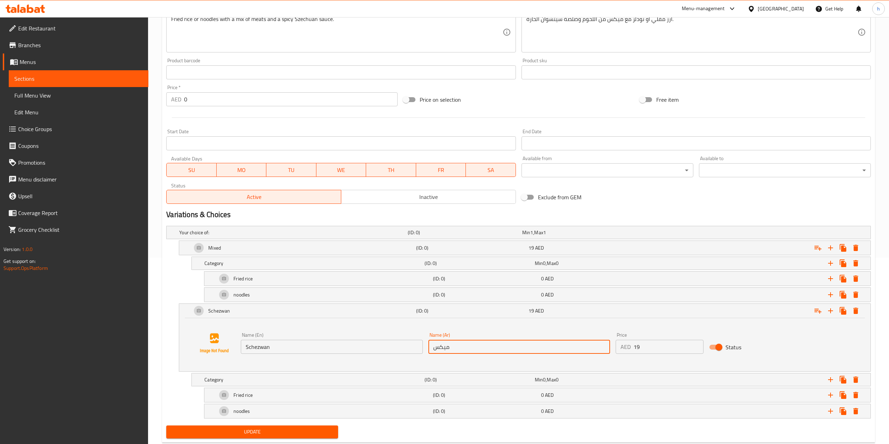
paste input "سيشوان"
type input "سيشوان"
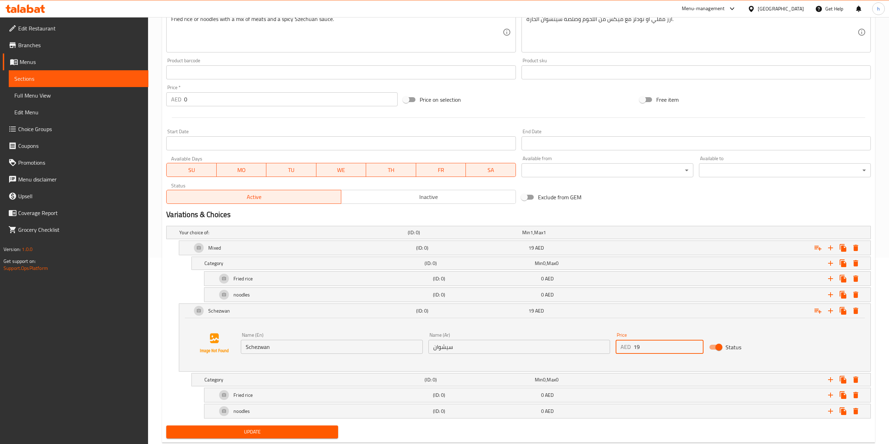
drag, startPoint x: 650, startPoint y: 350, endPoint x: 582, endPoint y: 342, distance: 68.4
type input "20.5"
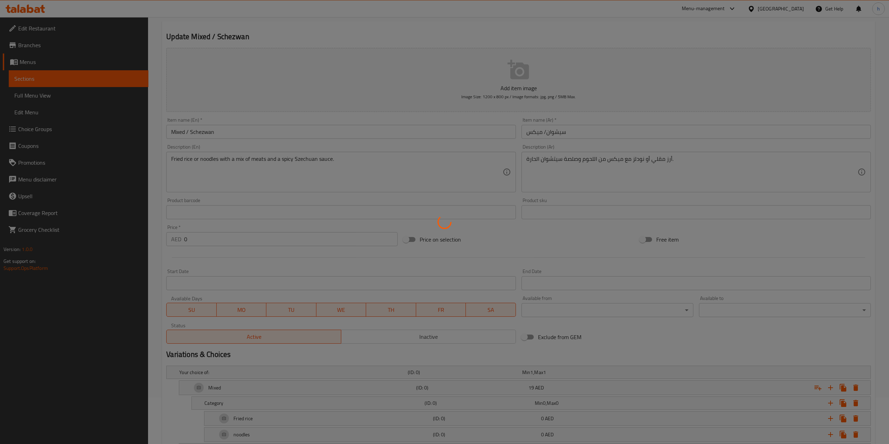
scroll to position [0, 0]
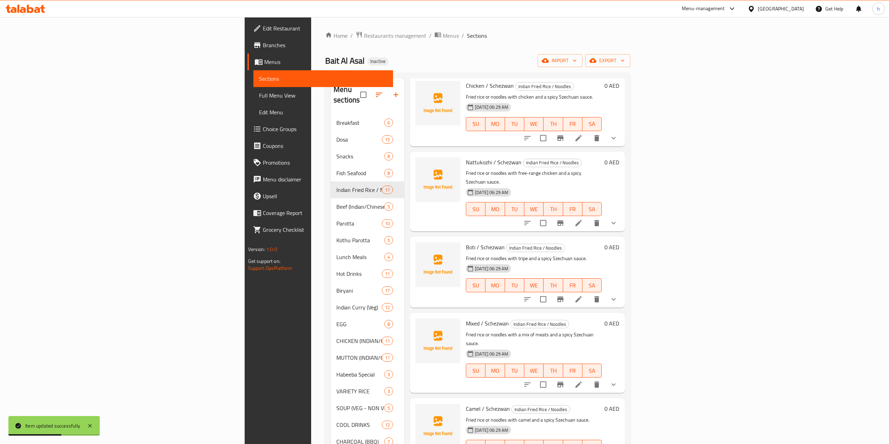
scroll to position [653, 0]
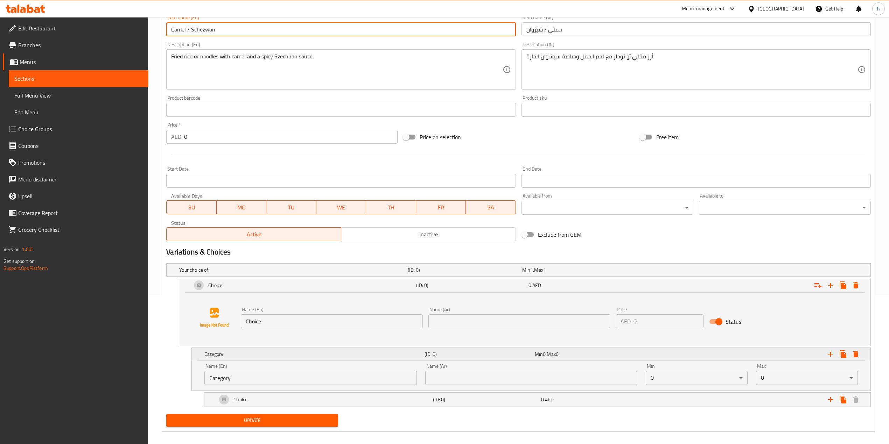
scroll to position [157, 0]
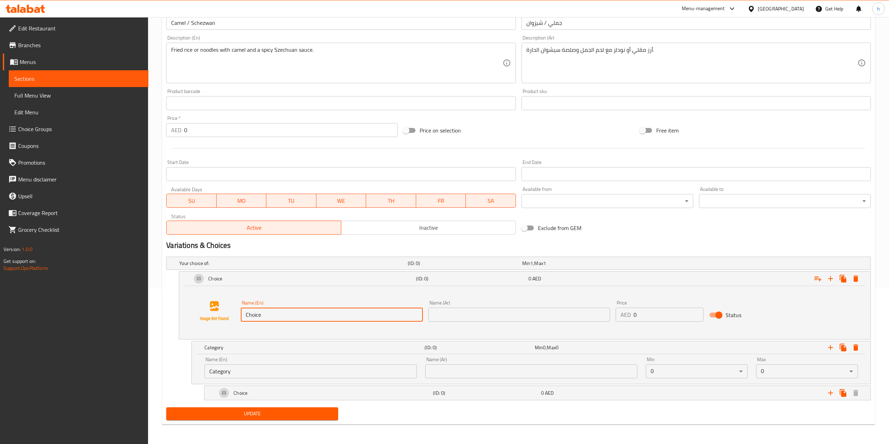
paste input "amel"
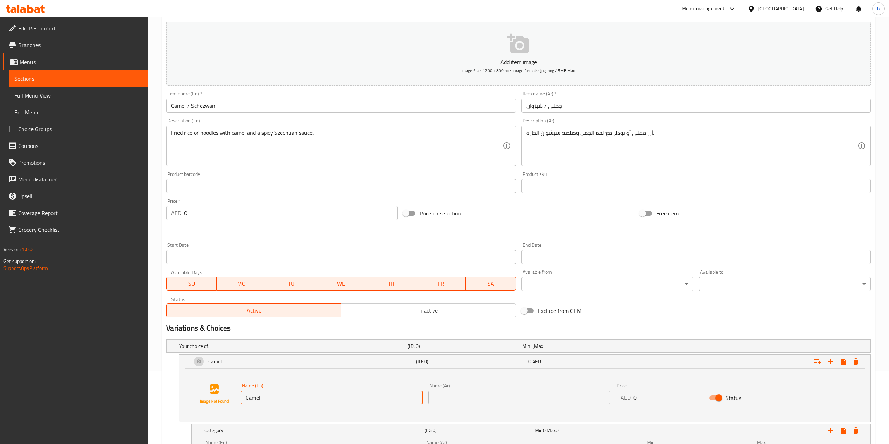
scroll to position [63, 0]
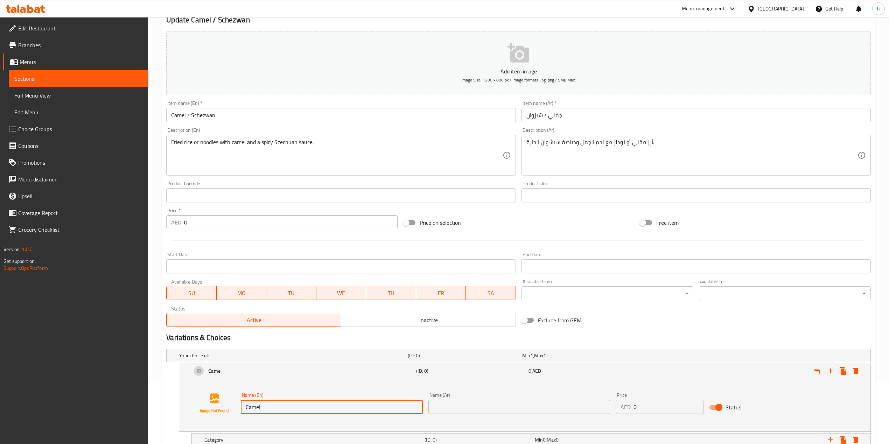
type input "Camel"
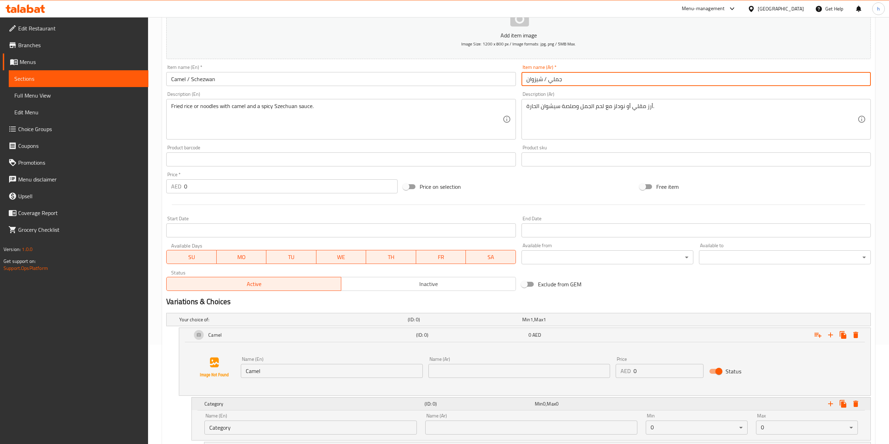
scroll to position [110, 0]
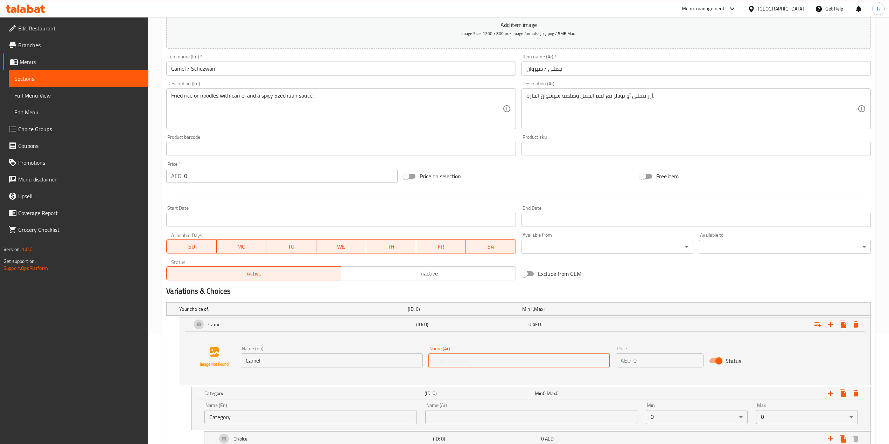
paste input "جملي"
type input "جملي"
drag, startPoint x: 644, startPoint y: 366, endPoint x: 630, endPoint y: 364, distance: 14.1
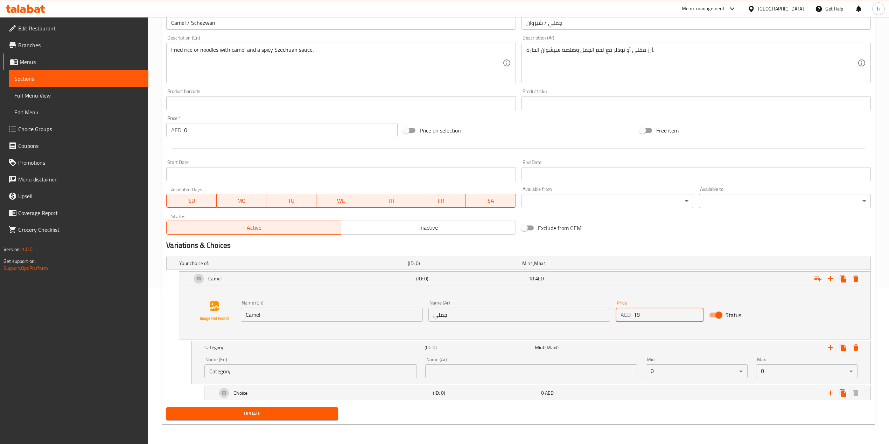
scroll to position [157, 0]
type input "18"
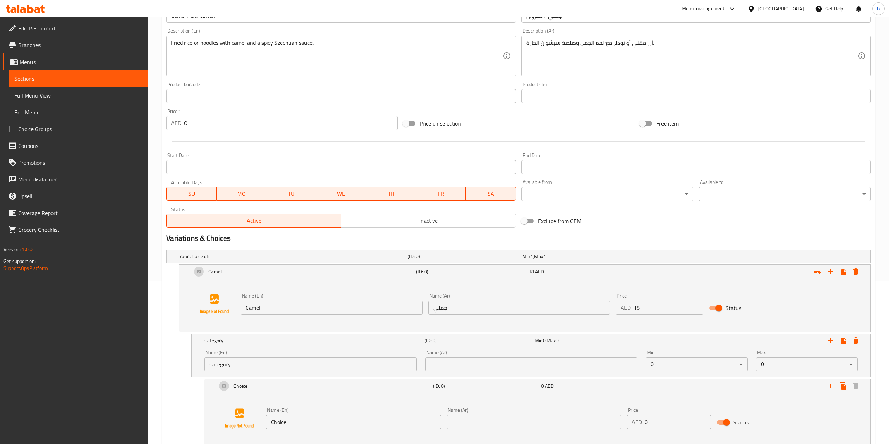
scroll to position [117, 0]
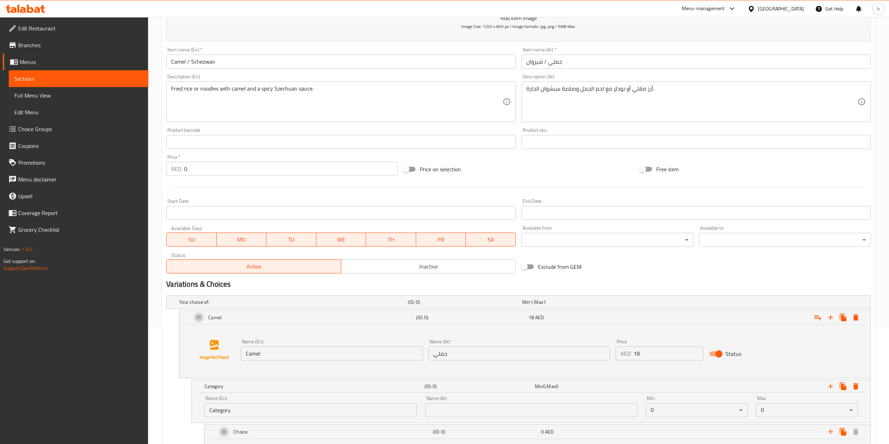
drag, startPoint x: 169, startPoint y: 89, endPoint x: 181, endPoint y: 88, distance: 11.6
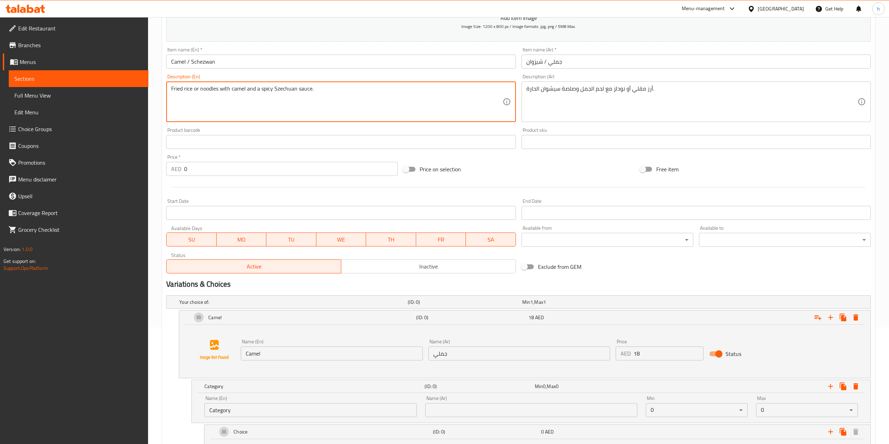
drag, startPoint x: 172, startPoint y: 87, endPoint x: 192, endPoint y: 89, distance: 20.4
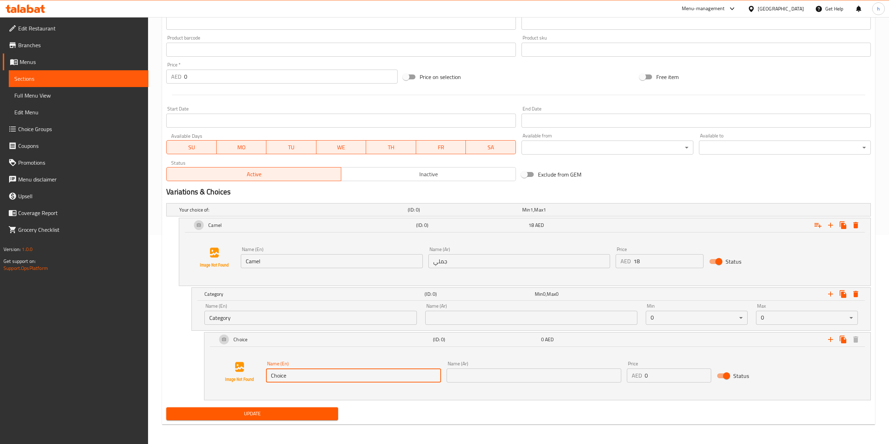
paste input "Fried r"
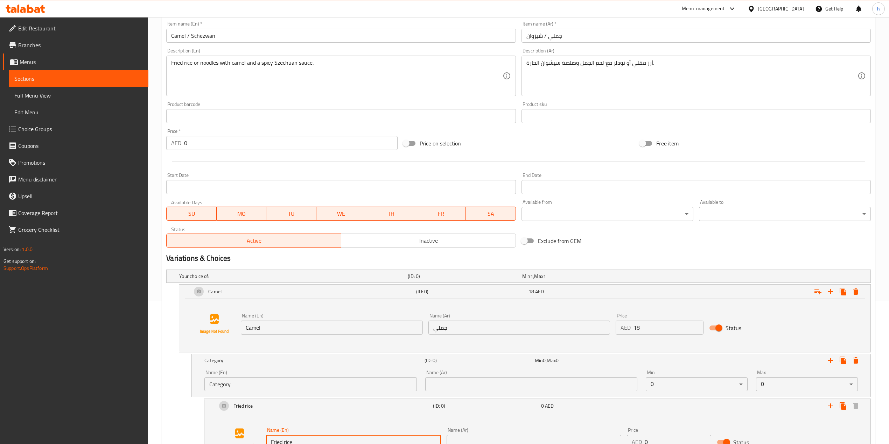
scroll to position [117, 0]
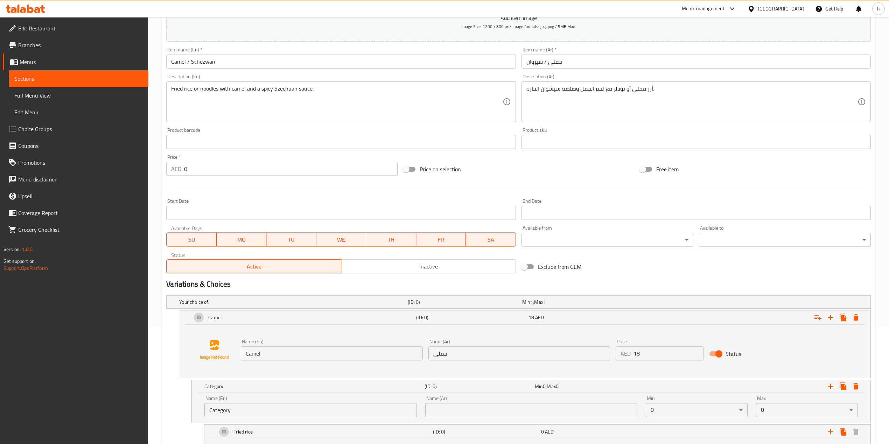
type input "Fried rice"
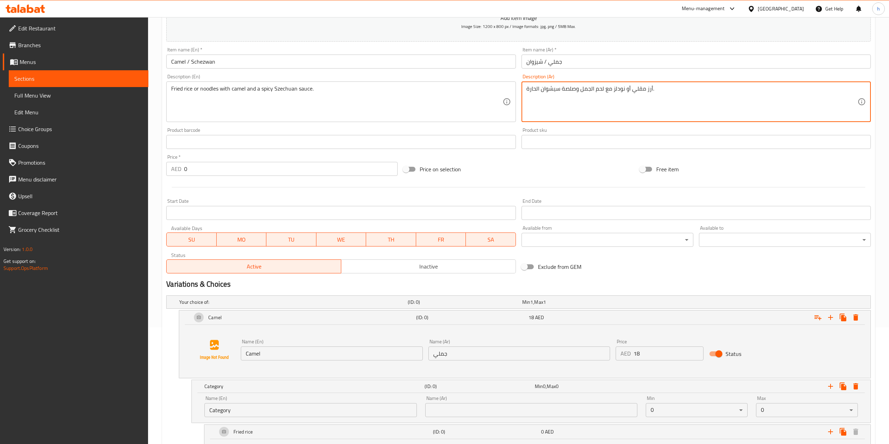
drag, startPoint x: 634, startPoint y: 88, endPoint x: 652, endPoint y: 90, distance: 18.3
drag, startPoint x: 633, startPoint y: 90, endPoint x: 649, endPoint y: 91, distance: 16.9
drag, startPoint x: 652, startPoint y: 87, endPoint x: 633, endPoint y: 90, distance: 18.7
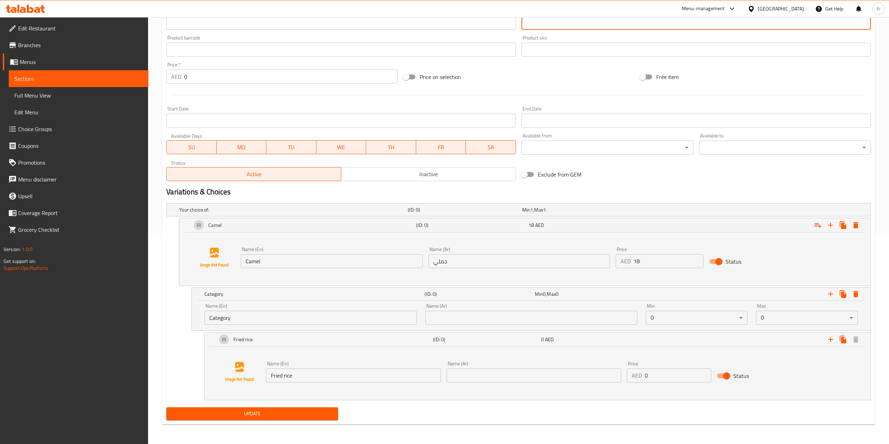
scroll to position [210, 0]
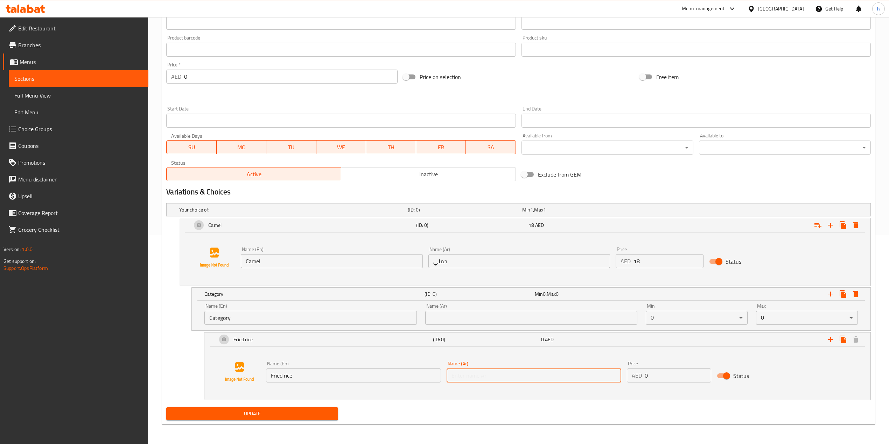
paste input "أرز مقلي"
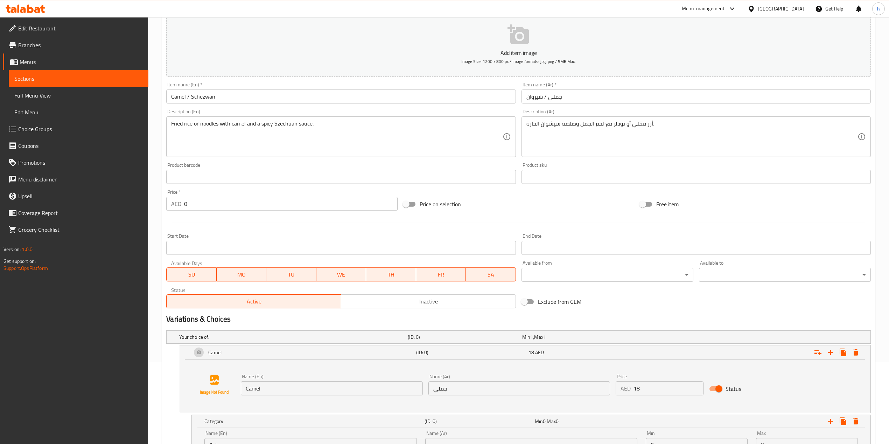
scroll to position [70, 0]
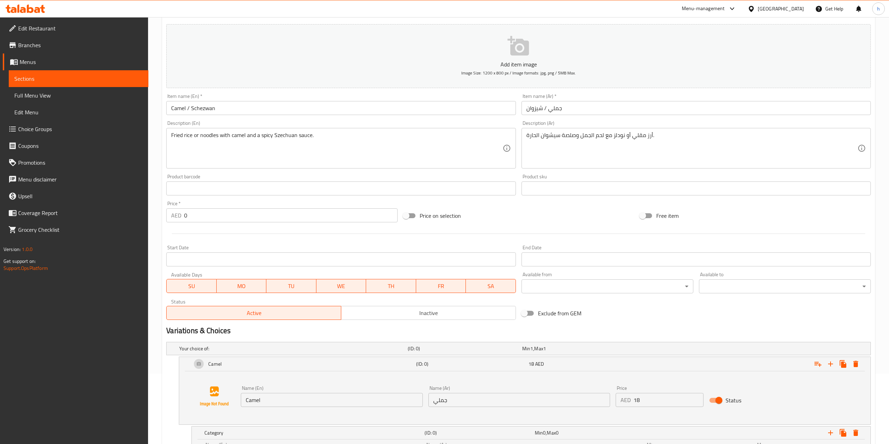
type input "أرز مقلي"
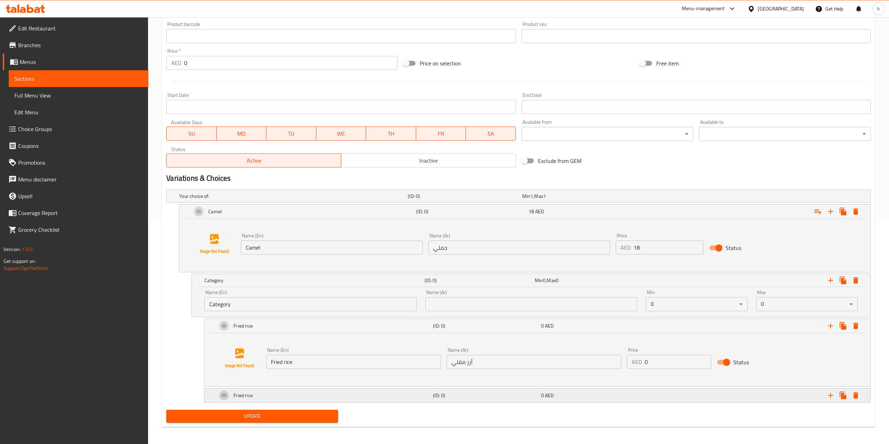
scroll to position [227, 0]
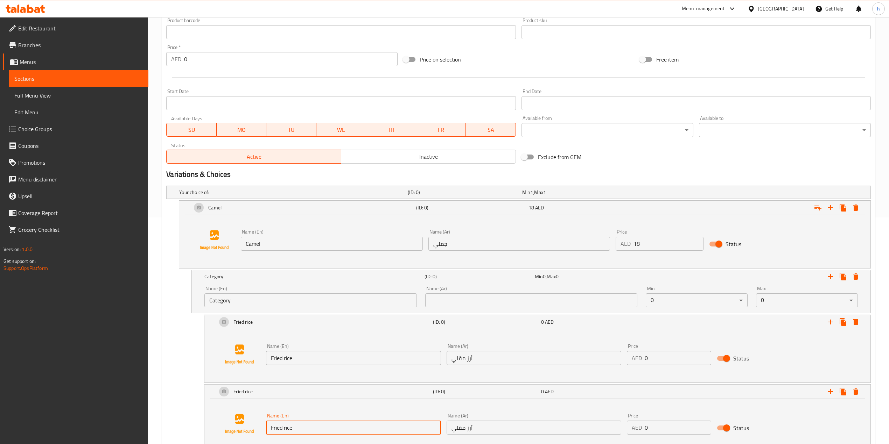
paste input "noodles"
type input "noodles"
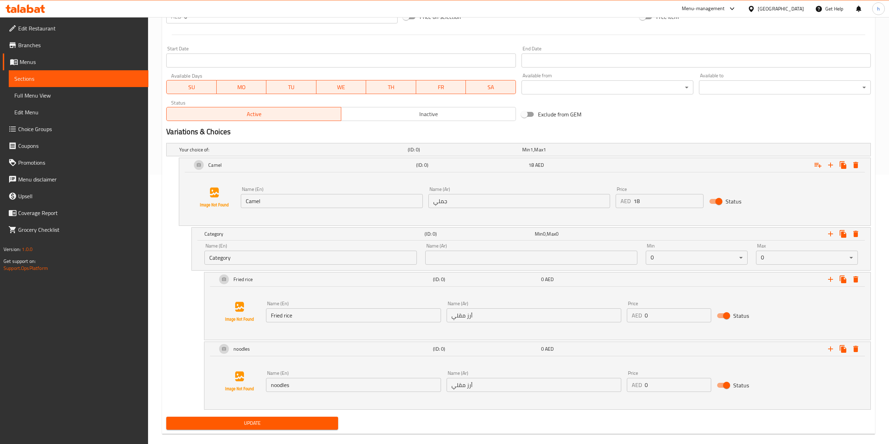
scroll to position [273, 0]
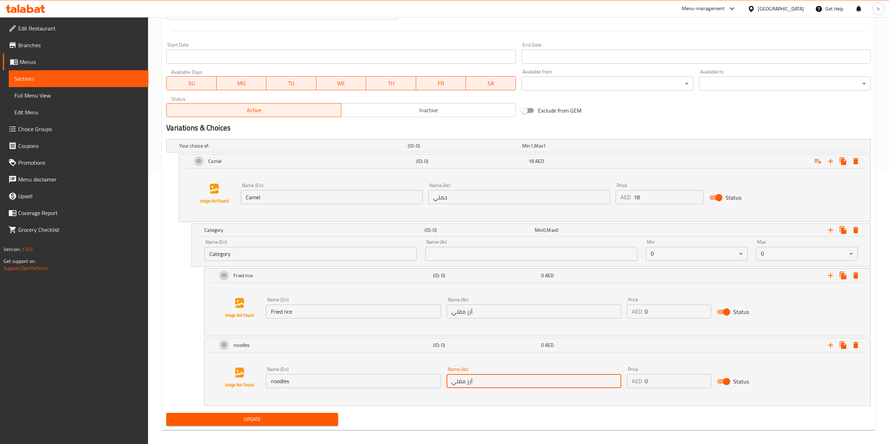
paste input "نودلز"
type input "نودلز"
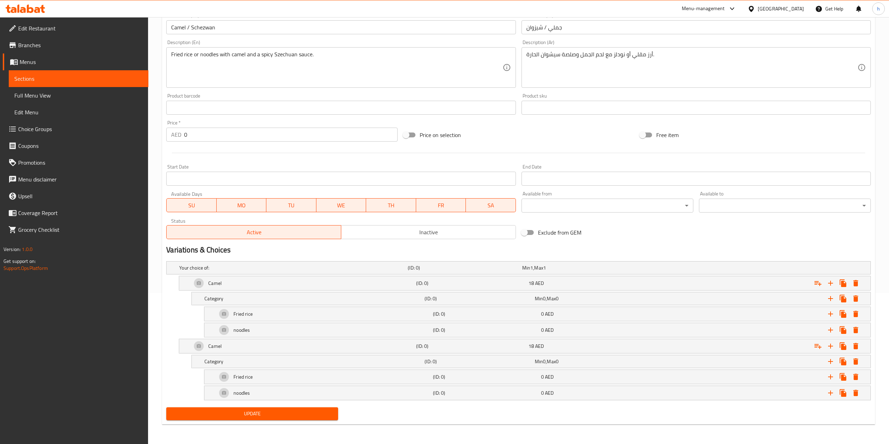
scroll to position [153, 0]
drag, startPoint x: 290, startPoint y: 346, endPoint x: 309, endPoint y: 344, distance: 19.0
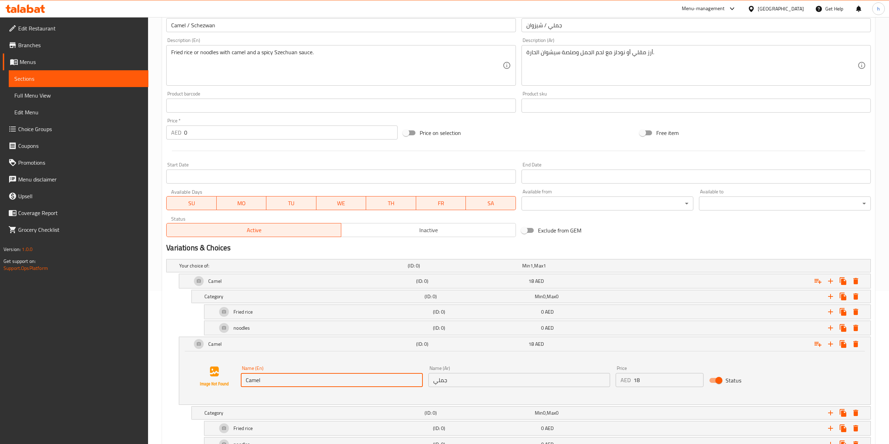
paste input "Schezwan"
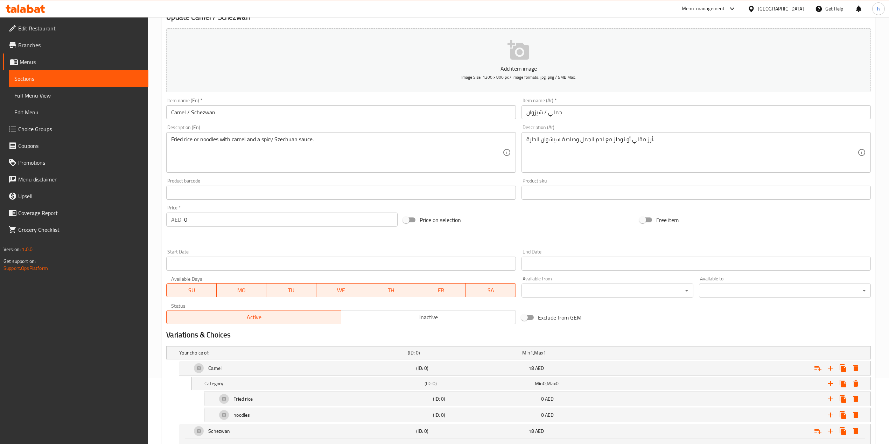
scroll to position [60, 0]
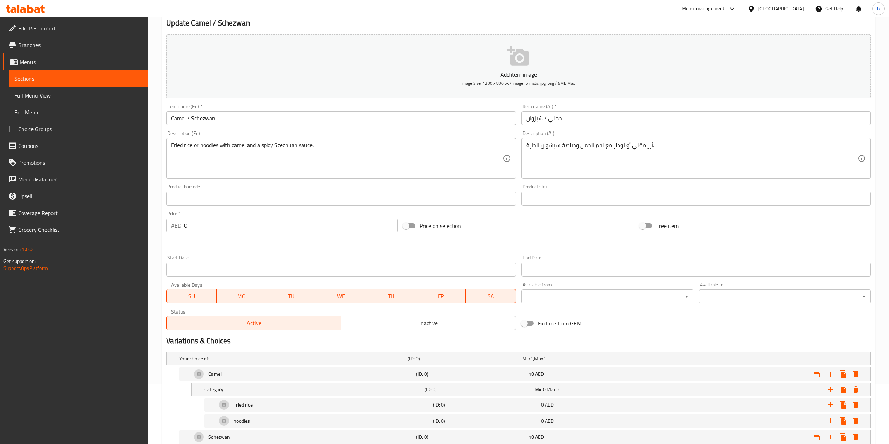
type input "Schezwan"
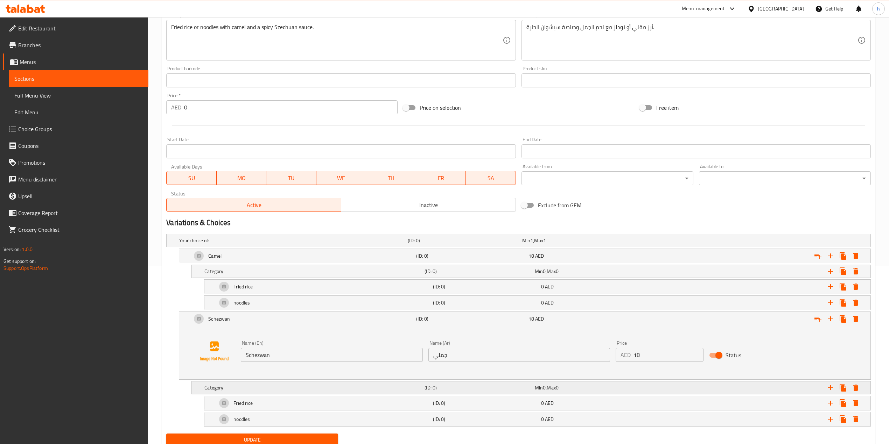
scroll to position [200, 0]
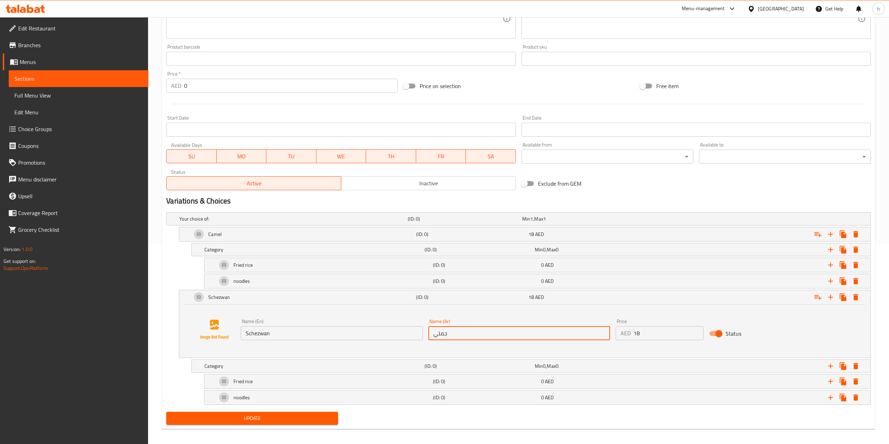
paste input "يزوان"
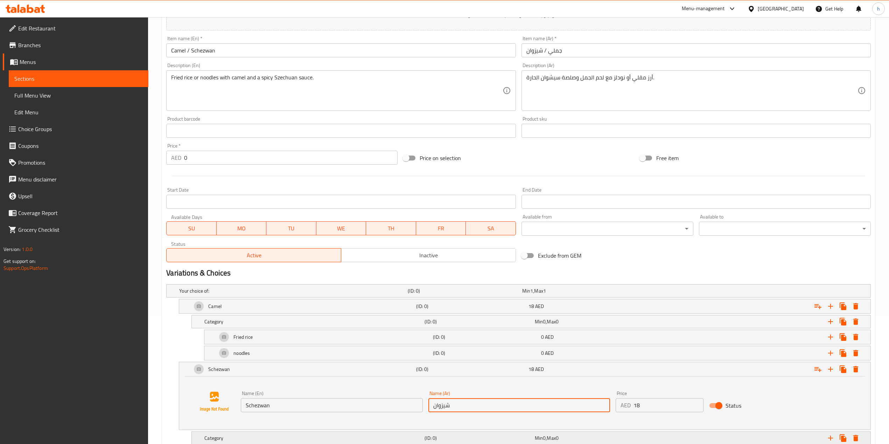
scroll to position [107, 0]
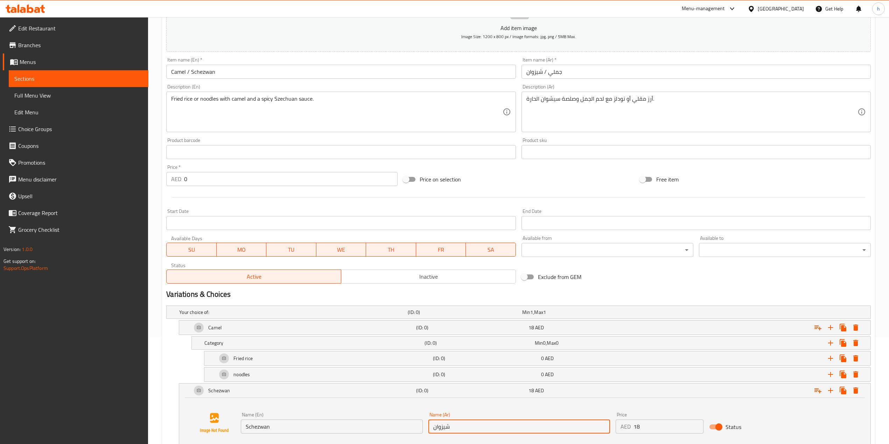
type input "شيزوان"
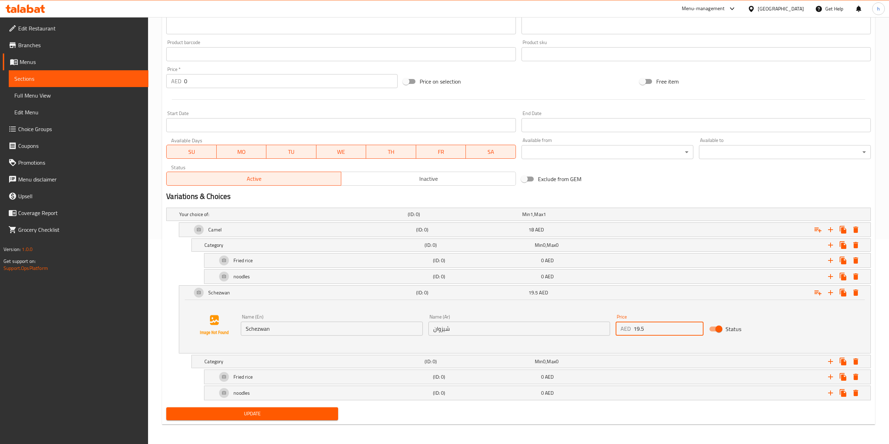
scroll to position [207, 0]
type input "19.5"
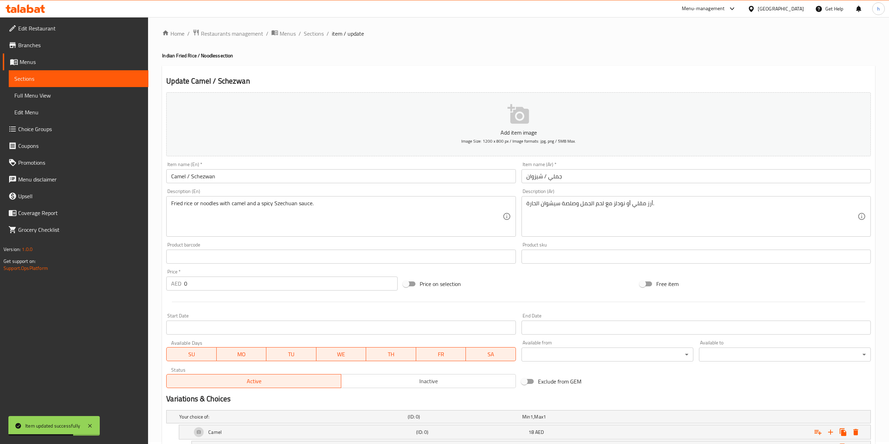
scroll to position [0, 0]
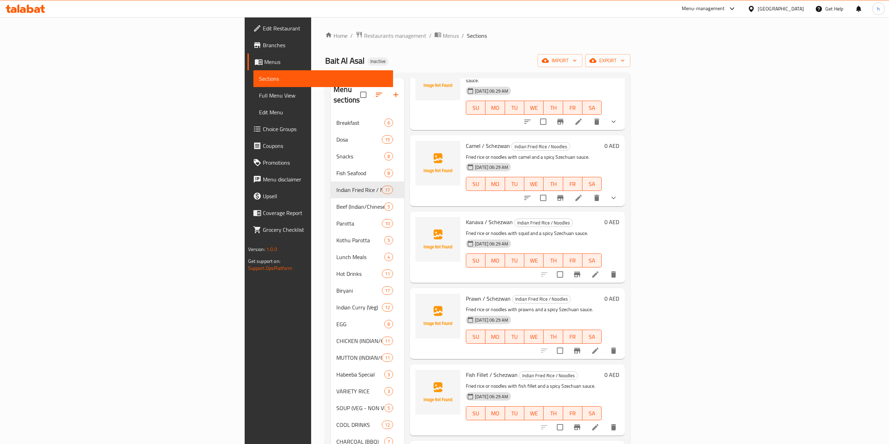
scroll to position [872, 0]
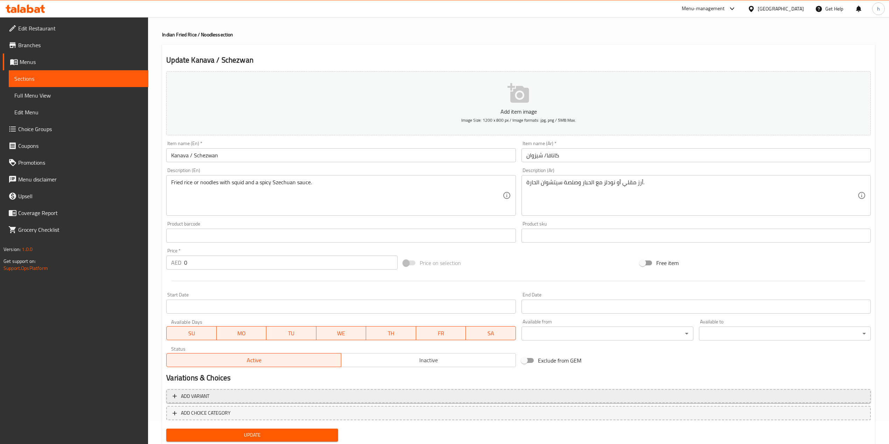
scroll to position [44, 0]
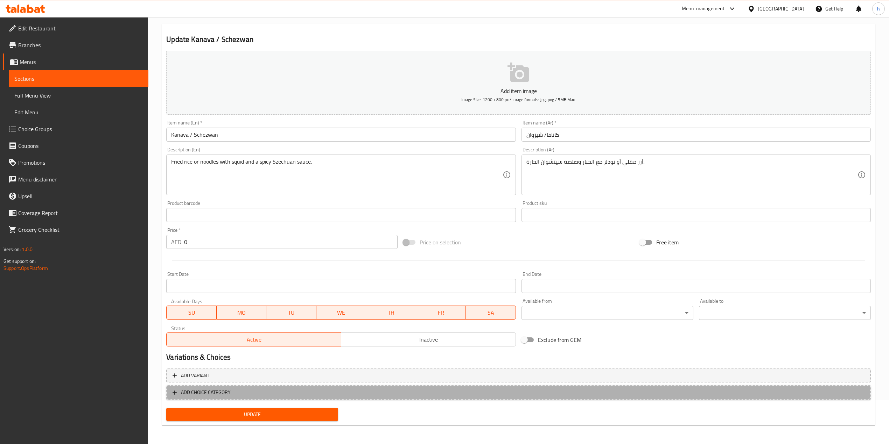
drag, startPoint x: 199, startPoint y: 393, endPoint x: 216, endPoint y: 375, distance: 24.3
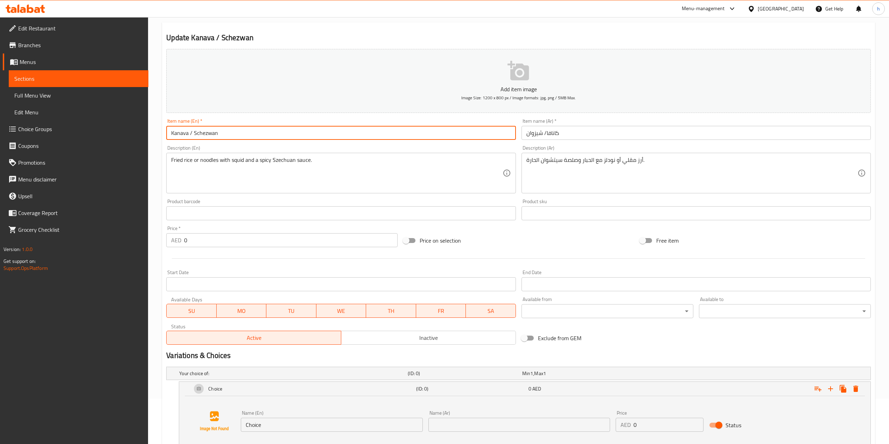
scroll to position [127, 0]
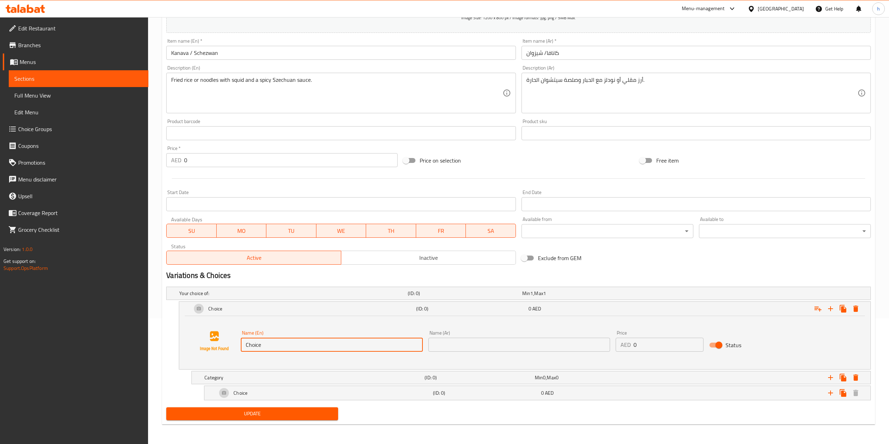
paste
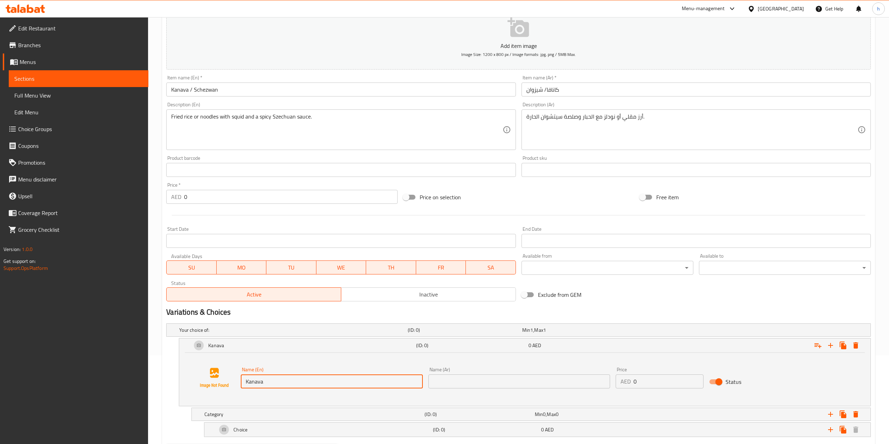
scroll to position [34, 0]
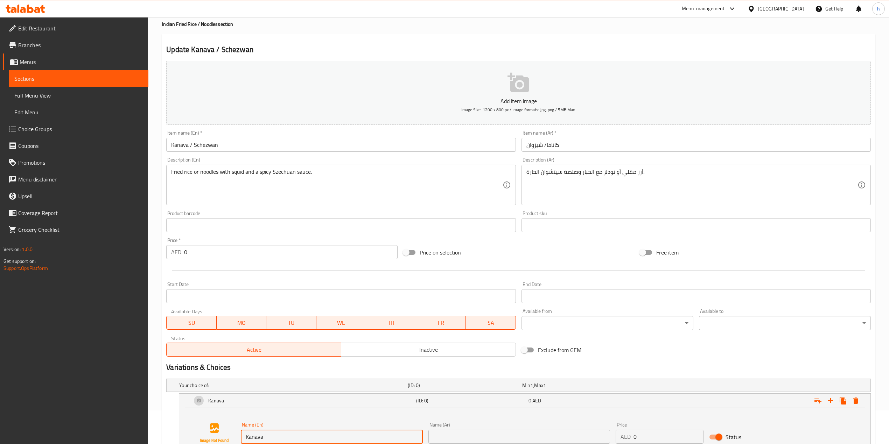
type input "Kanava"
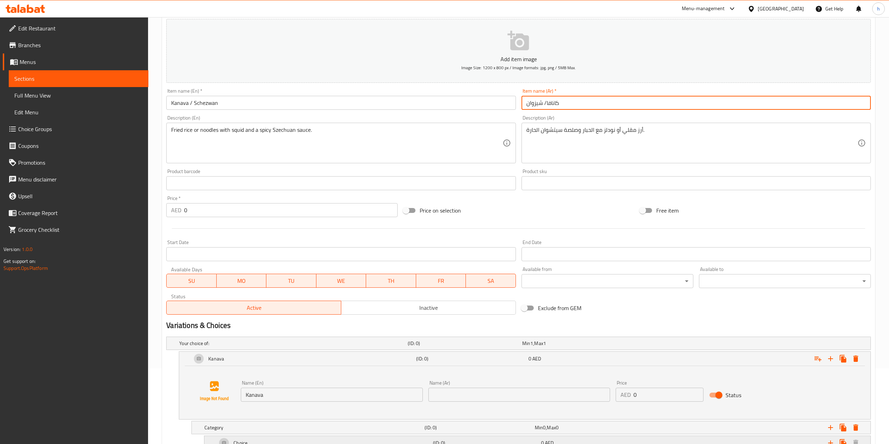
scroll to position [127, 0]
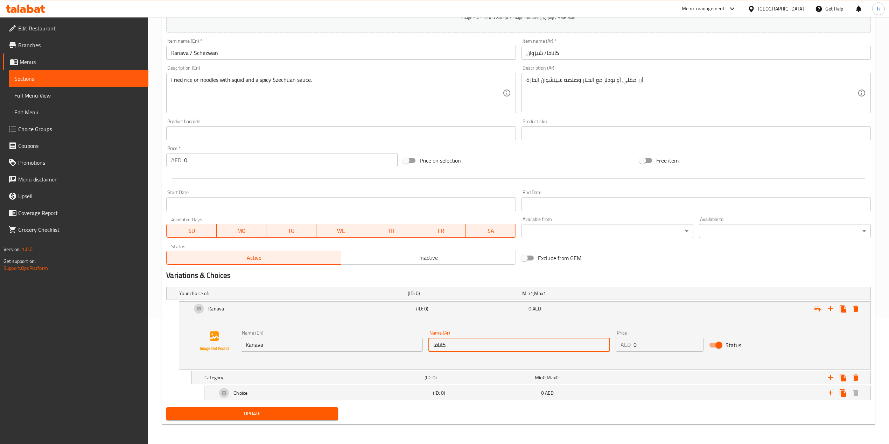
type input "كانافا"
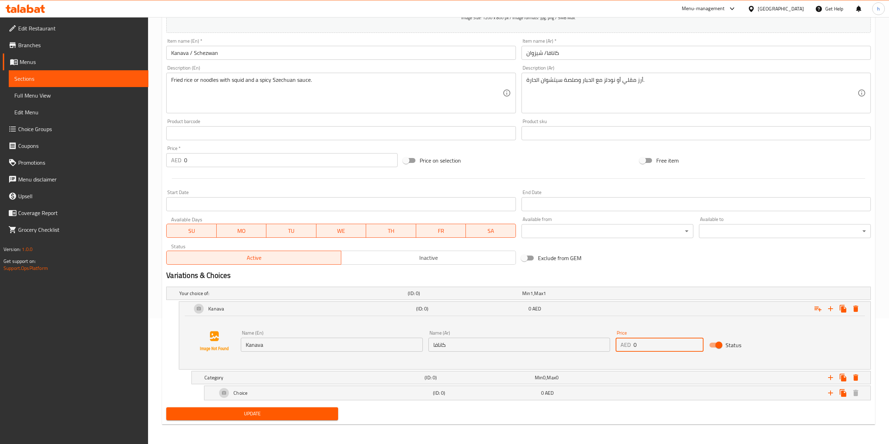
drag, startPoint x: 637, startPoint y: 346, endPoint x: 618, endPoint y: 351, distance: 19.7
type input "16.5"
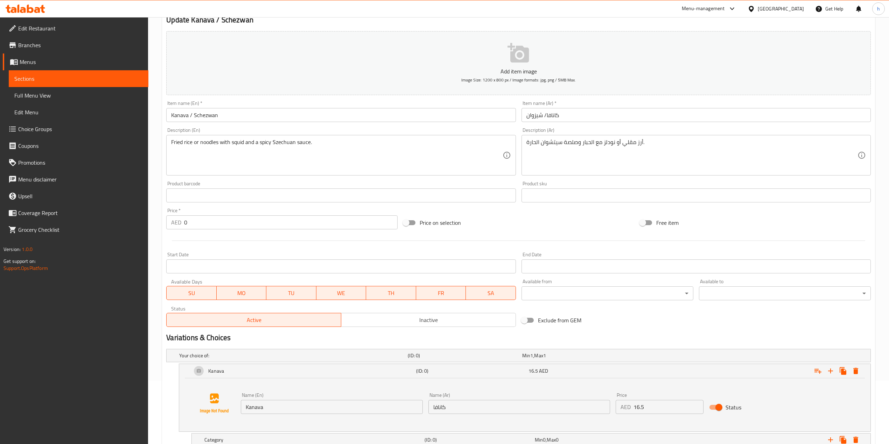
scroll to position [80, 0]
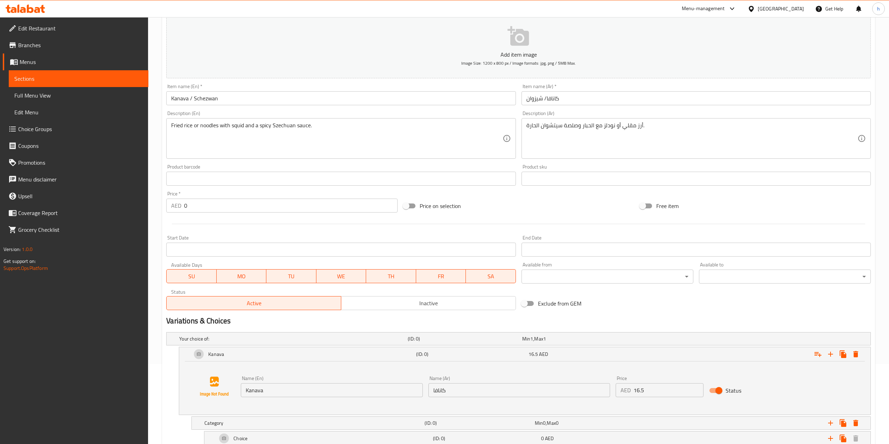
drag, startPoint x: 169, startPoint y: 125, endPoint x: 184, endPoint y: 124, distance: 14.7
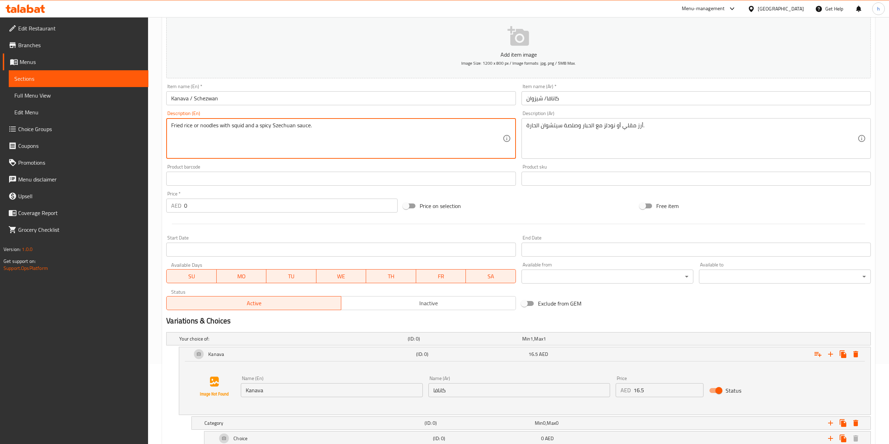
drag, startPoint x: 191, startPoint y: 125, endPoint x: 164, endPoint y: 125, distance: 26.3
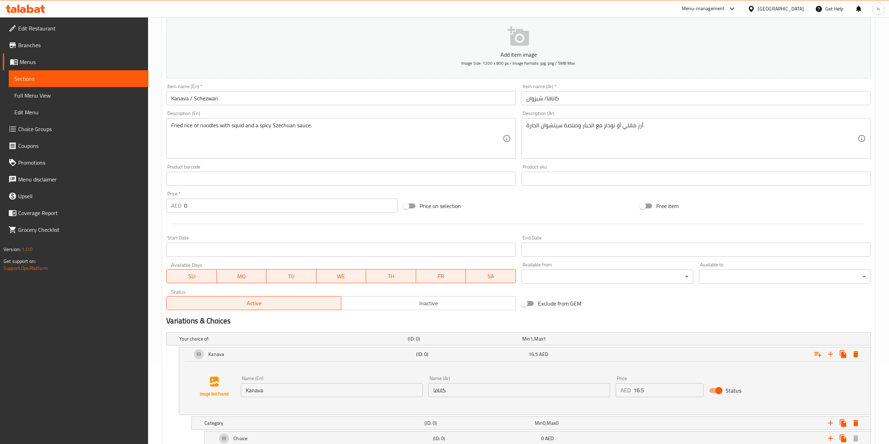
drag, startPoint x: 171, startPoint y: 126, endPoint x: 182, endPoint y: 124, distance: 11.4
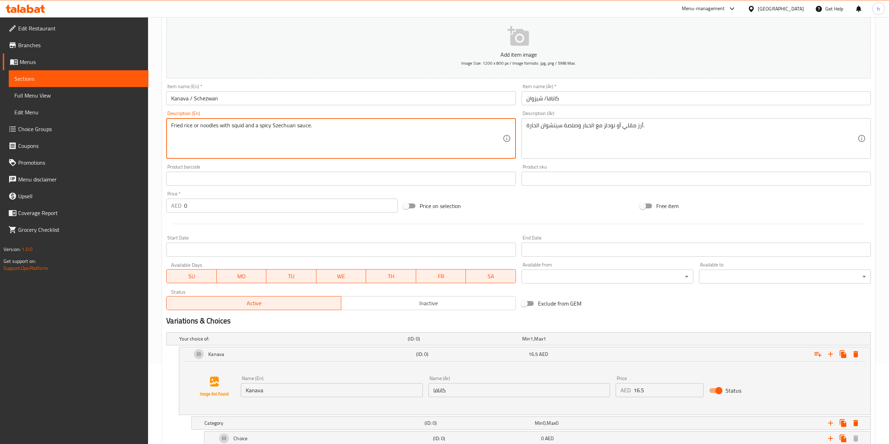
drag, startPoint x: 171, startPoint y: 125, endPoint x: 194, endPoint y: 125, distance: 22.4
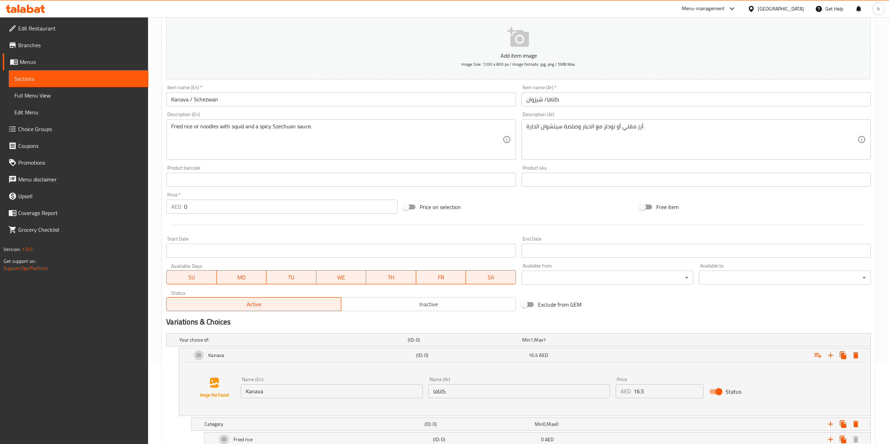
scroll to position [133, 0]
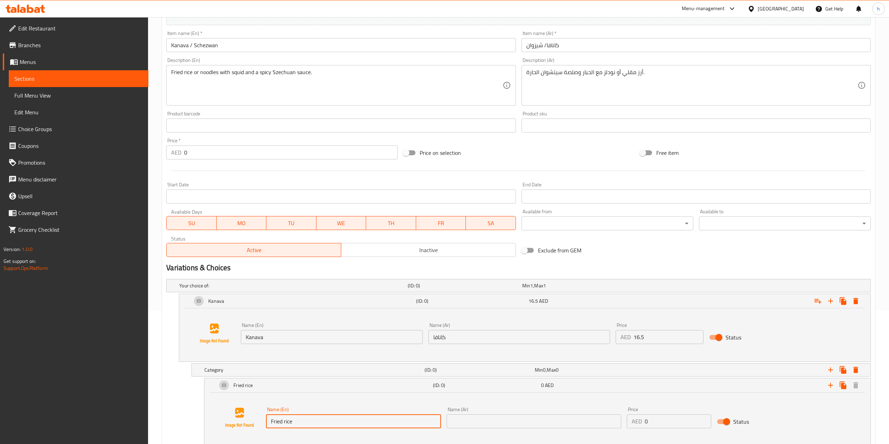
type input "Fried rice"
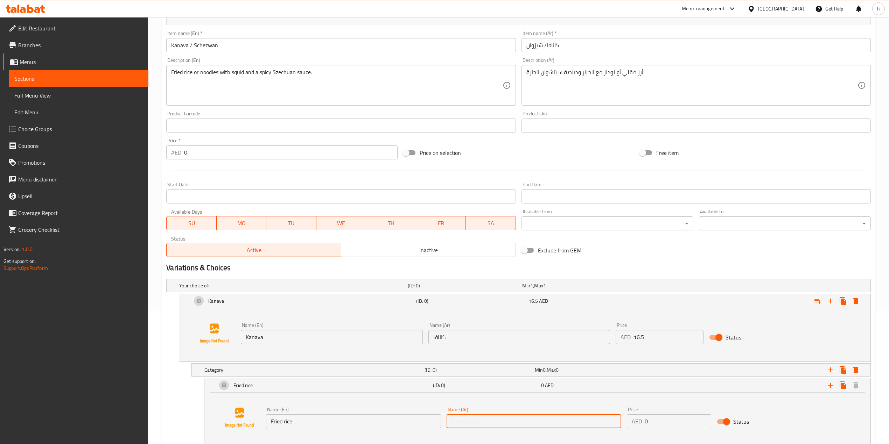
type input "أرز مقلي"
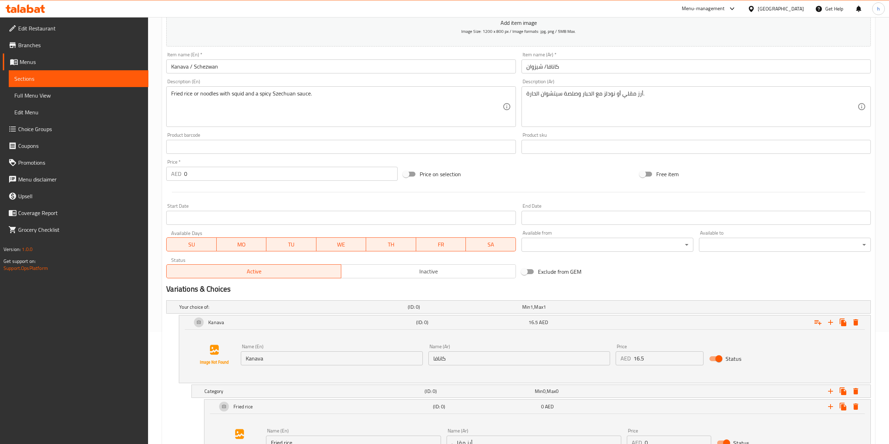
scroll to position [110, 0]
type input "noodles"
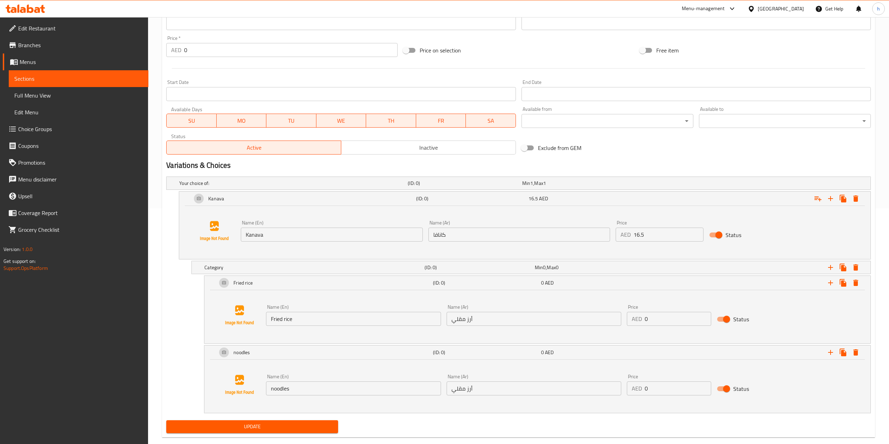
scroll to position [250, 0]
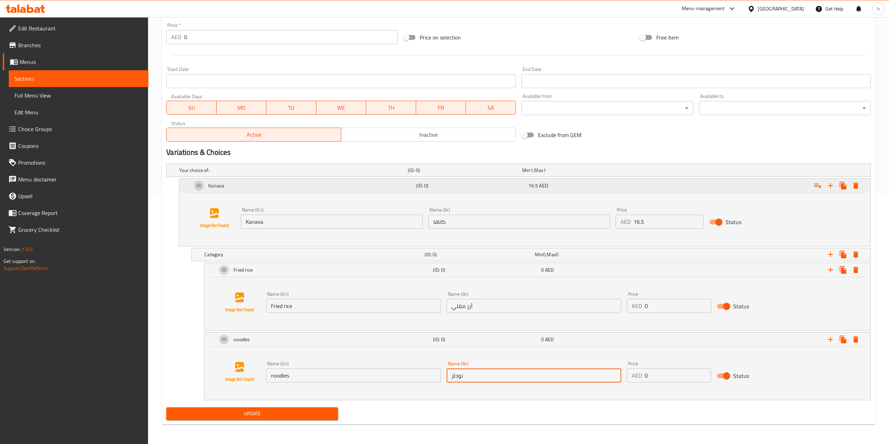
type input "نودلز"
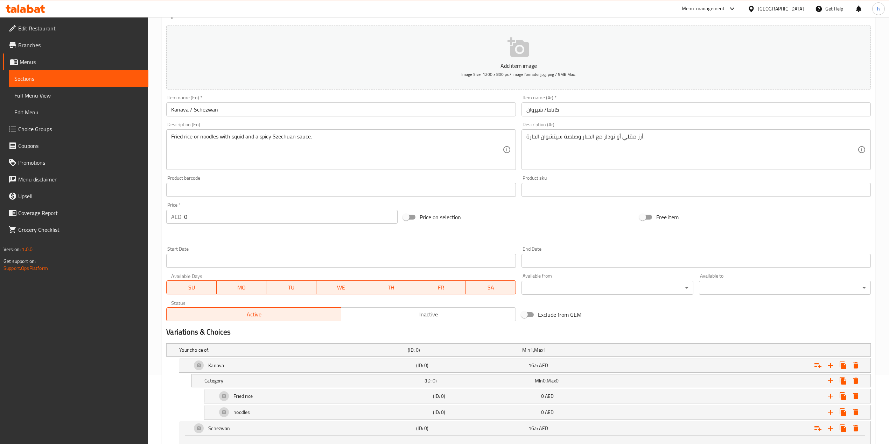
scroll to position [60, 0]
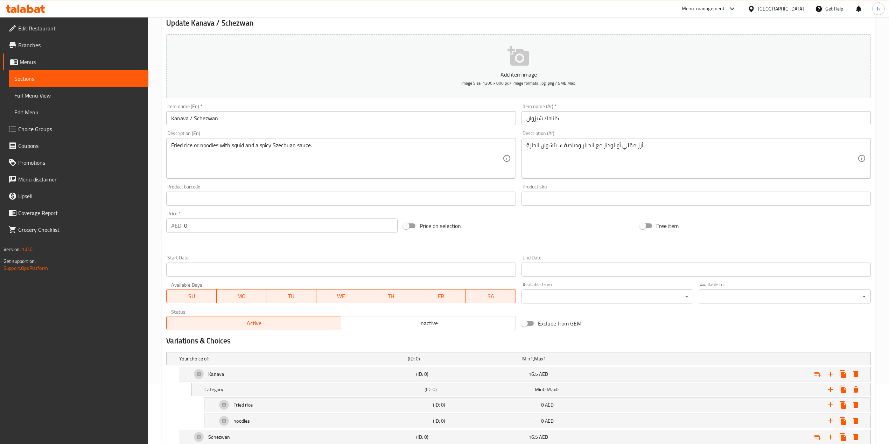
type input "Schezwan"
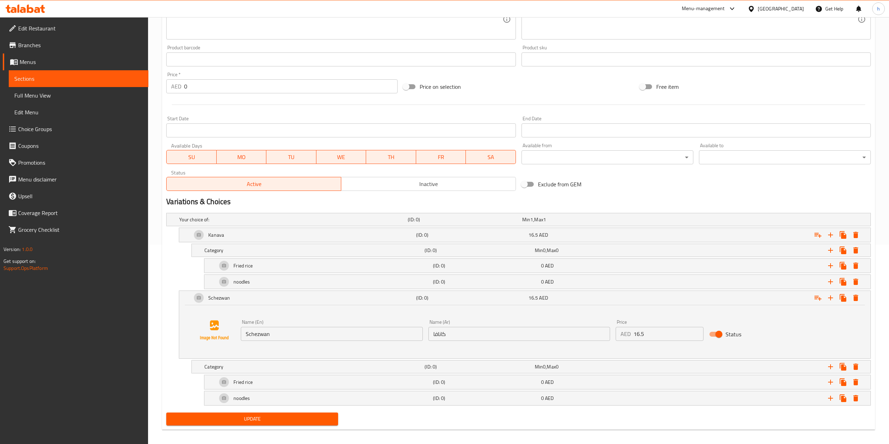
scroll to position [200, 0]
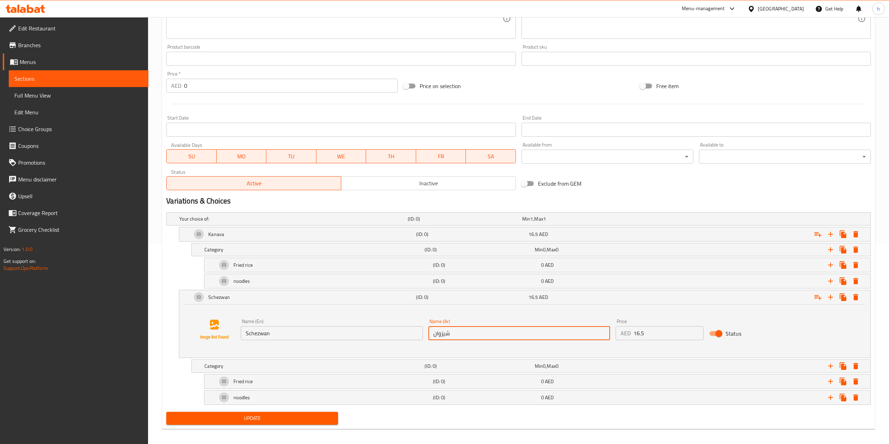
type input "شيزوان"
drag, startPoint x: 647, startPoint y: 332, endPoint x: 621, endPoint y: 335, distance: 25.4
type input "18"
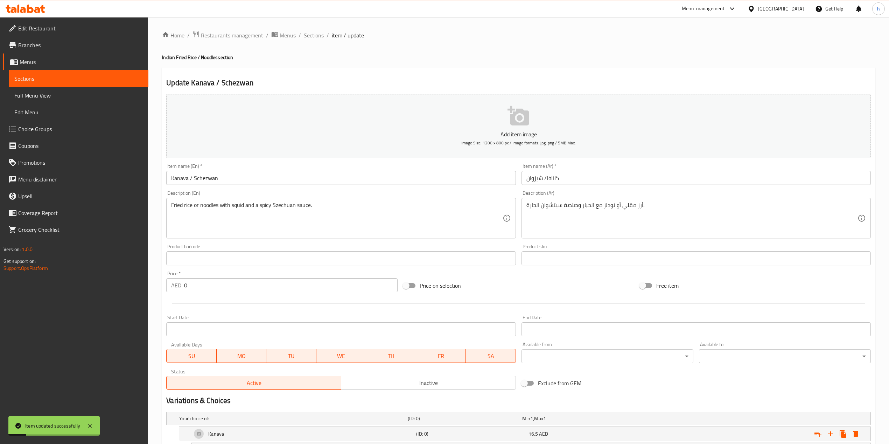
scroll to position [0, 0]
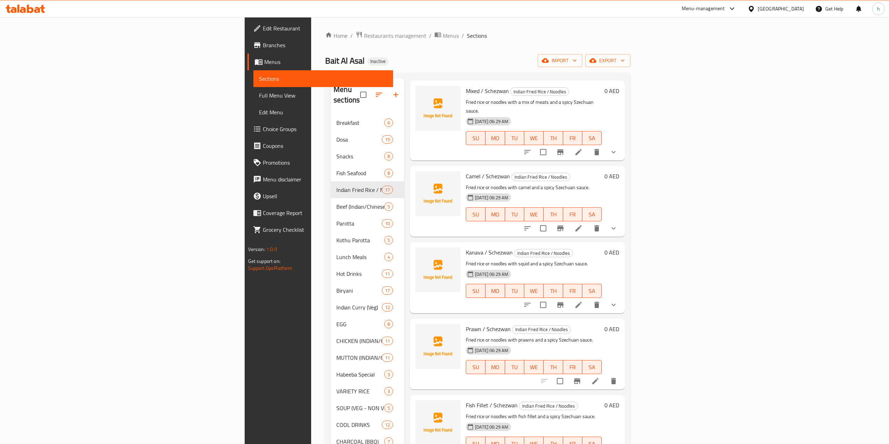
scroll to position [840, 0]
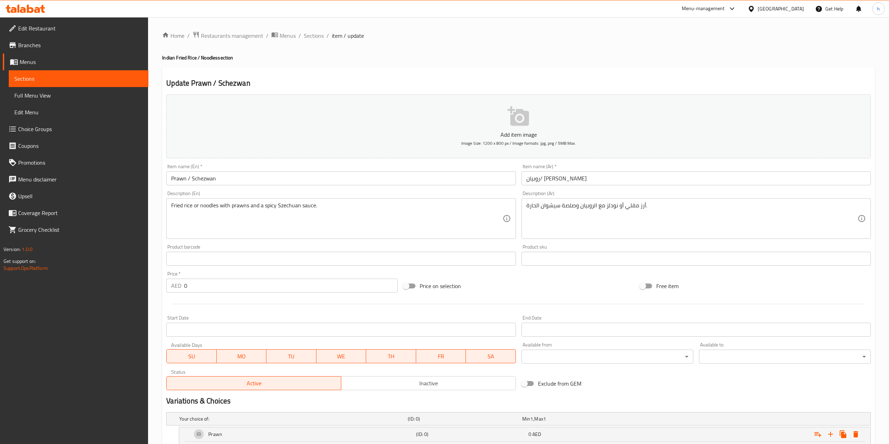
type input "Prawn"
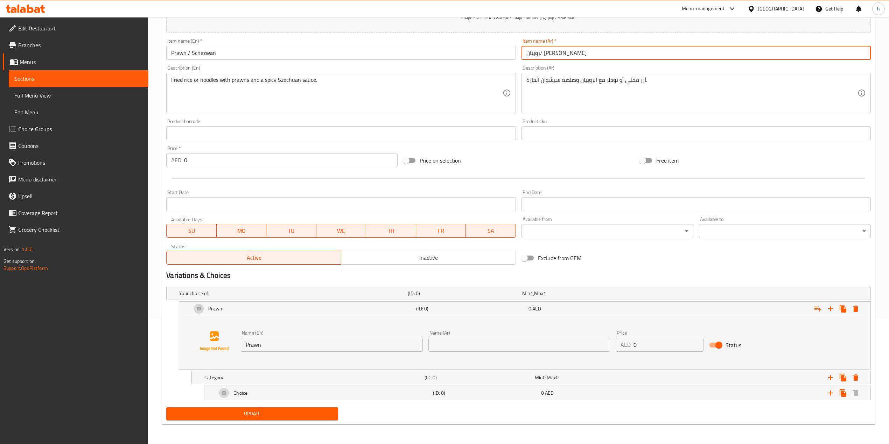
scroll to position [127, 0]
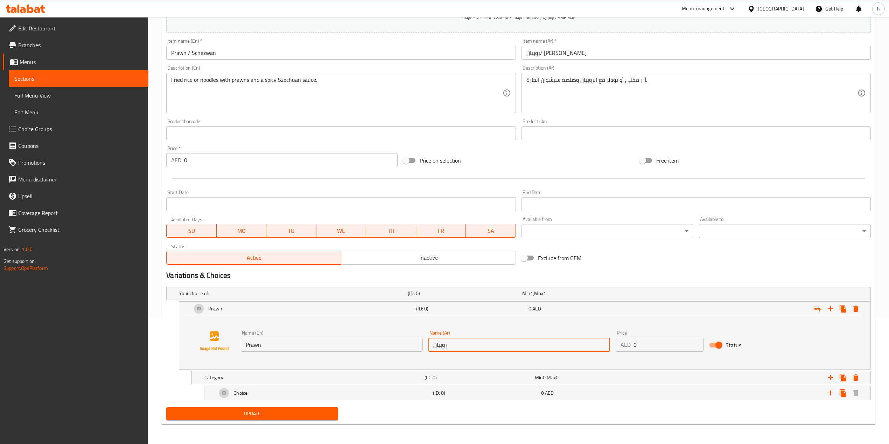
type input "روبيان"
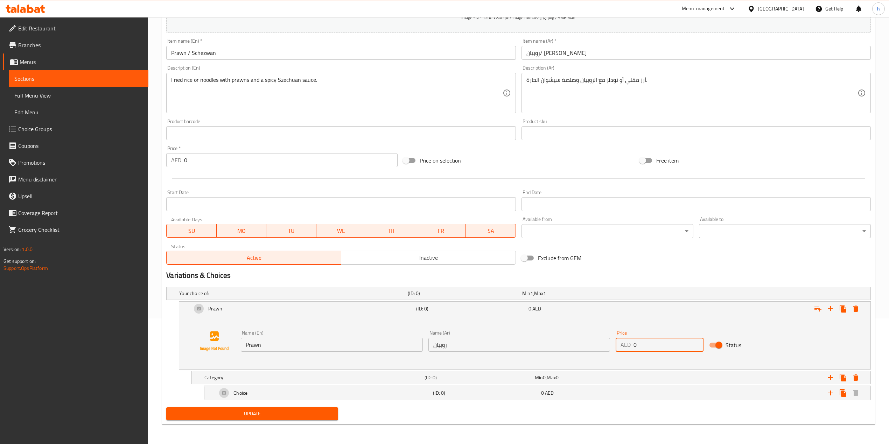
drag, startPoint x: 651, startPoint y: 349, endPoint x: 609, endPoint y: 342, distance: 43.0
type input "17"
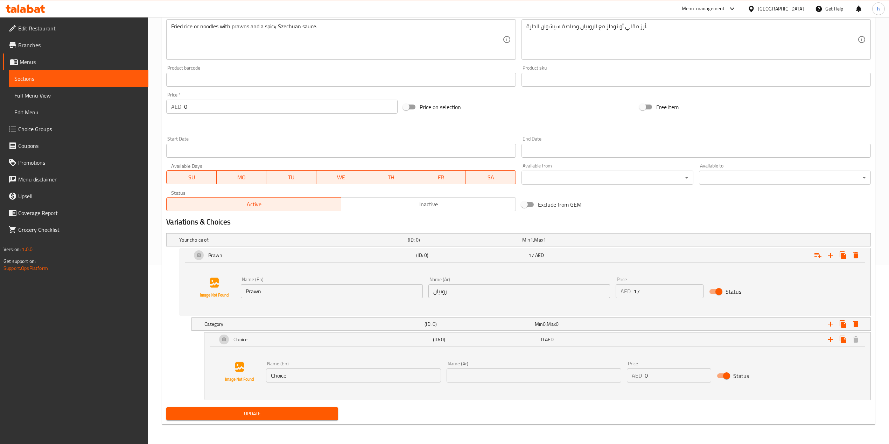
scroll to position [40, 0]
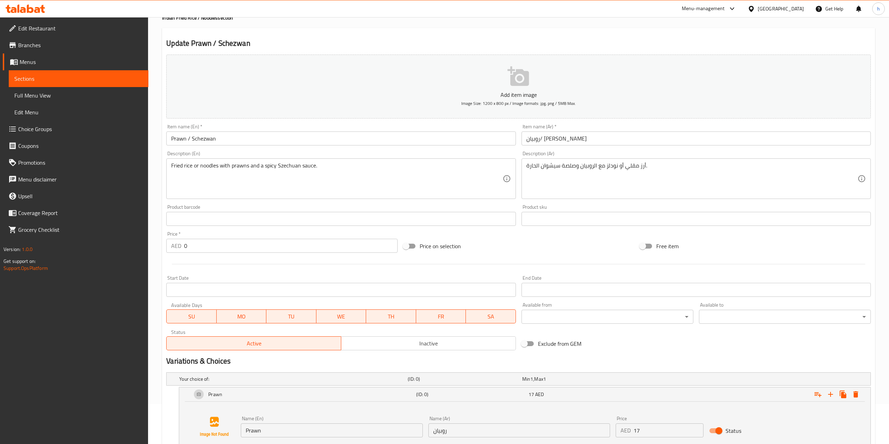
drag, startPoint x: 170, startPoint y: 162, endPoint x: 187, endPoint y: 164, distance: 17.3
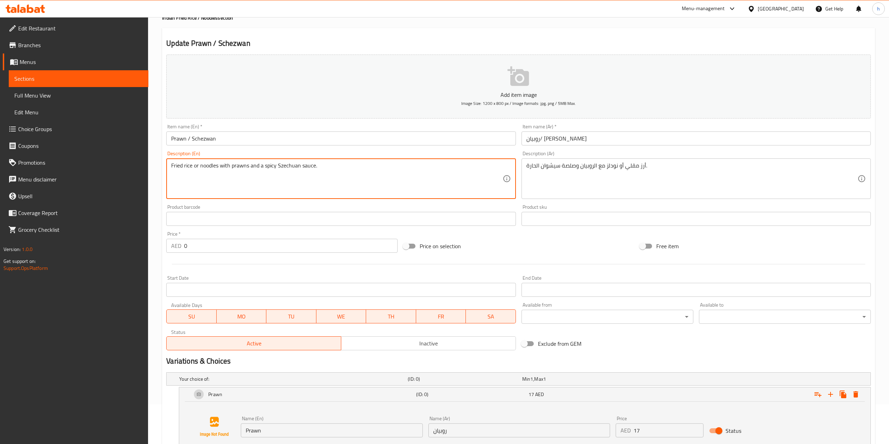
drag, startPoint x: 191, startPoint y: 166, endPoint x: 163, endPoint y: 167, distance: 28.0
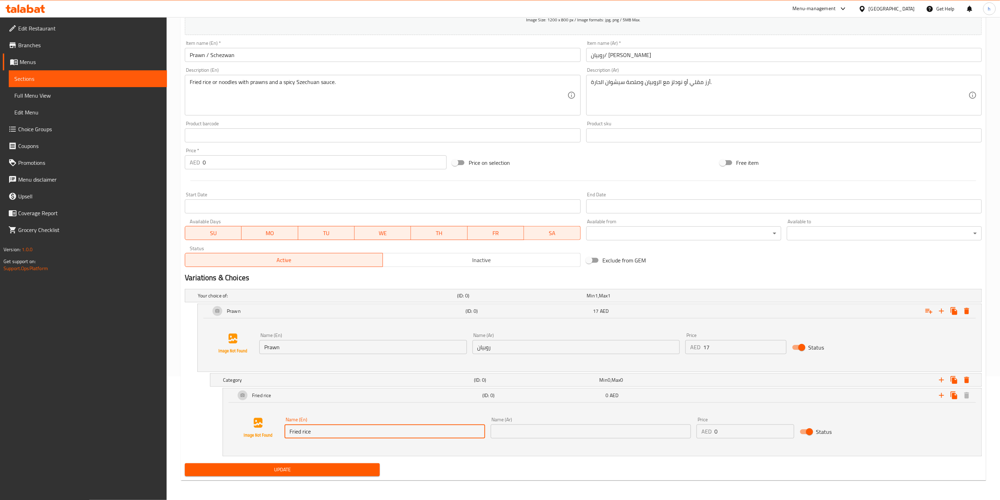
scroll to position [72, 0]
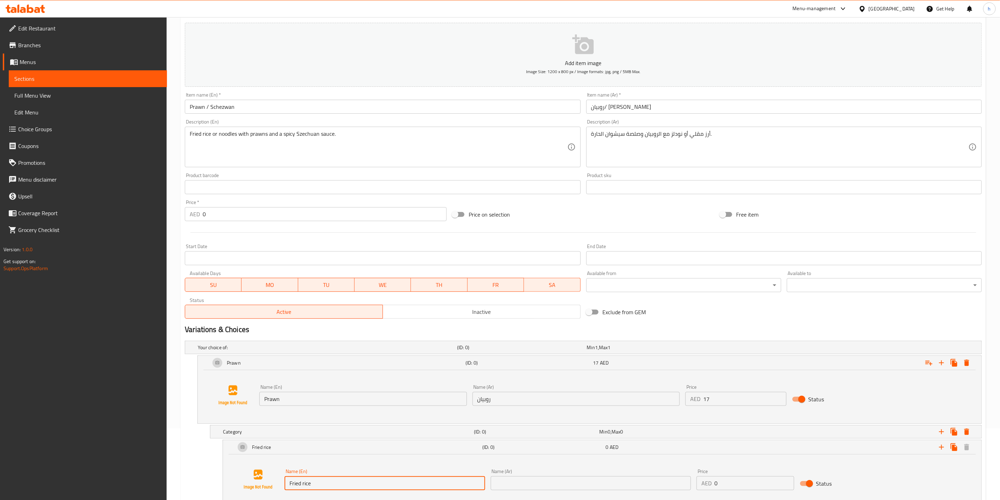
type input "Fried rice"
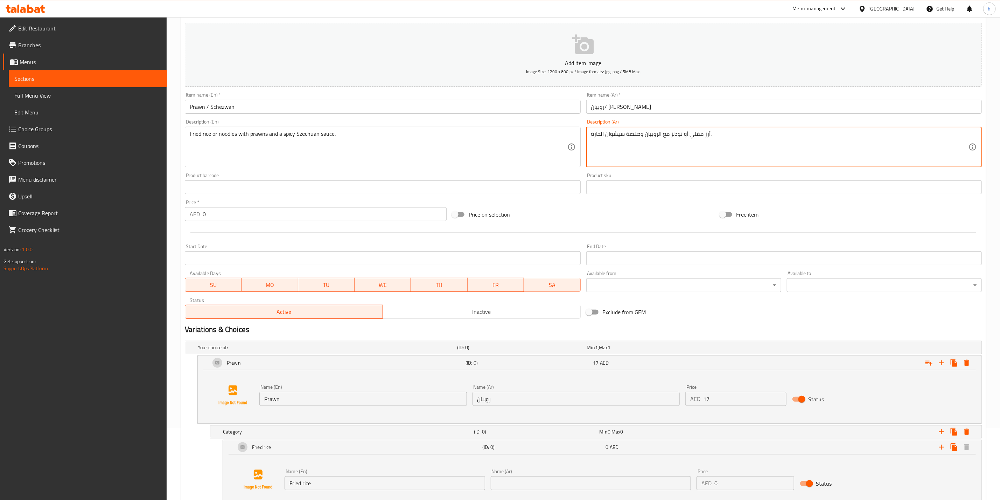
drag, startPoint x: 691, startPoint y: 132, endPoint x: 711, endPoint y: 133, distance: 19.6
drag, startPoint x: 710, startPoint y: 133, endPoint x: 690, endPoint y: 135, distance: 19.7
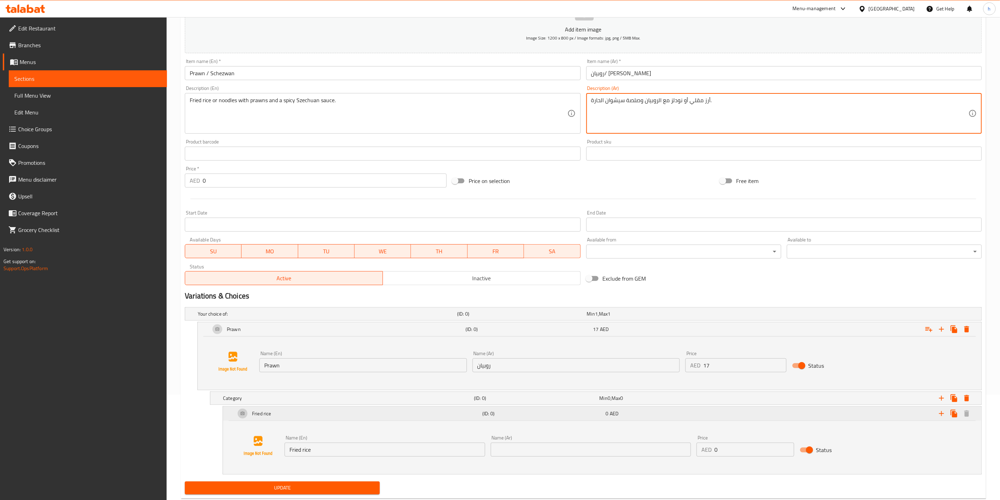
scroll to position [124, 0]
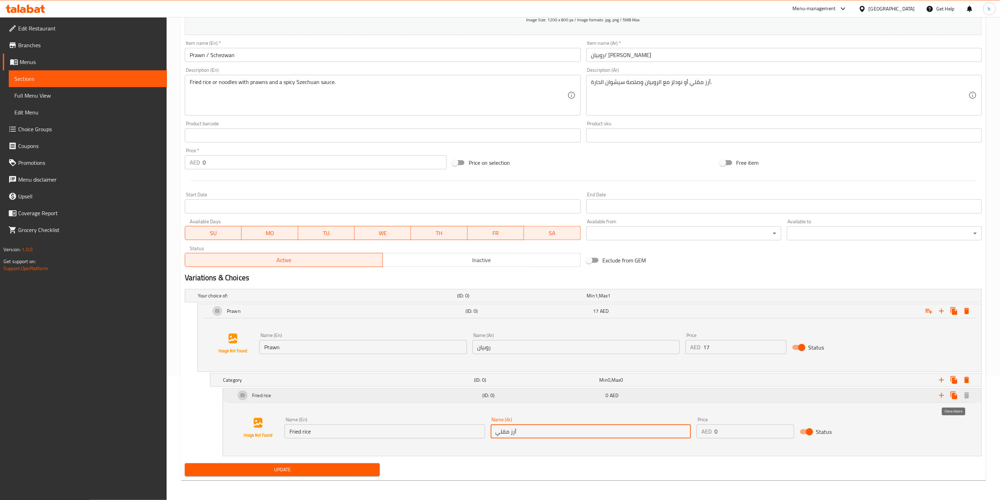
type input "أرز مقلي"
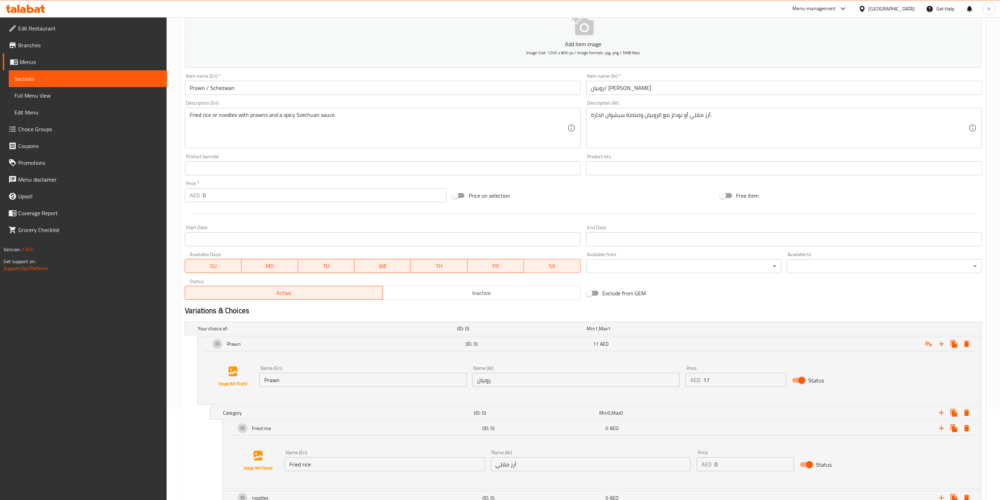
scroll to position [90, 0]
type input "noodles"
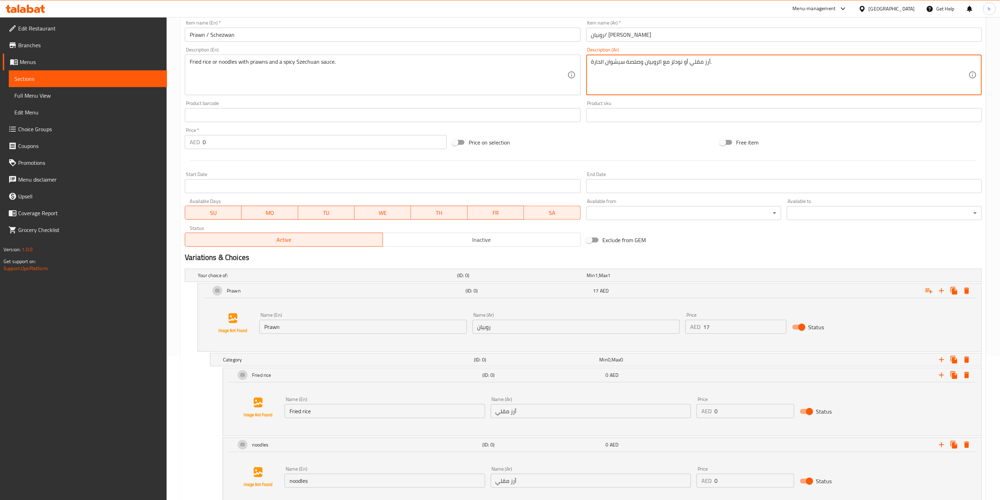
scroll to position [195, 0]
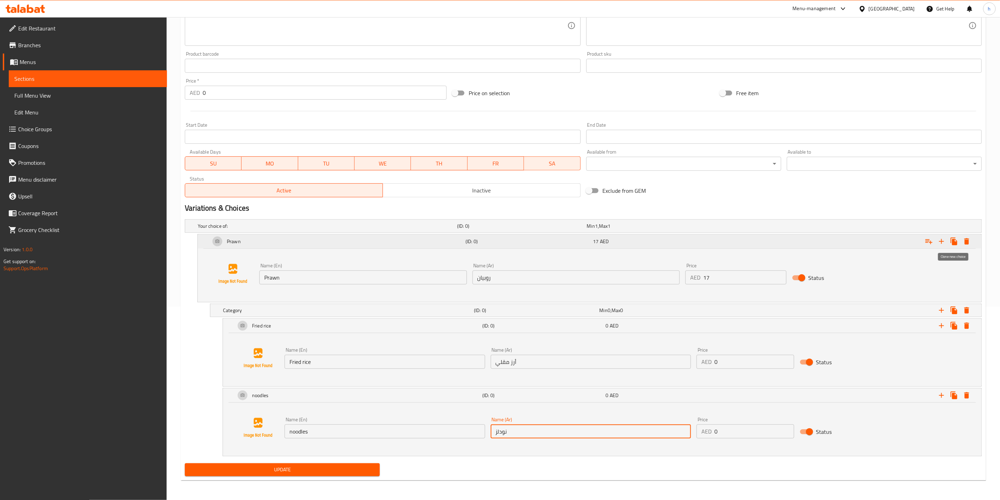
type input "نودلز"
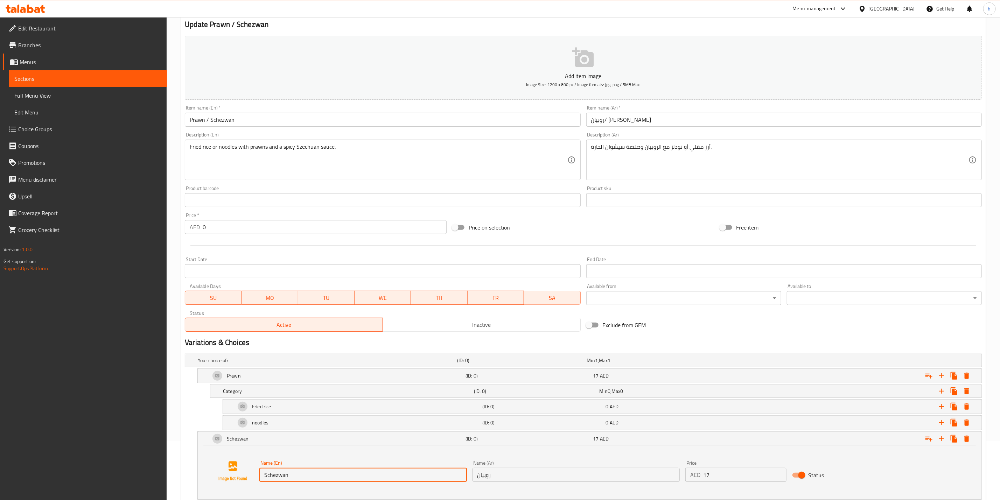
scroll to position [47, 0]
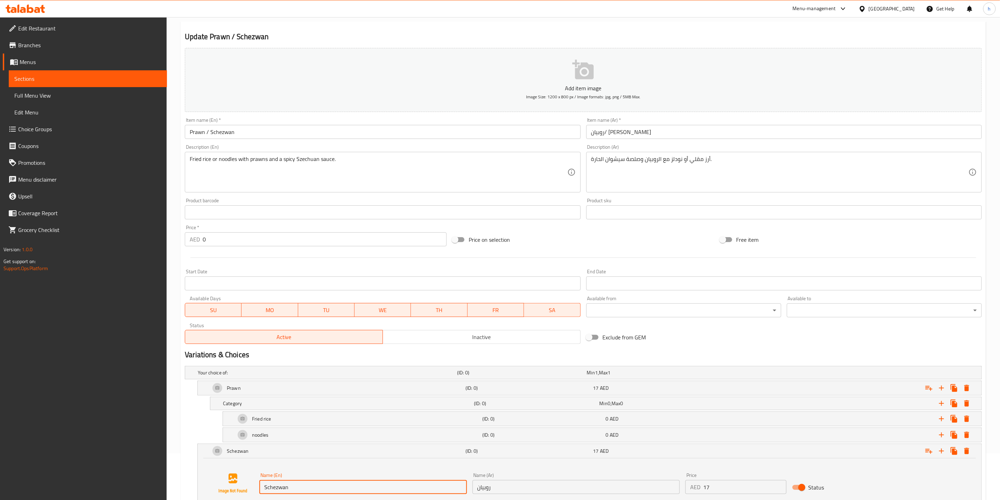
type input "Schezwan"
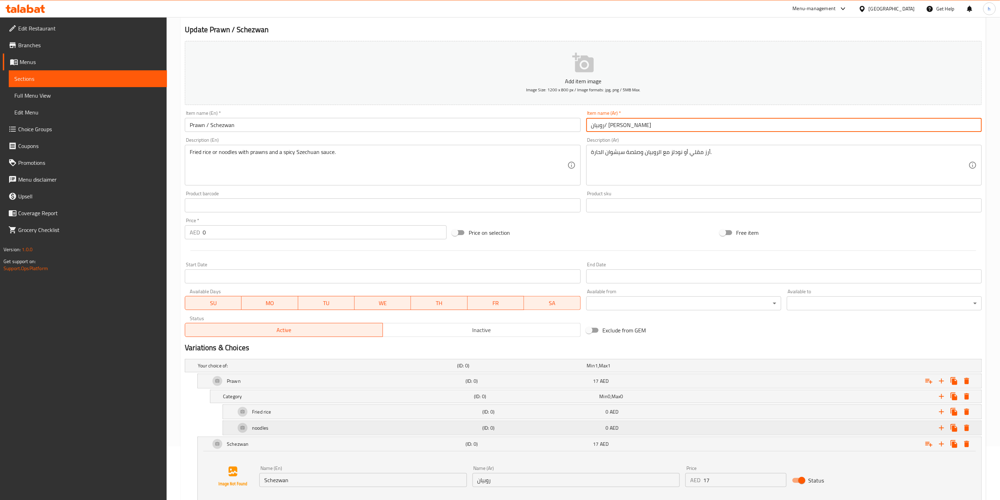
scroll to position [152, 0]
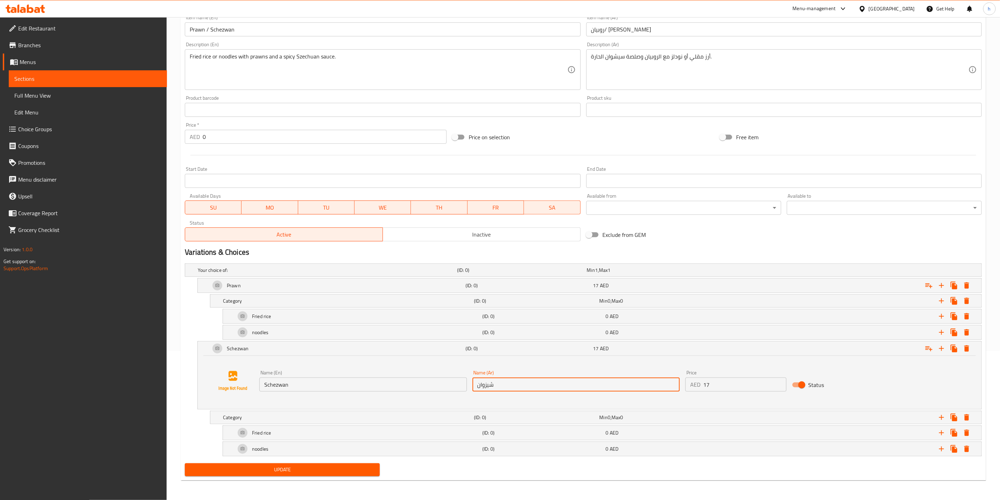
type input "شيزوان"
drag, startPoint x: 724, startPoint y: 381, endPoint x: 702, endPoint y: 383, distance: 22.8
type input "18.5"
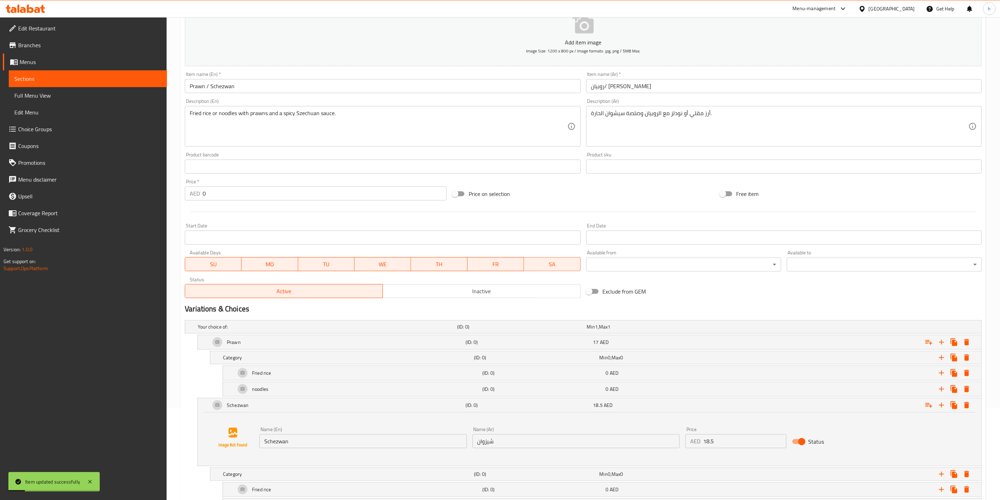
scroll to position [0, 0]
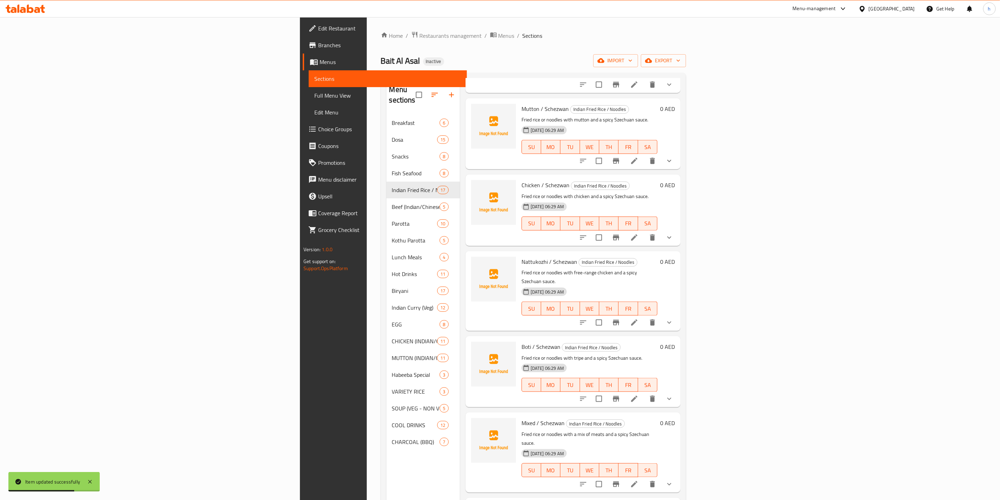
scroll to position [525, 0]
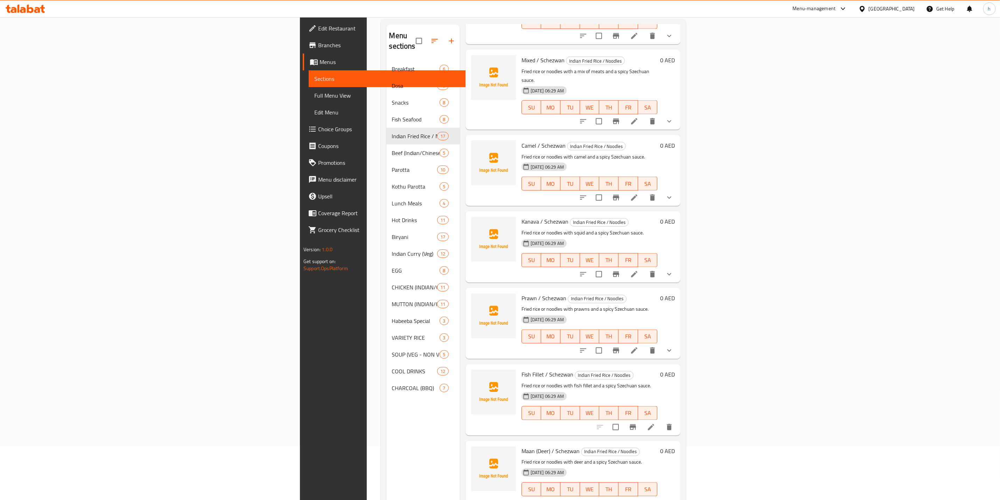
scroll to position [98, 0]
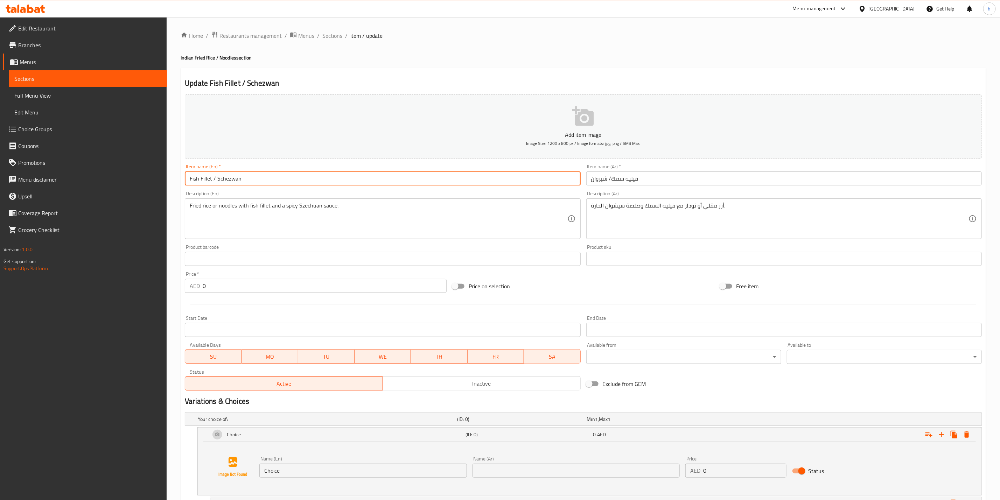
drag, startPoint x: 189, startPoint y: 177, endPoint x: 212, endPoint y: 178, distance: 23.1
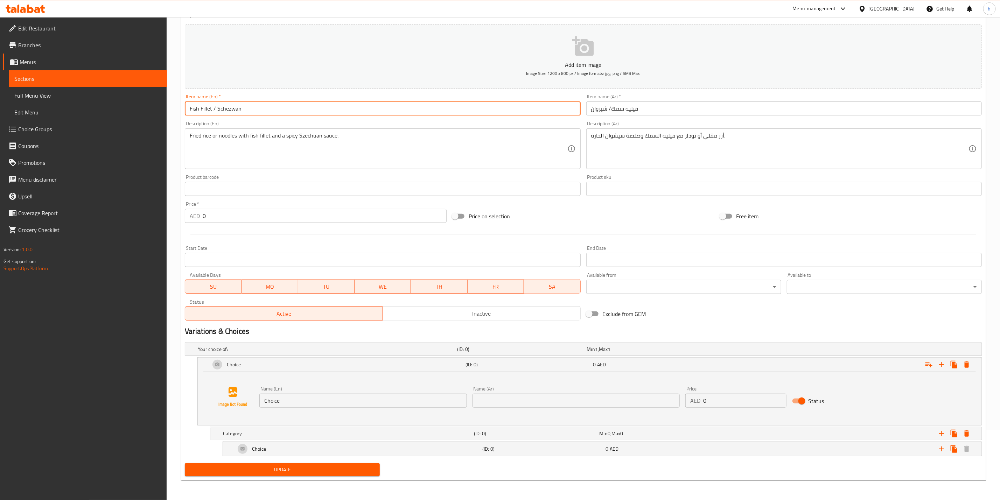
scroll to position [71, 0]
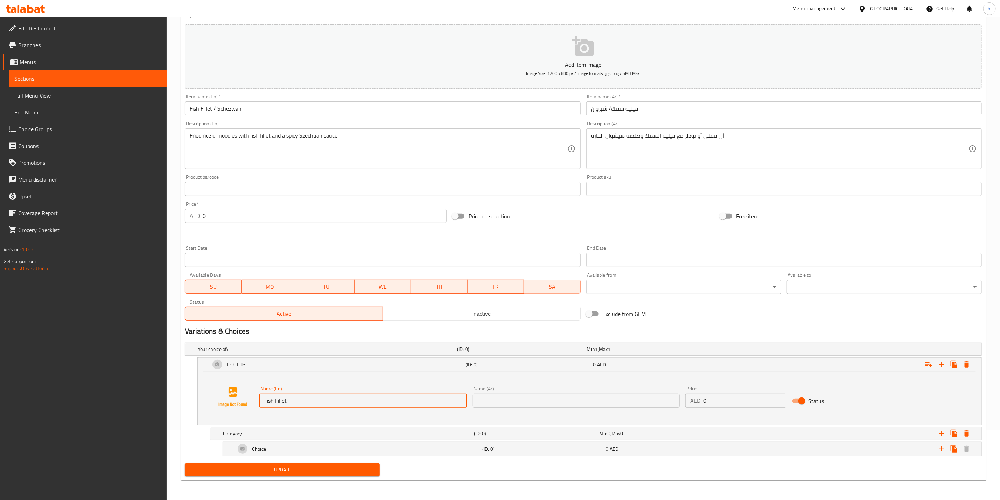
type input "Fish Fillet"
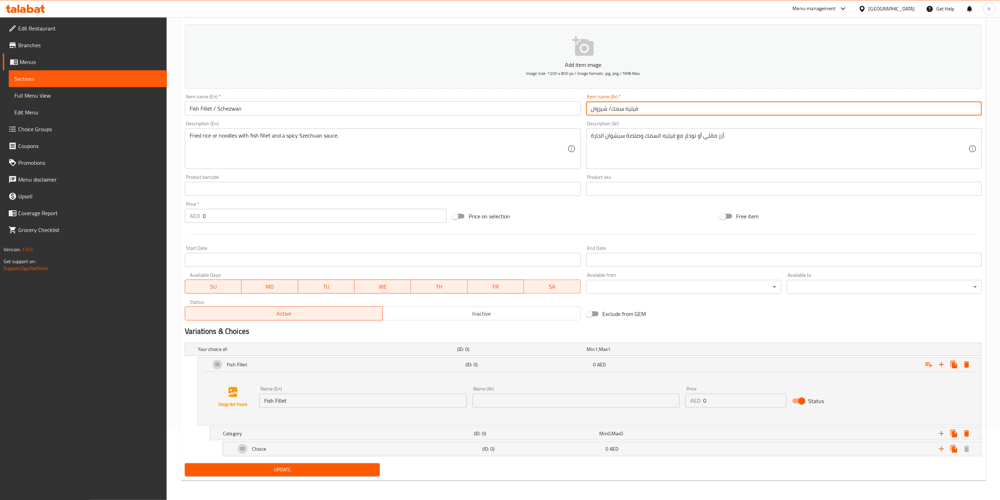
drag, startPoint x: 644, startPoint y: 111, endPoint x: 611, endPoint y: 109, distance: 32.6
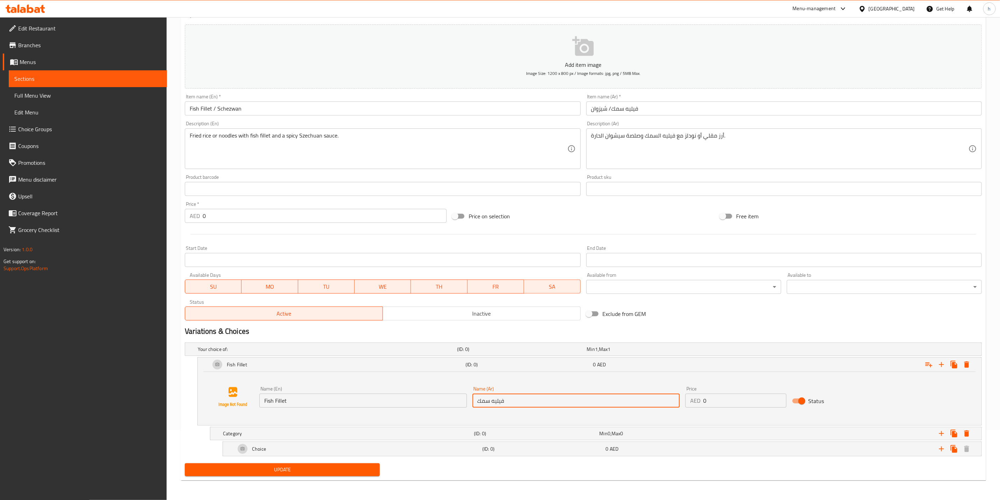
type input "فيليه سمك"
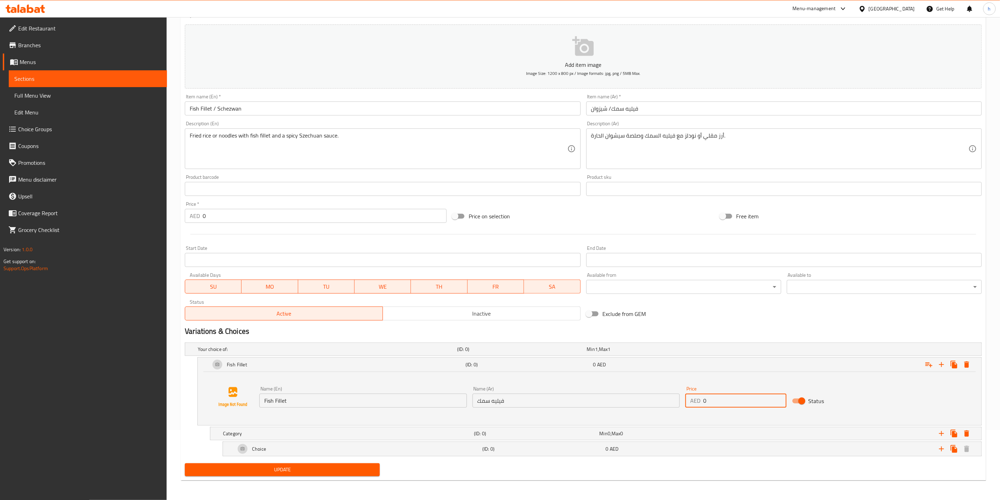
drag, startPoint x: 717, startPoint y: 404, endPoint x: 682, endPoint y: 396, distance: 36.3
type input "12"
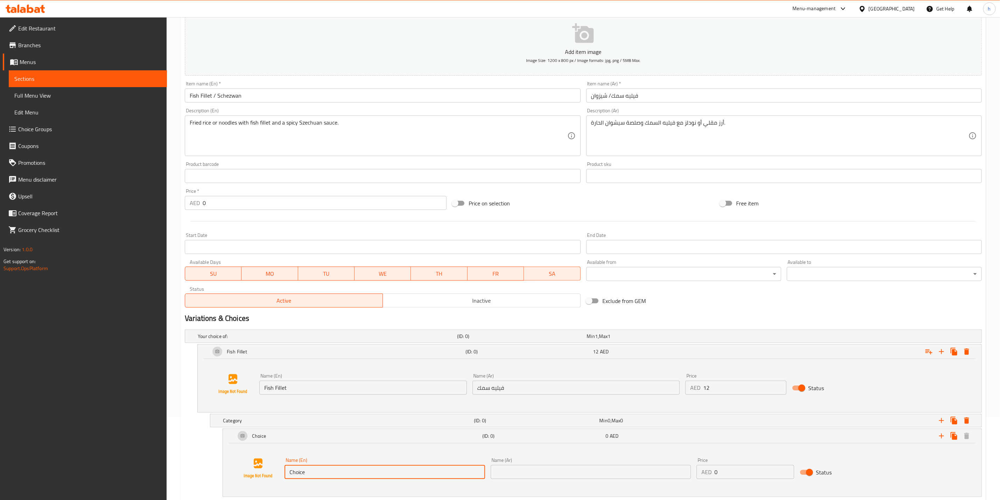
scroll to position [19, 0]
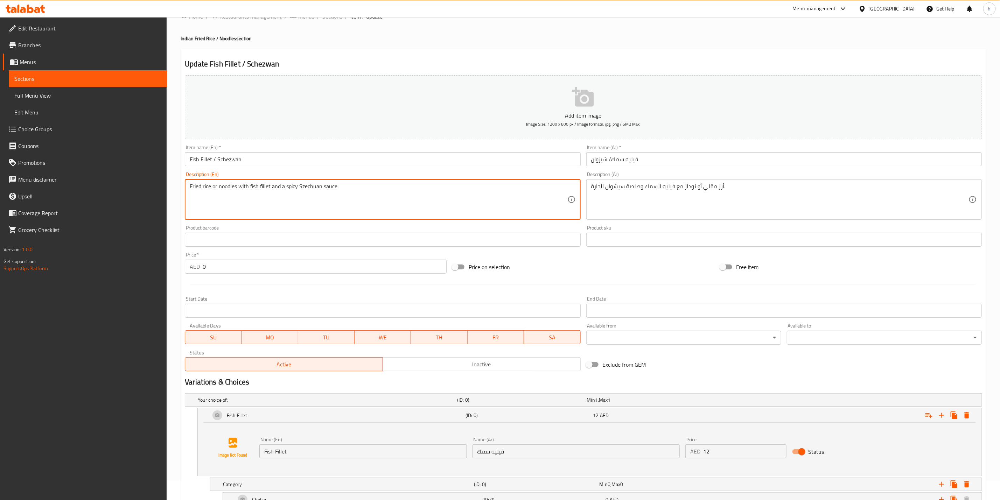
drag, startPoint x: 191, startPoint y: 185, endPoint x: 197, endPoint y: 185, distance: 5.2
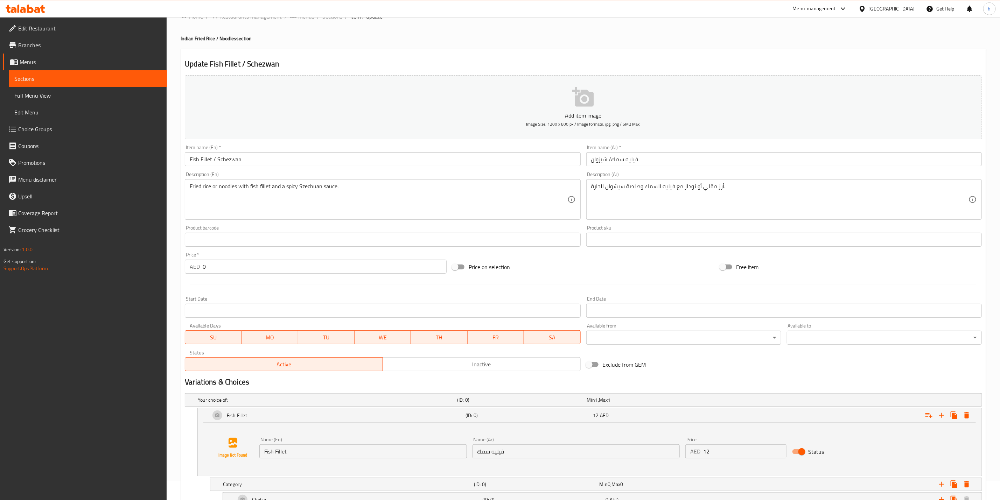
drag, startPoint x: 188, startPoint y: 185, endPoint x: 201, endPoint y: 184, distance: 13.0
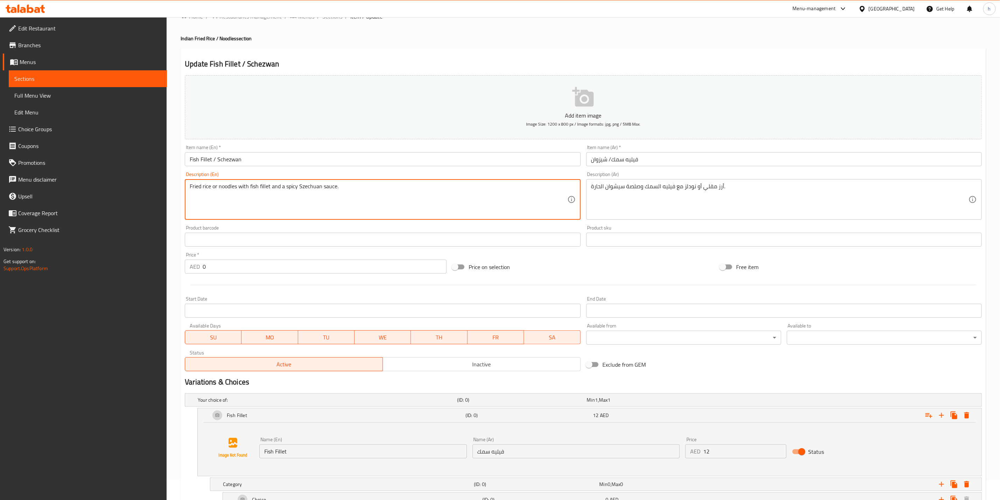
drag, startPoint x: 209, startPoint y: 185, endPoint x: 180, endPoint y: 187, distance: 29.5
drag, startPoint x: 190, startPoint y: 185, endPoint x: 210, endPoint y: 184, distance: 20.3
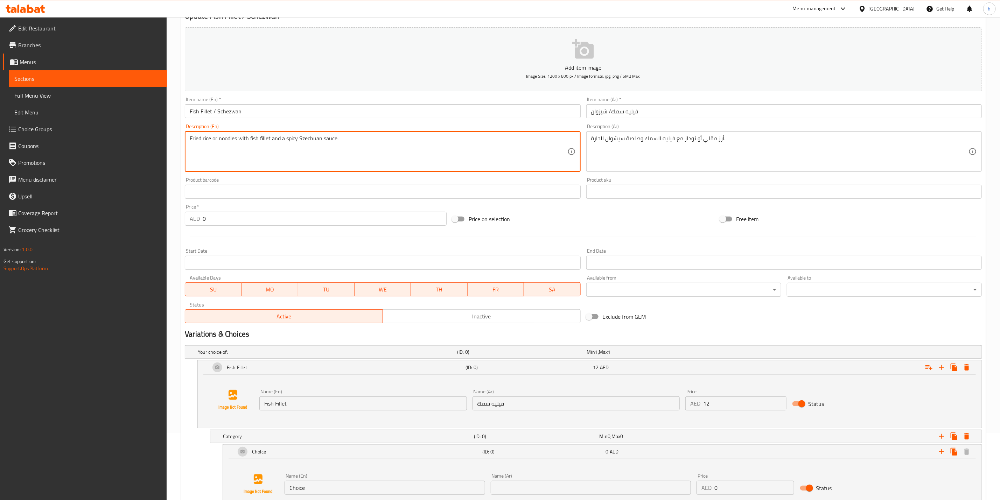
scroll to position [124, 0]
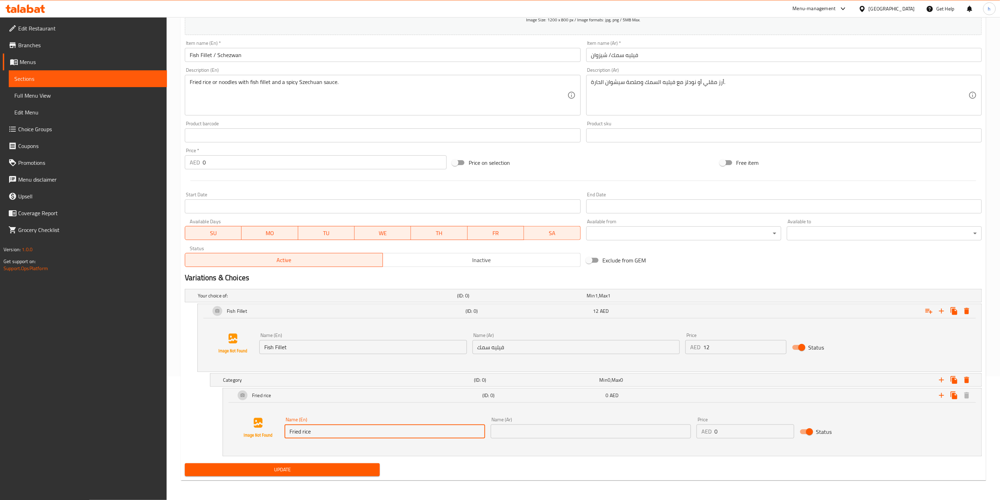
type input "Fried rice"
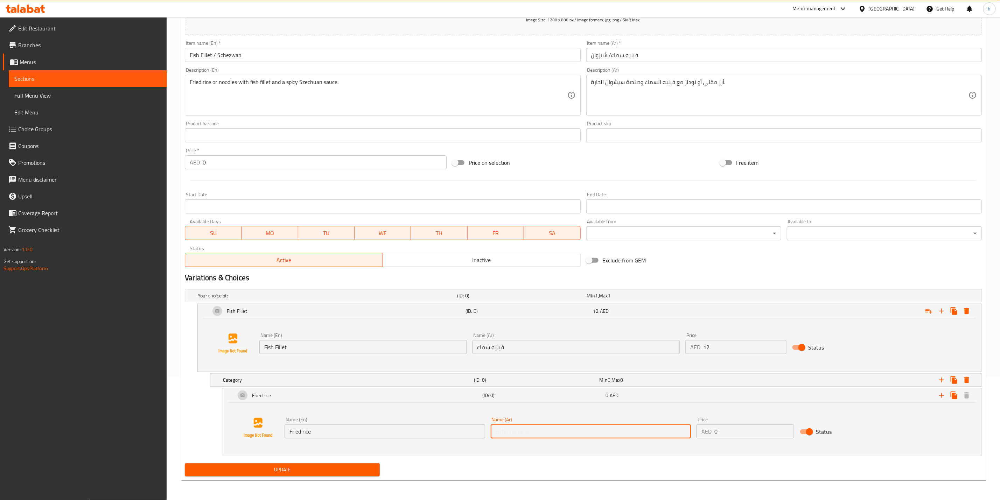
type input "أرز مقلي"
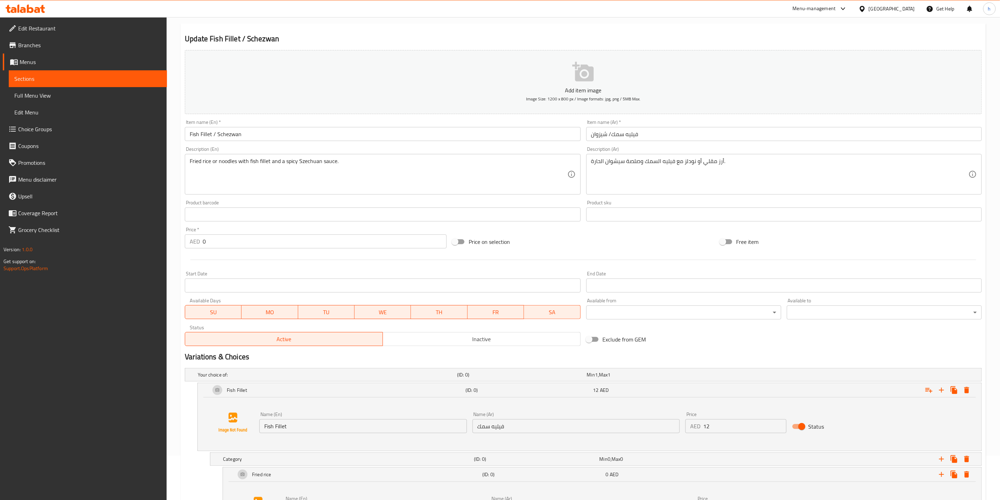
scroll to position [37, 0]
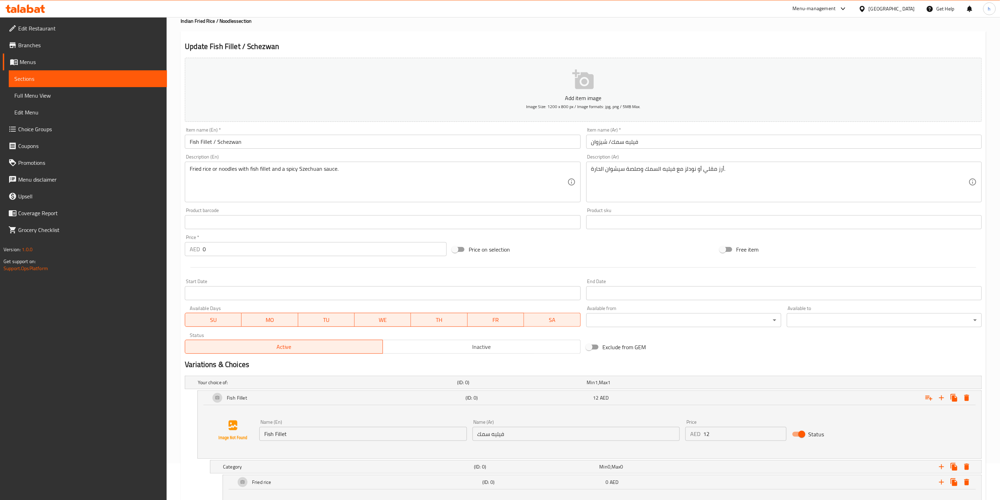
type input "noodles"
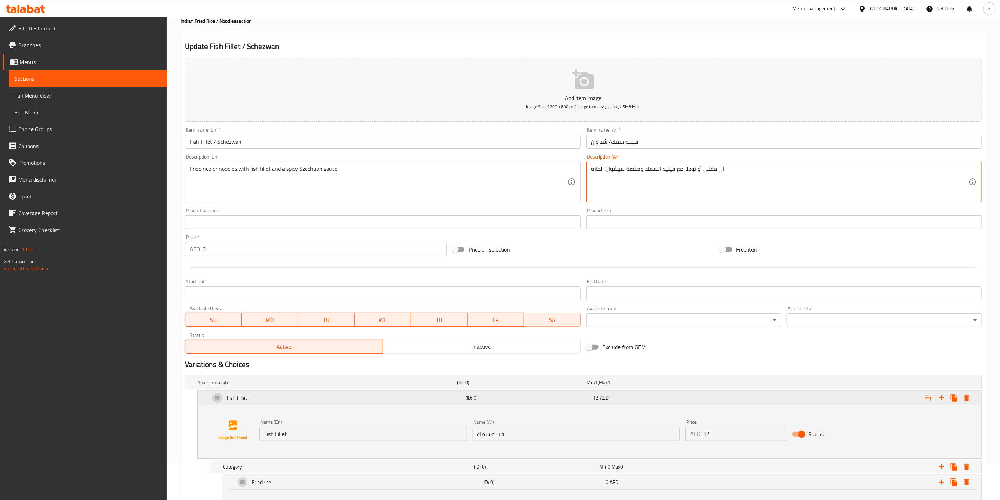
scroll to position [195, 0]
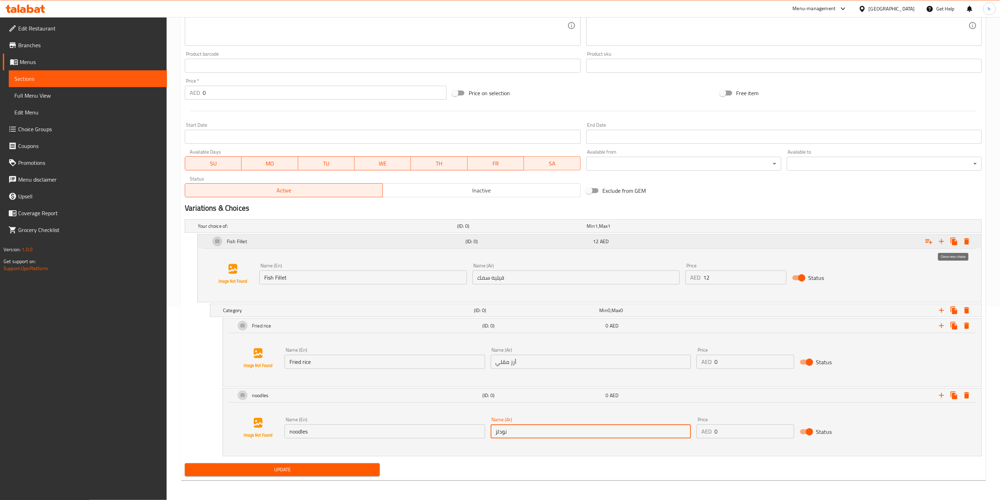
type input "نودلز"
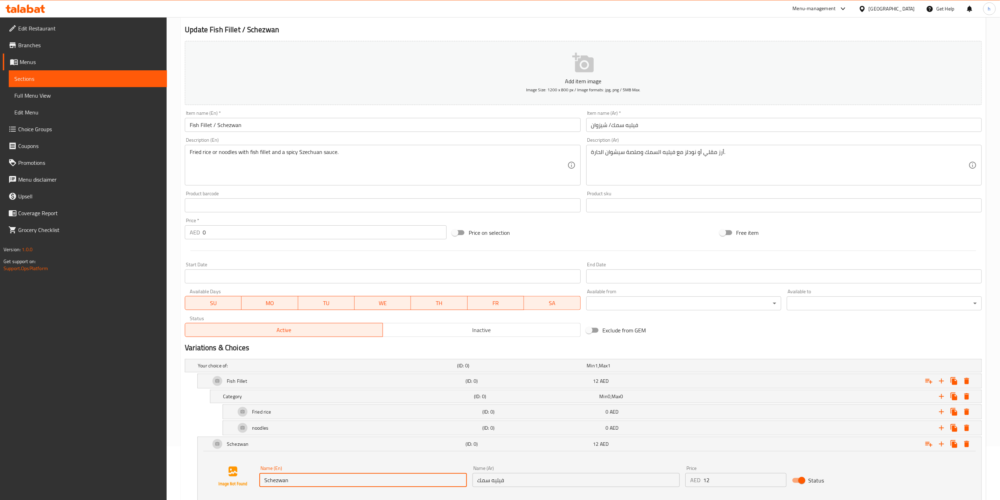
scroll to position [47, 0]
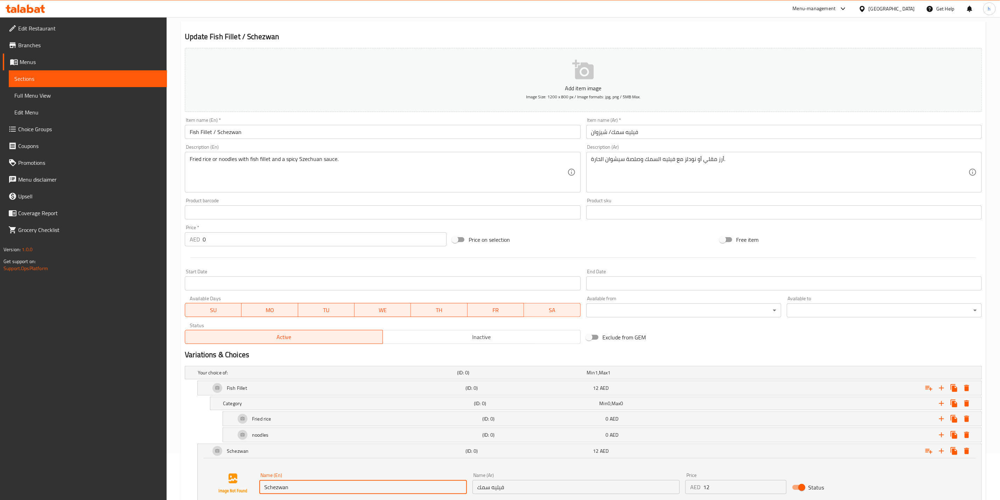
type input "Schezwan"
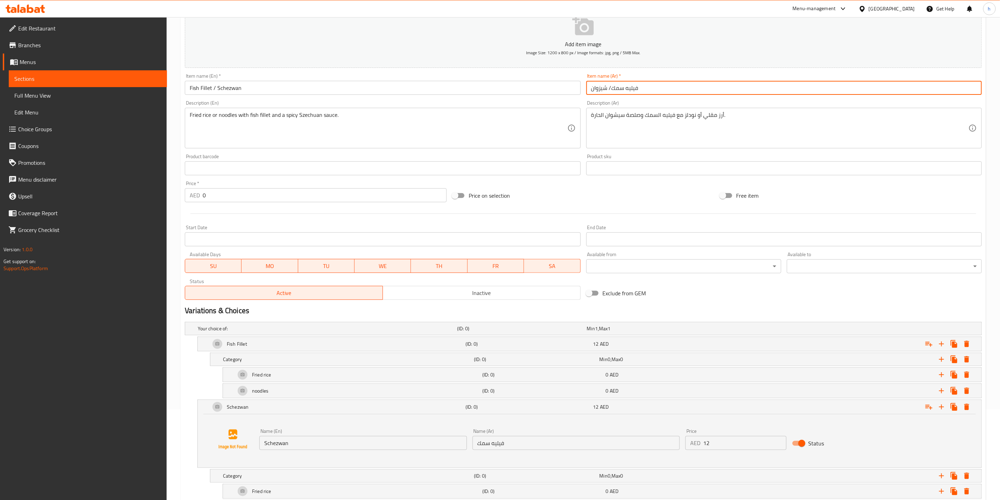
scroll to position [152, 0]
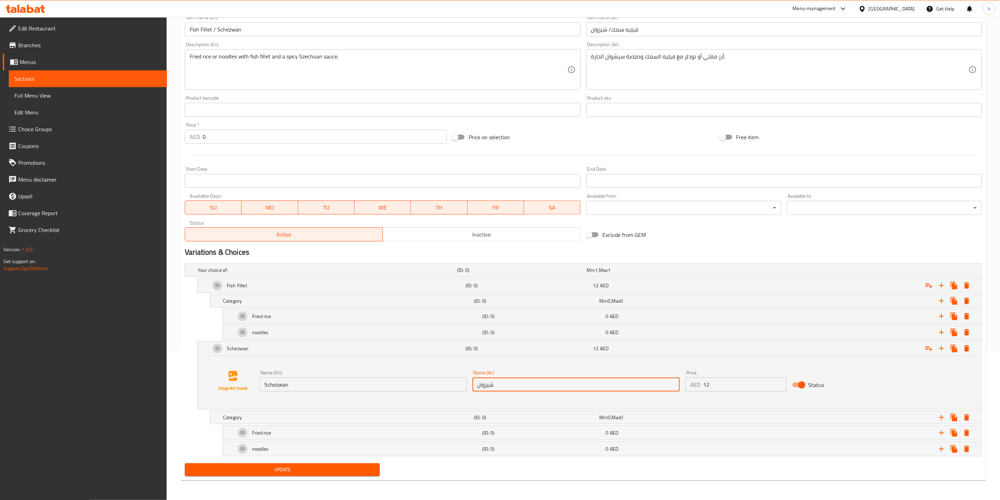
type input "شيزوان"
drag, startPoint x: 717, startPoint y: 379, endPoint x: 675, endPoint y: 382, distance: 42.5
type input "13.5"
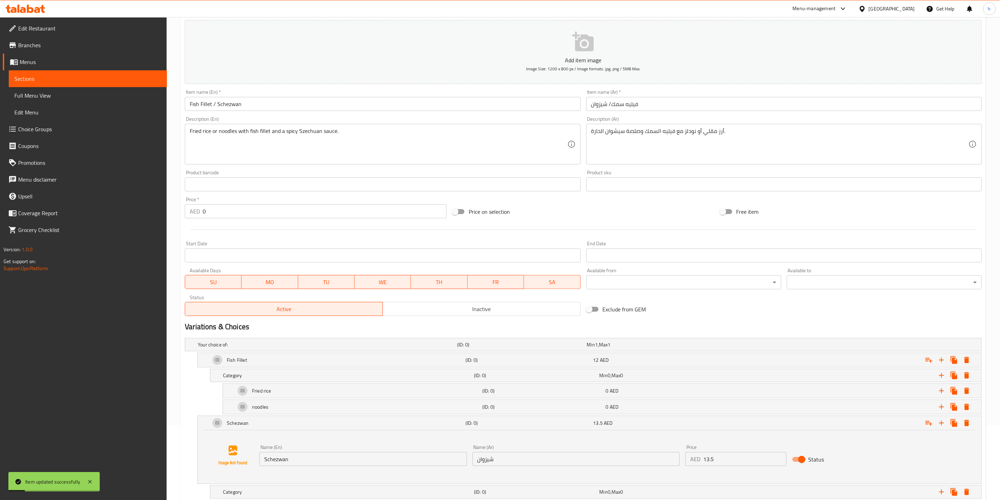
scroll to position [0, 0]
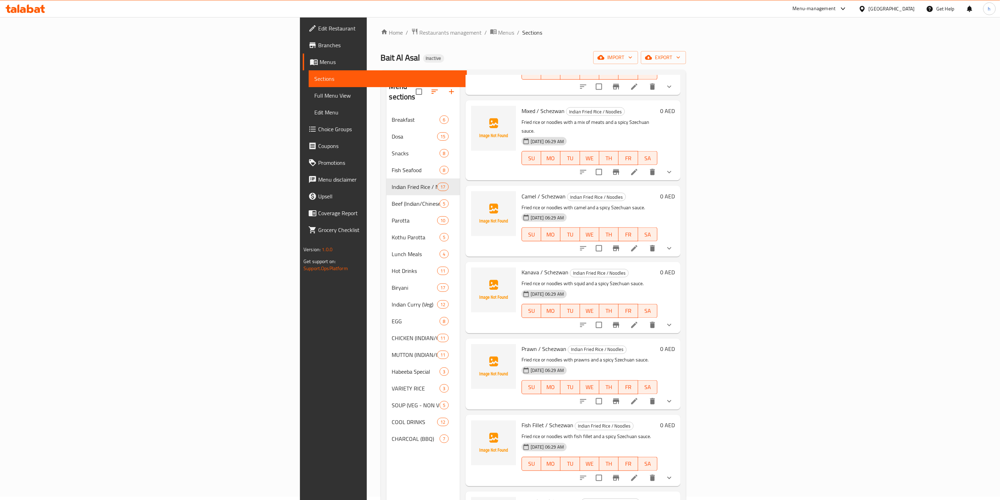
scroll to position [98, 0]
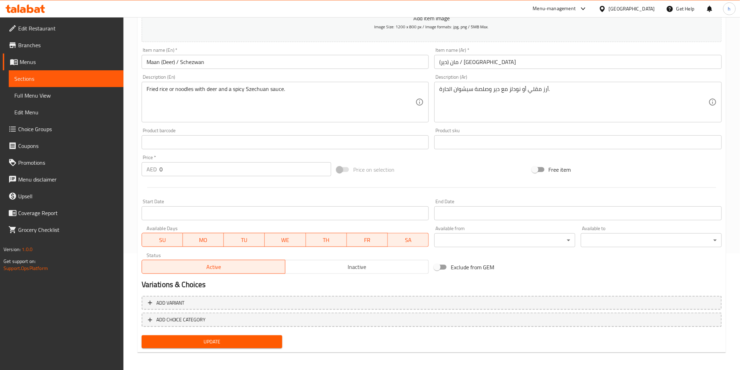
scroll to position [117, 0]
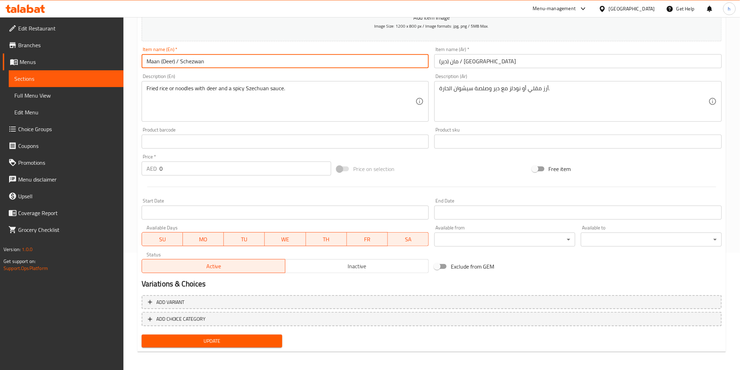
drag, startPoint x: 145, startPoint y: 62, endPoint x: 176, endPoint y: 62, distance: 30.8
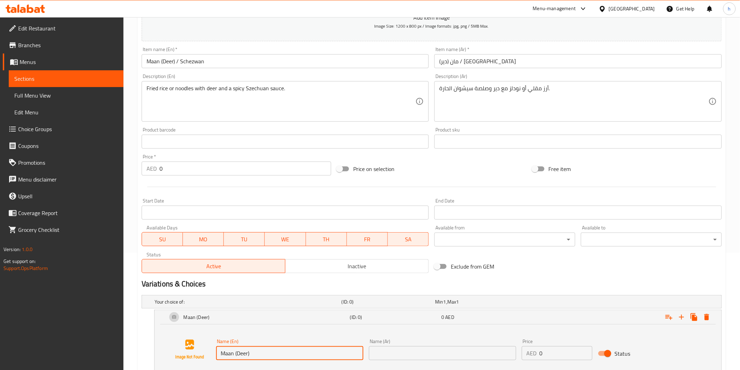
type input "Maan (Deer)"
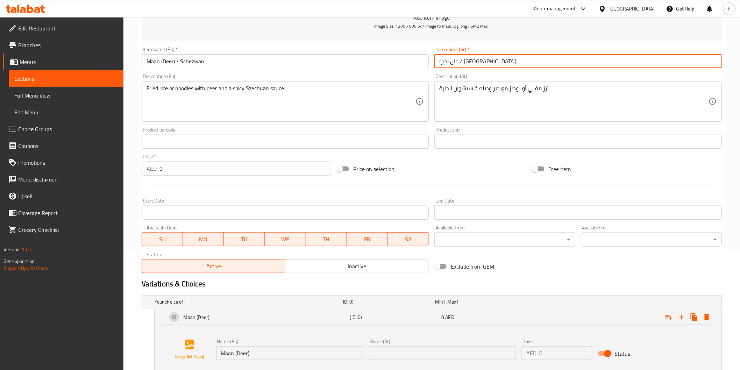
drag, startPoint x: 483, startPoint y: 63, endPoint x: 461, endPoint y: 64, distance: 22.1
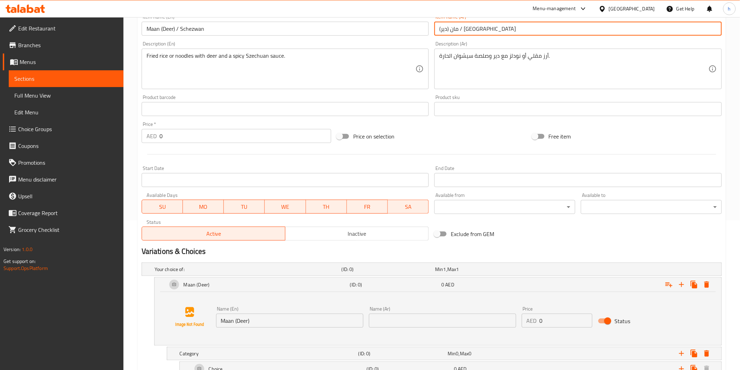
scroll to position [195, 0]
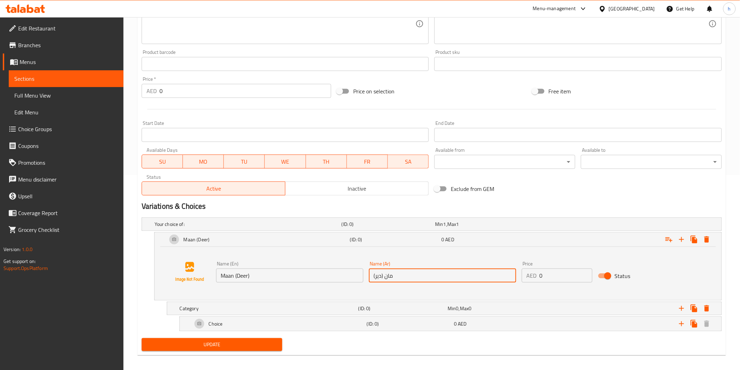
type input "مان (دير)"
drag, startPoint x: 543, startPoint y: 274, endPoint x: 537, endPoint y: 275, distance: 6.9
type input "27"
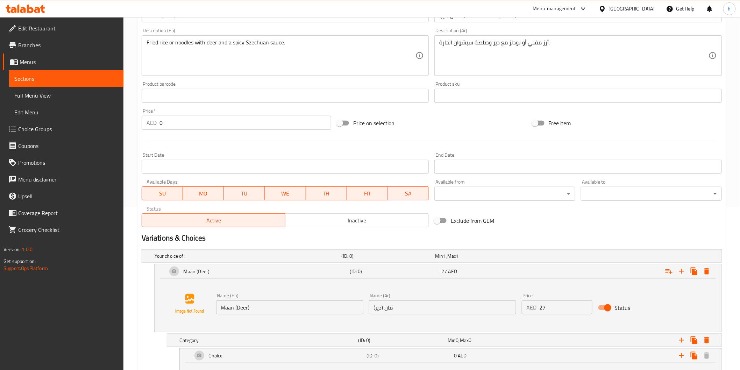
scroll to position [117, 0]
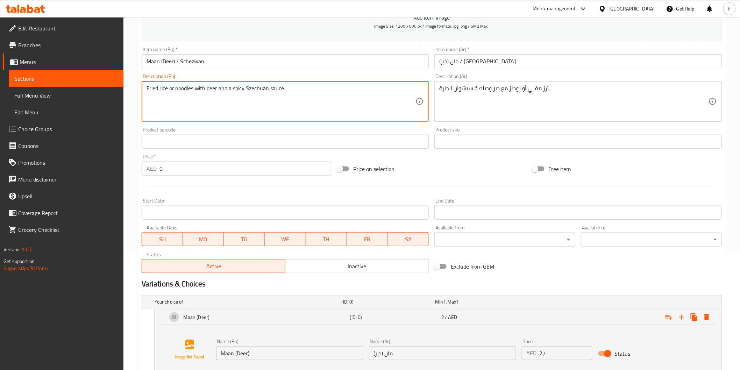
drag, startPoint x: 146, startPoint y: 88, endPoint x: 169, endPoint y: 88, distance: 22.4
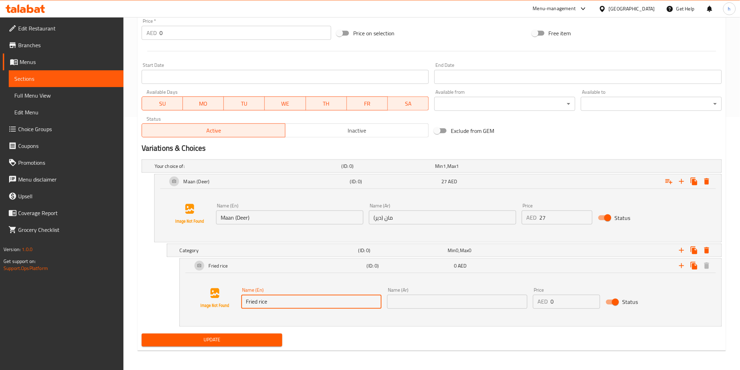
type input "Fried rice"
drag, startPoint x: 449, startPoint y: 305, endPoint x: 449, endPoint y: 309, distance: 3.6
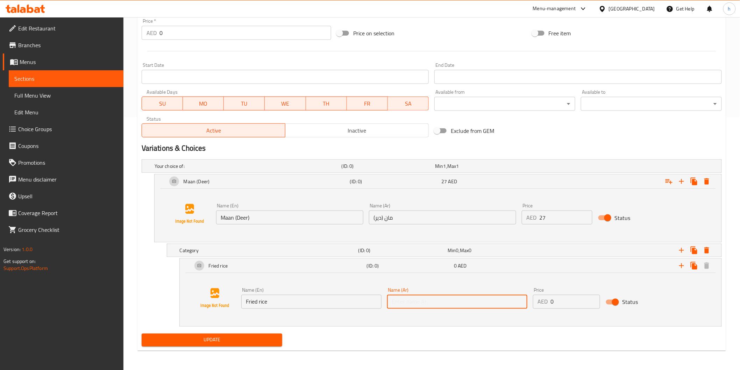
type input "أرز مقلي"
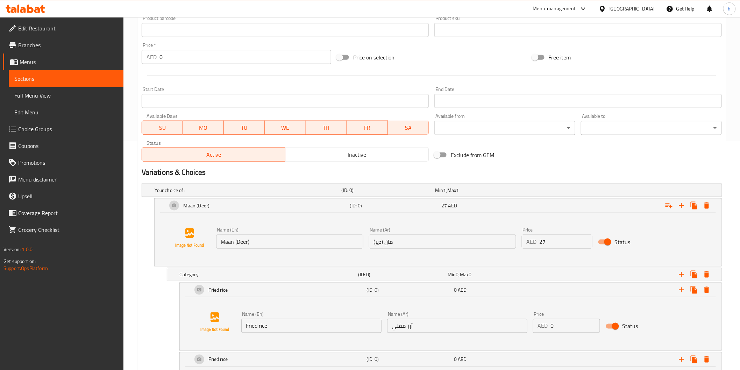
scroll to position [323, 0]
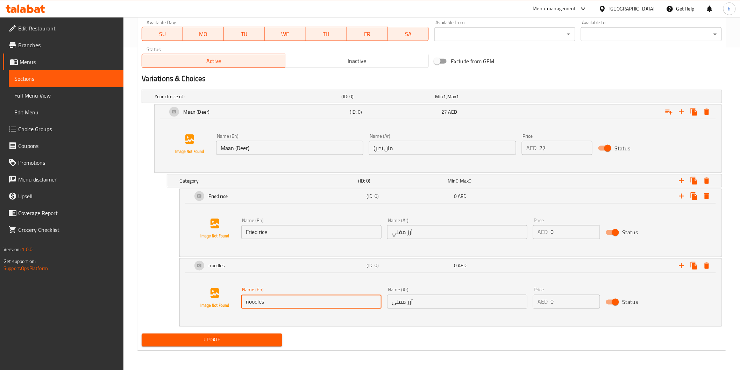
type input "noodles"
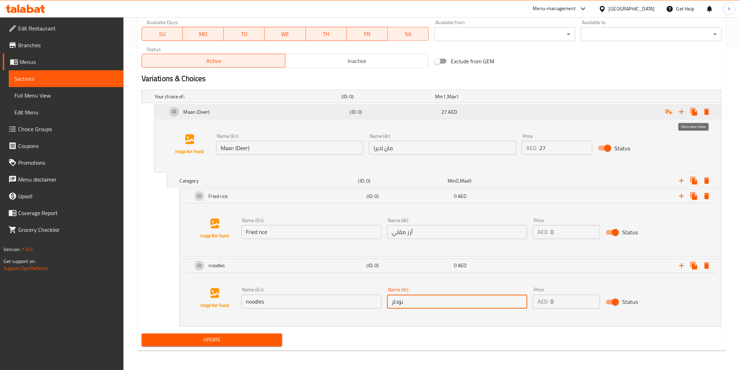
type input "نودلز"
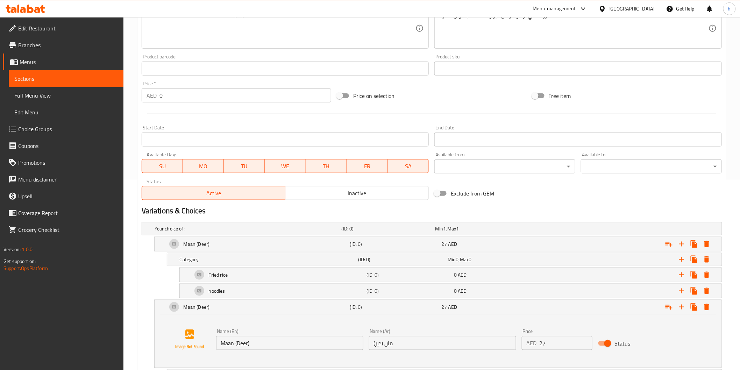
scroll to position [148, 0]
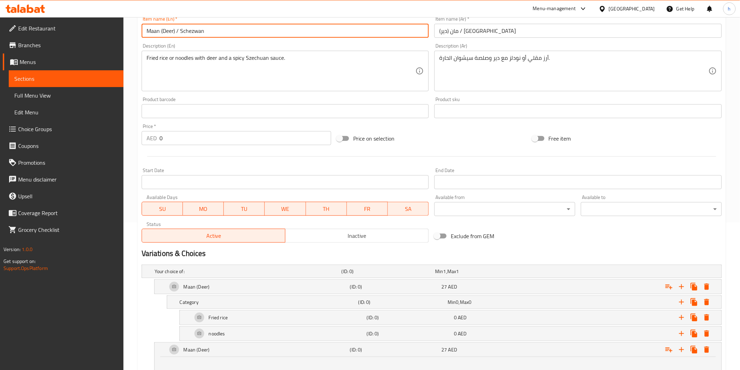
drag, startPoint x: 182, startPoint y: 27, endPoint x: 215, endPoint y: 27, distance: 32.5
drag, startPoint x: 179, startPoint y: 31, endPoint x: 245, endPoint y: 33, distance: 65.8
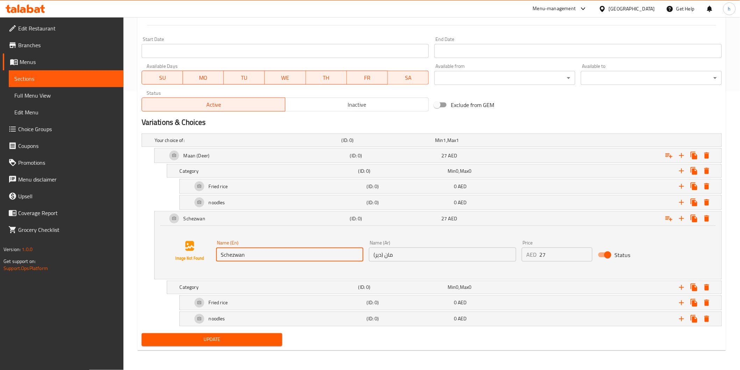
type input "Schezwan"
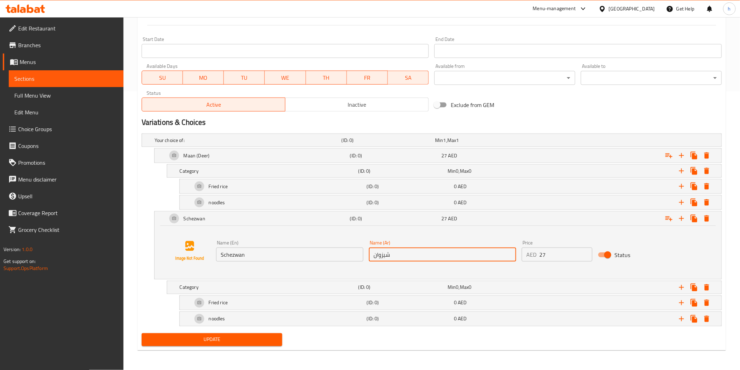
type input "شيزوان"
drag, startPoint x: 551, startPoint y: 255, endPoint x: 531, endPoint y: 254, distance: 19.9
type input "28.5"
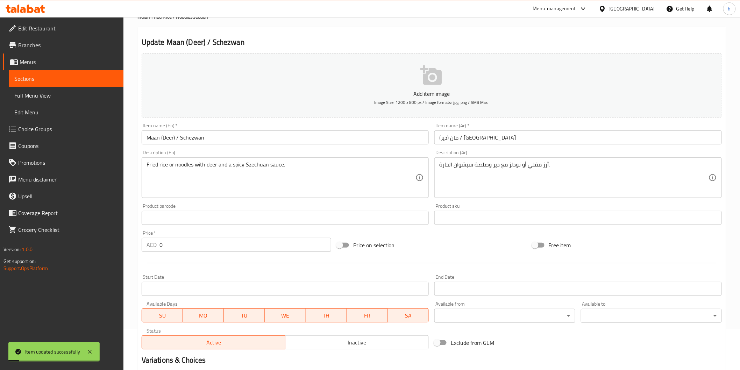
scroll to position [0, 0]
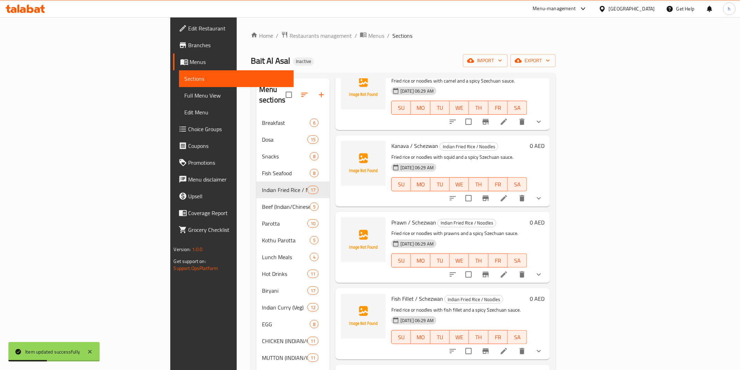
scroll to position [98, 0]
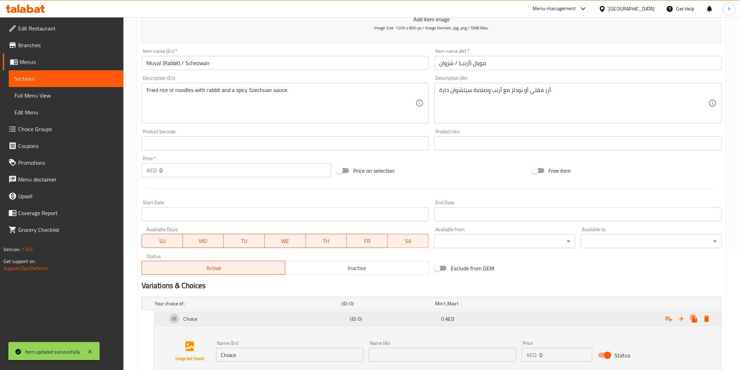
scroll to position [29, 0]
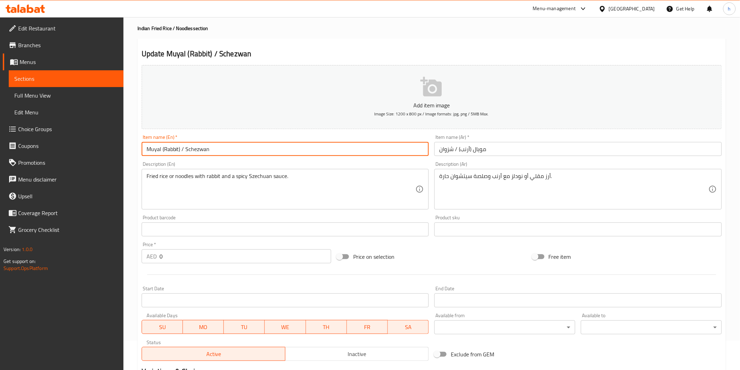
drag, startPoint x: 146, startPoint y: 149, endPoint x: 181, endPoint y: 151, distance: 35.0
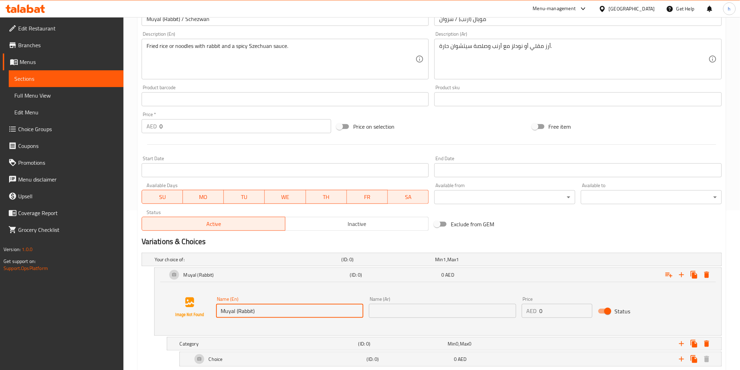
scroll to position [121, 0]
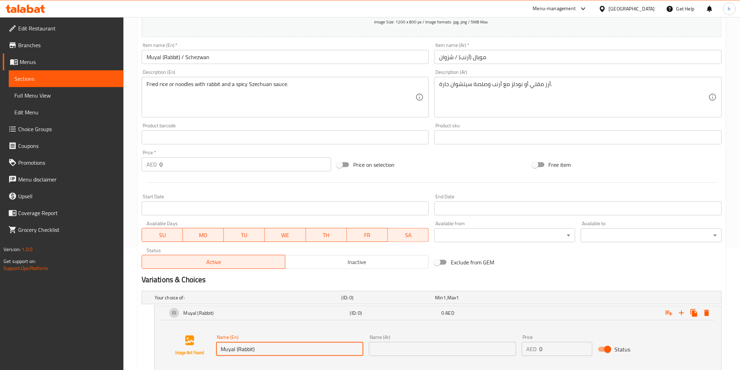
type input "Muyal (Rabbit)"
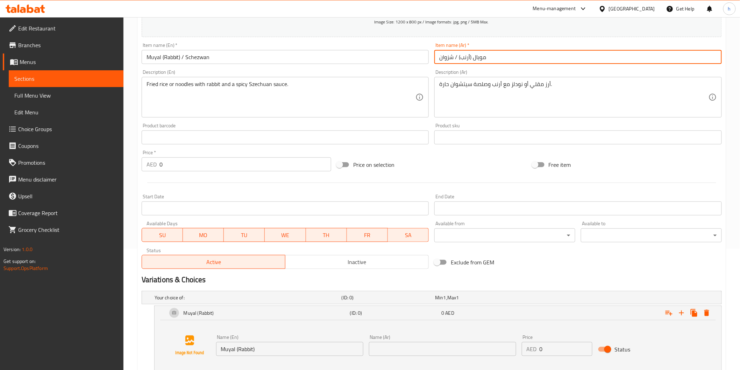
drag, startPoint x: 492, startPoint y: 64, endPoint x: 459, endPoint y: 65, distance: 33.6
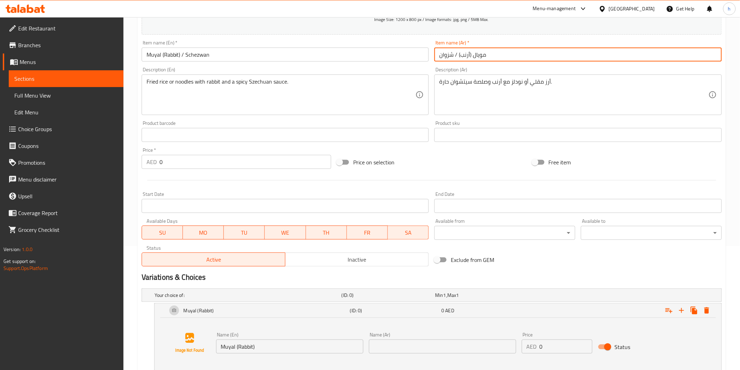
scroll to position [199, 0]
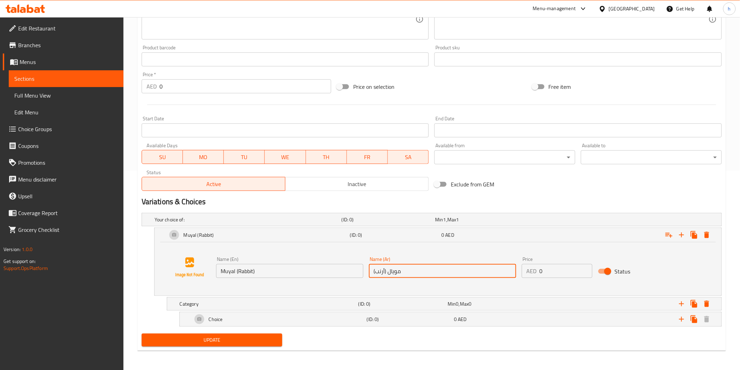
type input "مويال (أرنب)"
drag, startPoint x: 547, startPoint y: 271, endPoint x: 530, endPoint y: 271, distance: 16.4
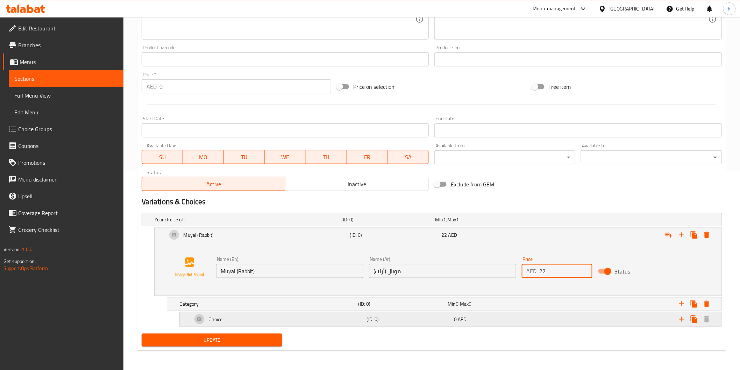
type input "22"
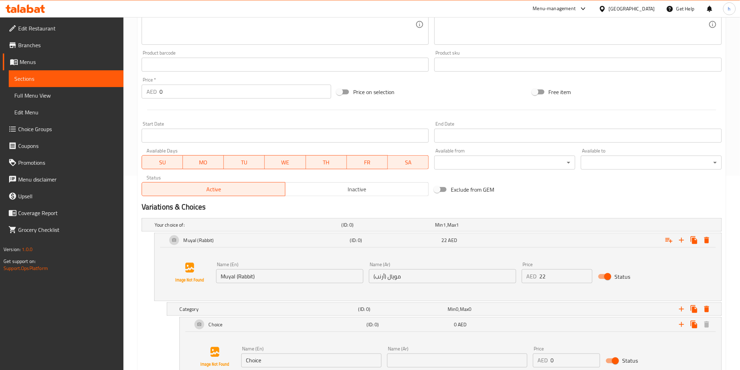
scroll to position [136, 0]
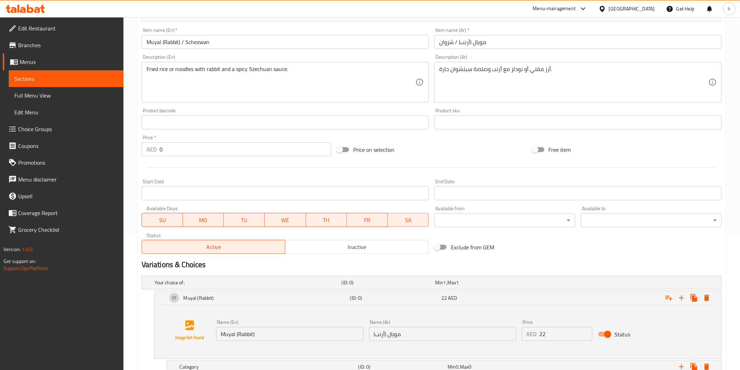
drag, startPoint x: 146, startPoint y: 68, endPoint x: 165, endPoint y: 71, distance: 19.4
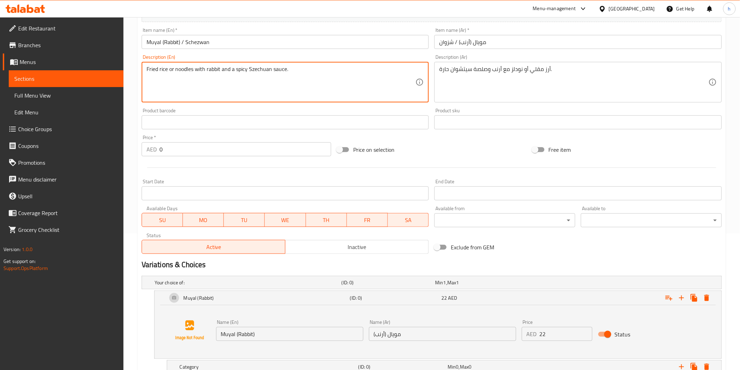
drag, startPoint x: 166, startPoint y: 69, endPoint x: 149, endPoint y: 69, distance: 16.8
drag, startPoint x: 167, startPoint y: 70, endPoint x: 132, endPoint y: 71, distance: 35.4
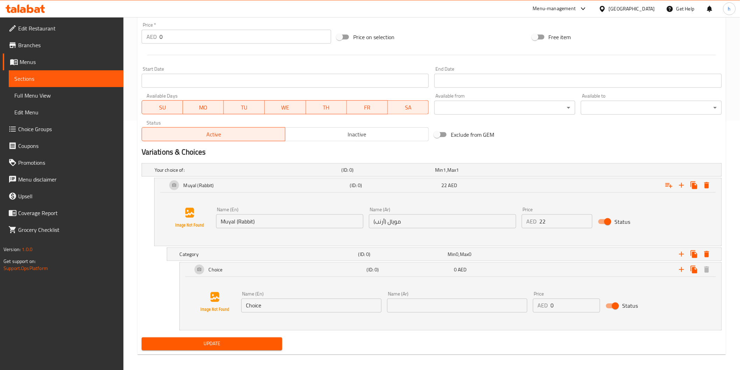
scroll to position [253, 0]
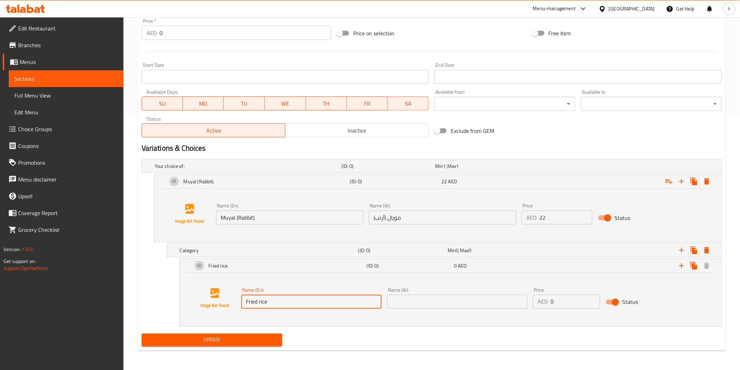
type input "Fried rice"
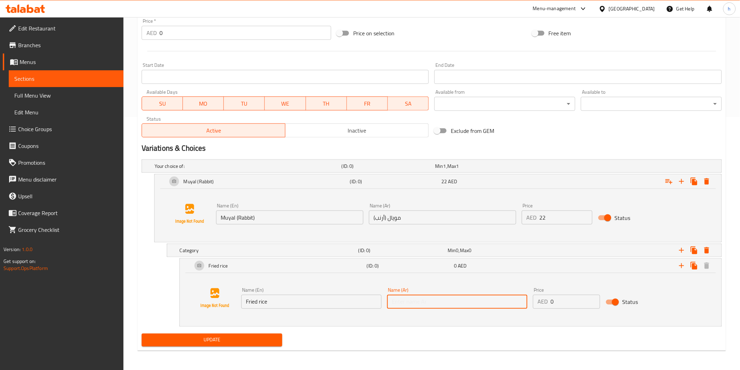
type input "أرز مقلي"
drag, startPoint x: 694, startPoint y: 267, endPoint x: 669, endPoint y: 278, distance: 26.9
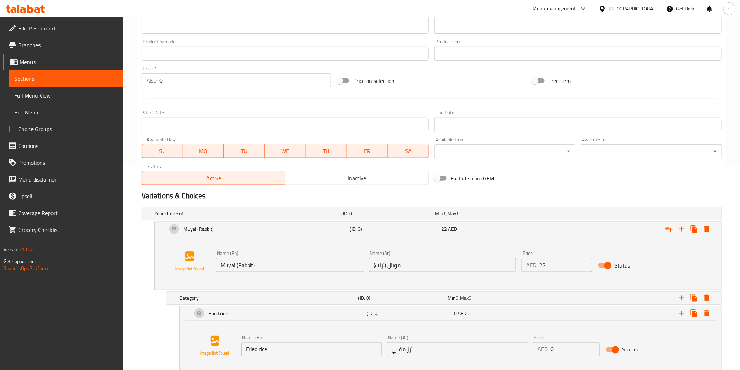
scroll to position [128, 0]
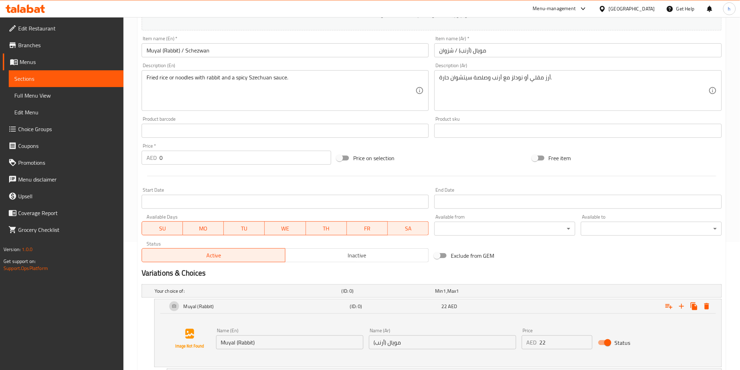
type input "noodles"
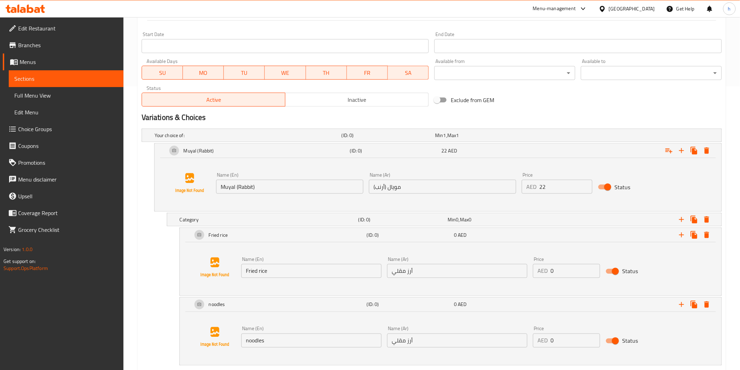
scroll to position [323, 0]
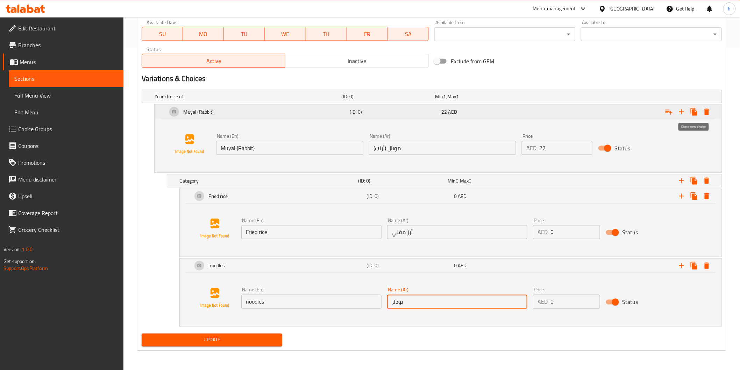
type input "نودلز"
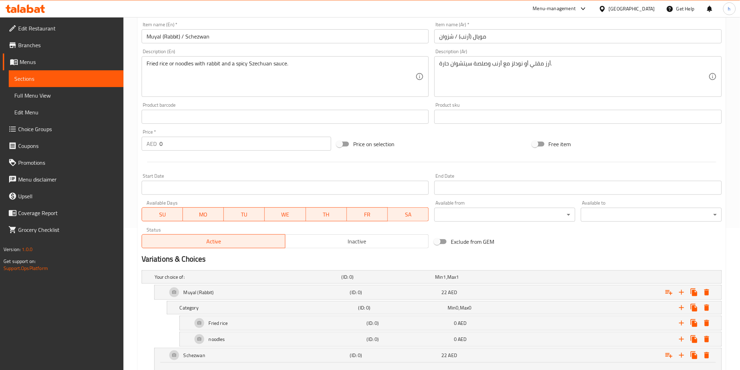
scroll to position [124, 0]
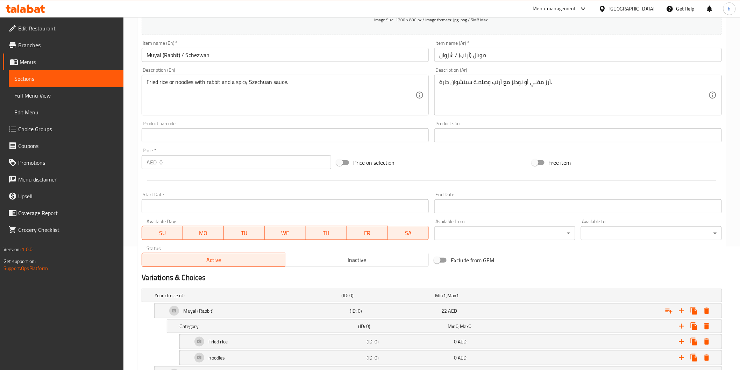
type input "Schezwan"
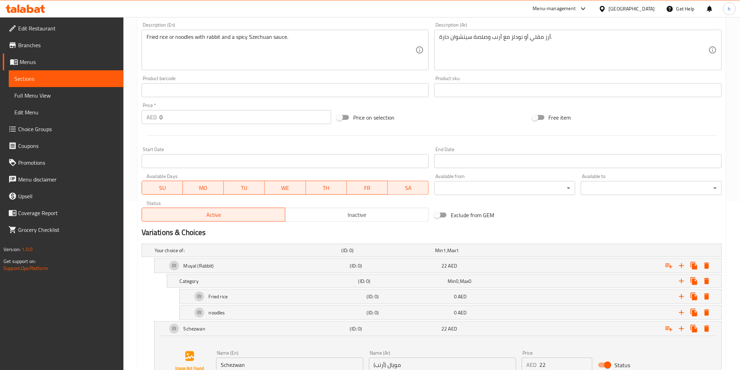
scroll to position [279, 0]
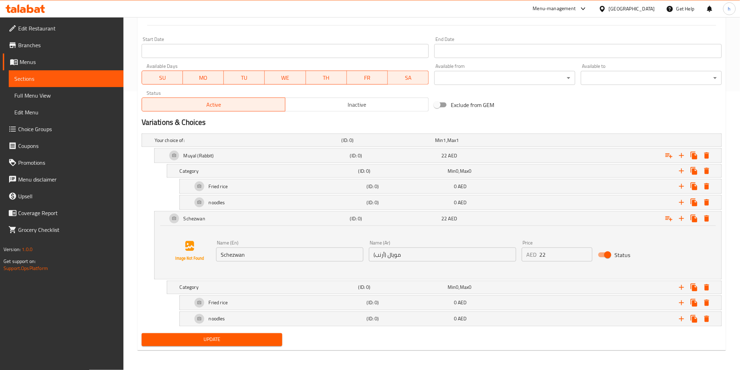
type input "مويال (أرنب) / شيزوان"
type input "شيزوان"
drag, startPoint x: 550, startPoint y: 255, endPoint x: 521, endPoint y: 254, distance: 29.4
type input "23.5"
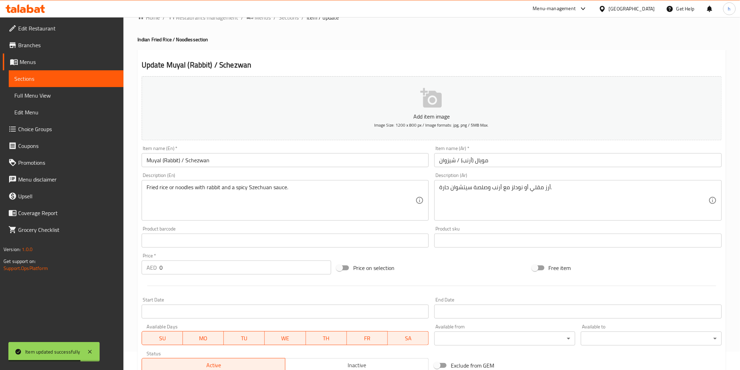
scroll to position [0, 0]
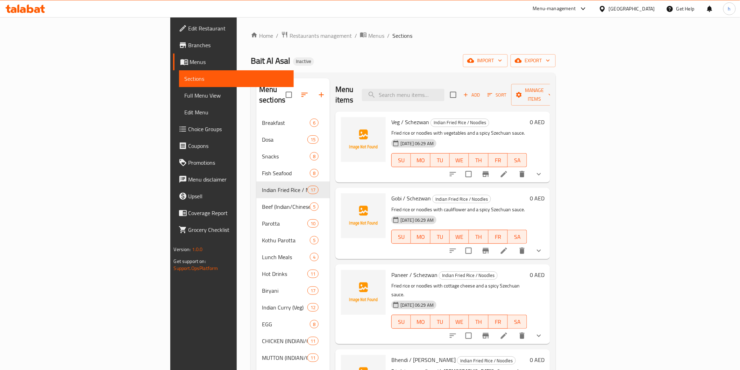
scroll to position [78, 0]
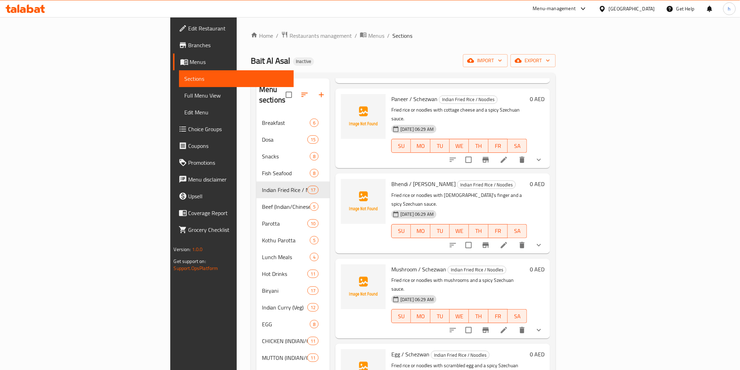
scroll to position [194, 0]
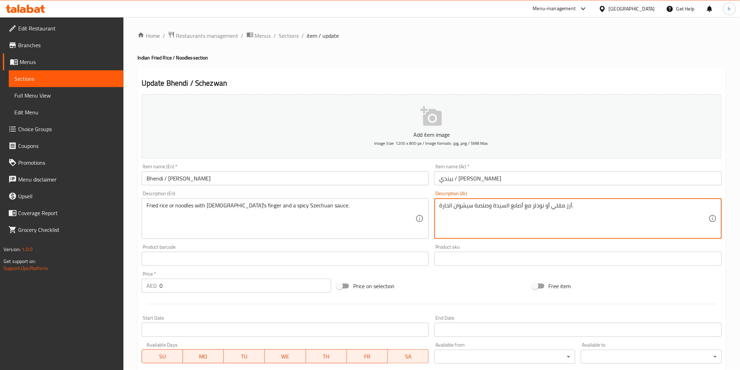
drag, startPoint x: 521, startPoint y: 204, endPoint x: 493, endPoint y: 201, distance: 28.2
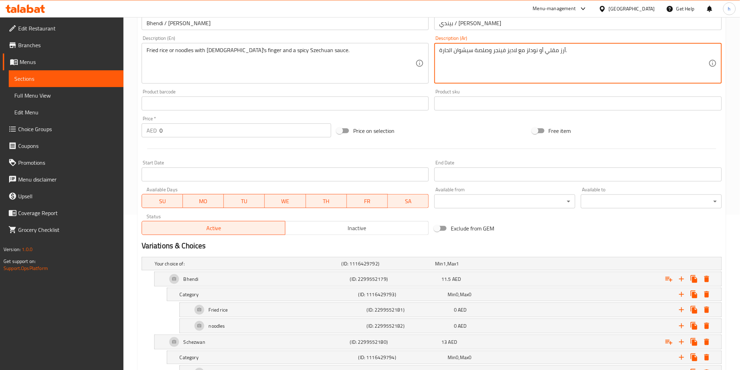
scroll to position [225, 0]
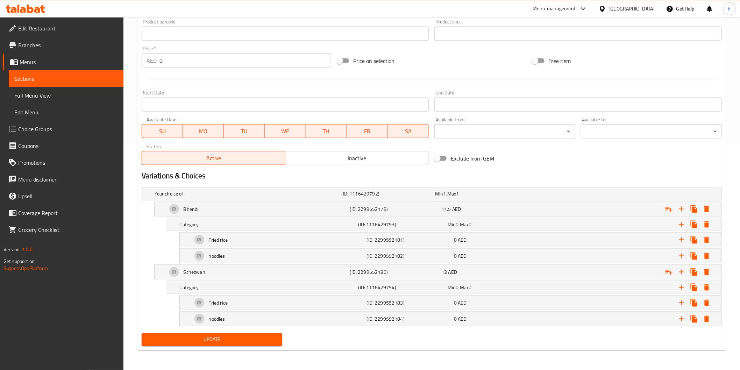
type textarea "أرز مقلي أو نودلز مع لاديز فينجر وصلصة سيشوان الحارة."
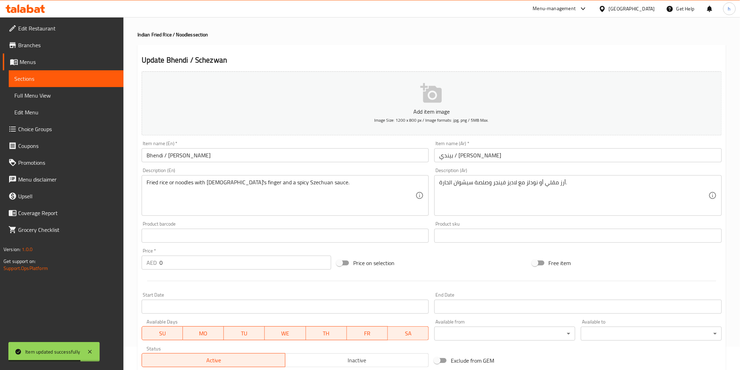
scroll to position [0, 0]
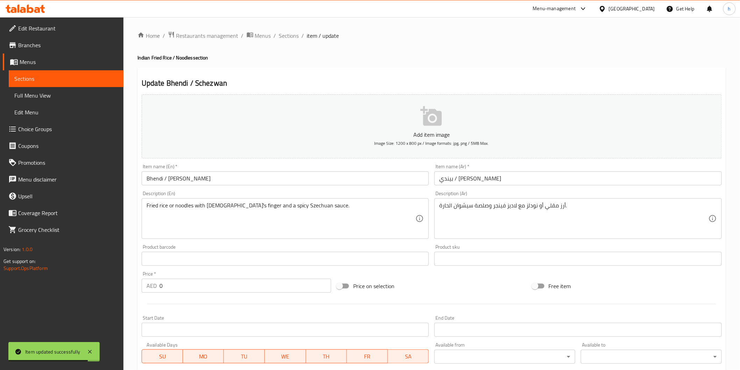
click at [276, 30] on div "Home / Restaurants management / Menus / Sections / item / update Indian Fried R…" at bounding box center [432, 306] width 617 height 578
click at [284, 34] on span "Sections" at bounding box center [289, 35] width 20 height 8
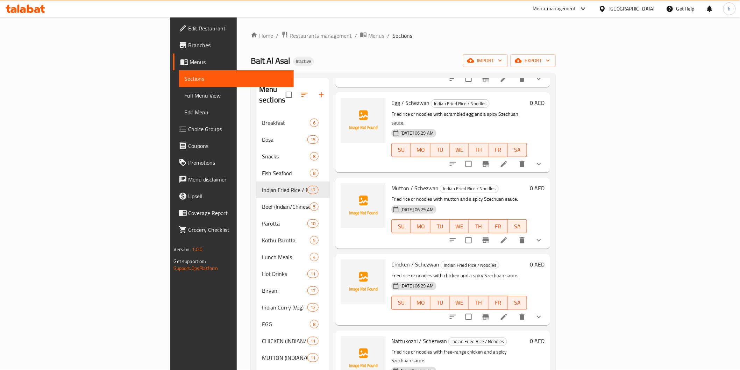
scroll to position [466, 0]
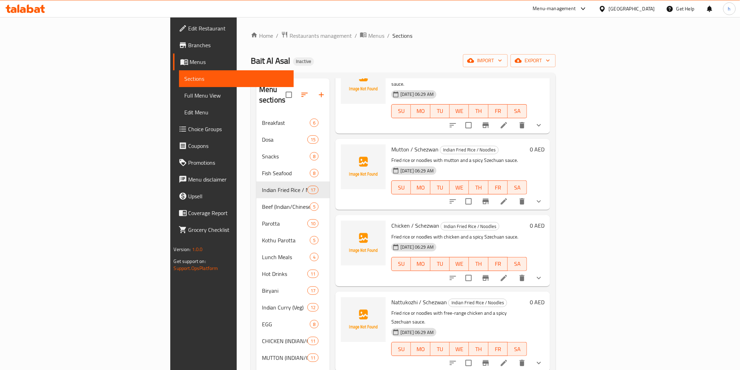
click at [548, 333] on div at bounding box center [496, 363] width 103 height 17
click at [507, 333] on icon at bounding box center [504, 363] width 6 height 6
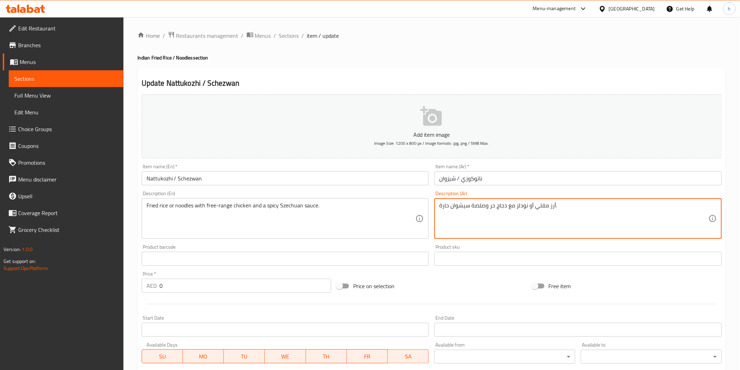
drag, startPoint x: 506, startPoint y: 206, endPoint x: 487, endPoint y: 205, distance: 18.2
click at [493, 210] on textarea "أرز مقلي أو نودلز مع دجاج بري وصلصة سيشوان حارة." at bounding box center [573, 218] width 269 height 33
click at [493, 209] on textarea "أرز مقلي أو نودلز مع دجاج بري وصلصة سيشوان حارة." at bounding box center [573, 218] width 269 height 33
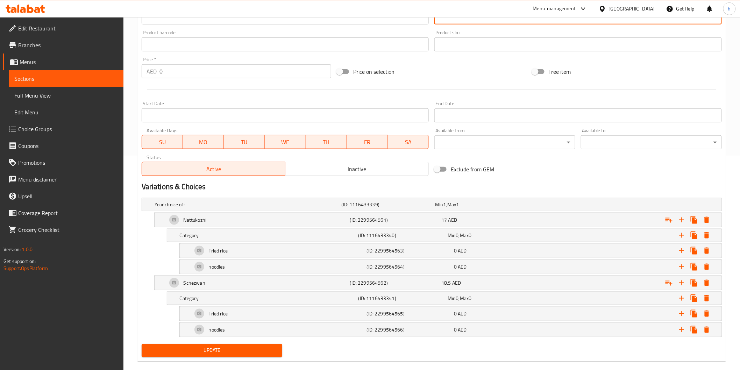
scroll to position [225, 0]
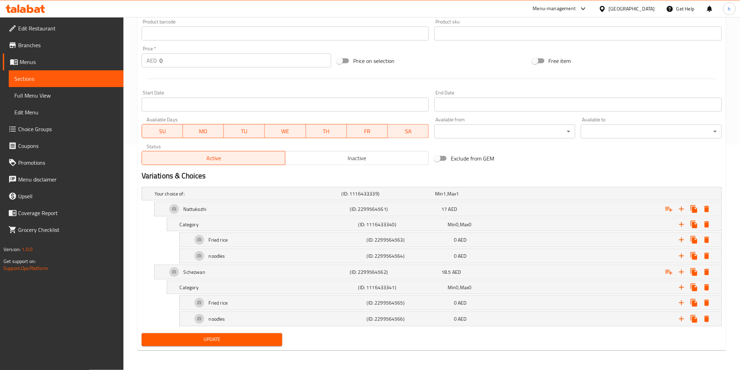
type textarea "أرز مقلي أو نودلز مع دجاج فري رنج وصلصة سيشوان حارة."
click at [273, 333] on button "Update" at bounding box center [212, 339] width 141 height 13
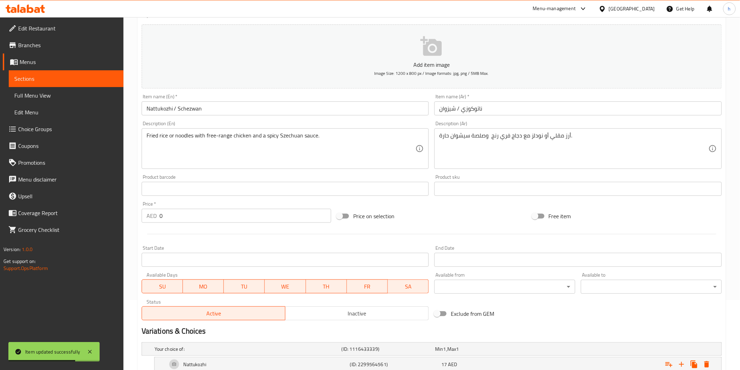
scroll to position [0, 0]
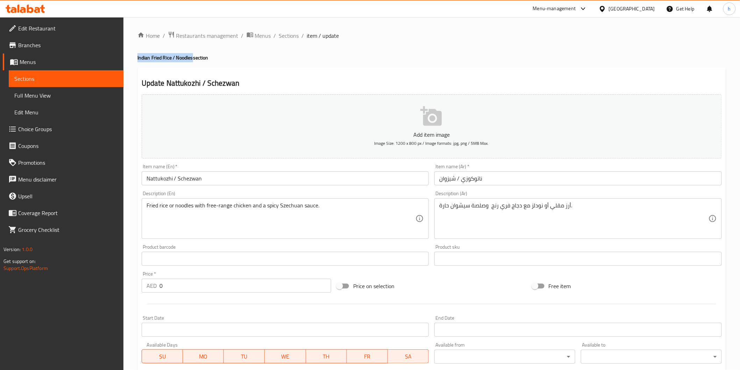
drag, startPoint x: 135, startPoint y: 57, endPoint x: 193, endPoint y: 53, distance: 57.9
click at [193, 53] on div "Home / Restaurants management / Menus / Sections / item / update Indian Fried R…" at bounding box center [432, 306] width 617 height 578
copy h4 "Indian Fried Rice / Noodles"
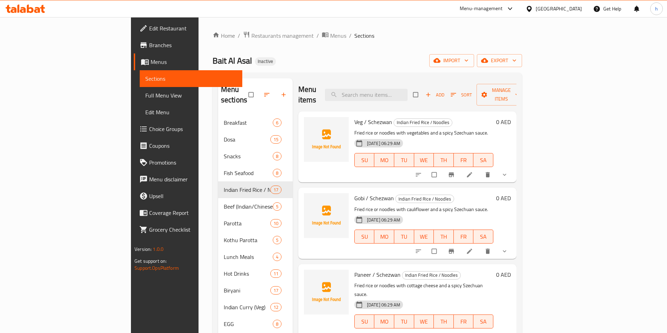
click at [140, 91] on link "Full Menu View" at bounding box center [191, 95] width 103 height 17
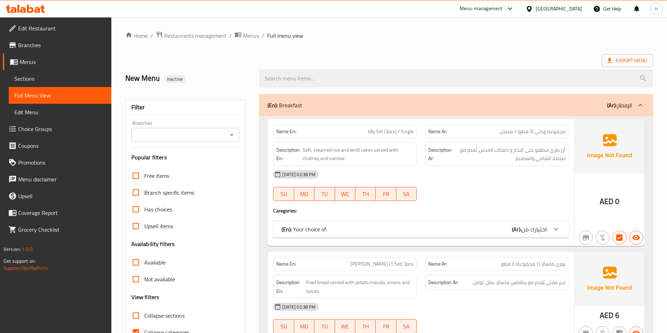
scroll to position [140, 0]
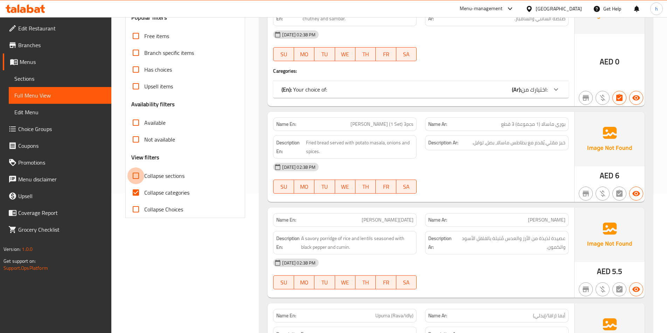
click at [141, 175] on input "Collapse sections" at bounding box center [135, 176] width 17 height 17
checkbox input "true"
click at [140, 193] on input "Collapse categories" at bounding box center [135, 192] width 17 height 17
checkbox input "false"
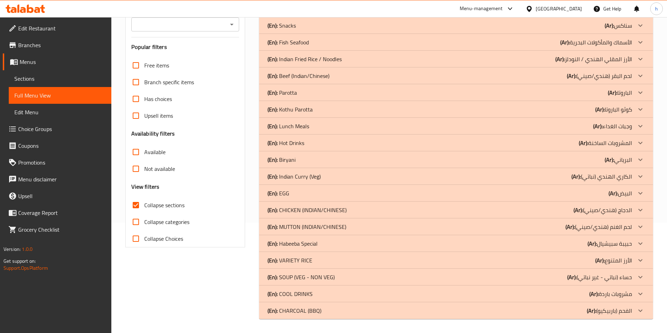
scroll to position [111, 0]
click at [589, 62] on p "(Ar): الأرز المقلي الهندي / النودلز" at bounding box center [593, 59] width 77 height 8
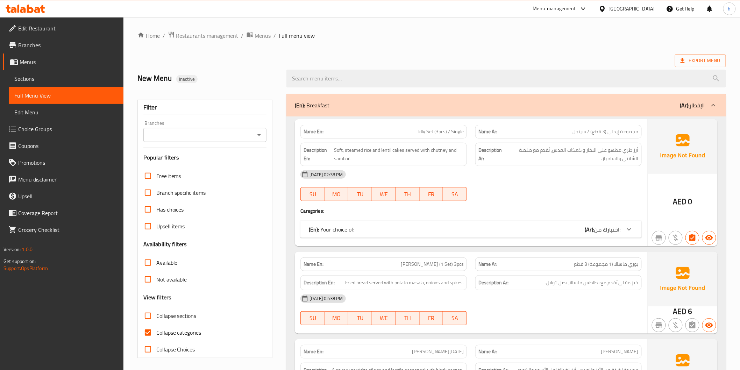
scroll to position [2, 0]
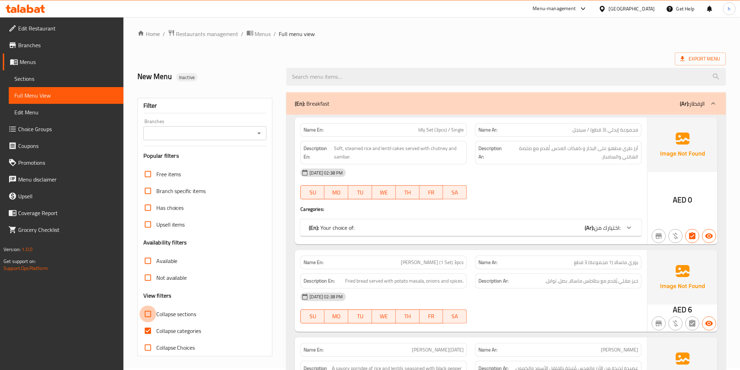
click at [153, 310] on input "Collapse sections" at bounding box center [148, 314] width 17 height 17
checkbox input "true"
click at [148, 335] on input "Collapse categories" at bounding box center [148, 331] width 17 height 17
checkbox input "false"
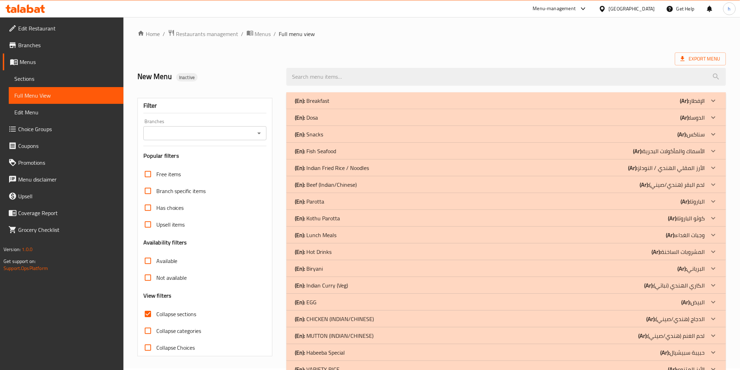
click at [690, 172] on p "(Ar): الأرز المقلي الهندي / النودلز" at bounding box center [667, 168] width 77 height 8
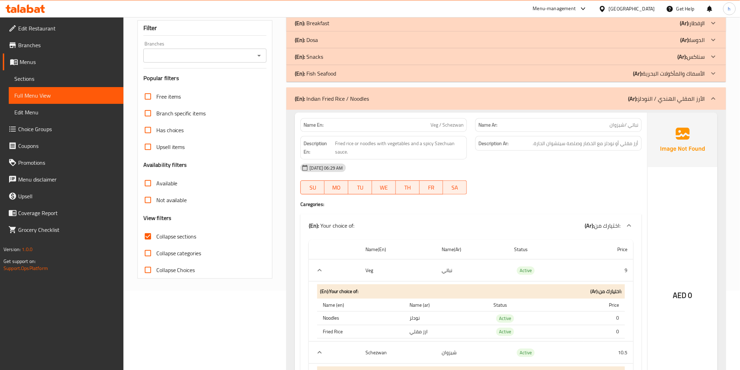
scroll to position [118, 0]
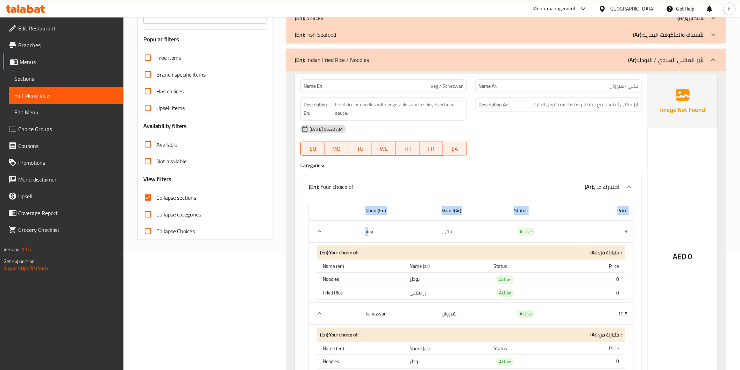
drag, startPoint x: 368, startPoint y: 233, endPoint x: 645, endPoint y: 232, distance: 276.8
click at [645, 232] on div "Name En: Veg / Schezwan Name Ar: نباتي /شيزوان Description En: Fried rice or no…" at bounding box center [471, 238] width 352 height 328
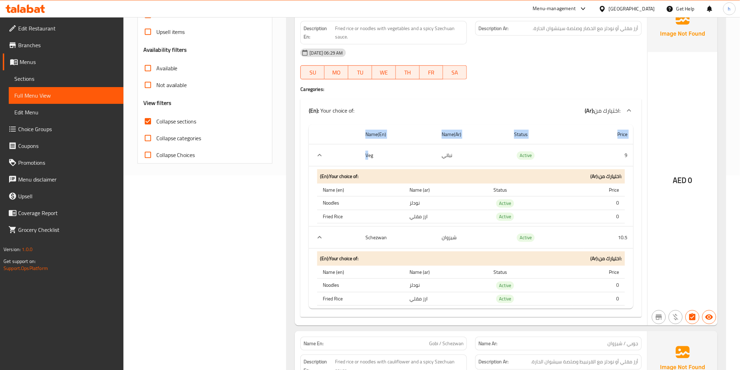
scroll to position [196, 0]
click at [569, 228] on td "Active" at bounding box center [546, 236] width 75 height 22
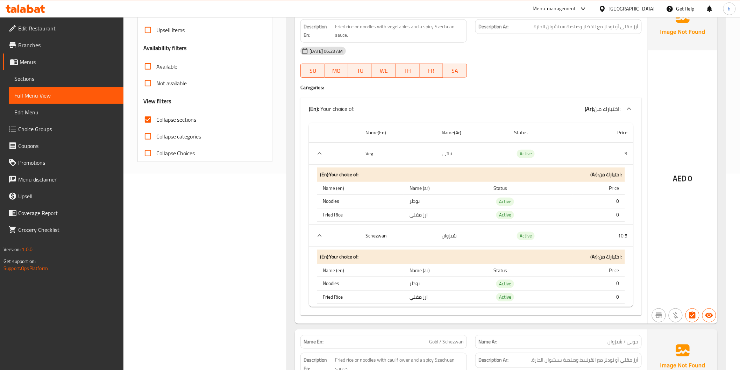
scroll to position [235, 0]
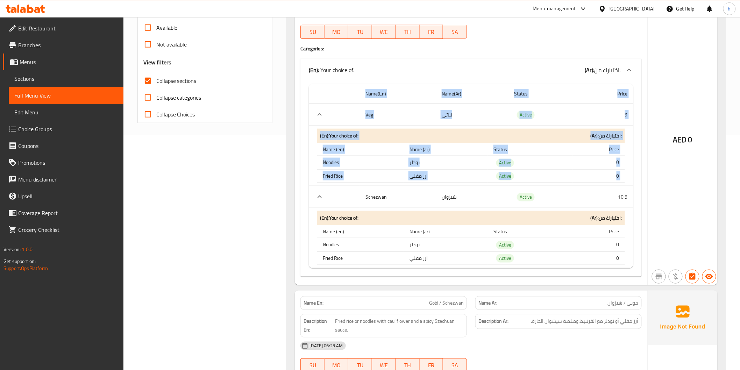
drag, startPoint x: 360, startPoint y: 201, endPoint x: 635, endPoint y: 198, distance: 275.4
click at [635, 198] on div "Name(En) Name(Ar) Status Price Veg نباتي Active 9 (En): Your choice of: (Ar): ا…" at bounding box center [471, 179] width 341 height 196
click at [632, 200] on td "10.5" at bounding box center [609, 197] width 50 height 22
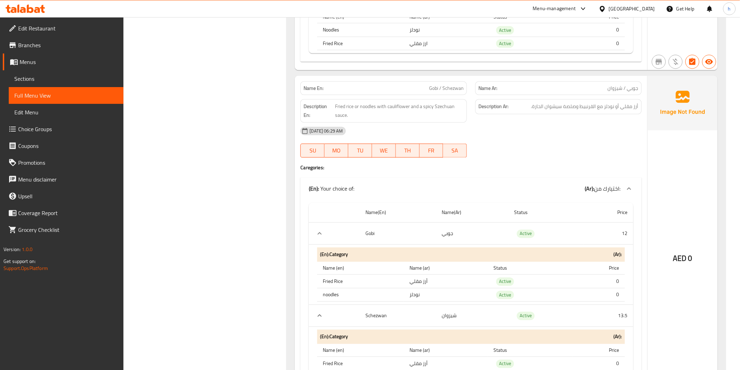
scroll to position [468, 0]
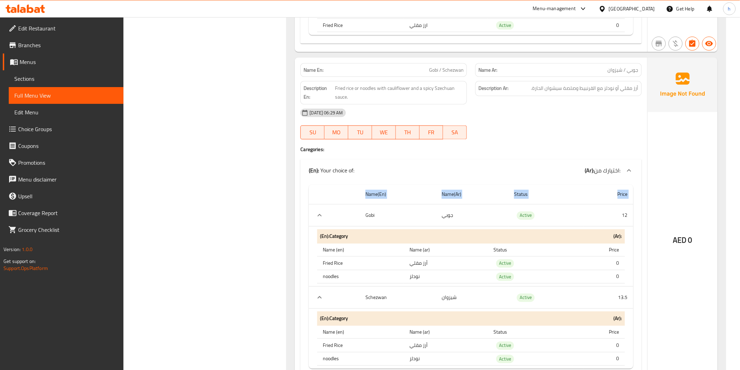
drag, startPoint x: 366, startPoint y: 209, endPoint x: 638, endPoint y: 205, distance: 272.6
click at [638, 205] on div "Name(En) Name(Ar) Status Price Gobi جوبي Active 12 (En): Category (Ar): Name (e…" at bounding box center [471, 280] width 341 height 196
click at [629, 211] on td "12" at bounding box center [609, 216] width 50 height 22
drag, startPoint x: 414, startPoint y: 261, endPoint x: 441, endPoint y: 260, distance: 27.0
click at [441, 260] on td "أرز مقلي" at bounding box center [446, 264] width 84 height 14
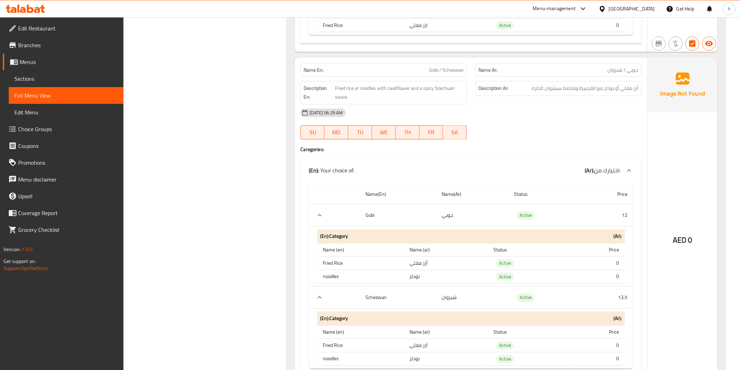
drag, startPoint x: 402, startPoint y: 275, endPoint x: 432, endPoint y: 273, distance: 30.9
click at [432, 273] on tr "noodles نودلز Active 0" at bounding box center [471, 277] width 308 height 14
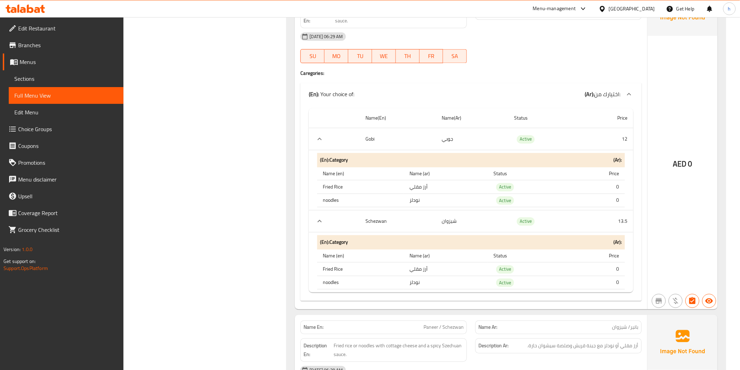
scroll to position [546, 0]
drag, startPoint x: 464, startPoint y: 223, endPoint x: 608, endPoint y: 223, distance: 143.5
click at [608, 223] on tr "Schezwan شيزوان Active 13.5" at bounding box center [471, 220] width 324 height 22
click at [583, 248] on th "Price" at bounding box center [599, 254] width 52 height 13
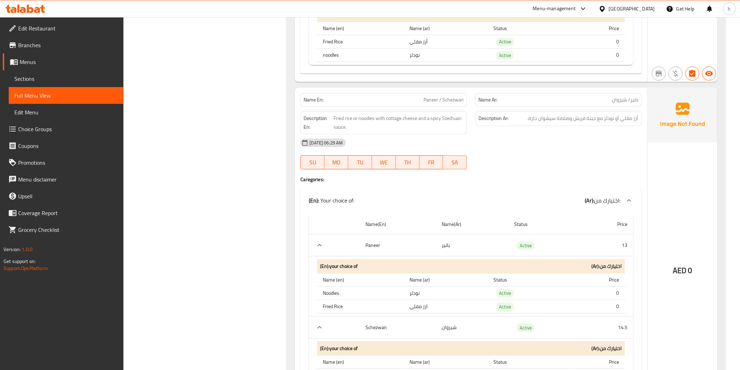
scroll to position [779, 0]
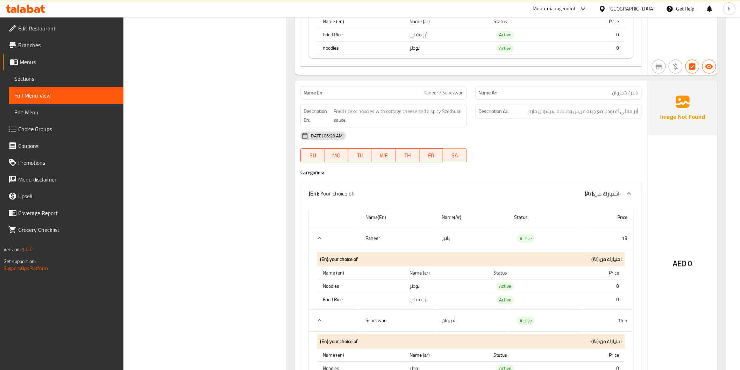
drag, startPoint x: 428, startPoint y: 240, endPoint x: 590, endPoint y: 240, distance: 161.7
click at [584, 240] on tr "Paneer بانير Active 13" at bounding box center [471, 238] width 324 height 22
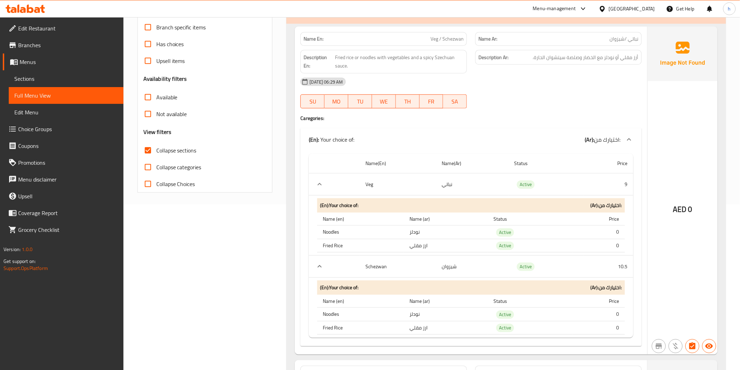
scroll to position [41, 0]
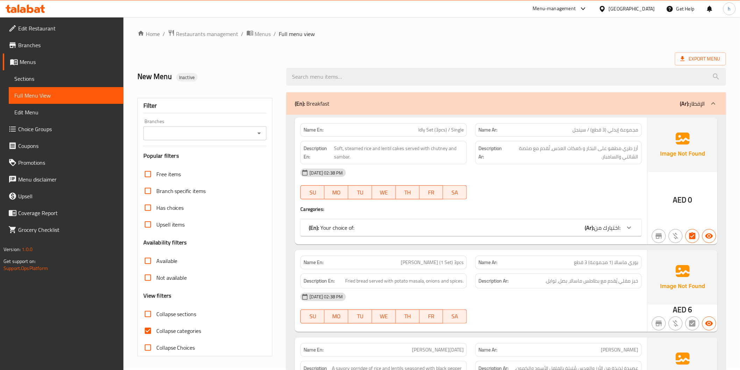
scroll to position [157, 0]
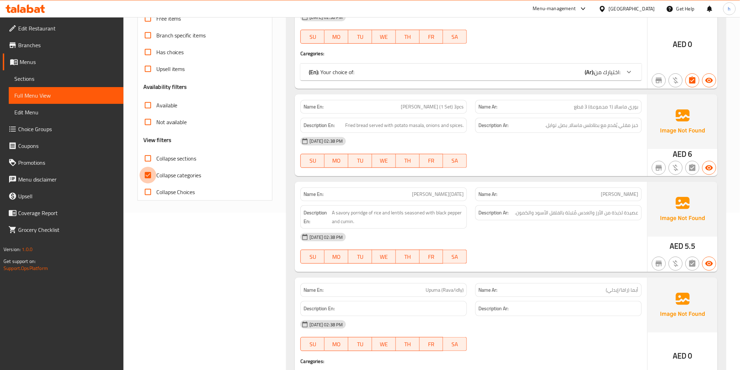
click at [155, 176] on input "Collapse categories" at bounding box center [148, 175] width 17 height 17
checkbox input "false"
click at [150, 162] on input "Collapse sections" at bounding box center [148, 158] width 17 height 17
checkbox input "true"
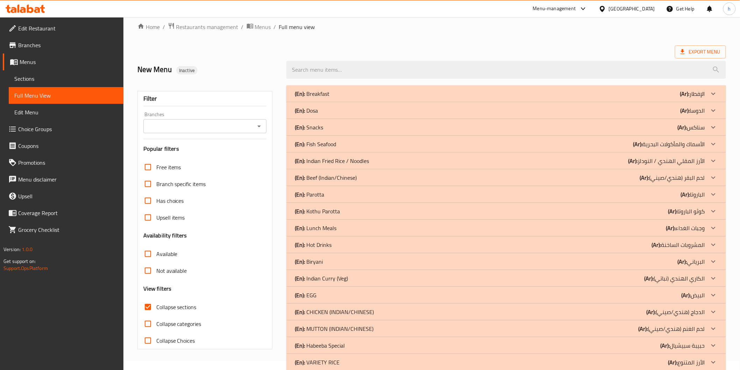
scroll to position [0, 0]
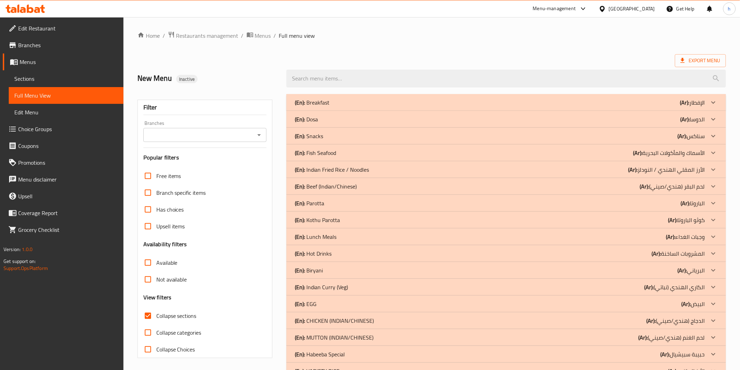
click at [426, 170] on div "(En): Indian Fried Rice / Noodles (Ar): الأرز المقلي الهندي / النودلز" at bounding box center [500, 170] width 410 height 8
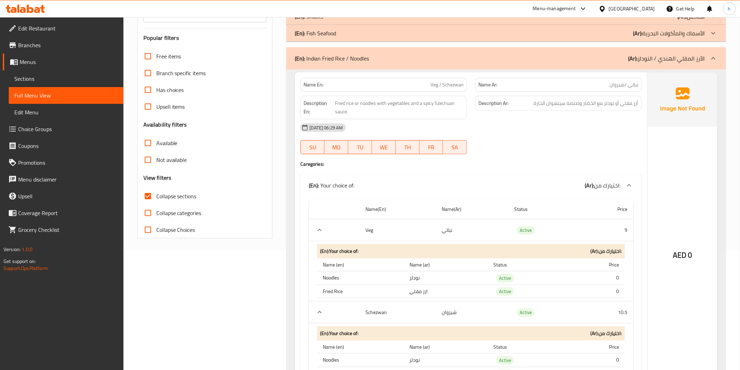
scroll to position [117, 0]
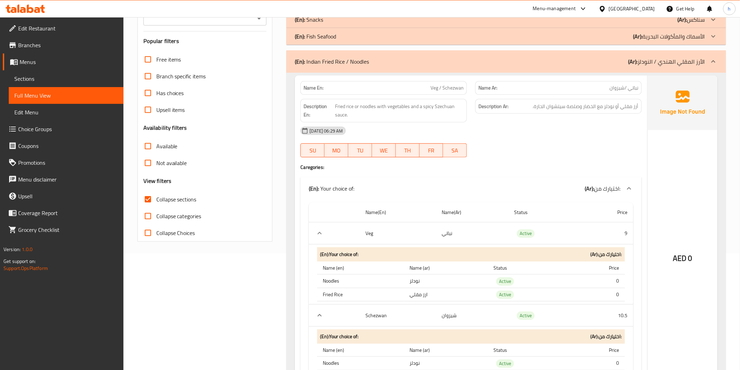
click at [436, 84] on span "Veg / Schezwan" at bounding box center [447, 87] width 33 height 7
click at [456, 89] on span "Veg / Schezwan" at bounding box center [447, 87] width 33 height 7
drag, startPoint x: 338, startPoint y: 106, endPoint x: 352, endPoint y: 106, distance: 13.3
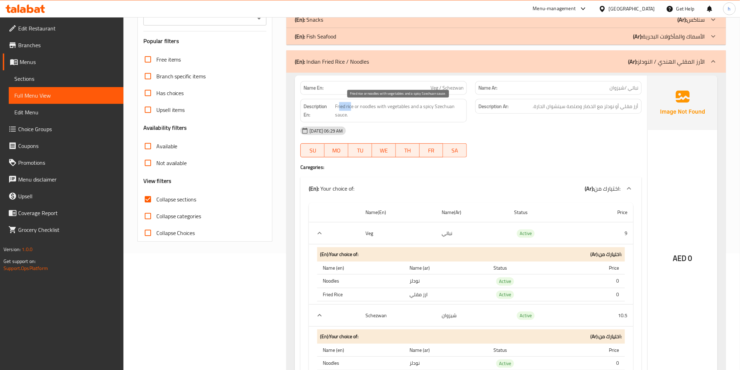
click at [352, 106] on span "Fried rice or noodles with vegetables and a spicy Szechuan sauce." at bounding box center [399, 110] width 129 height 17
click at [409, 106] on span "Fried rice or noodles with vegetables and a spicy Szechuan sauce." at bounding box center [399, 110] width 129 height 17
drag, startPoint x: 422, startPoint y: 108, endPoint x: 456, endPoint y: 118, distance: 35.0
click at [456, 118] on span "Fried rice or noodles with vegetables and a spicy Szechuan sauce." at bounding box center [399, 110] width 129 height 17
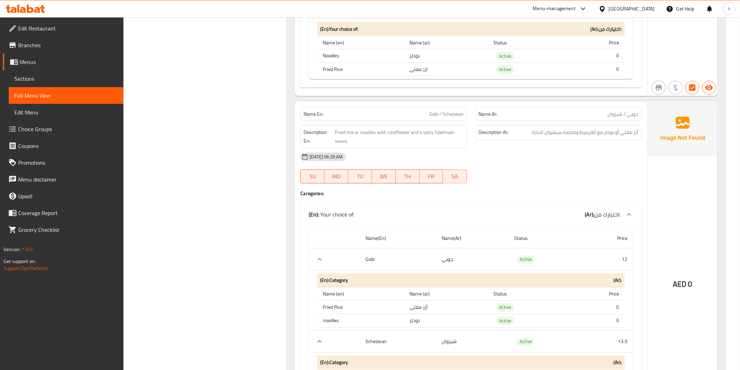
scroll to position [428, 0]
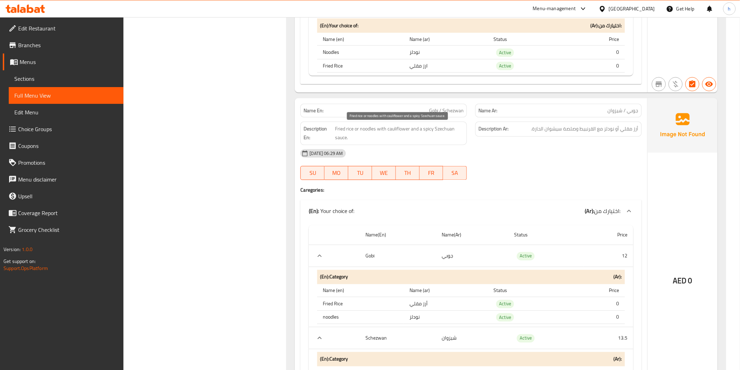
click at [399, 127] on span "Fried rice or noodles with cauliflower and a spicy Szechuan sauce." at bounding box center [399, 133] width 129 height 17
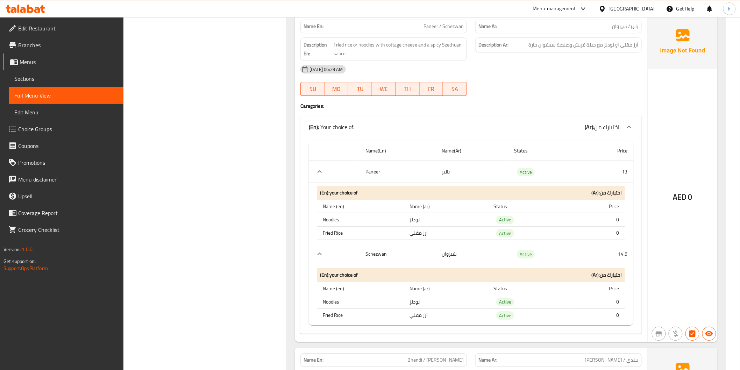
scroll to position [894, 0]
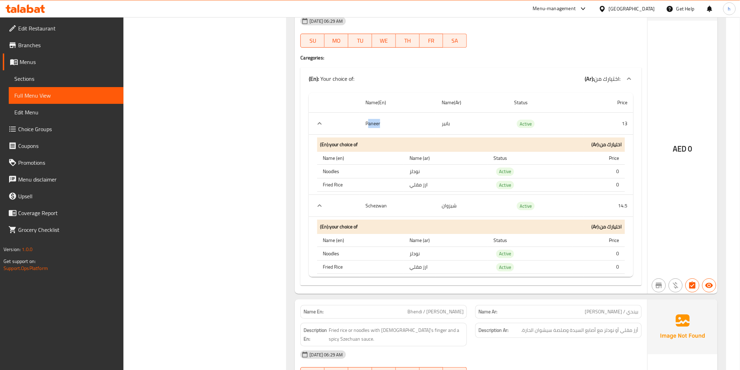
drag, startPoint x: 370, startPoint y: 122, endPoint x: 410, endPoint y: 131, distance: 41.2
click at [409, 131] on th "Paneer" at bounding box center [398, 124] width 76 height 22
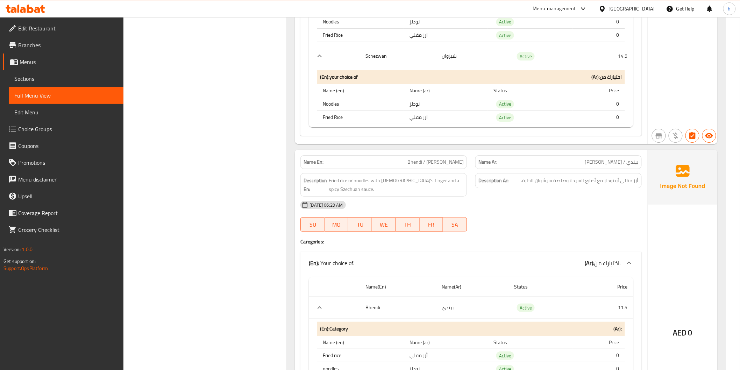
scroll to position [1089, 0]
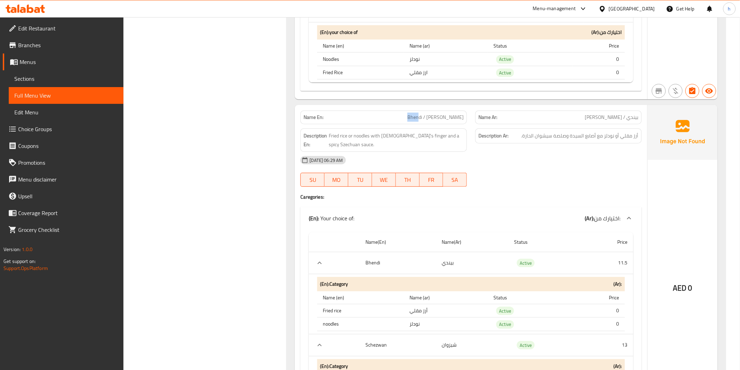
drag, startPoint x: 425, startPoint y: 118, endPoint x: 435, endPoint y: 118, distance: 10.2
click at [435, 118] on span "Bhendi / [PERSON_NAME]" at bounding box center [436, 117] width 56 height 7
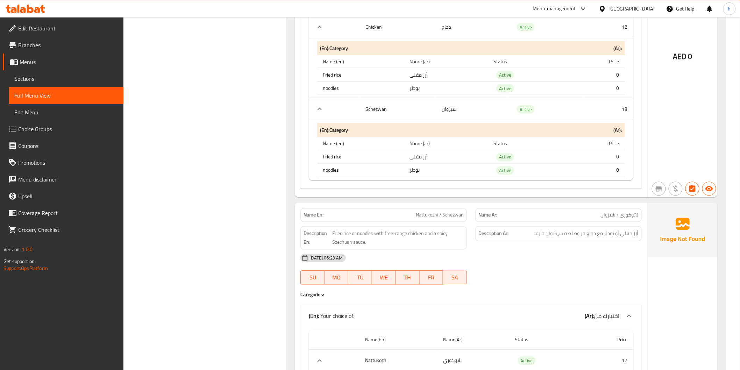
scroll to position [2644, 0]
drag, startPoint x: 386, startPoint y: 233, endPoint x: 424, endPoint y: 230, distance: 38.3
click at [424, 230] on span "Fried rice or noodles with free-range chicken and a spicy Szechuan sauce." at bounding box center [398, 237] width 132 height 17
click at [416, 232] on span "Fried rice or noodles with free-range chicken and a spicy Szechuan sauce." at bounding box center [398, 237] width 132 height 17
drag, startPoint x: 385, startPoint y: 233, endPoint x: 424, endPoint y: 231, distance: 38.5
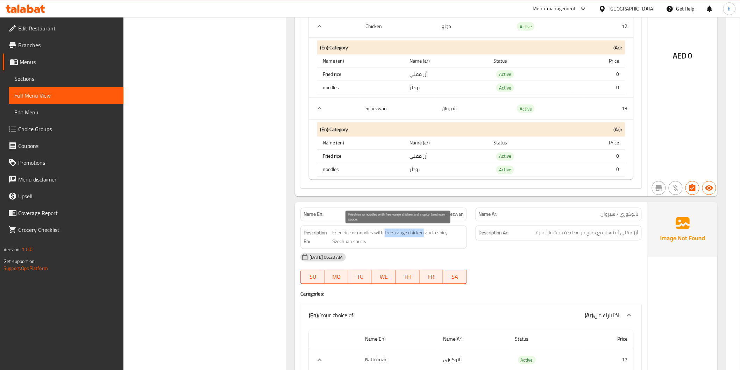
click at [424, 231] on span "Fried rice or noodles with free-range chicken and a spicy Szechuan sauce." at bounding box center [398, 237] width 132 height 17
copy span "free-range chicken"
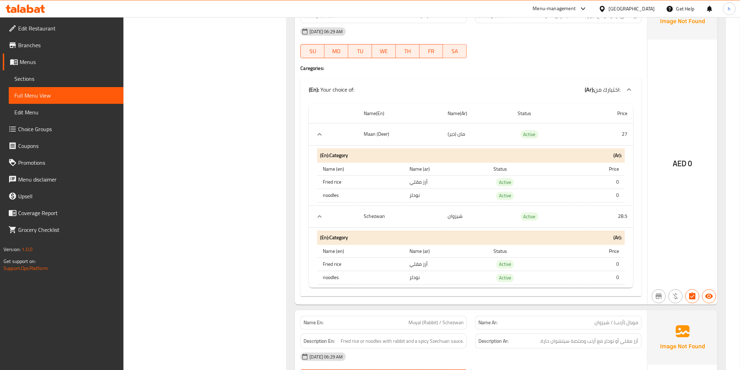
scroll to position [5093, 0]
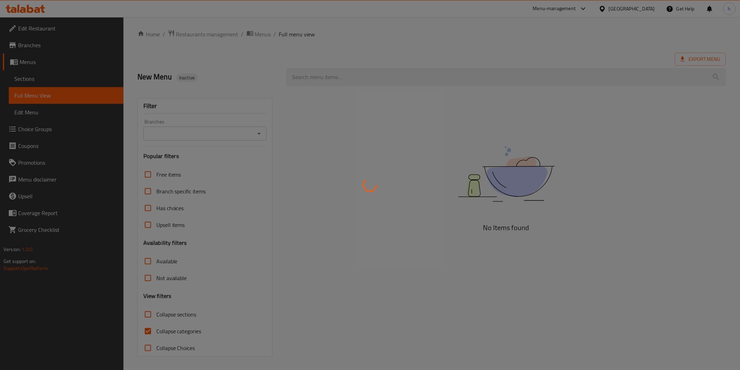
scroll to position [2, 0]
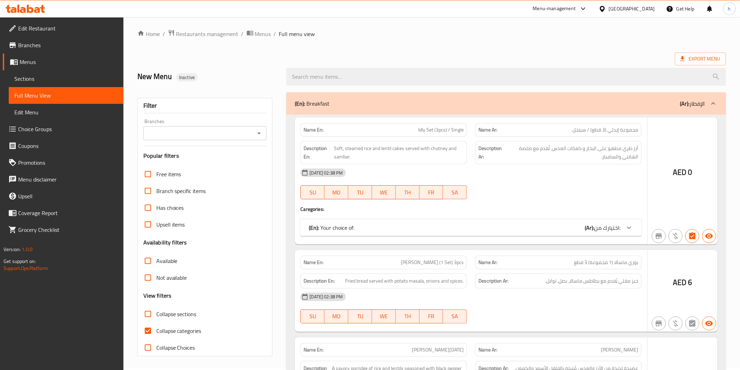
click at [148, 198] on div at bounding box center [370, 185] width 740 height 370
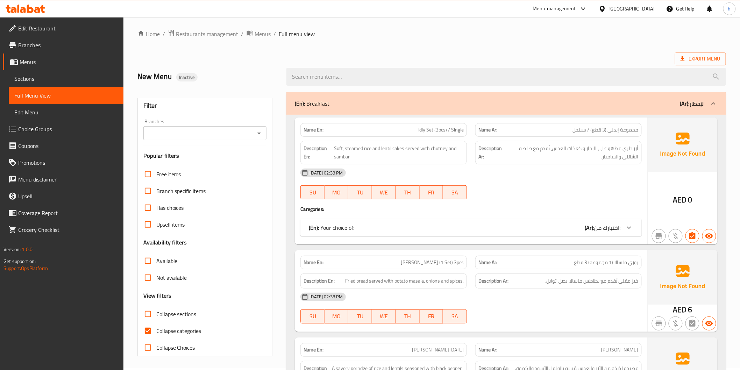
scroll to position [118, 0]
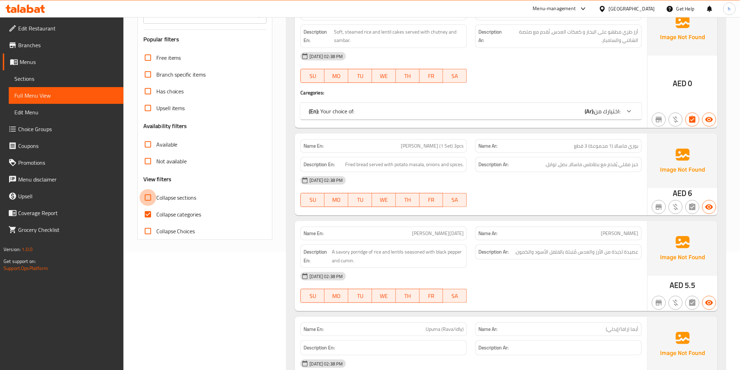
click at [149, 196] on input "Collapse sections" at bounding box center [148, 197] width 17 height 17
checkbox input "true"
click at [149, 216] on input "Collapse categories" at bounding box center [148, 214] width 17 height 17
checkbox input "false"
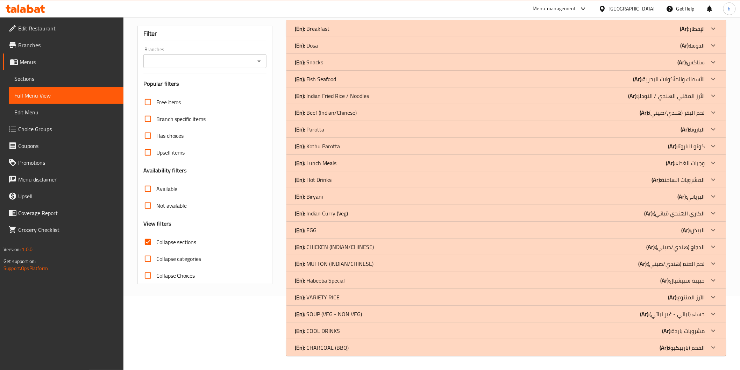
scroll to position [73, 0]
click at [697, 95] on p "(Ar): الأرز المقلي الهندي / النودلز" at bounding box center [667, 96] width 77 height 8
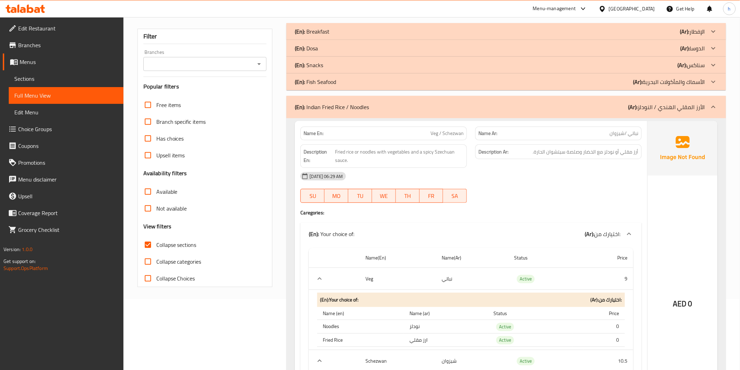
scroll to position [0, 0]
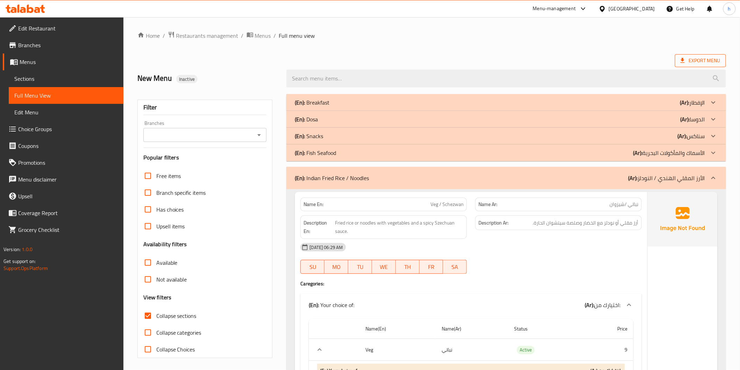
click at [698, 55] on span "Export Menu" at bounding box center [700, 60] width 51 height 13
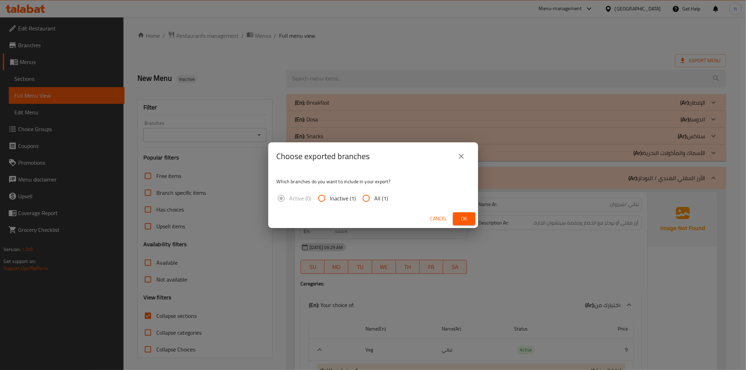
click at [368, 200] on input "All (1)" at bounding box center [366, 198] width 17 height 17
radio input "true"
click at [450, 216] on button "Cancel" at bounding box center [439, 218] width 22 height 13
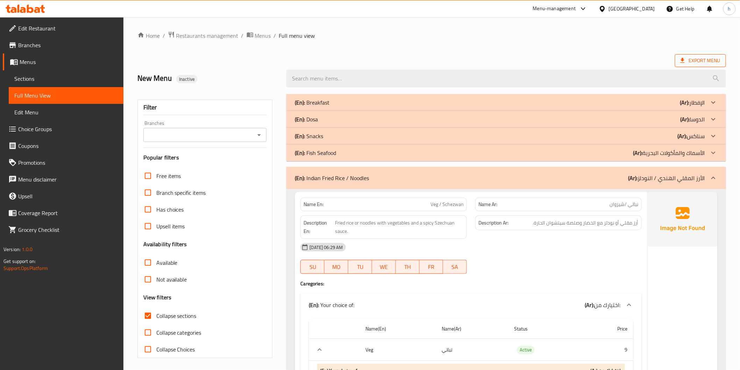
click at [690, 59] on span "Export Menu" at bounding box center [701, 60] width 40 height 9
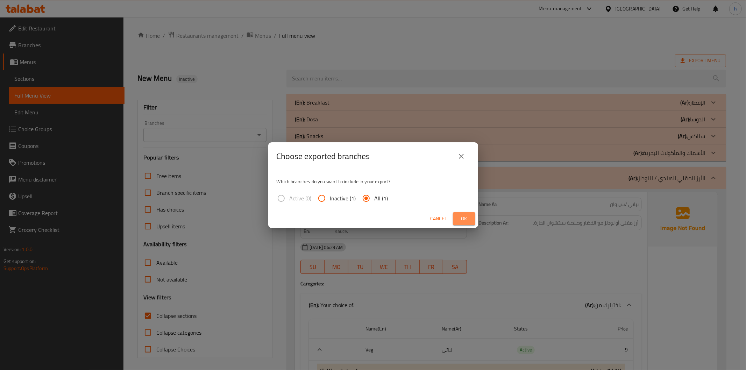
click at [464, 218] on span "Ok" at bounding box center [464, 218] width 11 height 9
